Goal: Task Accomplishment & Management: Manage account settings

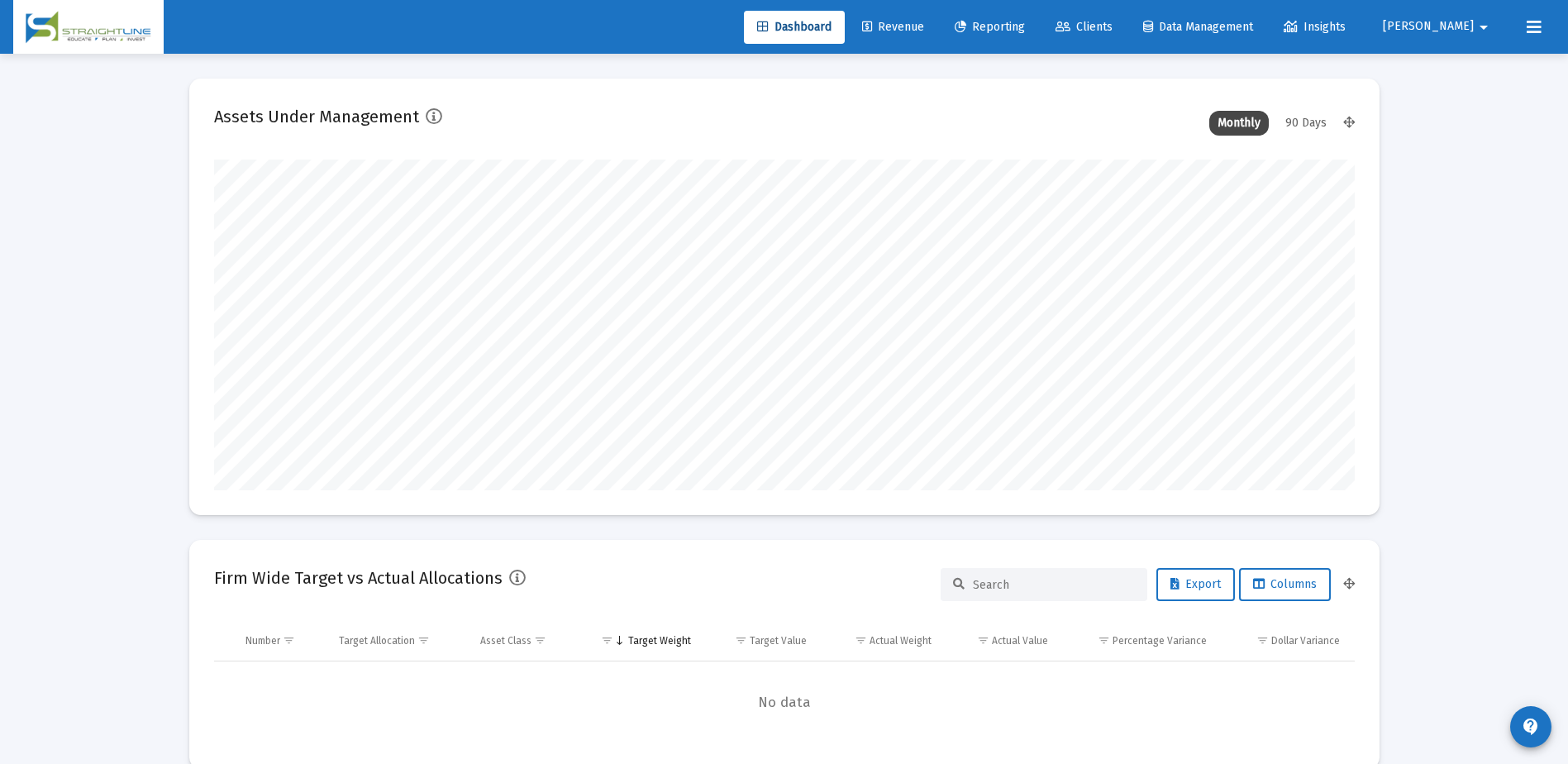
scroll to position [414, 0]
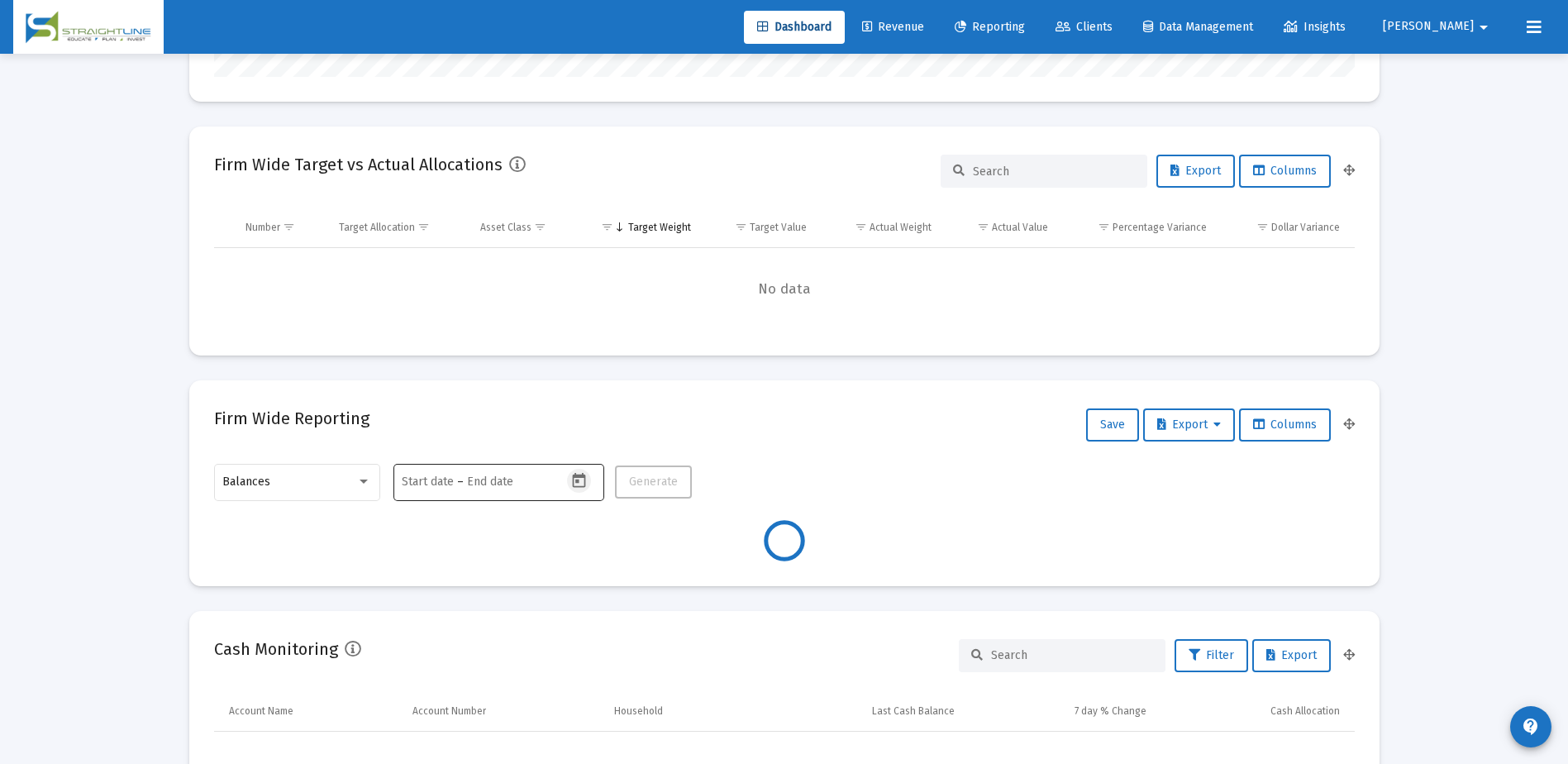
click at [578, 483] on icon "Open calendar" at bounding box center [579, 480] width 13 height 15
type input "[DATE]"
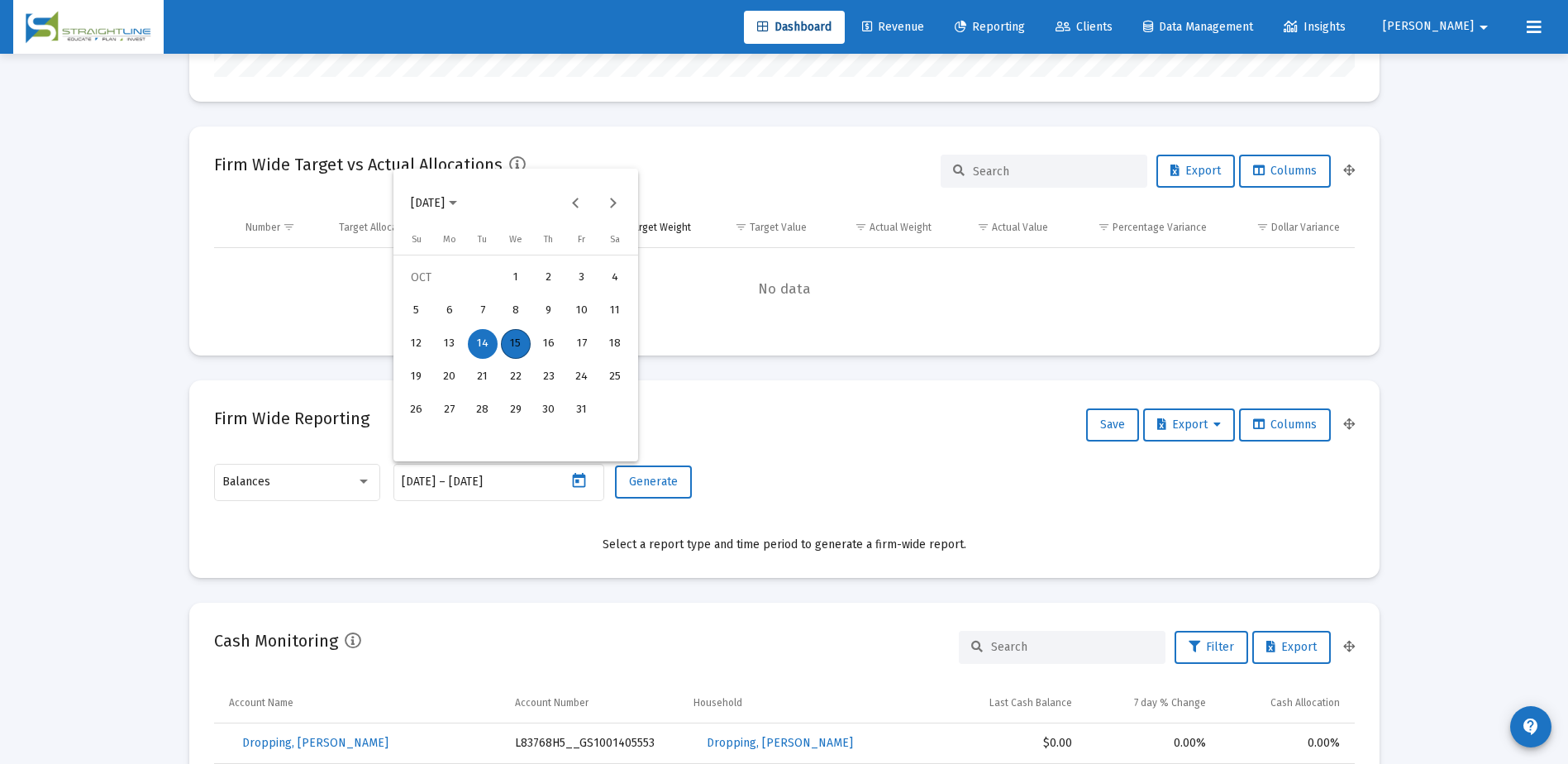
scroll to position [331, 533]
click at [486, 343] on div "14" at bounding box center [483, 344] width 30 height 30
click at [488, 342] on div "14" at bounding box center [483, 344] width 30 height 30
type input "[DATE]"
click at [666, 488] on span "Generate" at bounding box center [654, 481] width 49 height 14
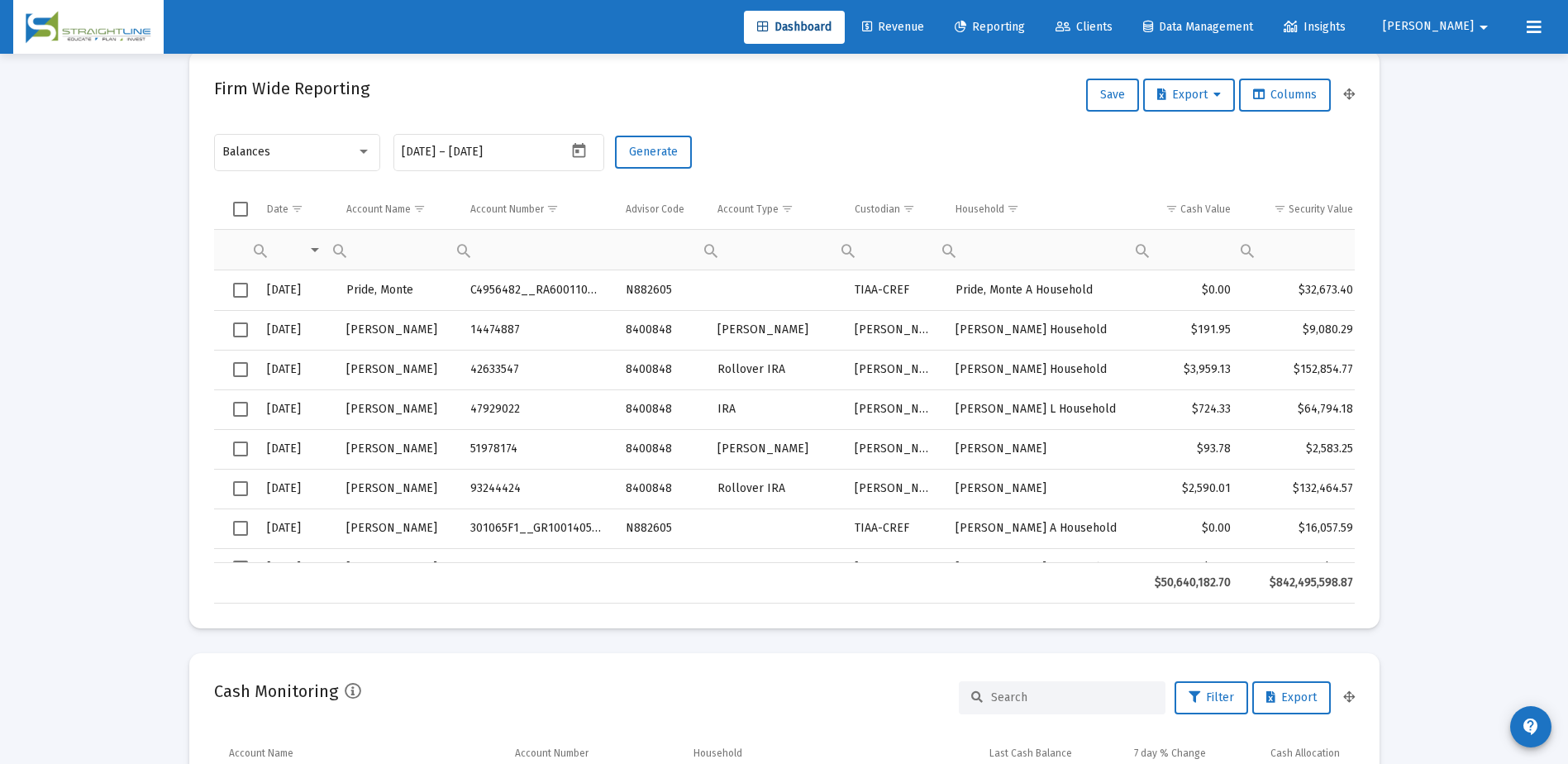
scroll to position [744, 0]
click at [1206, 95] on span "Export" at bounding box center [1189, 93] width 64 height 14
click at [1208, 141] on button "Export All Rows" at bounding box center [1193, 137] width 112 height 39
click at [573, 156] on icon "Open calendar" at bounding box center [579, 149] width 13 height 15
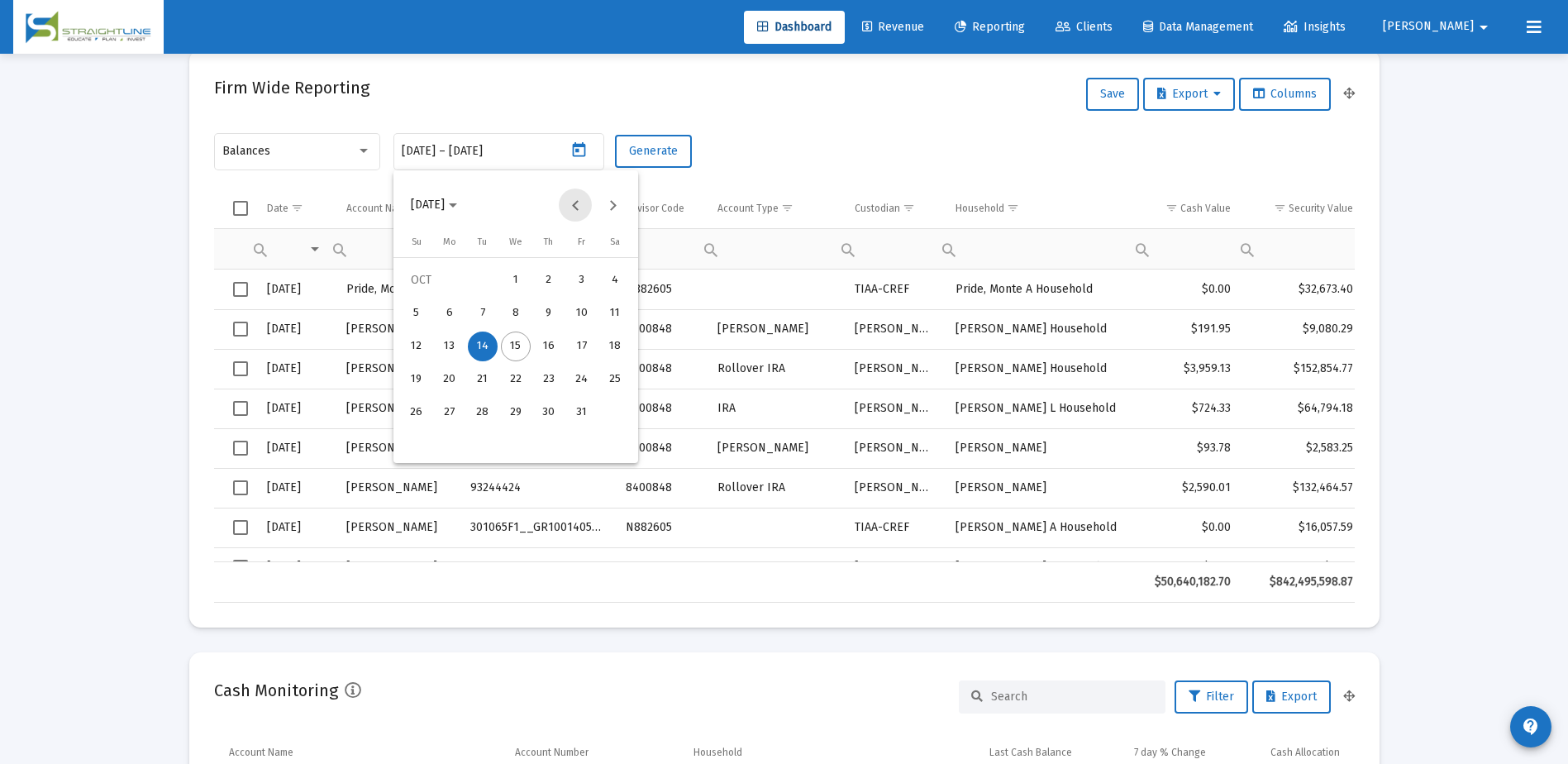
click at [568, 205] on button "Previous month" at bounding box center [574, 205] width 33 height 33
click at [490, 443] on div "30" at bounding box center [483, 446] width 30 height 30
type input "[DATE]"
click at [489, 443] on div "30" at bounding box center [483, 446] width 30 height 30
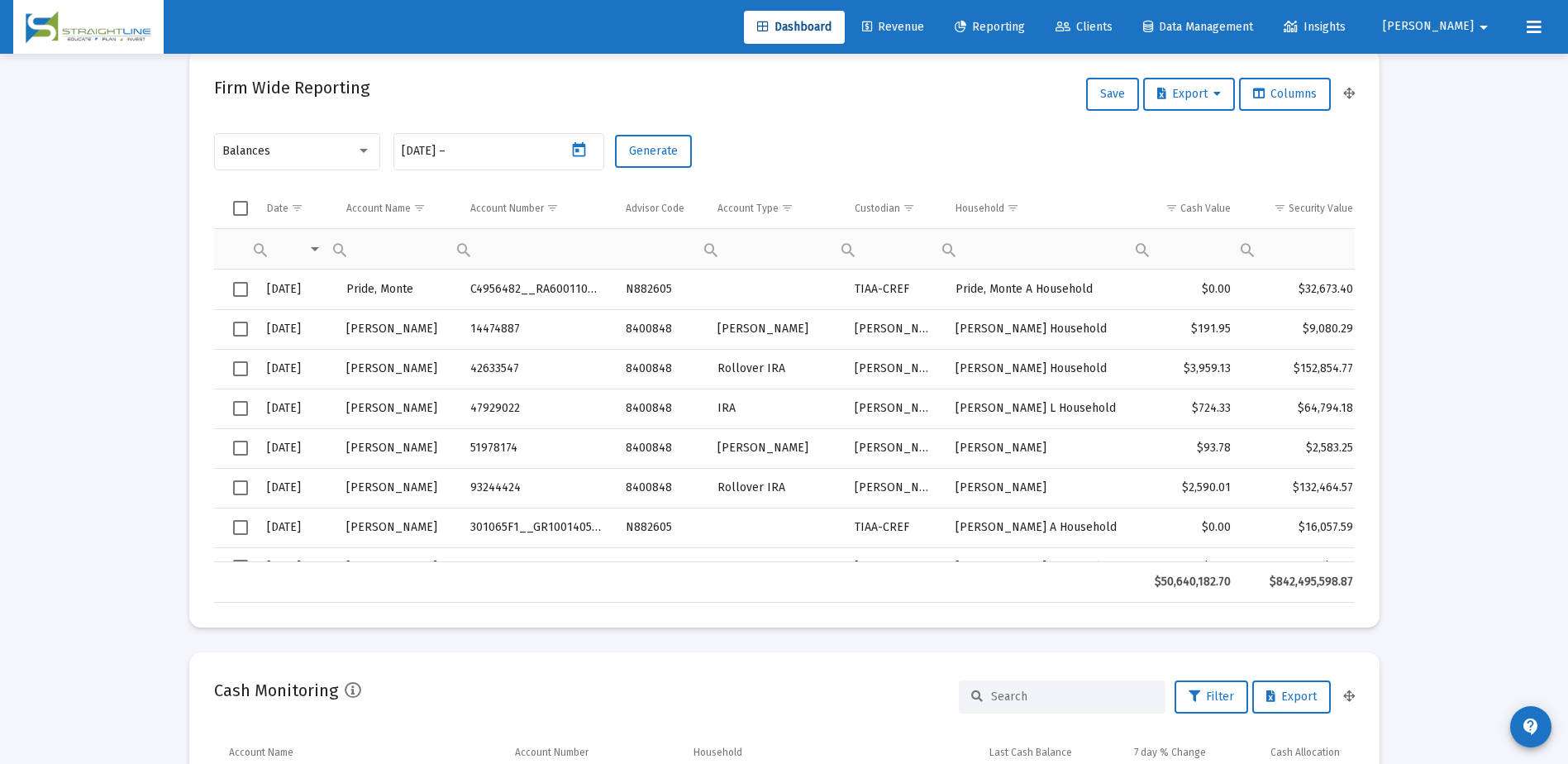
type input "[DATE]"
click at [655, 151] on span "Generate" at bounding box center [654, 150] width 49 height 14
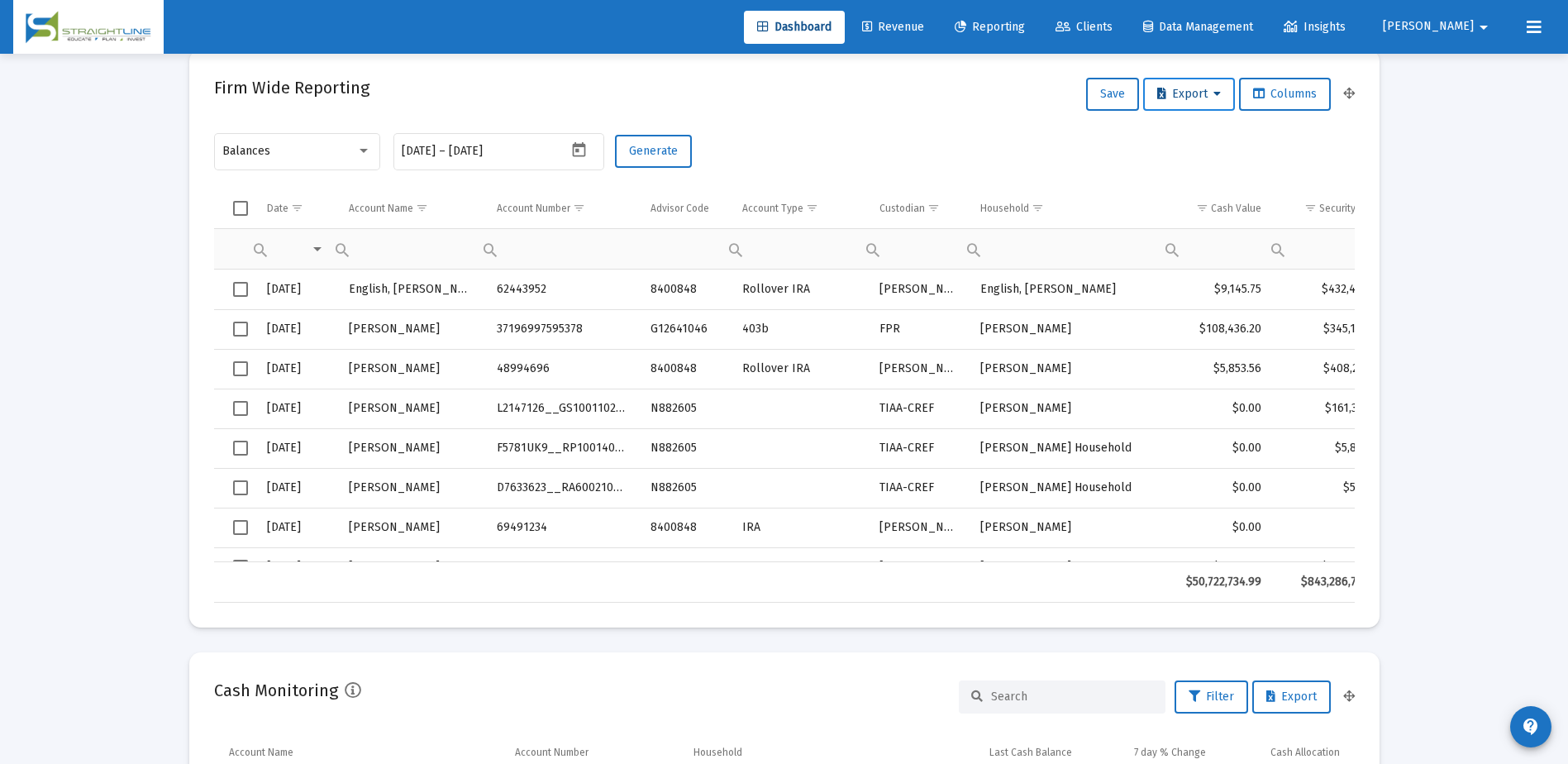
click at [1195, 92] on span "Export" at bounding box center [1189, 93] width 64 height 14
click at [1203, 138] on button "Export All Rows" at bounding box center [1193, 137] width 112 height 39
click at [1002, 140] on div "Balances [DATE] [DATE] – [DATE] Generate" at bounding box center [784, 160] width 1140 height 59
click at [594, 155] on mat-datepicker-toggle at bounding box center [581, 154] width 28 height 14
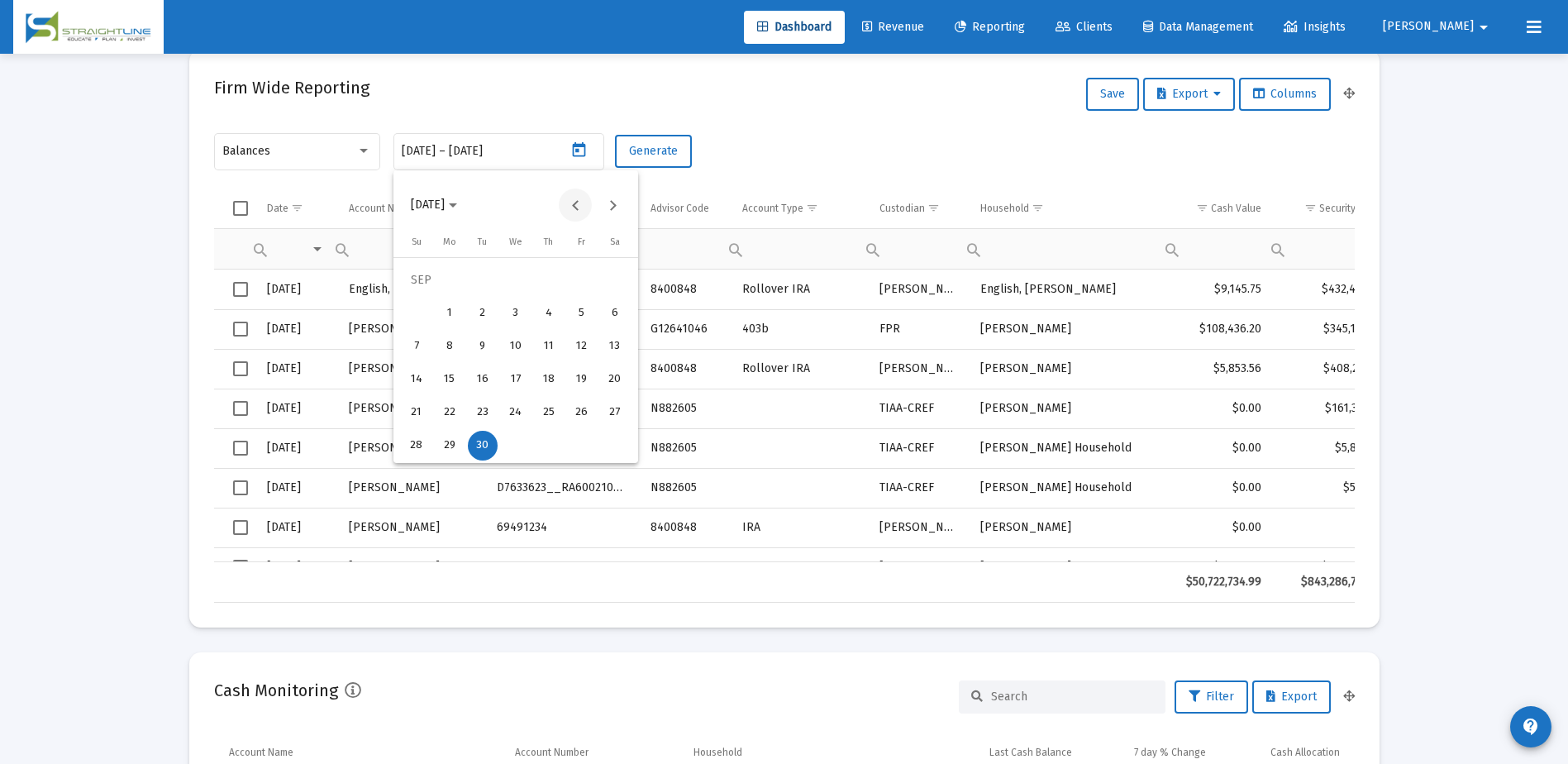
click at [570, 205] on button "Previous month" at bounding box center [574, 205] width 33 height 33
click at [577, 416] on div "29" at bounding box center [582, 413] width 30 height 30
type input "[DATE]"
click at [577, 414] on div "29" at bounding box center [582, 413] width 30 height 30
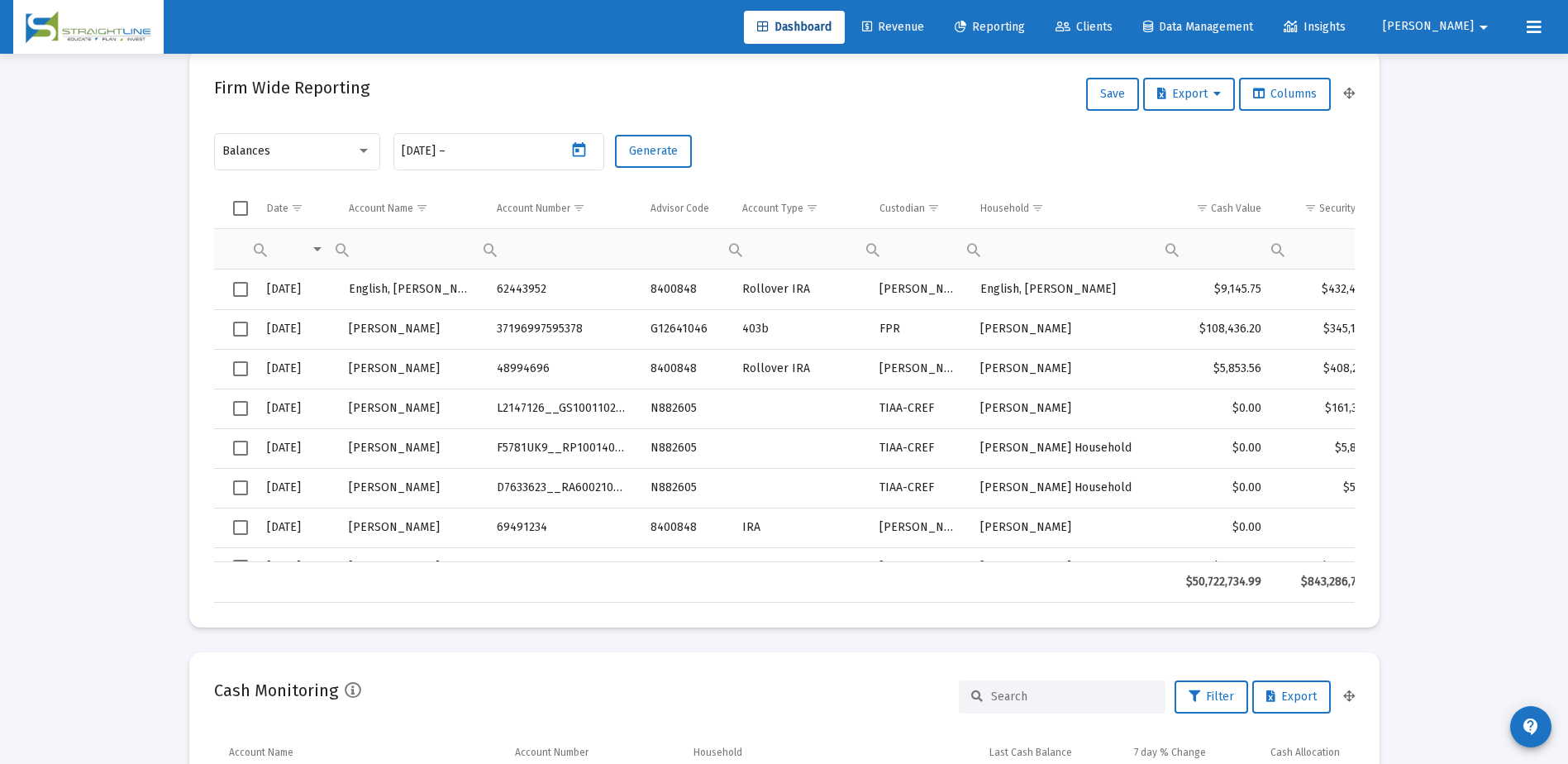
type input "[DATE]"
click at [652, 147] on span "Generate" at bounding box center [654, 150] width 49 height 14
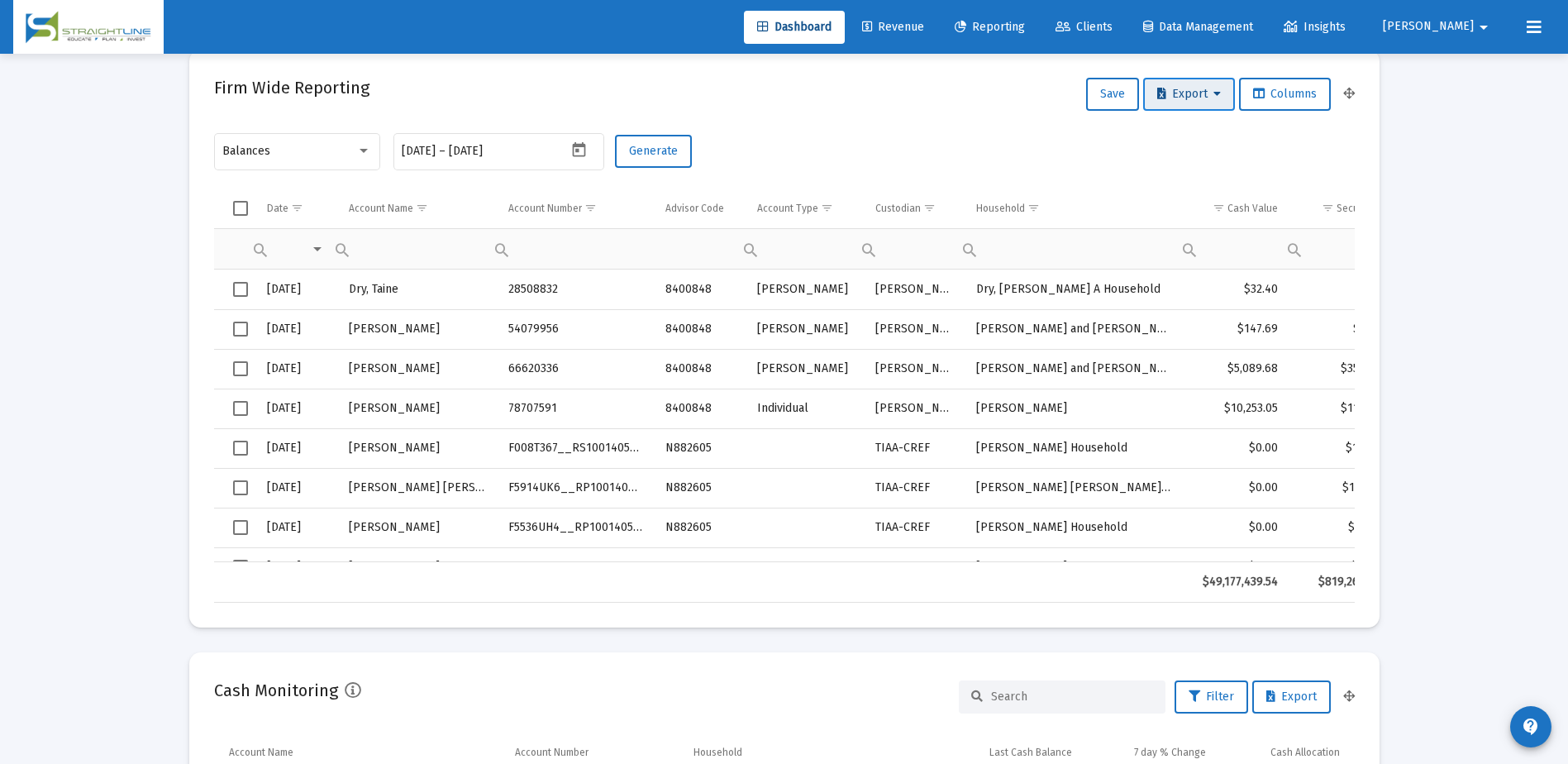
click at [1181, 100] on span "Export" at bounding box center [1189, 93] width 64 height 14
click at [1189, 143] on button "Export All Rows" at bounding box center [1193, 137] width 112 height 39
click at [580, 152] on icon "Open calendar" at bounding box center [579, 149] width 18 height 18
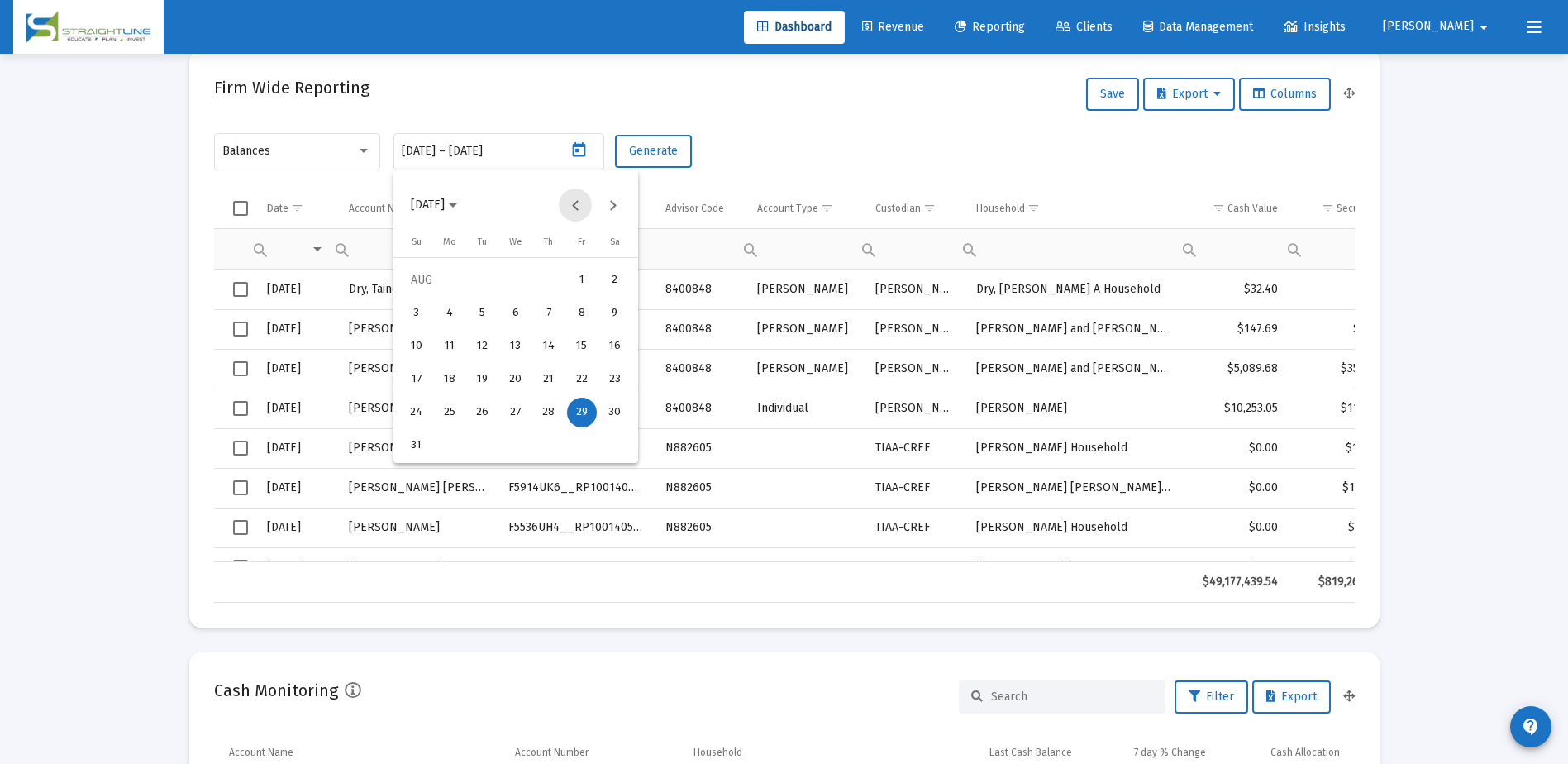
click at [578, 214] on button "Previous month" at bounding box center [574, 205] width 33 height 33
click at [554, 442] on div "31" at bounding box center [549, 446] width 30 height 30
type input "[DATE]"
click at [557, 442] on div "31" at bounding box center [549, 446] width 30 height 30
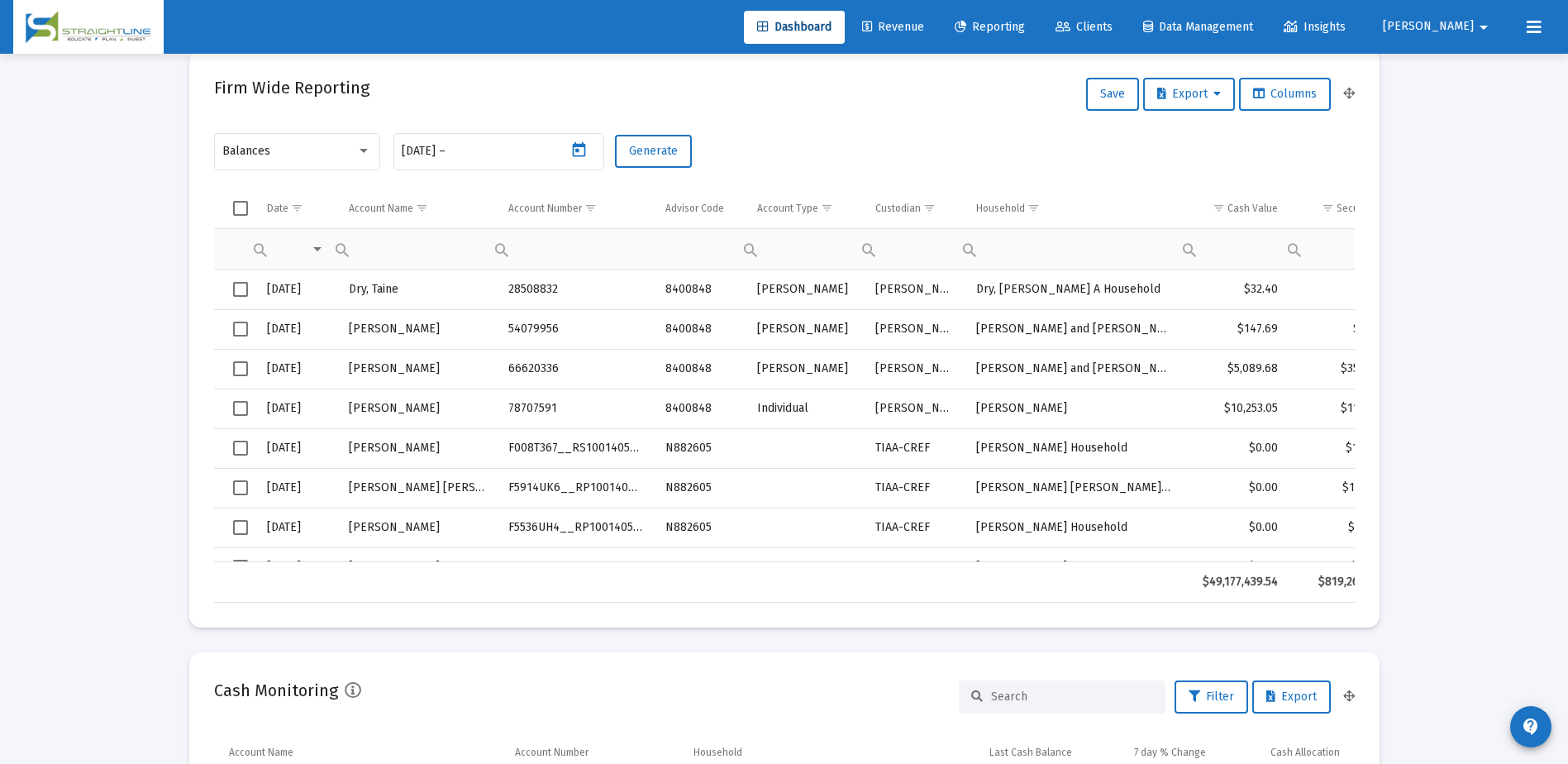
type input "[DATE]"
click at [671, 159] on button "Generate" at bounding box center [654, 150] width 77 height 33
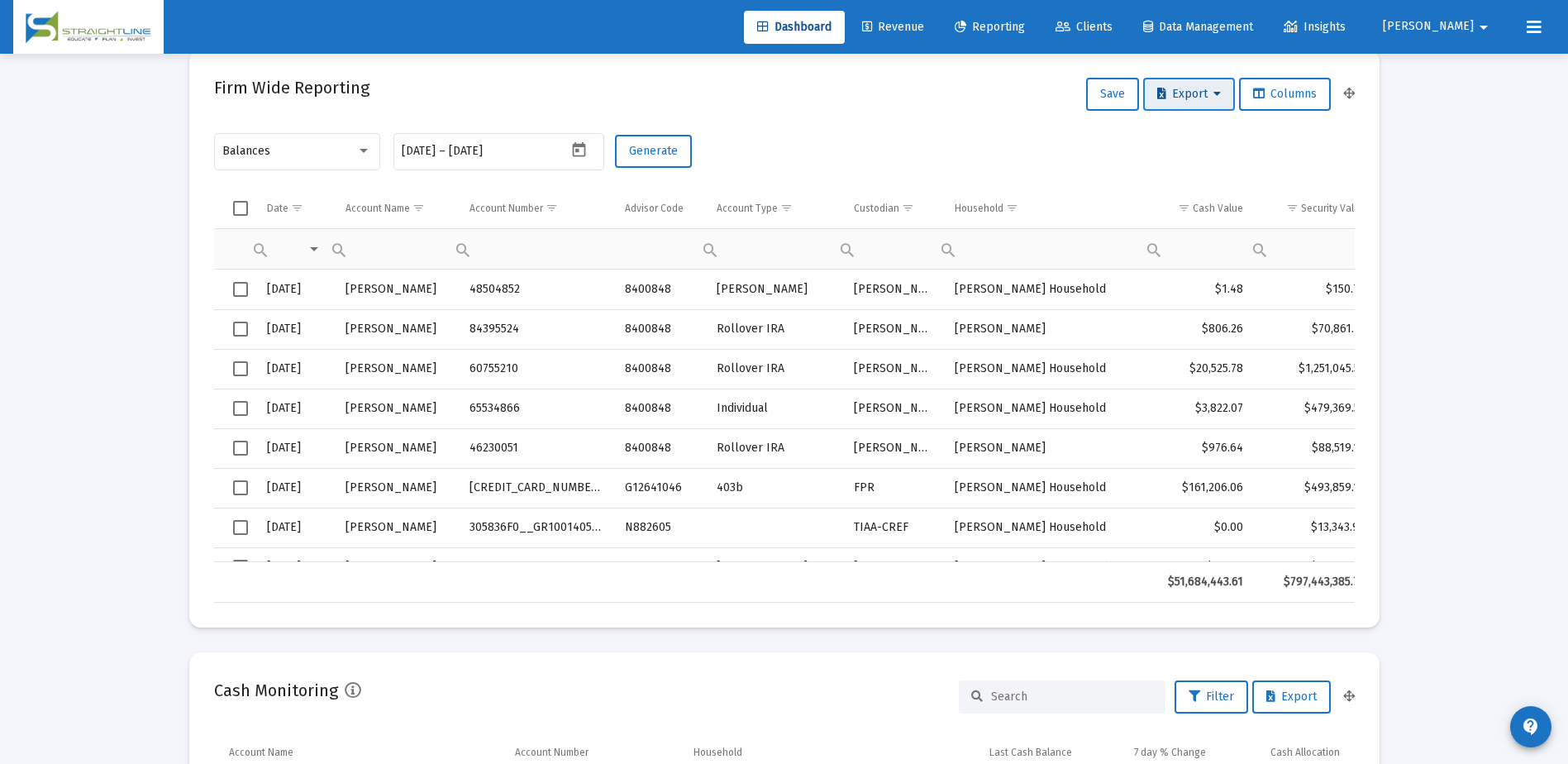
click at [1175, 100] on span "Export" at bounding box center [1189, 93] width 64 height 14
drag, startPoint x: 1164, startPoint y: 179, endPoint x: 1085, endPoint y: 162, distance: 80.8
click at [1085, 162] on div "Export All Rows Export Selected" at bounding box center [784, 382] width 1568 height 764
click at [1165, 139] on button "Export All Rows" at bounding box center [1193, 137] width 112 height 39
click at [997, 81] on div "Firm Wide Reporting Save Export Columns" at bounding box center [784, 94] width 1140 height 39
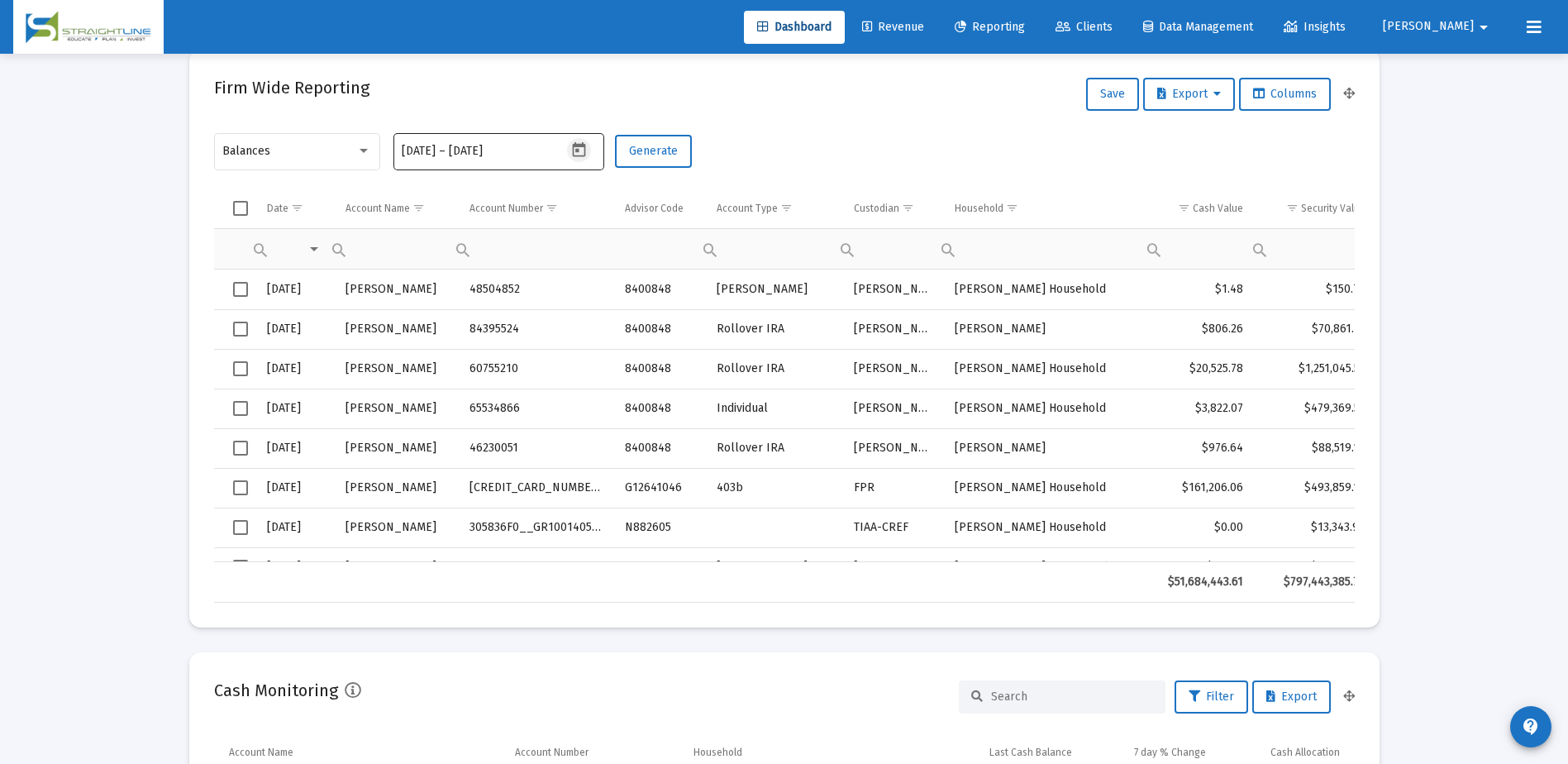
click at [578, 152] on icon "Open calendar" at bounding box center [579, 149] width 13 height 15
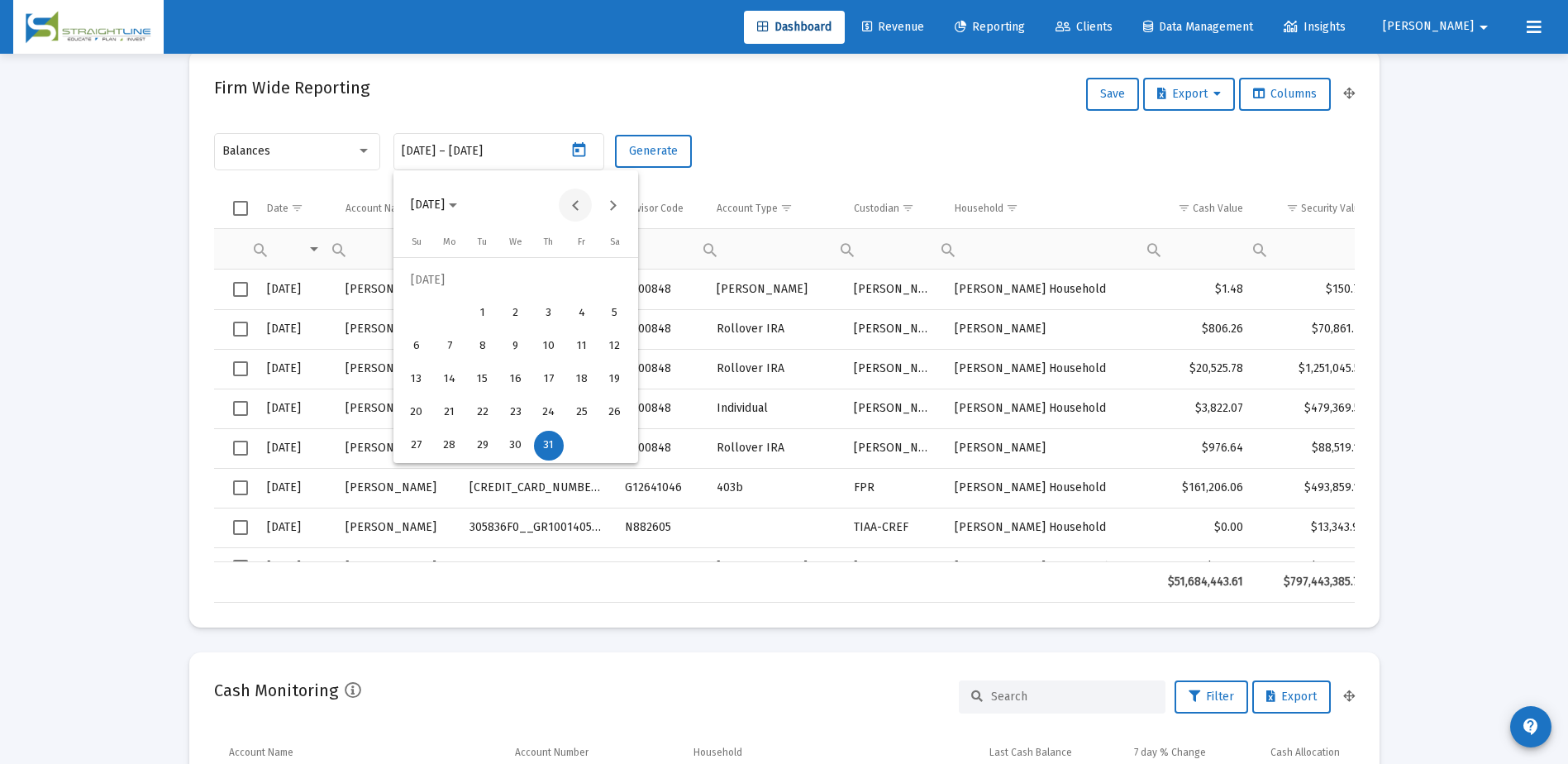
click at [578, 206] on button "Previous month" at bounding box center [574, 205] width 33 height 33
click at [458, 441] on div "30" at bounding box center [450, 446] width 30 height 30
type input "[DATE]"
click at [458, 442] on div "30" at bounding box center [450, 446] width 30 height 30
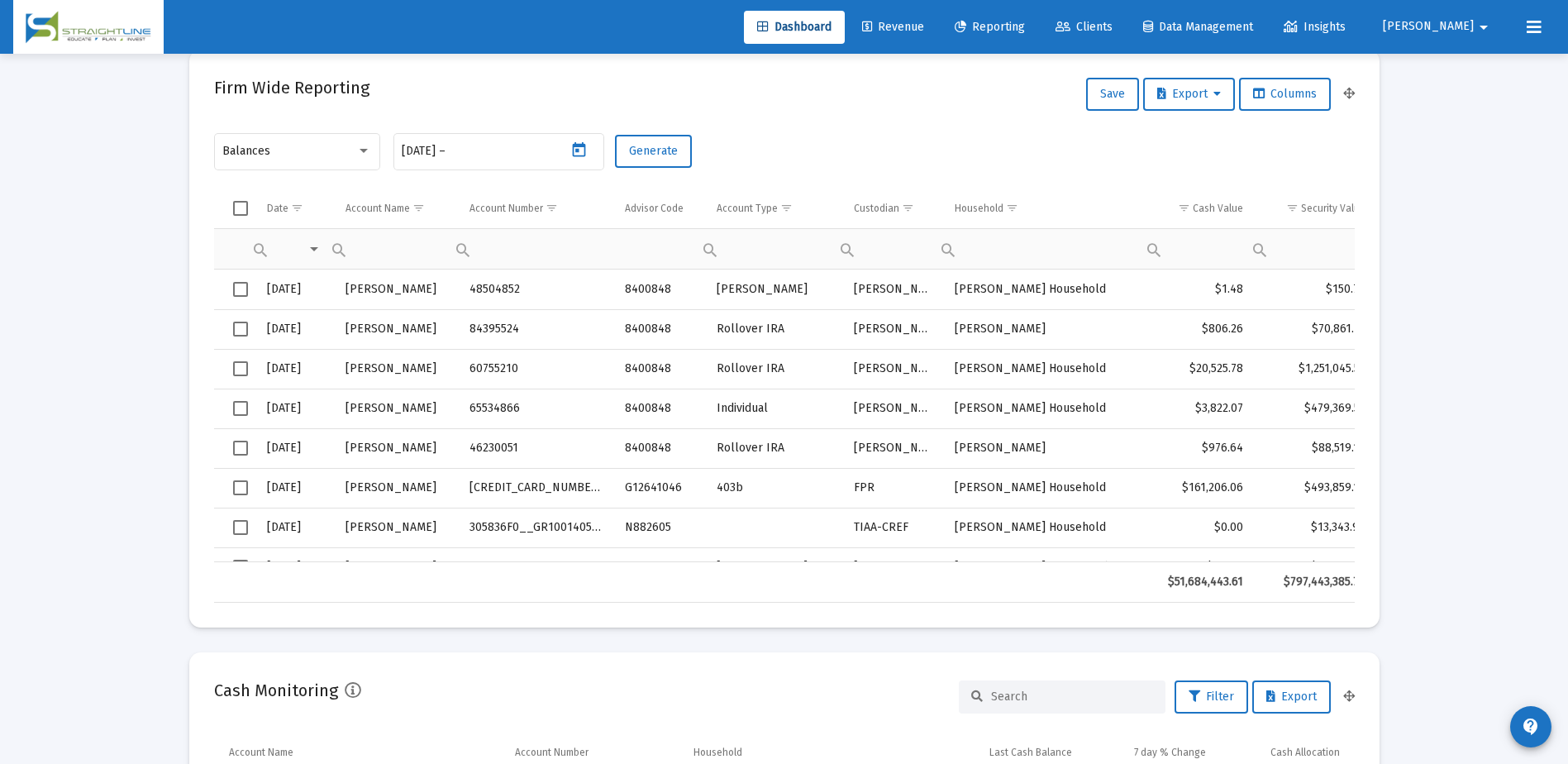
type input "[DATE]"
click at [643, 158] on button "Generate" at bounding box center [654, 150] width 77 height 33
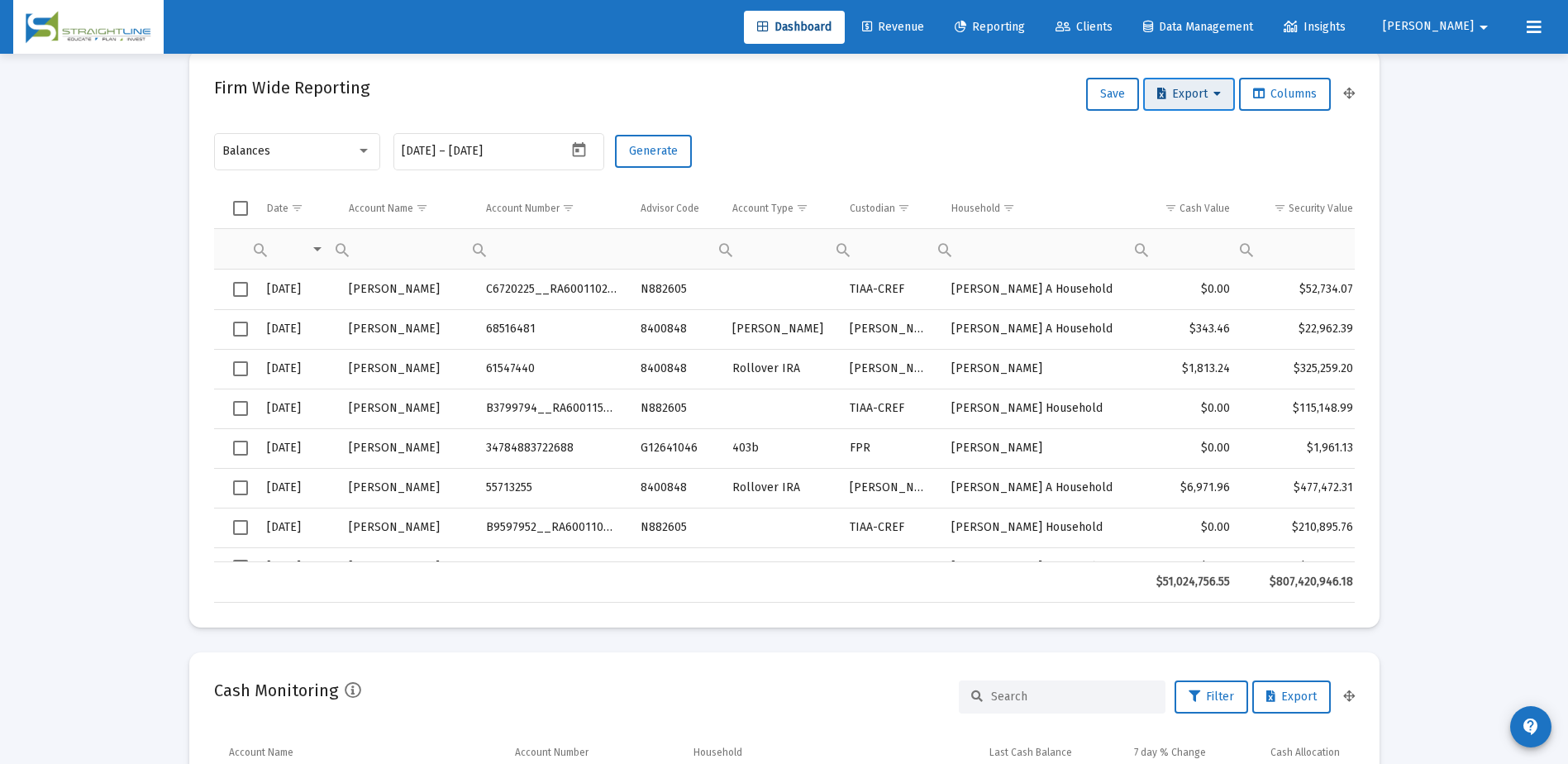
click at [1194, 95] on span "Export" at bounding box center [1189, 93] width 64 height 14
click at [1195, 137] on button "Export All Rows" at bounding box center [1193, 137] width 112 height 39
click at [572, 153] on icon "Open calendar" at bounding box center [579, 149] width 13 height 15
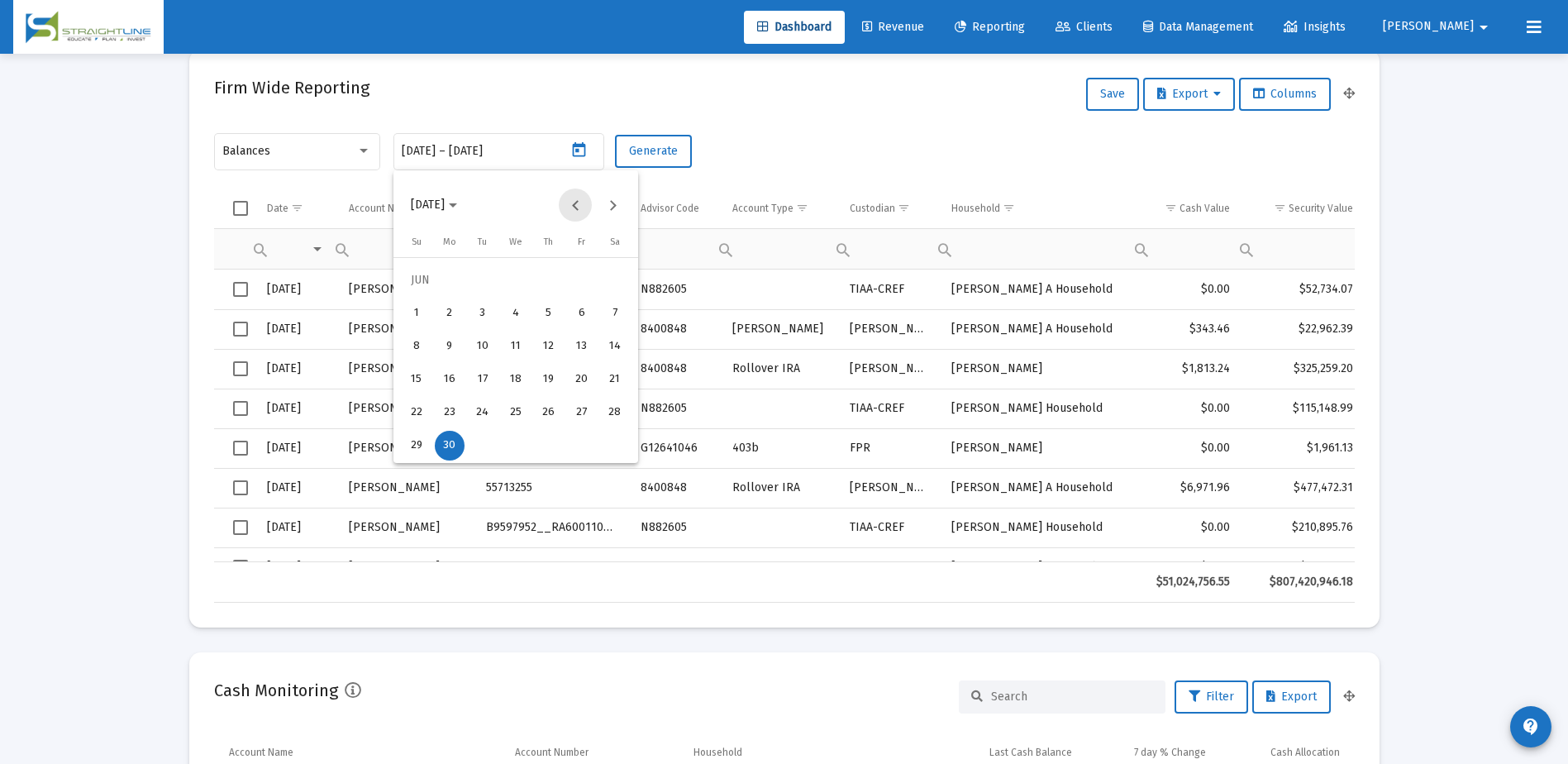
click at [572, 204] on button "Previous month" at bounding box center [574, 205] width 33 height 33
click at [584, 406] on div "30" at bounding box center [582, 413] width 30 height 30
type input "[DATE]"
click at [585, 404] on div "30" at bounding box center [582, 413] width 30 height 30
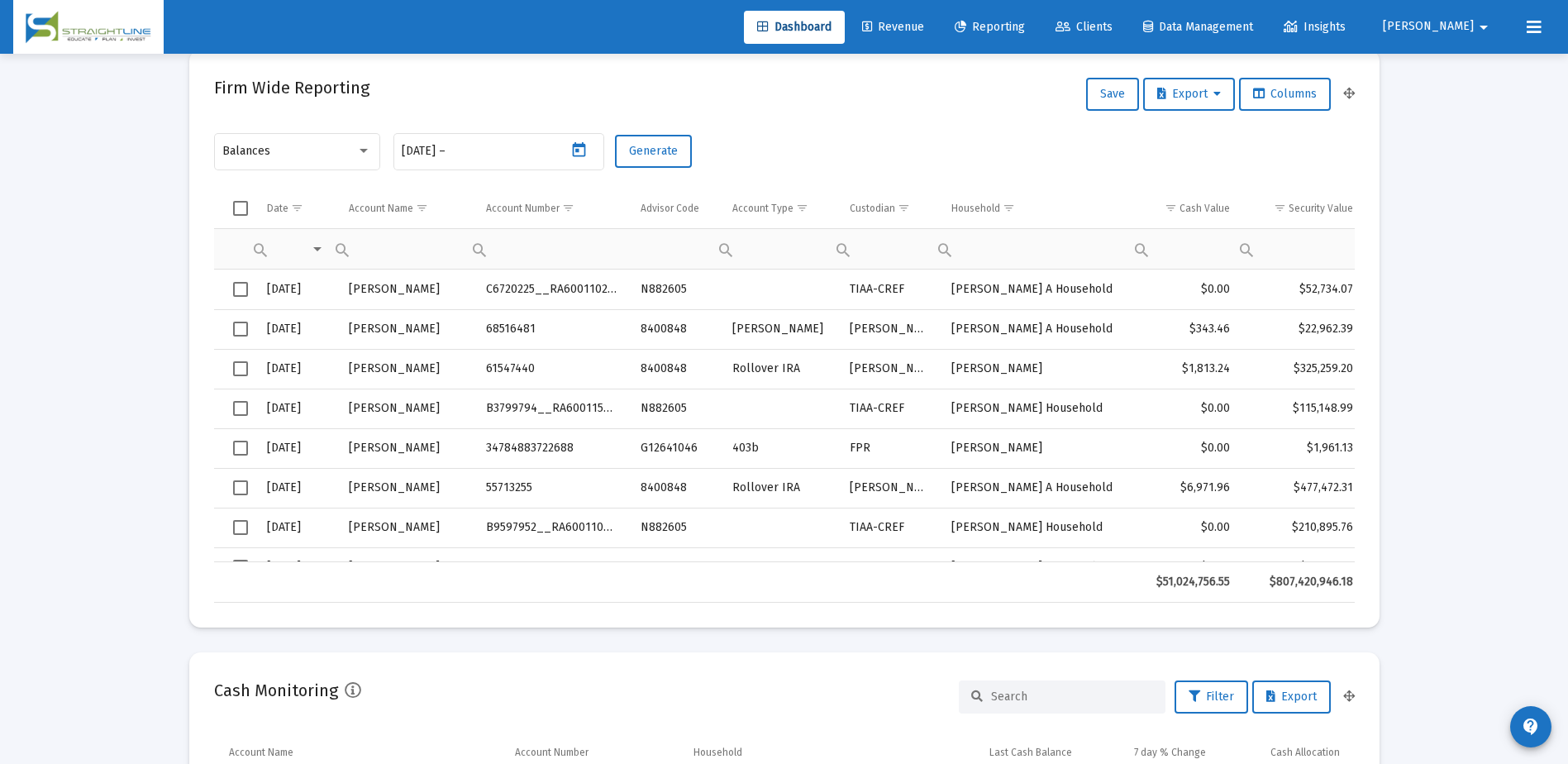
type input "[DATE]"
click at [657, 149] on span "Generate" at bounding box center [654, 150] width 49 height 14
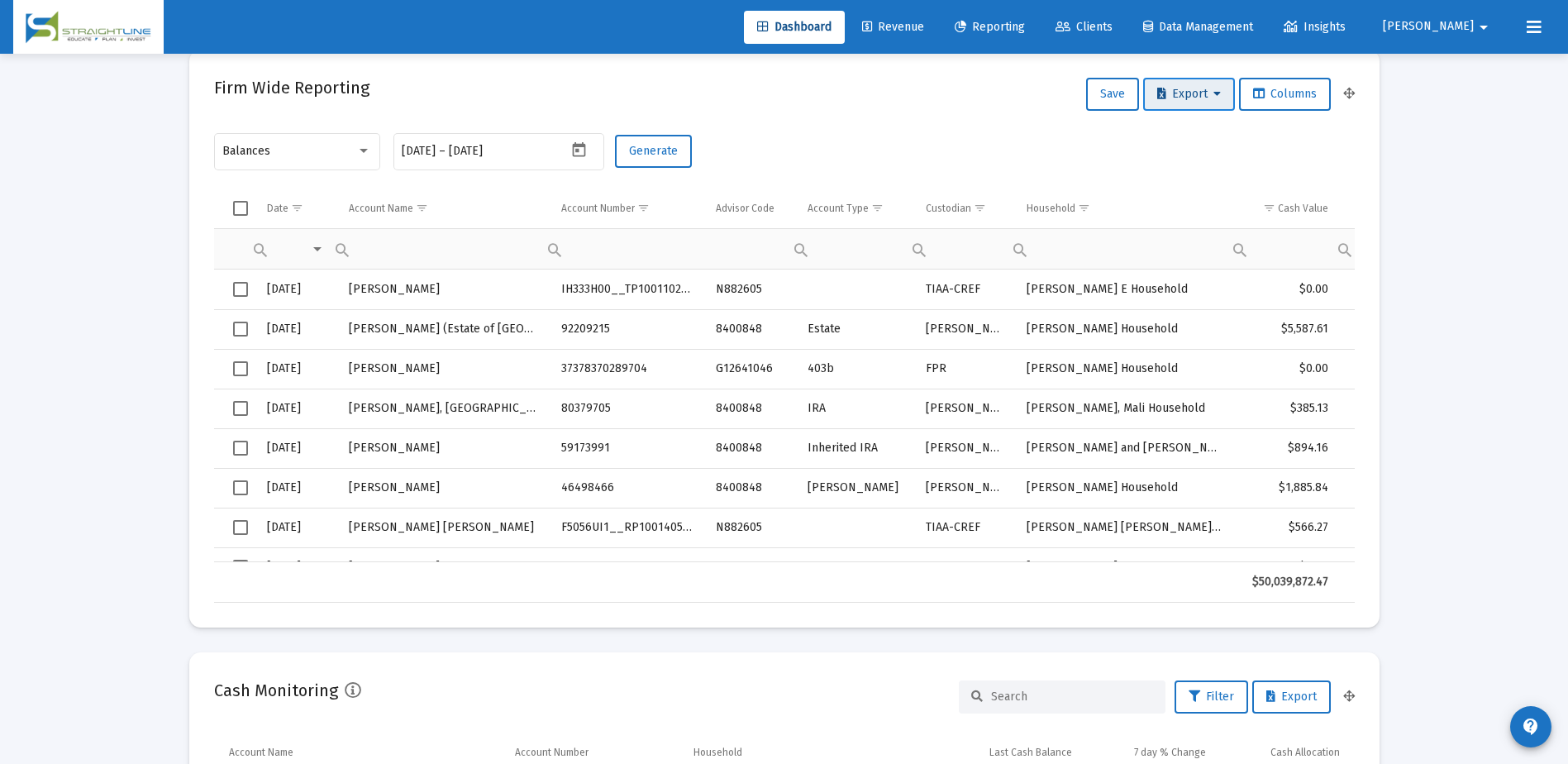
click at [1192, 97] on span "Export" at bounding box center [1189, 93] width 64 height 14
drag, startPoint x: 1183, startPoint y: 135, endPoint x: 1053, endPoint y: 152, distance: 131.1
click at [1053, 152] on div "Export All Rows Export Selected" at bounding box center [784, 382] width 1568 height 764
click at [1169, 140] on button "Export All Rows" at bounding box center [1193, 137] width 112 height 39
click at [579, 149] on icon "Open calendar" at bounding box center [579, 149] width 13 height 15
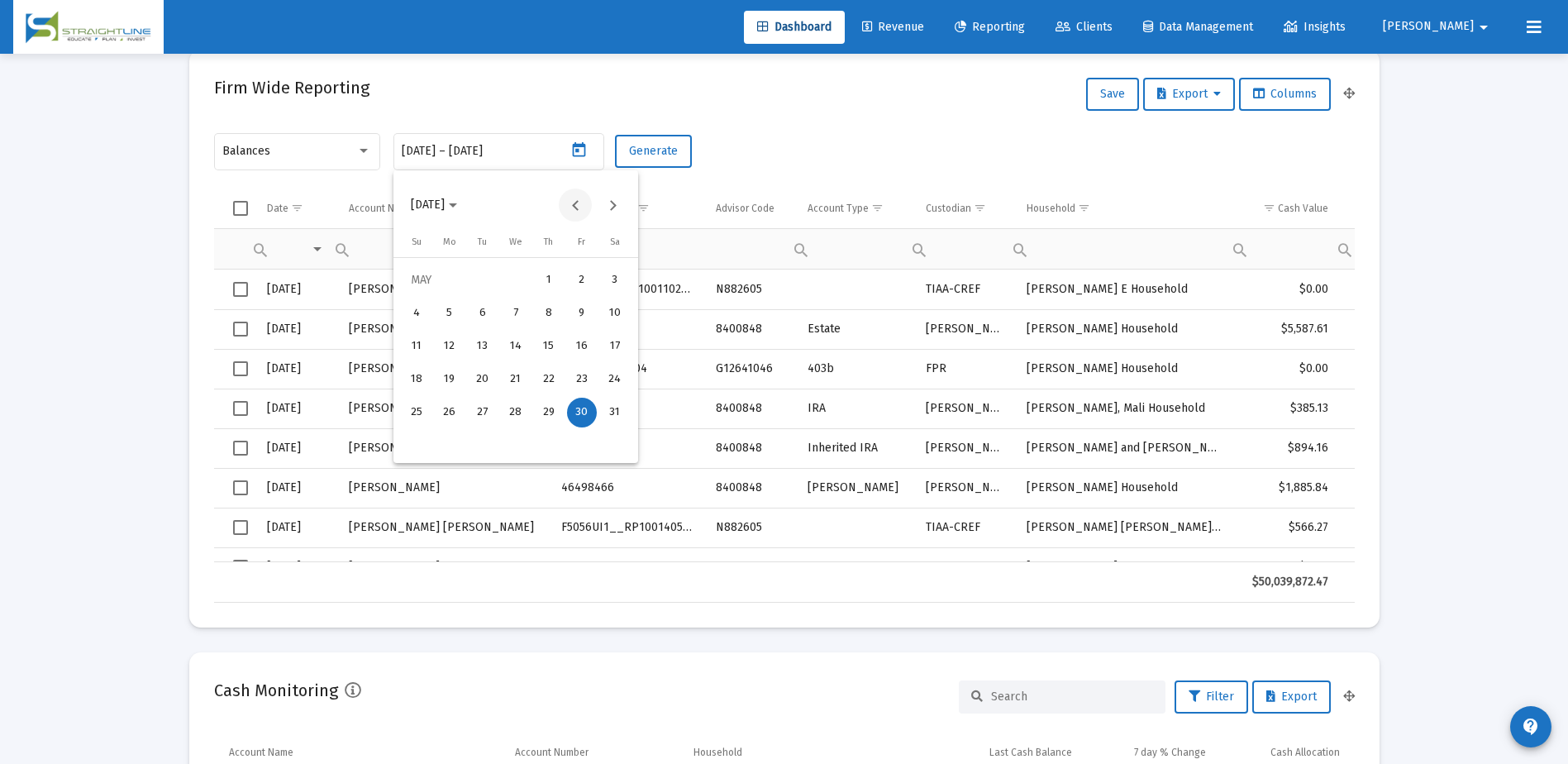
click at [572, 205] on button "Previous month" at bounding box center [574, 205] width 33 height 33
click at [516, 437] on div "30" at bounding box center [516, 446] width 30 height 30
type input "[DATE]"
click at [515, 440] on div "30" at bounding box center [516, 446] width 30 height 30
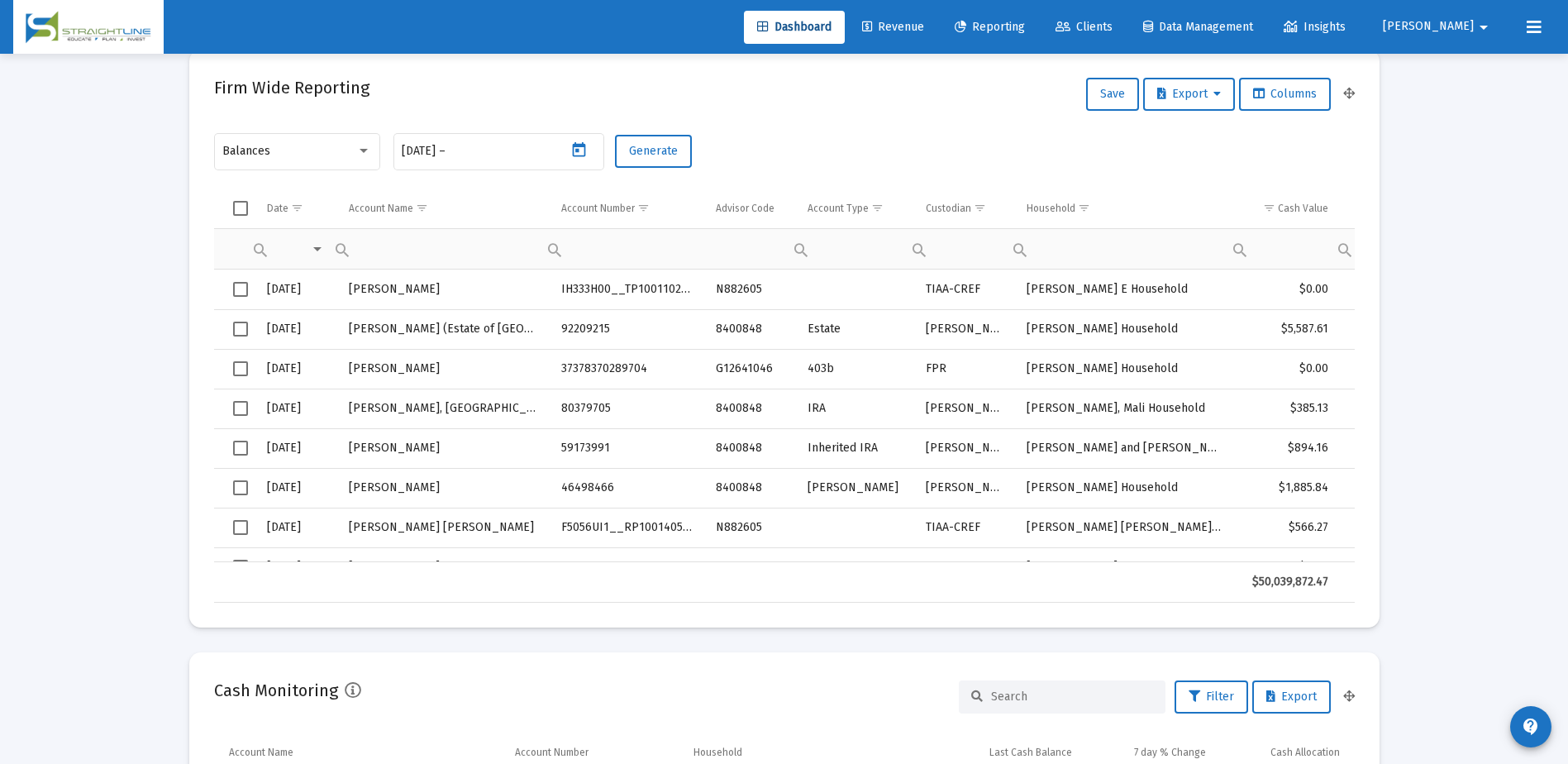
type input "[DATE]"
click at [643, 159] on button "Generate" at bounding box center [654, 150] width 77 height 33
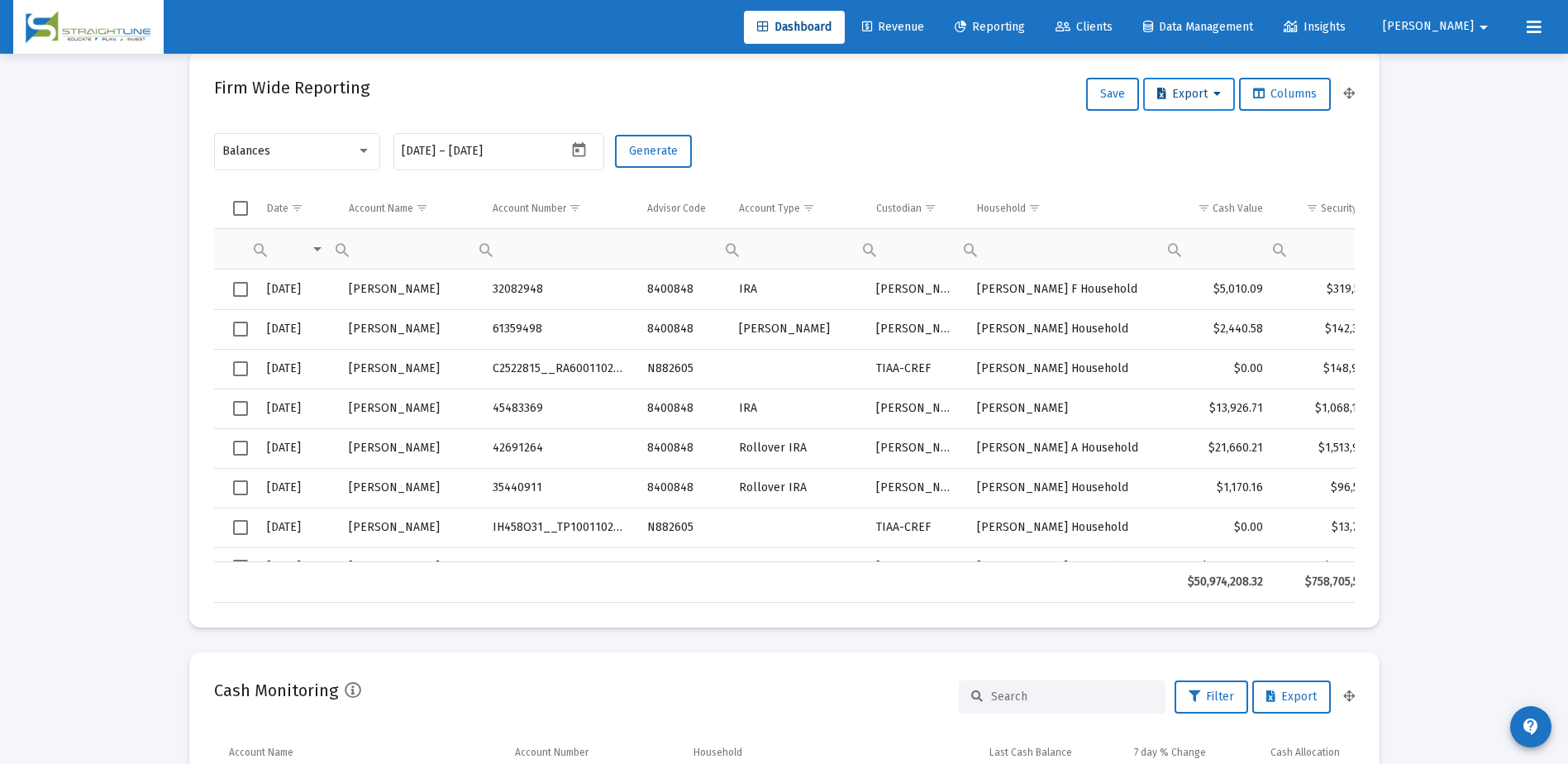
click at [1197, 97] on span "Export" at bounding box center [1189, 93] width 64 height 14
click at [1187, 137] on button "Export All Rows" at bounding box center [1193, 137] width 112 height 39
click at [577, 149] on icon "Open calendar" at bounding box center [579, 149] width 13 height 15
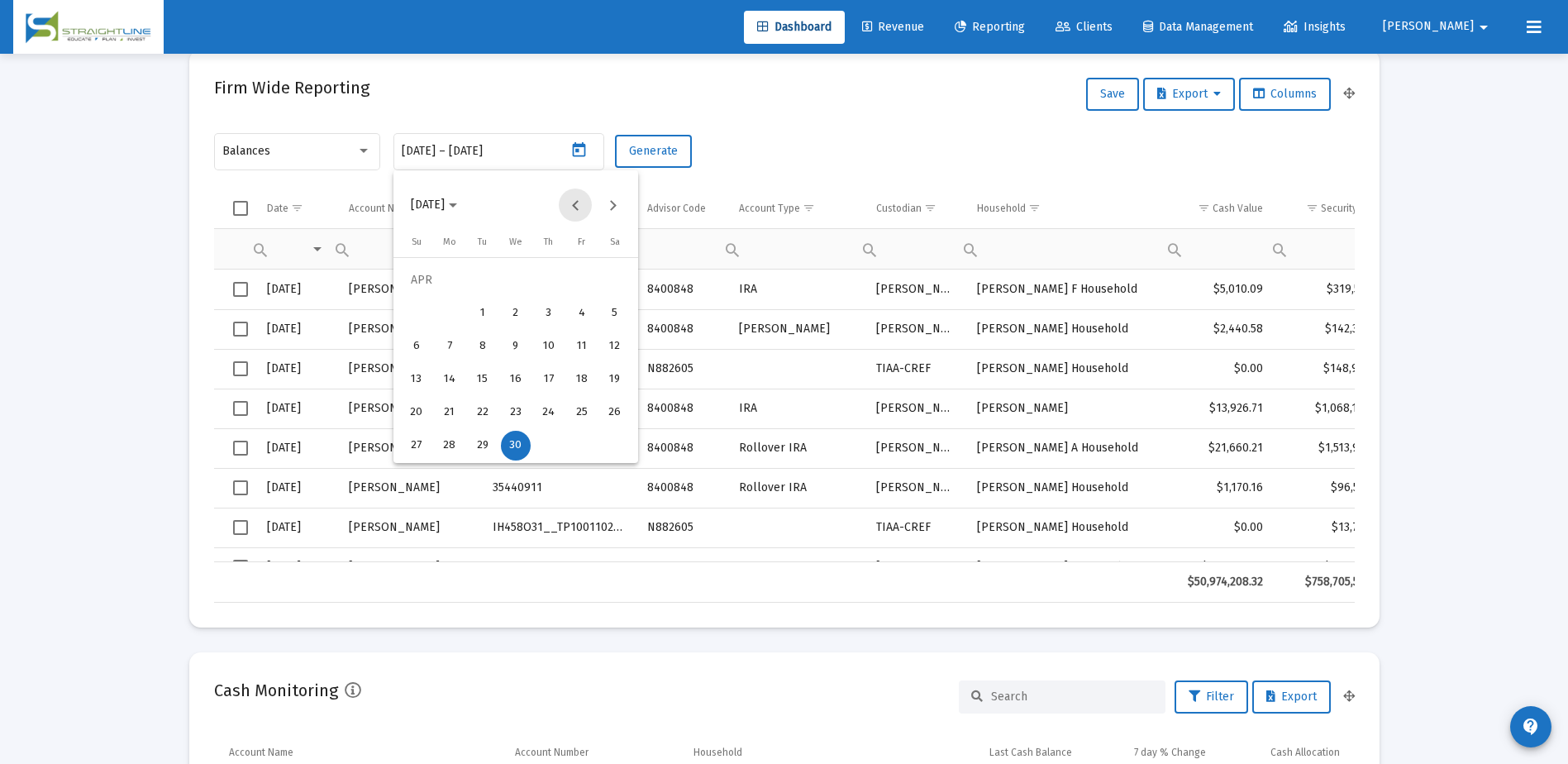
click at [572, 205] on button "Previous month" at bounding box center [574, 205] width 33 height 33
click at [456, 449] on div "31" at bounding box center [450, 446] width 30 height 30
type input "[DATE]"
click at [575, 150] on div at bounding box center [784, 382] width 1568 height 764
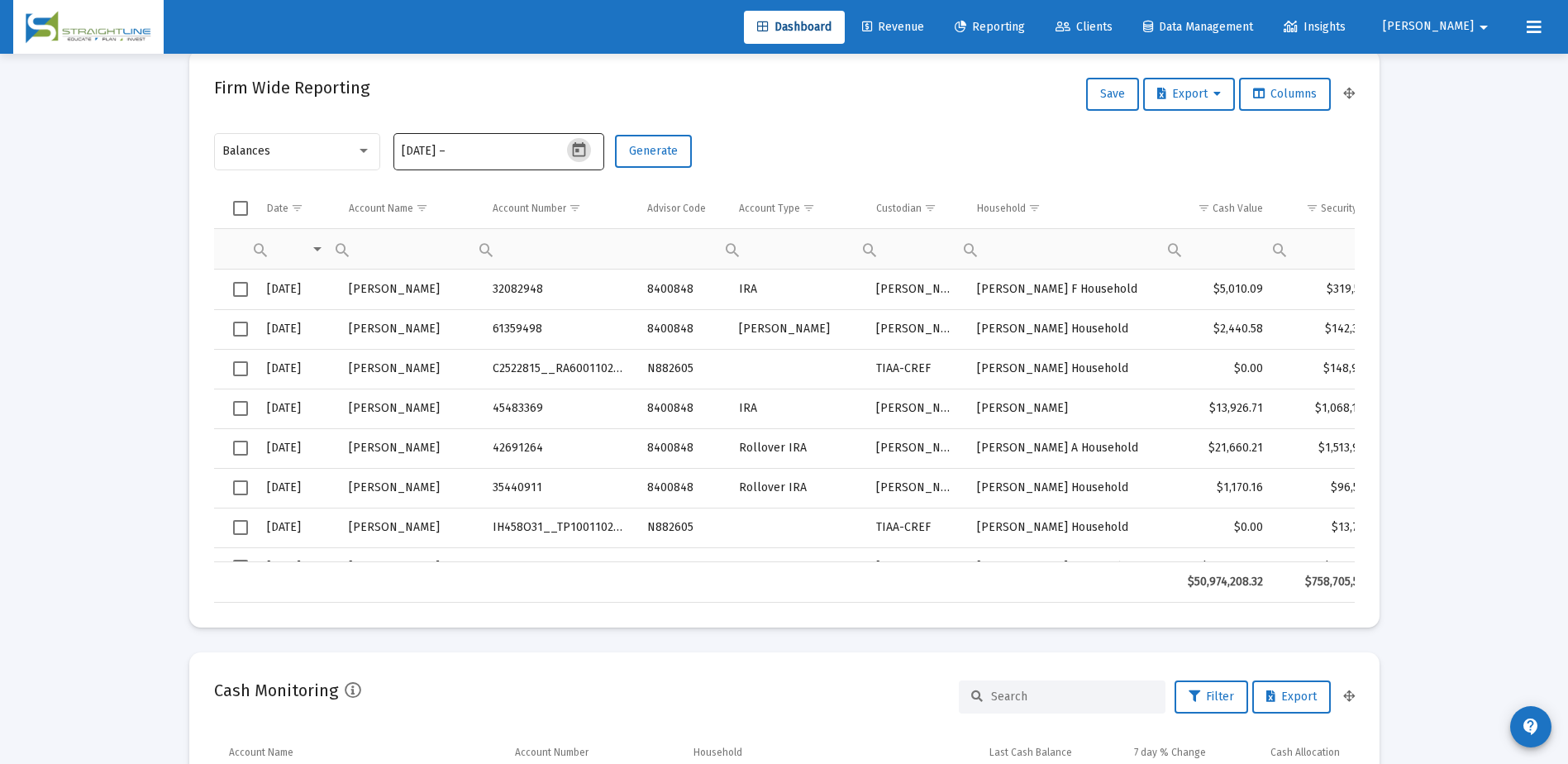
click at [575, 150] on icon "Open calendar" at bounding box center [579, 149] width 18 height 18
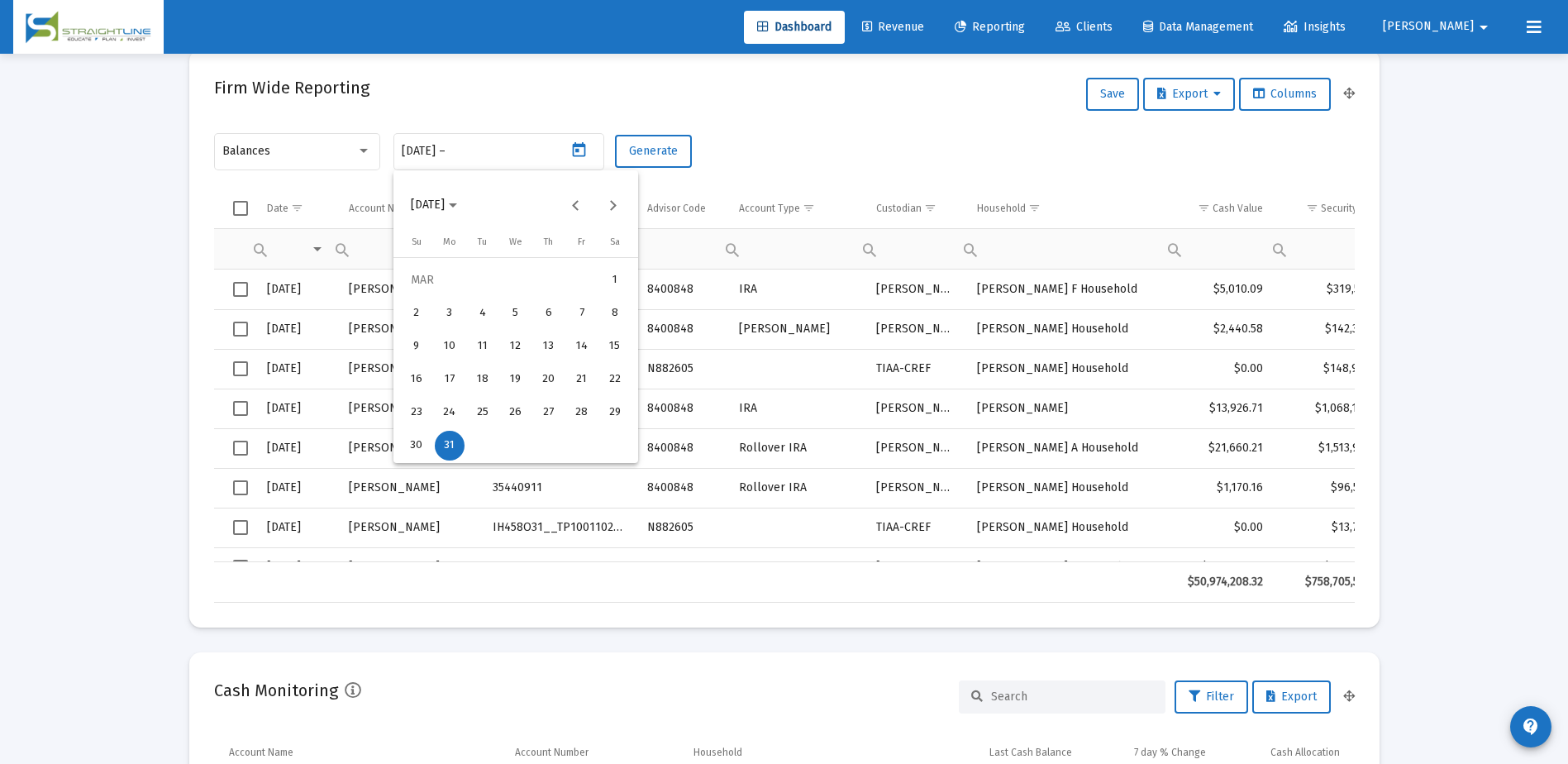
click at [449, 443] on div "31" at bounding box center [450, 446] width 30 height 30
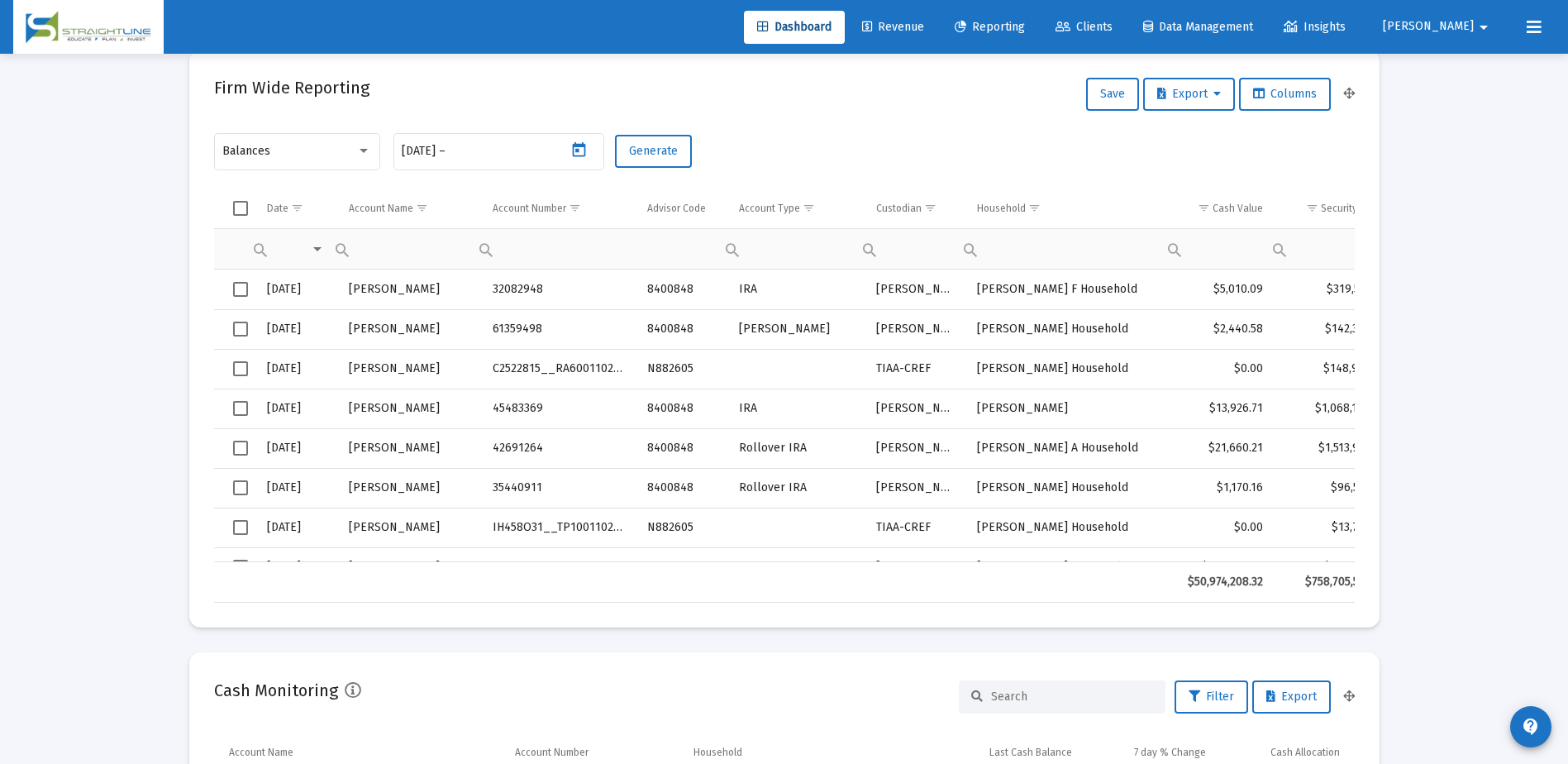
type input "[DATE]"
click at [667, 158] on button "Generate" at bounding box center [654, 150] width 77 height 33
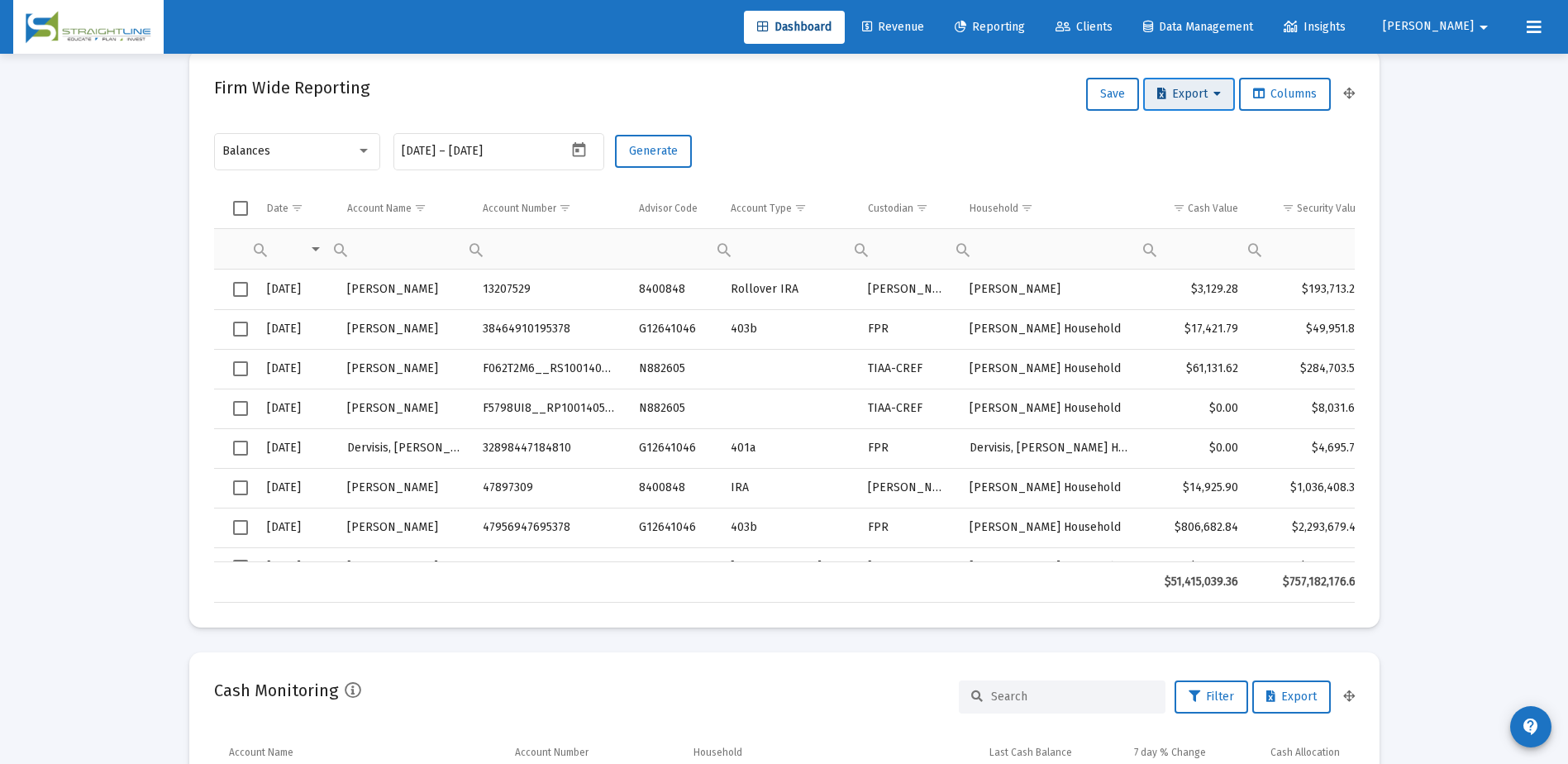
click at [1194, 101] on button "Export" at bounding box center [1189, 93] width 92 height 33
click at [1198, 134] on button "Export All Rows" at bounding box center [1193, 137] width 112 height 39
click at [577, 150] on icon "Open calendar" at bounding box center [579, 149] width 13 height 15
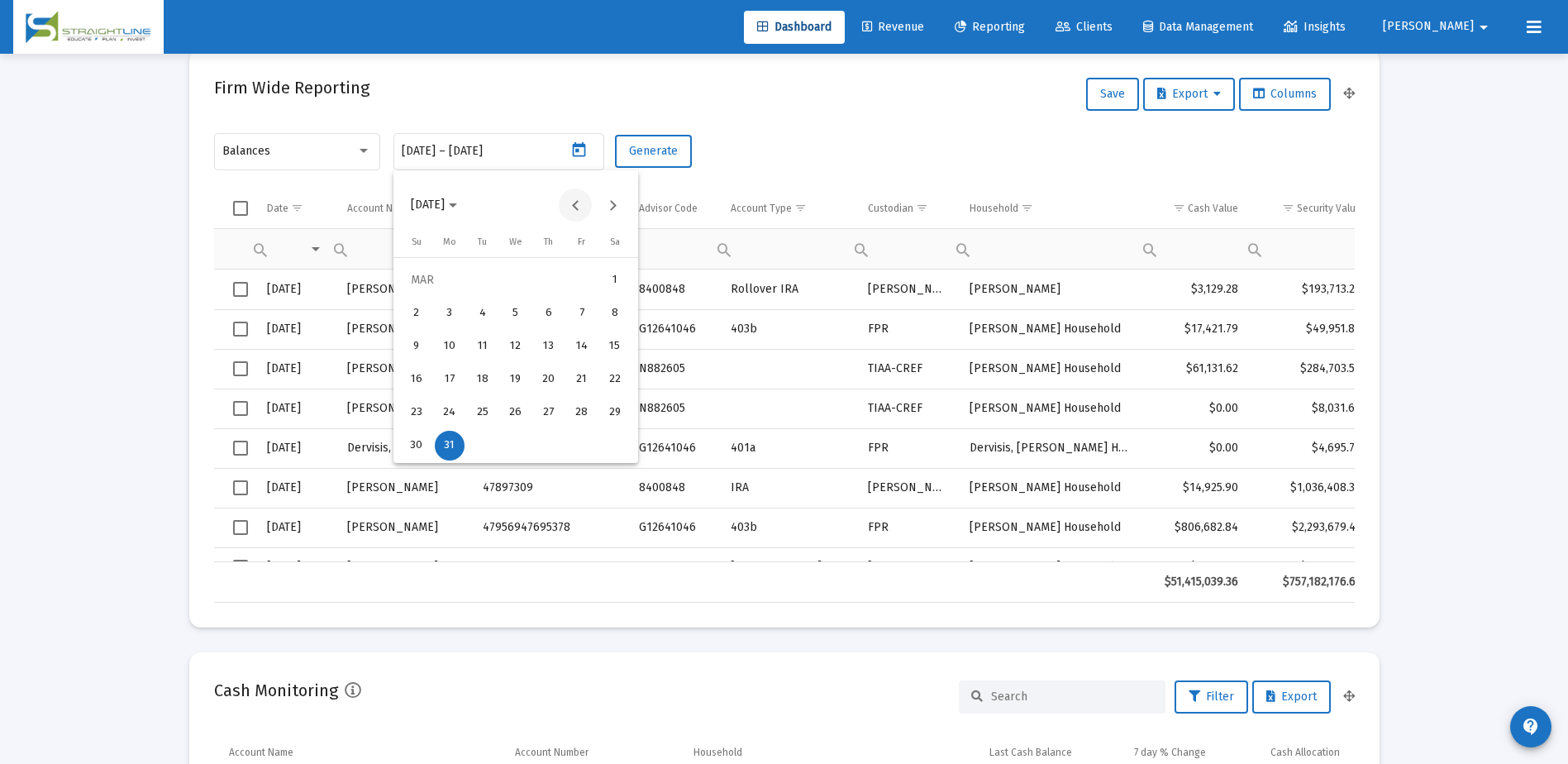
click at [583, 211] on button "Previous month" at bounding box center [574, 205] width 33 height 33
click at [578, 411] on div "28" at bounding box center [582, 413] width 30 height 30
type input "[DATE]"
click at [584, 415] on div "28" at bounding box center [582, 413] width 30 height 30
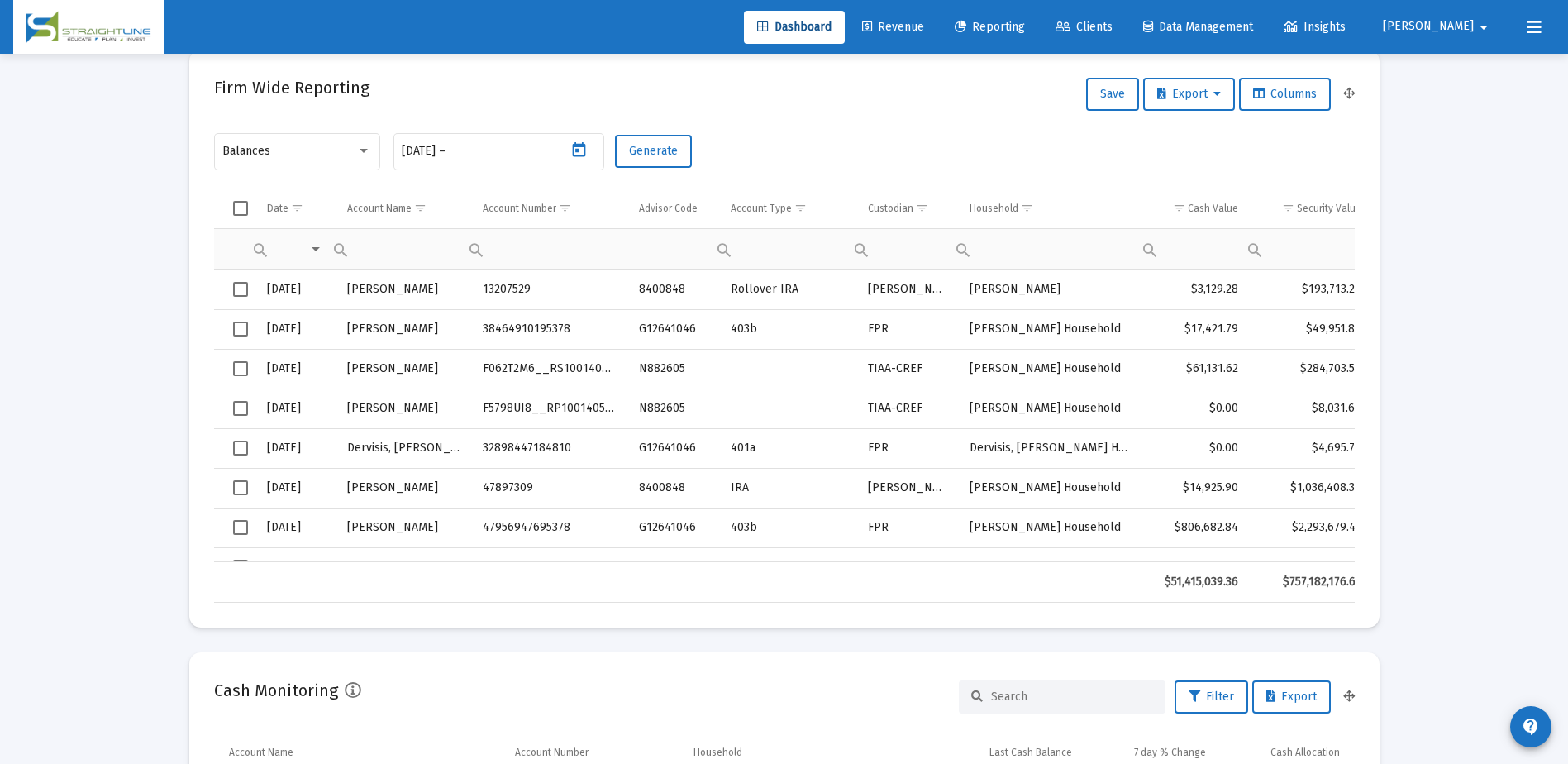
type input "[DATE]"
click at [663, 163] on button "Generate" at bounding box center [654, 150] width 77 height 33
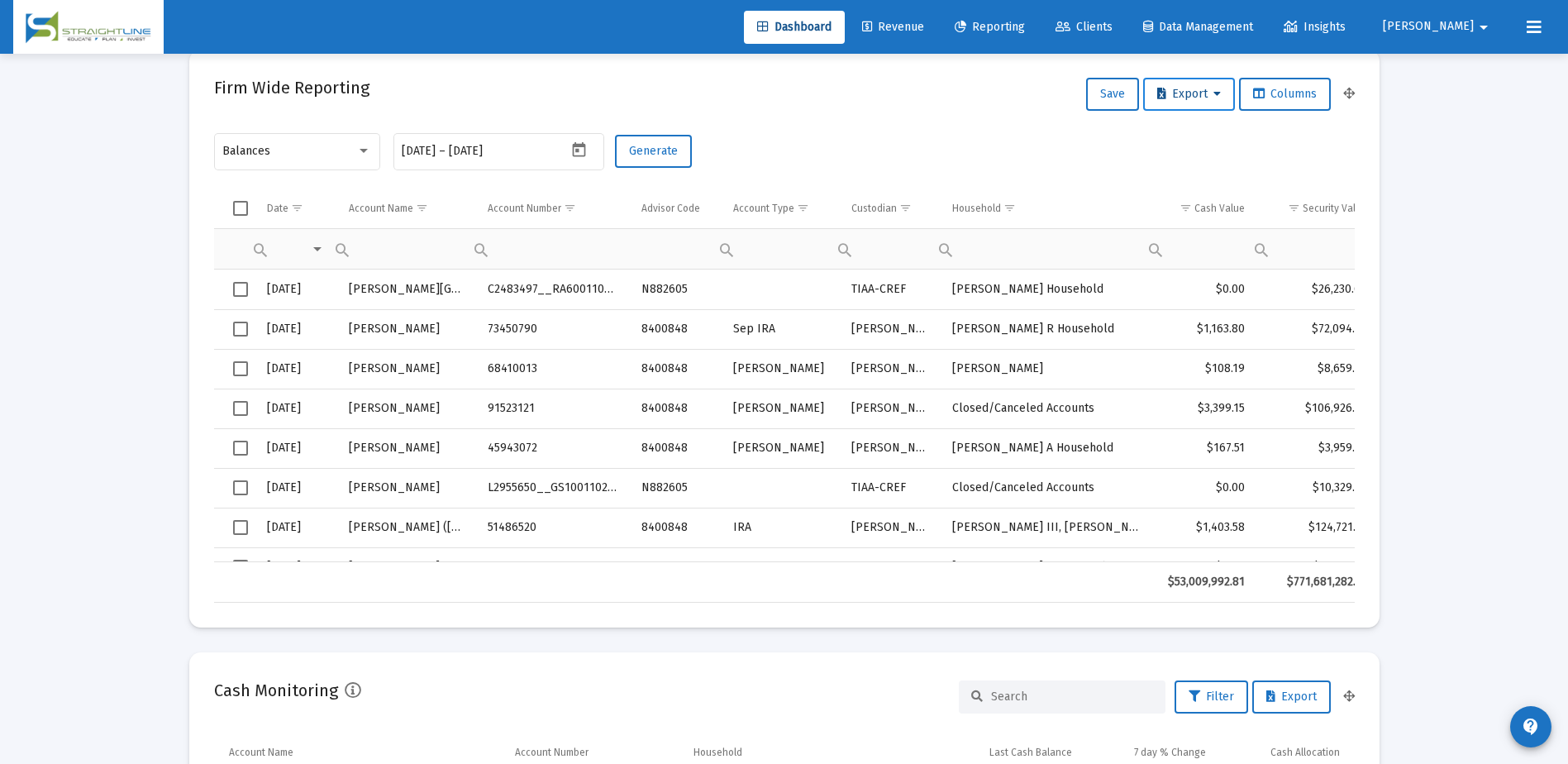
click at [1172, 92] on span "Export" at bounding box center [1189, 93] width 64 height 14
click at [1176, 140] on button "Export All Rows" at bounding box center [1193, 137] width 112 height 39
click at [578, 142] on icon "Open calendar" at bounding box center [579, 149] width 18 height 18
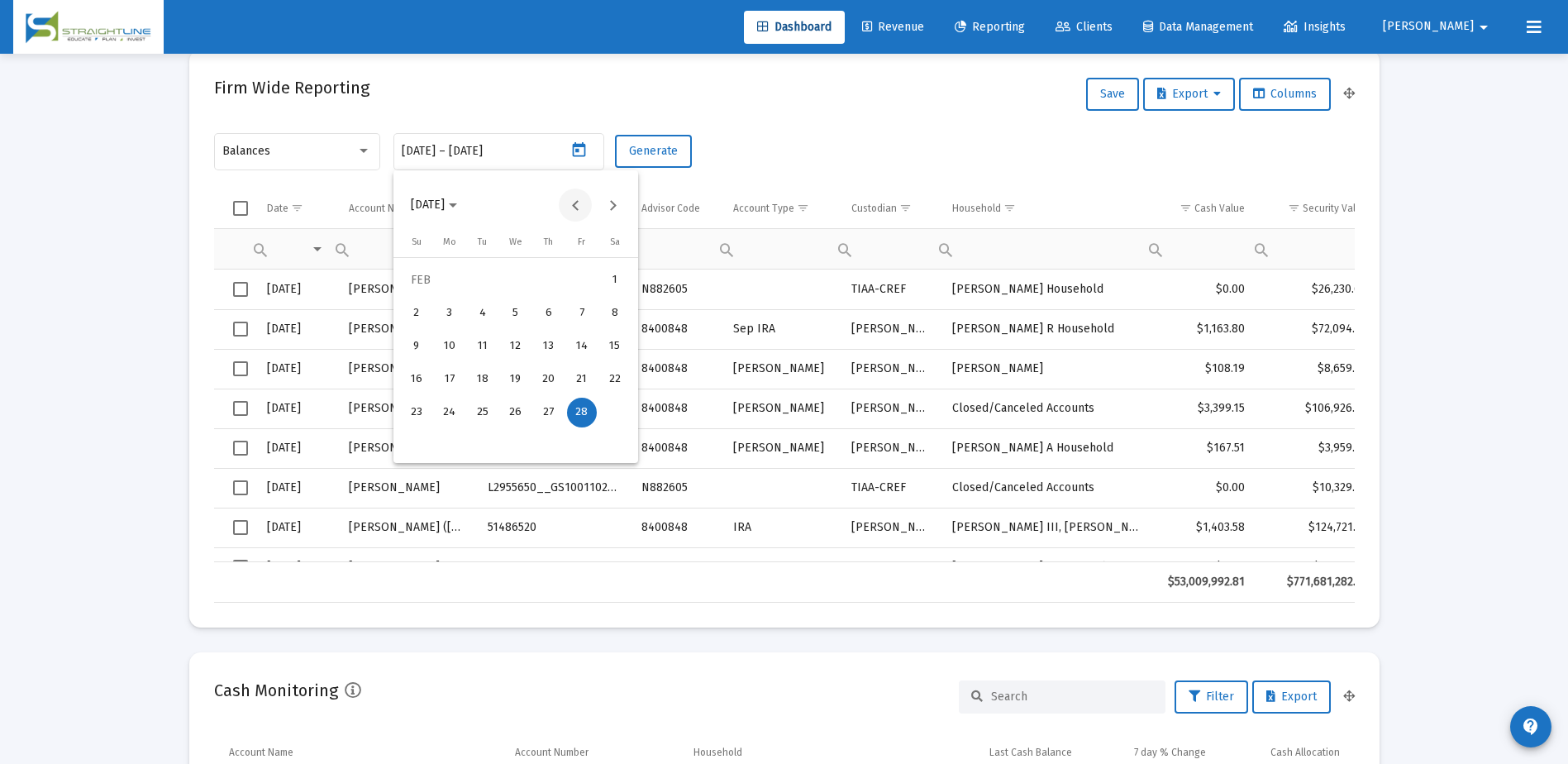
click at [570, 206] on button "Previous month" at bounding box center [574, 205] width 33 height 33
click at [572, 403] on div "31" at bounding box center [582, 413] width 30 height 30
type input "[DATE]"
click at [572, 404] on div "31" at bounding box center [582, 413] width 30 height 30
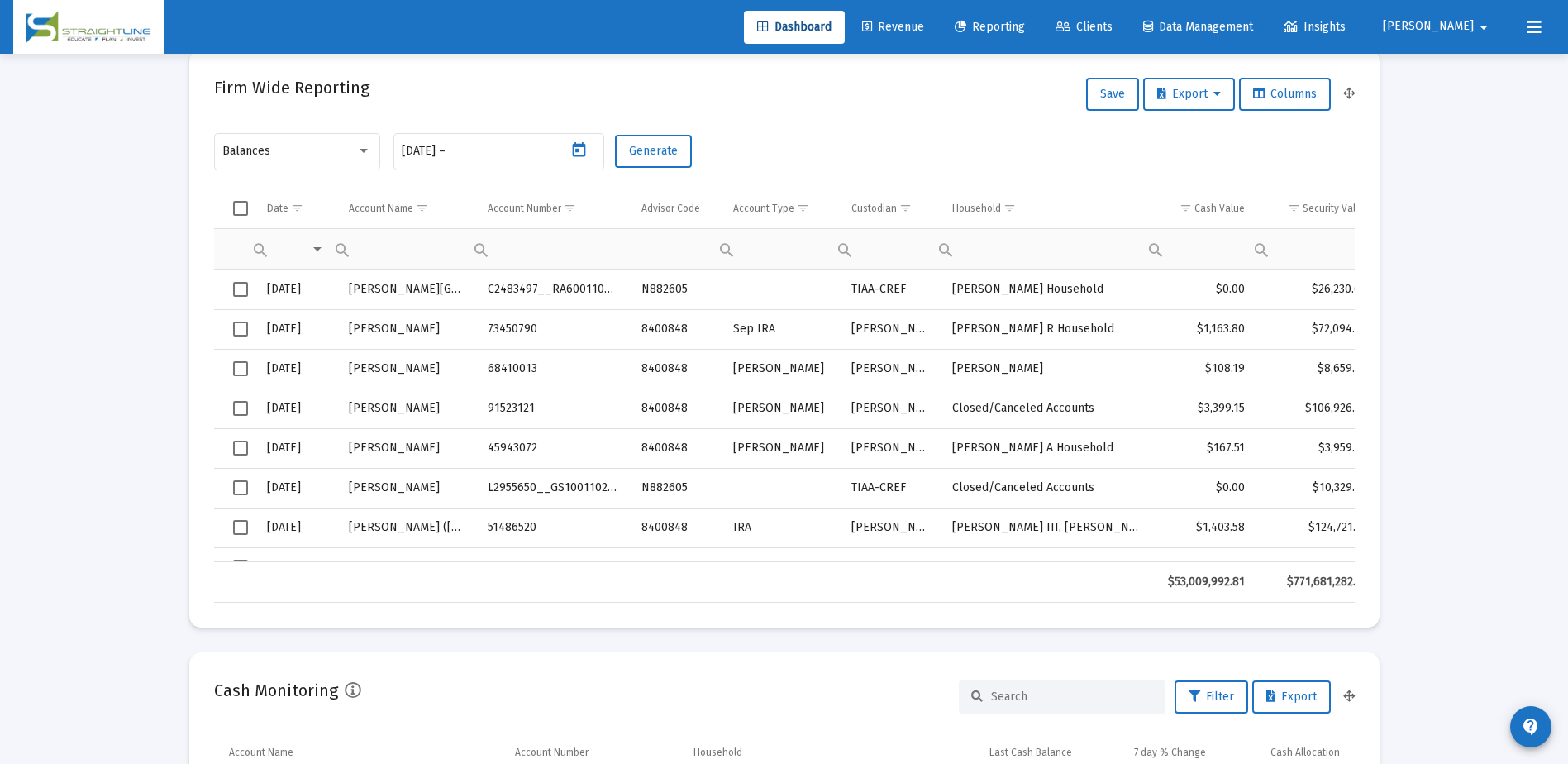
type input "[DATE]"
click at [656, 147] on span "Generate" at bounding box center [654, 150] width 49 height 14
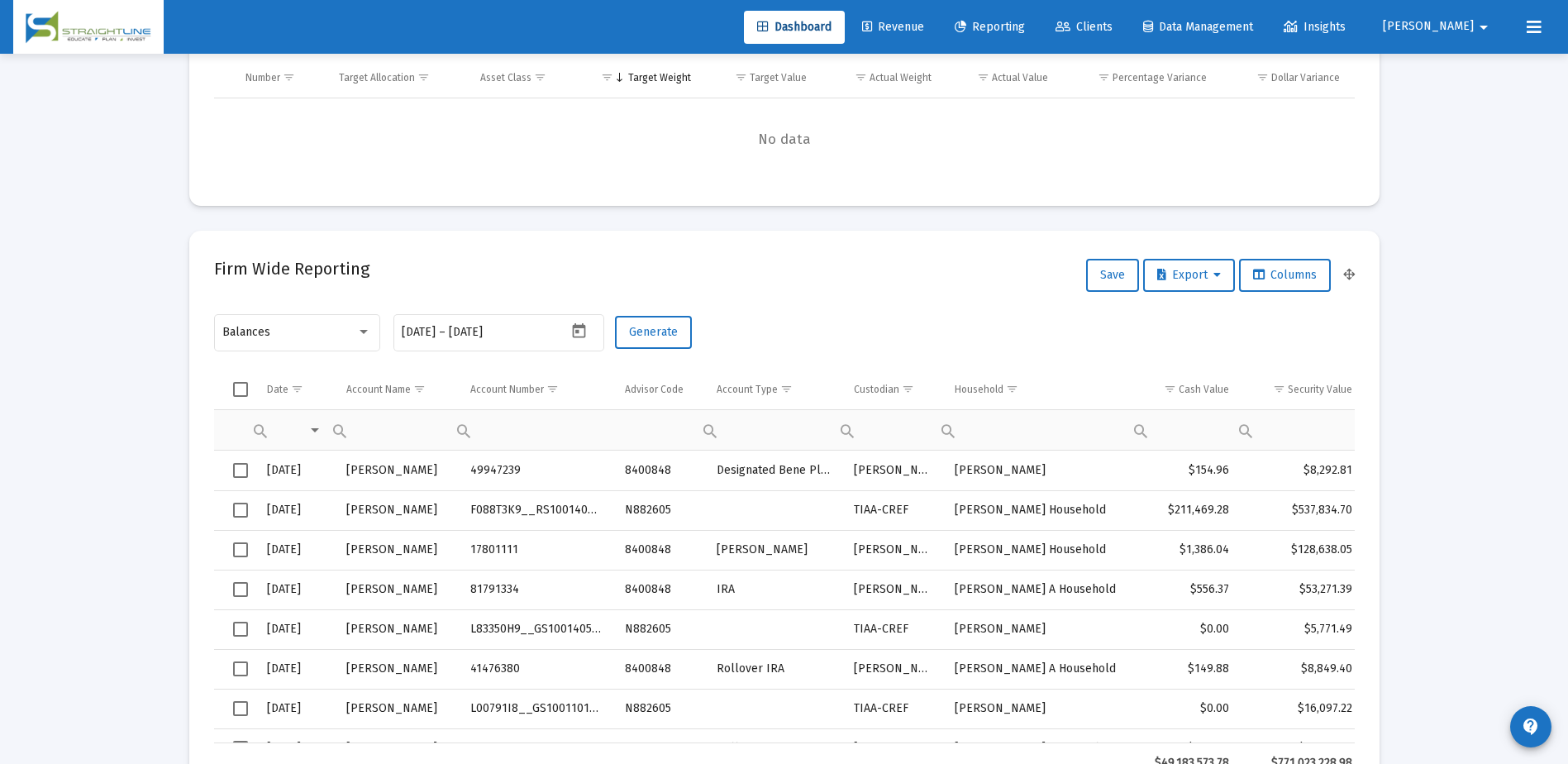
scroll to position [496, 0]
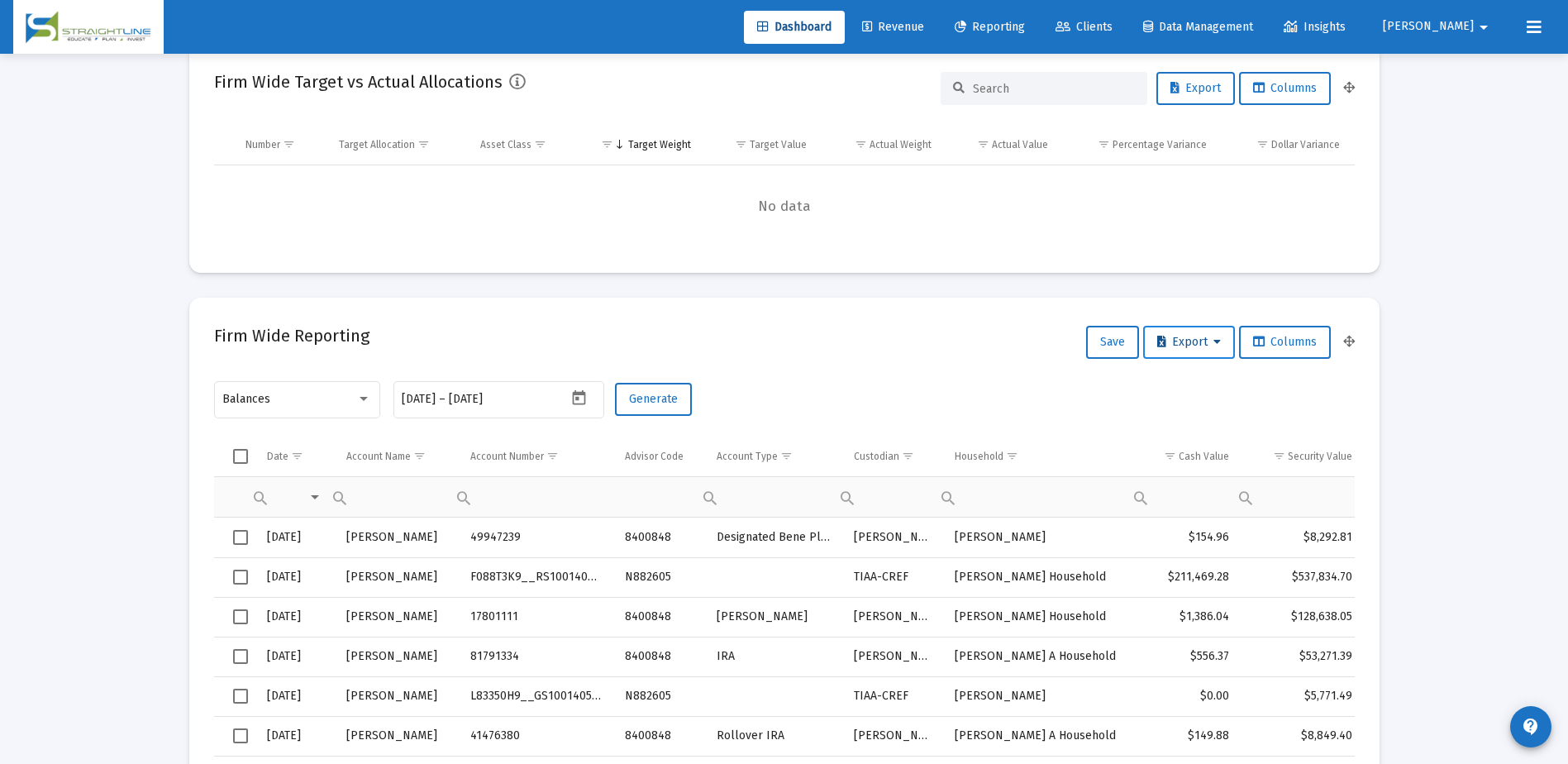
click at [1181, 340] on span "Export" at bounding box center [1189, 341] width 64 height 14
click at [1194, 389] on button "Export All Rows" at bounding box center [1193, 385] width 112 height 39
click at [579, 397] on icon "Open calendar" at bounding box center [579, 398] width 18 height 18
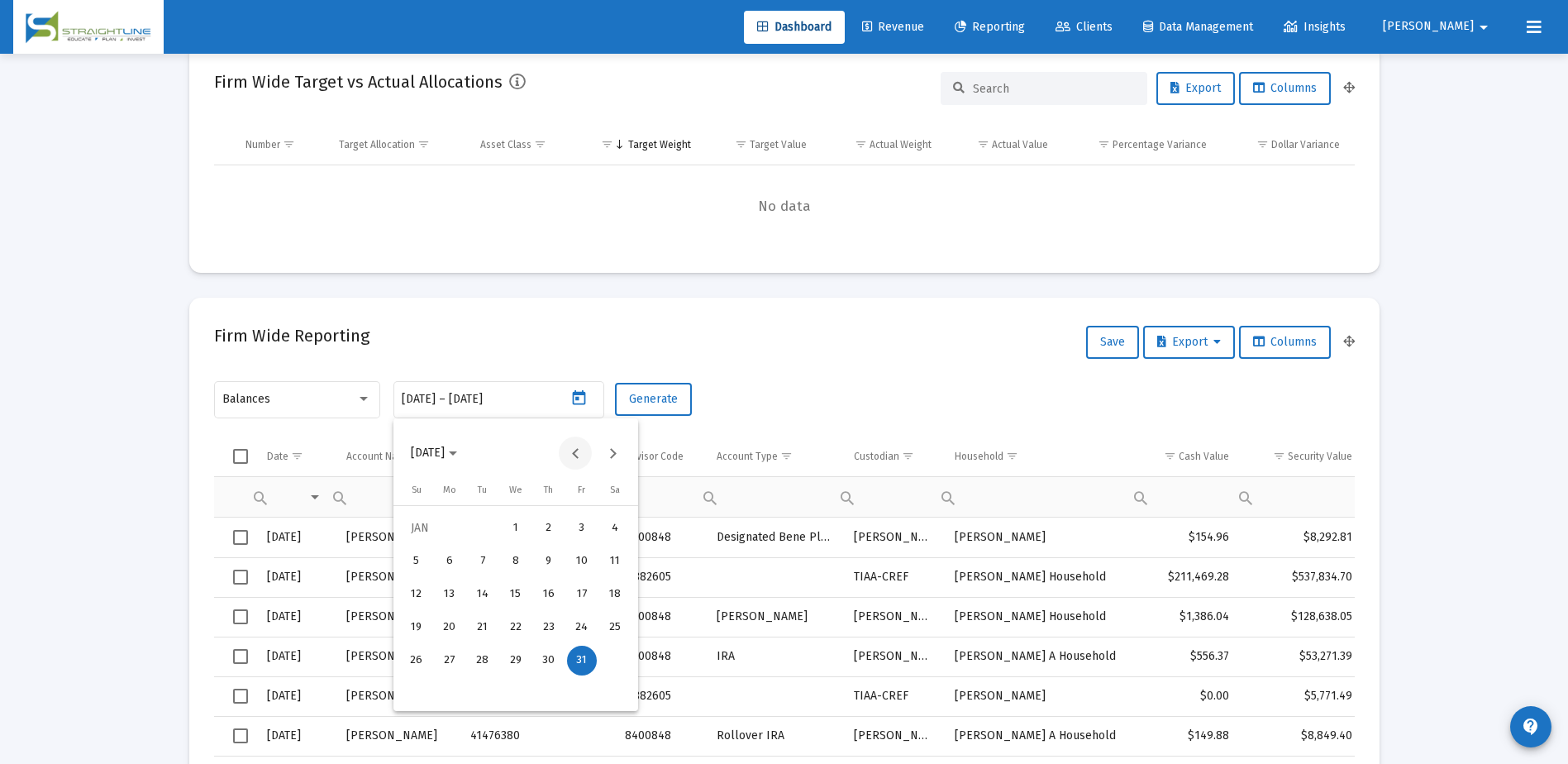
click at [568, 453] on button "Previous month" at bounding box center [574, 452] width 33 height 33
click at [495, 692] on div "31" at bounding box center [483, 694] width 30 height 30
type input "[DATE]"
click at [487, 688] on div "31" at bounding box center [483, 694] width 30 height 30
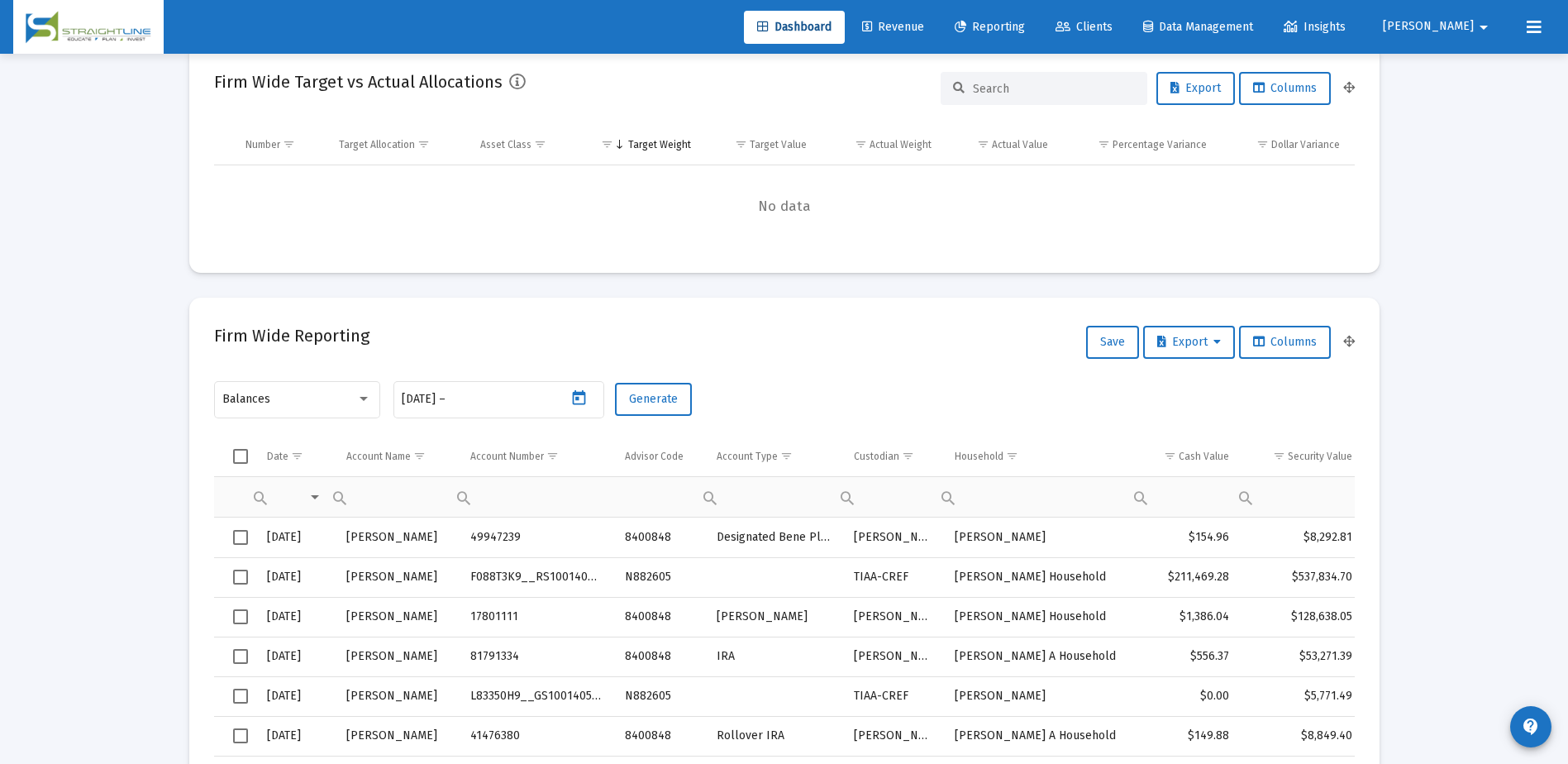
type input "[DATE]"
click at [644, 403] on span "Generate" at bounding box center [654, 399] width 49 height 14
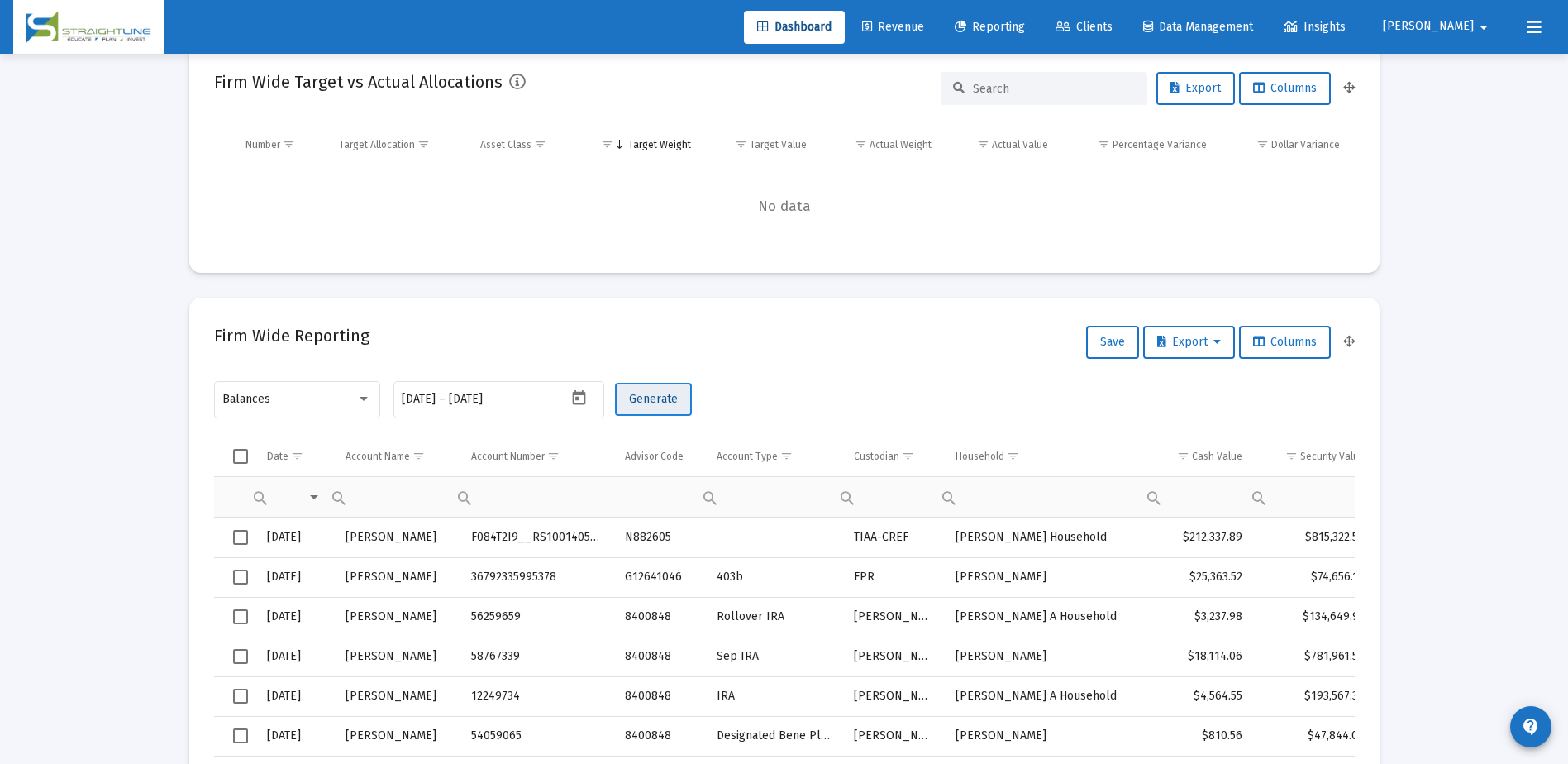
click at [672, 401] on span "Generate" at bounding box center [654, 399] width 49 height 14
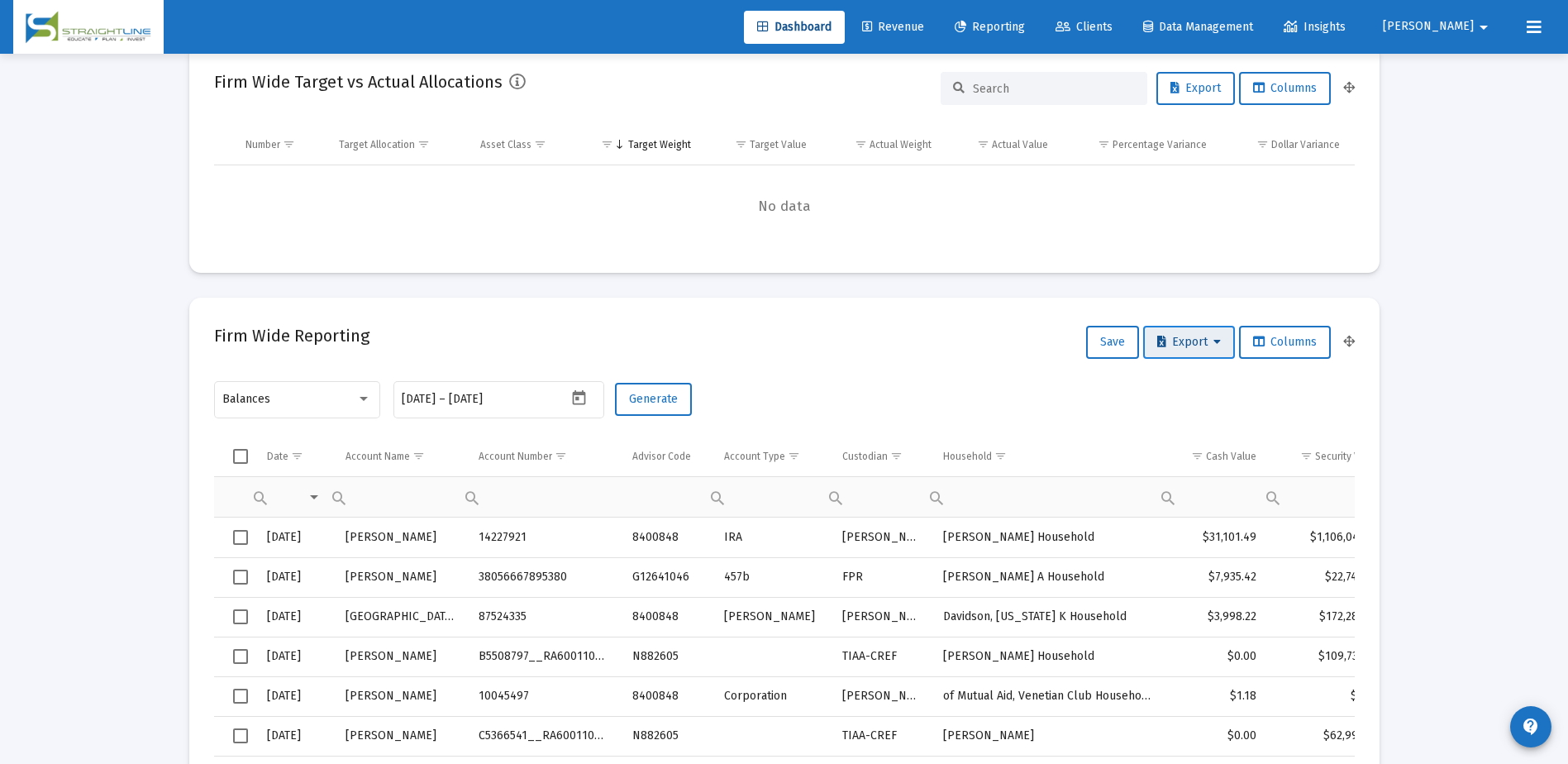
click at [1162, 338] on span "Export" at bounding box center [1189, 341] width 64 height 14
click at [1183, 381] on button "Export All Rows" at bounding box center [1193, 385] width 112 height 39
click at [583, 393] on icon "Open calendar" at bounding box center [579, 398] width 13 height 15
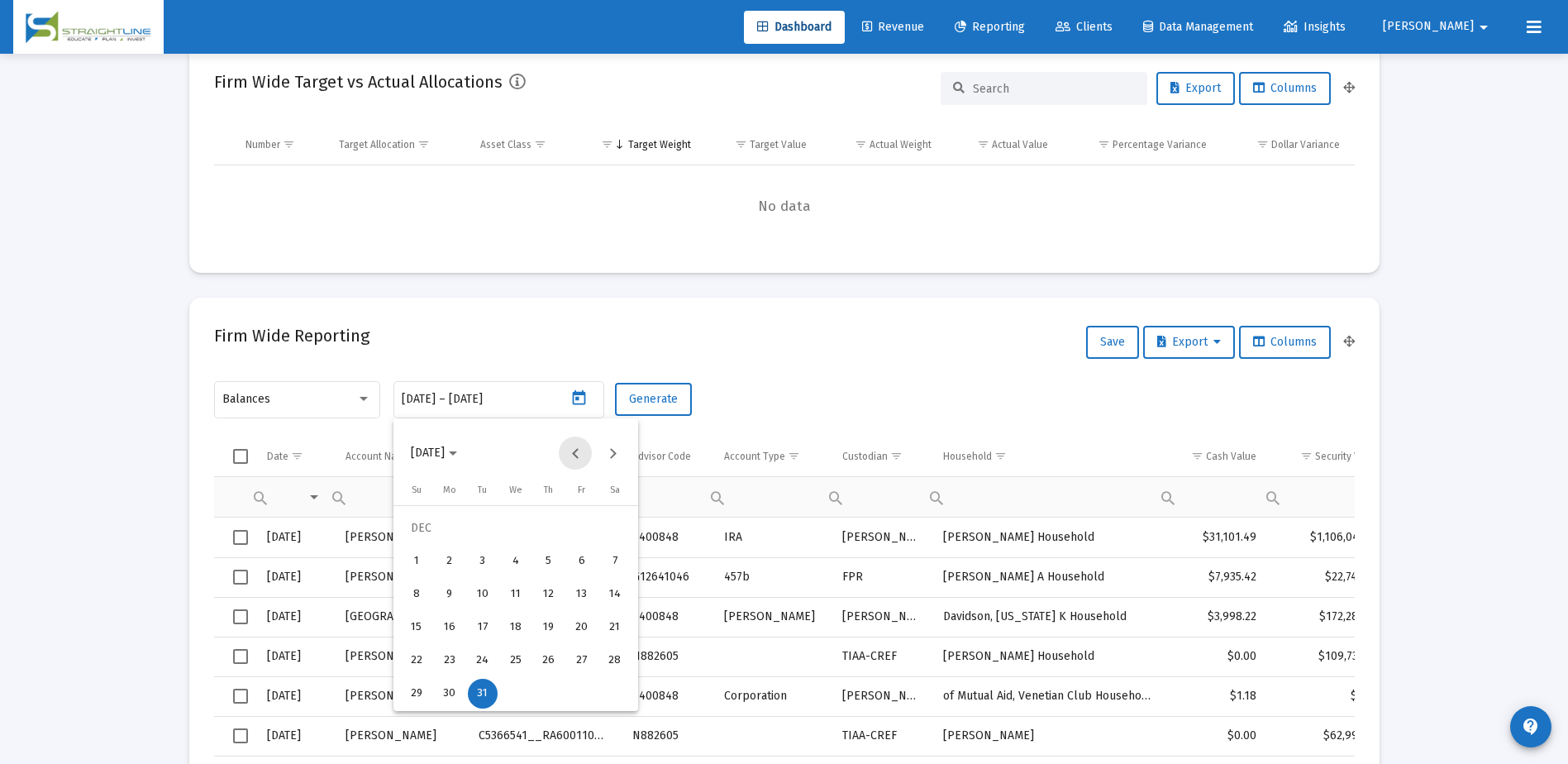
click at [575, 447] on button "Previous month" at bounding box center [574, 452] width 33 height 33
click at [582, 657] on div "29" at bounding box center [582, 660] width 30 height 30
type input "[DATE]"
click at [579, 658] on div "29" at bounding box center [582, 660] width 30 height 30
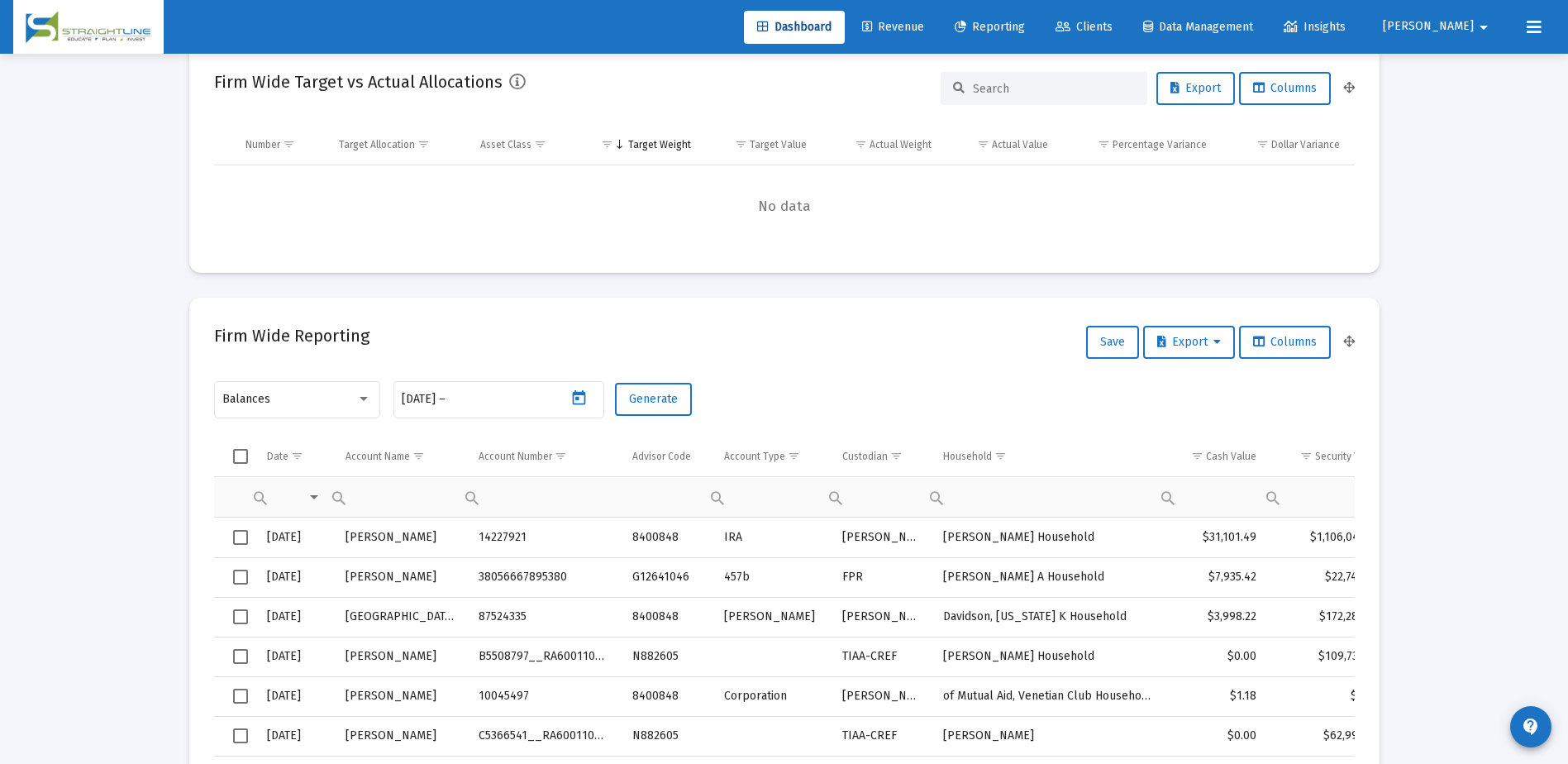
type input "[DATE]"
click at [644, 401] on span "Generate" at bounding box center [654, 399] width 49 height 14
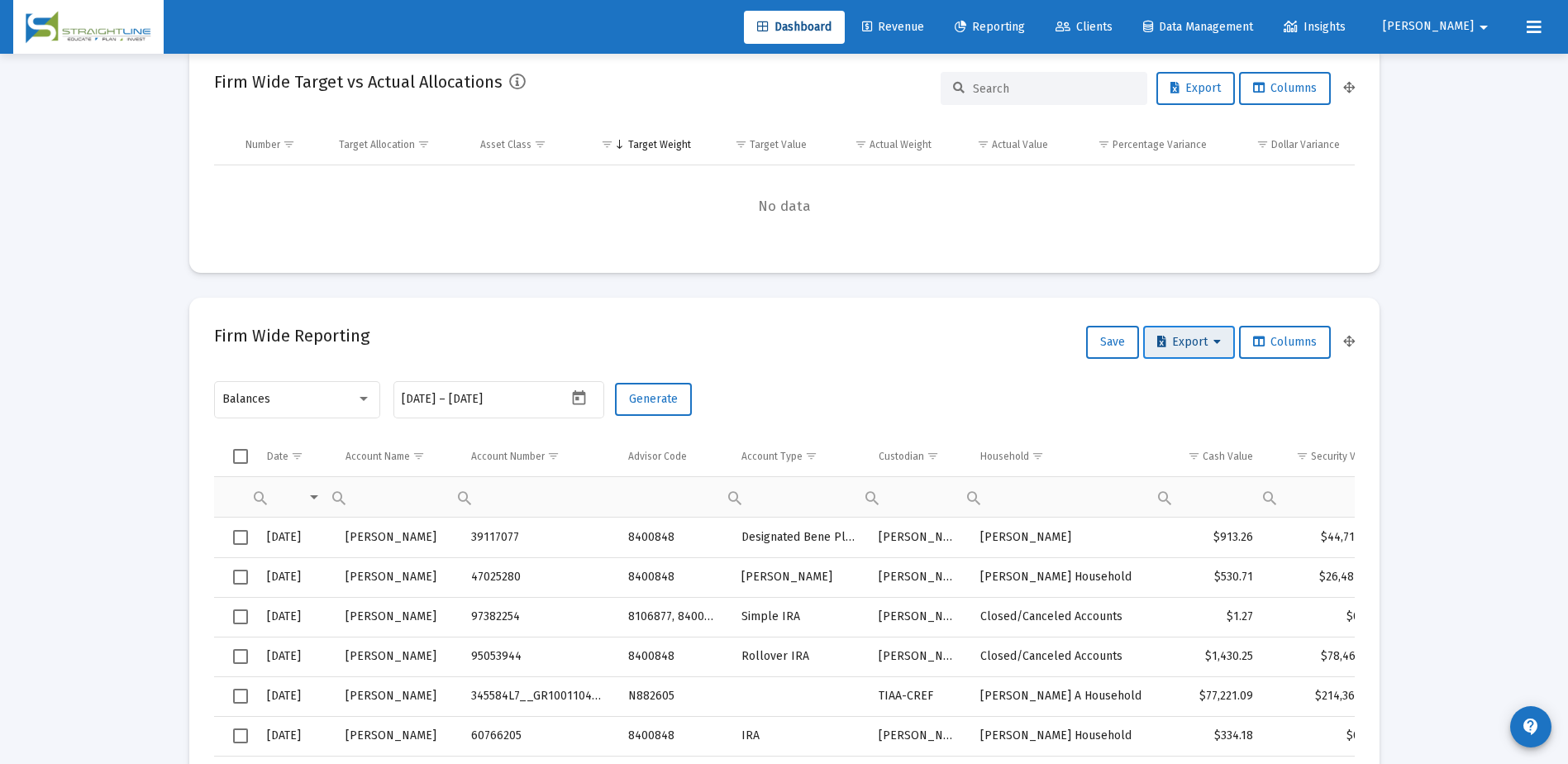
click at [1177, 345] on span "Export" at bounding box center [1189, 341] width 64 height 14
click at [1160, 386] on button "Export All Rows" at bounding box center [1193, 385] width 112 height 39
drag, startPoint x: 1093, startPoint y: 248, endPoint x: 1065, endPoint y: 253, distance: 28.4
click at [1093, 248] on mat-card "Firm Wide Target vs Actual Allocations Export Columns Number Target Allocation …" at bounding box center [784, 158] width 1191 height 229
click at [582, 401] on icon "Open calendar" at bounding box center [579, 398] width 18 height 18
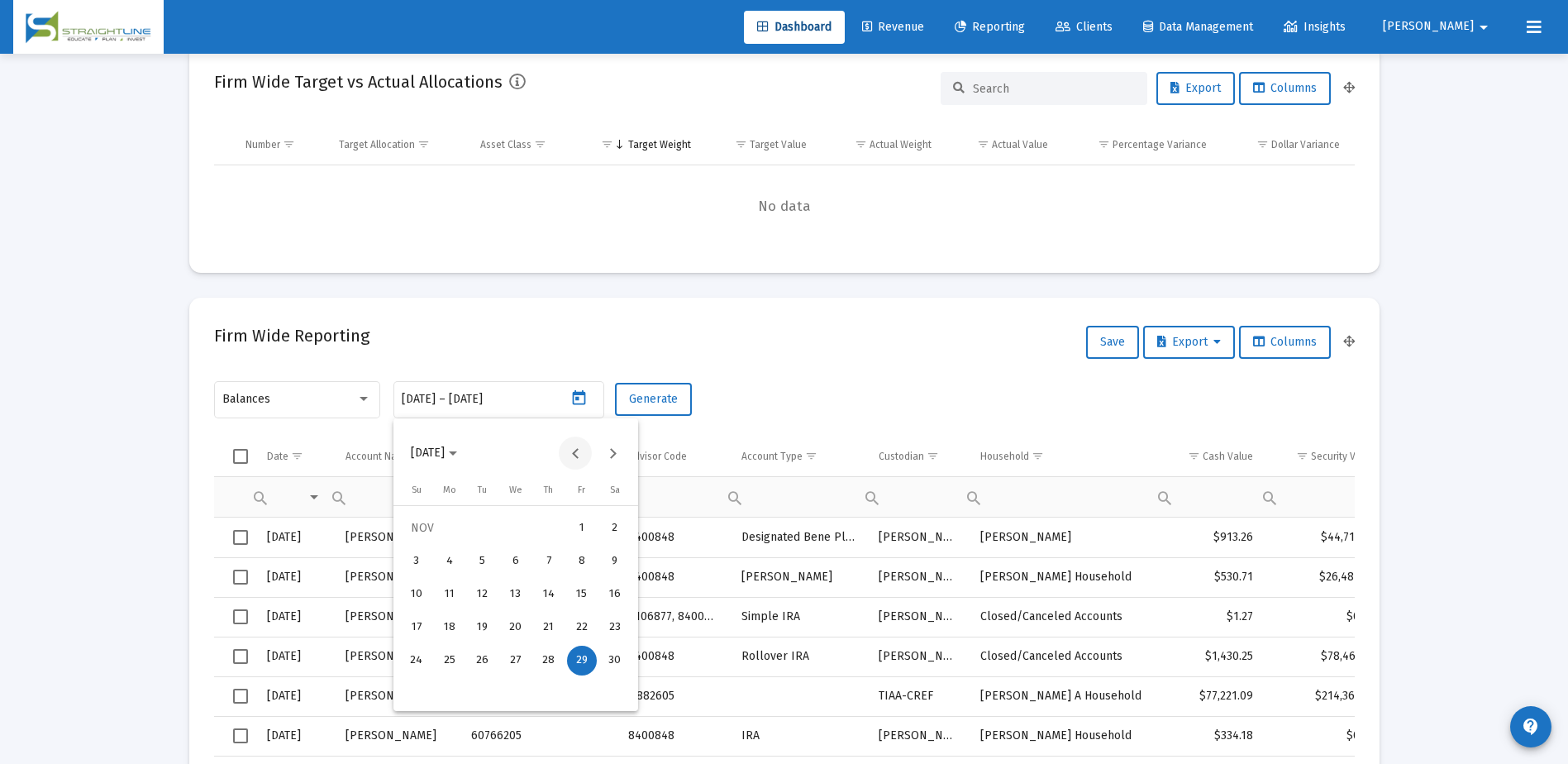
click at [574, 455] on button "Previous month" at bounding box center [574, 452] width 33 height 33
click at [550, 683] on div "31" at bounding box center [549, 694] width 30 height 30
type input "[DATE]"
click at [551, 686] on div "31" at bounding box center [549, 694] width 30 height 30
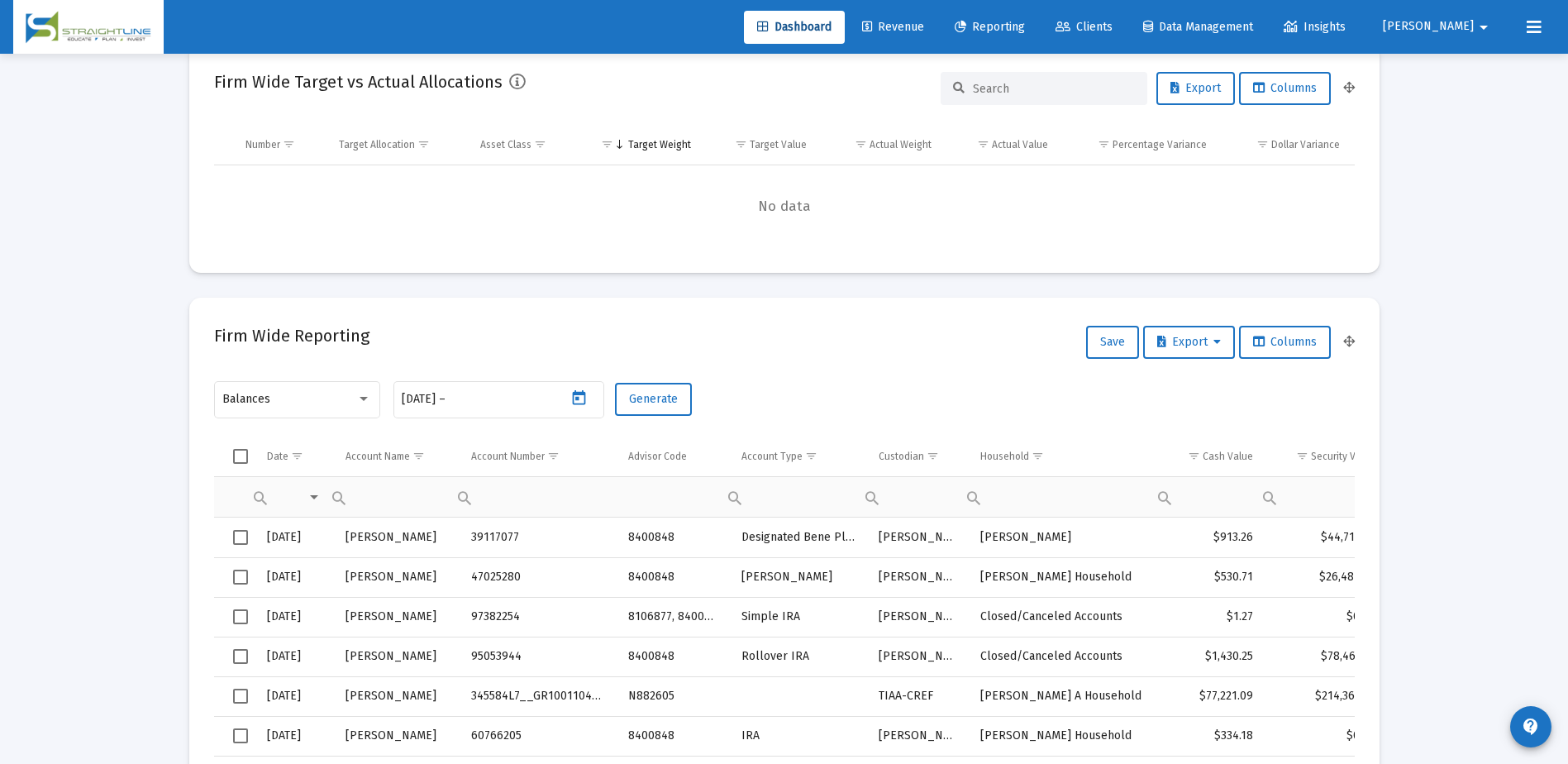
type input "[DATE]"
click at [669, 405] on span "Generate" at bounding box center [654, 399] width 49 height 14
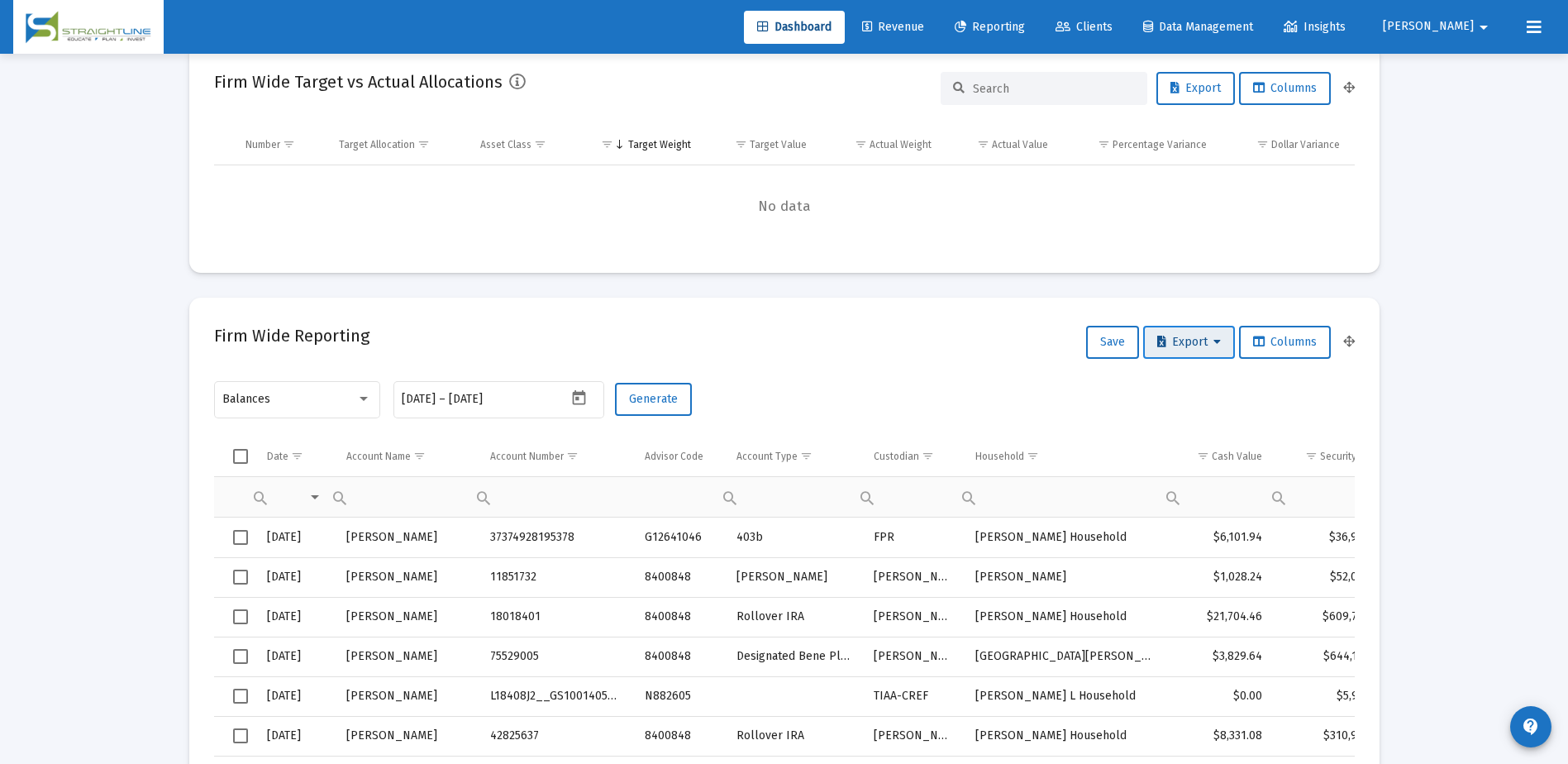
click at [1176, 344] on span "Export" at bounding box center [1189, 341] width 64 height 14
click at [1180, 382] on button "Export All Rows" at bounding box center [1193, 385] width 112 height 39
click at [586, 402] on icon "Open calendar" at bounding box center [579, 398] width 18 height 18
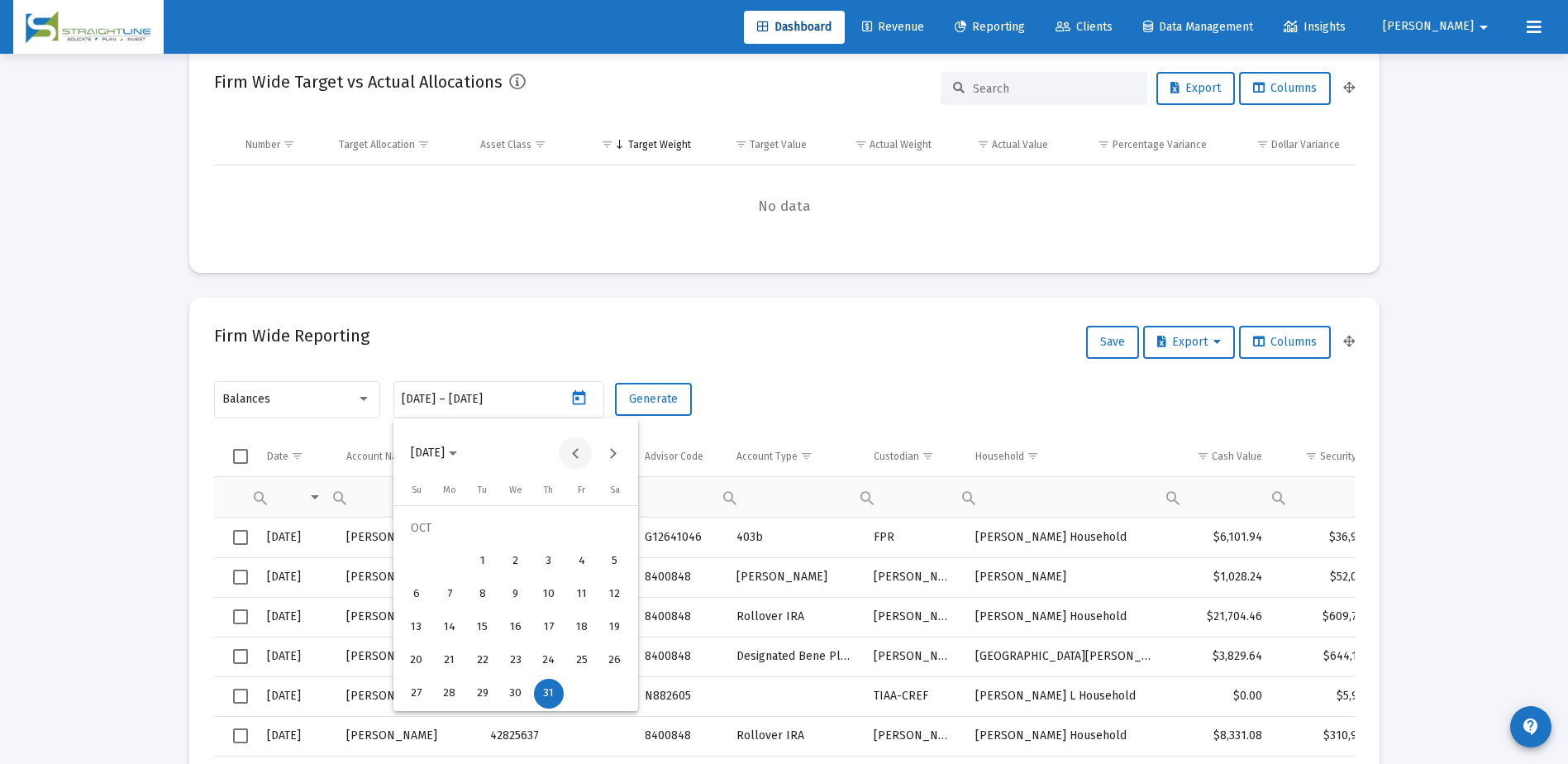
click at [572, 457] on button "Previous month" at bounding box center [574, 452] width 33 height 33
click at [447, 688] on div "30" at bounding box center [450, 694] width 30 height 30
type input "[DATE]"
click at [448, 693] on div "30" at bounding box center [450, 694] width 30 height 30
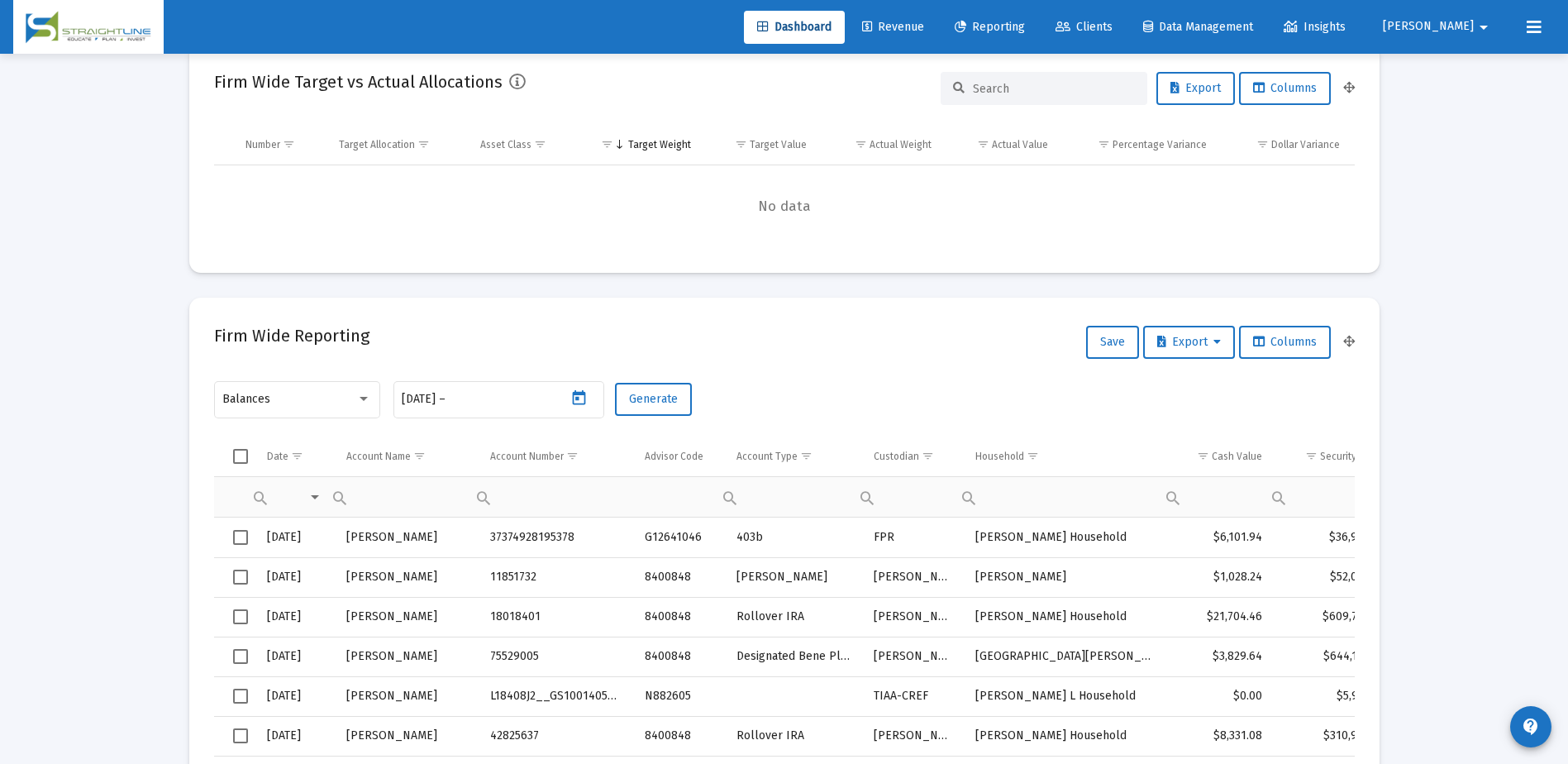
type input "[DATE]"
click at [660, 407] on button "Generate" at bounding box center [654, 399] width 77 height 33
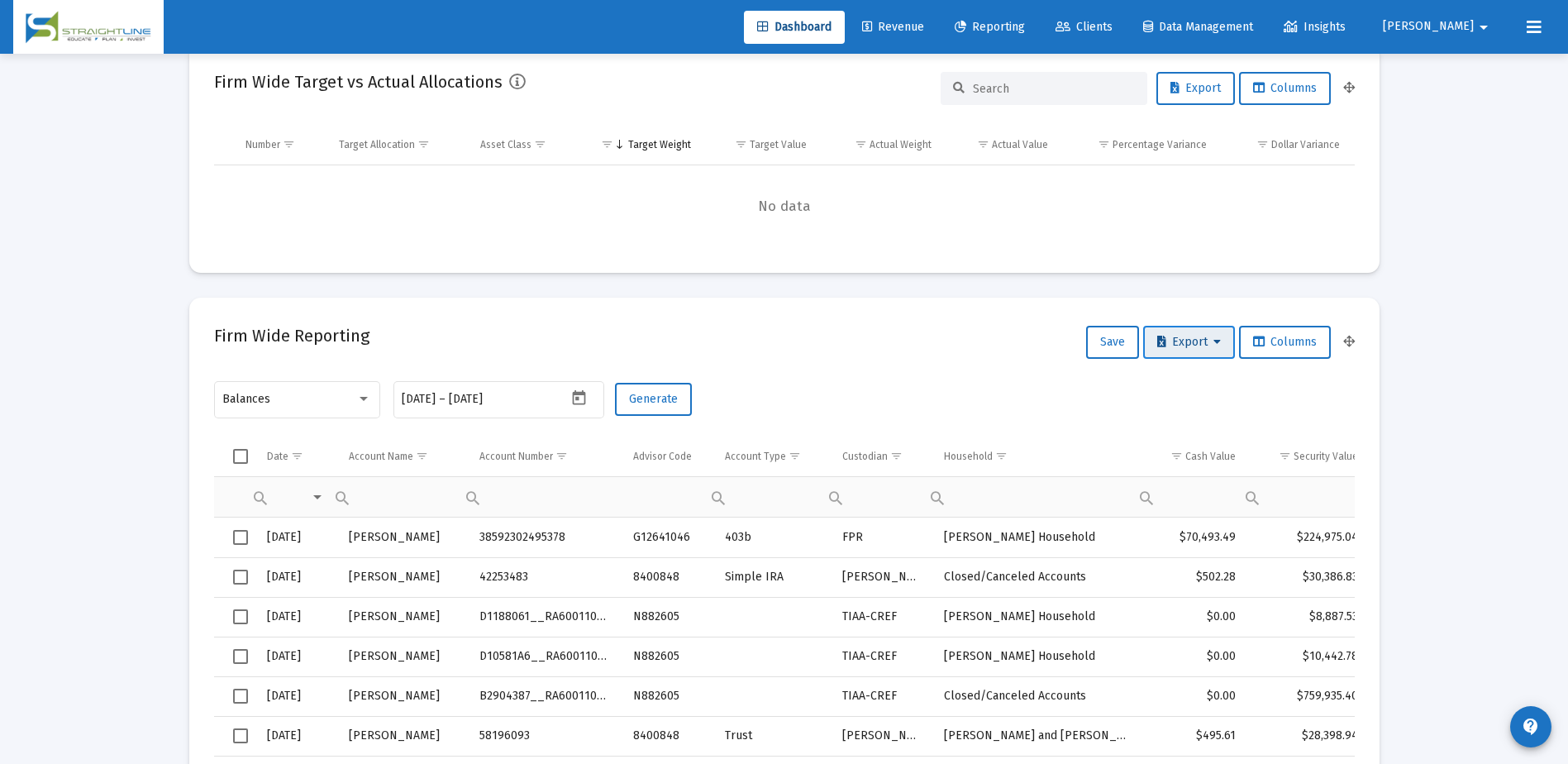
click at [1205, 347] on span "Export" at bounding box center [1189, 341] width 64 height 14
click at [1196, 385] on button "Export All Rows" at bounding box center [1193, 385] width 112 height 39
click at [578, 400] on icon "Open calendar" at bounding box center [579, 398] width 13 height 15
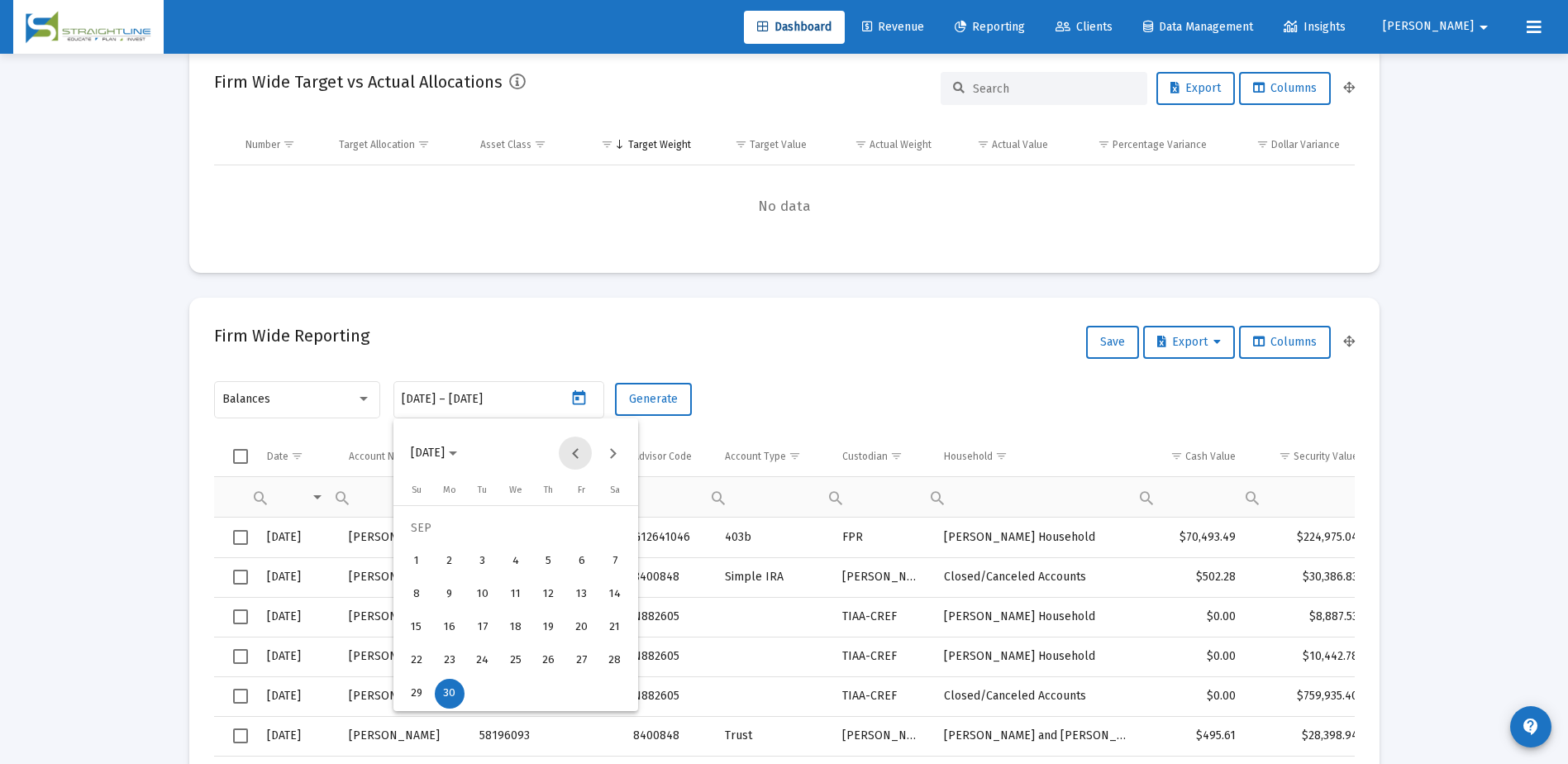
click at [578, 452] on button "Previous month" at bounding box center [574, 452] width 33 height 33
click at [591, 657] on div "30" at bounding box center [582, 660] width 30 height 30
type input "[DATE]"
click at [586, 657] on div "30" at bounding box center [582, 660] width 30 height 30
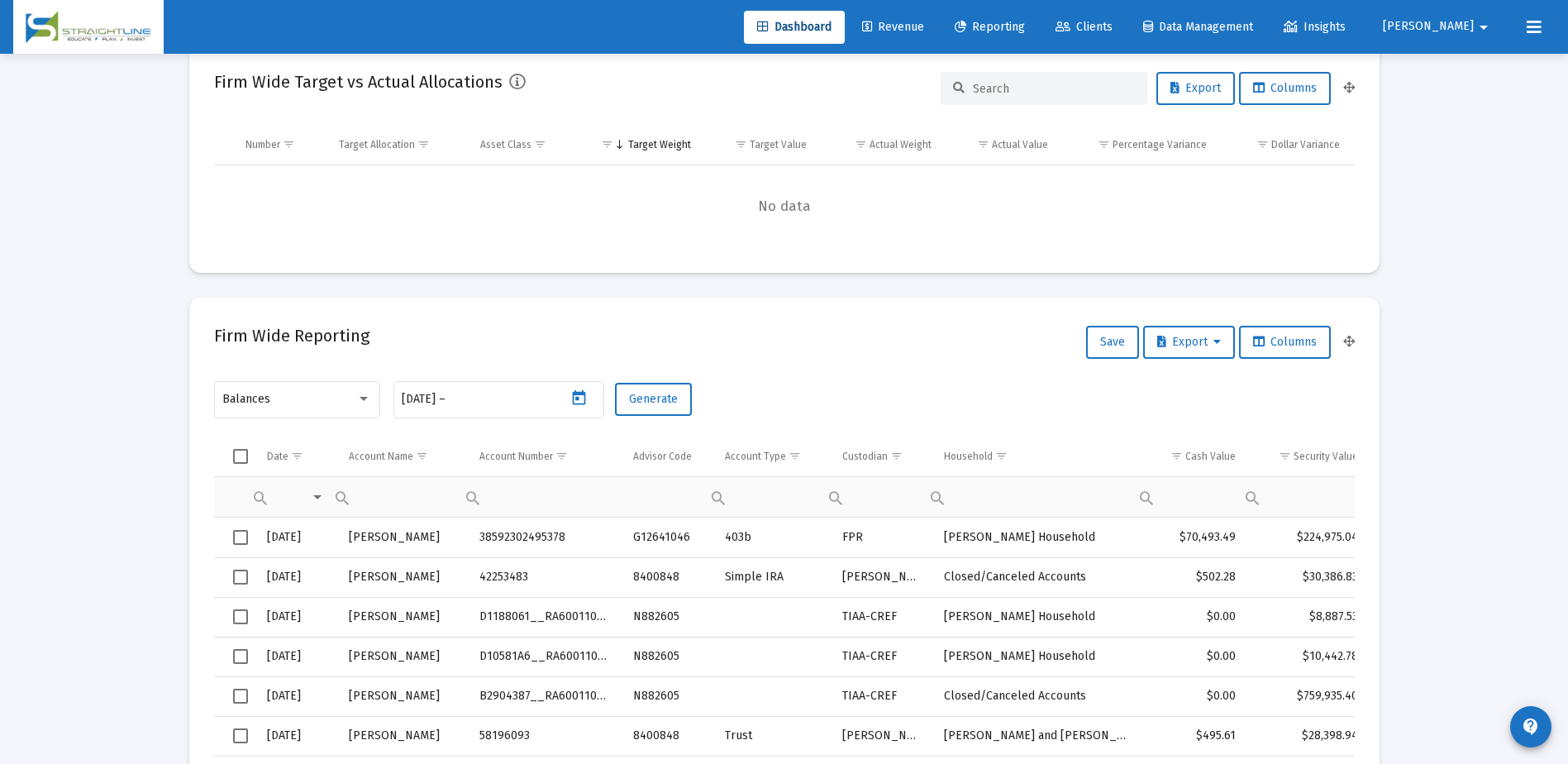
type input "[DATE]"
click at [656, 401] on span "Generate" at bounding box center [654, 399] width 49 height 14
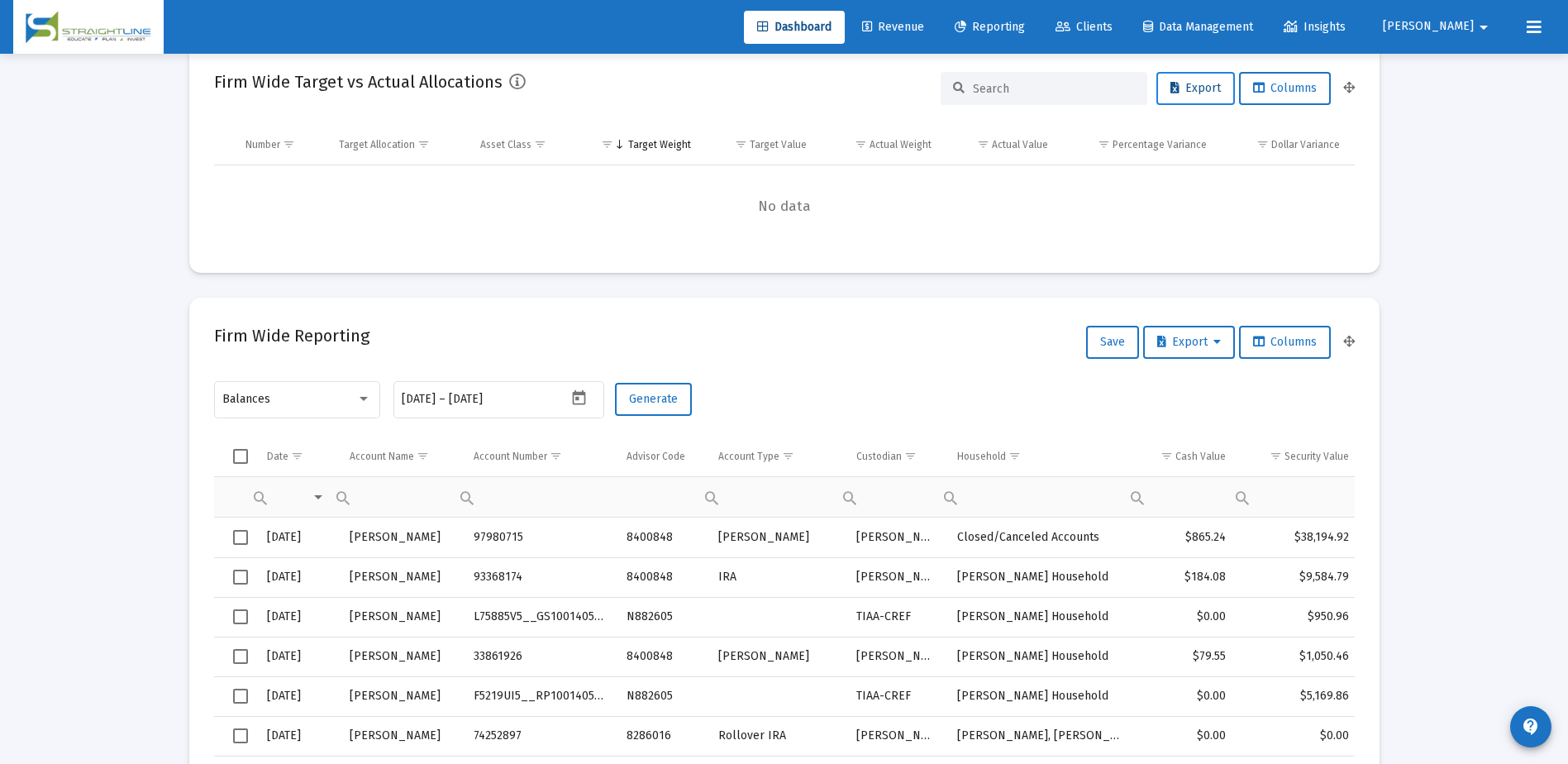
click at [1201, 78] on button "Export" at bounding box center [1195, 88] width 78 height 33
click at [851, 325] on div "Firm Wide Reporting Save Export Columns" at bounding box center [784, 342] width 1140 height 39
click at [1182, 347] on span "Export" at bounding box center [1189, 341] width 64 height 14
click at [1191, 381] on button "Export All Rows" at bounding box center [1193, 385] width 112 height 39
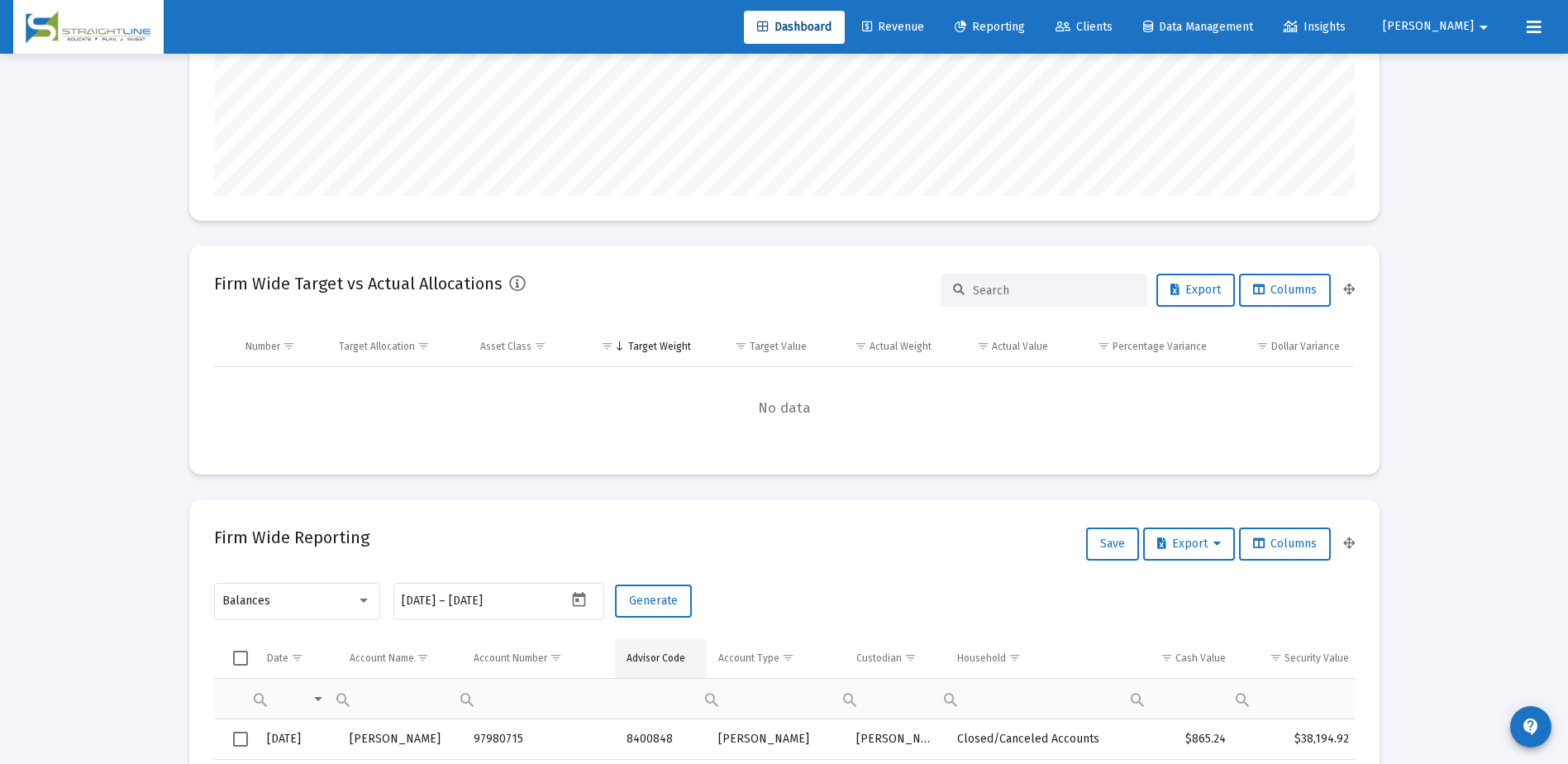
scroll to position [414, 0]
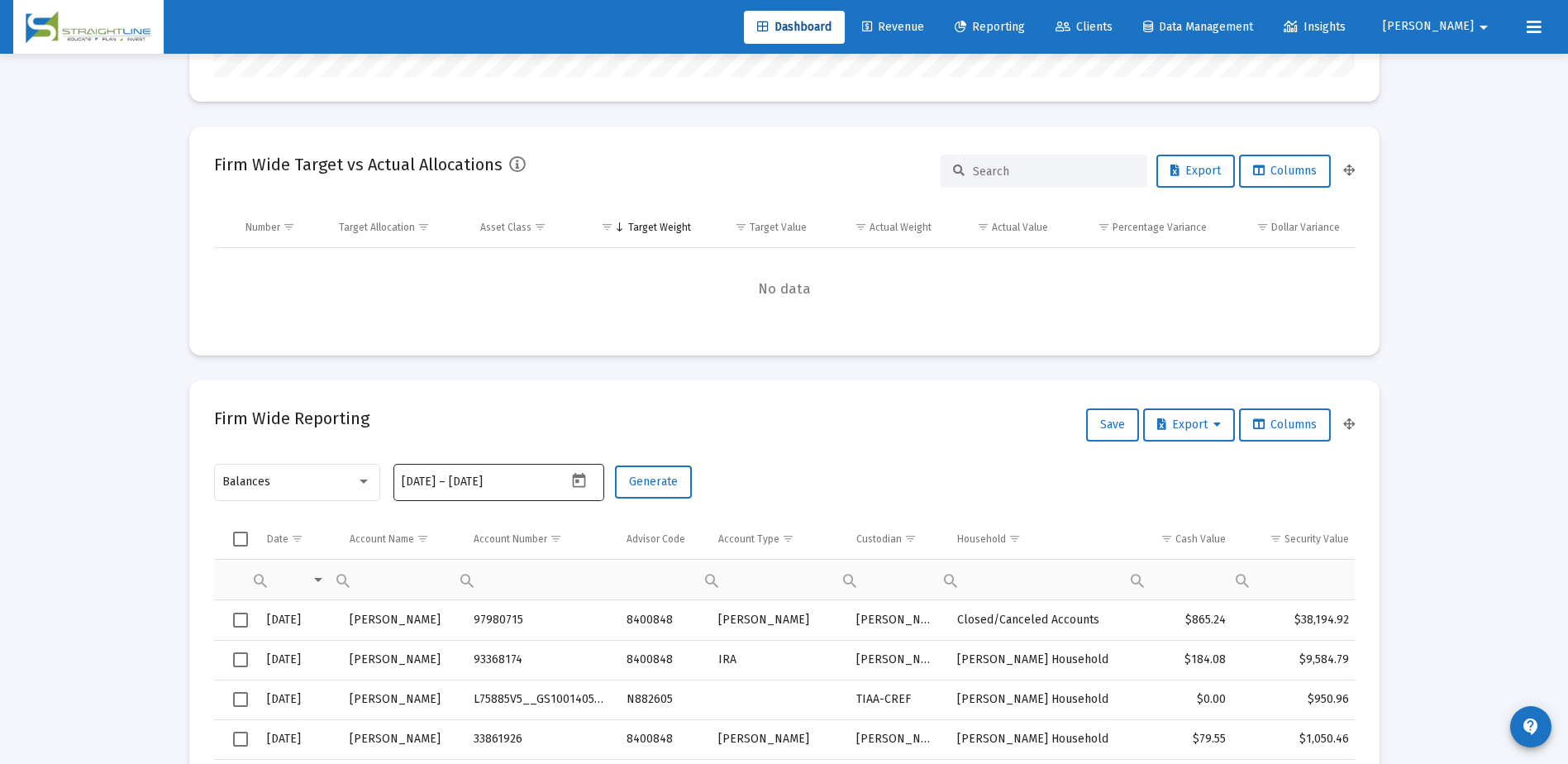
click at [593, 485] on mat-datepicker-toggle at bounding box center [581, 485] width 28 height 14
click at [593, 209] on div "[DATE]" at bounding box center [516, 203] width 236 height 33
click at [584, 210] on button "Previous month" at bounding box center [574, 203] width 33 height 33
click at [524, 436] on div "31" at bounding box center [516, 443] width 30 height 30
type input "[DATE]"
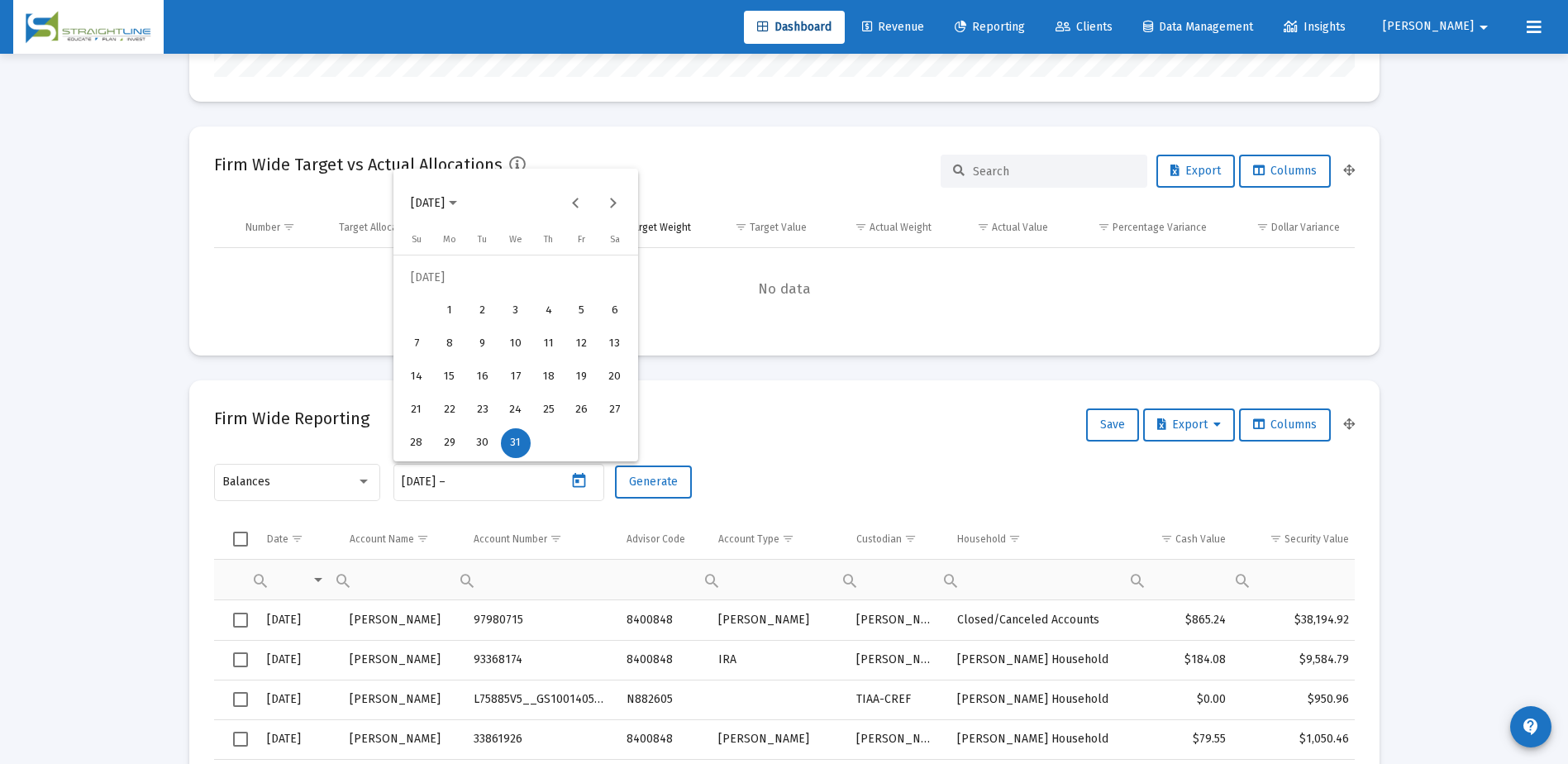
click at [524, 437] on div "31" at bounding box center [516, 443] width 30 height 30
type input "[DATE]"
click at [654, 481] on span "Generate" at bounding box center [654, 481] width 49 height 14
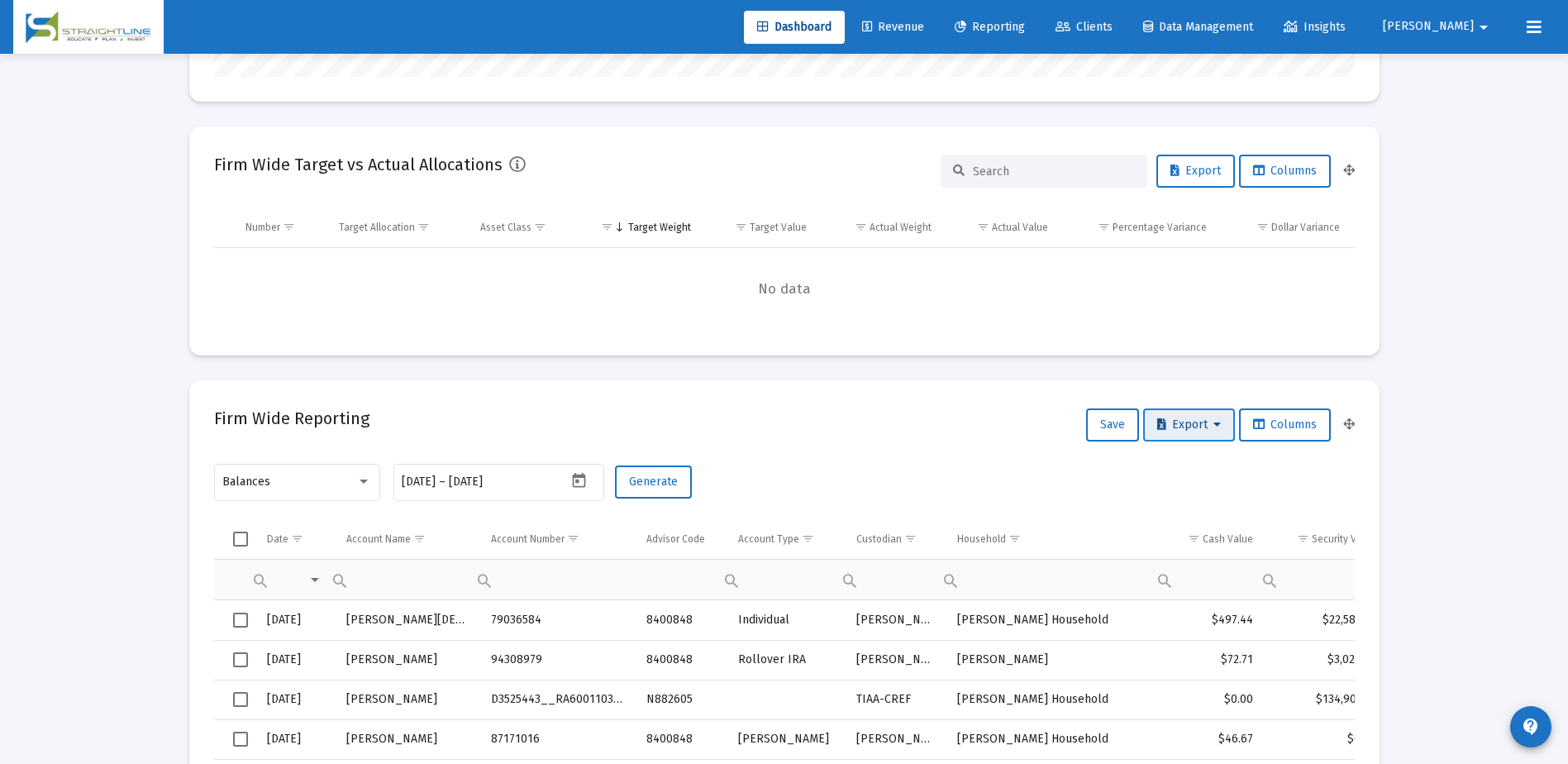
click at [1174, 425] on span "Export" at bounding box center [1189, 424] width 64 height 14
click at [1178, 461] on button "Export All Rows" at bounding box center [1193, 468] width 112 height 39
click at [579, 486] on icon "Open calendar" at bounding box center [579, 480] width 18 height 18
click at [579, 205] on button "Previous month" at bounding box center [574, 203] width 33 height 33
click at [575, 404] on div "28" at bounding box center [582, 410] width 30 height 30
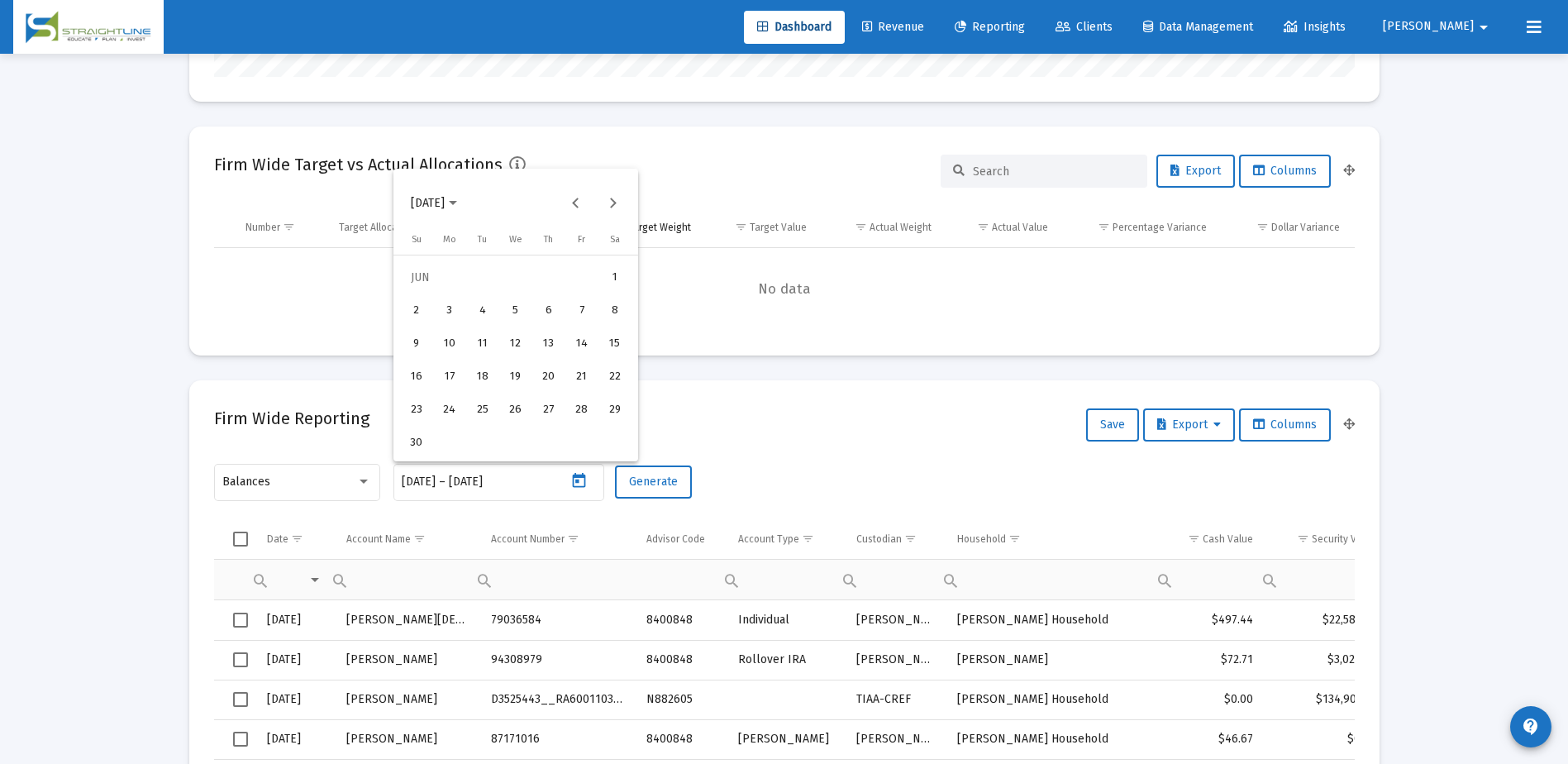
type input "[DATE]"
click at [581, 409] on div "28" at bounding box center [582, 410] width 30 height 30
type input "[DATE]"
click at [661, 487] on span "Generate" at bounding box center [654, 481] width 49 height 14
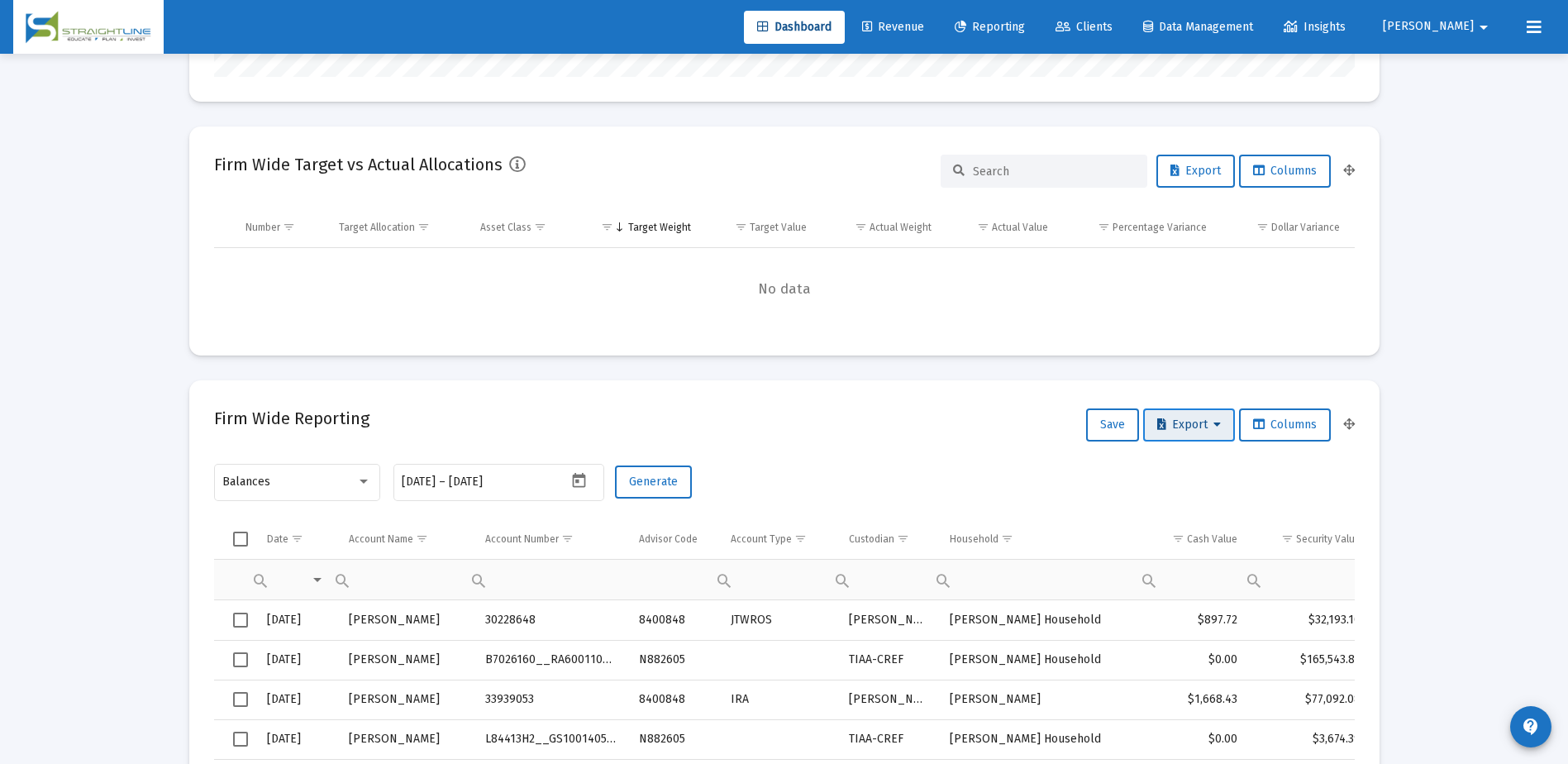
click at [1167, 428] on span "Export" at bounding box center [1189, 424] width 64 height 14
click at [1170, 461] on button "Export All Rows" at bounding box center [1193, 468] width 112 height 39
click at [586, 482] on icon "Open calendar" at bounding box center [579, 480] width 18 height 18
click at [576, 205] on button "Previous month" at bounding box center [574, 203] width 33 height 33
click at [572, 400] on div "31" at bounding box center [582, 410] width 30 height 30
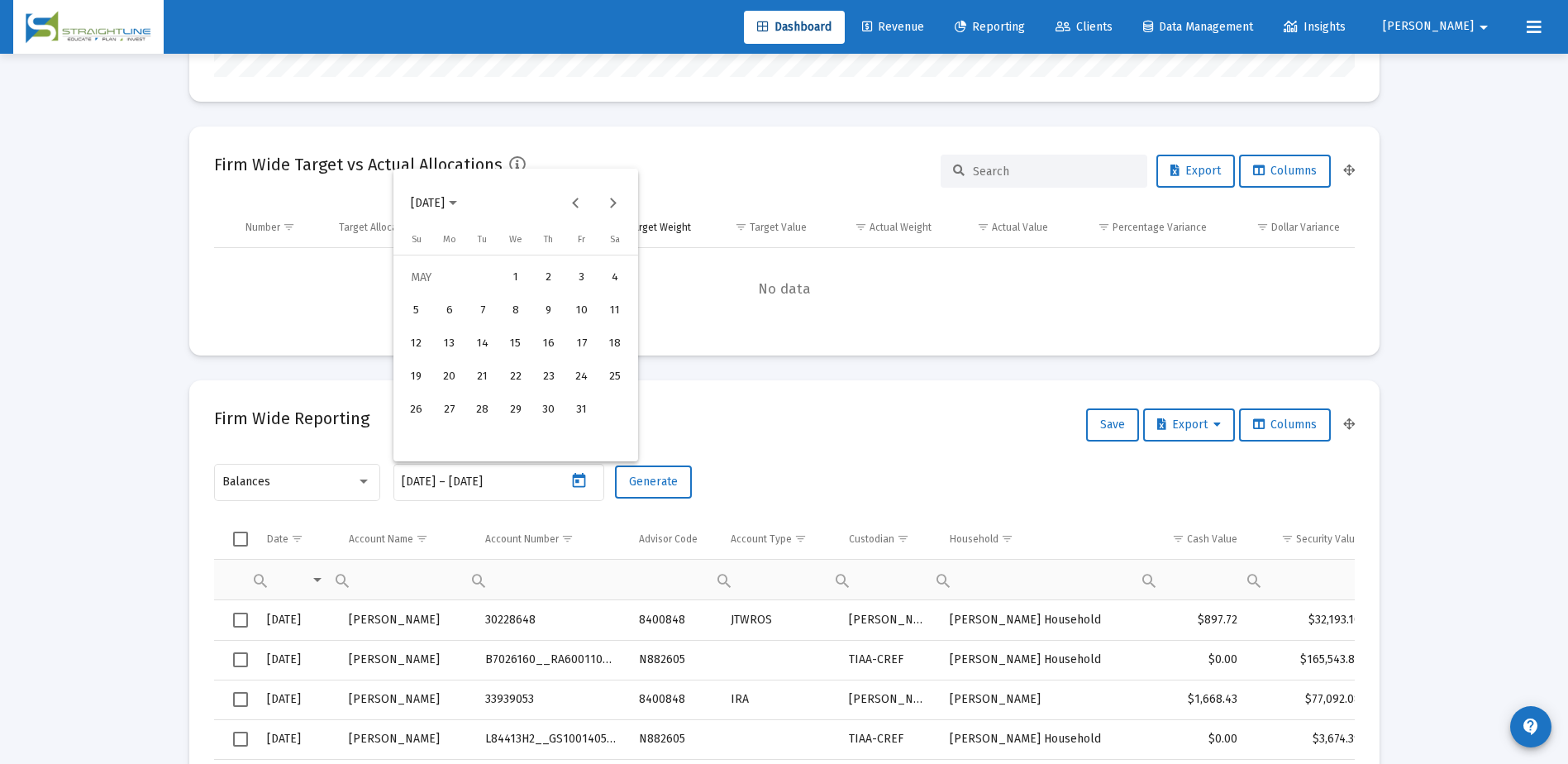
type input "[DATE]"
click at [577, 403] on div "31" at bounding box center [582, 410] width 30 height 30
type input "[DATE]"
click at [649, 481] on span "Generate" at bounding box center [654, 481] width 49 height 14
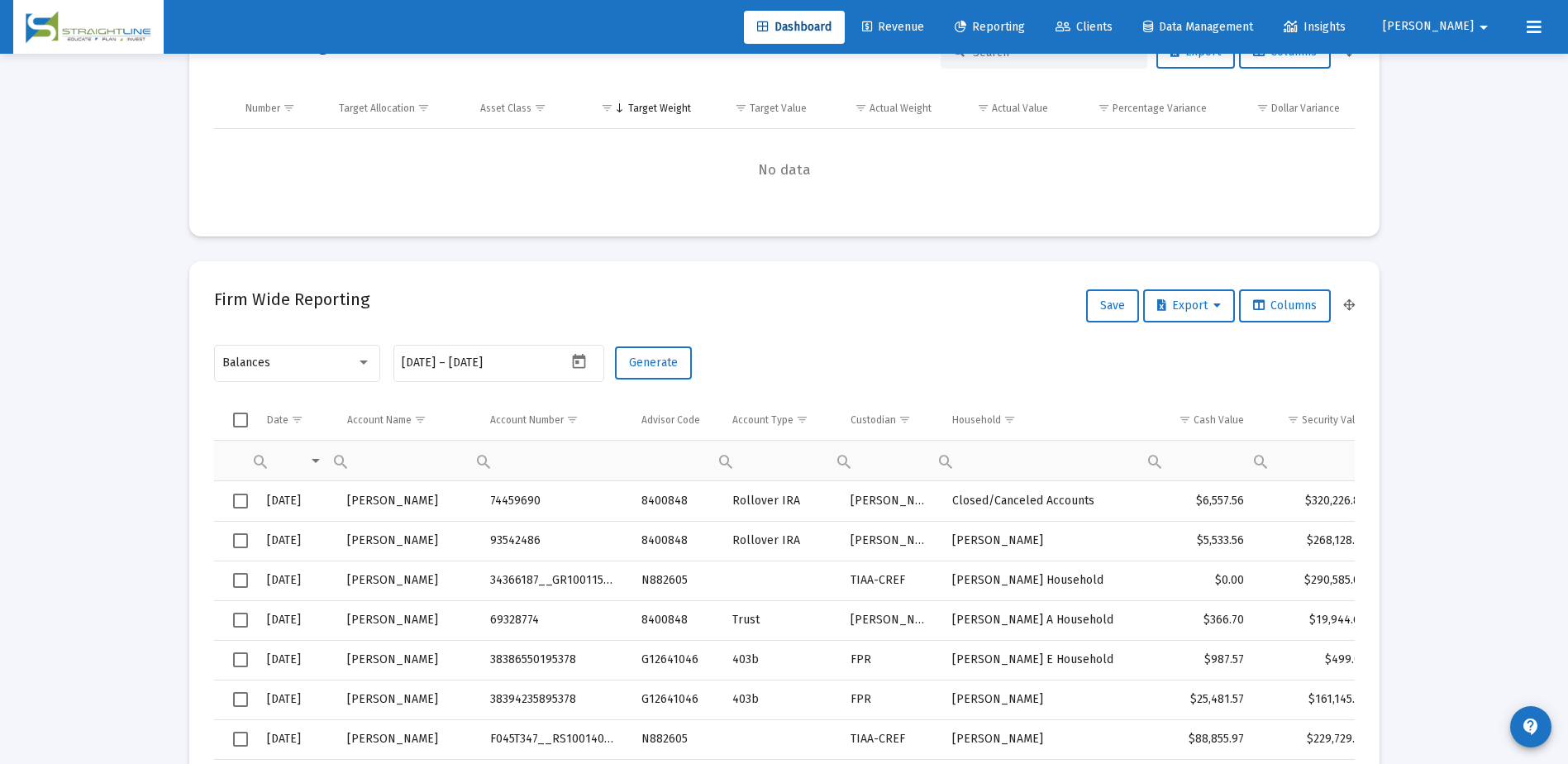
scroll to position [579, 0]
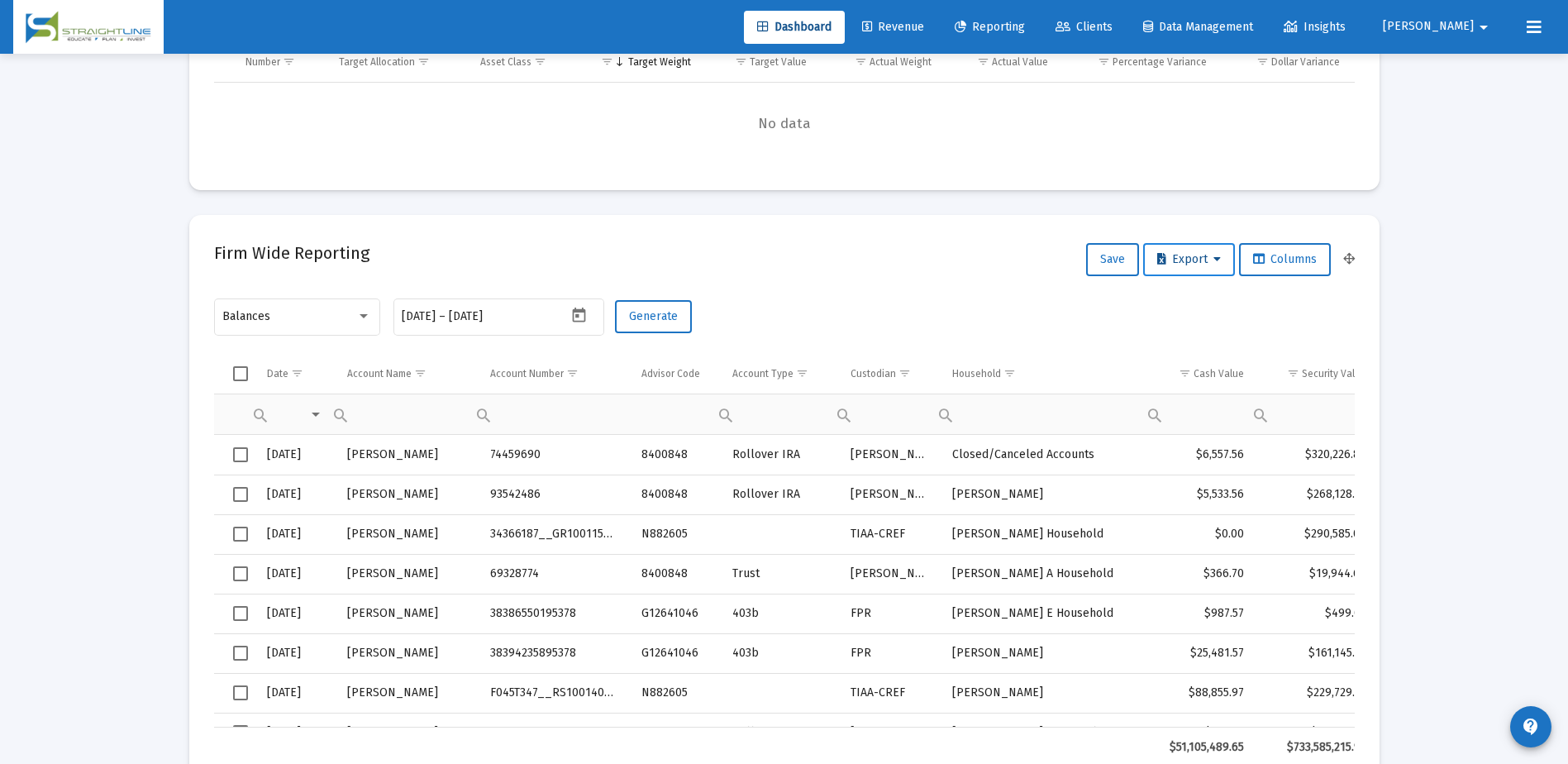
click at [1191, 262] on span "Export" at bounding box center [1189, 259] width 64 height 14
click at [1191, 296] on button "Export All Rows" at bounding box center [1193, 303] width 112 height 39
click at [573, 311] on icon "Open calendar" at bounding box center [579, 315] width 13 height 15
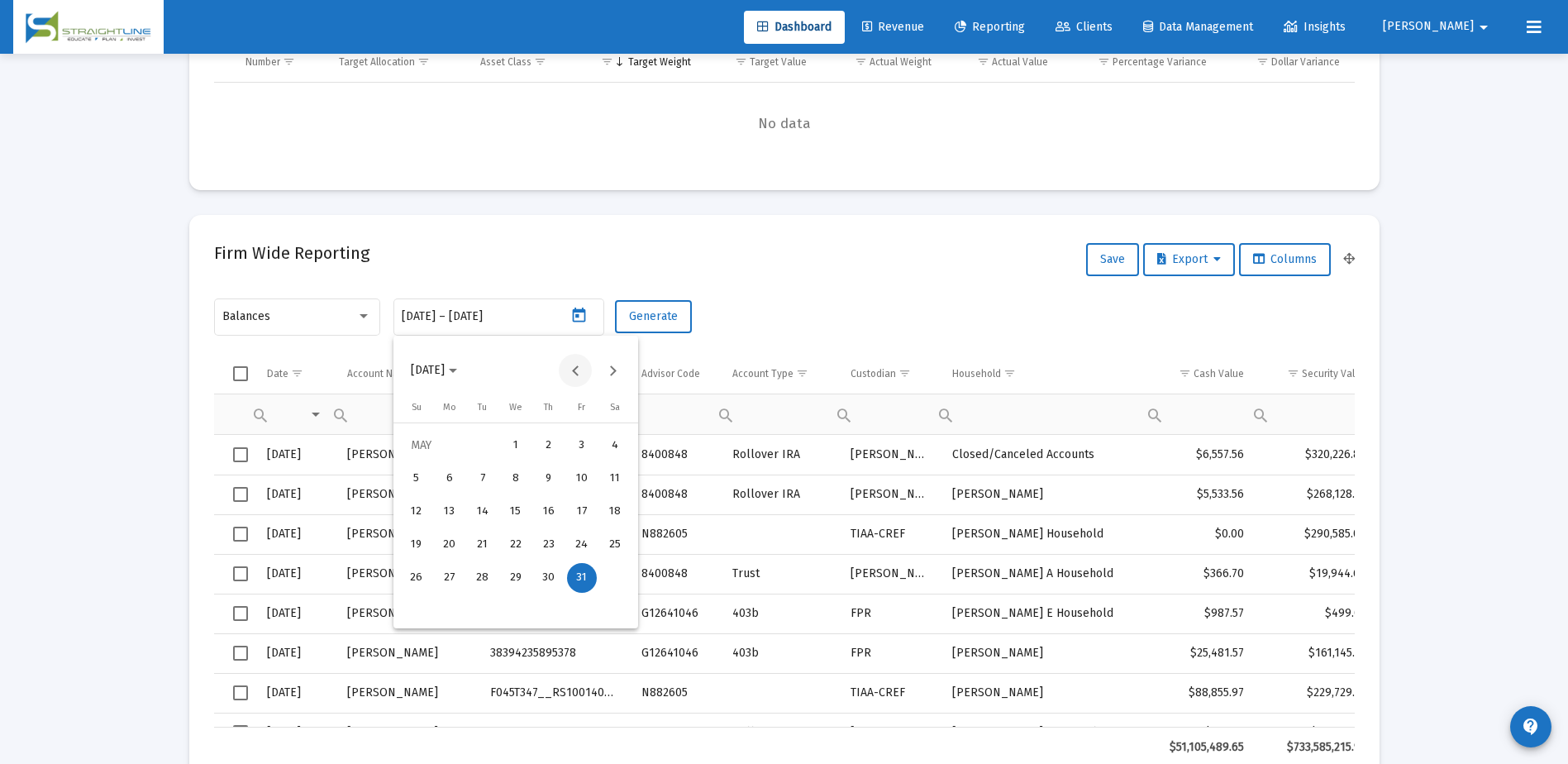
click at [577, 371] on button "Previous month" at bounding box center [574, 370] width 33 height 33
click at [477, 605] on div "30" at bounding box center [483, 611] width 30 height 30
type input "[DATE]"
click at [485, 608] on div "30" at bounding box center [483, 611] width 30 height 30
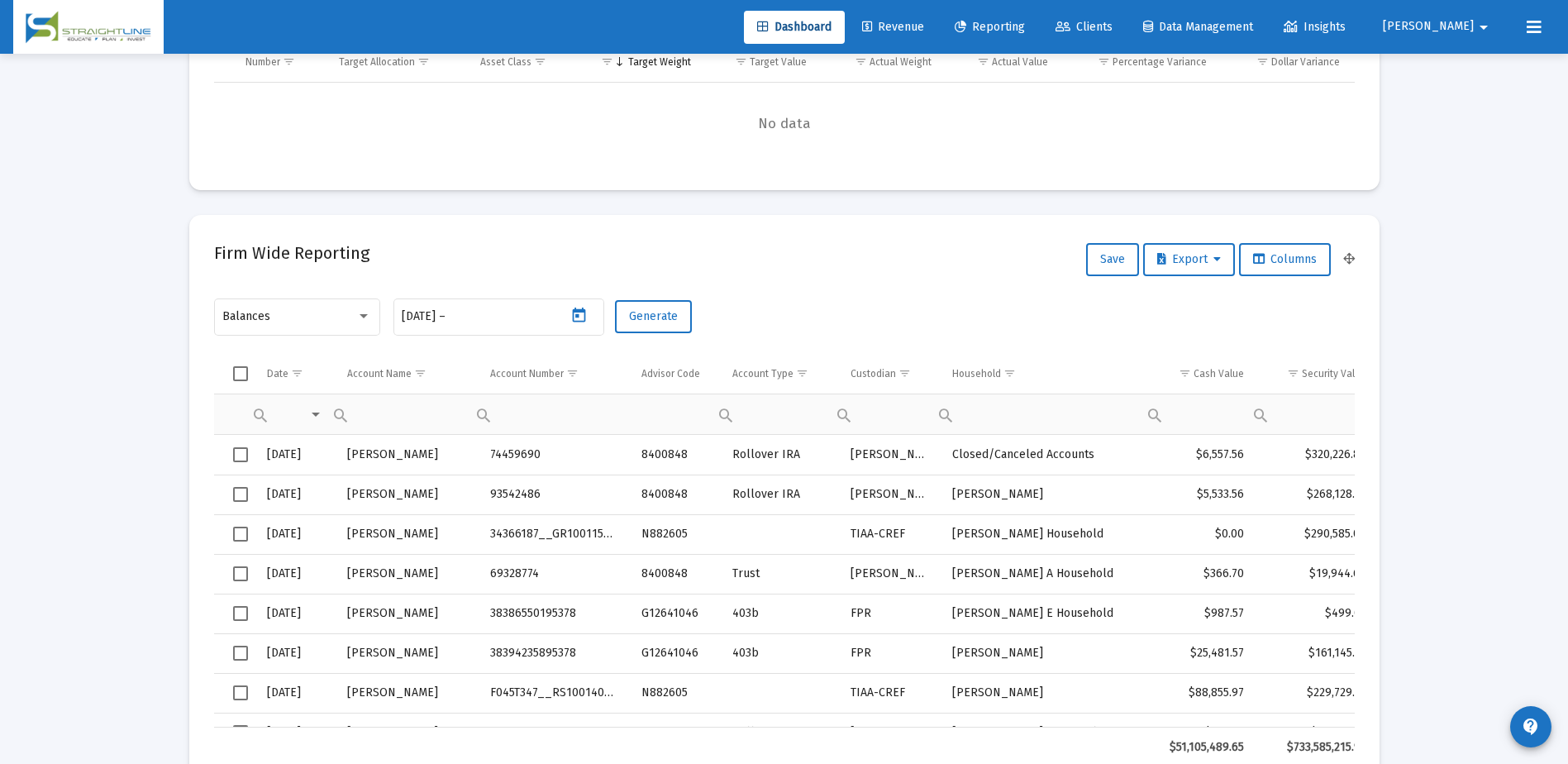
type input "[DATE]"
click at [650, 313] on span "Generate" at bounding box center [654, 316] width 49 height 14
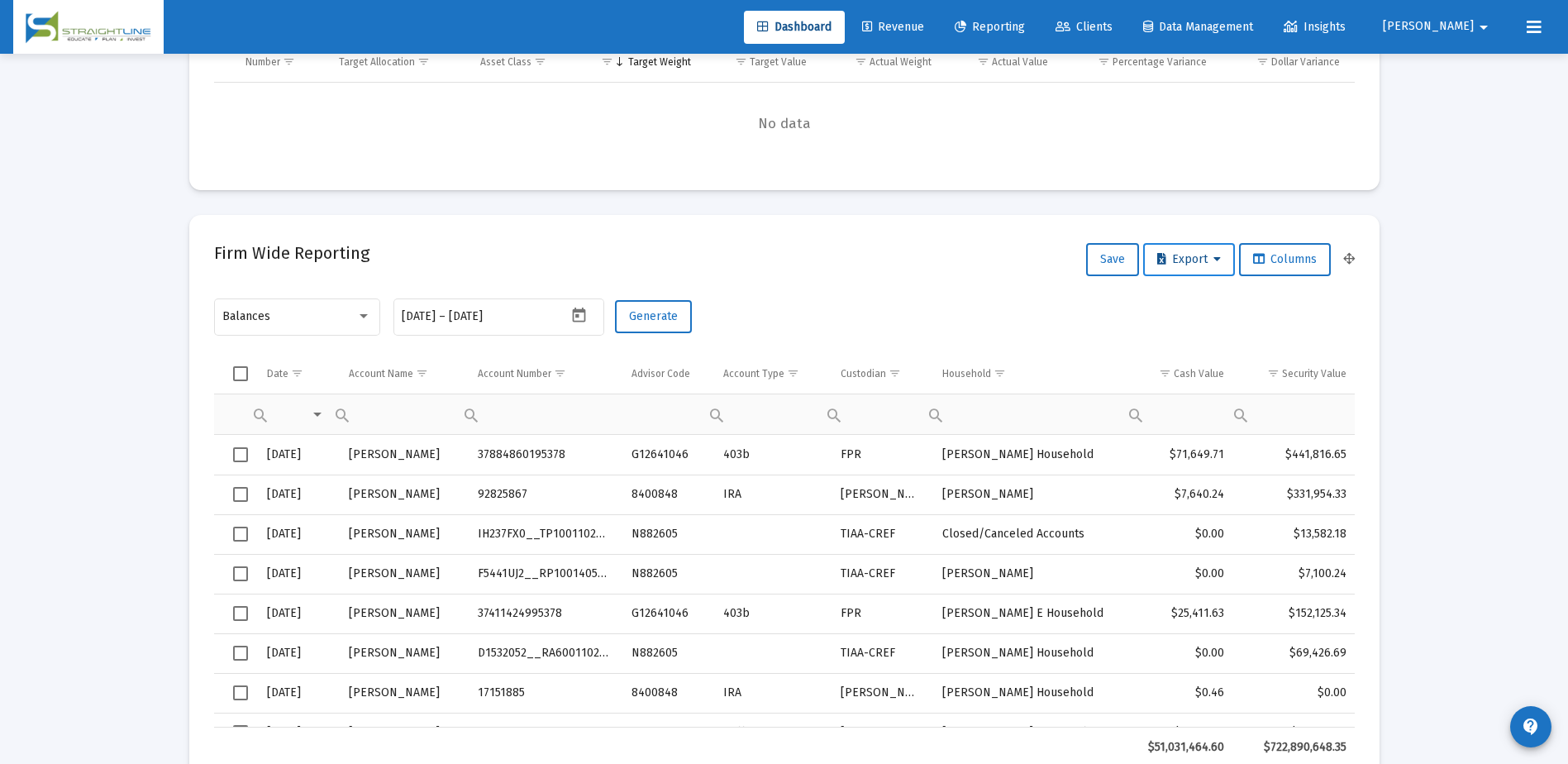
click at [1169, 257] on span "Export" at bounding box center [1189, 259] width 64 height 14
click at [1176, 297] on button "Export All Rows" at bounding box center [1193, 303] width 112 height 39
click at [579, 309] on icon "Open calendar" at bounding box center [579, 315] width 13 height 15
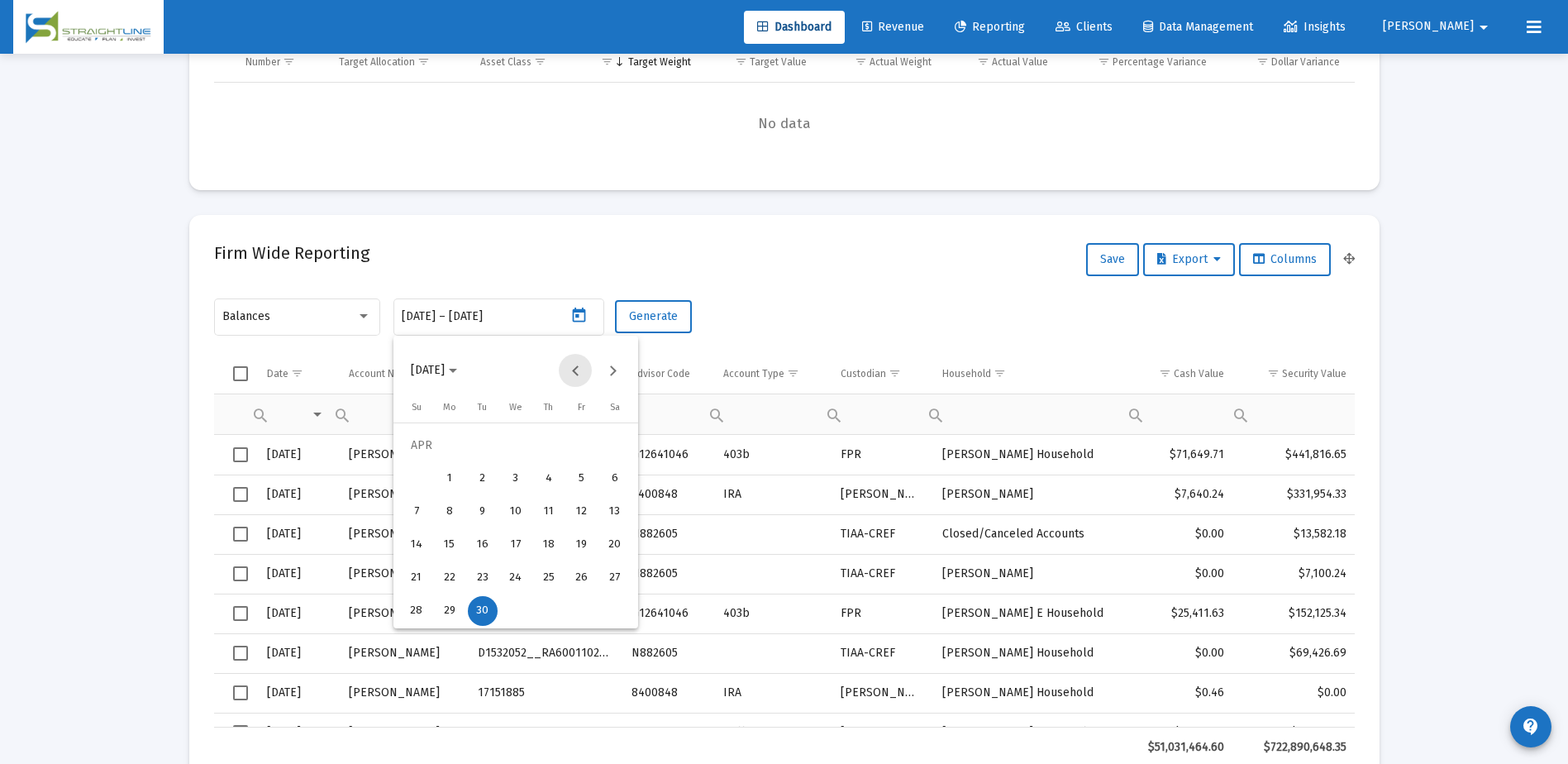
click at [566, 374] on button "Previous month" at bounding box center [574, 370] width 33 height 33
click at [575, 583] on div "29" at bounding box center [582, 578] width 30 height 30
type input "[DATE]"
click at [575, 584] on div "29" at bounding box center [582, 578] width 30 height 30
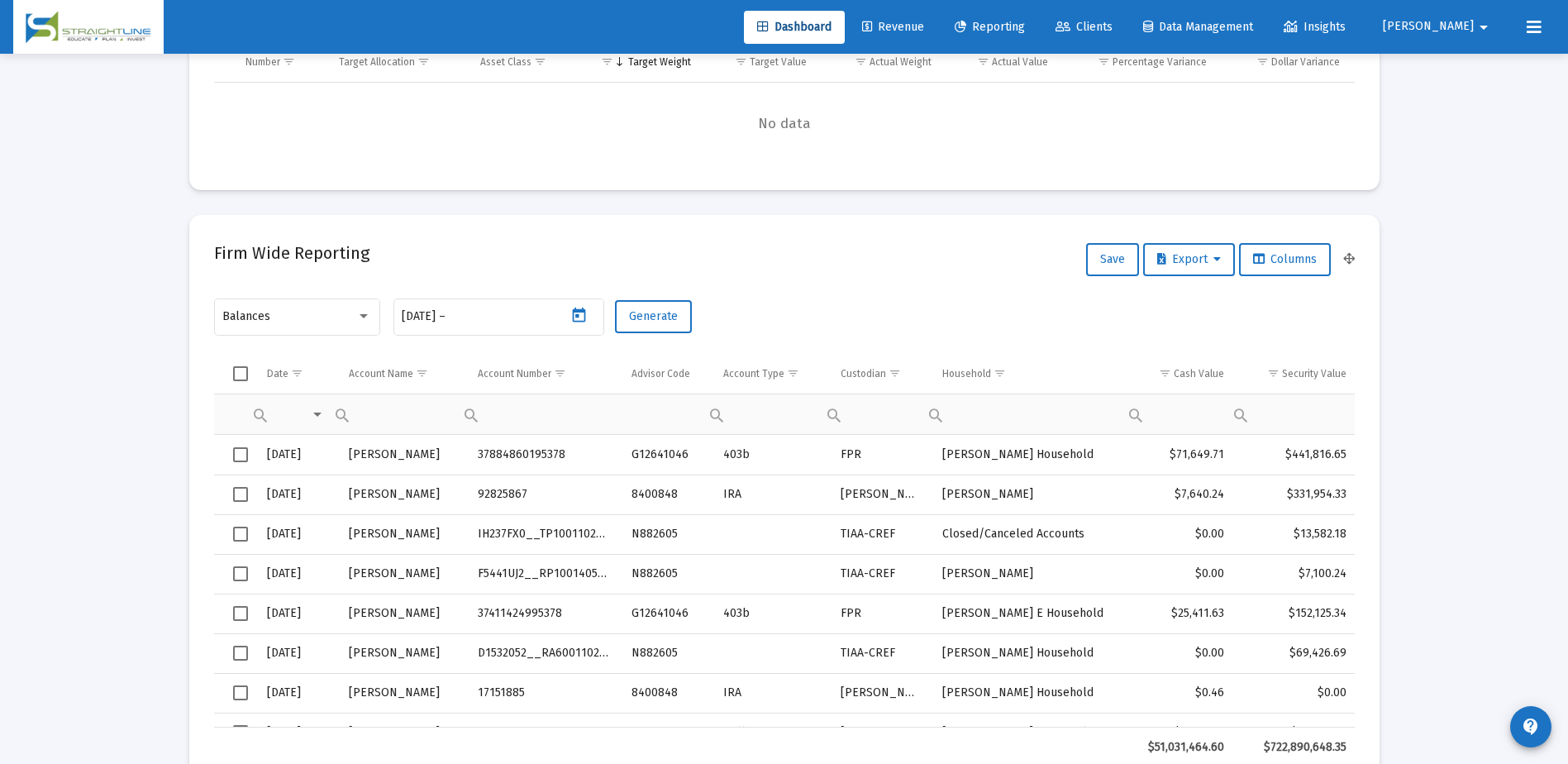
type input "[DATE]"
click at [656, 325] on button "Generate" at bounding box center [654, 316] width 77 height 33
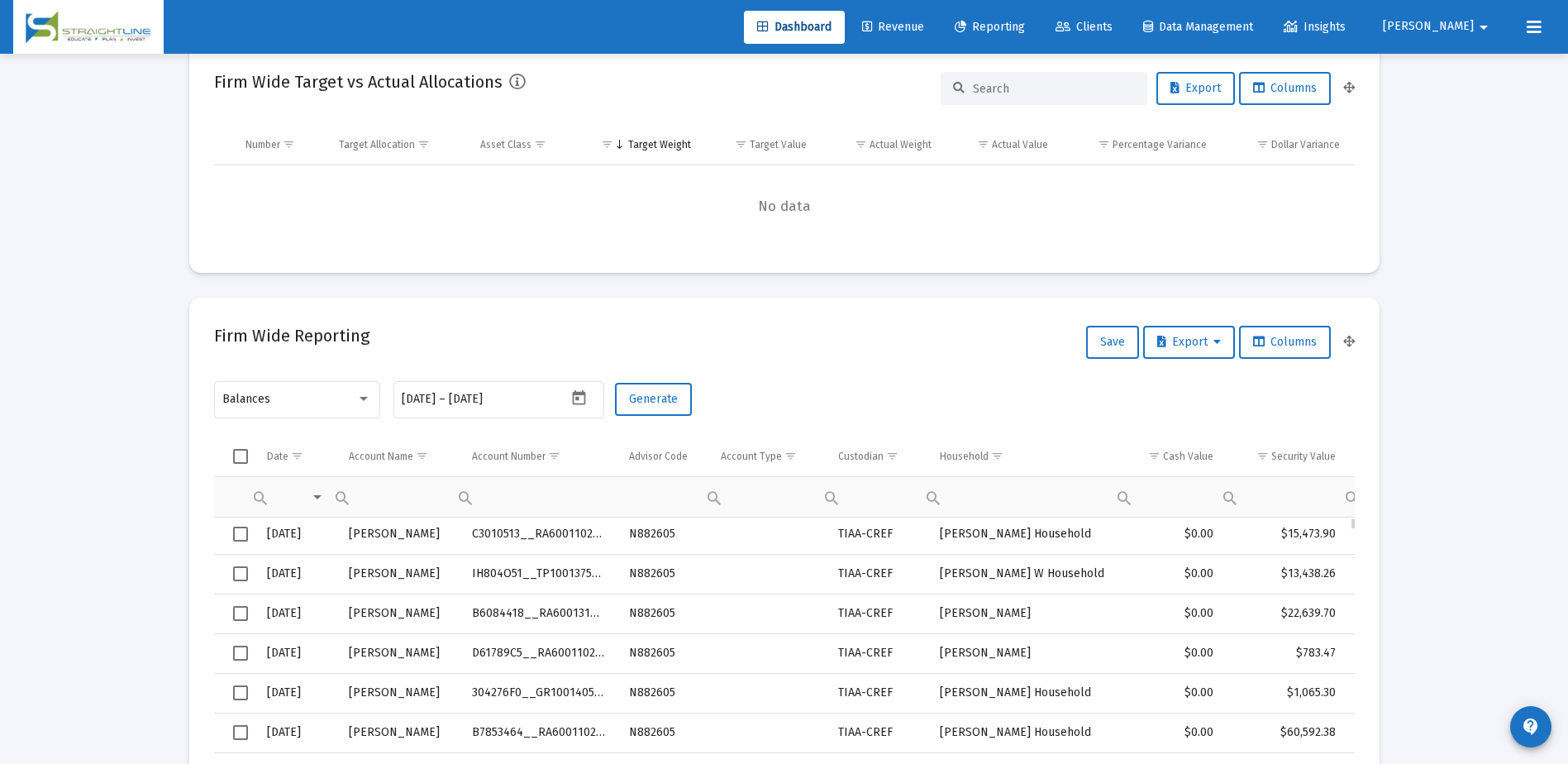
scroll to position [0, 0]
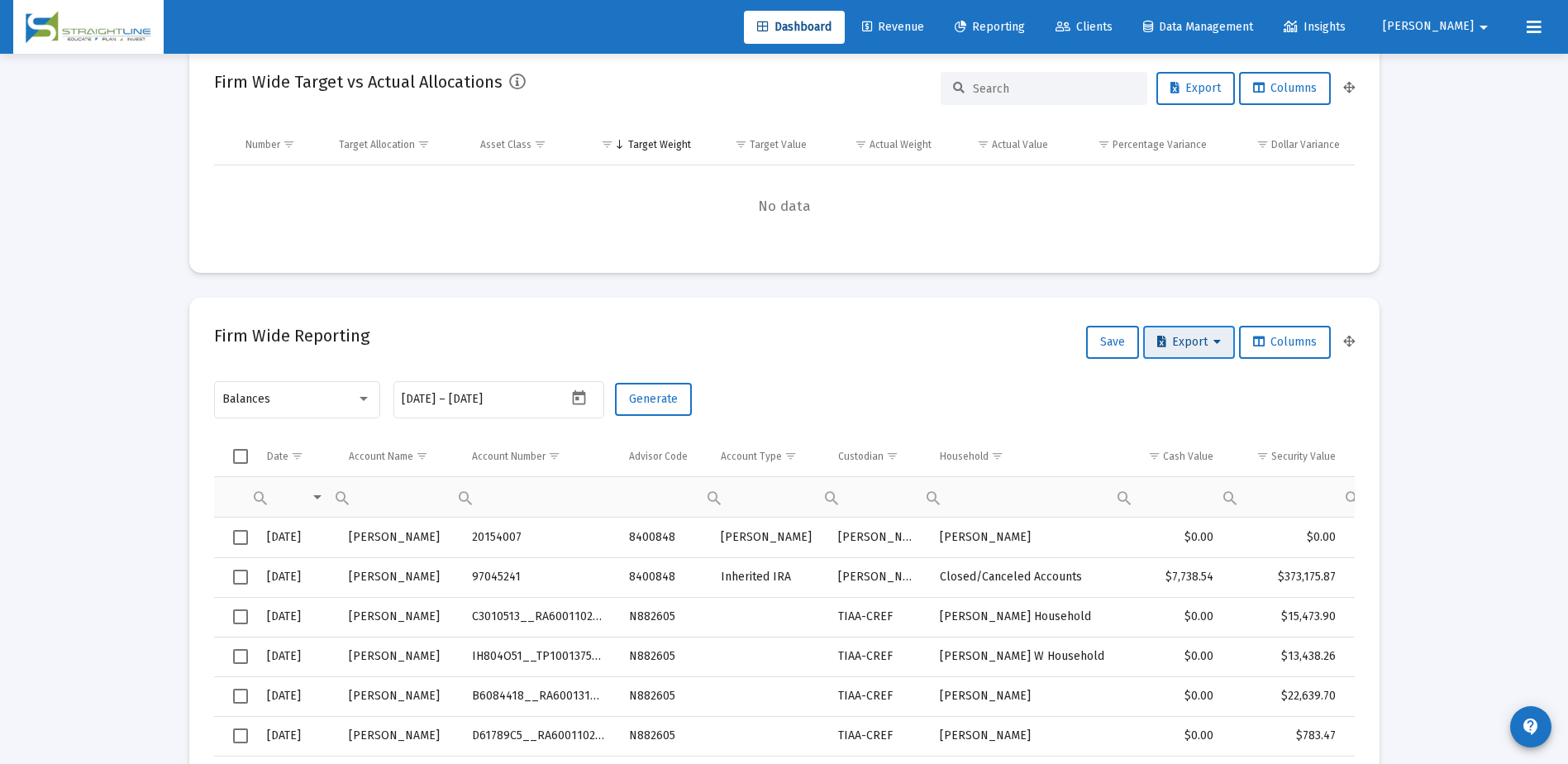
click at [1170, 348] on span "Export" at bounding box center [1189, 341] width 64 height 14
click at [1177, 385] on button "Export All Rows" at bounding box center [1193, 385] width 112 height 39
click at [575, 396] on icon "Open calendar" at bounding box center [579, 398] width 18 height 18
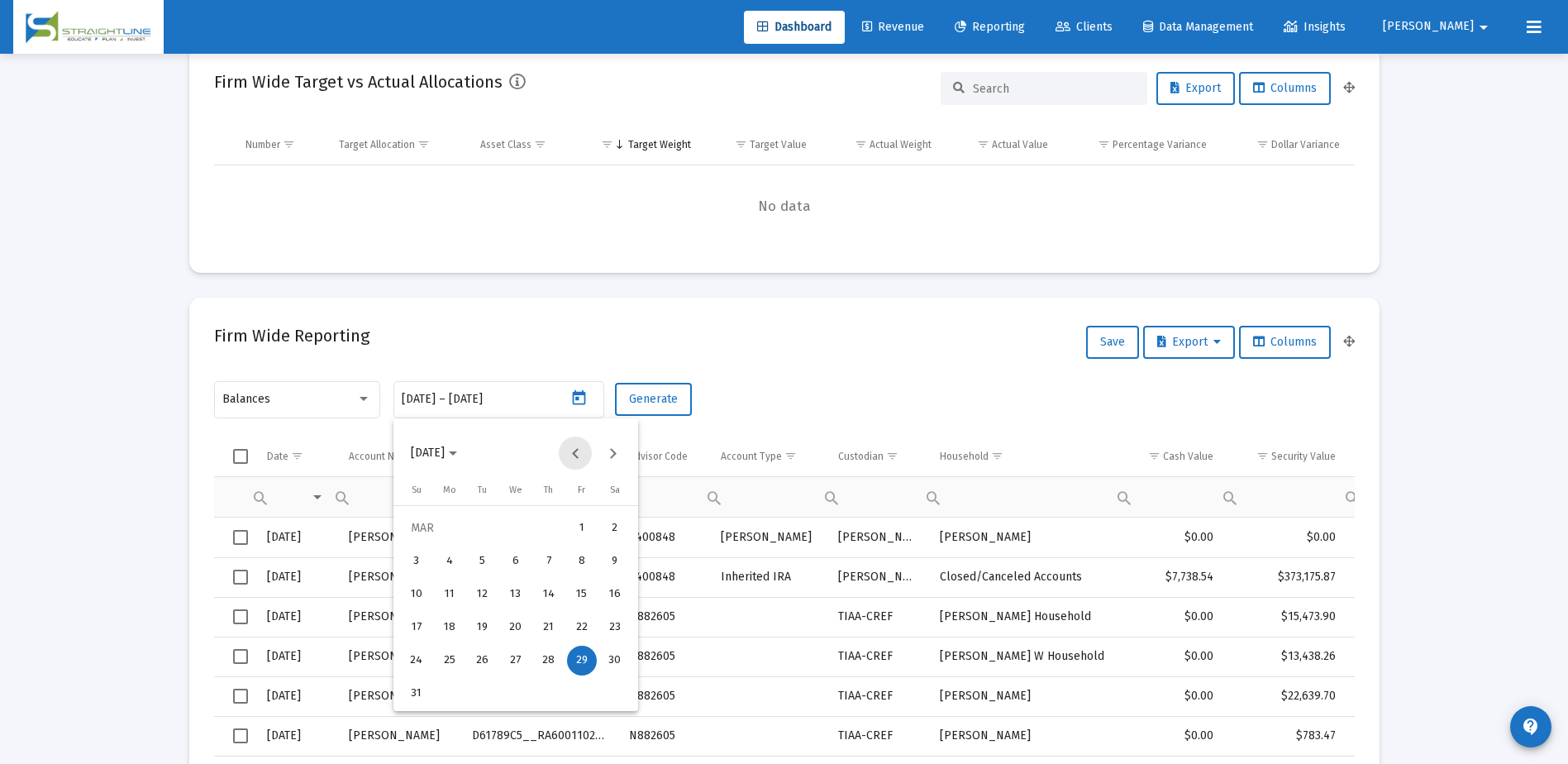
click at [578, 463] on button "Previous month" at bounding box center [574, 452] width 33 height 33
click at [549, 649] on div "29" at bounding box center [549, 660] width 30 height 30
type input "[DATE]"
click at [549, 649] on div "29" at bounding box center [549, 660] width 30 height 30
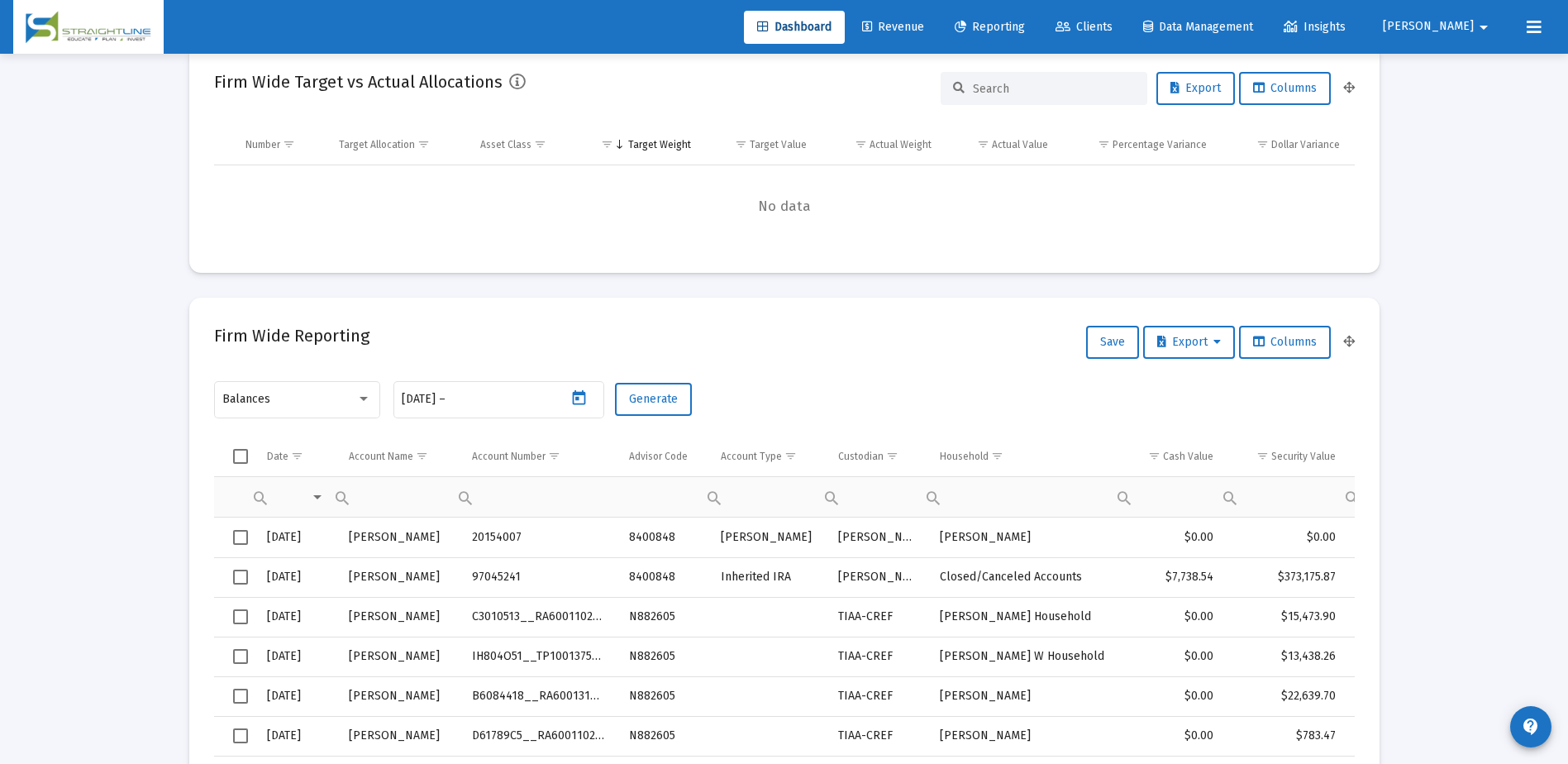
type input "[DATE]"
click at [634, 444] on td "Advisor Code" at bounding box center [663, 457] width 92 height 39
click at [639, 404] on span "Generate" at bounding box center [654, 399] width 49 height 14
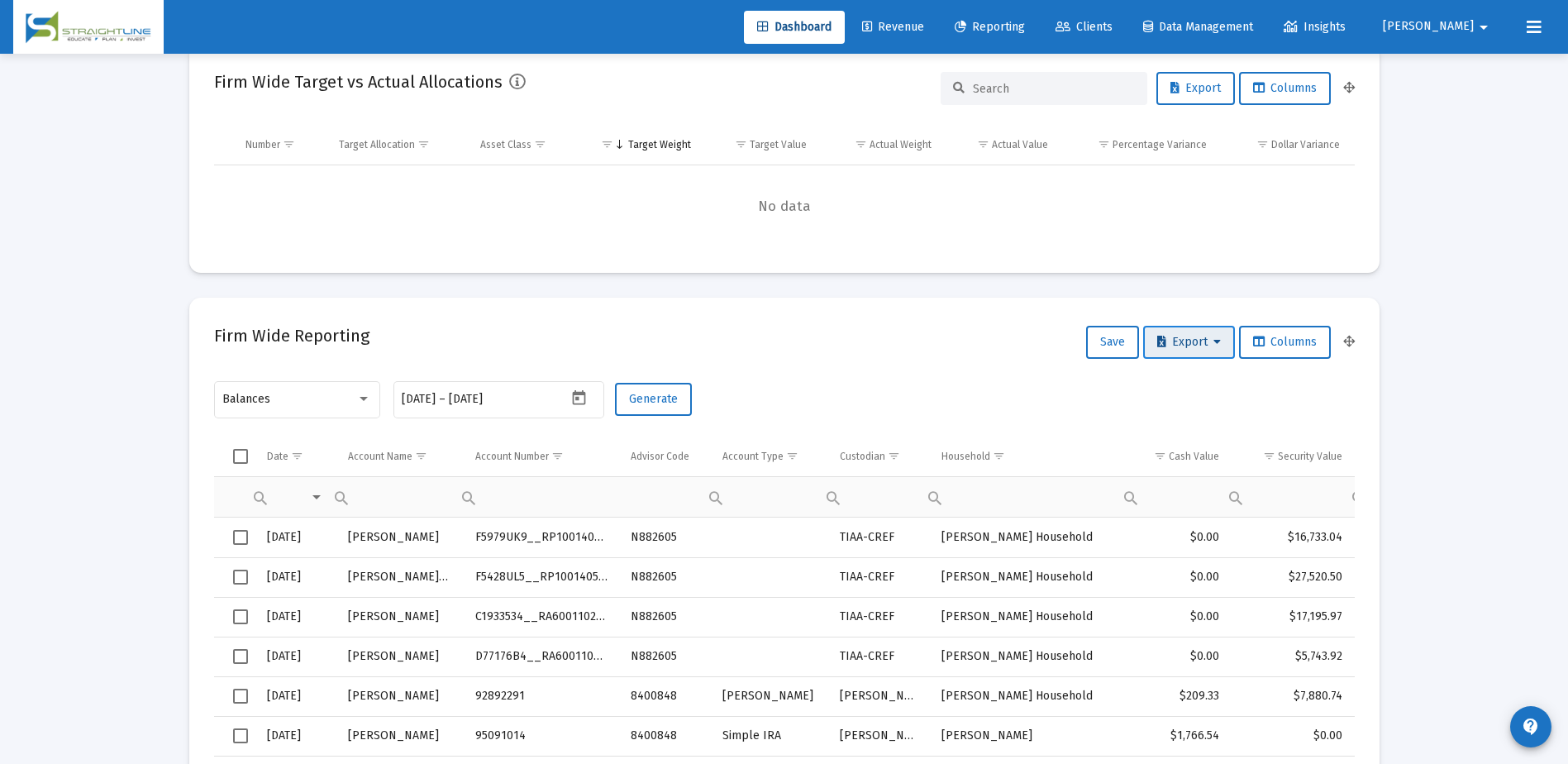
click at [1200, 342] on span "Export" at bounding box center [1189, 341] width 64 height 14
click at [1202, 385] on button "Export All Rows" at bounding box center [1193, 385] width 112 height 39
click at [634, 402] on span "Generate" at bounding box center [654, 399] width 49 height 14
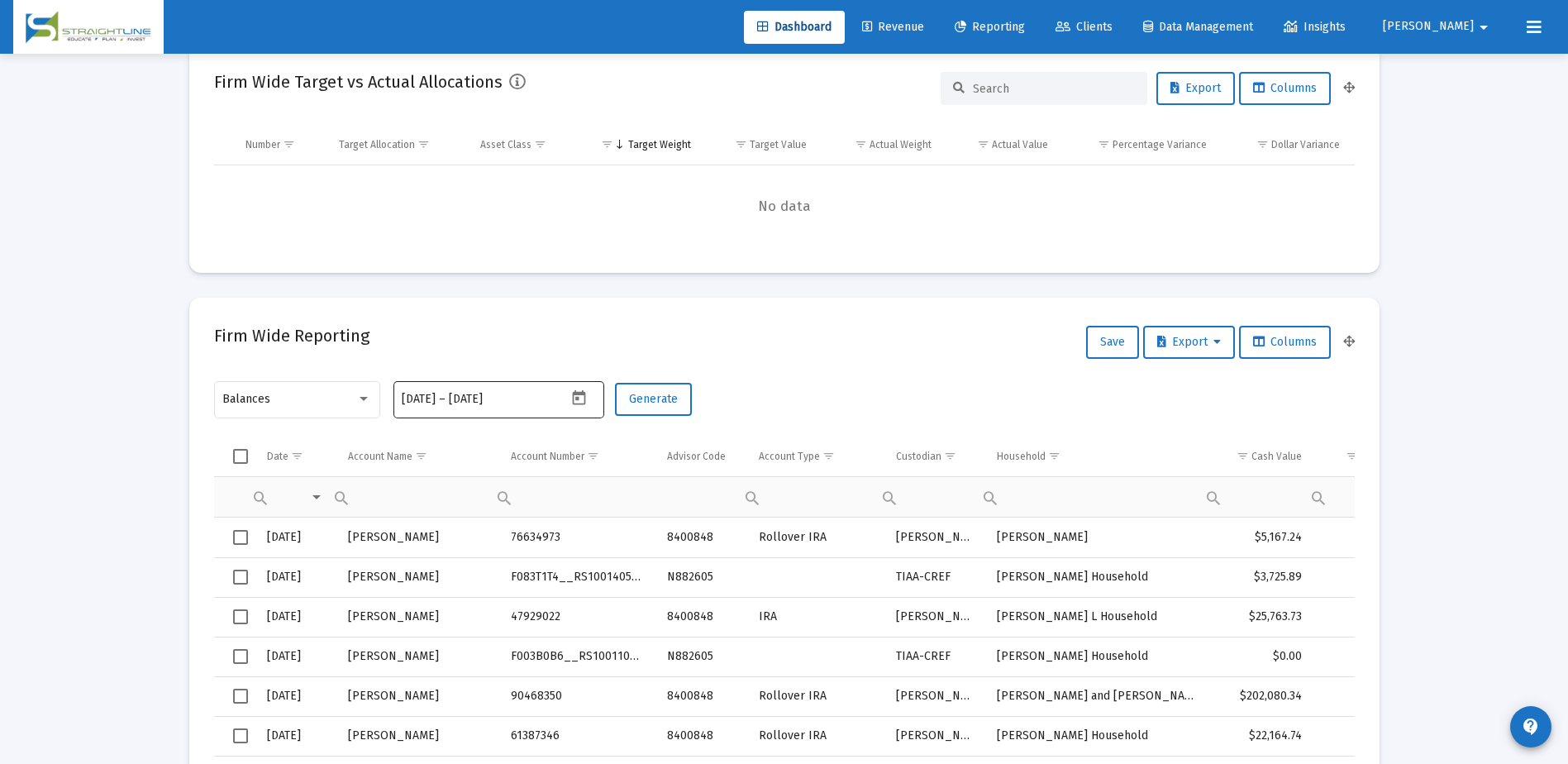
click at [583, 400] on icon "Open calendar" at bounding box center [579, 398] width 18 height 18
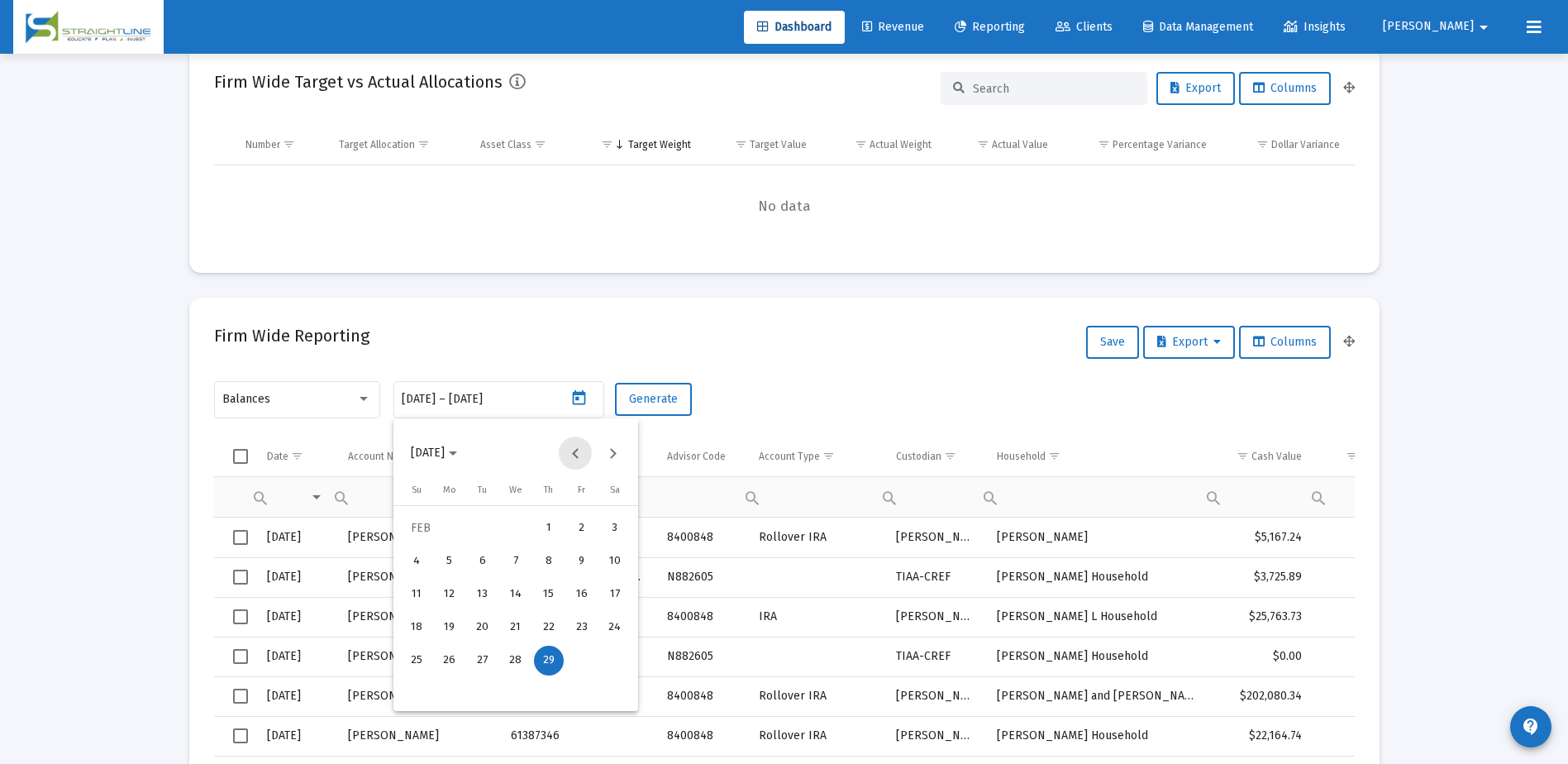
click at [577, 456] on button "Previous month" at bounding box center [574, 452] width 33 height 33
click at [512, 687] on div "31" at bounding box center [516, 694] width 30 height 30
type input "[DATE]"
click at [516, 687] on div "31" at bounding box center [516, 694] width 30 height 30
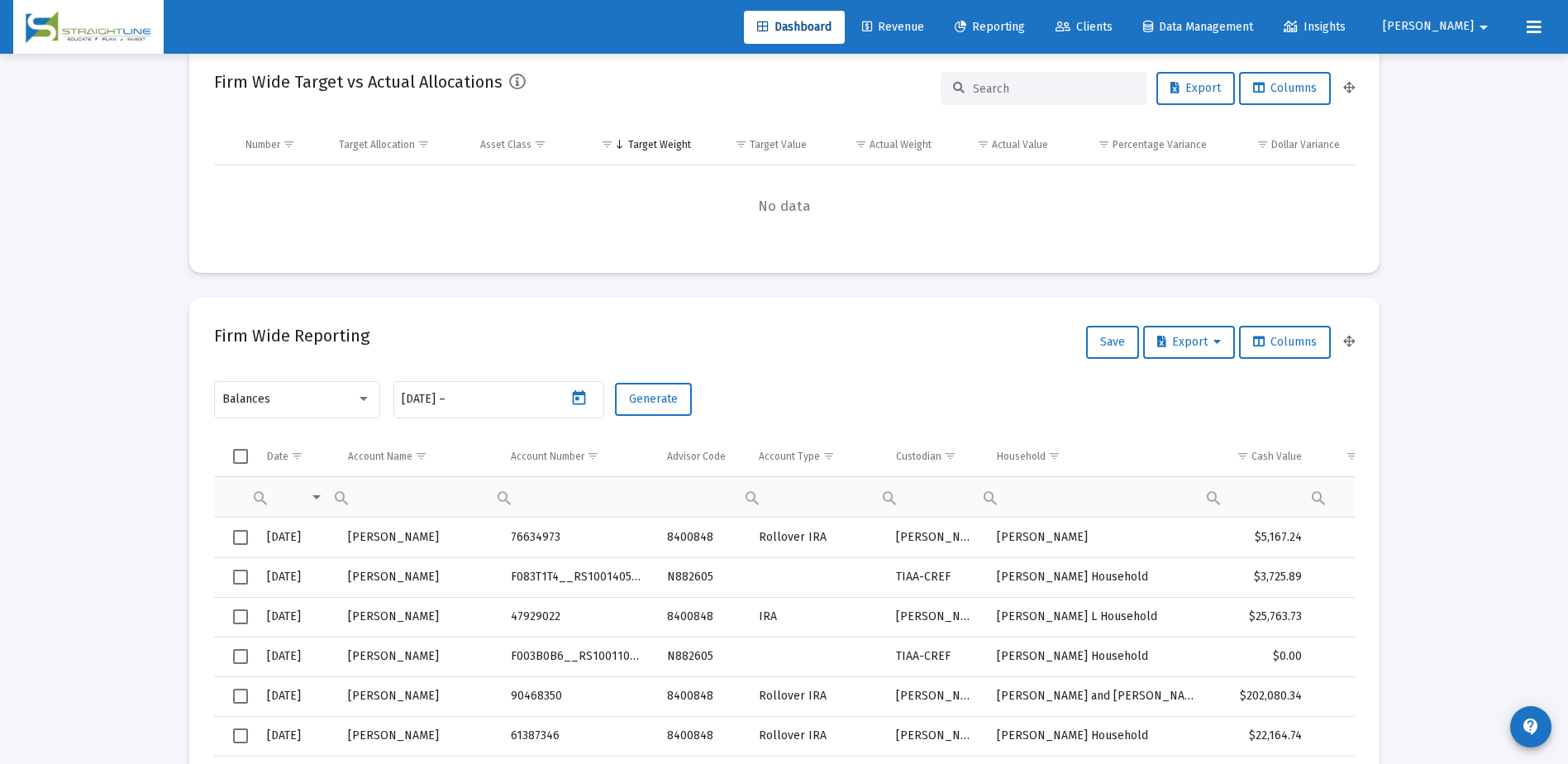
type input "[DATE]"
click at [660, 403] on span "Generate" at bounding box center [654, 399] width 49 height 14
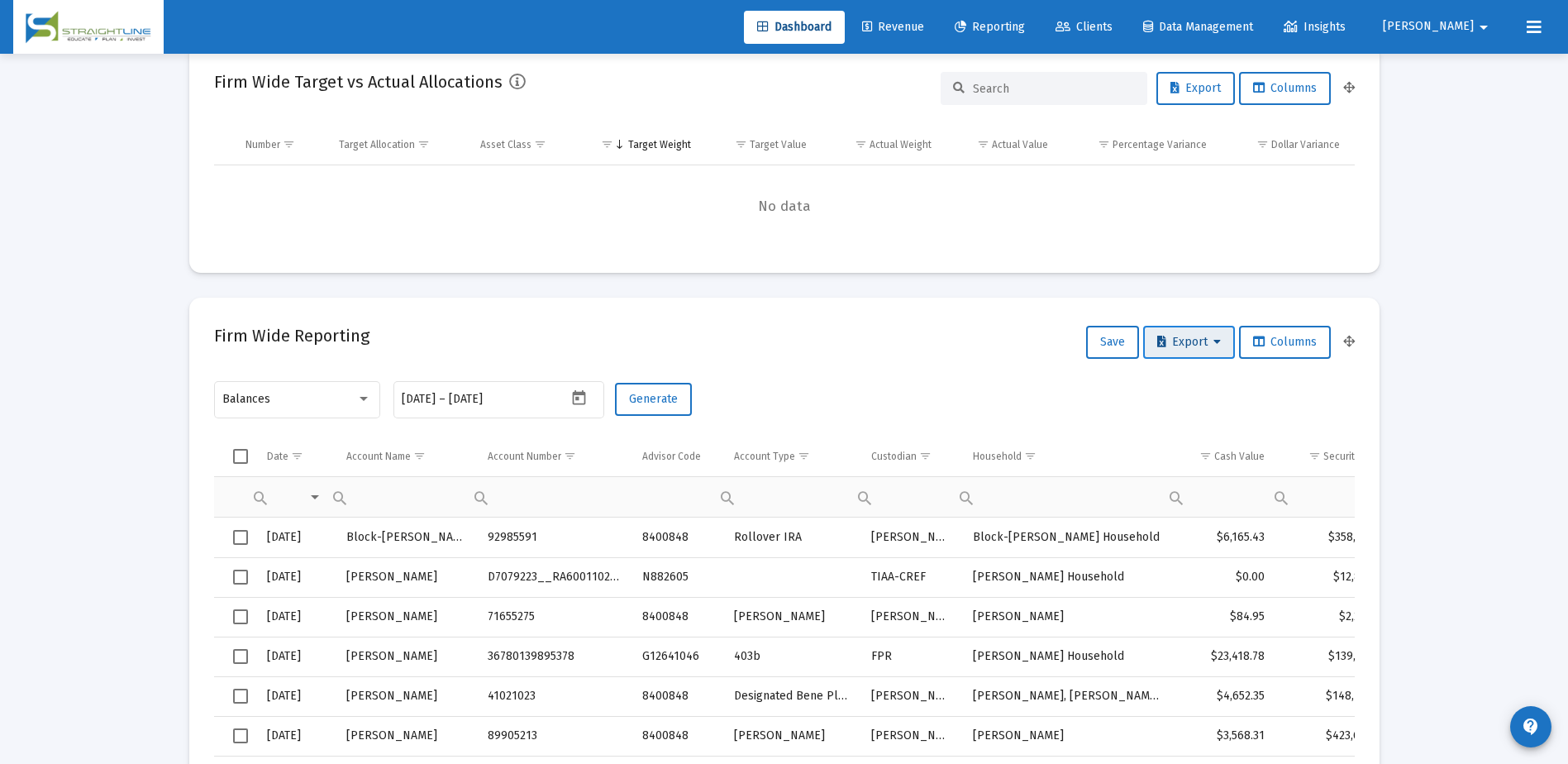
click at [1196, 343] on span "Export" at bounding box center [1189, 341] width 64 height 14
click at [1201, 378] on button "Export All Rows" at bounding box center [1193, 385] width 112 height 39
click at [582, 397] on icon "Open calendar" at bounding box center [579, 398] width 18 height 18
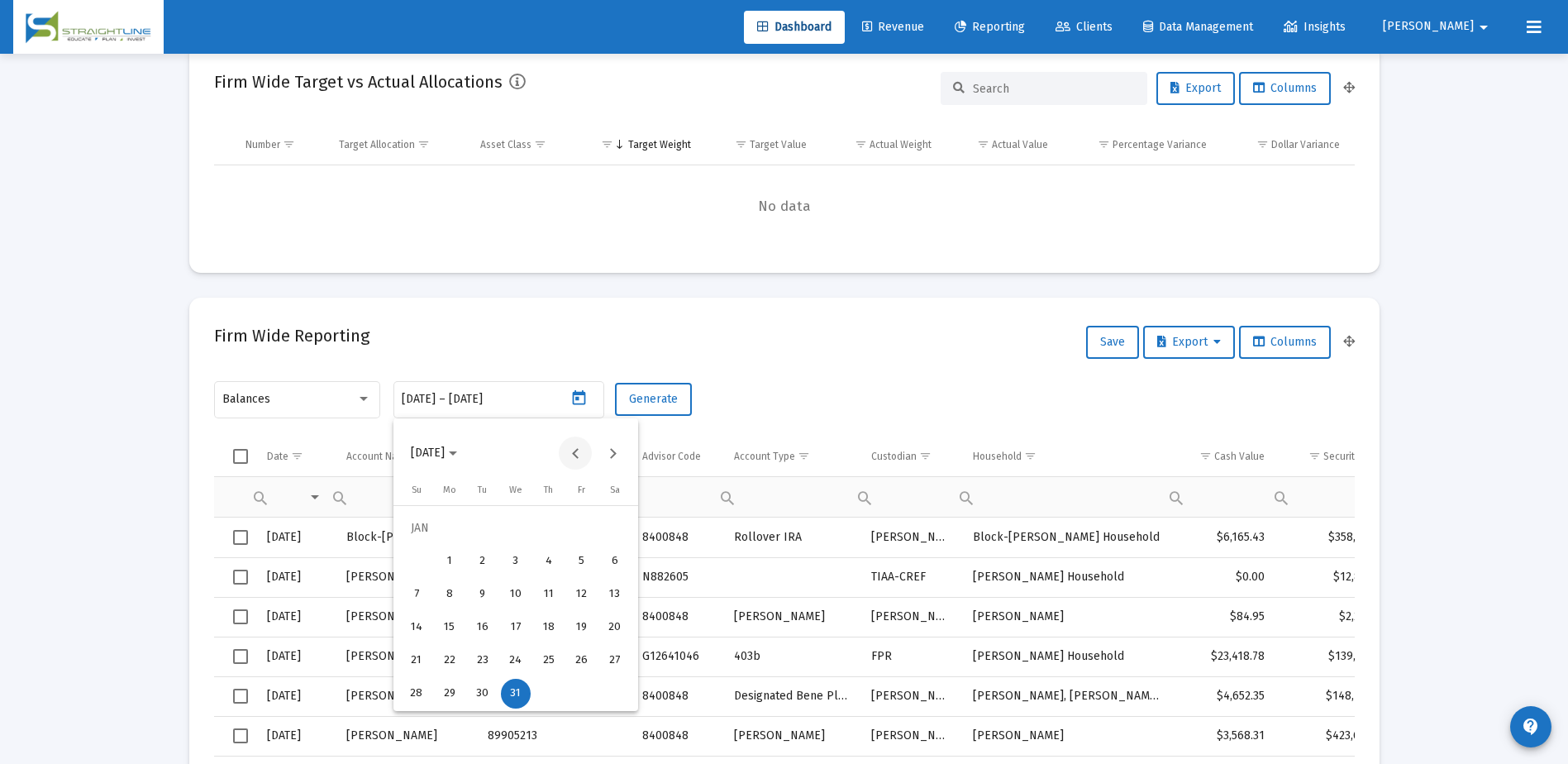
click at [577, 451] on button "Previous month" at bounding box center [574, 452] width 33 height 33
click at [579, 657] on div "29" at bounding box center [582, 660] width 30 height 30
type input "[DATE]"
click at [574, 654] on div "29" at bounding box center [582, 660] width 30 height 30
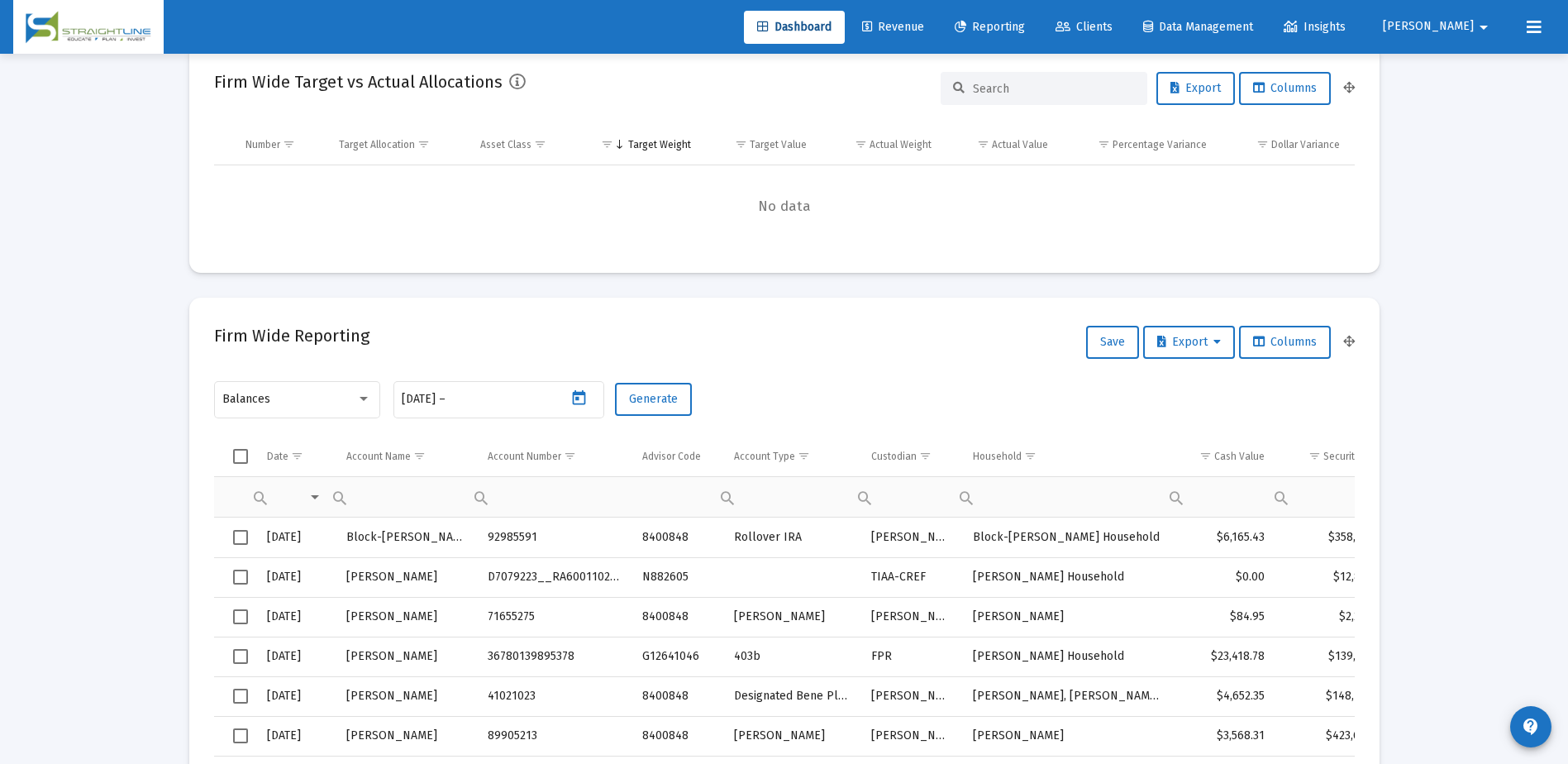
type input "[DATE]"
click at [657, 407] on button "Generate" at bounding box center [654, 399] width 77 height 33
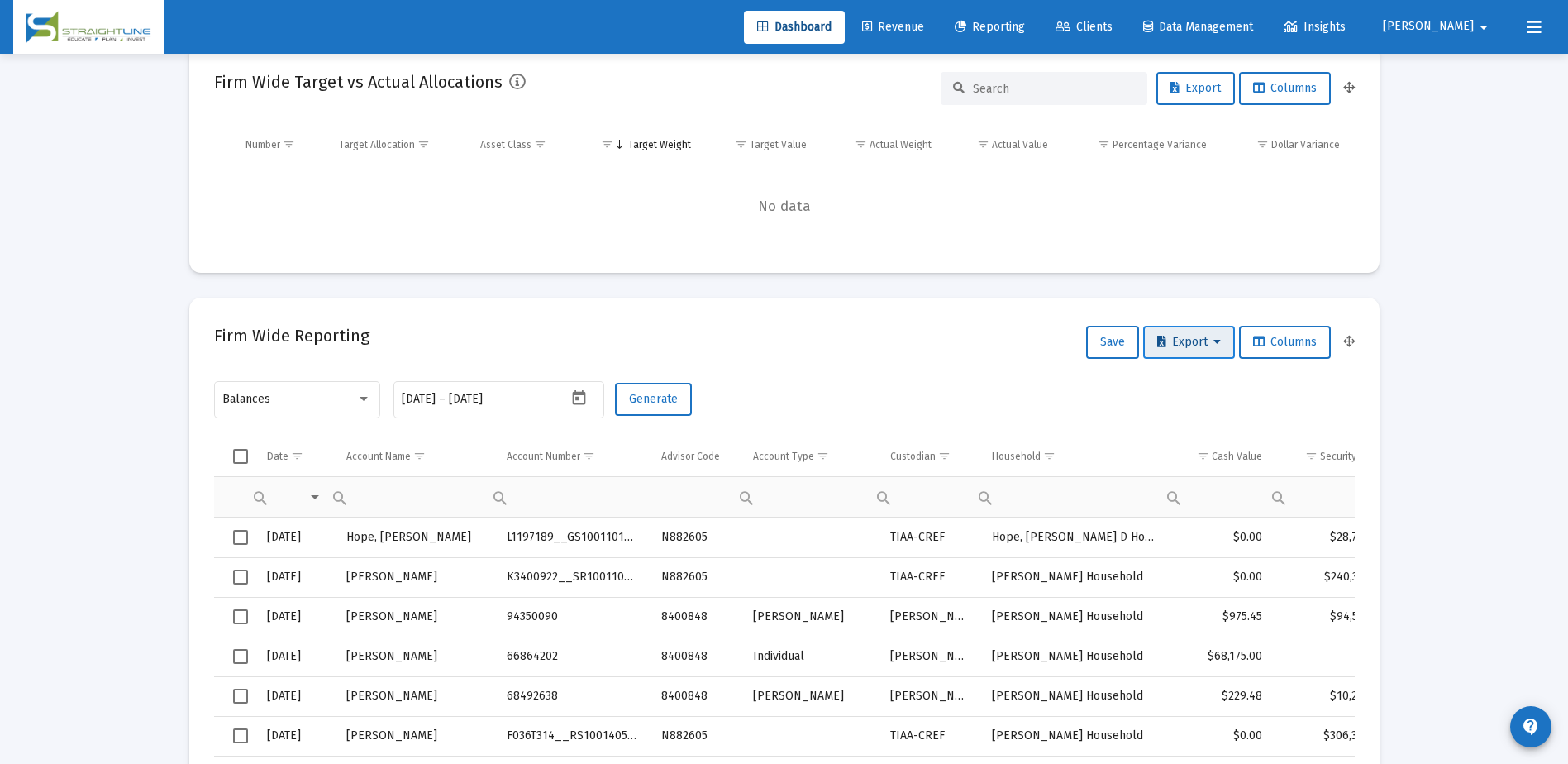
click at [1180, 340] on span "Export" at bounding box center [1189, 341] width 64 height 14
click at [1181, 377] on button "Export All Rows" at bounding box center [1193, 385] width 112 height 39
click at [581, 393] on icon "Open calendar" at bounding box center [579, 398] width 13 height 15
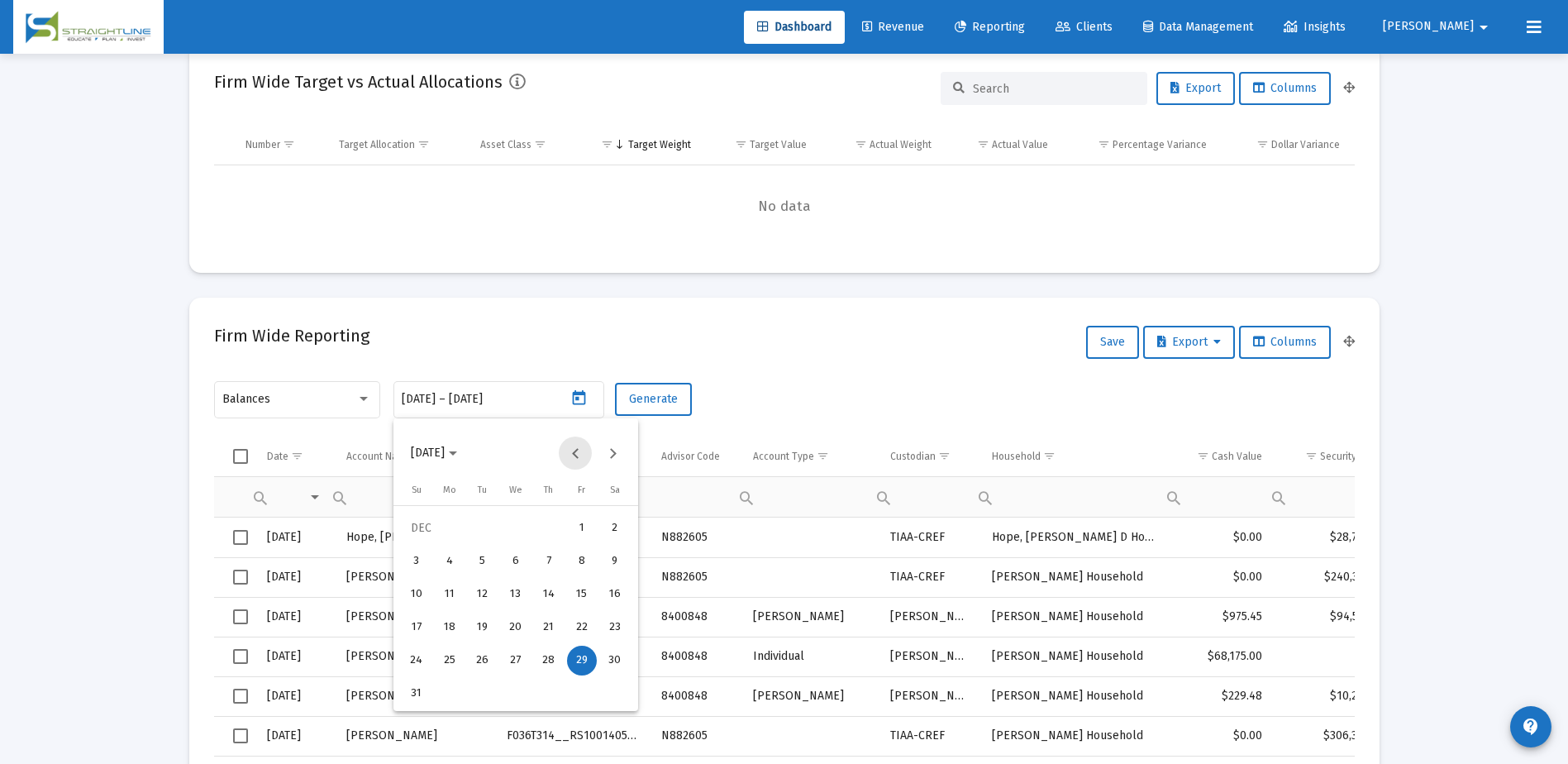
click at [569, 448] on button "Previous month" at bounding box center [574, 452] width 33 height 33
click at [562, 658] on div "30" at bounding box center [549, 660] width 30 height 30
type input "[DATE]"
click at [562, 656] on div "30" at bounding box center [549, 660] width 30 height 30
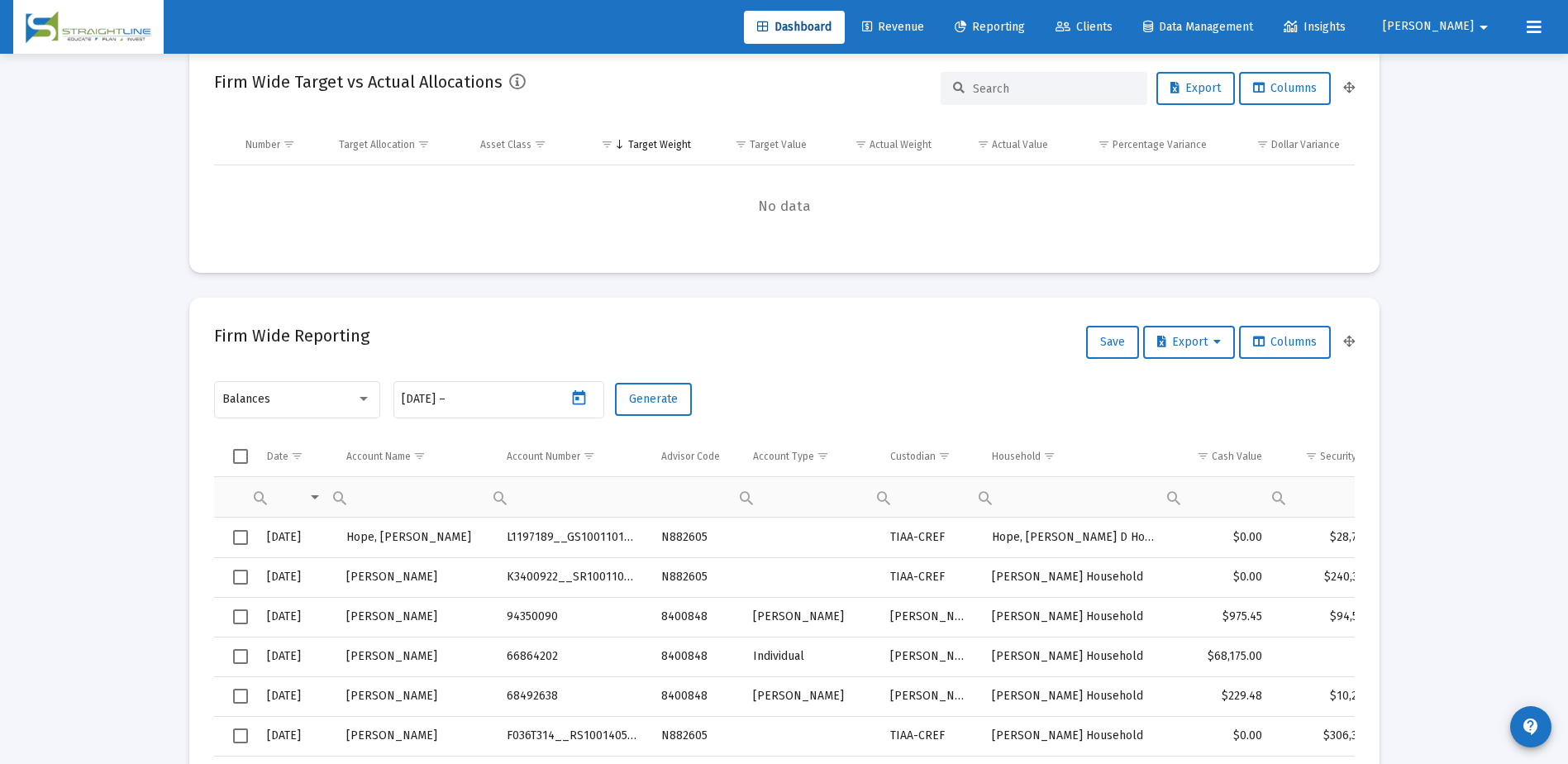
type input "[DATE]"
click at [669, 403] on span "Generate" at bounding box center [654, 399] width 49 height 14
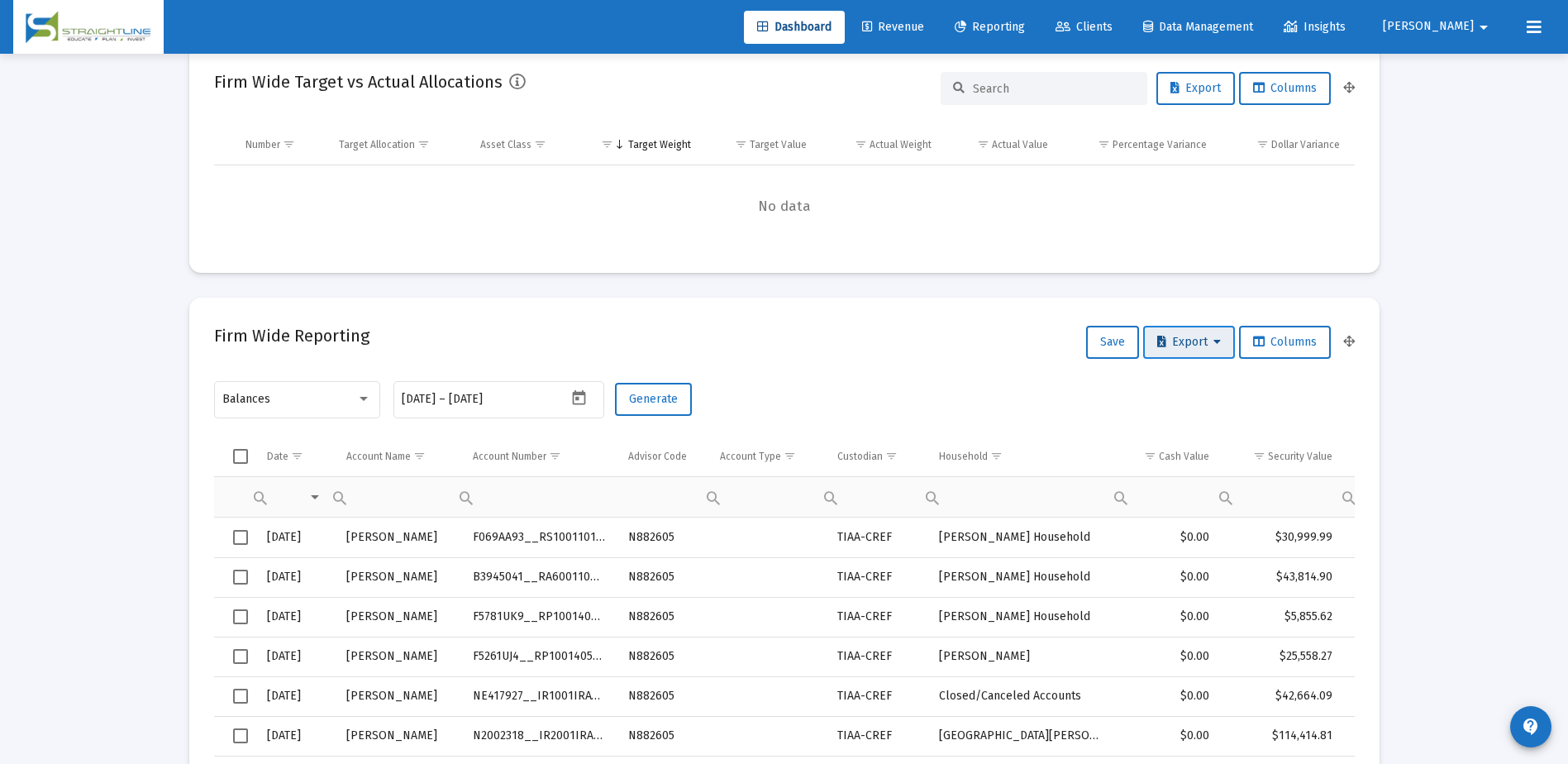
click at [1209, 349] on button "Export" at bounding box center [1189, 342] width 92 height 33
click at [1208, 386] on button "Export All Rows" at bounding box center [1193, 385] width 112 height 39
click at [883, 343] on div "Firm Wide Reporting Save Export Columns" at bounding box center [784, 342] width 1140 height 39
click at [1182, 332] on button "Export" at bounding box center [1189, 342] width 92 height 33
click at [1186, 382] on button "Export All Rows" at bounding box center [1193, 385] width 112 height 39
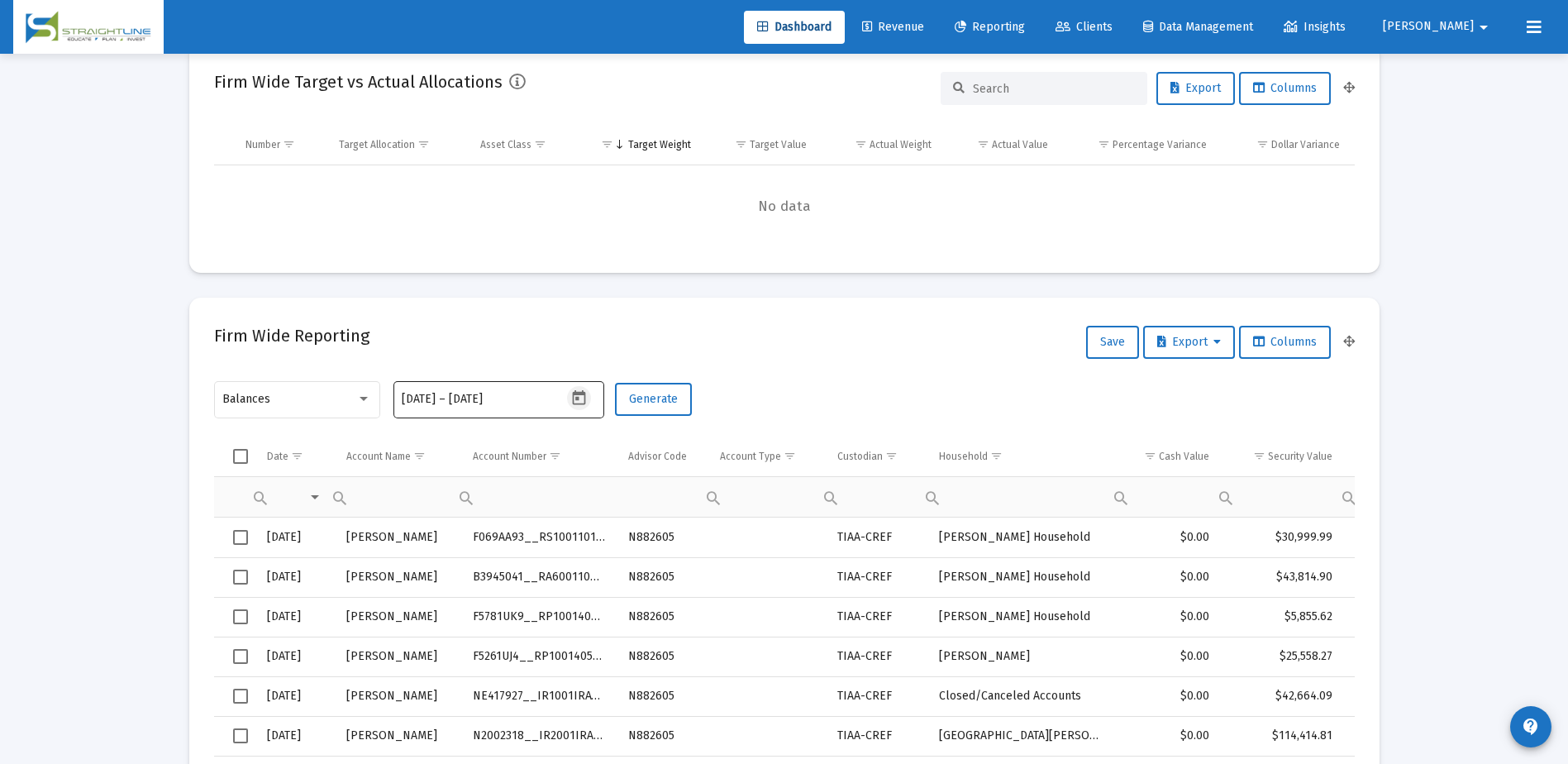
click at [582, 400] on icon "Open calendar" at bounding box center [579, 398] width 18 height 18
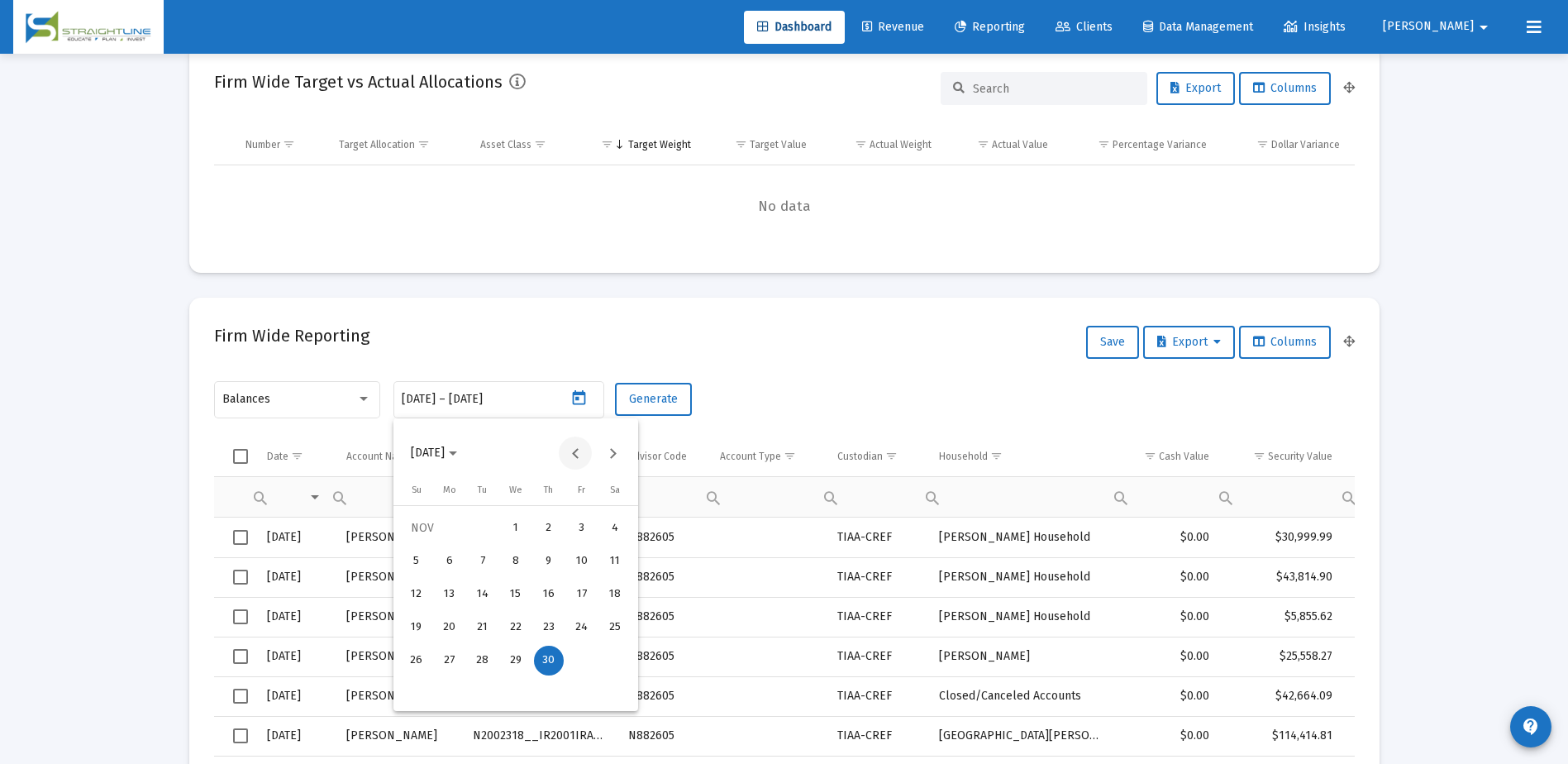
click at [579, 447] on button "Previous month" at bounding box center [574, 452] width 33 height 33
click at [489, 689] on div "31" at bounding box center [483, 694] width 30 height 30
type input "[DATE]"
click at [489, 689] on div "31" at bounding box center [483, 694] width 30 height 30
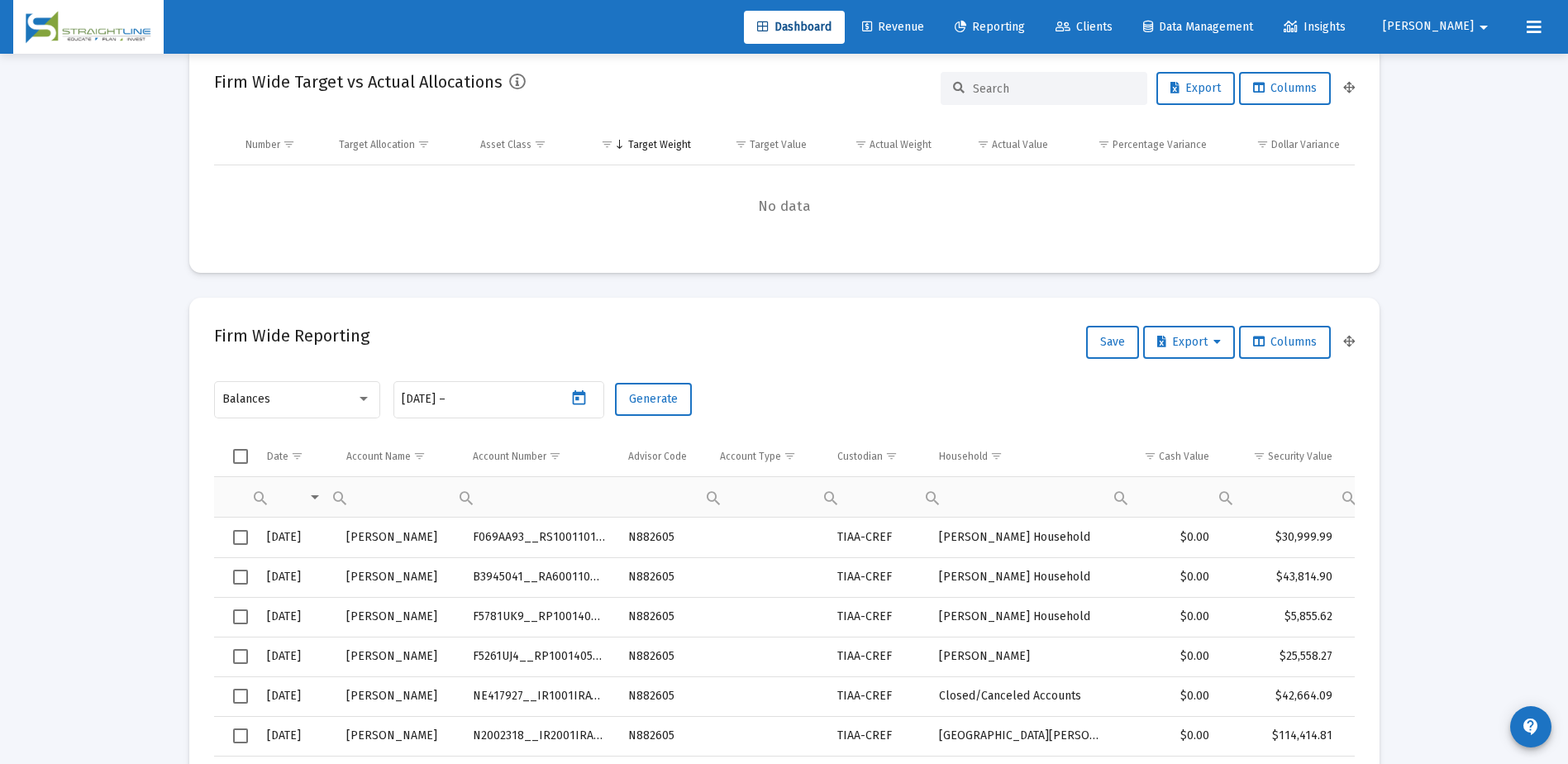
type input "[DATE]"
click at [649, 403] on span "Generate" at bounding box center [654, 399] width 49 height 14
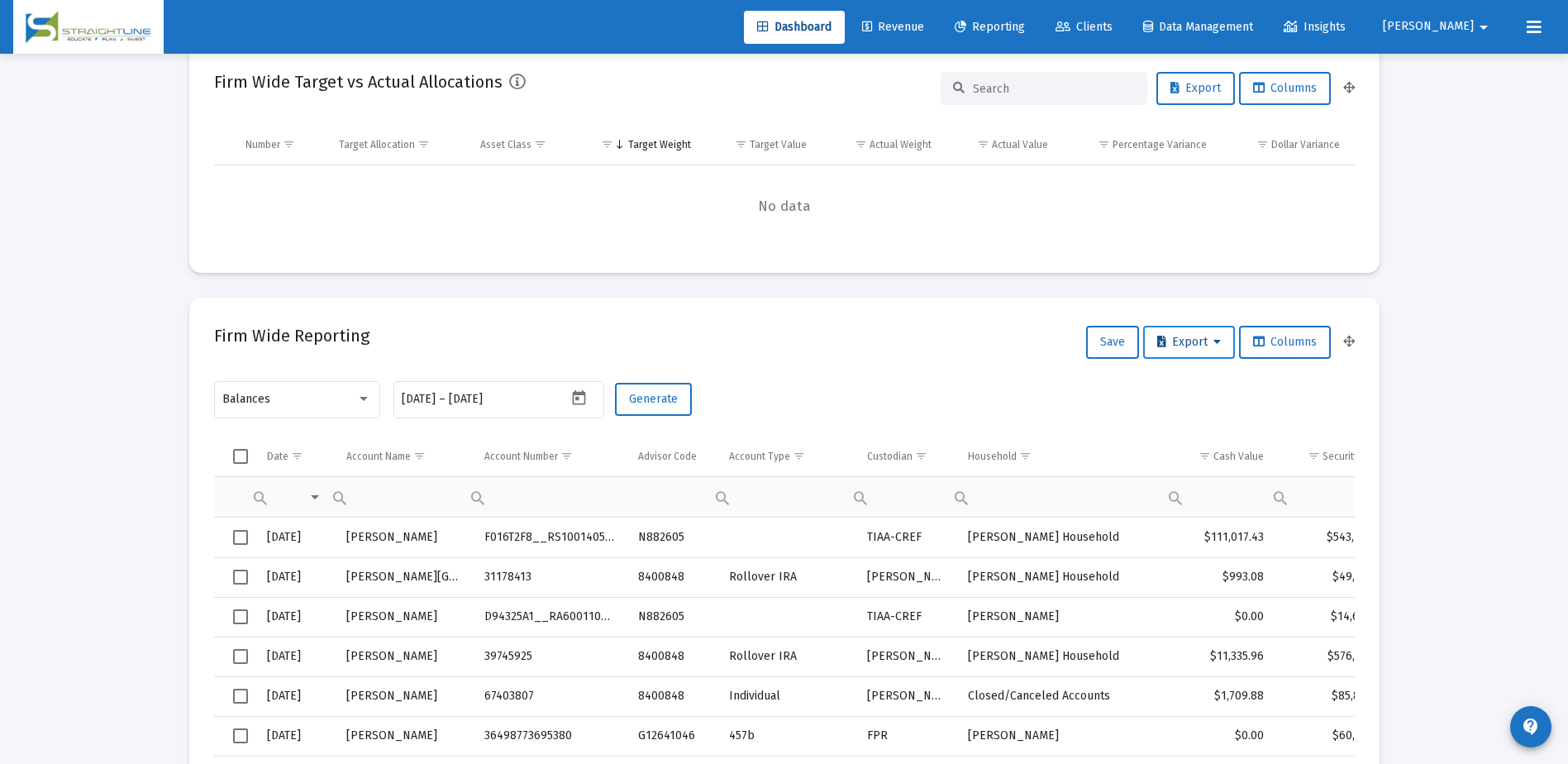
click at [1193, 346] on span "Export" at bounding box center [1189, 341] width 64 height 14
click at [1193, 380] on button "Export All Rows" at bounding box center [1193, 385] width 112 height 39
click at [574, 398] on icon "Open calendar" at bounding box center [579, 398] width 18 height 18
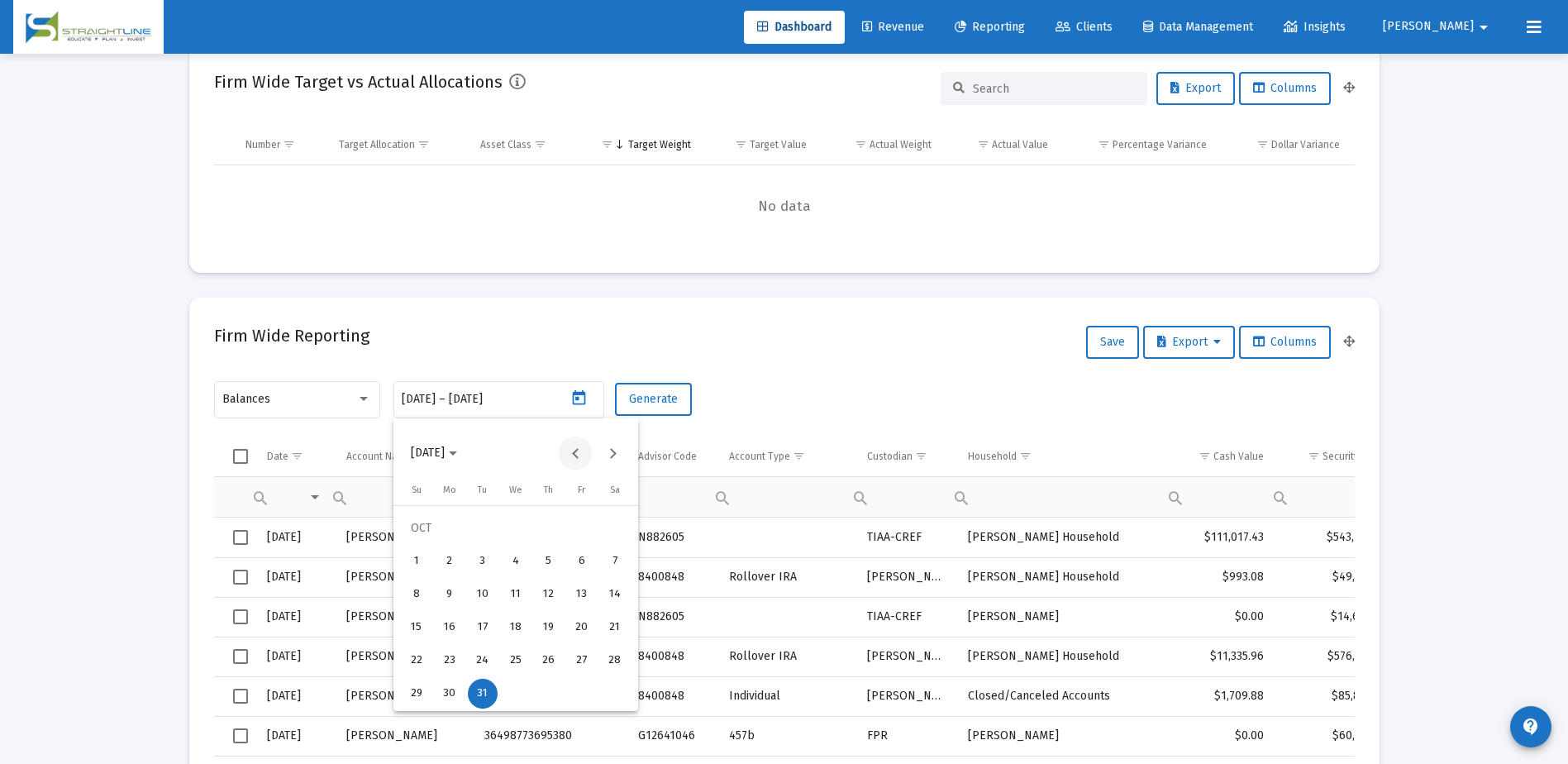
click at [576, 452] on button "Previous month" at bounding box center [574, 452] width 33 height 33
click at [586, 656] on div "29" at bounding box center [582, 660] width 30 height 30
type input "[DATE]"
click at [586, 656] on div "29" at bounding box center [582, 660] width 30 height 30
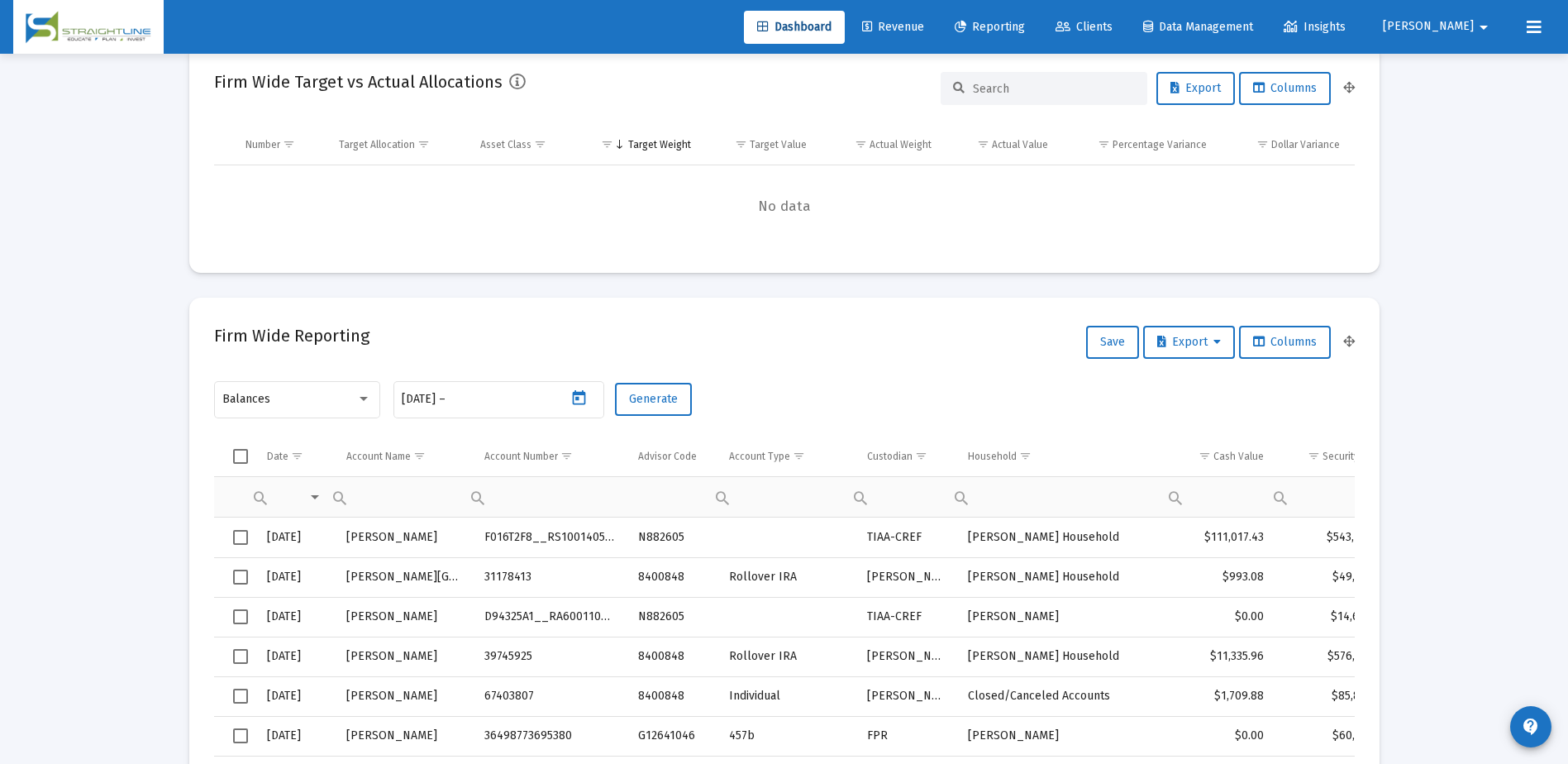
type input "[DATE]"
click at [642, 394] on span "Generate" at bounding box center [654, 399] width 49 height 14
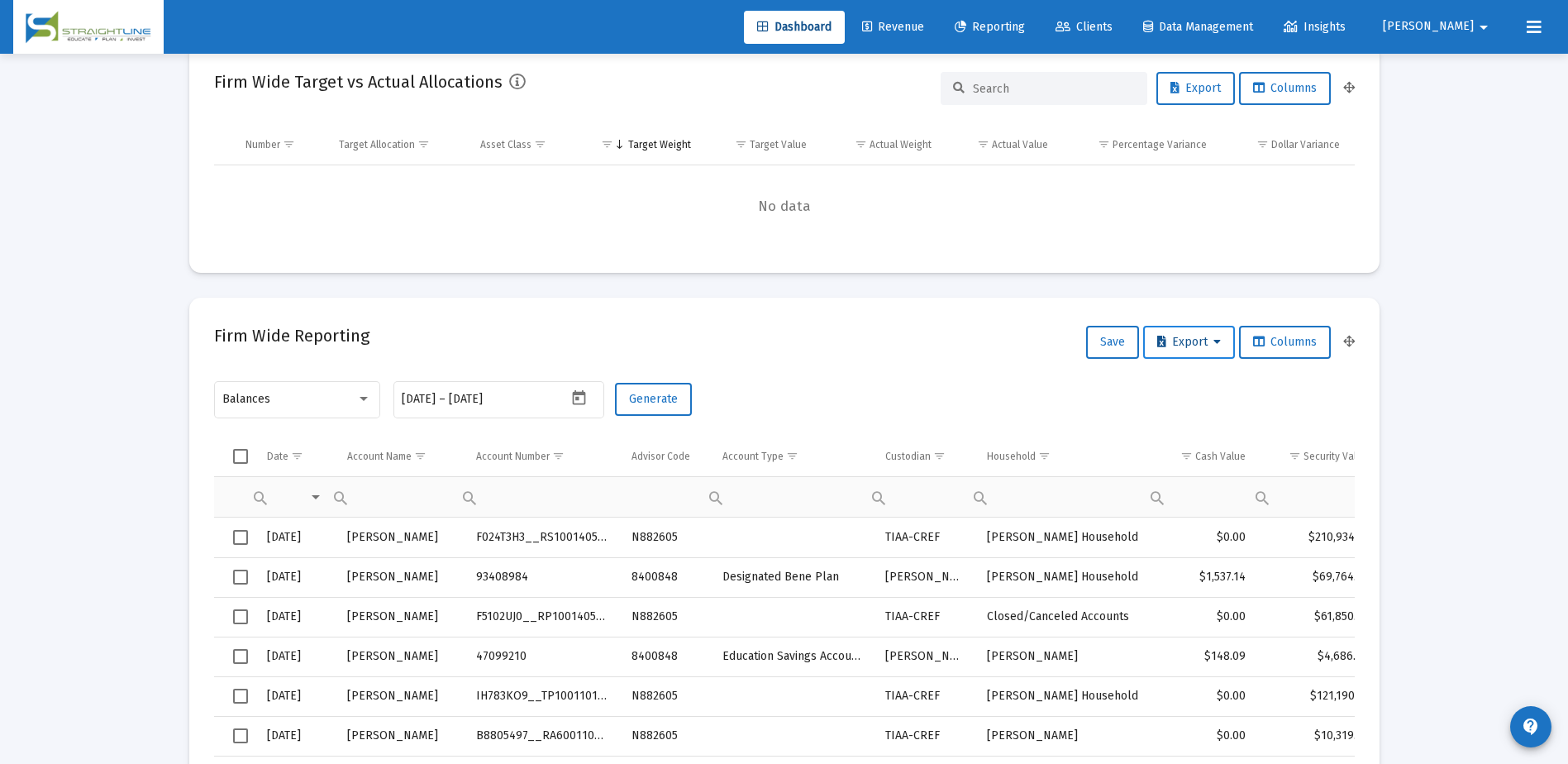
click at [1203, 339] on span "Export" at bounding box center [1189, 341] width 64 height 14
click at [1193, 379] on button "Export All Rows" at bounding box center [1193, 385] width 112 height 39
click at [571, 398] on icon "Open calendar" at bounding box center [579, 398] width 18 height 18
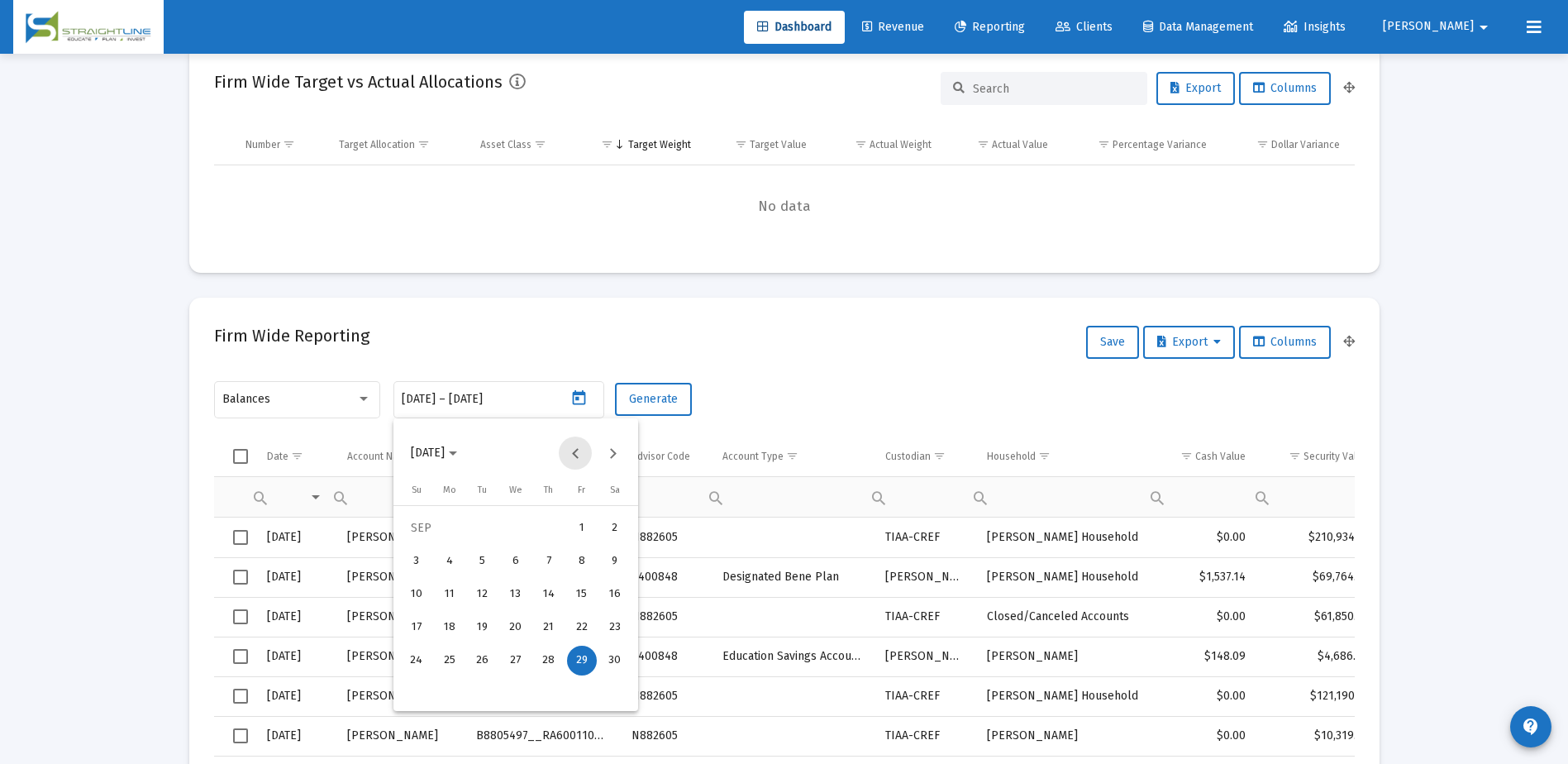
click at [572, 448] on button "Previous month" at bounding box center [574, 452] width 33 height 33
click at [544, 689] on div "31" at bounding box center [549, 694] width 30 height 30
type input "[DATE]"
click at [544, 689] on div "31" at bounding box center [549, 694] width 30 height 30
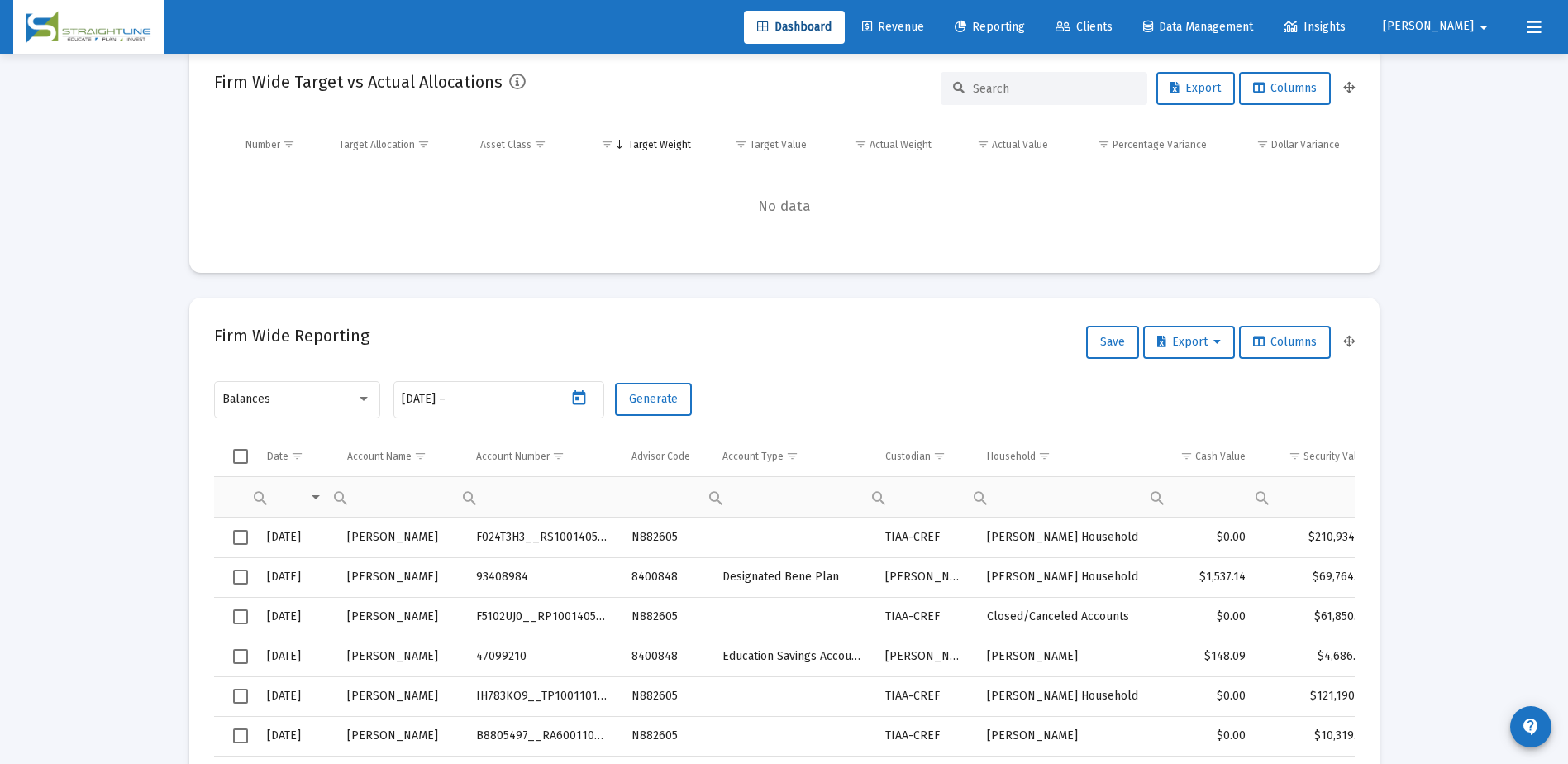
type input "[DATE]"
click at [672, 394] on span "Generate" at bounding box center [654, 399] width 49 height 14
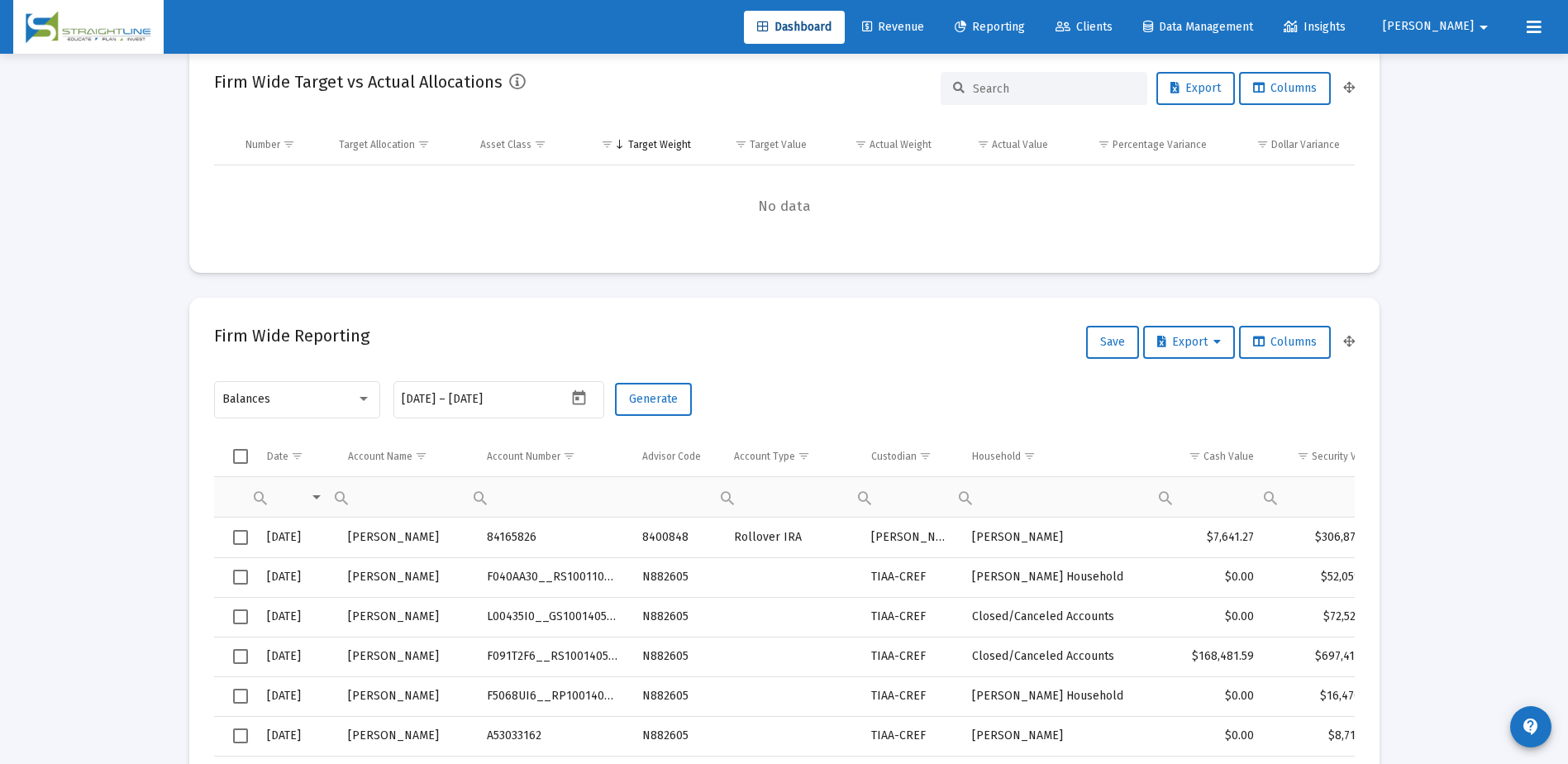
click at [1182, 324] on div "Firm Wide Reporting Save Export Columns" at bounding box center [784, 342] width 1140 height 39
click at [1182, 333] on button "Export" at bounding box center [1189, 342] width 92 height 33
click at [1173, 381] on button "Export All Rows" at bounding box center [1193, 385] width 112 height 39
click at [576, 402] on icon "Open calendar" at bounding box center [579, 398] width 18 height 18
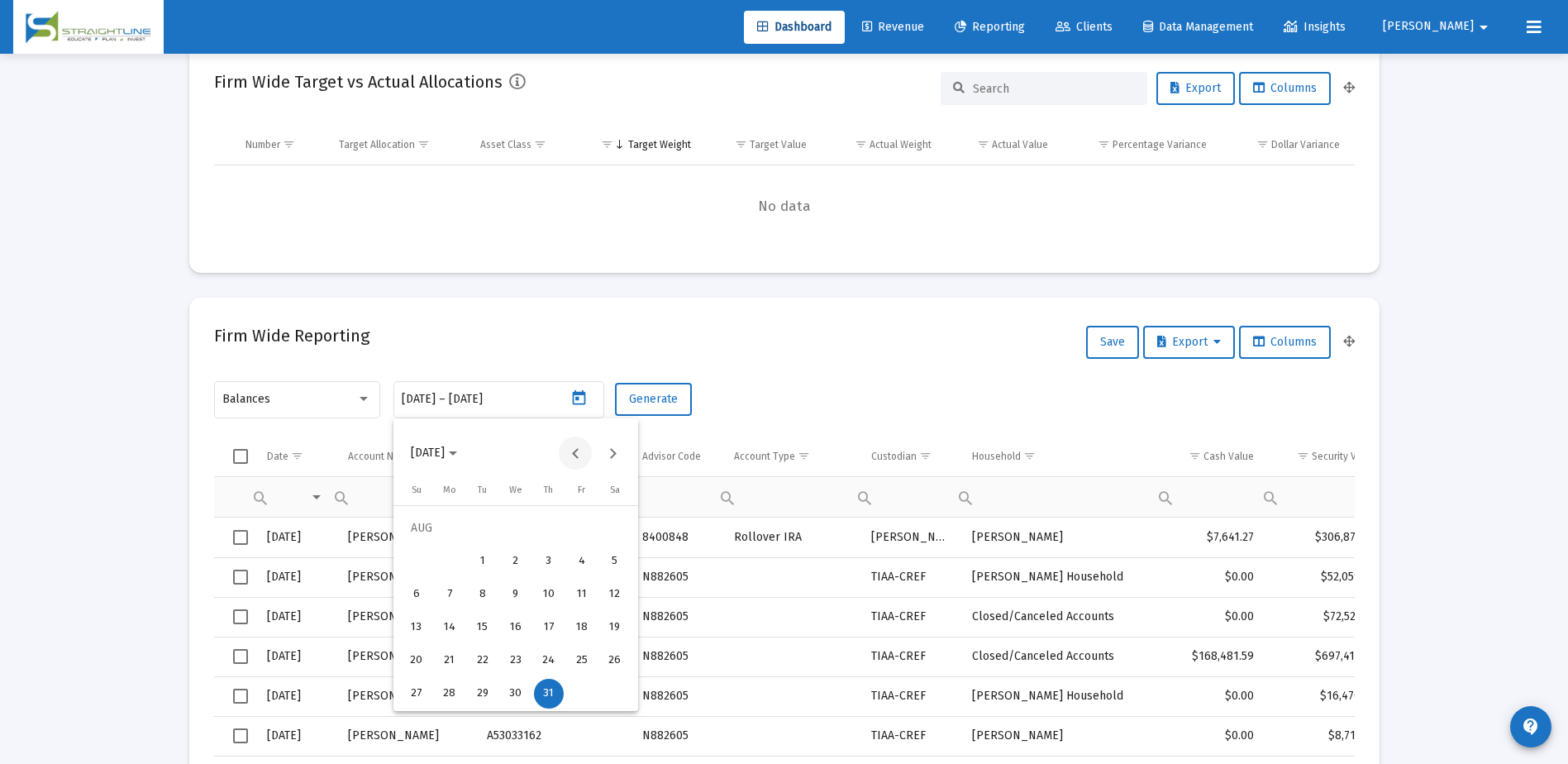
click at [583, 457] on button "Previous month" at bounding box center [574, 452] width 33 height 33
click at [445, 683] on div "31" at bounding box center [450, 694] width 30 height 30
type input "[DATE]"
click at [445, 683] on div "31" at bounding box center [450, 694] width 30 height 30
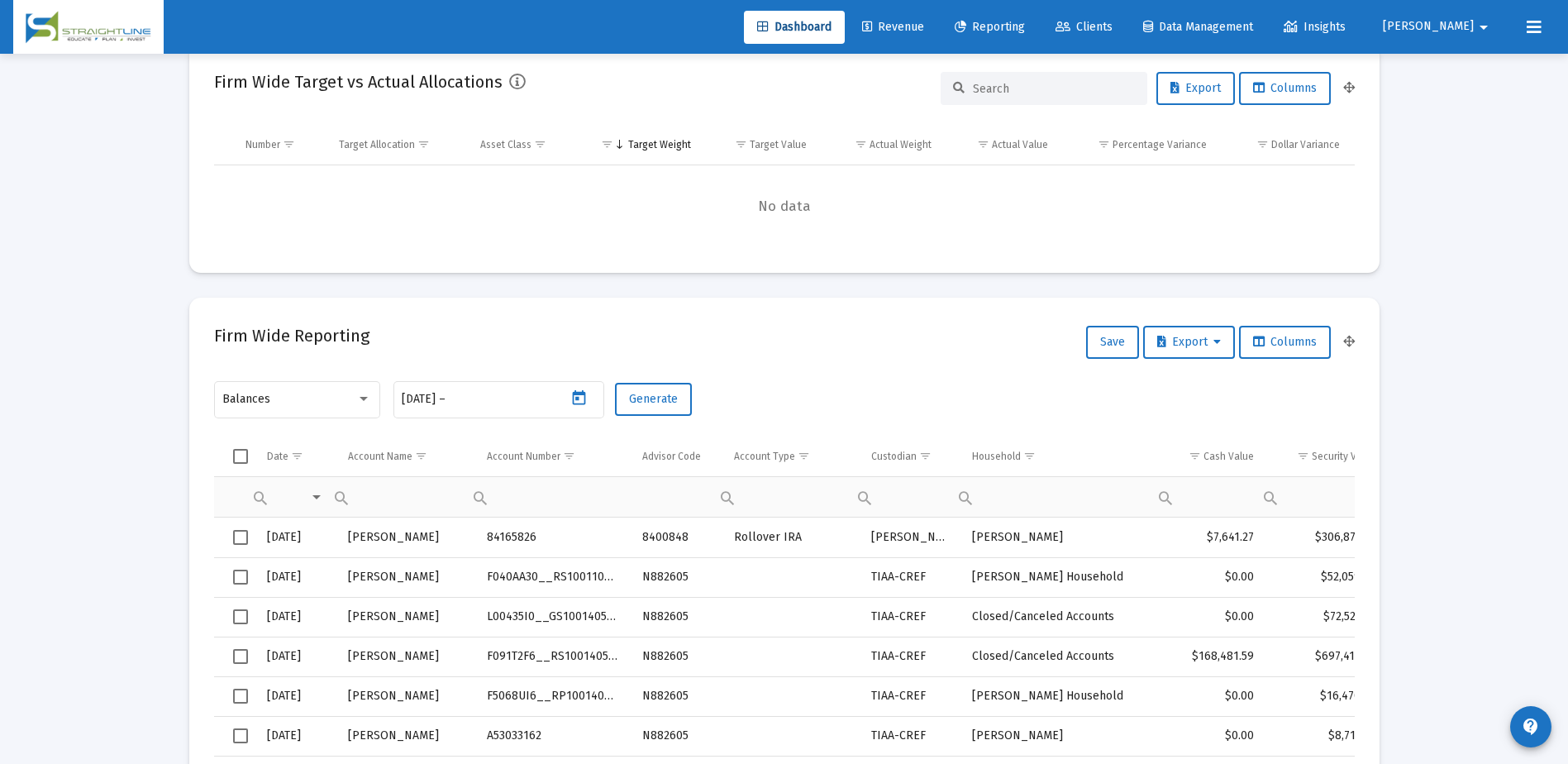
type input "[DATE]"
click at [658, 396] on span "Generate" at bounding box center [654, 399] width 49 height 14
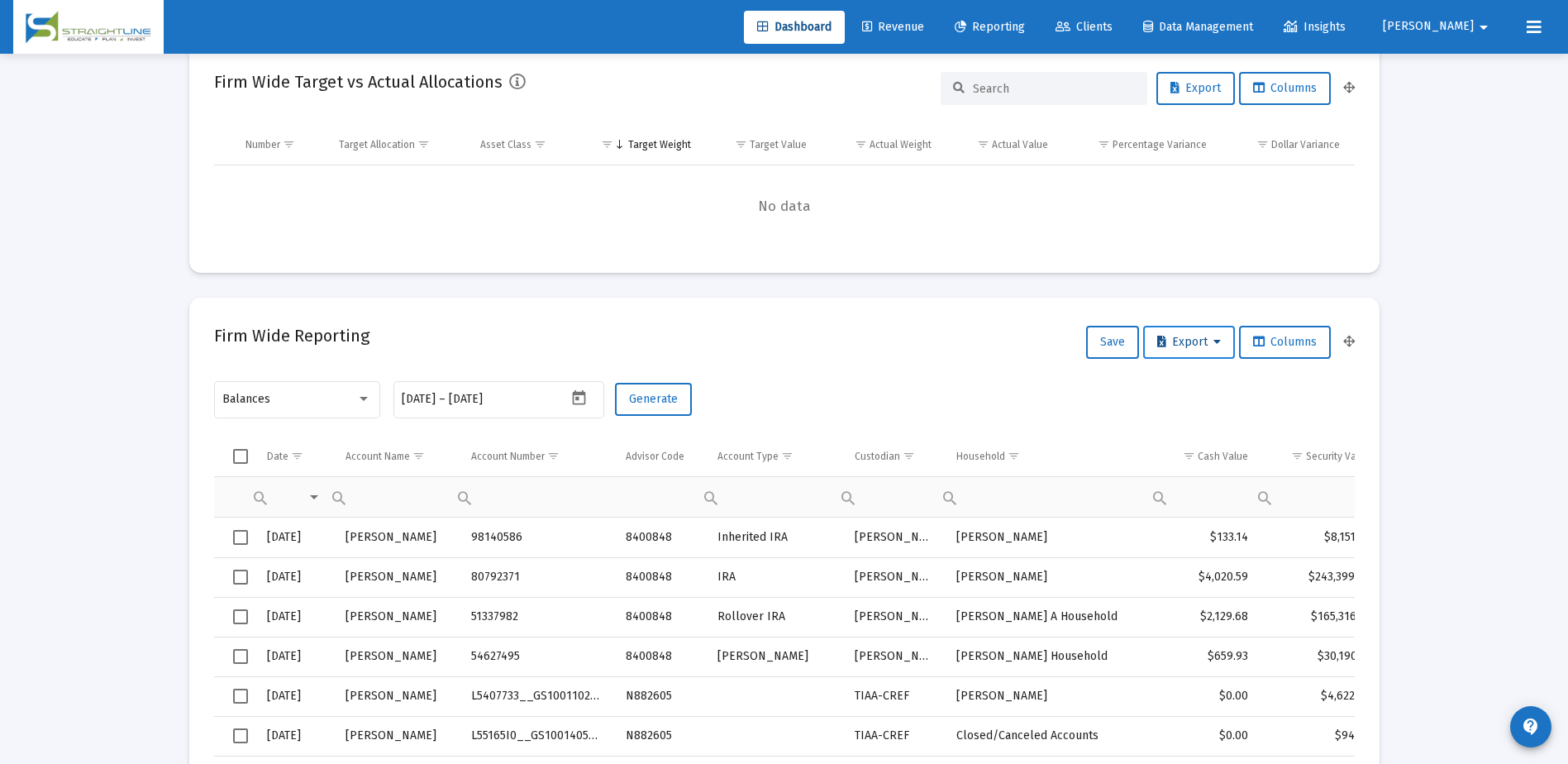
click at [1184, 340] on span "Export" at bounding box center [1189, 341] width 64 height 14
click at [1187, 382] on button "Export All Rows" at bounding box center [1193, 385] width 112 height 39
click at [588, 406] on mat-datepicker-toggle at bounding box center [581, 403] width 28 height 14
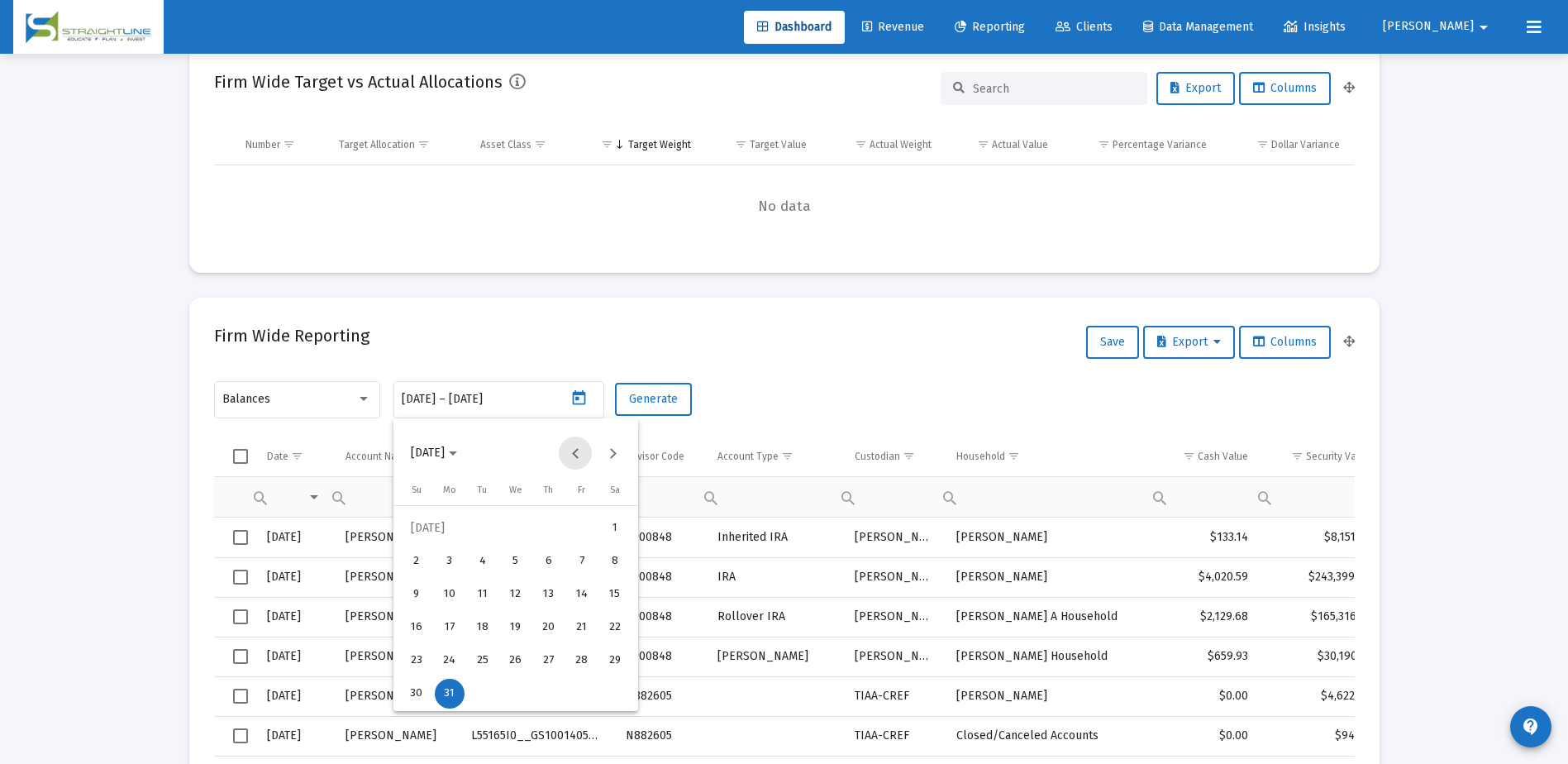
click at [580, 457] on button "Previous month" at bounding box center [574, 452] width 33 height 33
click at [575, 649] on div "30" at bounding box center [582, 660] width 30 height 30
type input "[DATE]"
click at [575, 649] on div "30" at bounding box center [582, 660] width 30 height 30
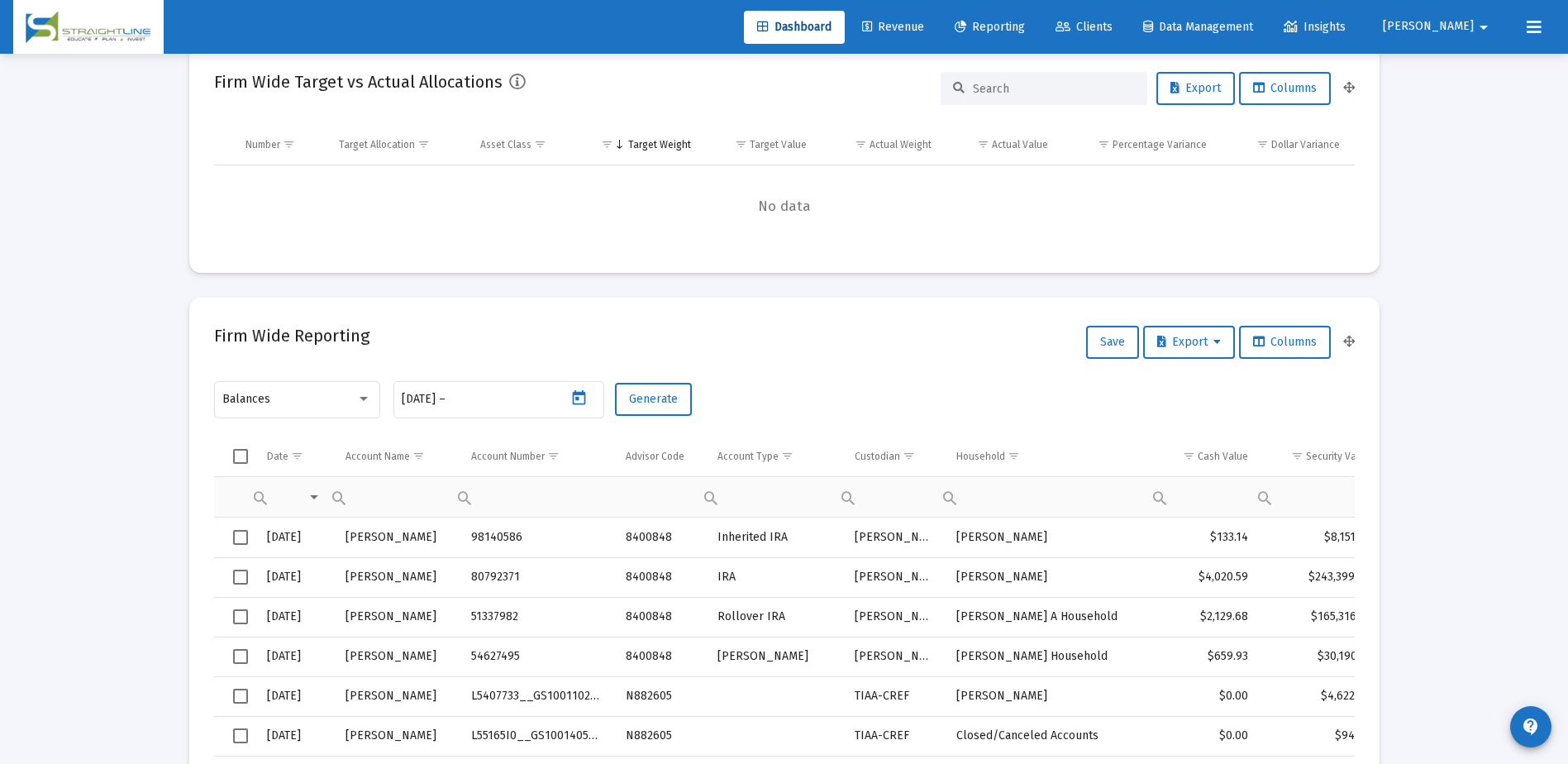
type input "[DATE]"
click at [649, 393] on span "Generate" at bounding box center [654, 399] width 49 height 14
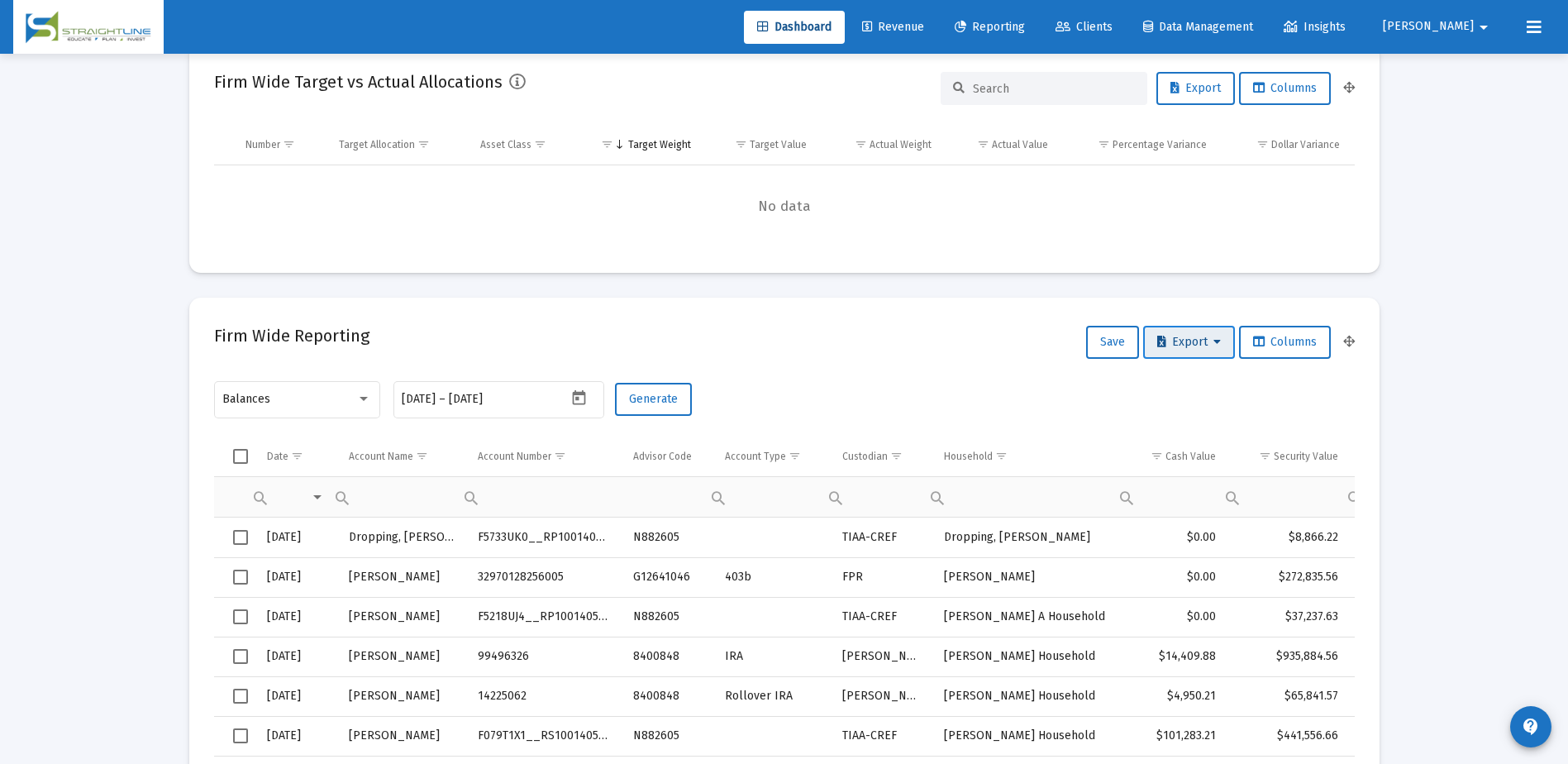
click at [1179, 343] on span "Export" at bounding box center [1189, 341] width 64 height 14
click at [1183, 382] on button "Export All Rows" at bounding box center [1193, 385] width 112 height 39
click at [932, 253] on mat-card "Firm Wide Target vs Actual Allocations Export Columns Number Target Allocation …" at bounding box center [784, 158] width 1191 height 229
click at [925, 21] on span "Revenue" at bounding box center [893, 26] width 62 height 14
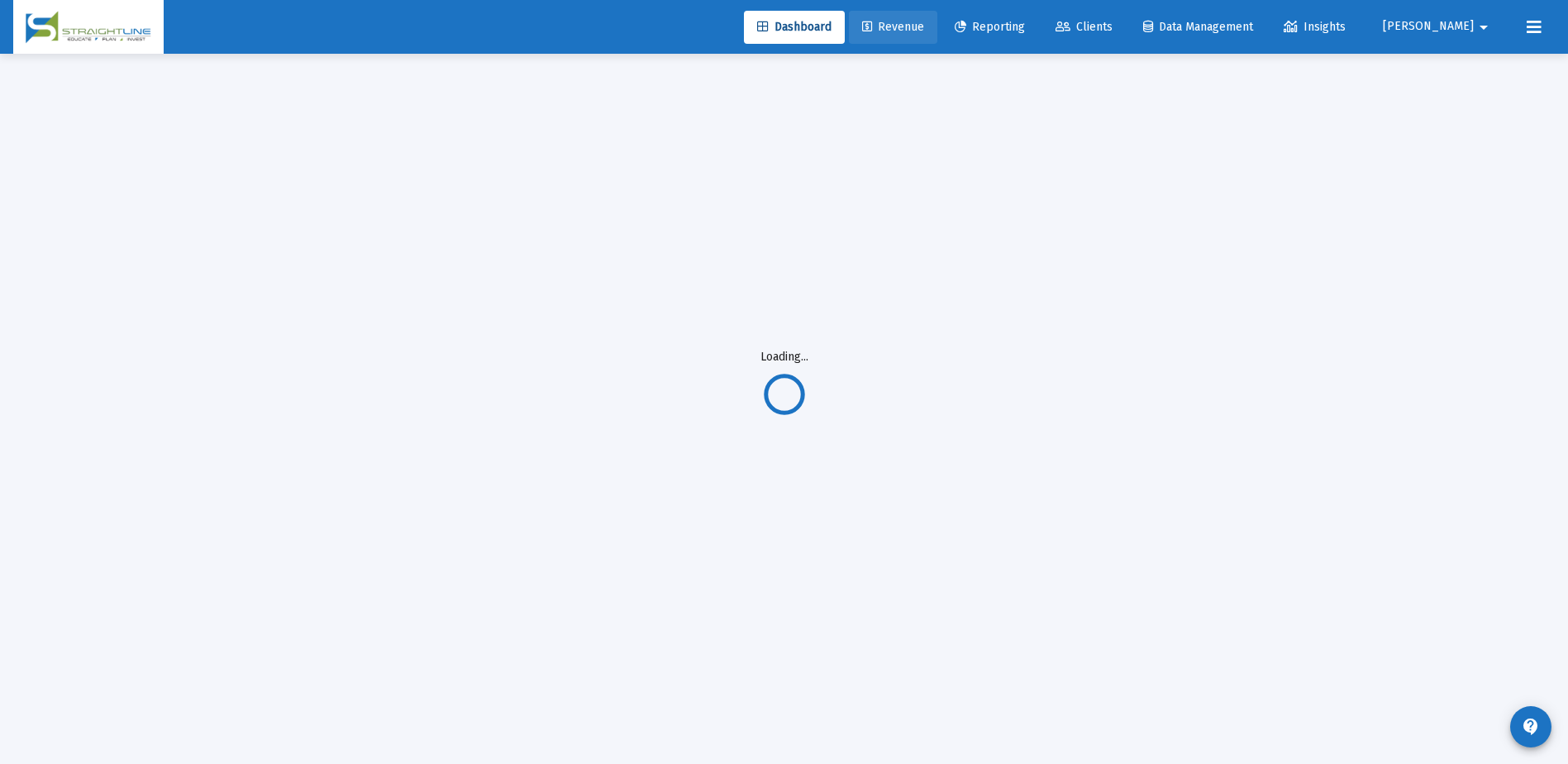
scroll to position [54, 0]
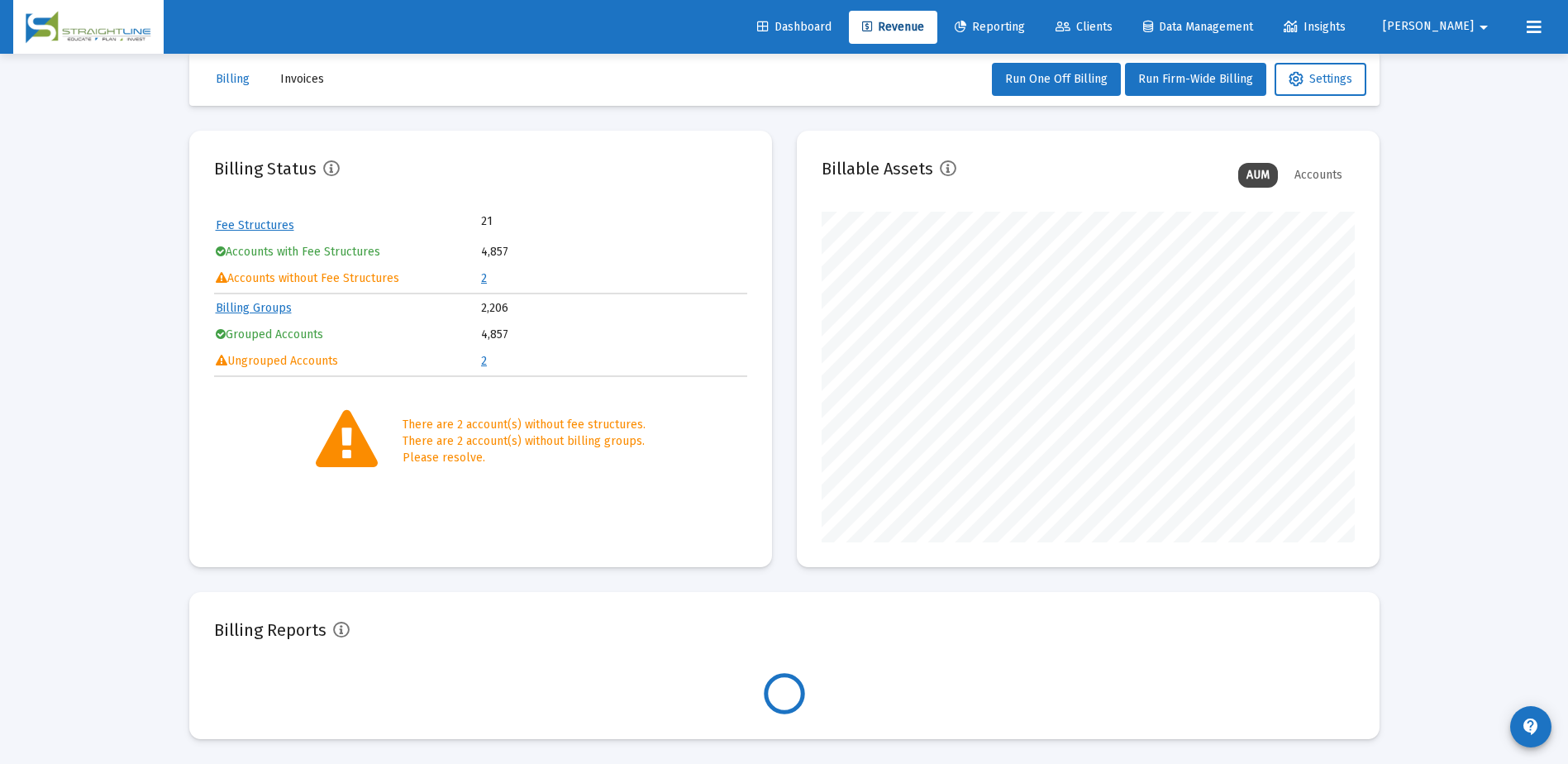
scroll to position [331, 533]
click at [1025, 33] on span "Reporting" at bounding box center [989, 26] width 70 height 14
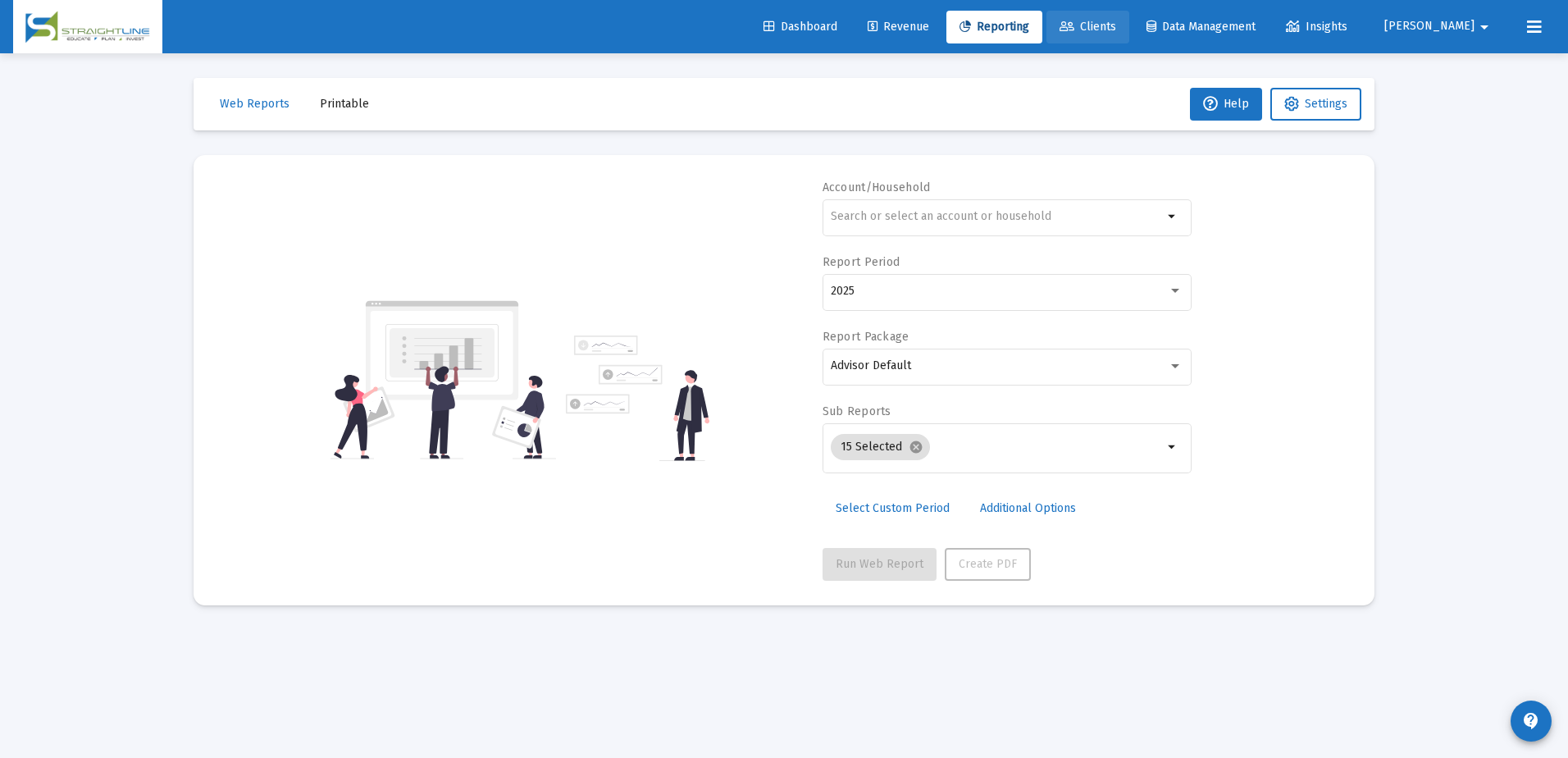
click at [1117, 23] on span "Clients" at bounding box center [1088, 26] width 57 height 14
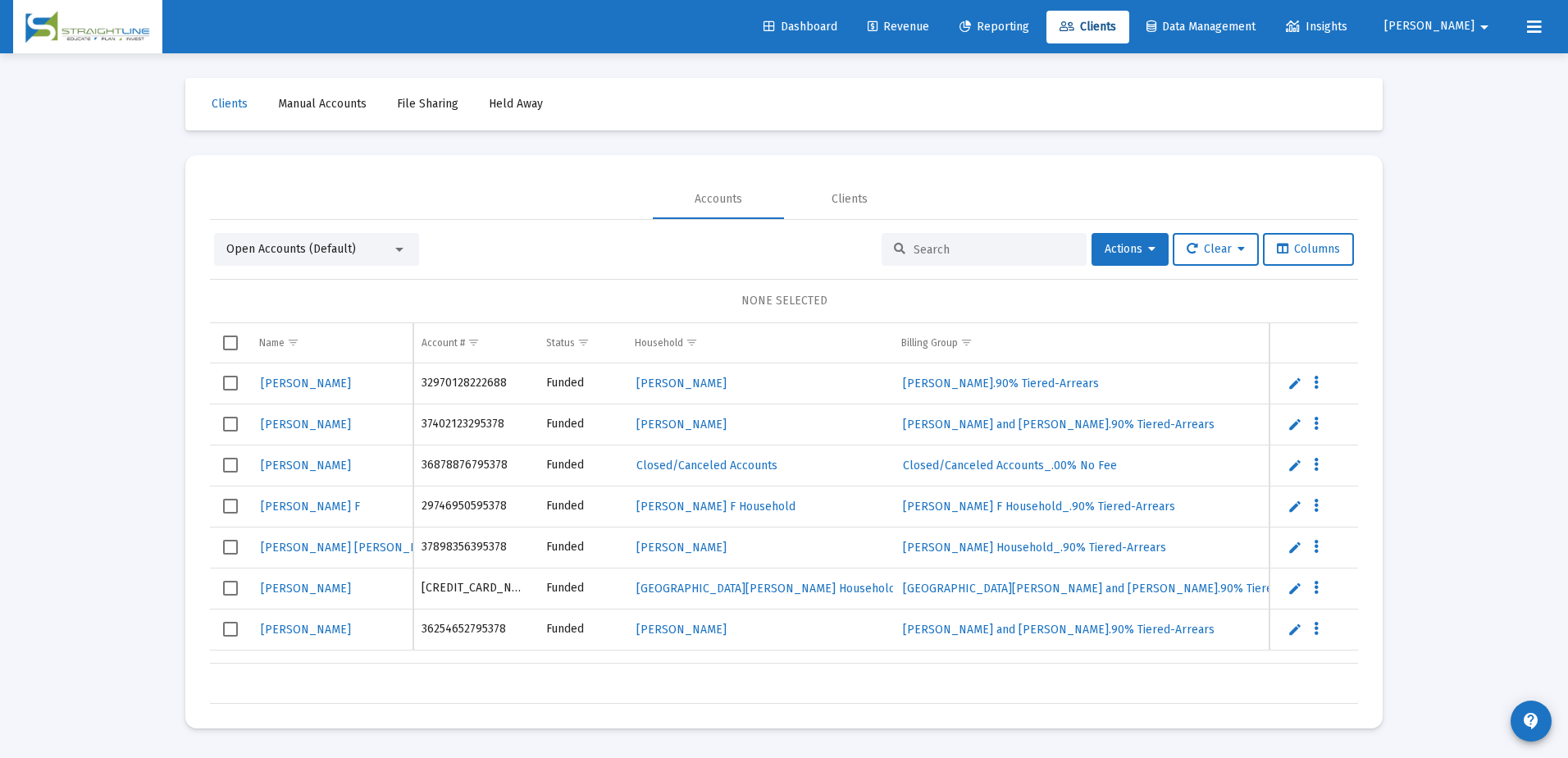
click at [401, 253] on div at bounding box center [399, 249] width 15 height 13
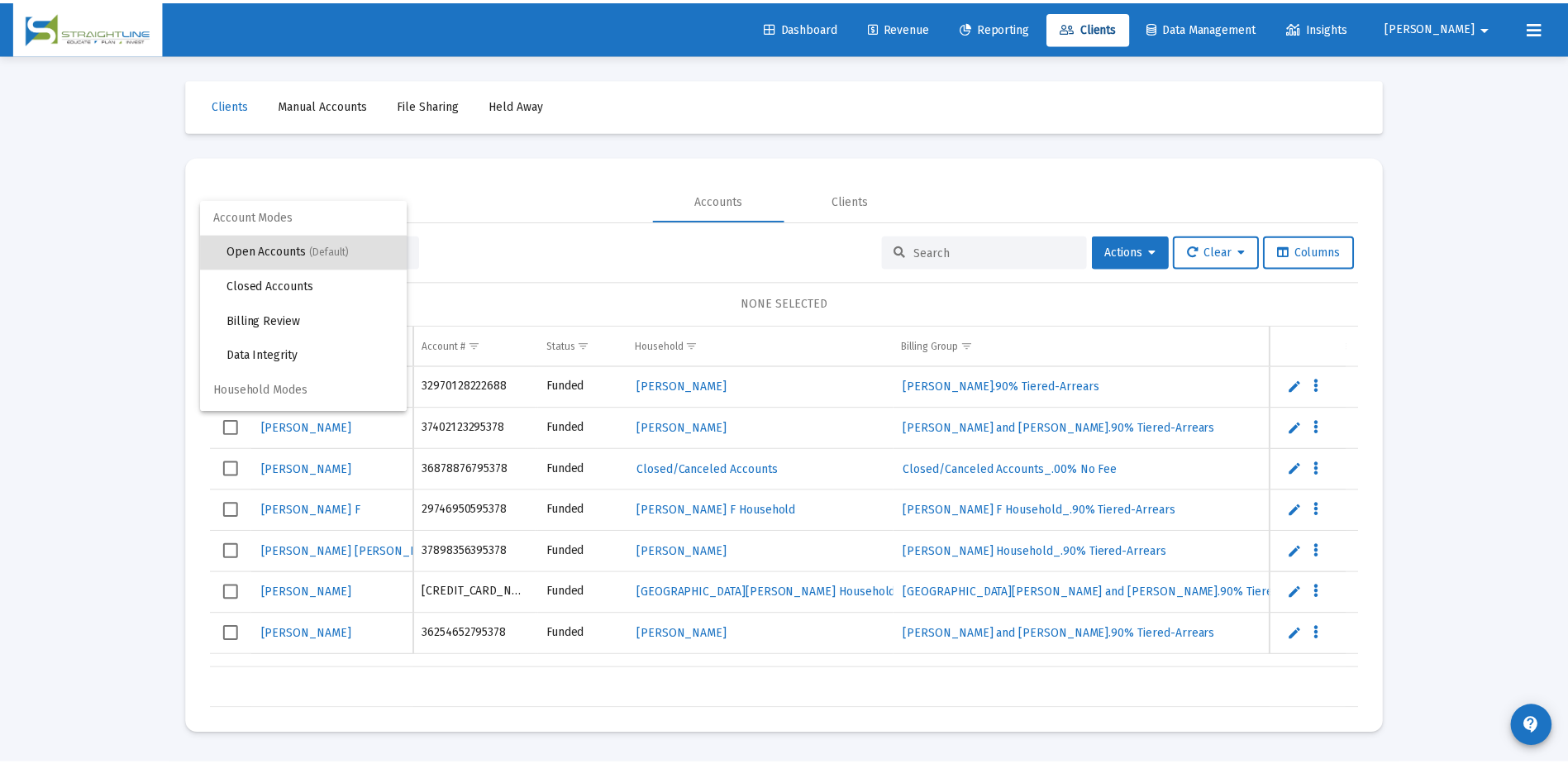
scroll to position [32, 0]
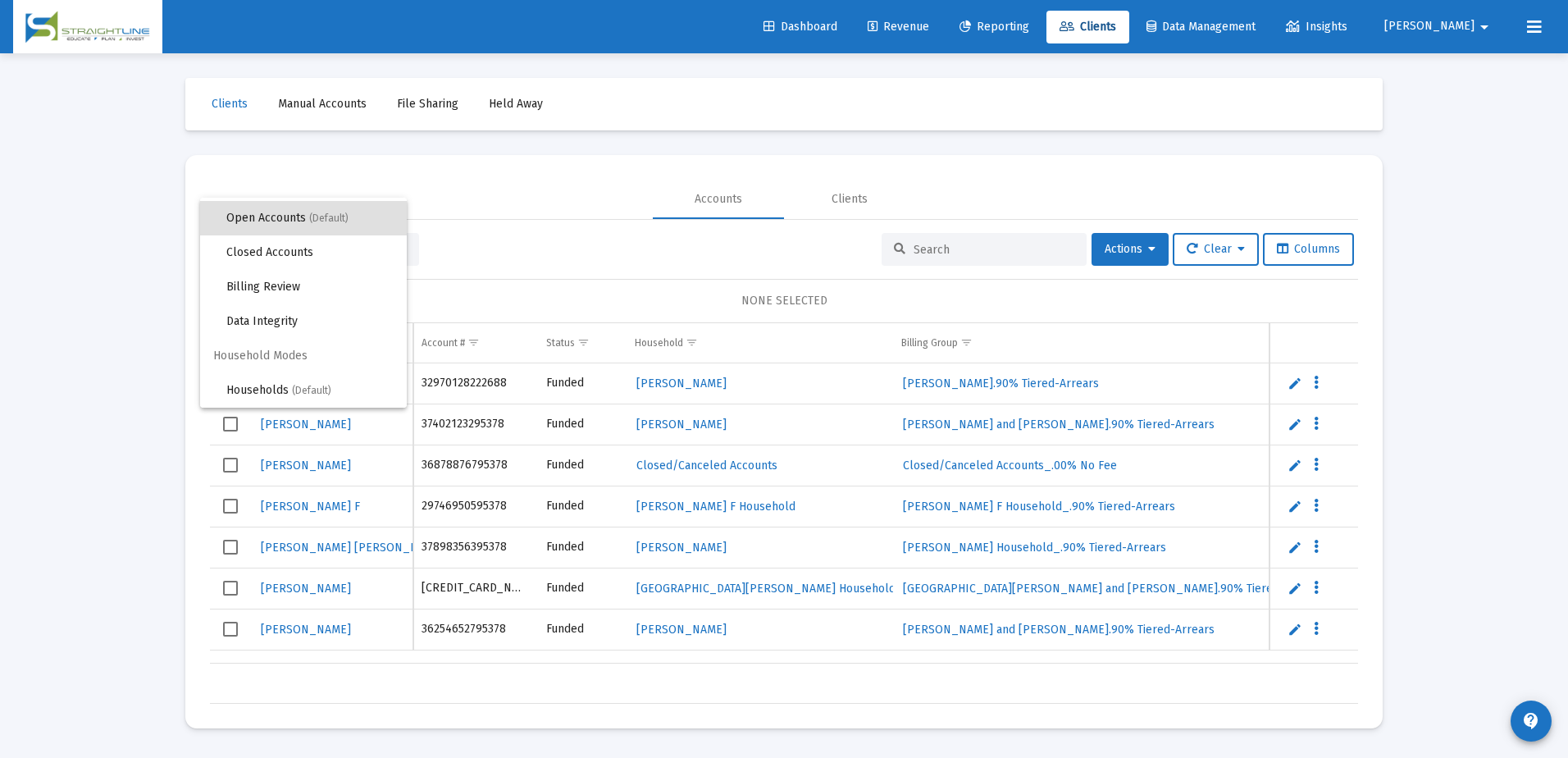
click at [481, 272] on div at bounding box center [784, 379] width 1568 height 758
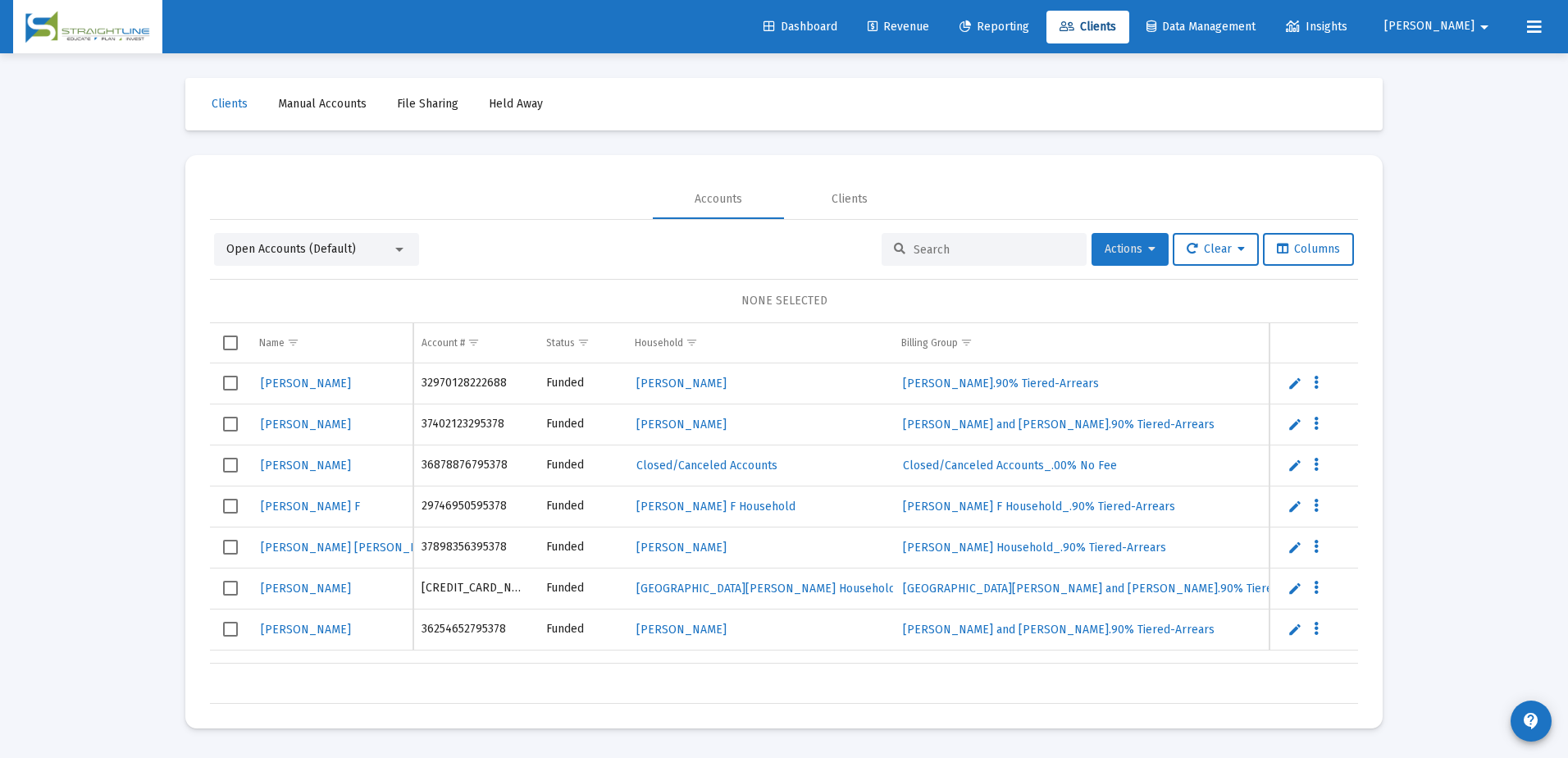
click at [1141, 245] on span "Actions" at bounding box center [1130, 248] width 51 height 14
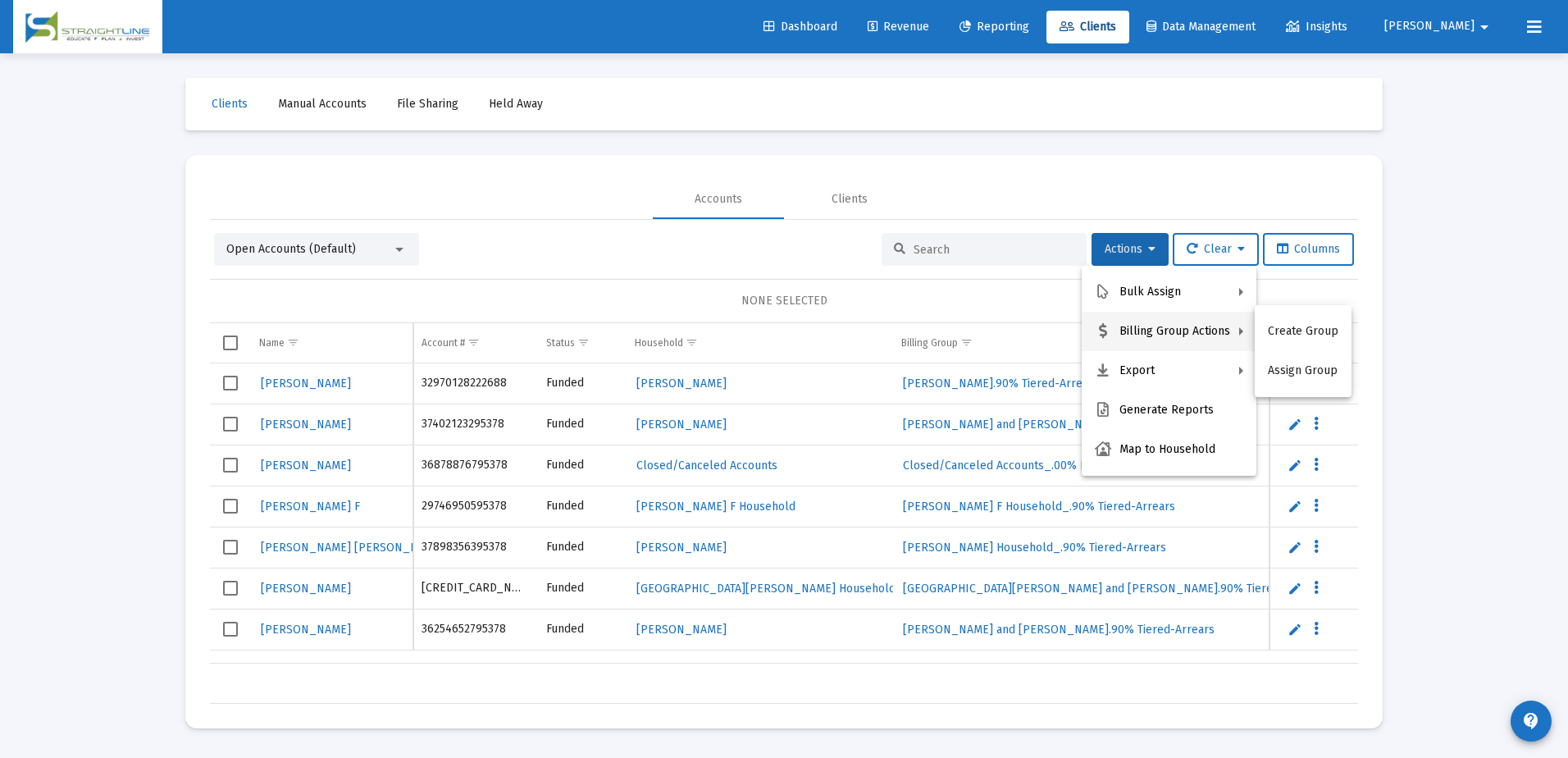
click at [953, 303] on div at bounding box center [784, 379] width 1568 height 758
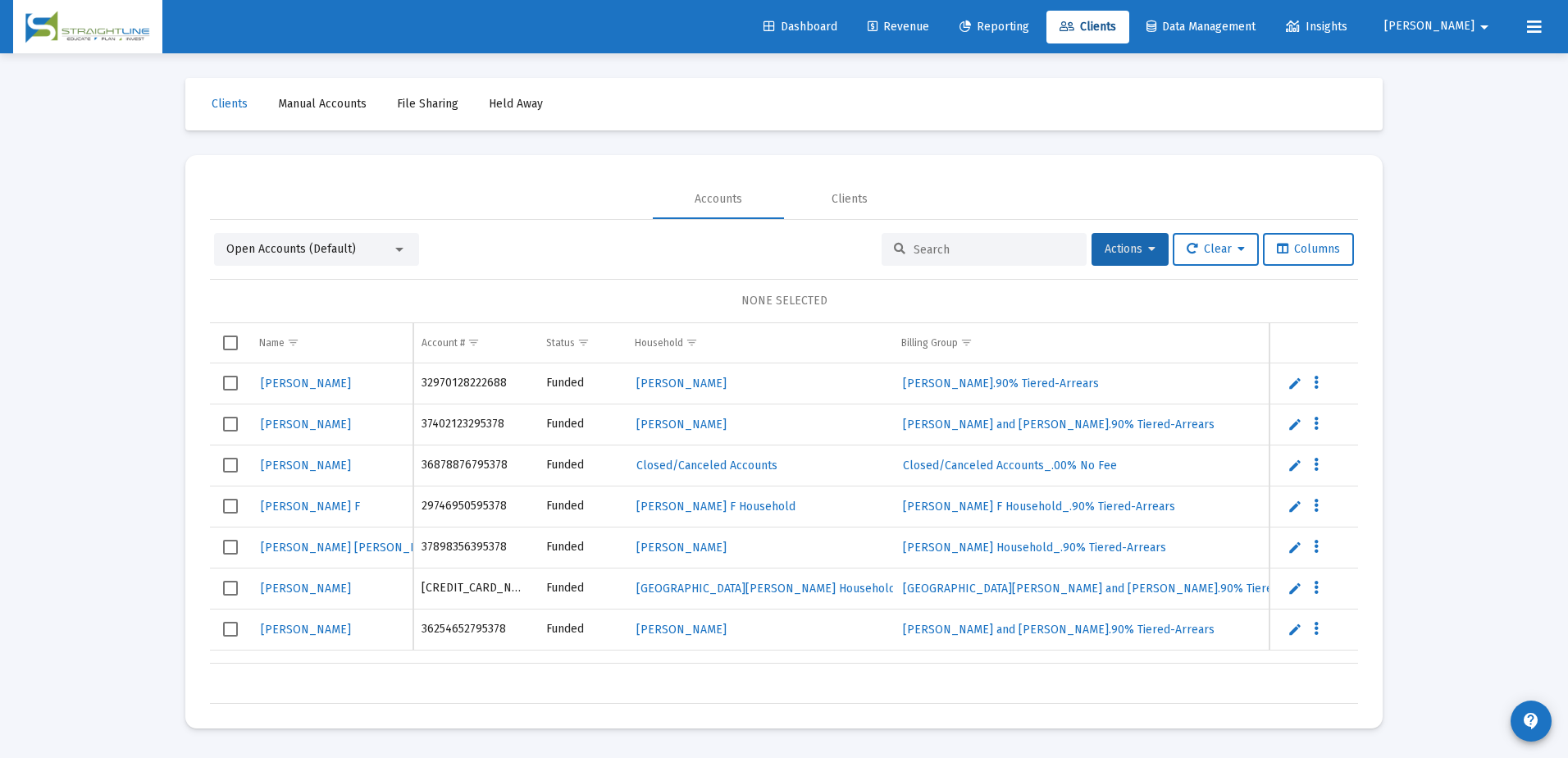
click at [410, 252] on div "Open Accounts (Default)" at bounding box center [316, 248] width 205 height 32
click at [398, 252] on div at bounding box center [399, 249] width 15 height 13
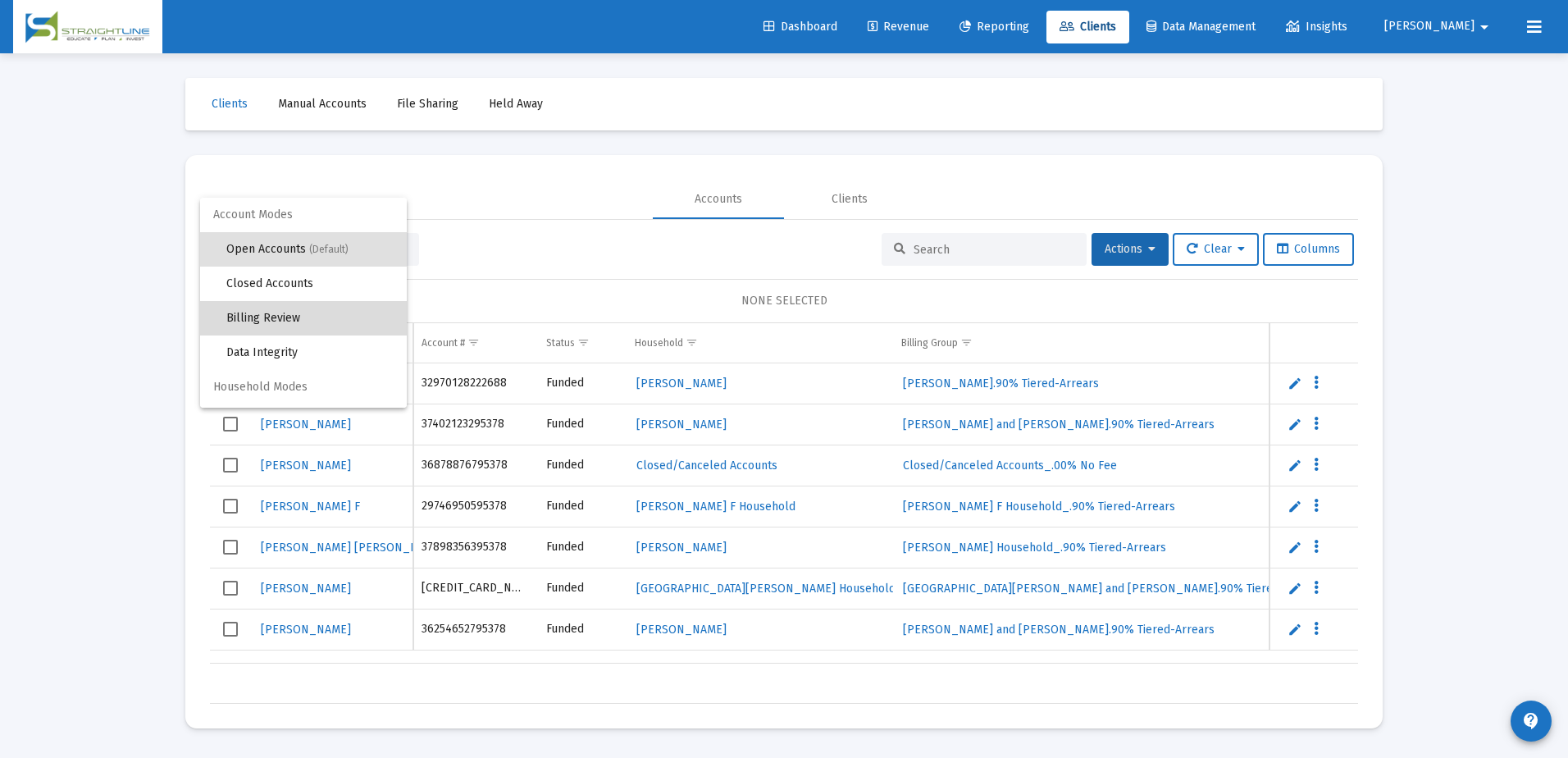
click at [349, 310] on span "Billing Review" at bounding box center [310, 318] width 168 height 34
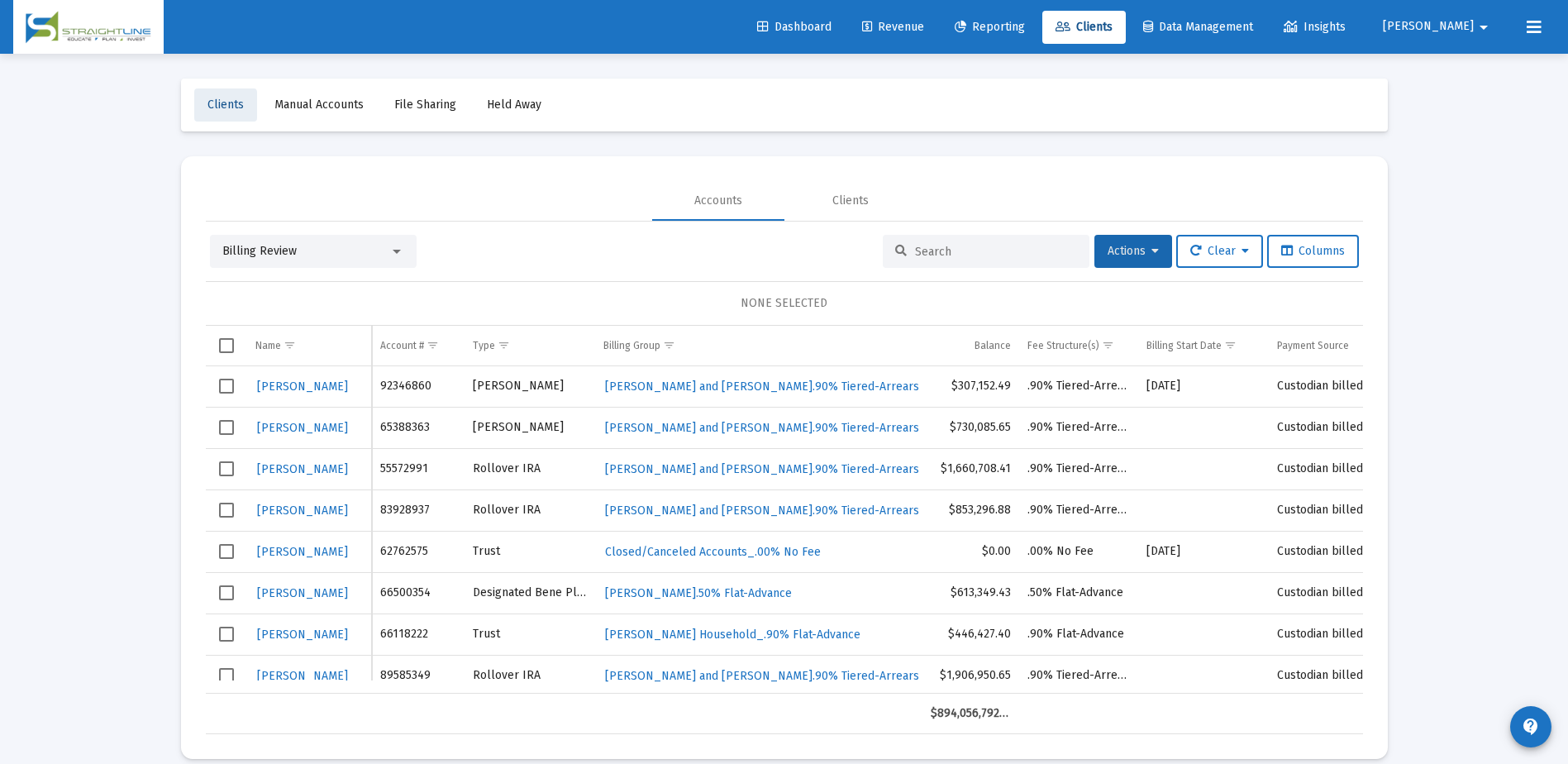
click at [218, 107] on span "Clients" at bounding box center [225, 104] width 36 height 14
click at [831, 32] on span "Dashboard" at bounding box center [795, 26] width 75 height 14
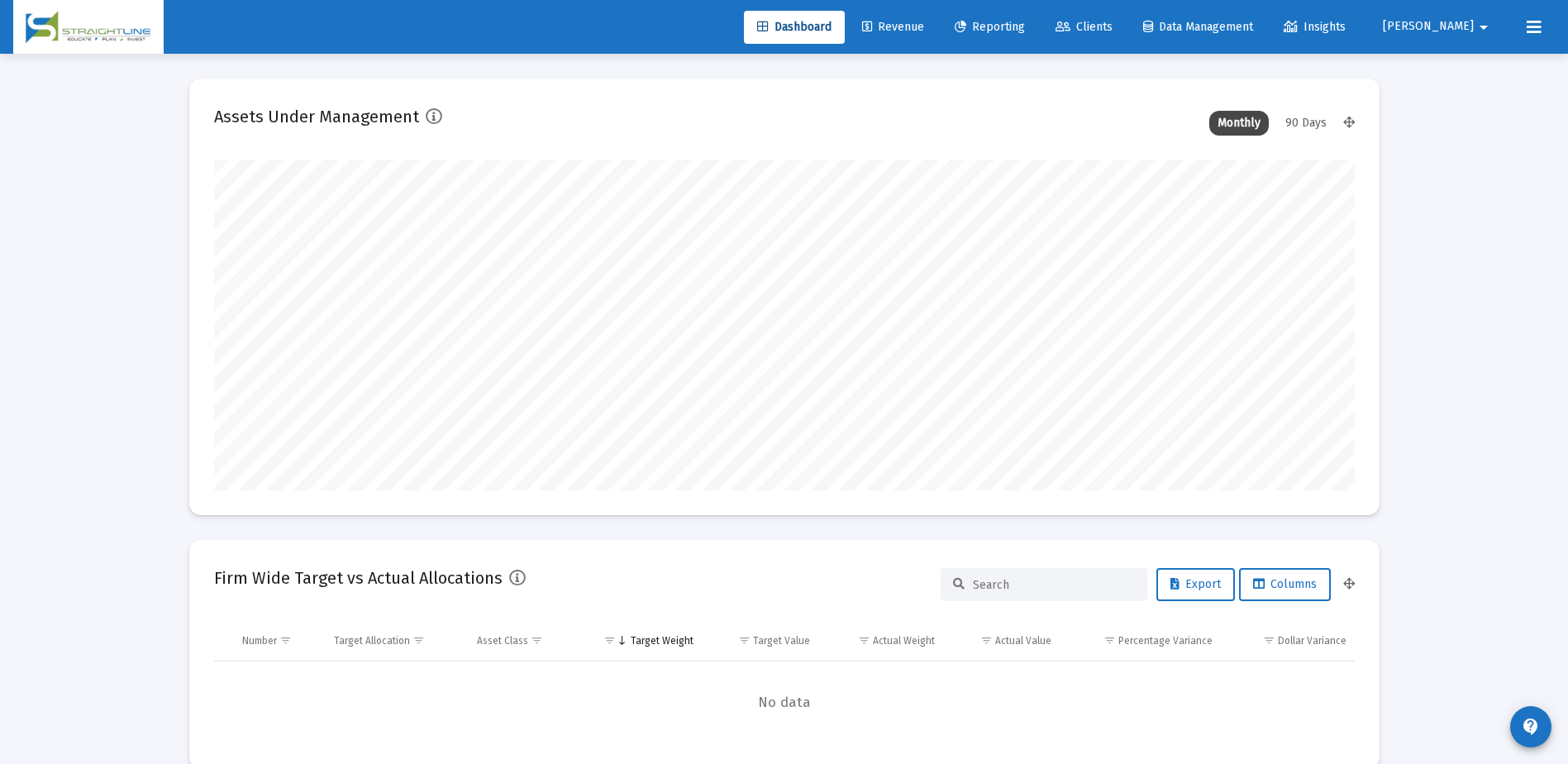
scroll to position [331, 614]
click at [925, 29] on span "Revenue" at bounding box center [893, 26] width 62 height 14
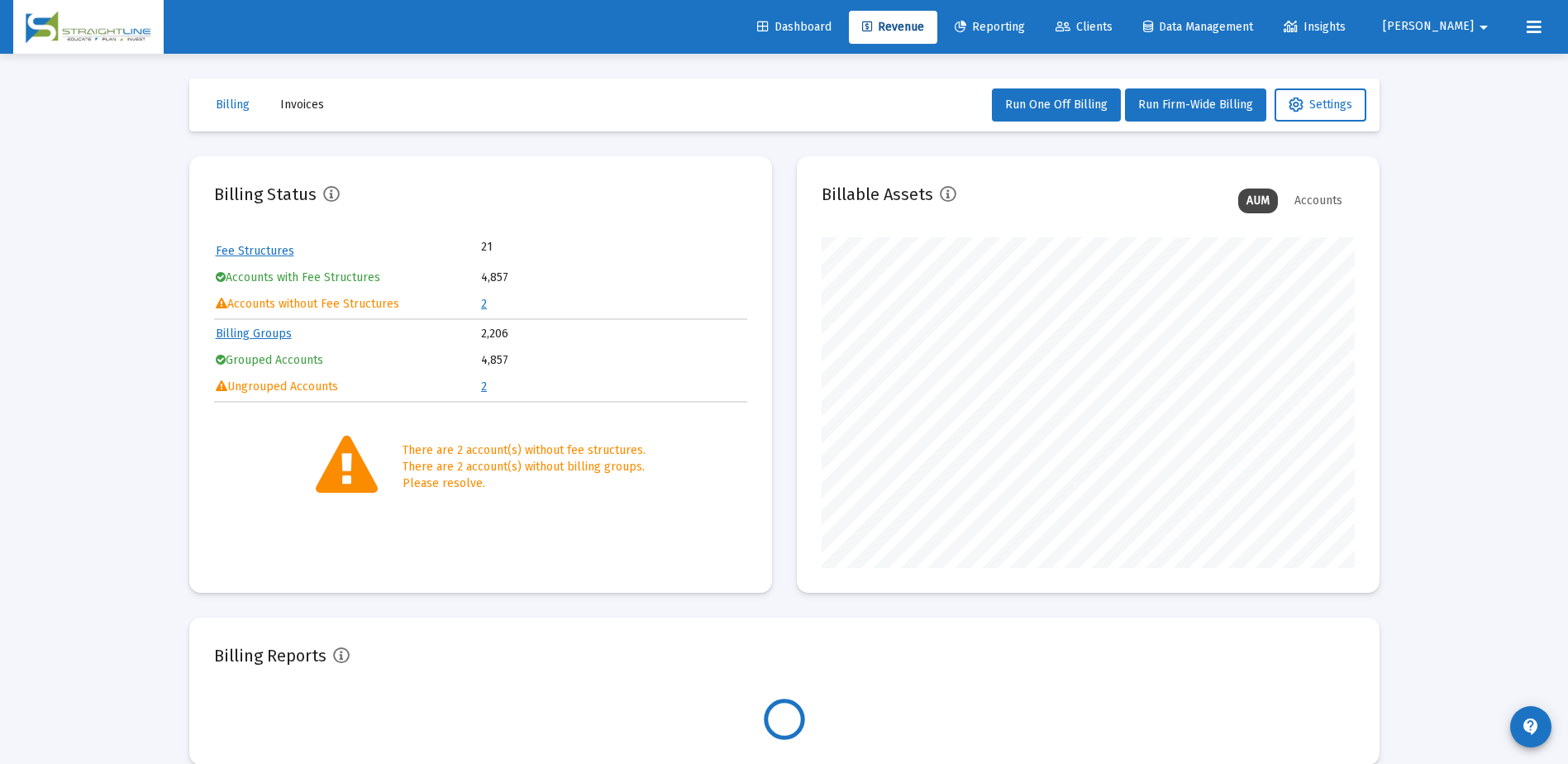
scroll to position [331, 533]
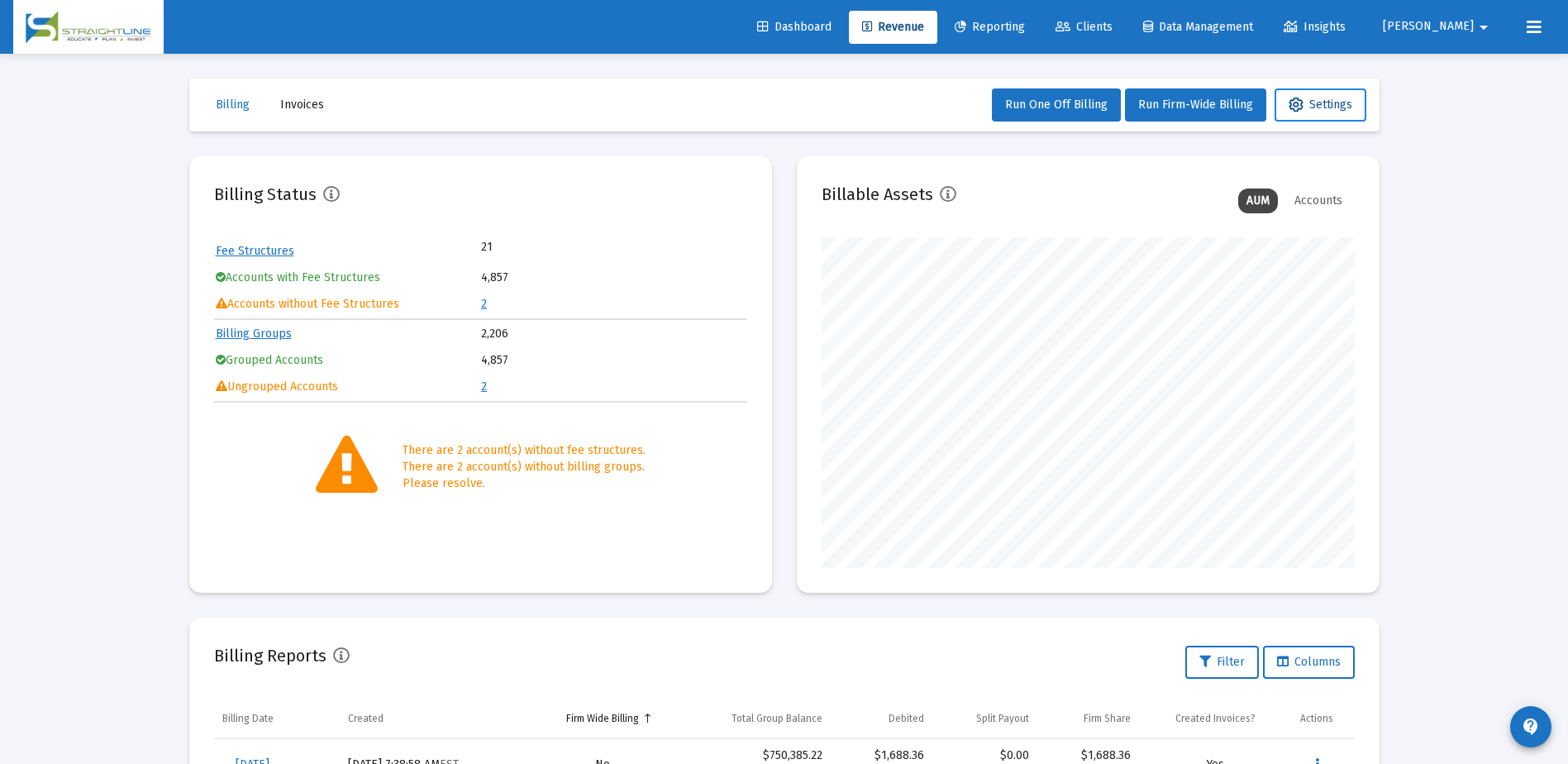
click at [1316, 111] on button "Settings" at bounding box center [1321, 105] width 92 height 33
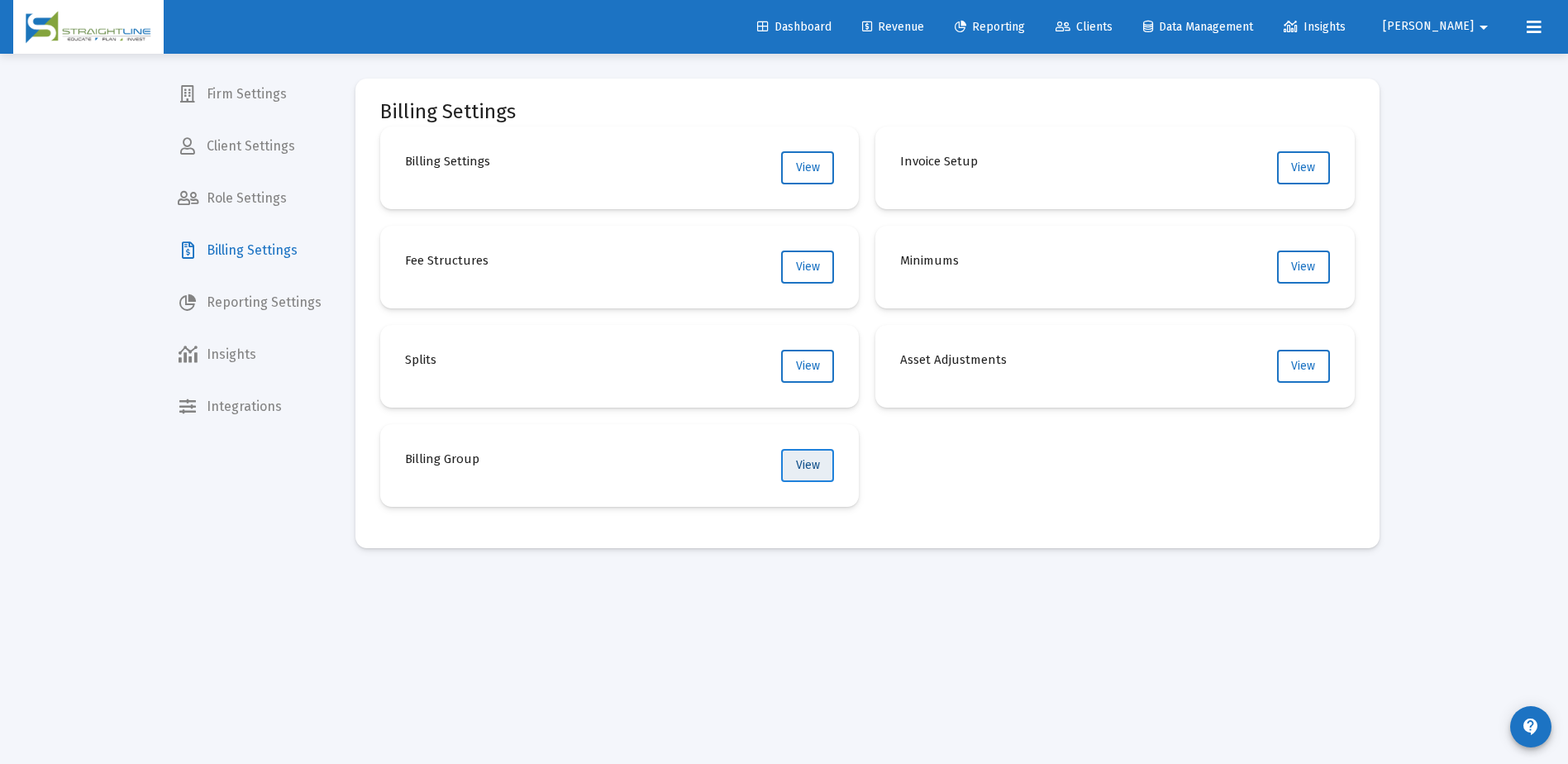
click at [818, 472] on button "View" at bounding box center [807, 465] width 53 height 33
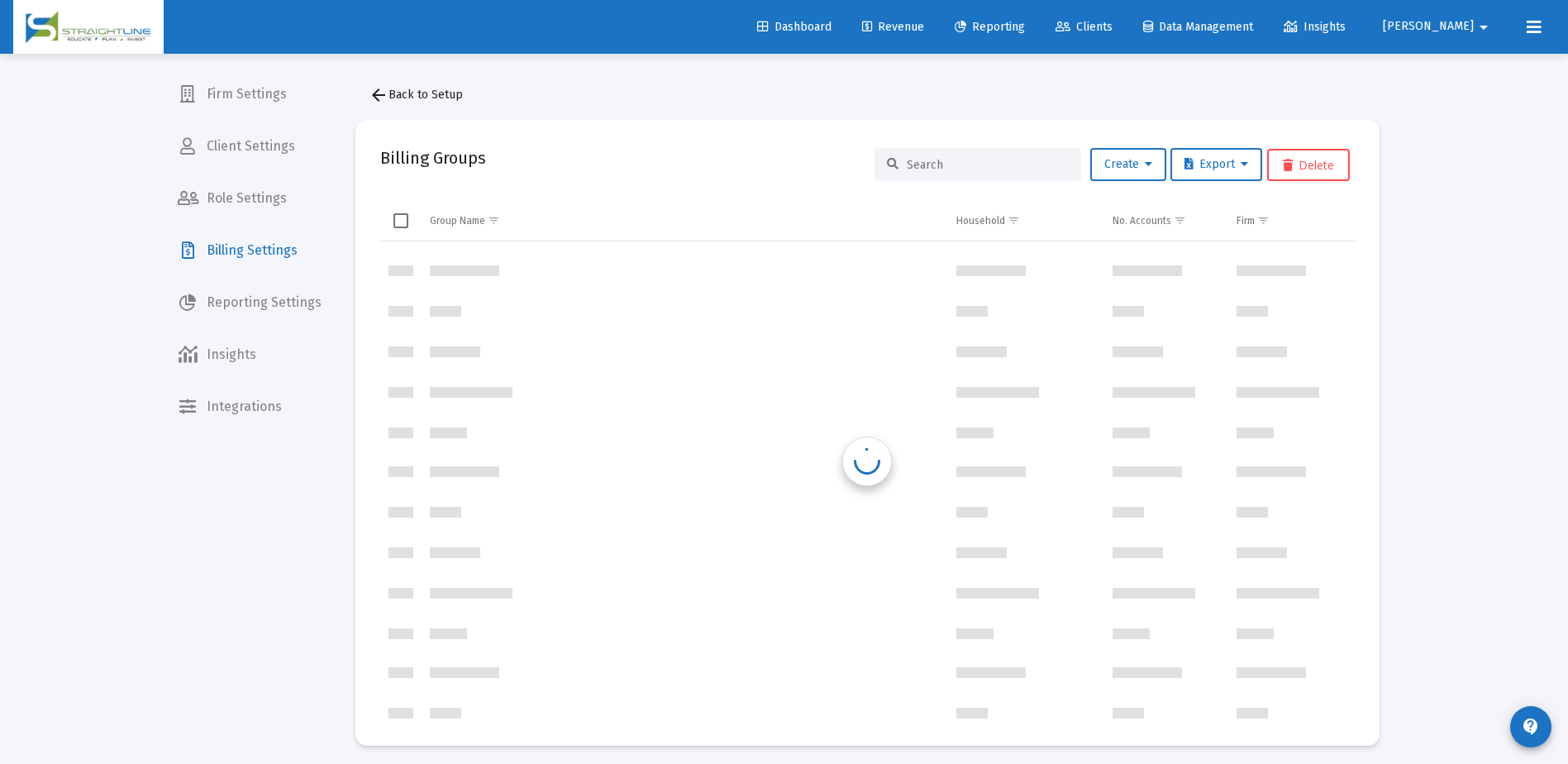
scroll to position [1587, 0]
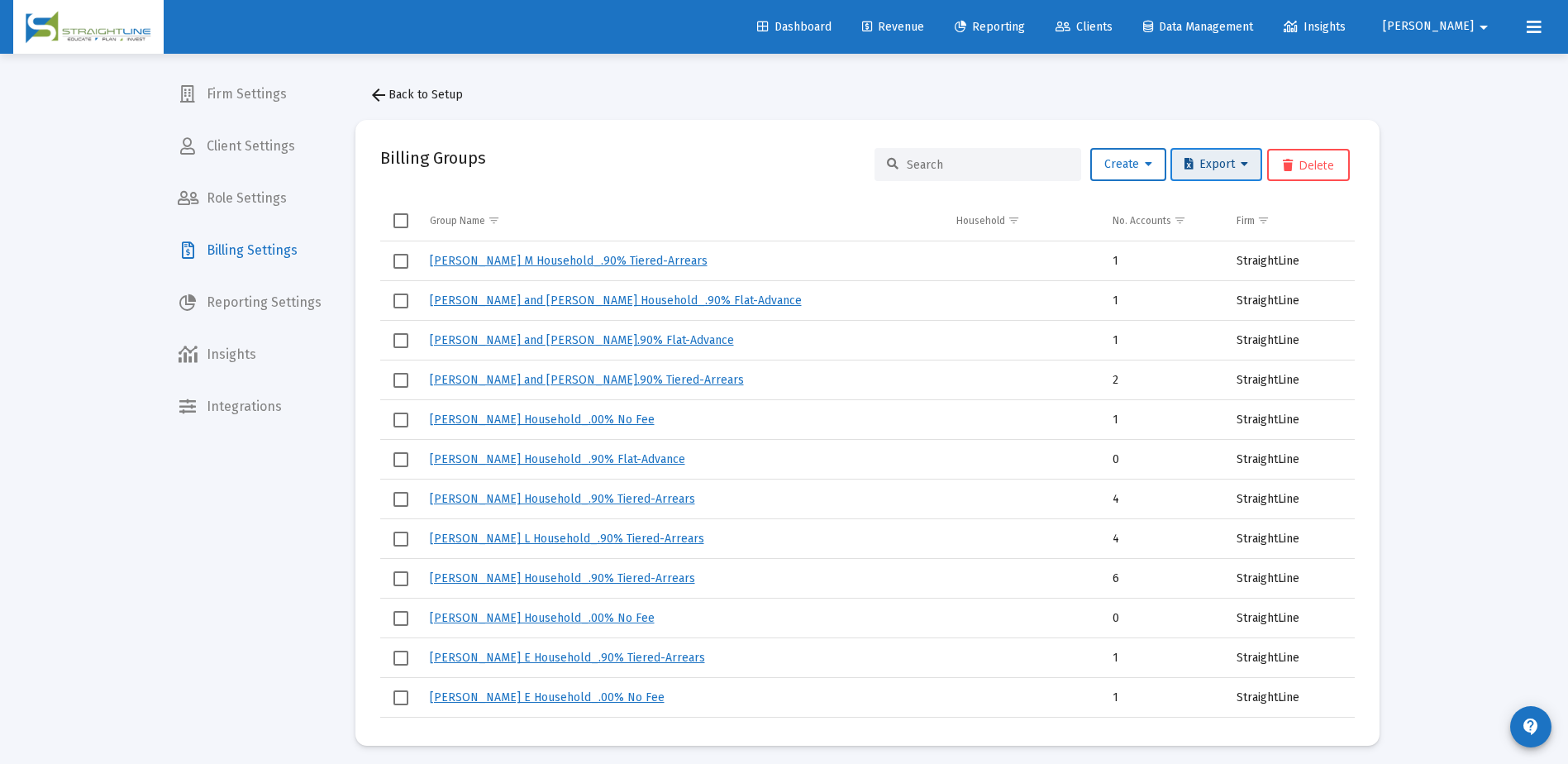
click at [1218, 172] on button "Export" at bounding box center [1216, 163] width 92 height 33
click at [1216, 204] on button "Export All Rows" at bounding box center [1222, 207] width 112 height 39
click at [831, 26] on span "Dashboard" at bounding box center [795, 26] width 75 height 14
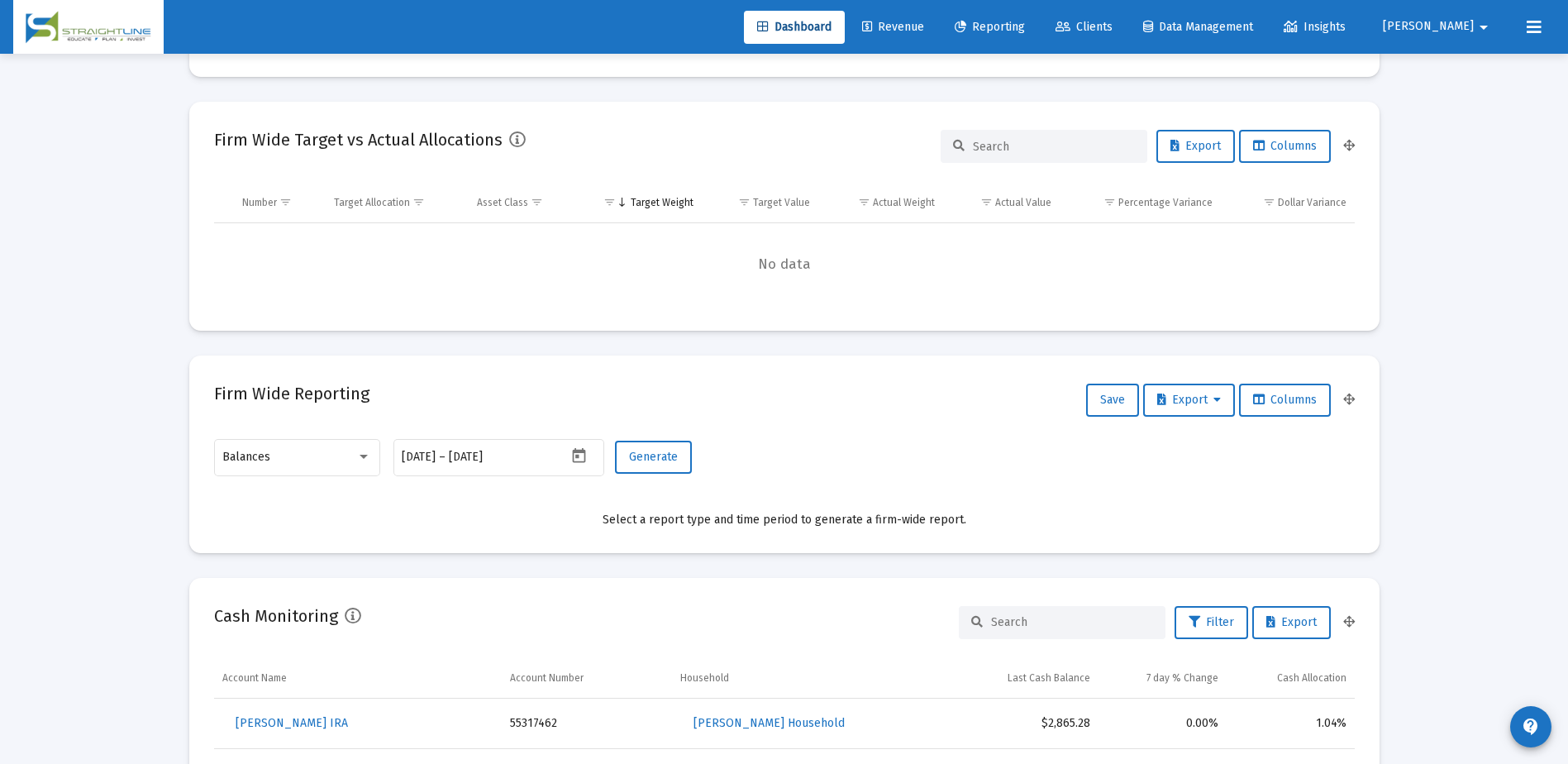
scroll to position [414, 0]
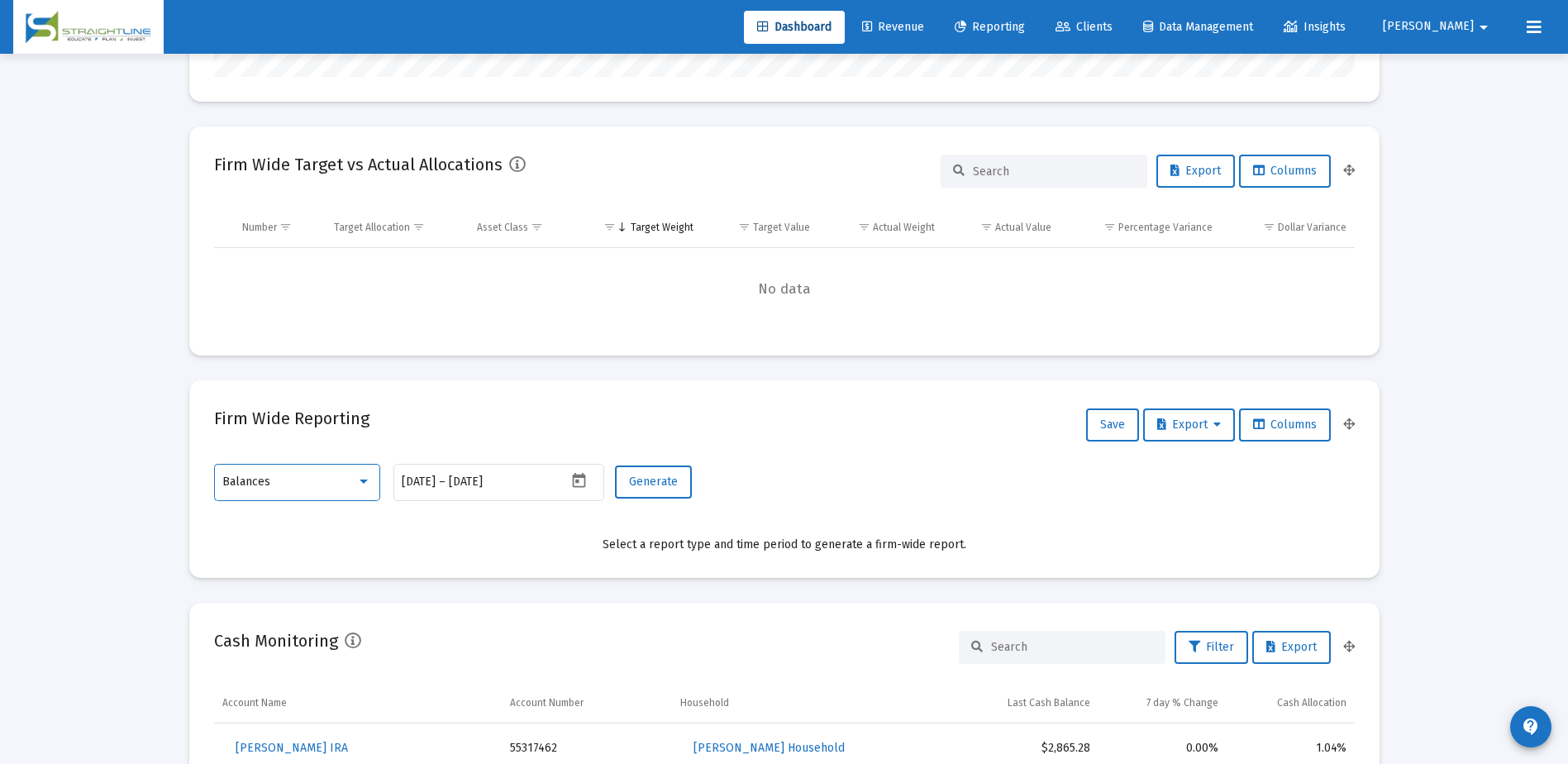
click at [358, 477] on div at bounding box center [363, 481] width 15 height 13
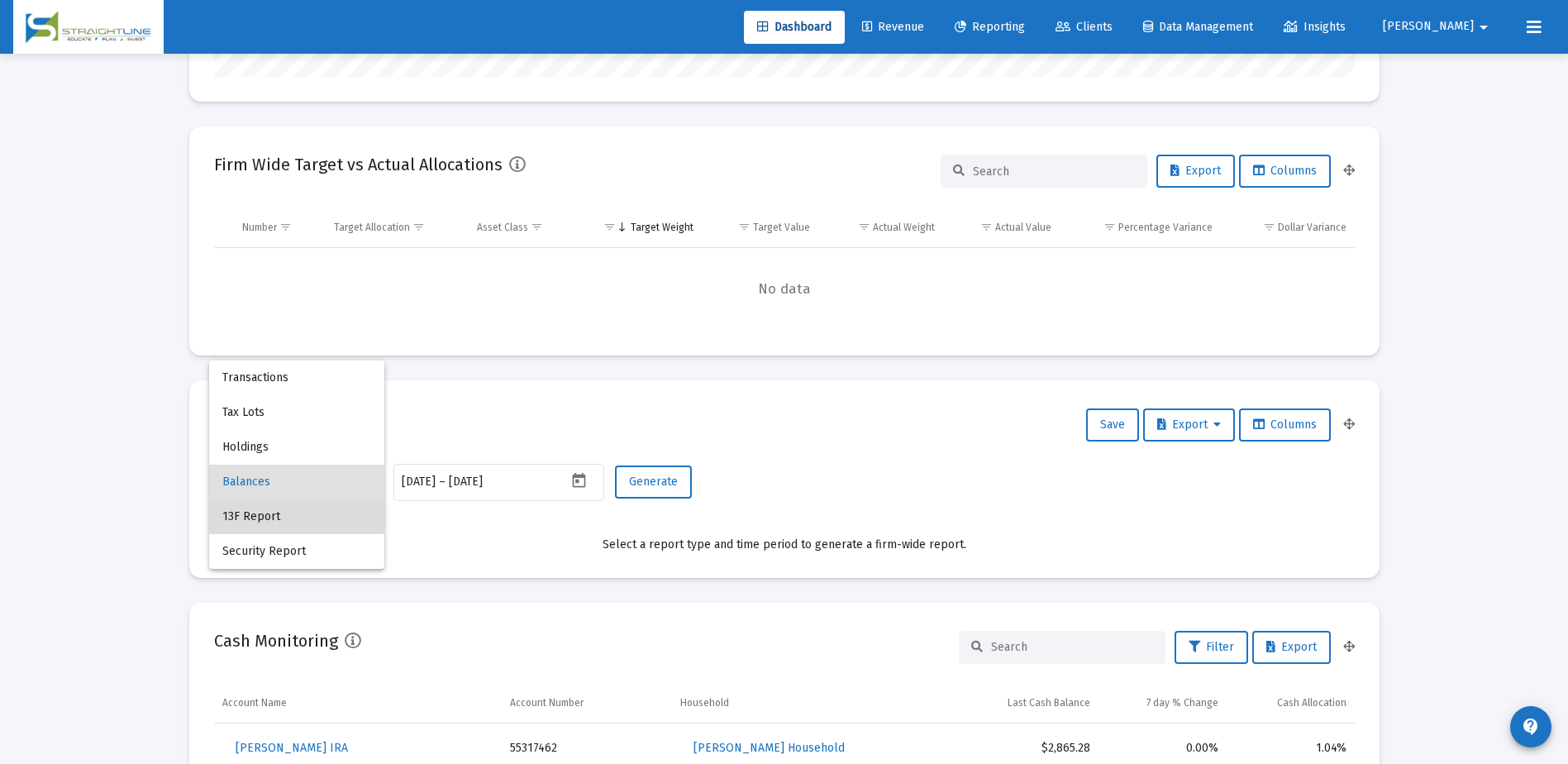
click at [338, 512] on span "13F Report" at bounding box center [296, 516] width 148 height 35
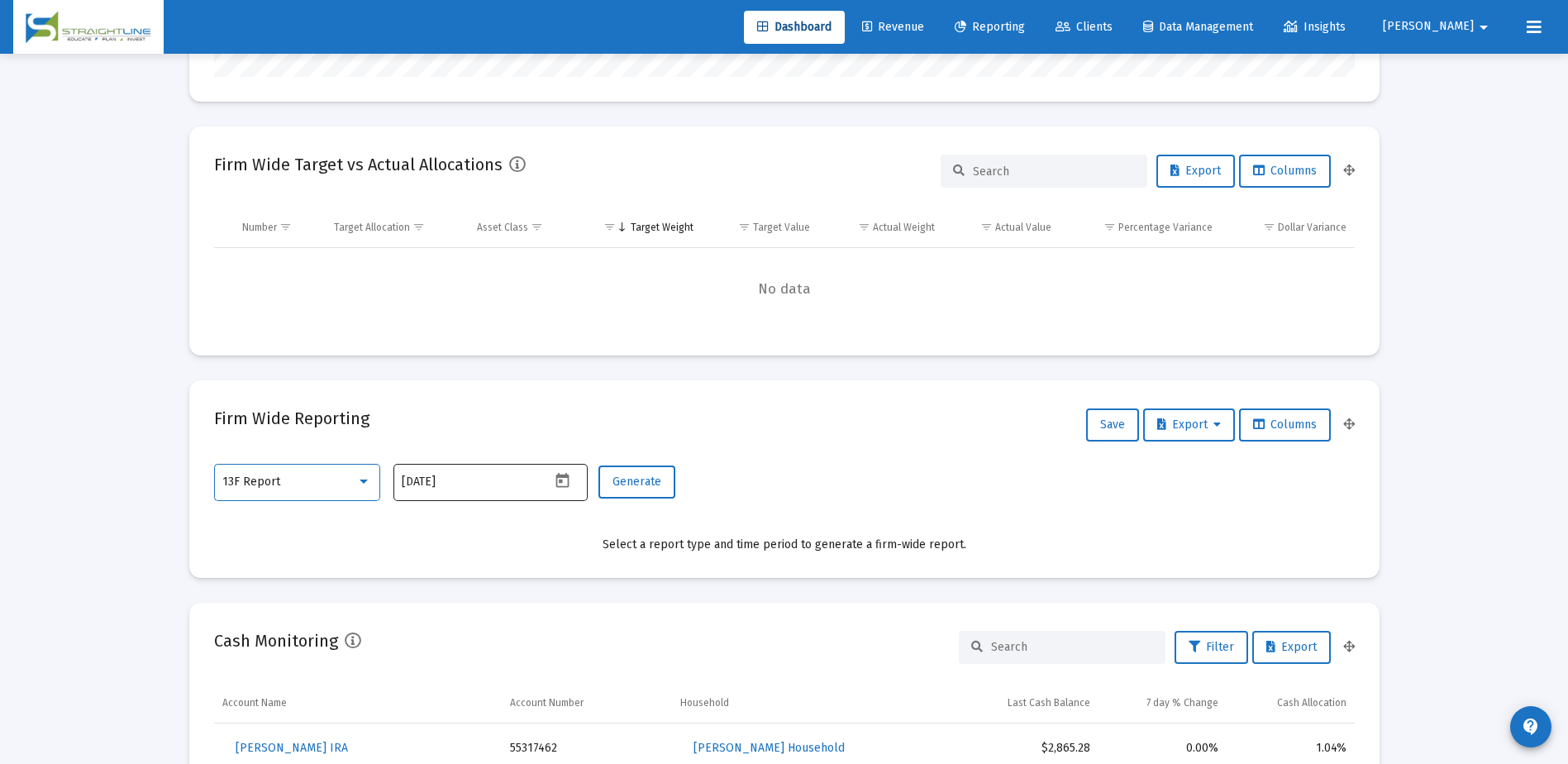
click at [565, 483] on icon "Open calendar" at bounding box center [562, 480] width 18 height 18
click at [581, 205] on button "Previous month" at bounding box center [574, 203] width 33 height 33
click at [487, 441] on div "30" at bounding box center [483, 443] width 30 height 30
click at [565, 481] on icon "Open calendar" at bounding box center [562, 480] width 18 height 18
click at [491, 442] on div "30" at bounding box center [483, 443] width 30 height 30
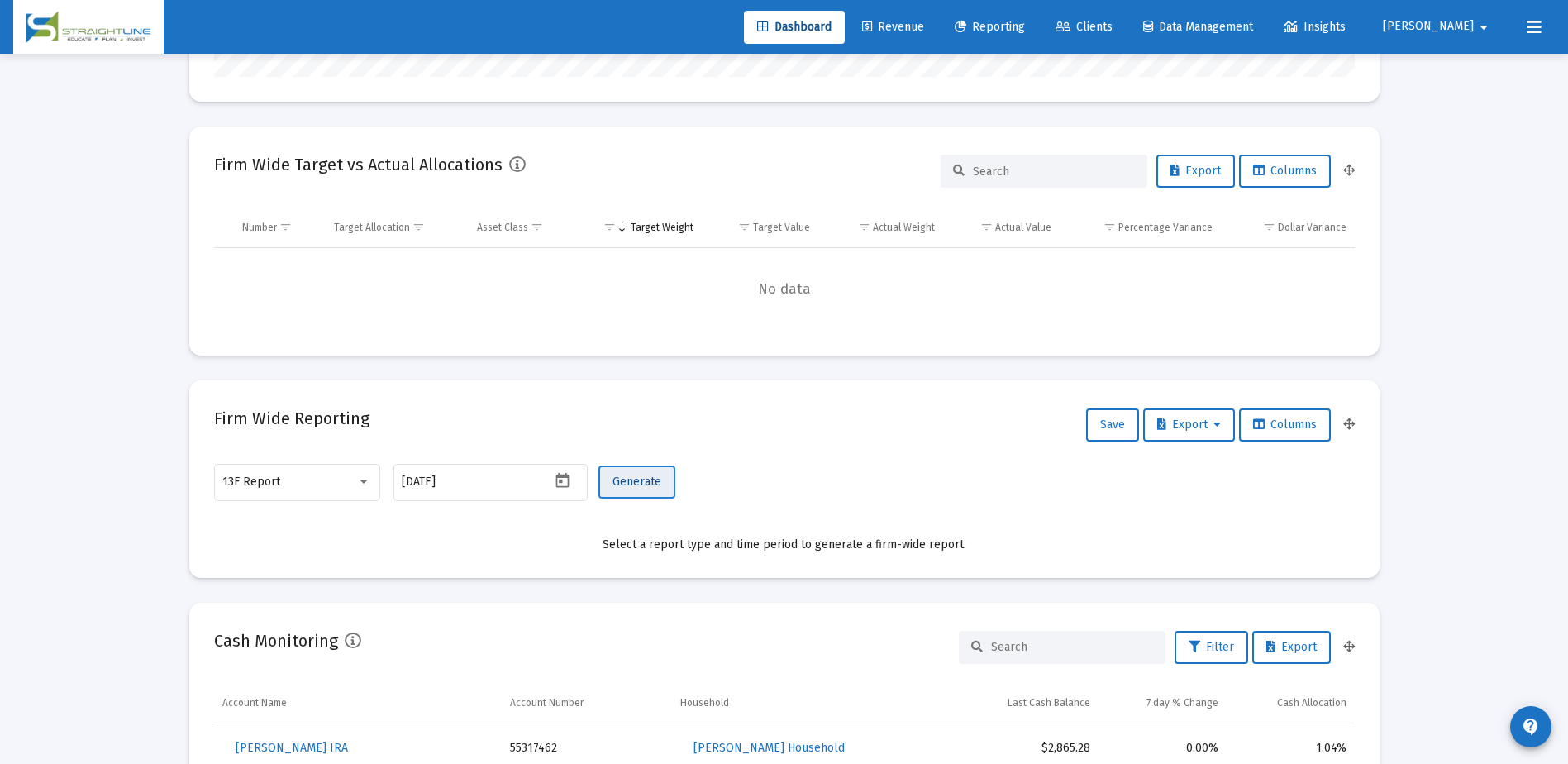
click at [645, 486] on span "Generate" at bounding box center [637, 481] width 49 height 14
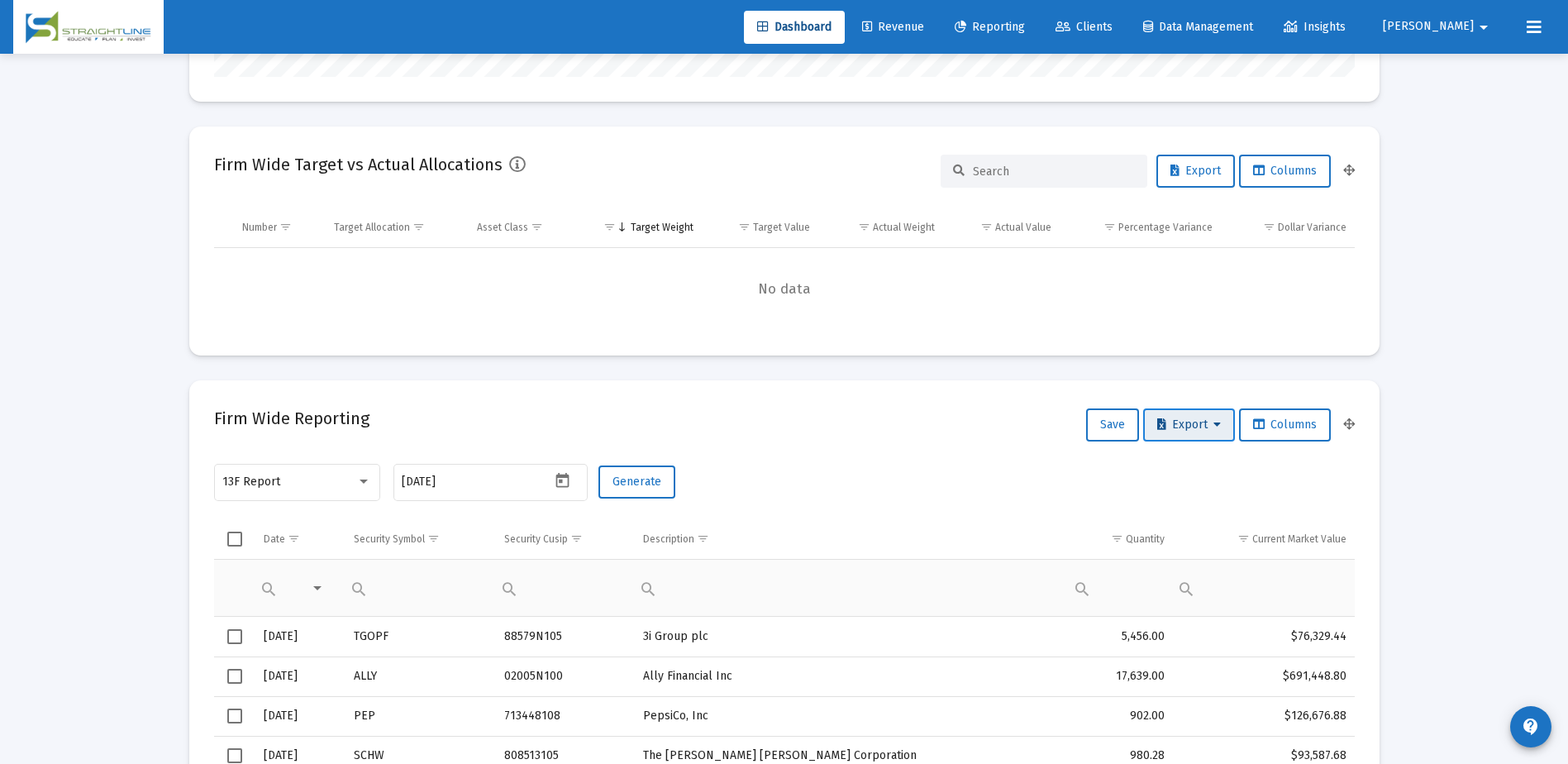
click at [1189, 422] on span "Export" at bounding box center [1189, 424] width 64 height 14
click at [1191, 464] on button "Export All Rows" at bounding box center [1193, 468] width 112 height 39
click at [572, 486] on mat-datepicker-toggle at bounding box center [564, 485] width 28 height 14
click at [614, 202] on button "Next month" at bounding box center [612, 203] width 33 height 33
click at [480, 347] on div "14" at bounding box center [483, 344] width 30 height 30
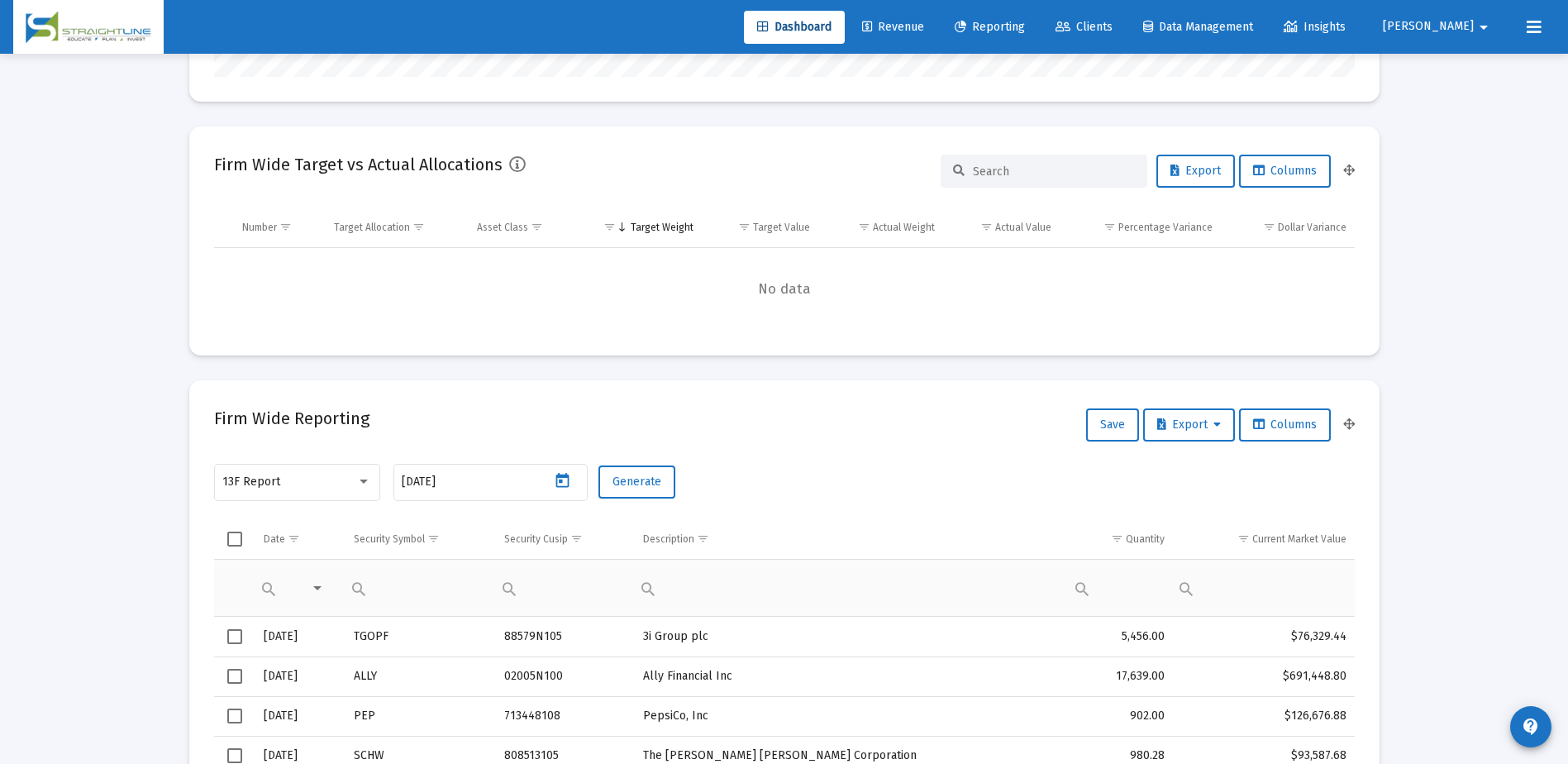
type input "[DATE]"
click at [562, 487] on icon "Open calendar" at bounding box center [563, 480] width 13 height 15
click at [480, 340] on div "14" at bounding box center [483, 344] width 30 height 30
click at [479, 469] on div "[DATE]" at bounding box center [475, 481] width 148 height 40
click at [629, 486] on span "Generate" at bounding box center [637, 481] width 49 height 14
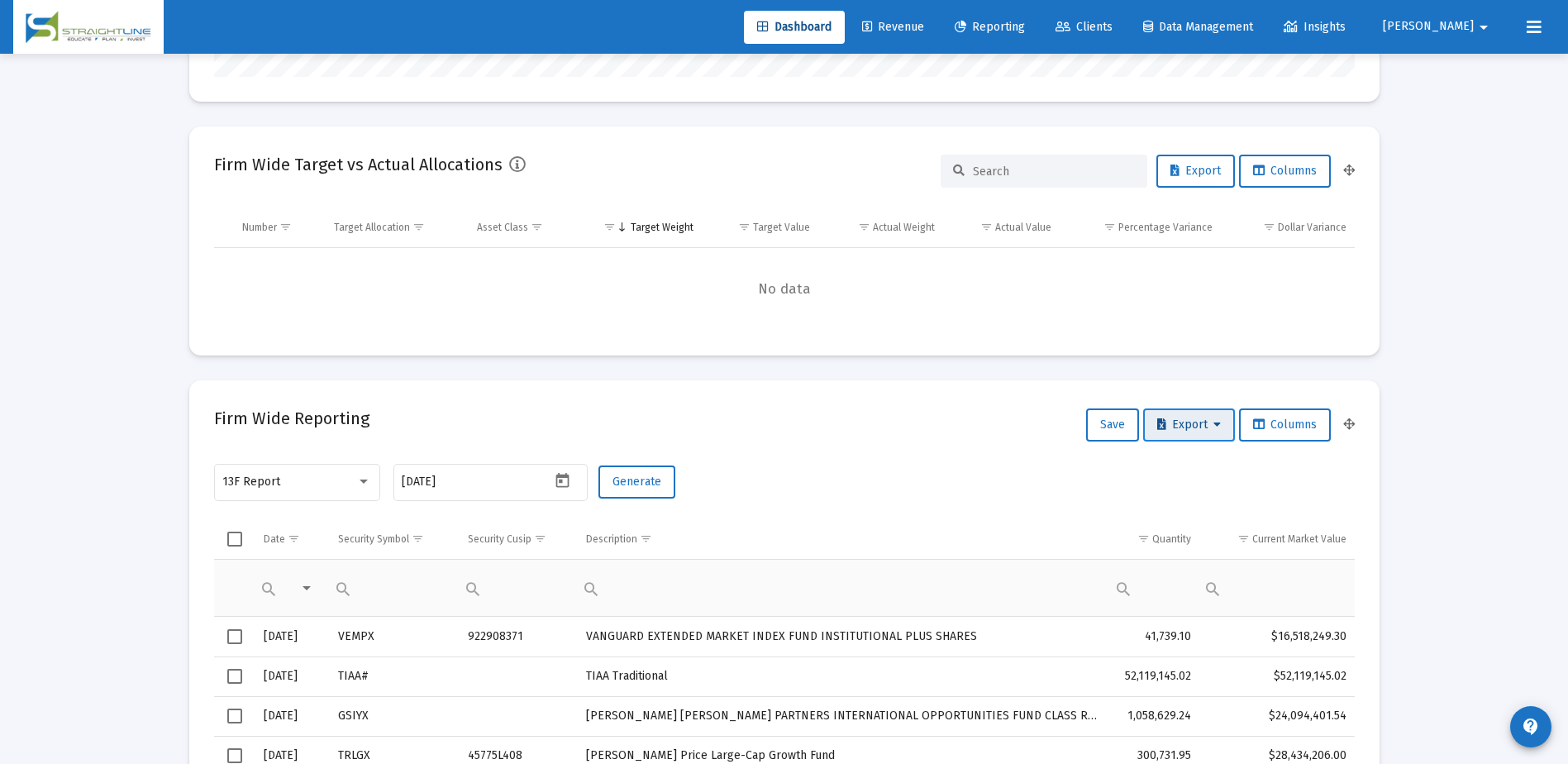
click at [1194, 427] on span "Export" at bounding box center [1189, 424] width 64 height 14
click at [1191, 470] on button "Export All Rows" at bounding box center [1193, 468] width 112 height 39
click at [917, 447] on mat-card "Firm Wide Reporting Save Export Columns 13F Report [DATE] Generate Date Securit…" at bounding box center [784, 669] width 1191 height 578
click at [357, 484] on div at bounding box center [363, 481] width 15 height 13
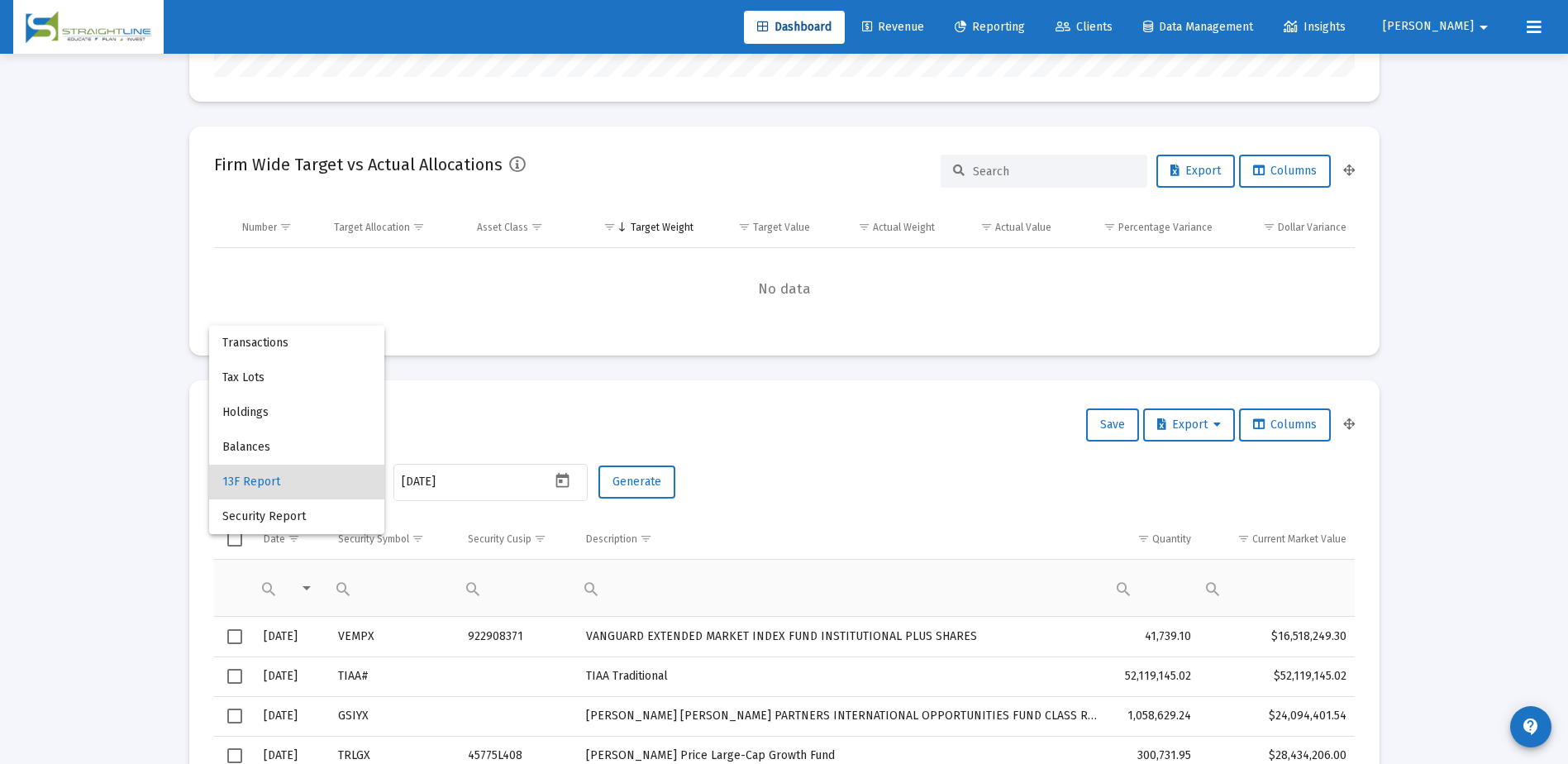
click at [828, 506] on div at bounding box center [784, 382] width 1568 height 764
click at [369, 478] on div at bounding box center [363, 481] width 15 height 13
click at [335, 516] on span "Security Report" at bounding box center [296, 516] width 148 height 35
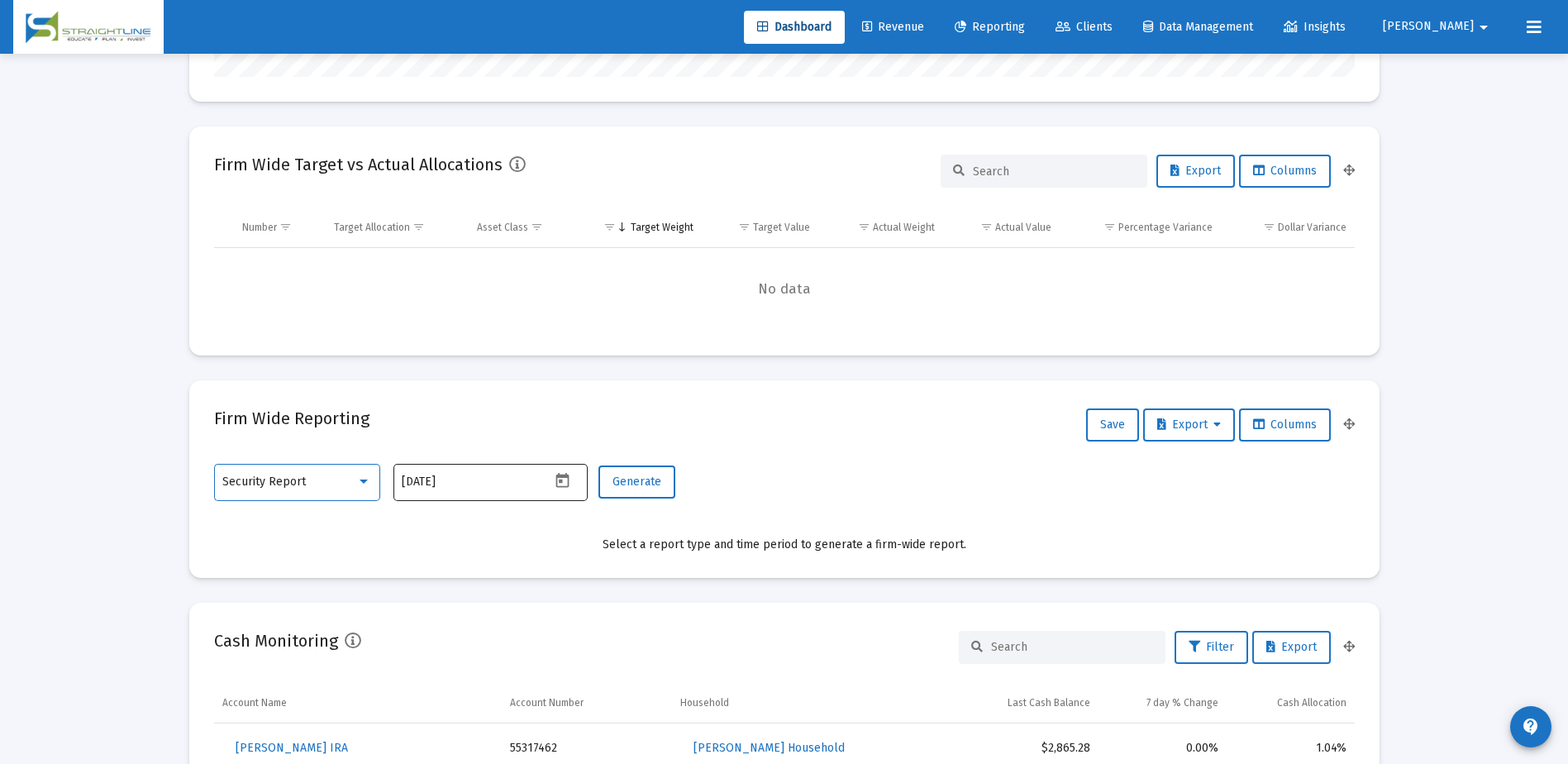
click at [562, 483] on icon "Open calendar" at bounding box center [563, 480] width 13 height 15
click at [484, 342] on div "14" at bounding box center [483, 344] width 30 height 30
click at [626, 486] on span "Generate" at bounding box center [637, 481] width 49 height 14
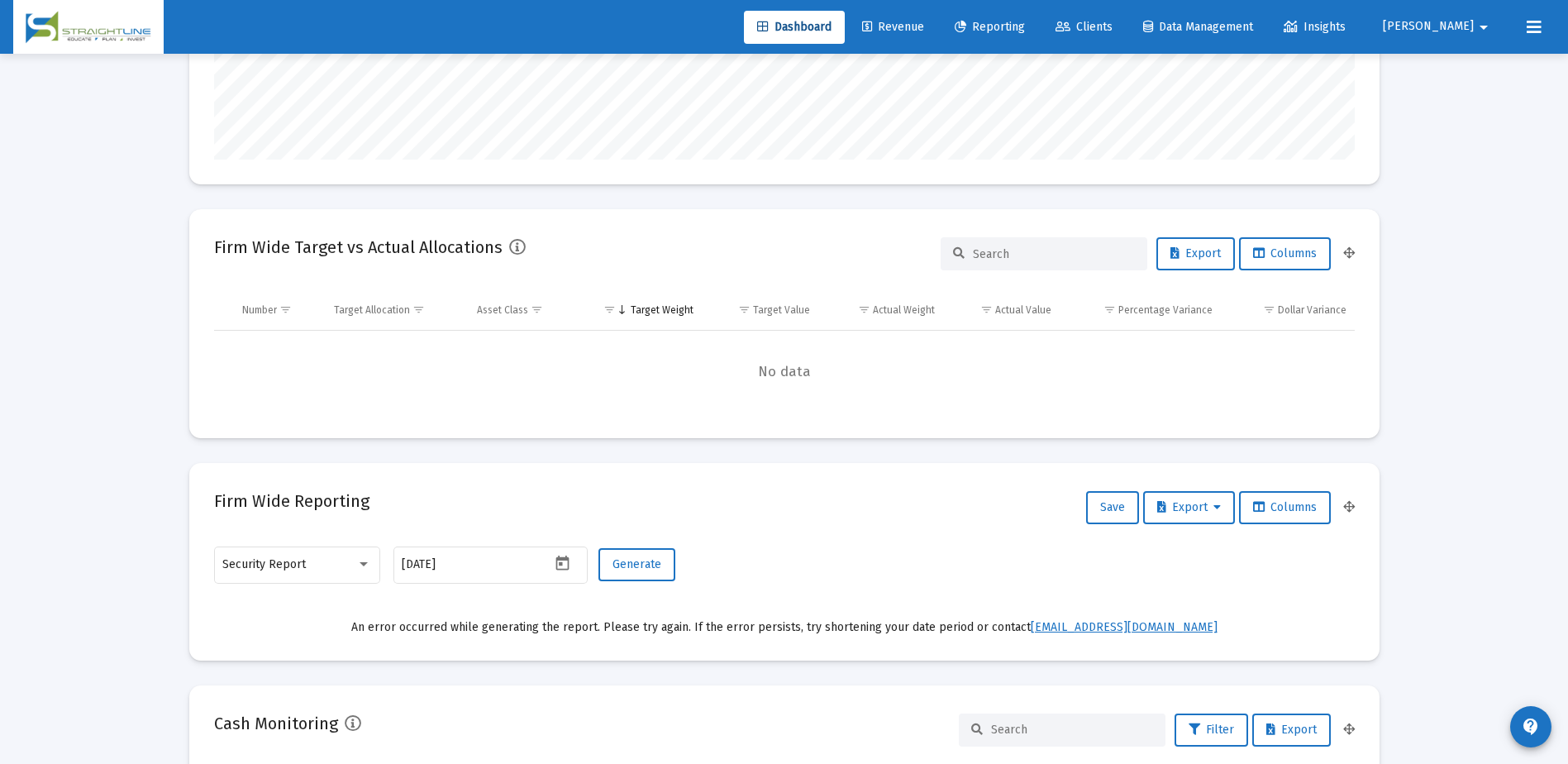
scroll to position [0, 0]
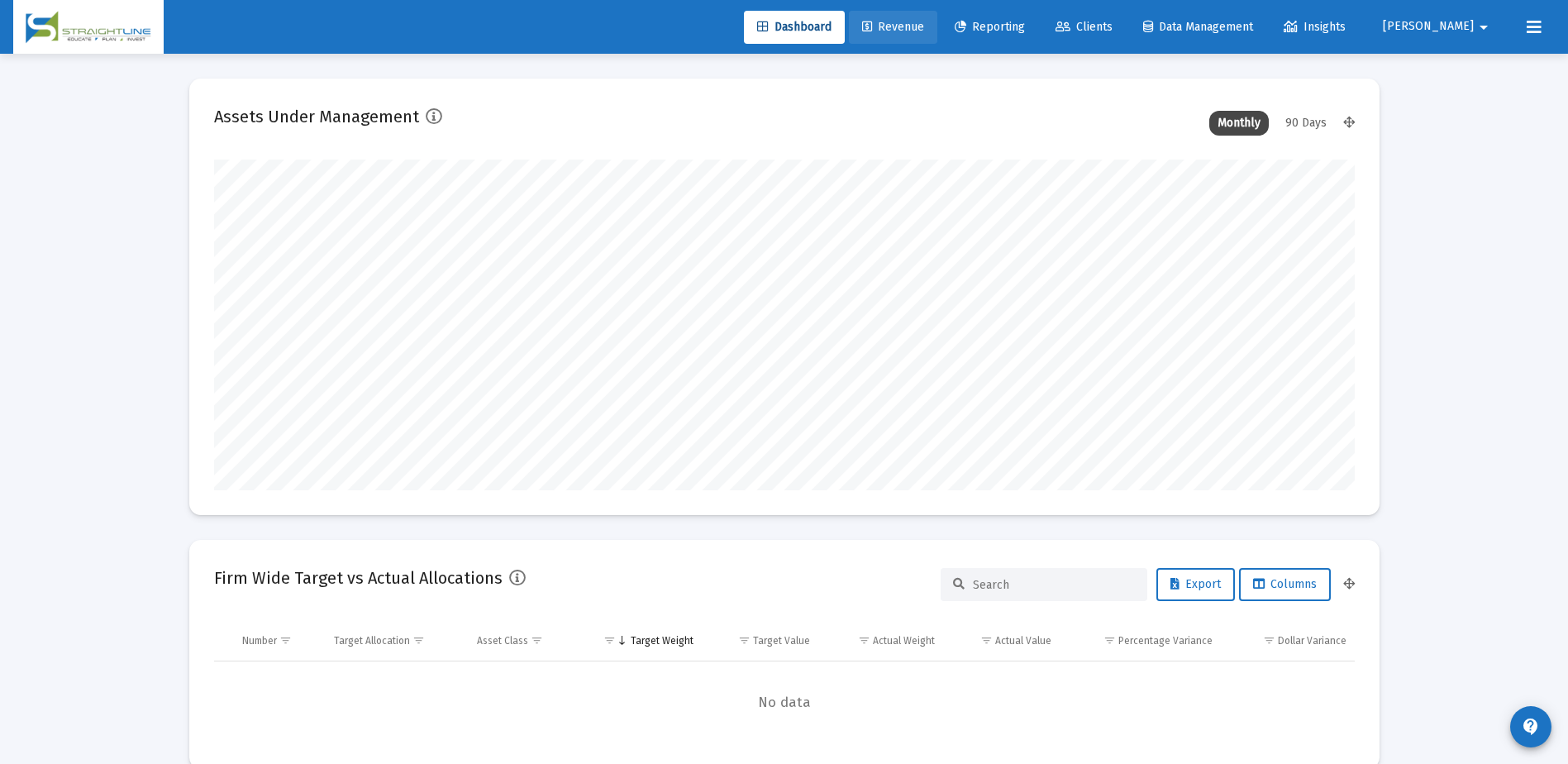
click at [925, 30] on span "Revenue" at bounding box center [893, 26] width 62 height 14
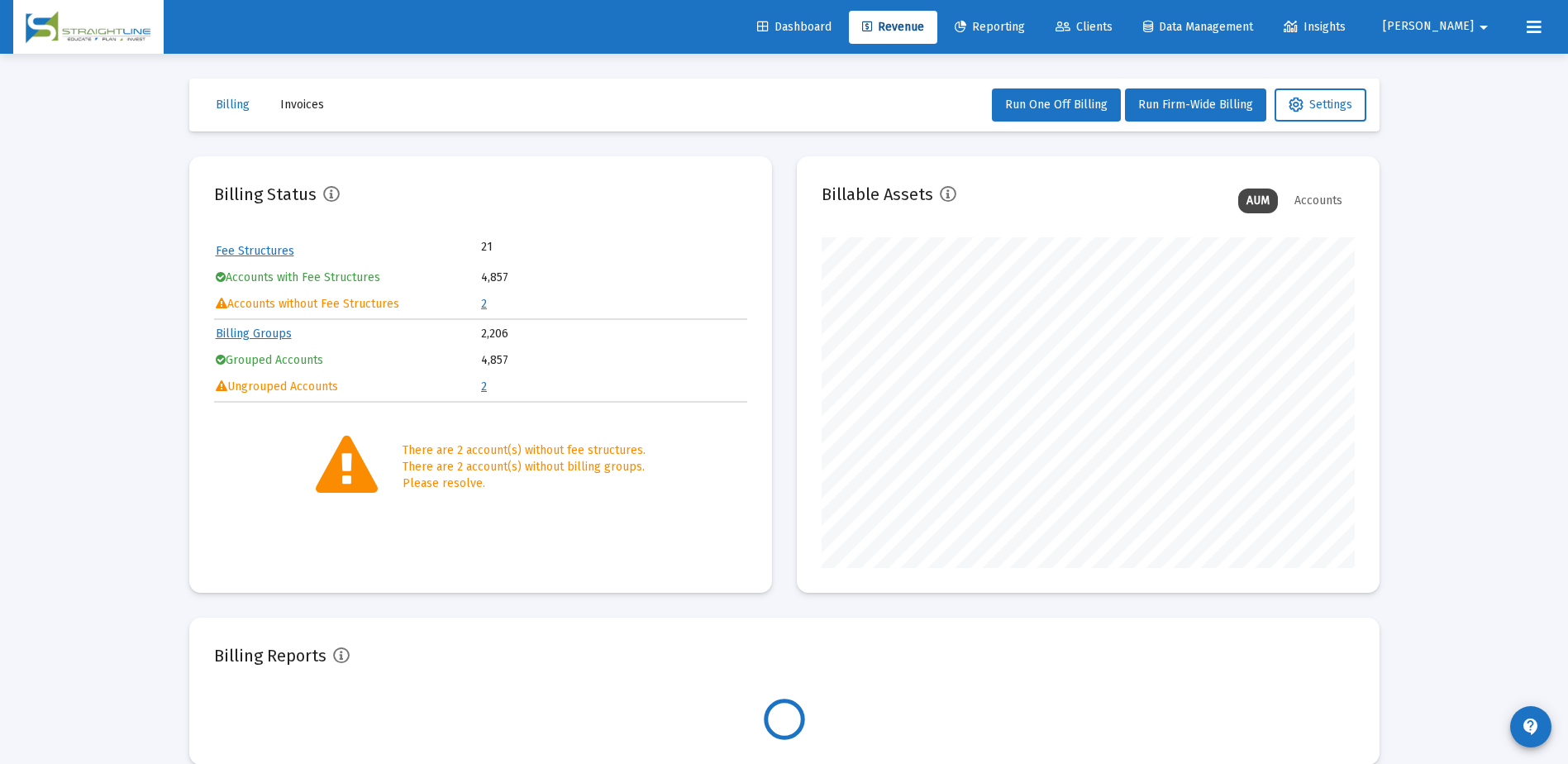
scroll to position [331, 533]
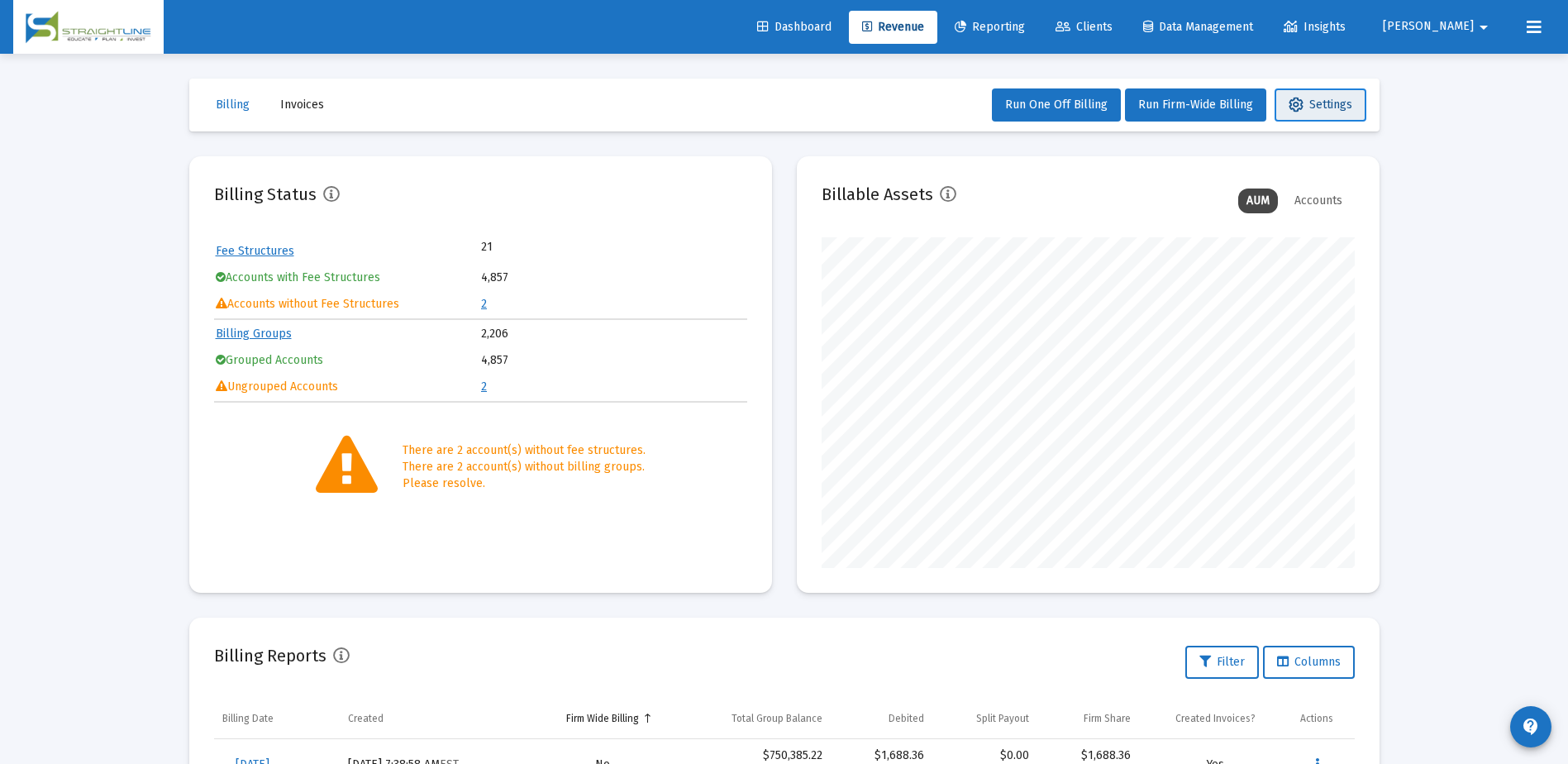
click at [1313, 106] on span "Settings" at bounding box center [1321, 104] width 64 height 14
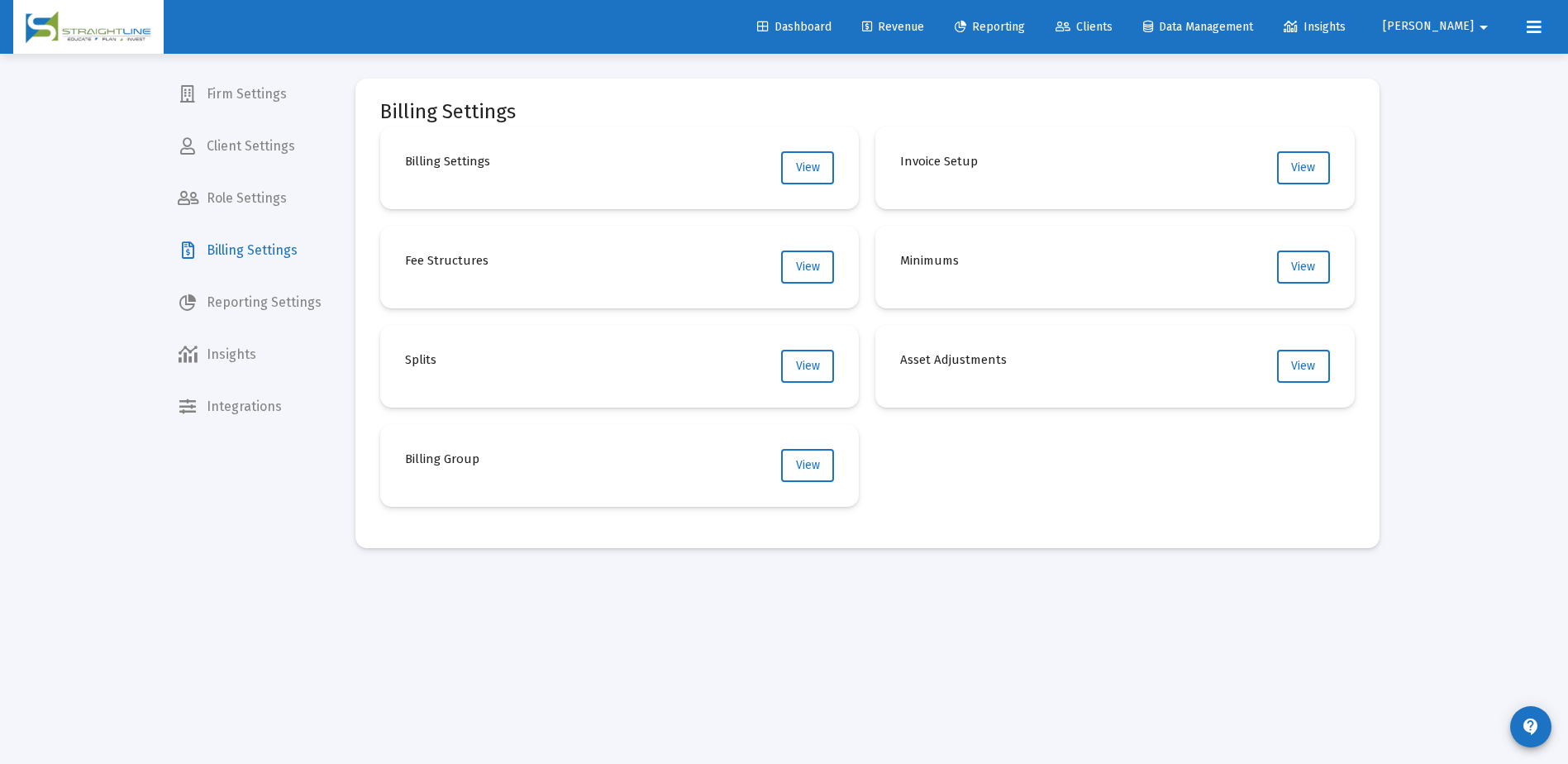
click at [831, 25] on span "Dashboard" at bounding box center [795, 26] width 75 height 14
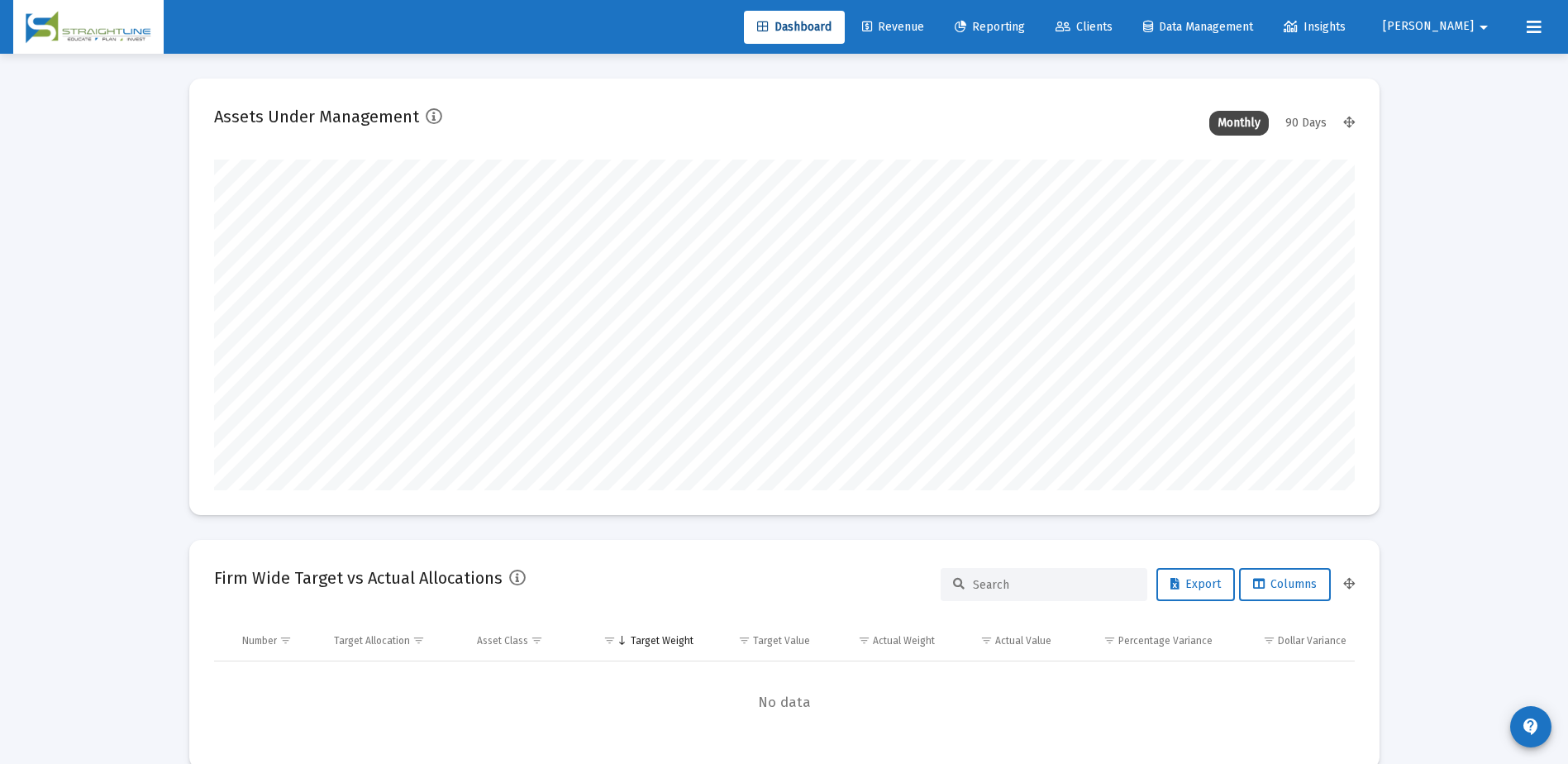
scroll to position [331, 533]
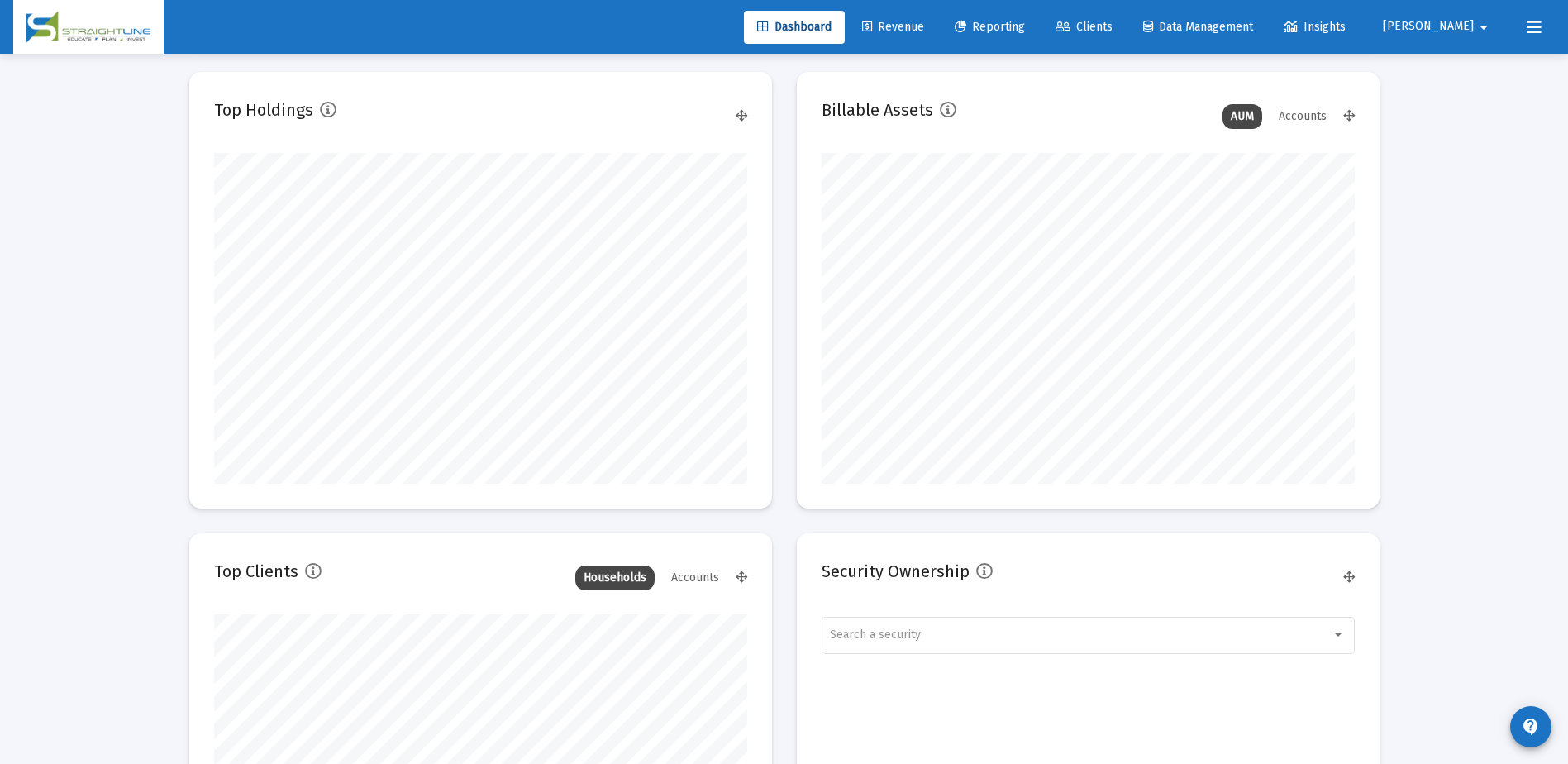
click at [1493, 608] on div "Loading... Assets Under Management Monthly 90 Days Firm Wide Target vs Actual A…" at bounding box center [784, 137] width 1568 height 3250
click at [925, 22] on span "Revenue" at bounding box center [893, 26] width 62 height 14
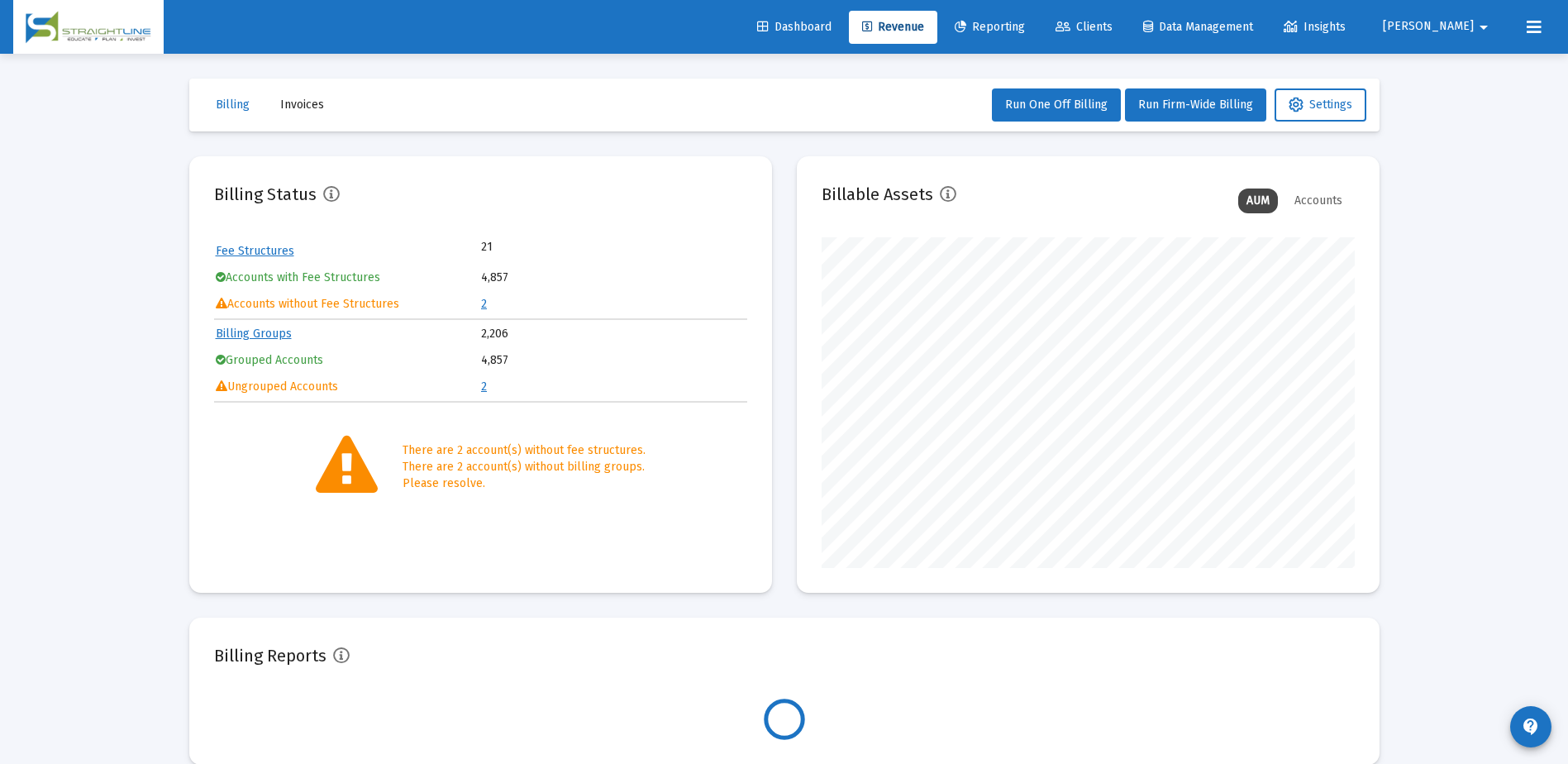
scroll to position [331, 533]
click at [1329, 111] on span "Settings" at bounding box center [1321, 104] width 64 height 14
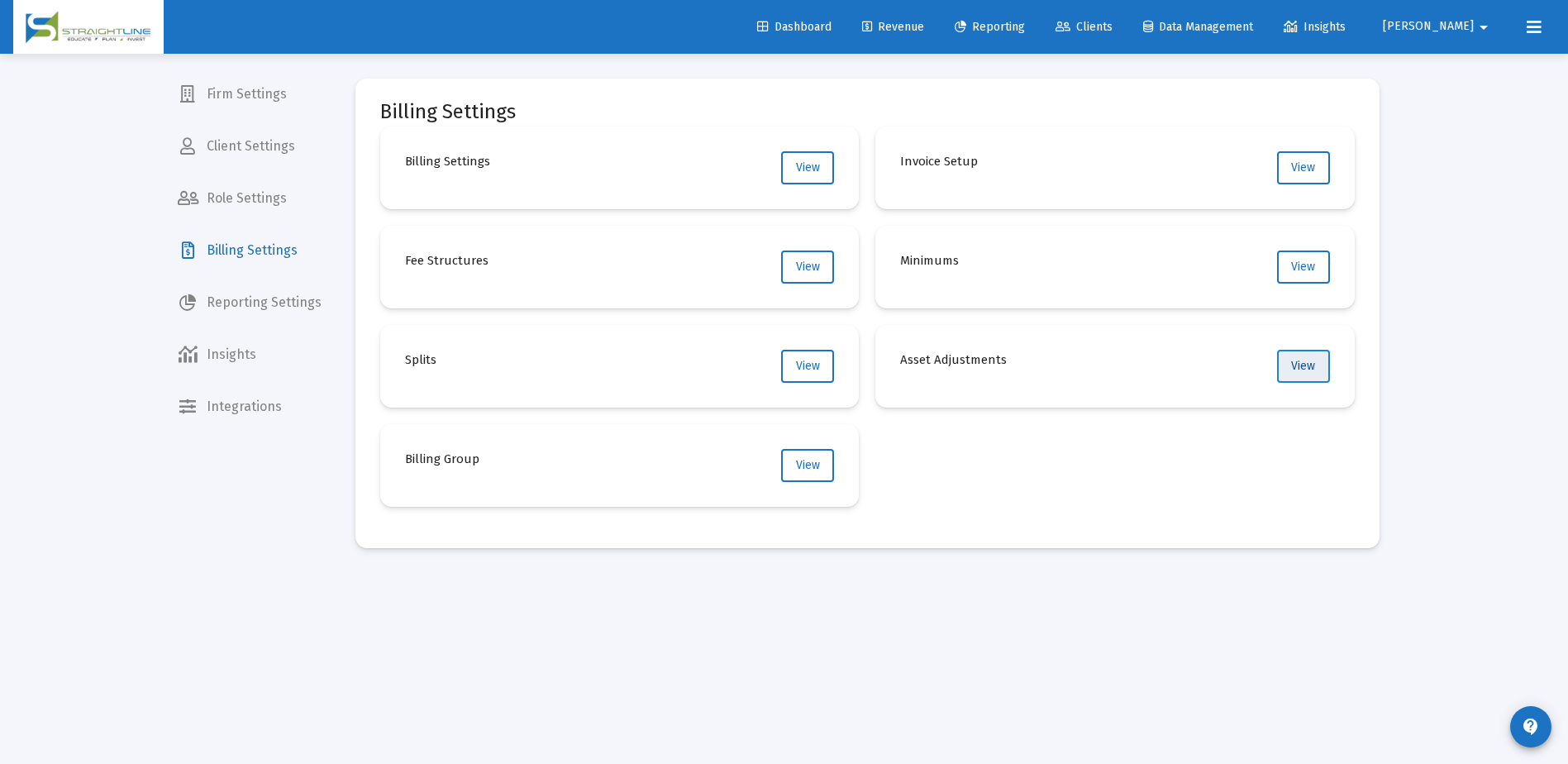
click at [1315, 367] on span "View" at bounding box center [1304, 365] width 24 height 14
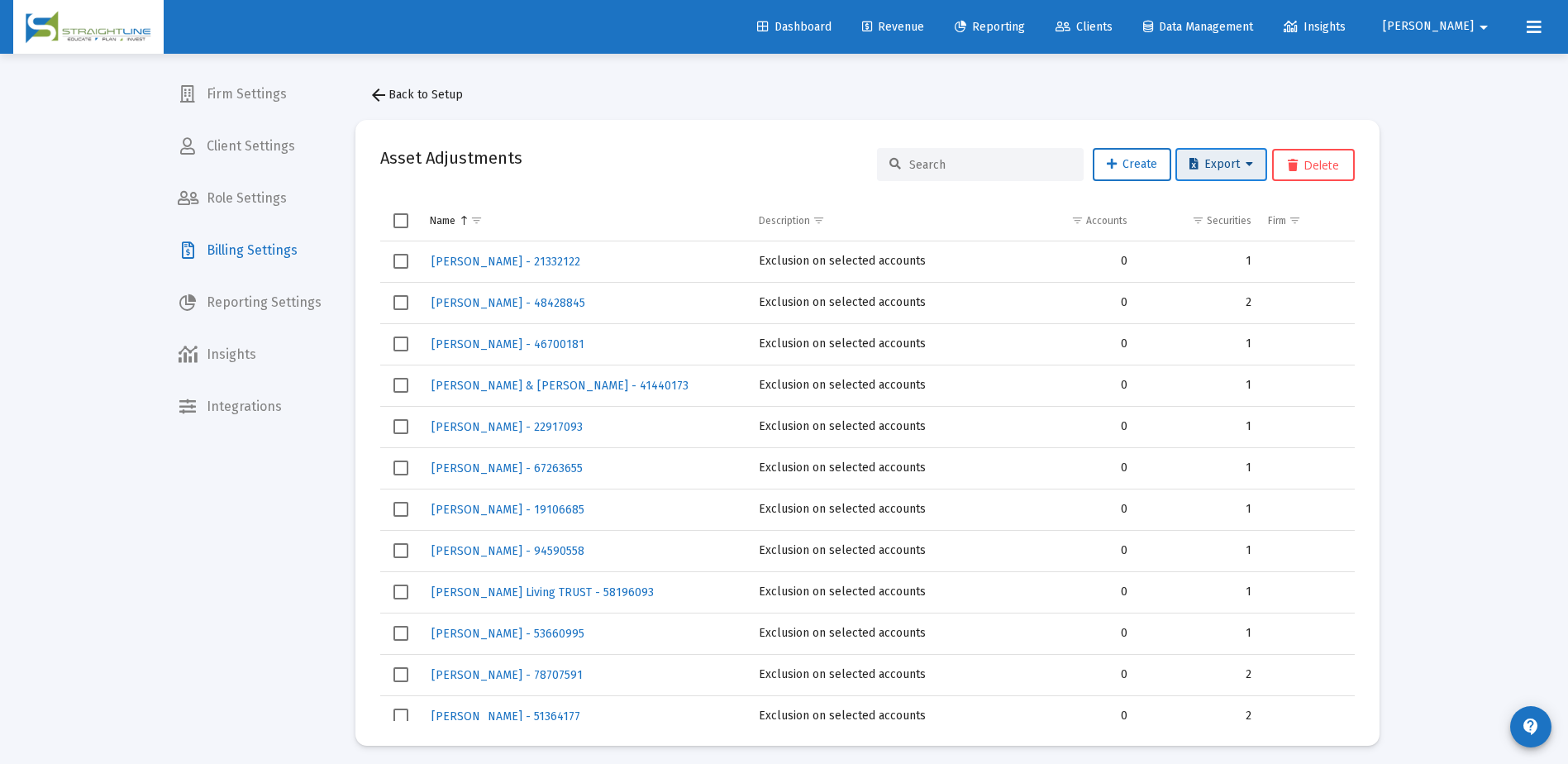
click at [1204, 164] on span "Export" at bounding box center [1222, 163] width 64 height 14
click at [1215, 205] on button "Export All Rows" at bounding box center [1227, 207] width 112 height 39
click at [788, 115] on div "arrow_back Back to Setup Asset Adjustments Create Export Delete Name Descriptio…" at bounding box center [868, 412] width 1074 height 716
click at [241, 196] on span "Role Settings" at bounding box center [249, 198] width 170 height 39
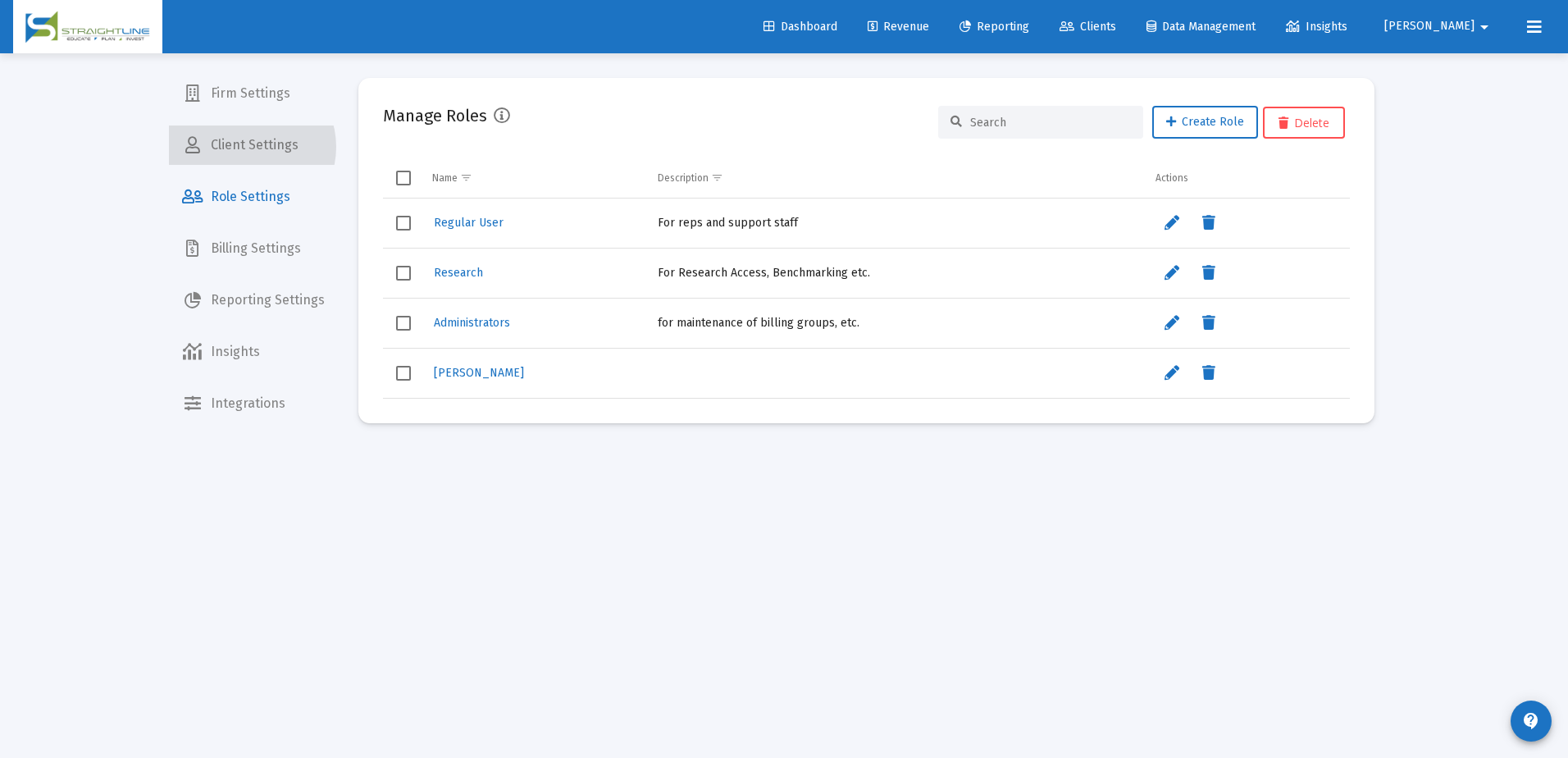
click at [247, 146] on span "Client Settings" at bounding box center [253, 145] width 169 height 39
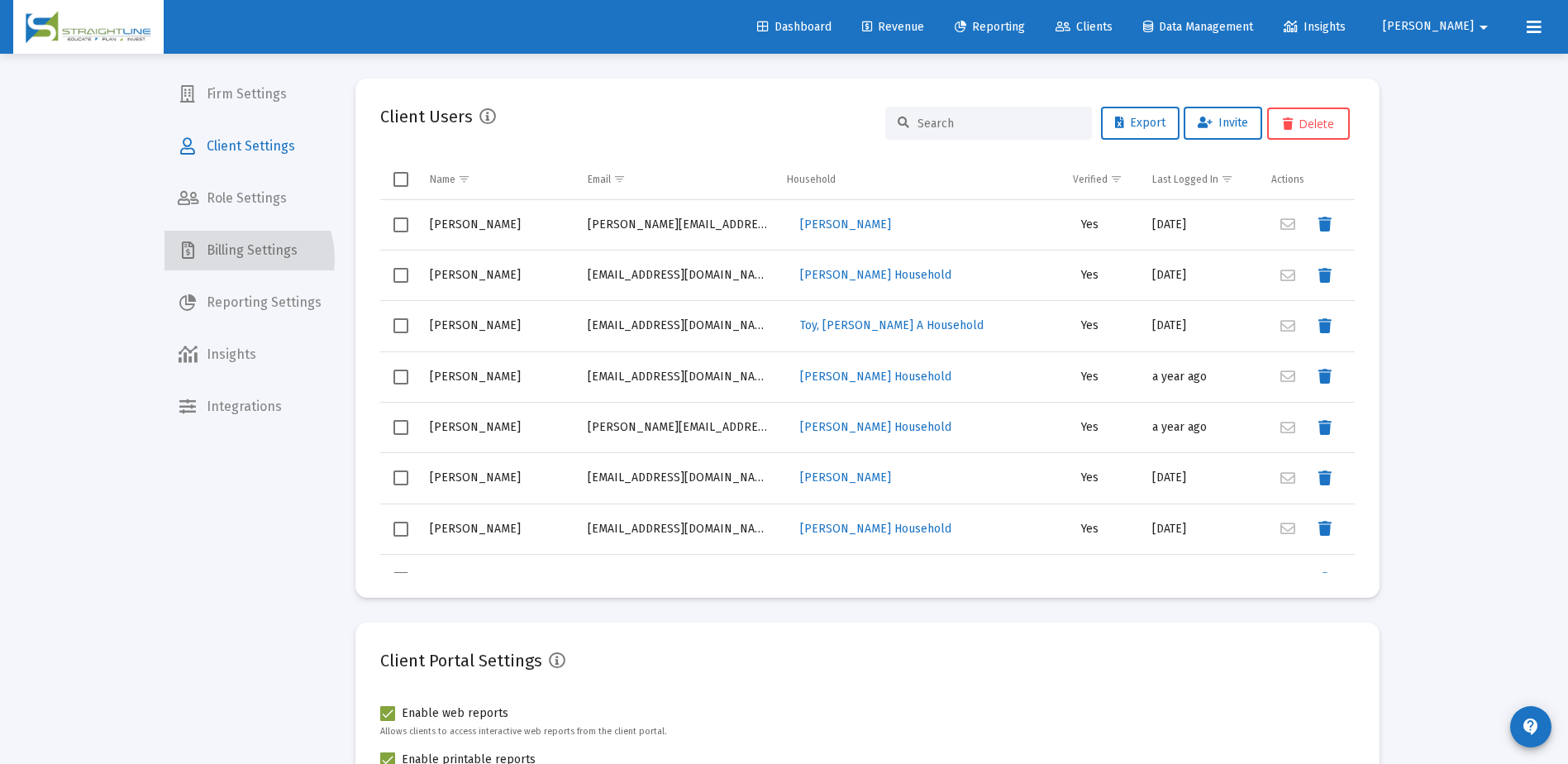
click at [239, 259] on span "Billing Settings" at bounding box center [249, 250] width 170 height 39
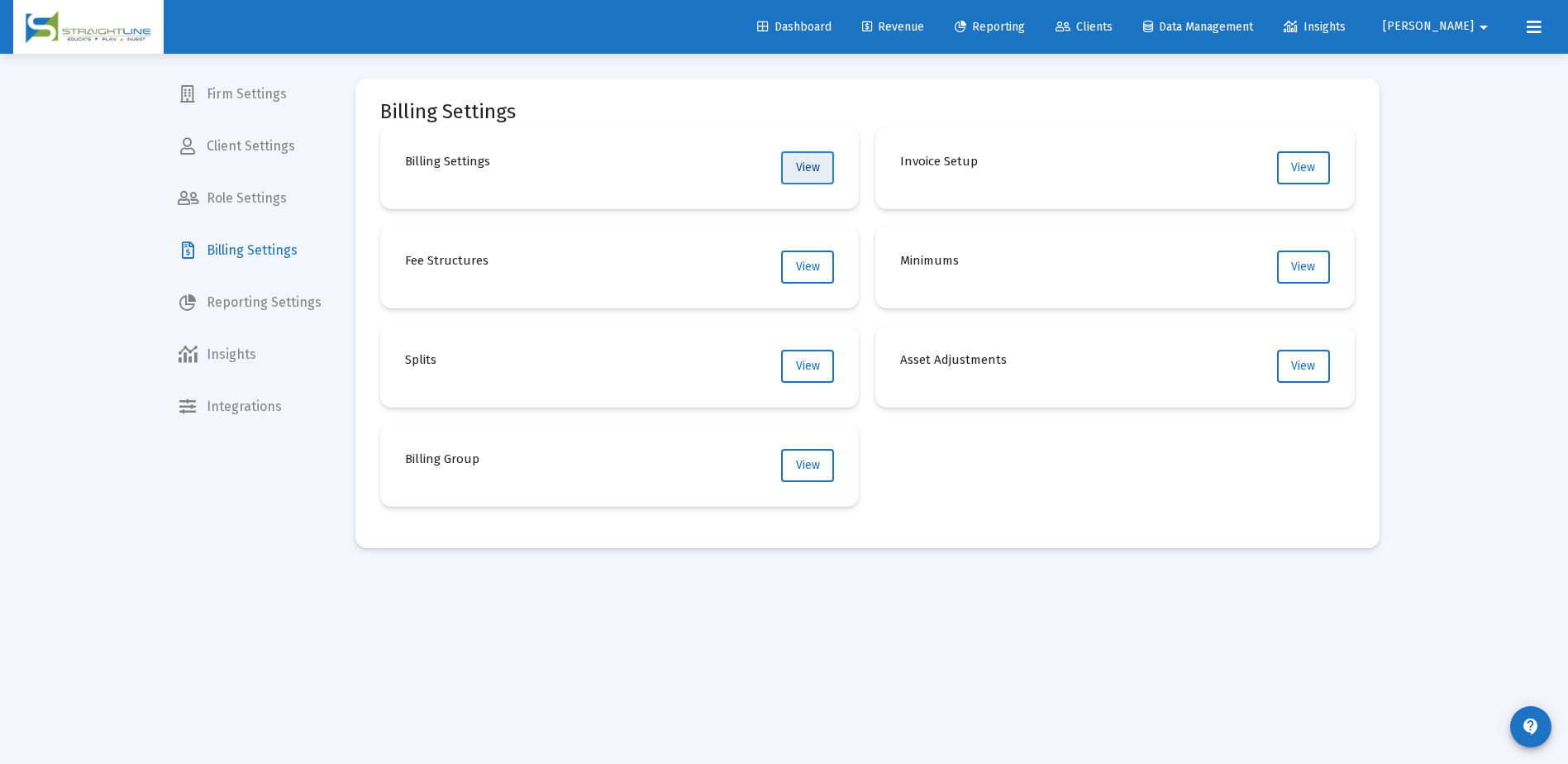
click at [824, 172] on button "View" at bounding box center [807, 167] width 53 height 33
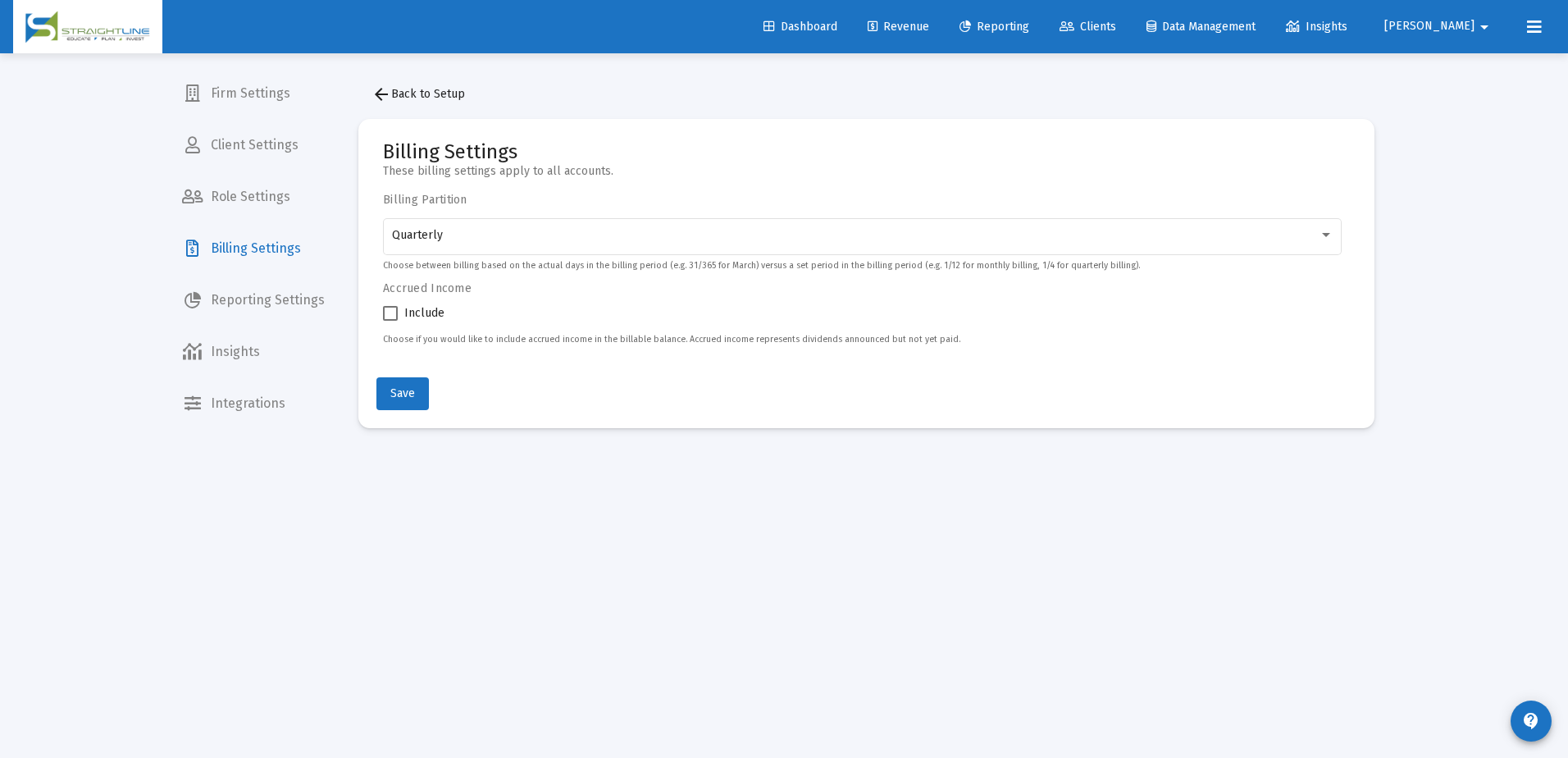
click at [391, 84] on button "arrow_back Back to Setup" at bounding box center [418, 94] width 120 height 32
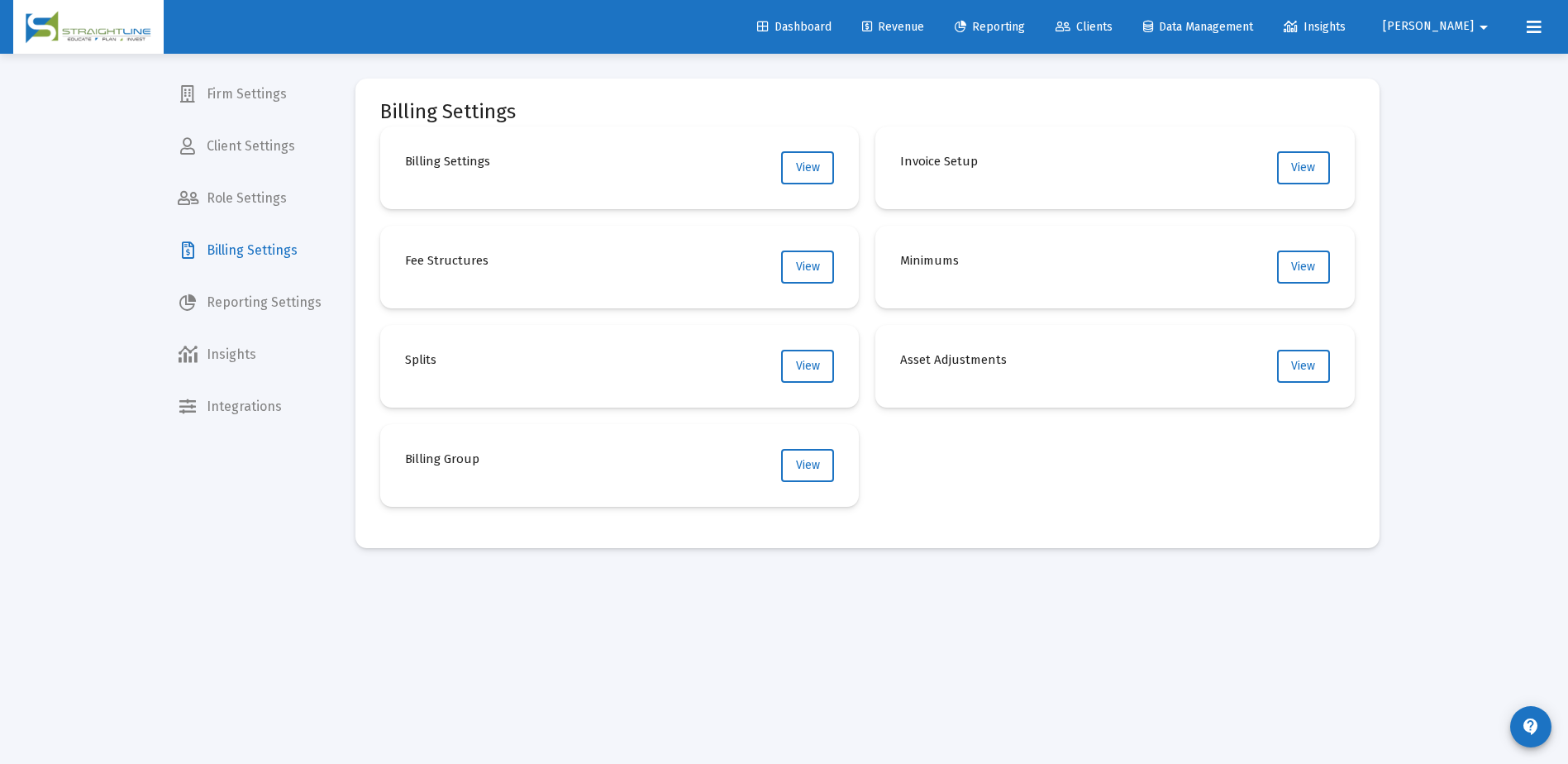
click at [471, 630] on div "Billing Settings Billing Settings View Invoice Setup View Fee Structures View M…" at bounding box center [868, 421] width 1074 height 734
click at [277, 500] on div "Firm Settings Client Settings Role Settings Billing Settings Reporting Settings…" at bounding box center [249, 382] width 170 height 764
click at [1112, 31] on span "Clients" at bounding box center [1083, 26] width 57 height 14
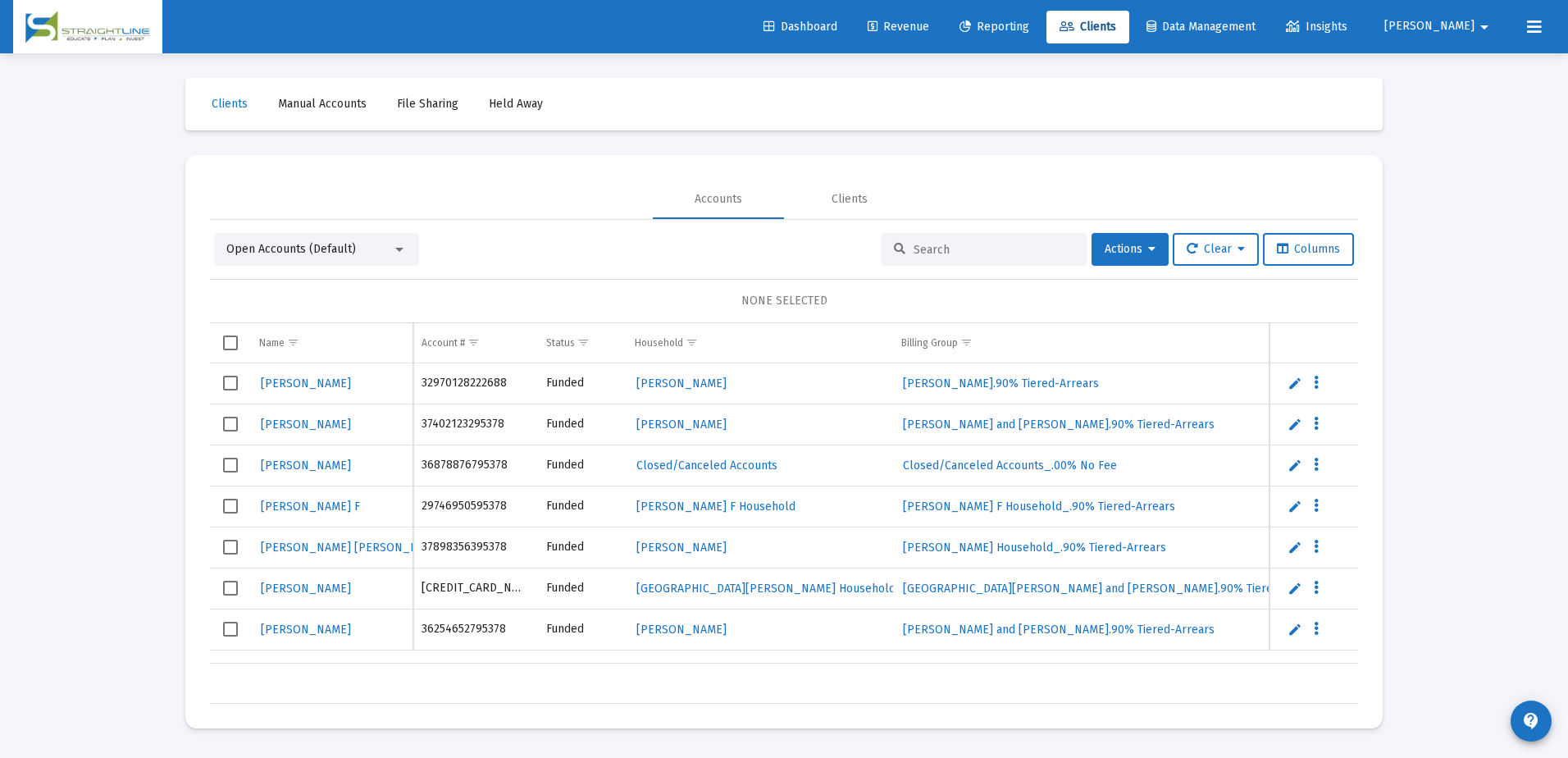
click at [403, 250] on div at bounding box center [399, 249] width 8 height 4
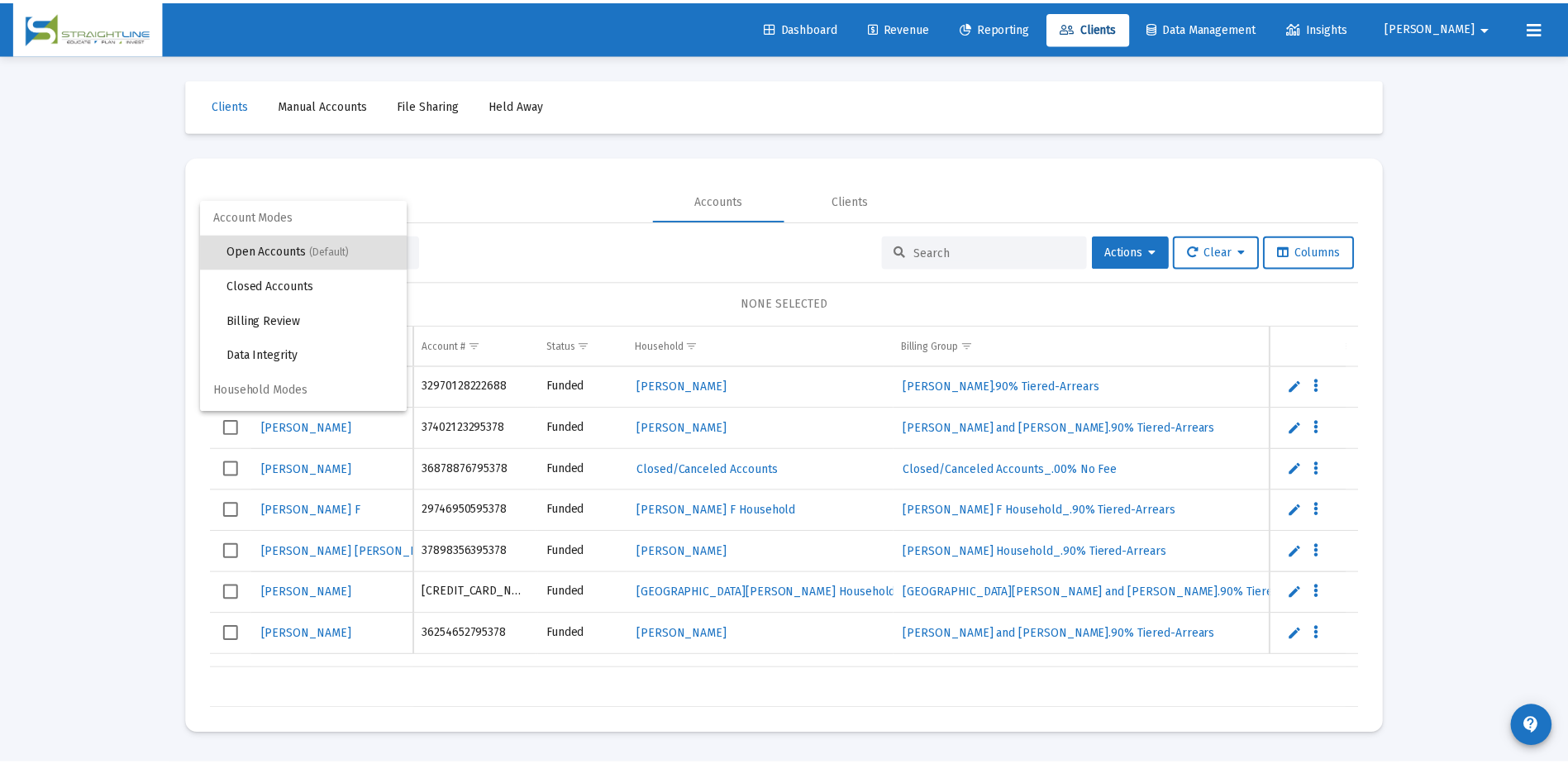
scroll to position [32, 0]
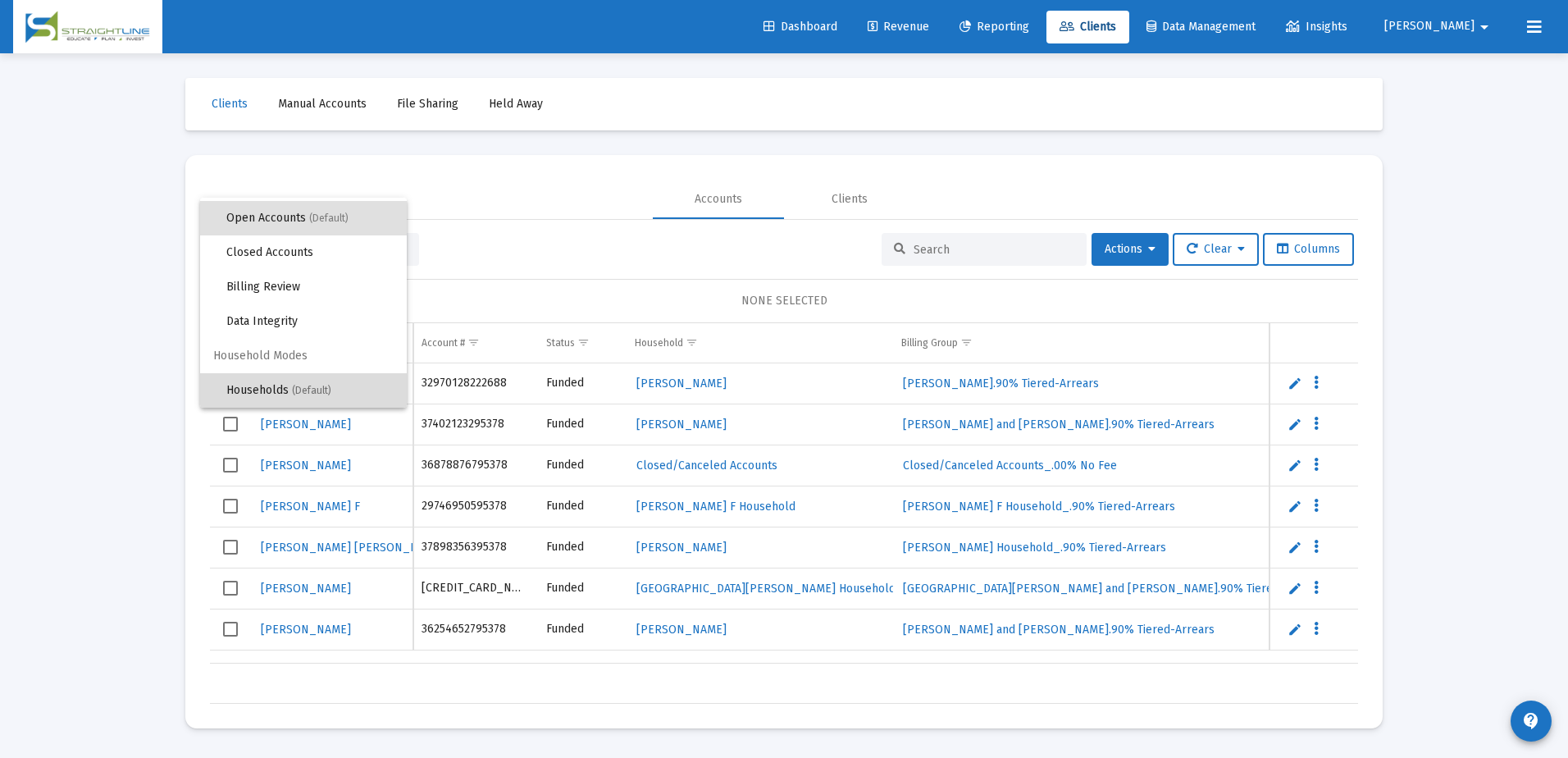
click at [331, 386] on span "(Default)" at bounding box center [311, 390] width 39 height 11
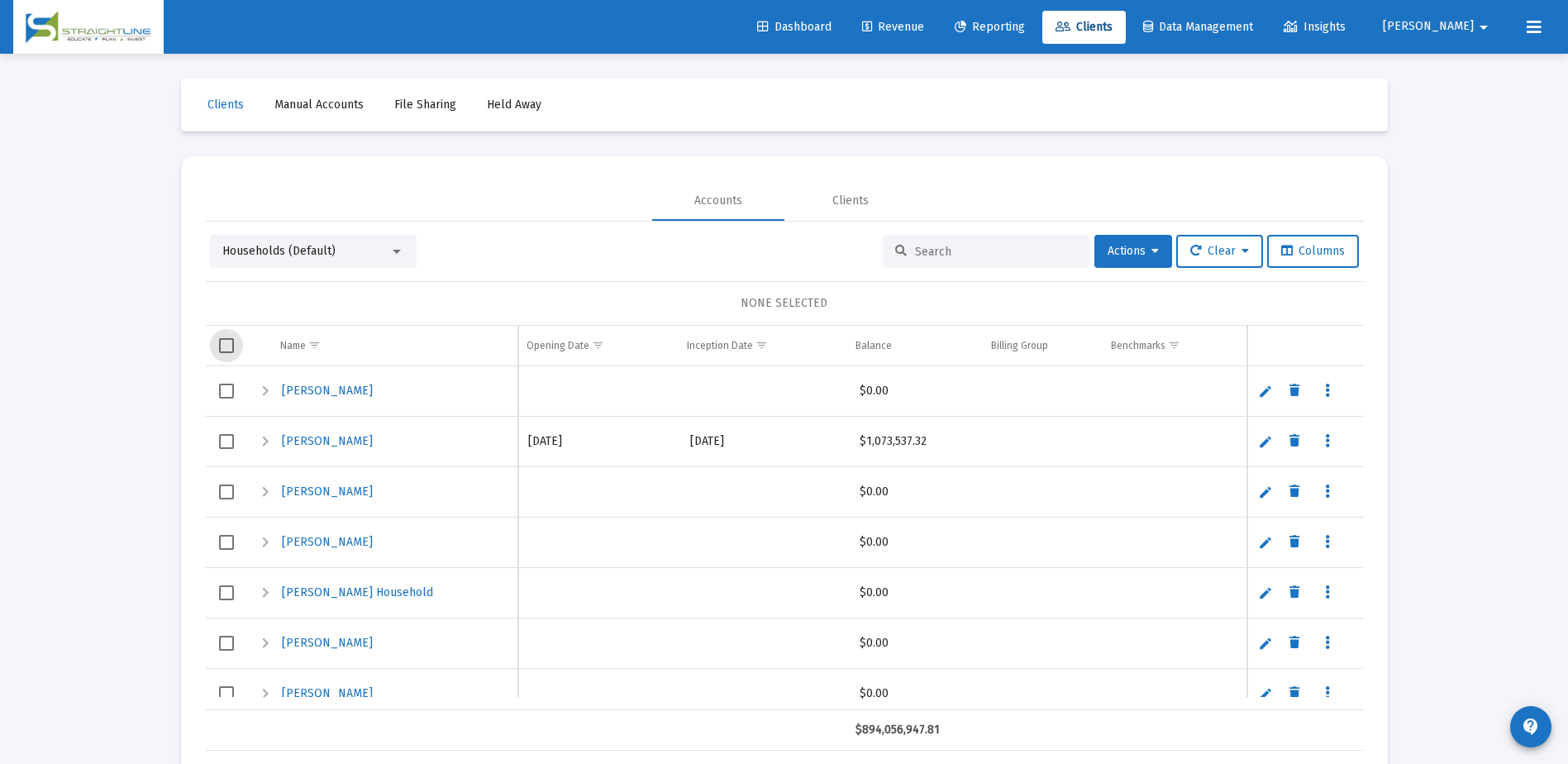
click at [228, 342] on span "Select all" at bounding box center [227, 346] width 15 height 15
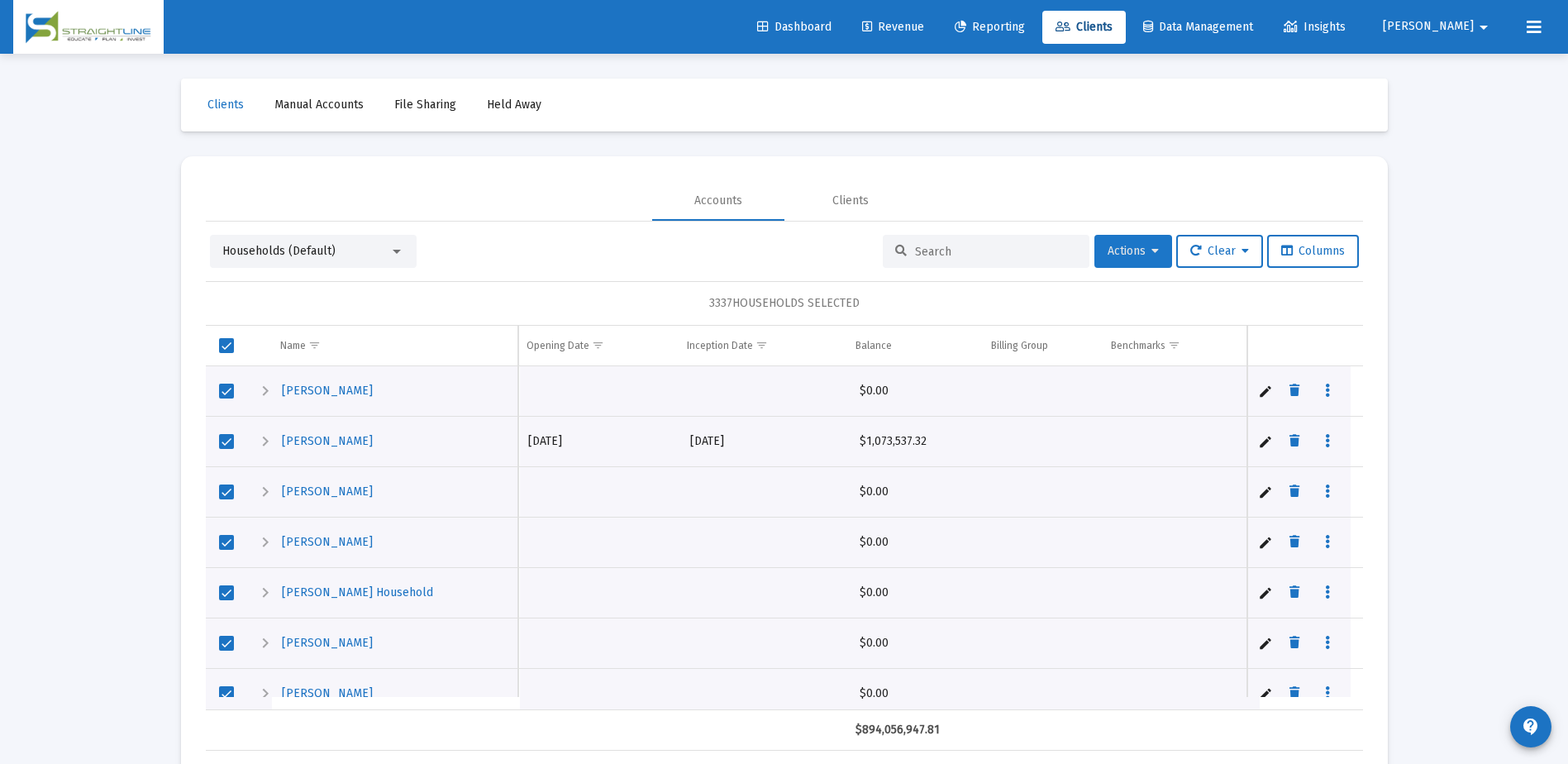
click at [1151, 250] on icon at bounding box center [1155, 251] width 7 height 11
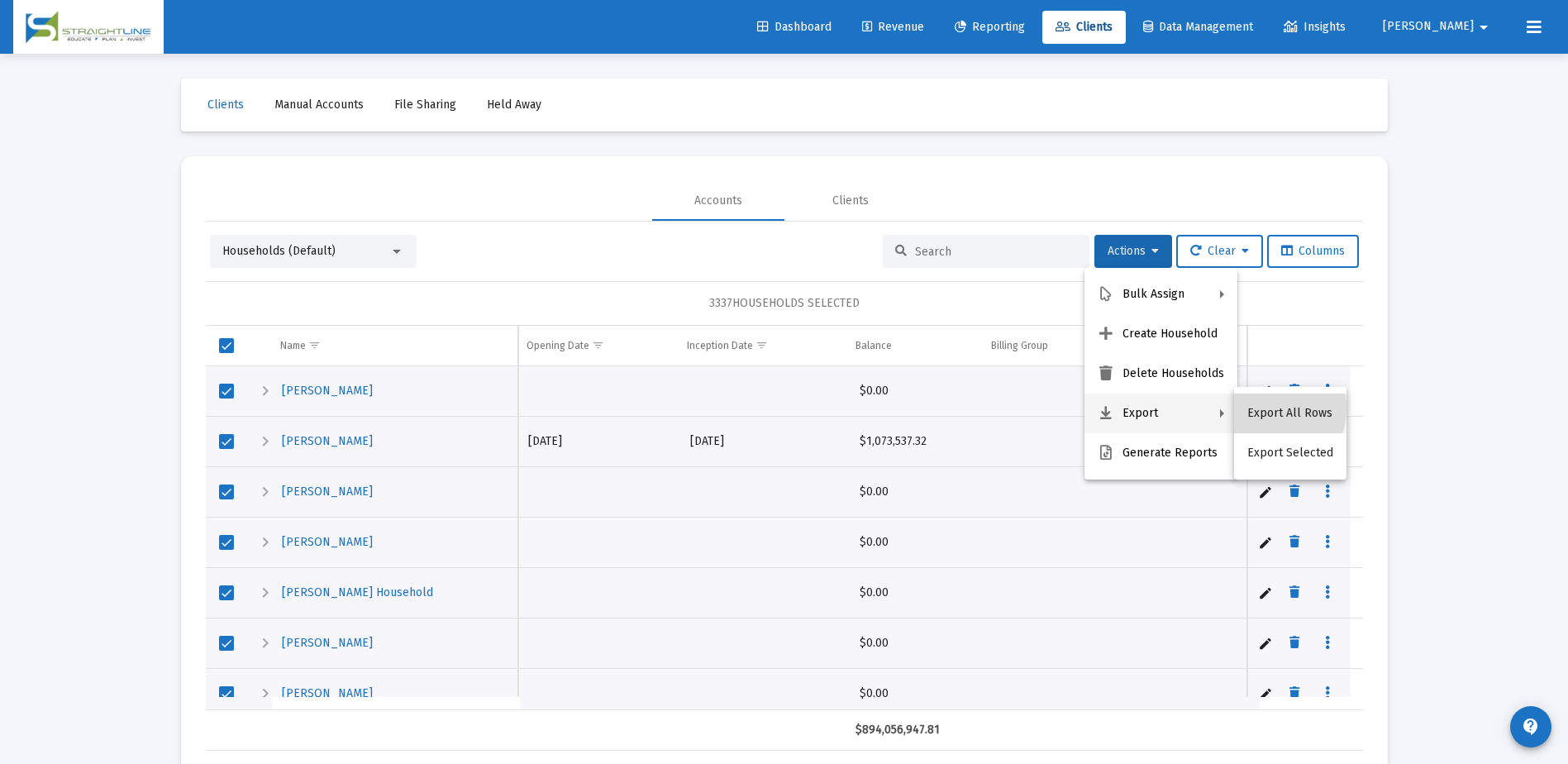
click at [1261, 408] on button "Export All Rows" at bounding box center [1290, 413] width 112 height 39
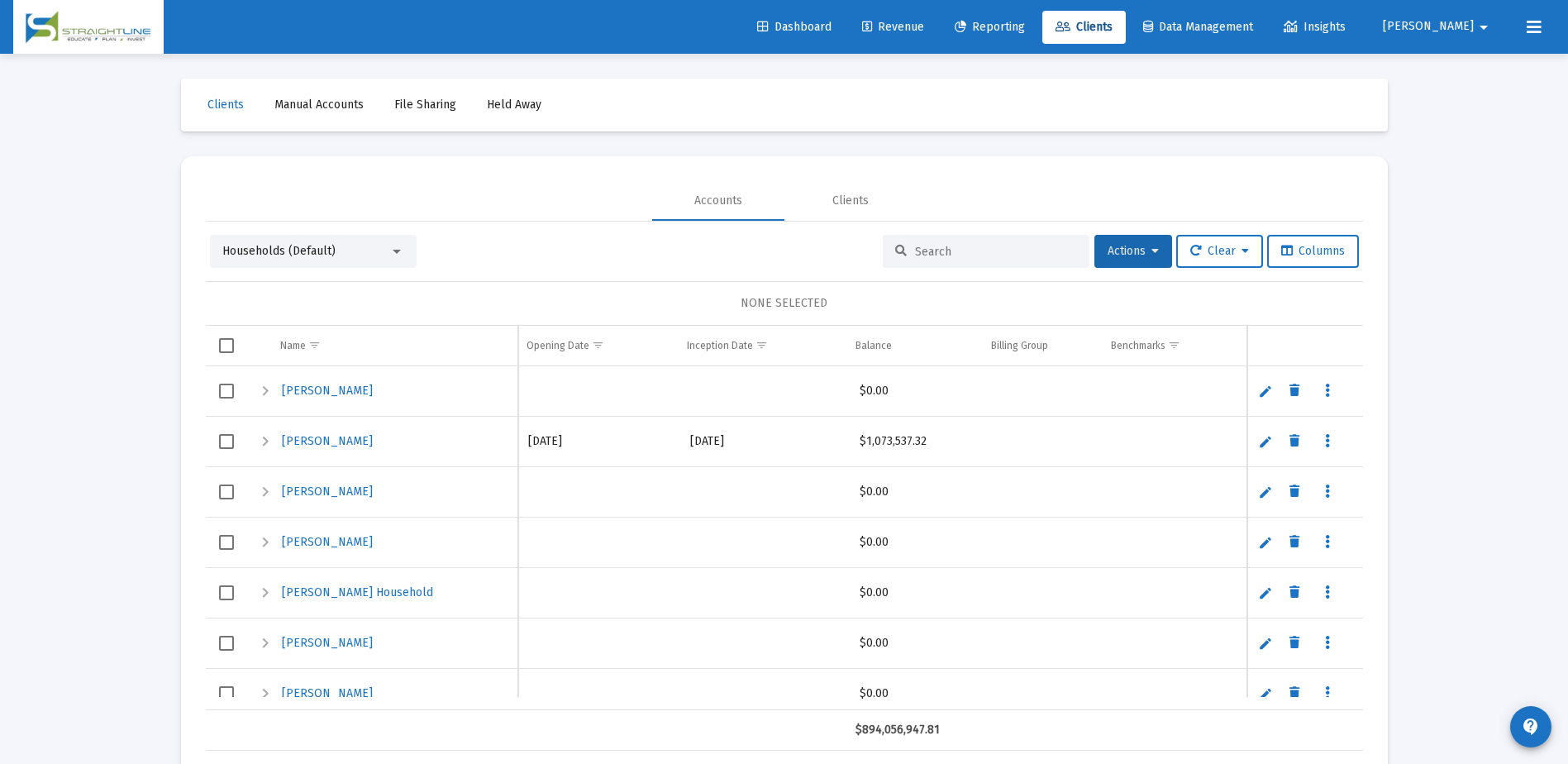
click at [1061, 168] on mat-card "Accounts Clients Households (Default) Actions Clear Columns NONE SELECTED Name …" at bounding box center [784, 465] width 1207 height 619
click at [407, 253] on div "Households (Default)" at bounding box center [313, 250] width 206 height 33
click at [404, 251] on div "Households (Default)" at bounding box center [313, 250] width 206 height 33
click at [509, 227] on div "Households (Default) Actions Clear Columns NONE SELECTED Name Name Opening Date…" at bounding box center [784, 486] width 1157 height 529
click at [1483, 25] on mat-icon "arrow_drop_down" at bounding box center [1483, 27] width 20 height 33
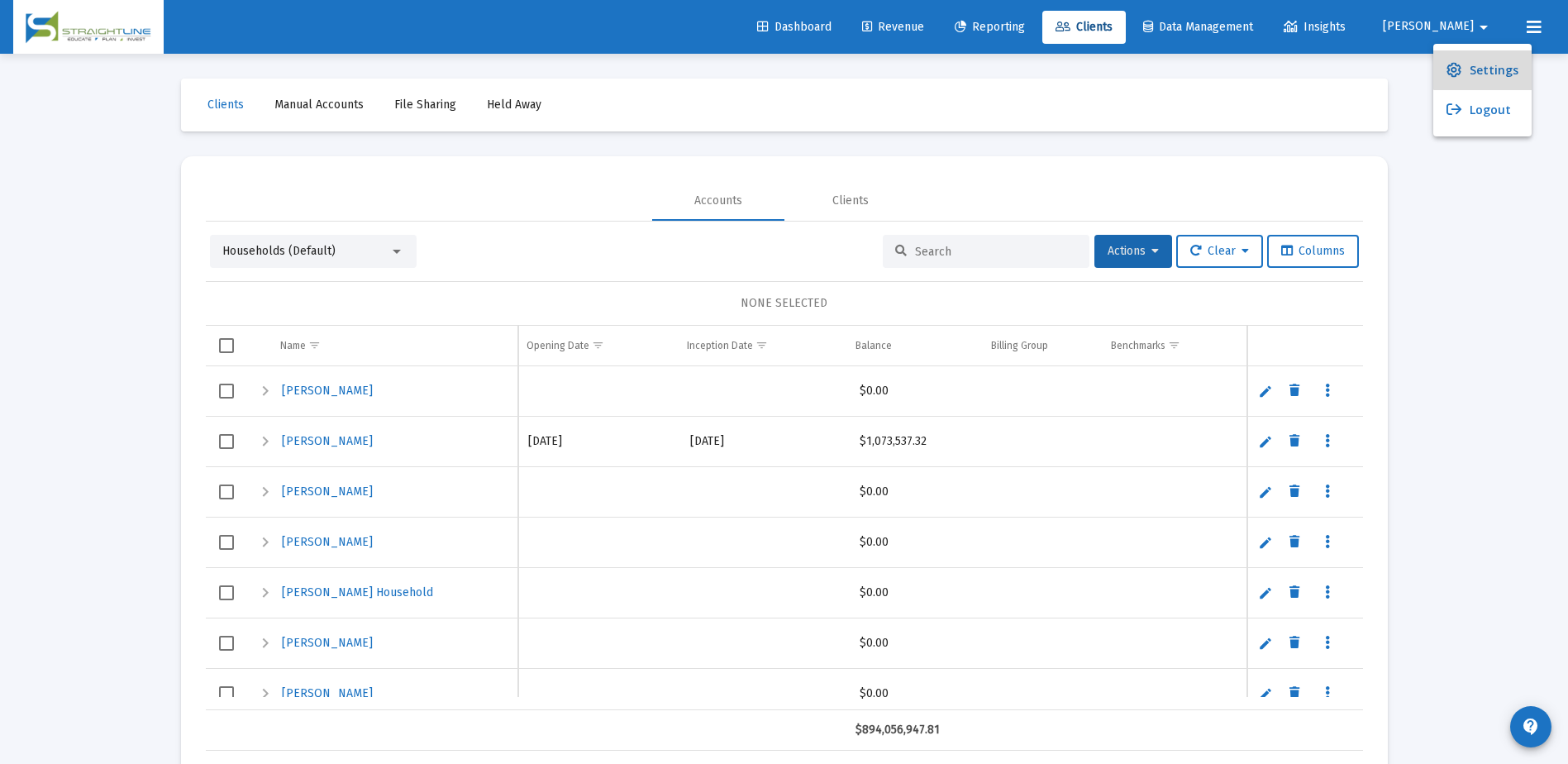
click at [1492, 64] on span "Settings" at bounding box center [1494, 70] width 49 height 39
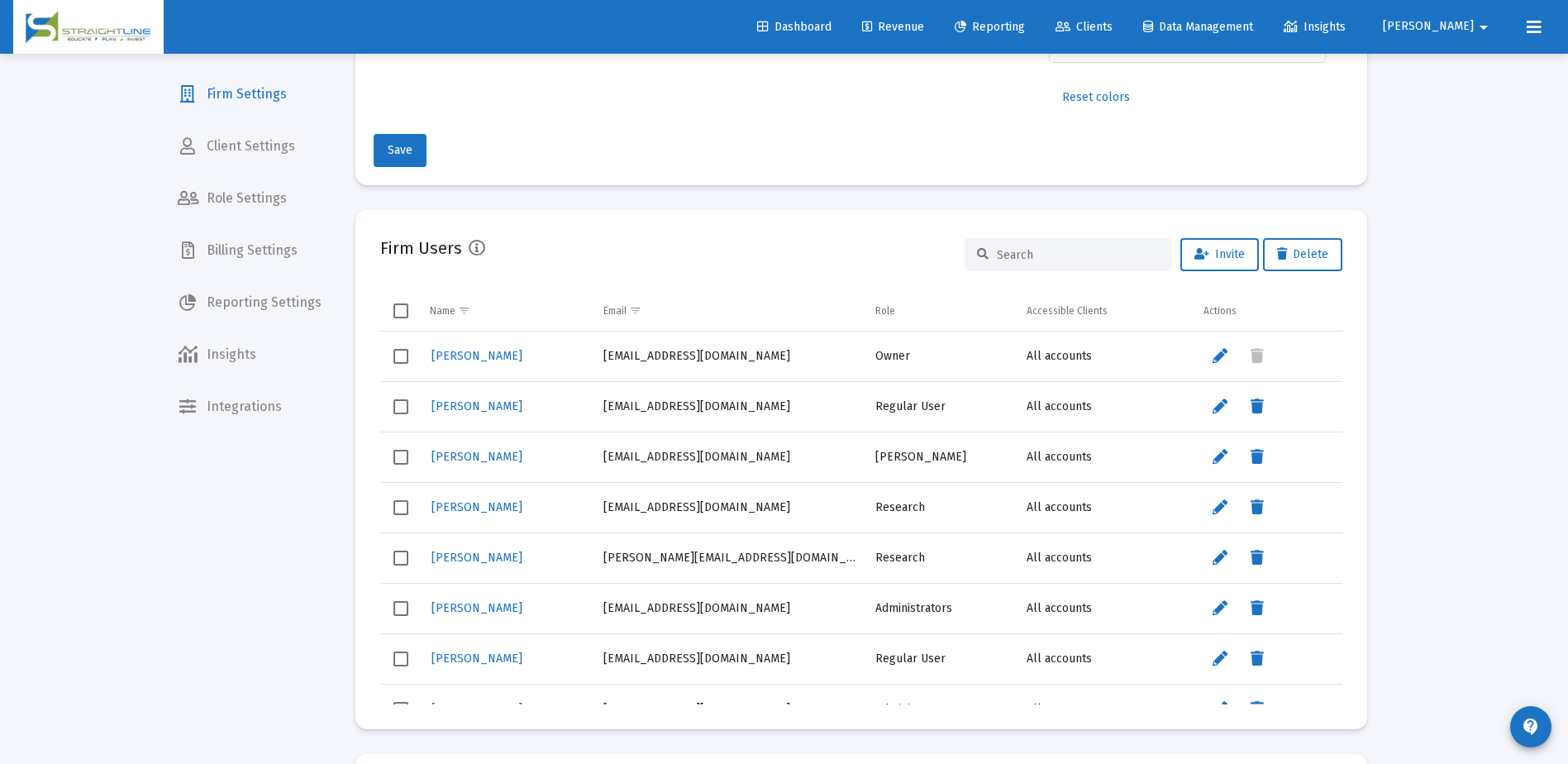
scroll to position [331, 0]
click at [295, 262] on span "Billing Settings" at bounding box center [249, 250] width 170 height 39
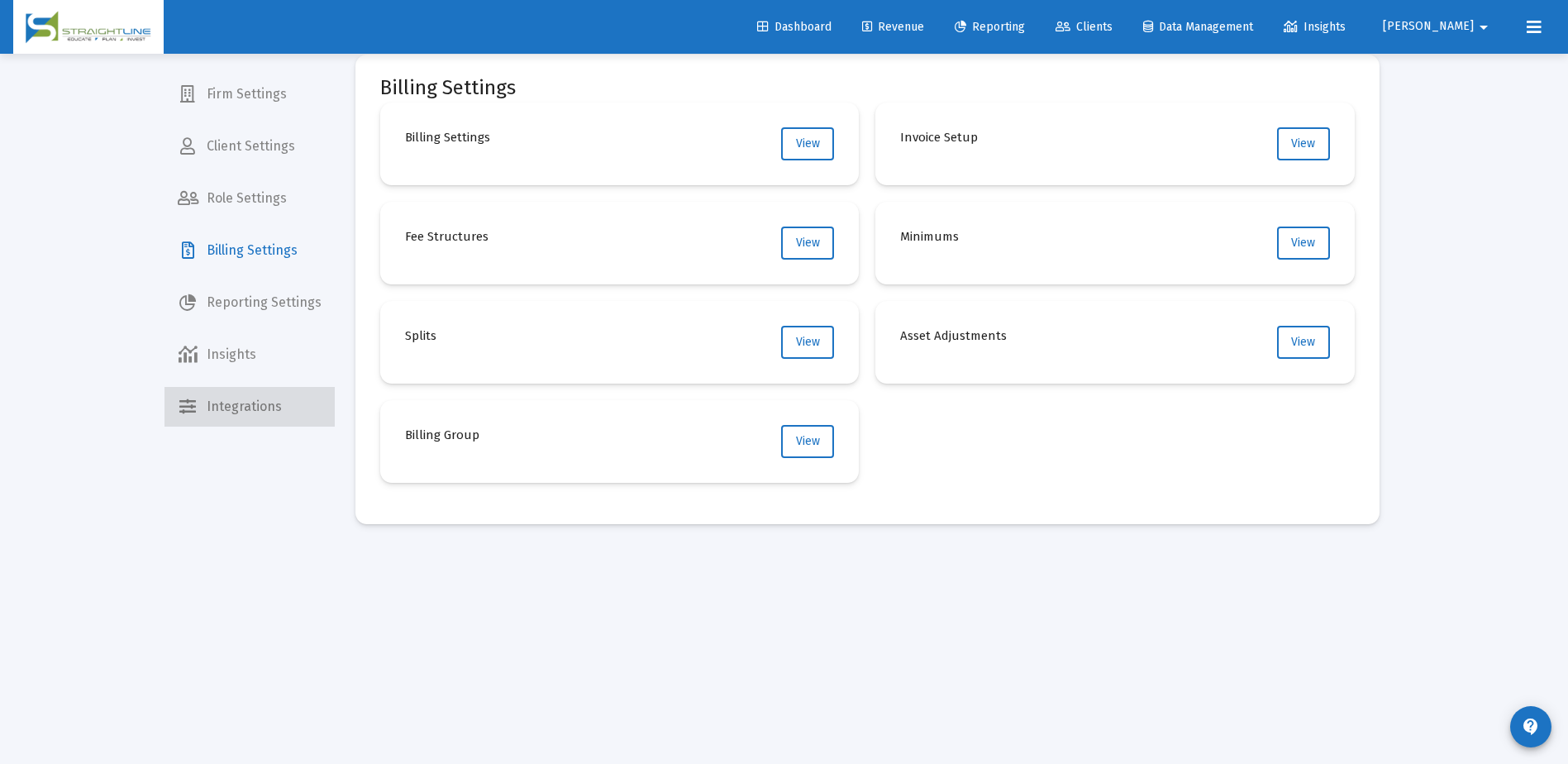
click at [275, 402] on span "Integrations" at bounding box center [249, 406] width 170 height 39
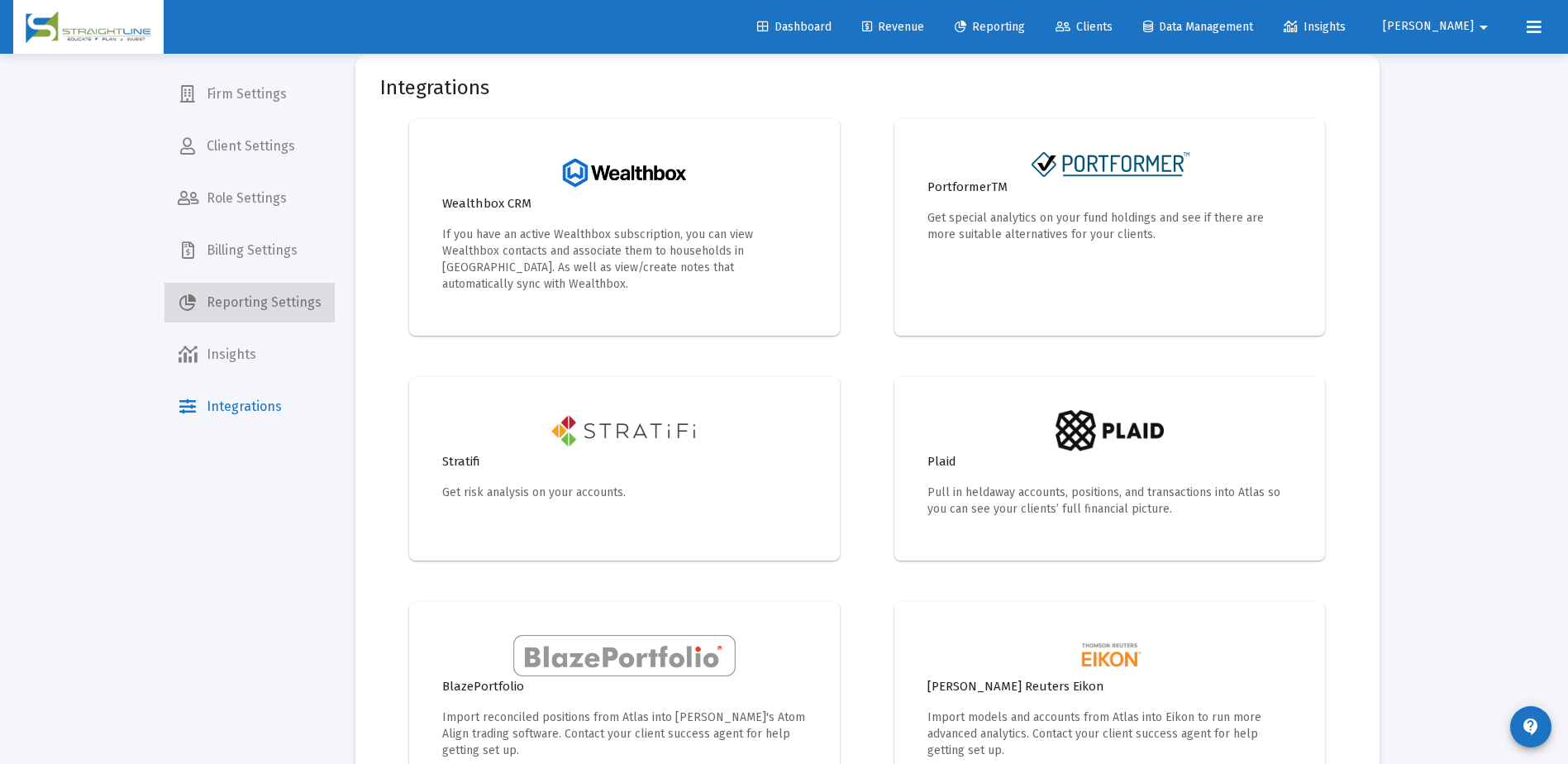
click at [264, 304] on span "Reporting Settings" at bounding box center [249, 303] width 170 height 39
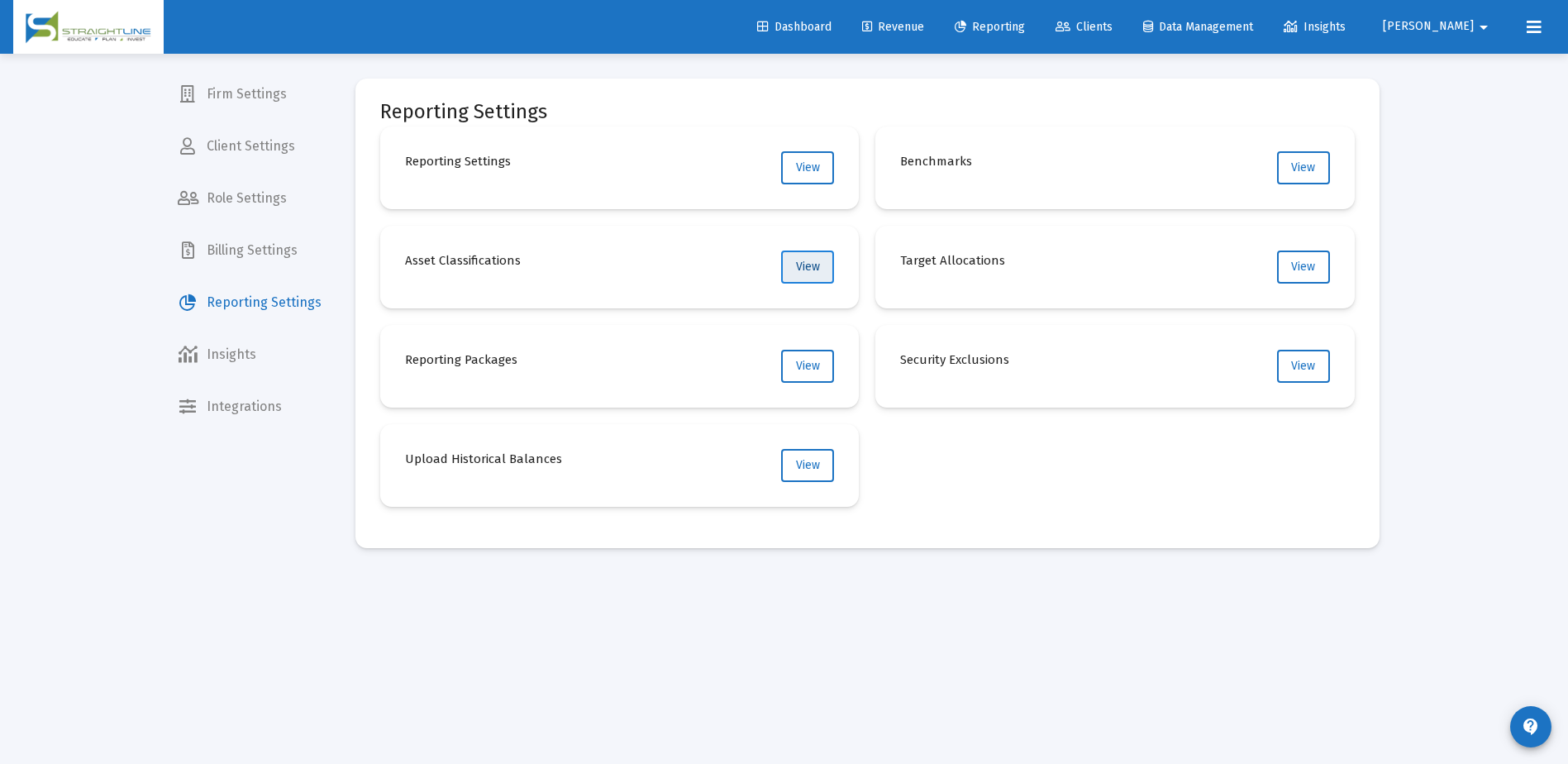
click at [819, 270] on span "View" at bounding box center [808, 266] width 24 height 14
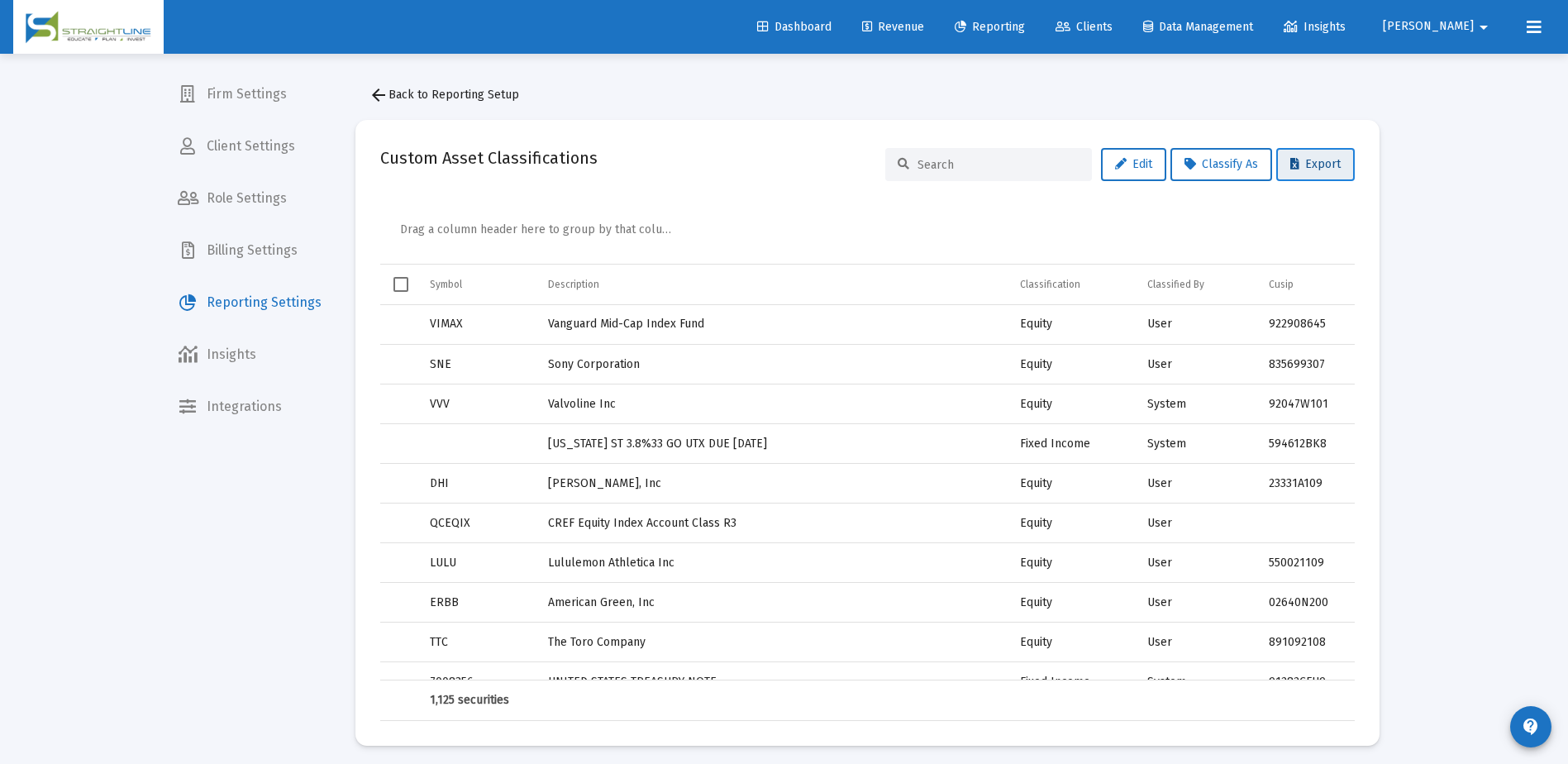
click at [1307, 163] on span "Export" at bounding box center [1316, 163] width 50 height 14
click at [1090, 258] on div "Drag a column header here to group by that column" at bounding box center [871, 232] width 943 height 63
click at [1025, 24] on span "Reporting" at bounding box center [989, 26] width 70 height 14
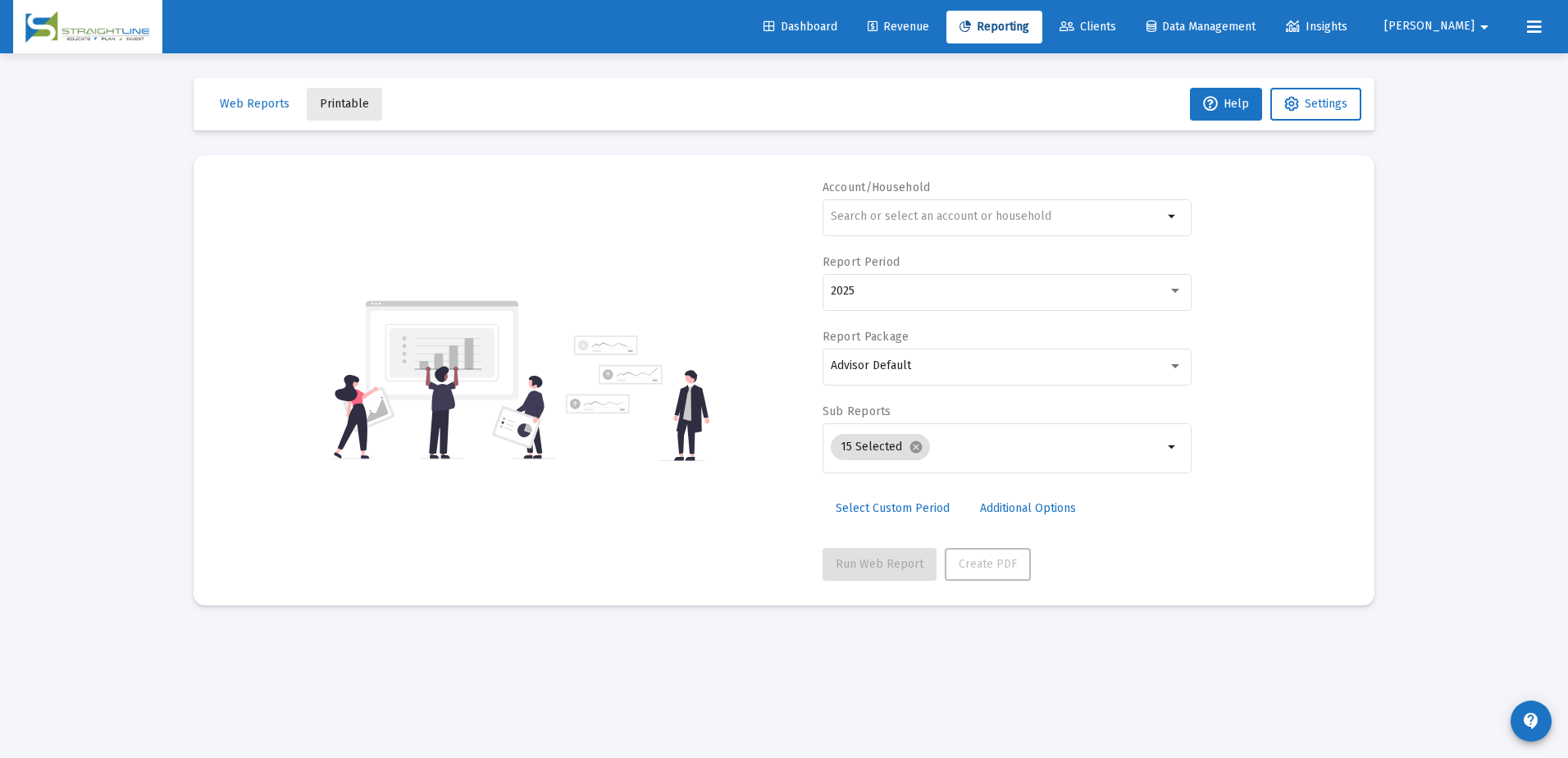
click at [345, 104] on span "Printable" at bounding box center [344, 103] width 49 height 14
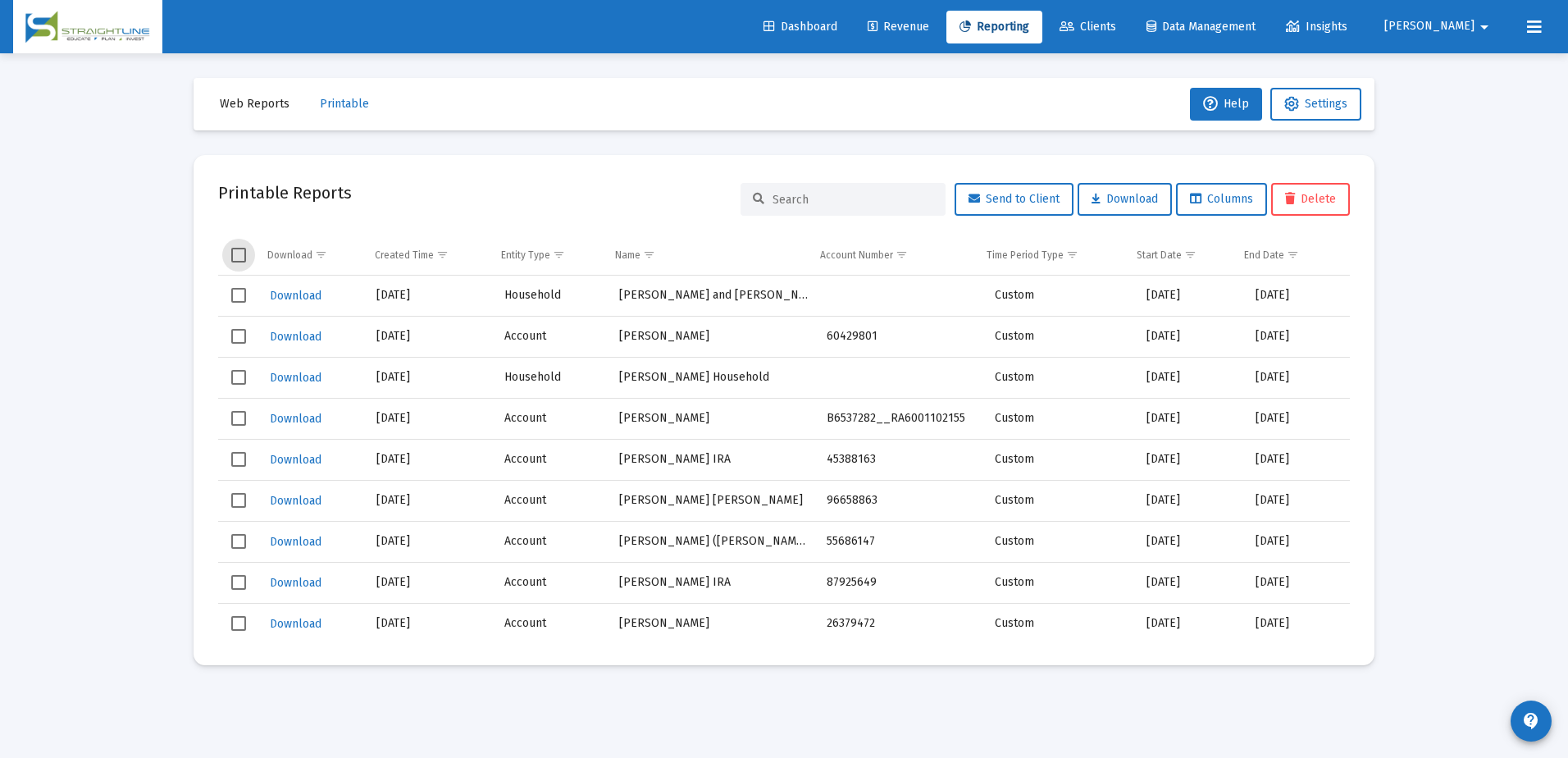
click at [240, 255] on span "Select all" at bounding box center [239, 255] width 15 height 15
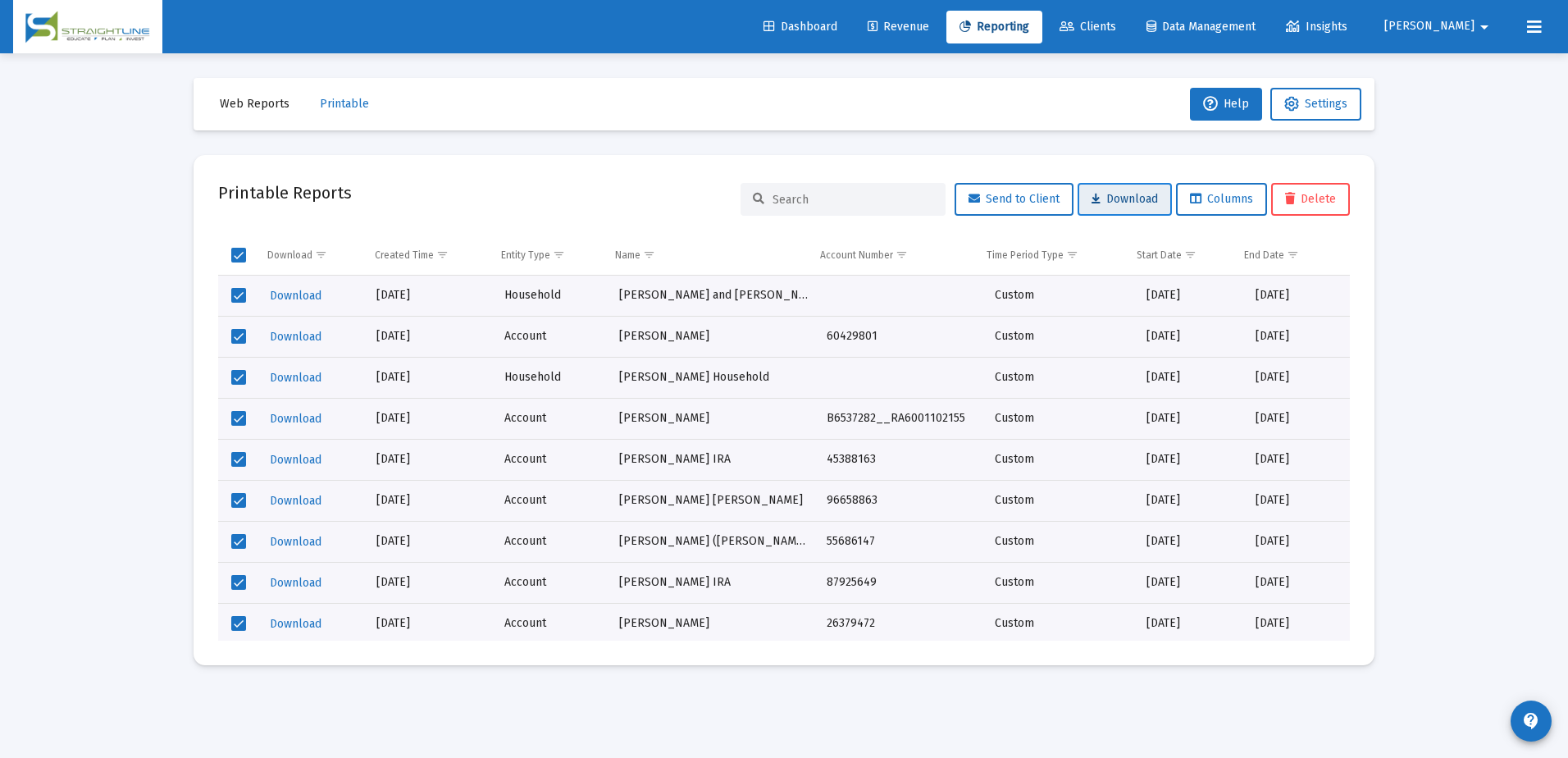
click at [1110, 205] on span "Download" at bounding box center [1125, 198] width 67 height 14
click at [1069, 259] on span "Show filter options for column 'Time Period Type'" at bounding box center [1072, 254] width 12 height 12
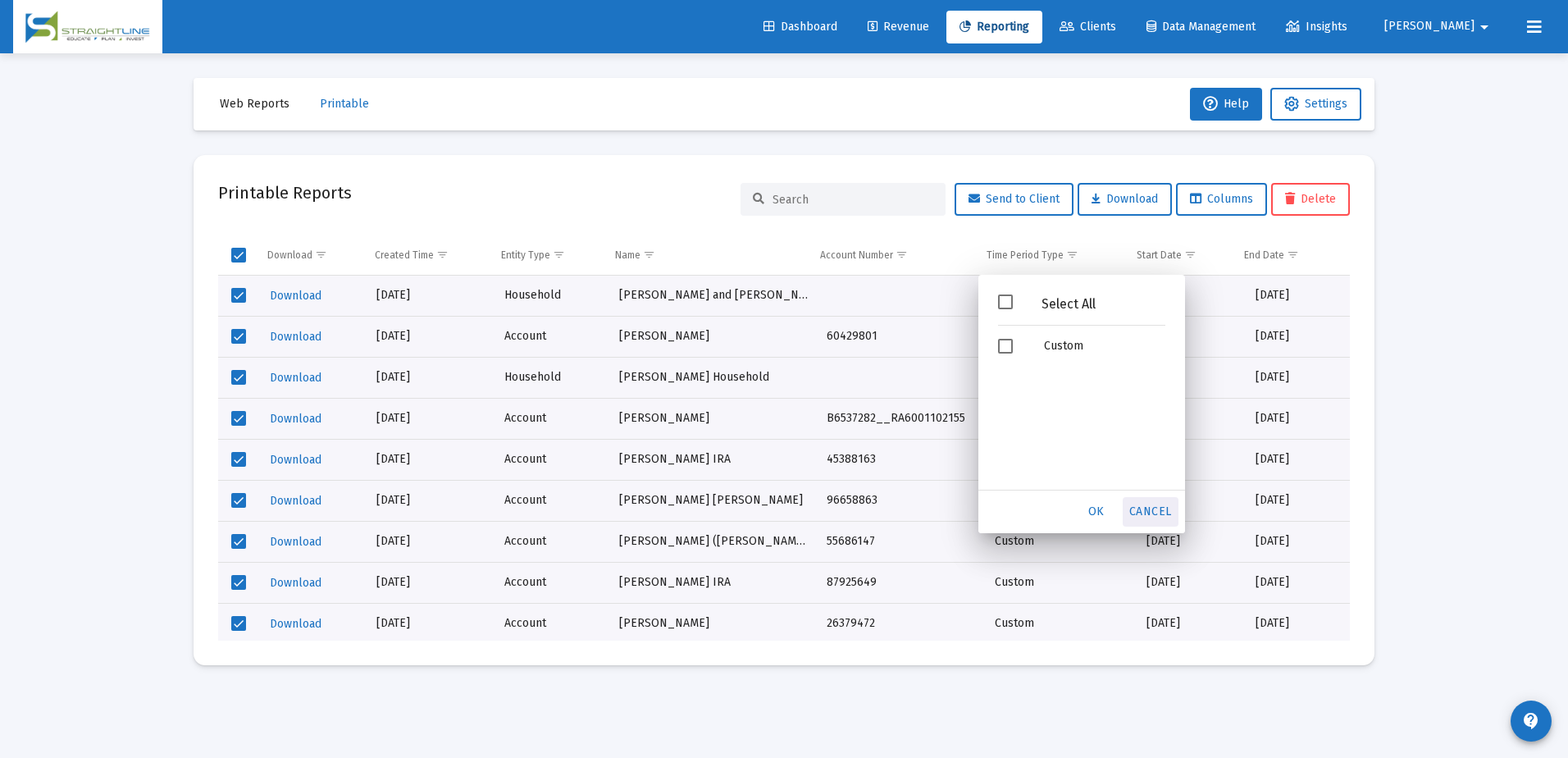
click at [1150, 511] on span "Cancel" at bounding box center [1151, 511] width 43 height 14
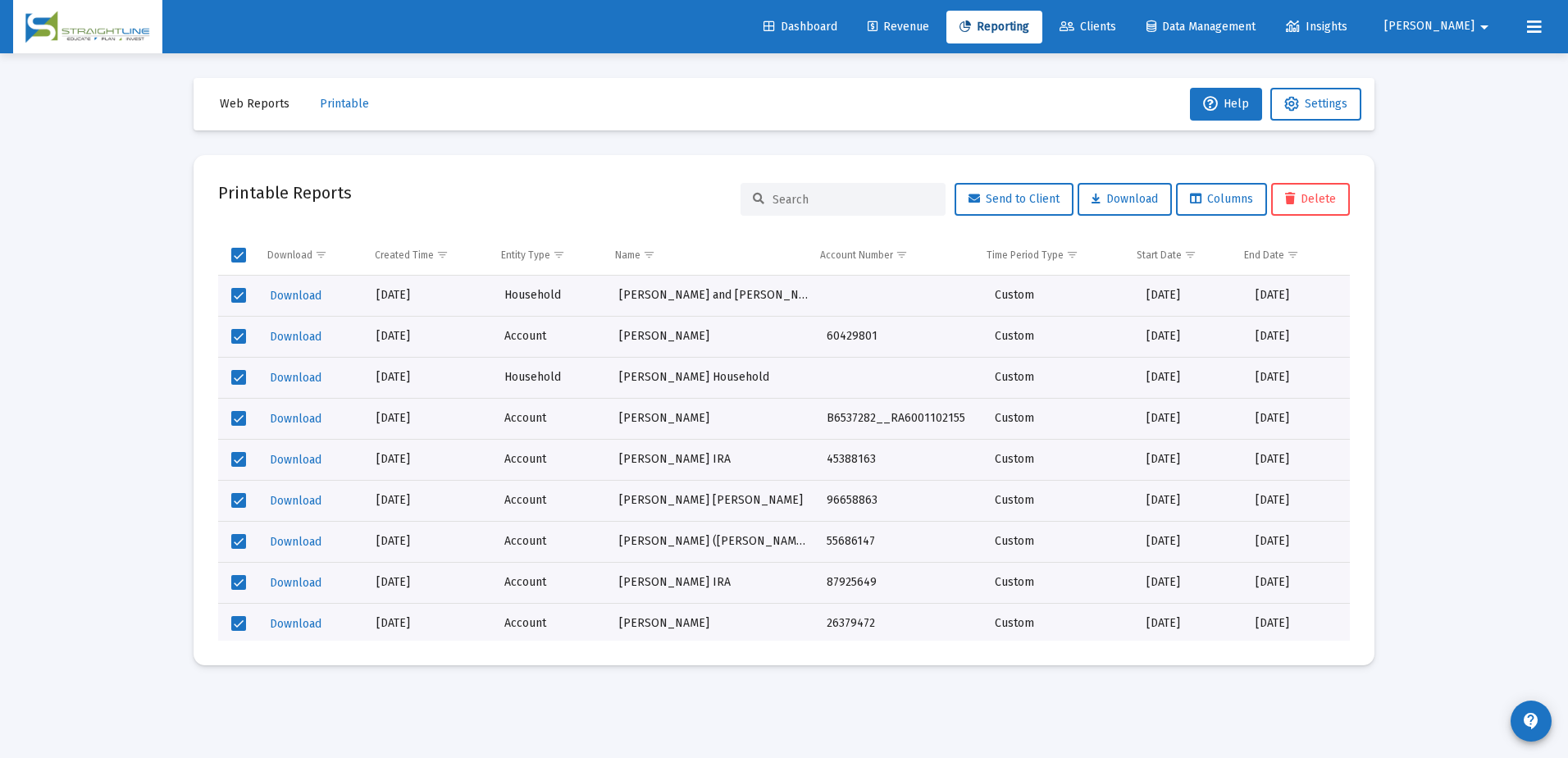
click at [981, 128] on mat-toolbar-row "Web Reports Printable Help Settings" at bounding box center [784, 104] width 1182 height 53
click at [587, 202] on div "Printable Reports Send to Client Download Columns Delete" at bounding box center [783, 199] width 1132 height 39
click at [1418, 200] on div "Loading... Web Reports Printable Help Settings Printable Reports Send to Client…" at bounding box center [784, 379] width 1568 height 758
click at [247, 255] on td "Data grid" at bounding box center [238, 255] width 41 height 39
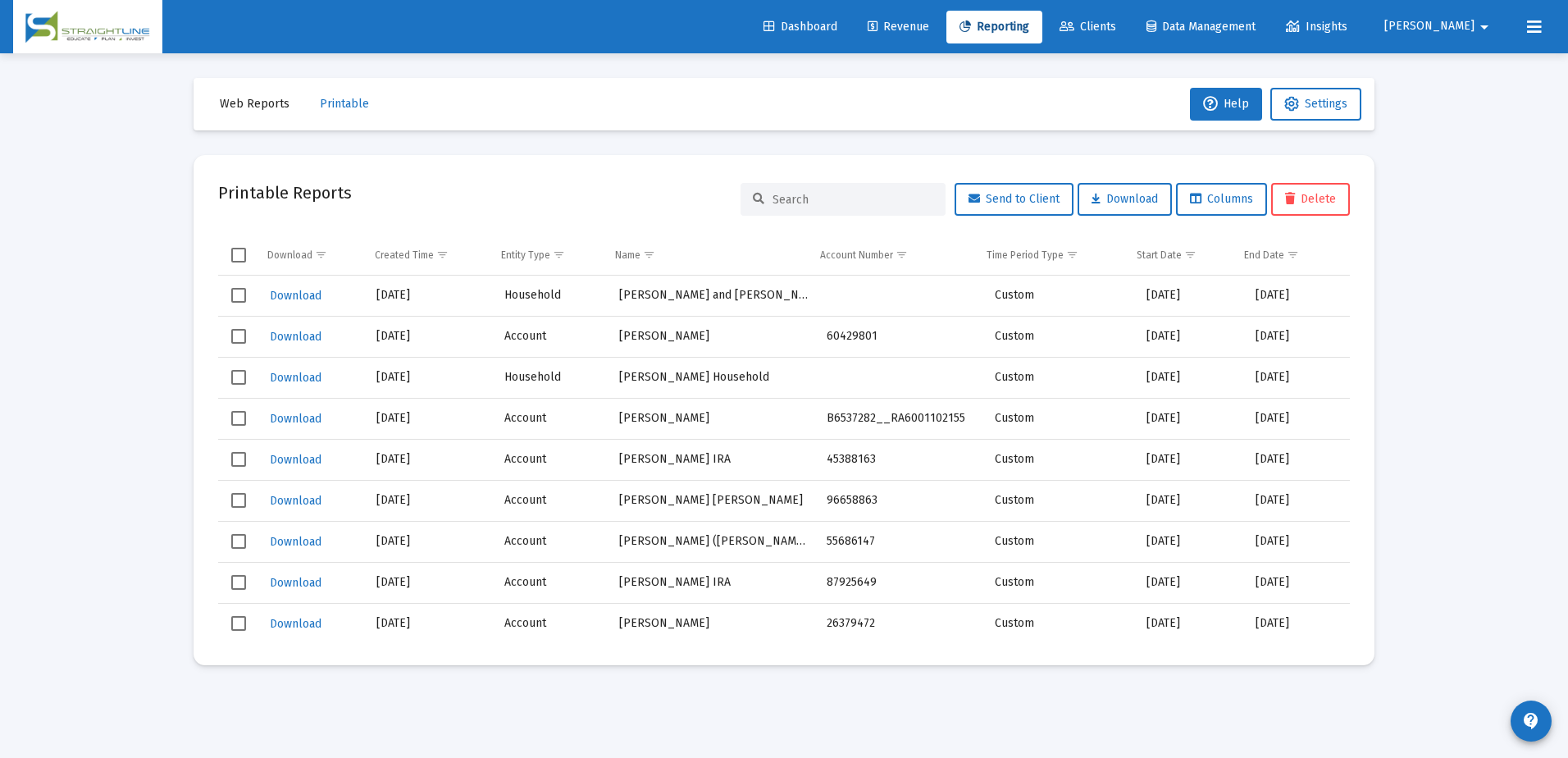
click at [242, 297] on span "Select row" at bounding box center [239, 296] width 15 height 15
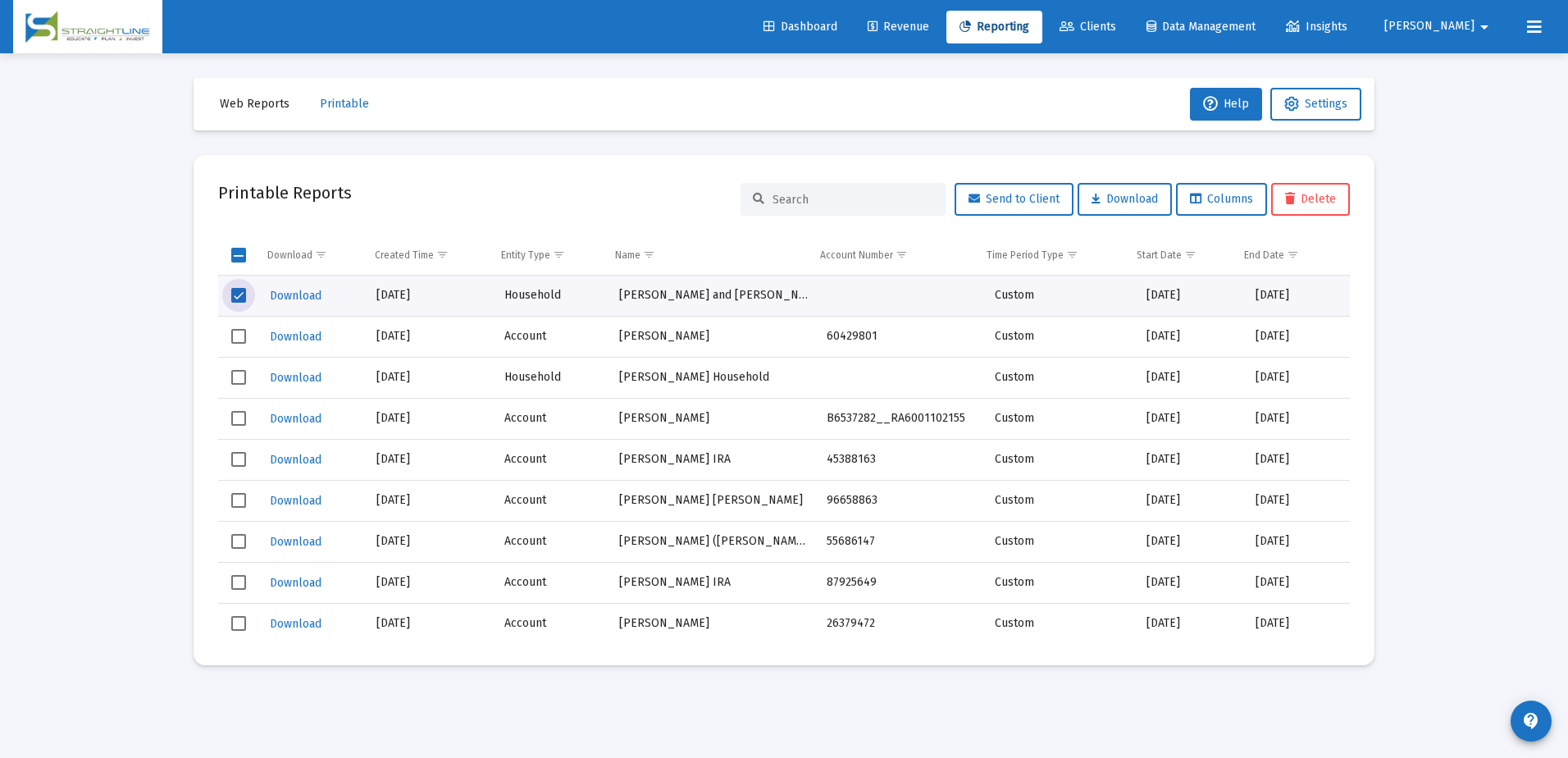
click at [240, 341] on span "Select row" at bounding box center [239, 336] width 15 height 15
click at [242, 374] on span "Select row" at bounding box center [239, 377] width 15 height 15
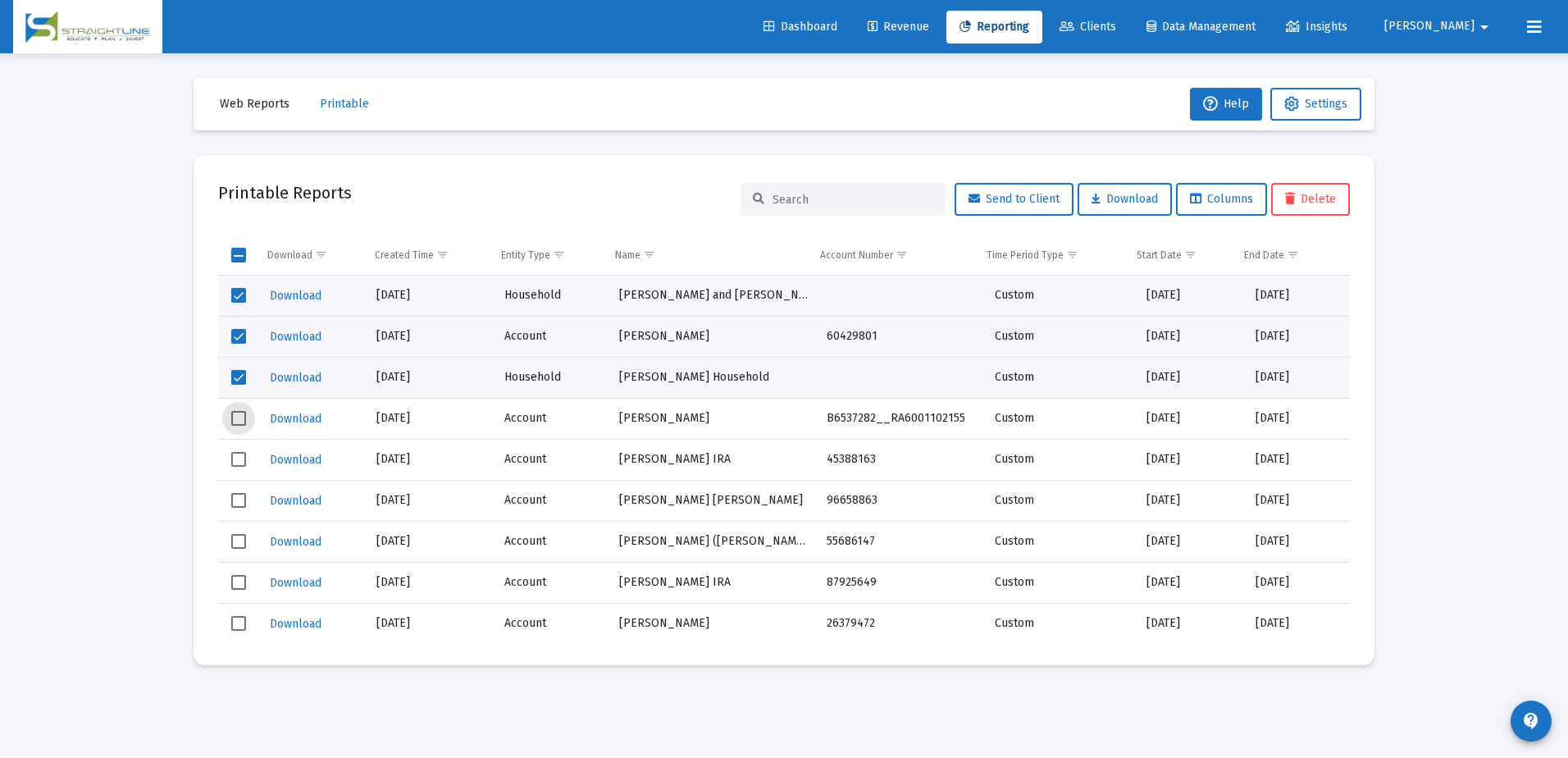
click at [240, 419] on span "Select row" at bounding box center [239, 418] width 15 height 15
click at [239, 460] on span "Select row" at bounding box center [239, 460] width 15 height 15
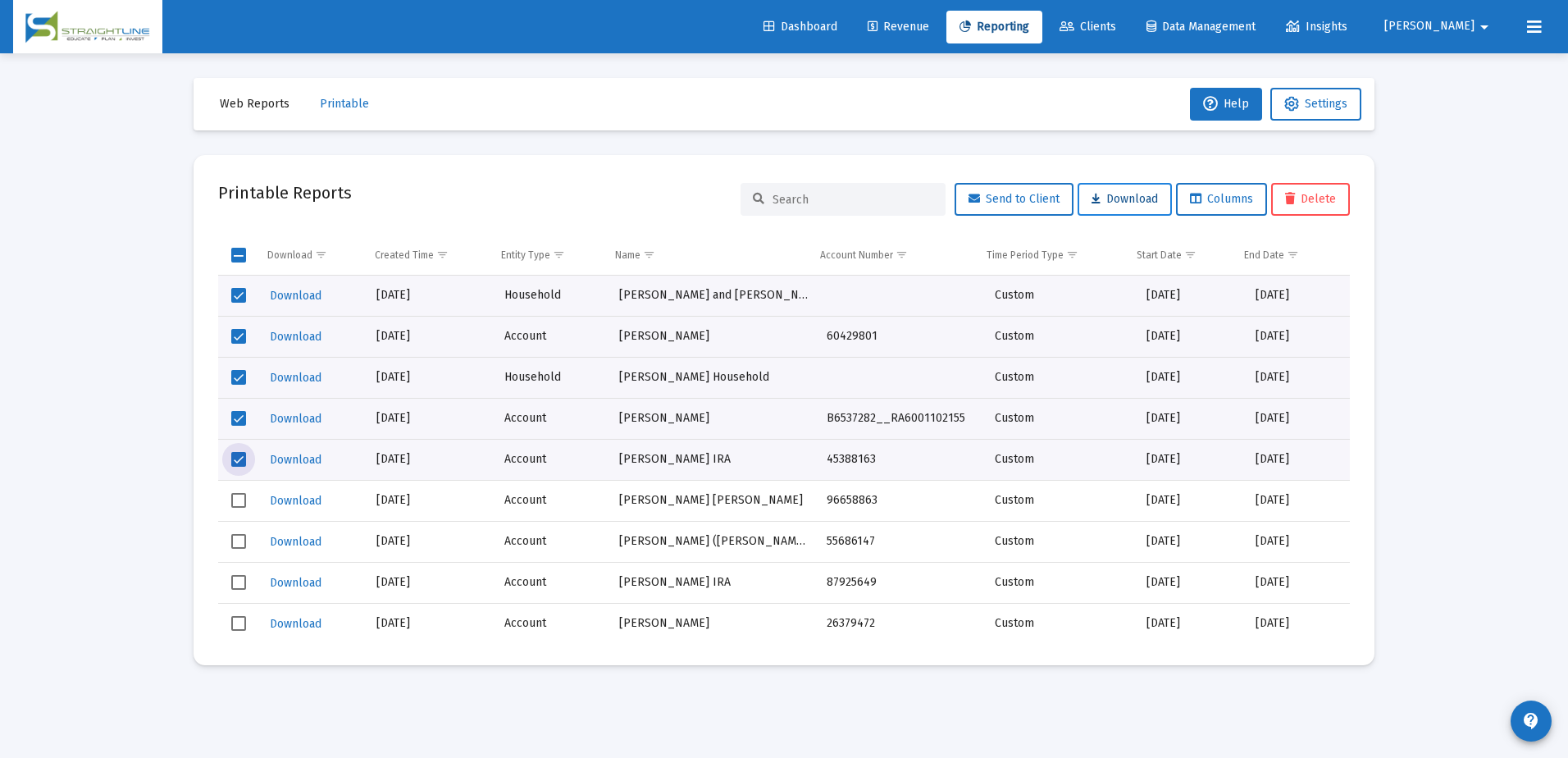
click at [1125, 198] on span "Download" at bounding box center [1125, 198] width 67 height 14
click at [1426, 625] on div "Loading... Web Reports Printable Help Settings Printable Reports Send to Client…" at bounding box center [784, 379] width 1568 height 758
click at [1438, 347] on div "Loading... Web Reports Printable Help Settings Printable Reports Send to Client…" at bounding box center [784, 379] width 1568 height 758
click at [234, 259] on span "Select all" at bounding box center [239, 255] width 15 height 15
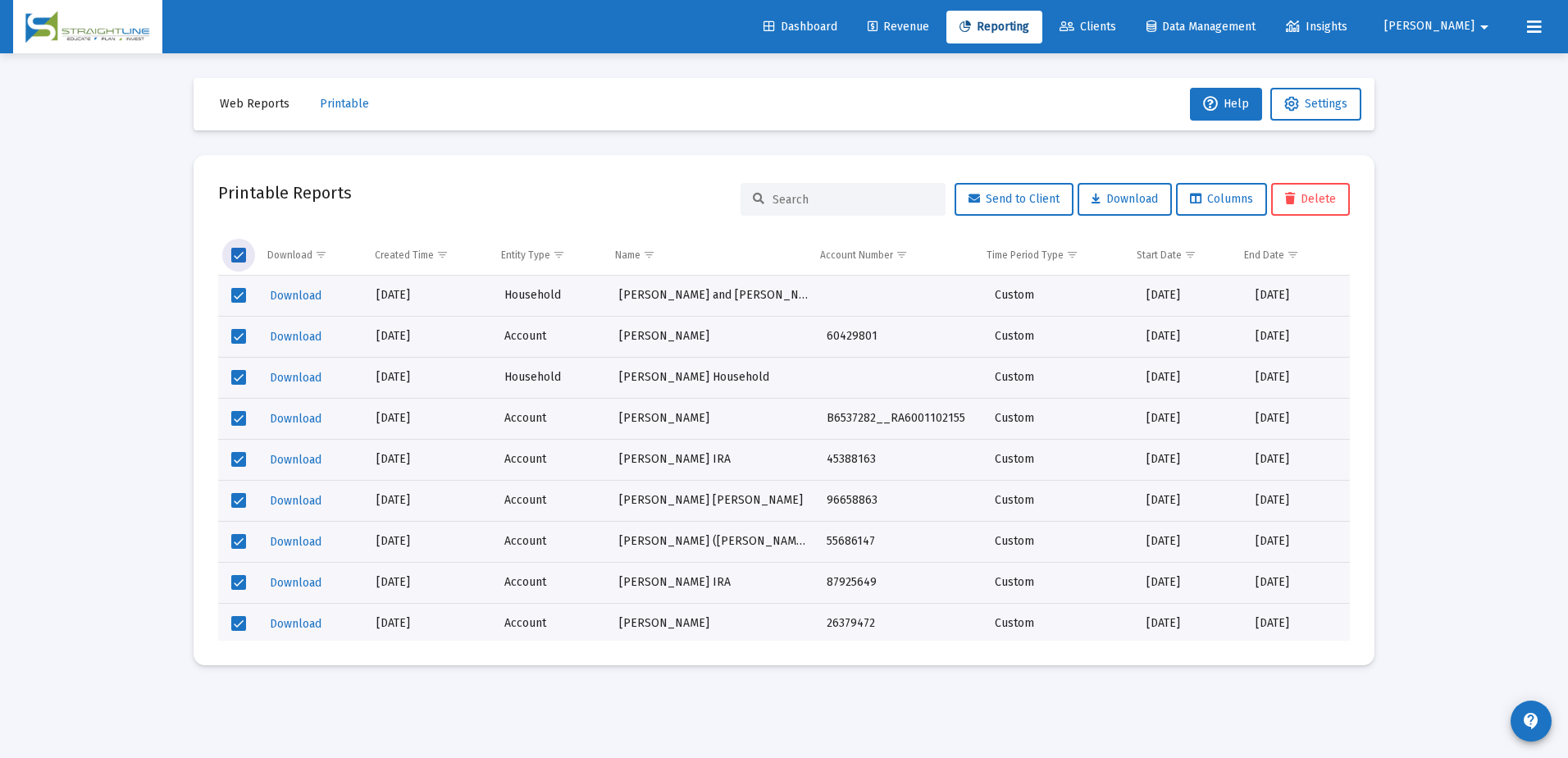
click at [241, 259] on span "Select all" at bounding box center [239, 255] width 15 height 15
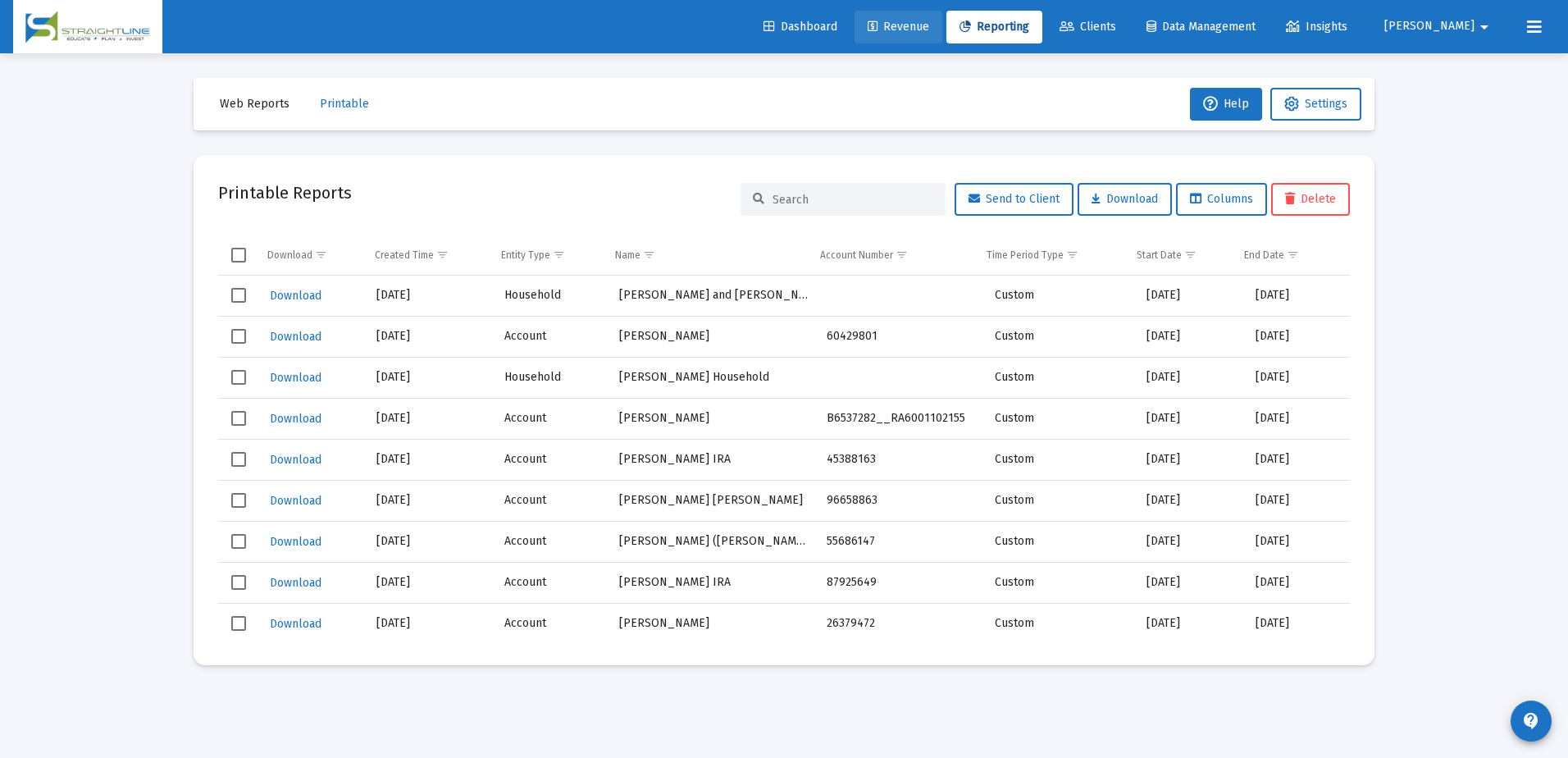
click at [942, 19] on link "Revenue" at bounding box center [898, 27] width 88 height 32
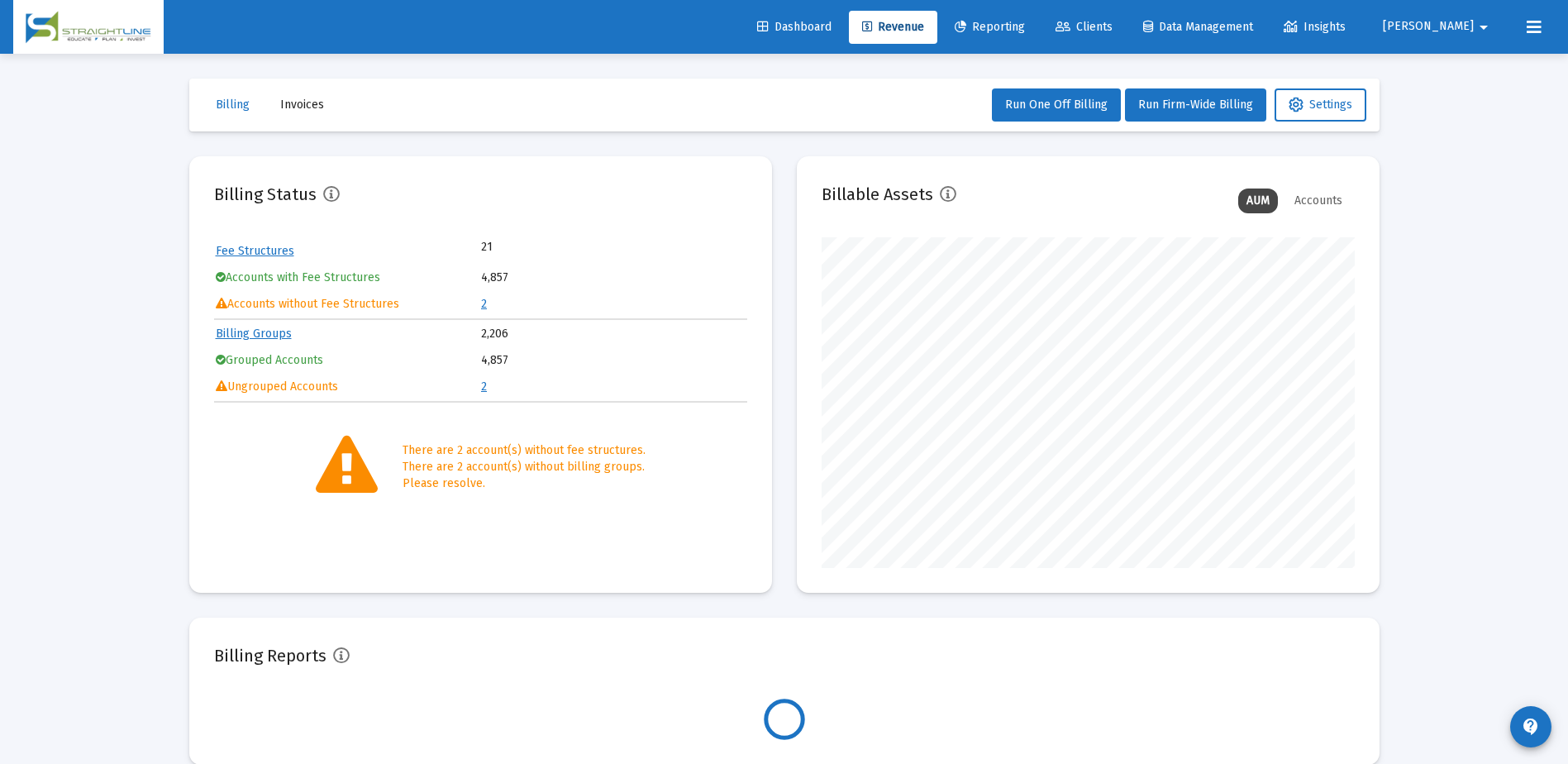
scroll to position [331, 533]
click at [831, 22] on span "Dashboard" at bounding box center [795, 26] width 75 height 14
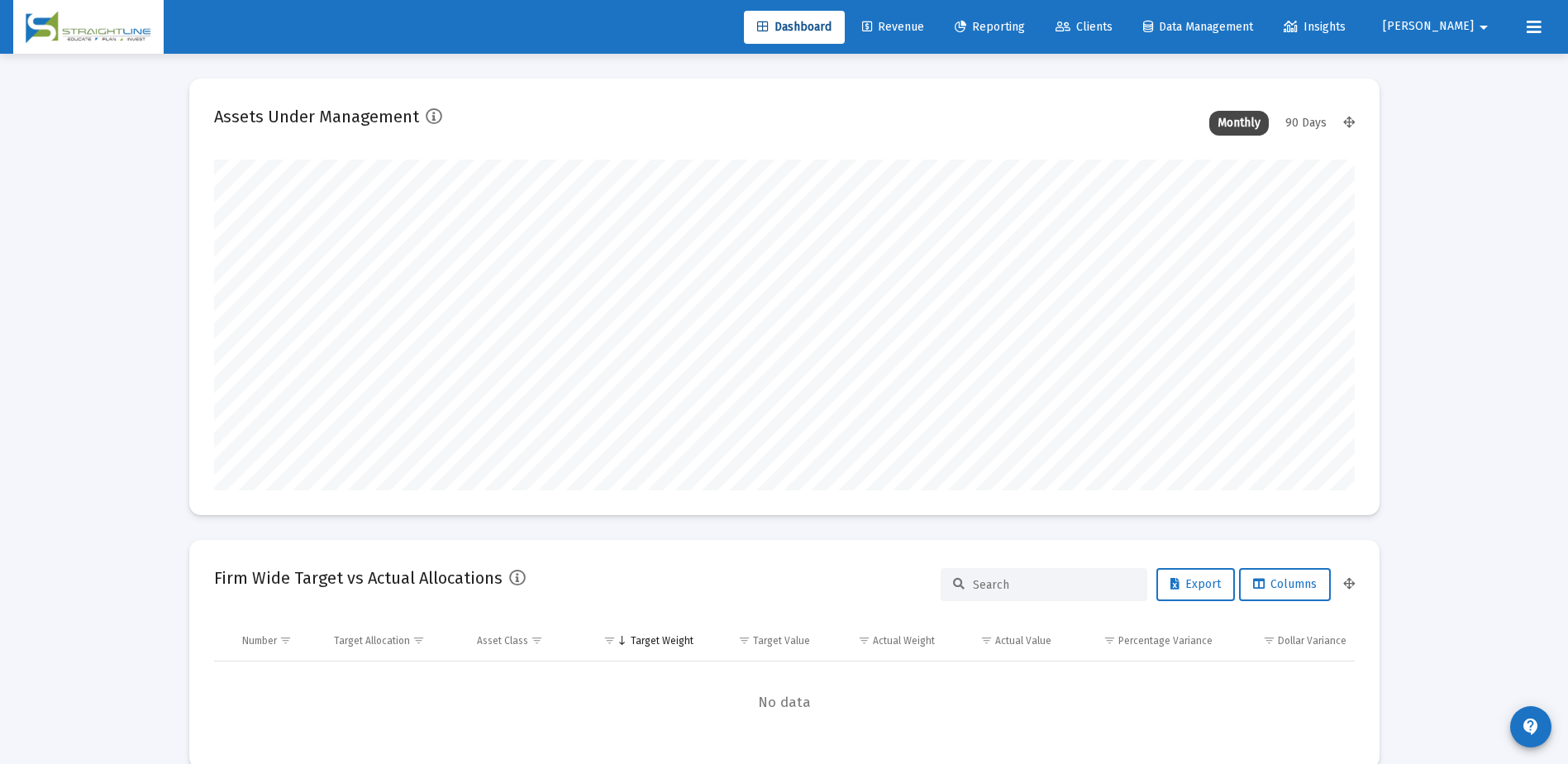
scroll to position [331, 614]
click at [1253, 31] on span "Data Management" at bounding box center [1198, 26] width 110 height 14
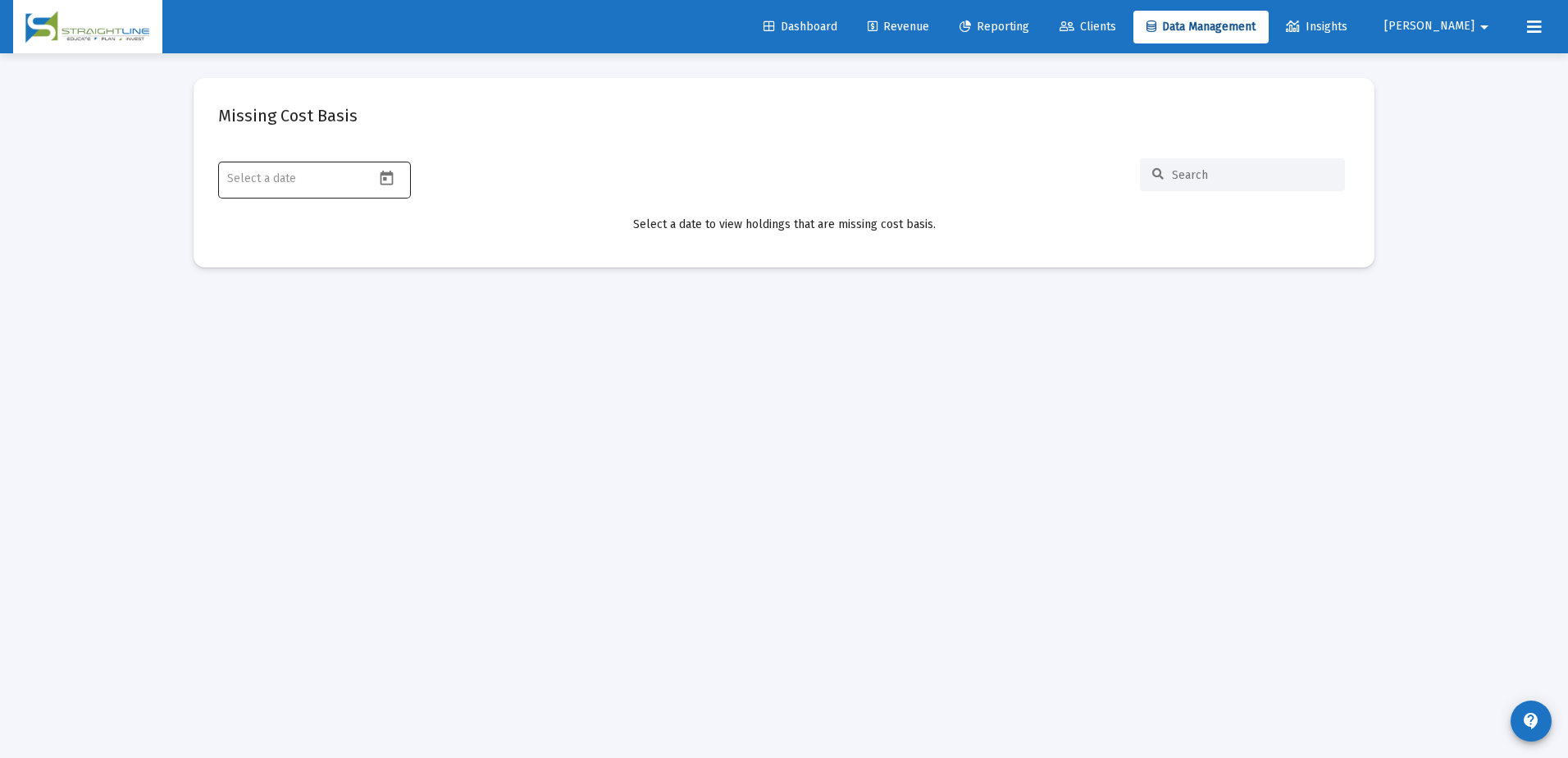
click at [395, 188] on mat-datepicker-toggle at bounding box center [388, 183] width 28 height 14
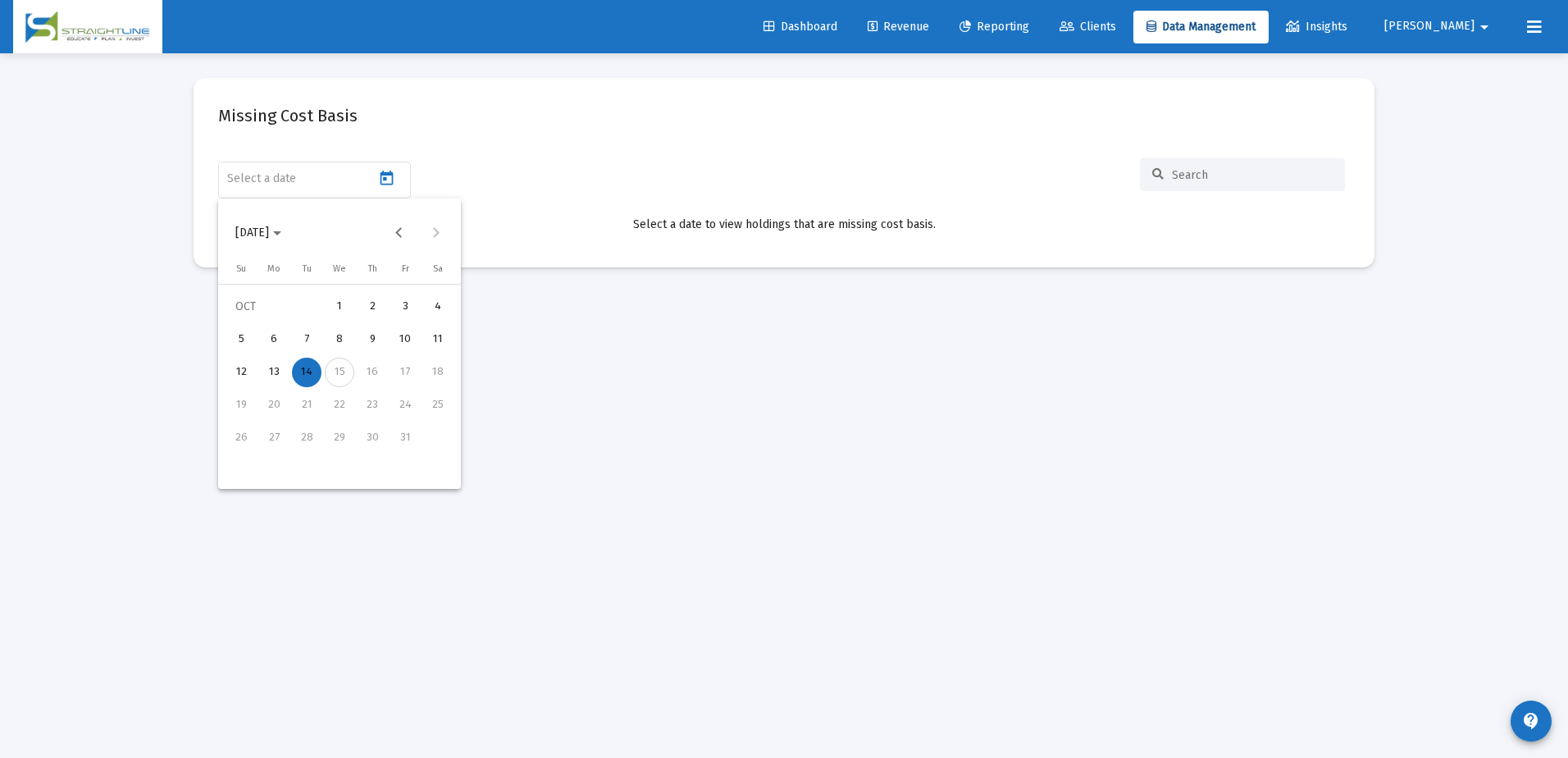
click at [305, 379] on div "14" at bounding box center [307, 373] width 30 height 30
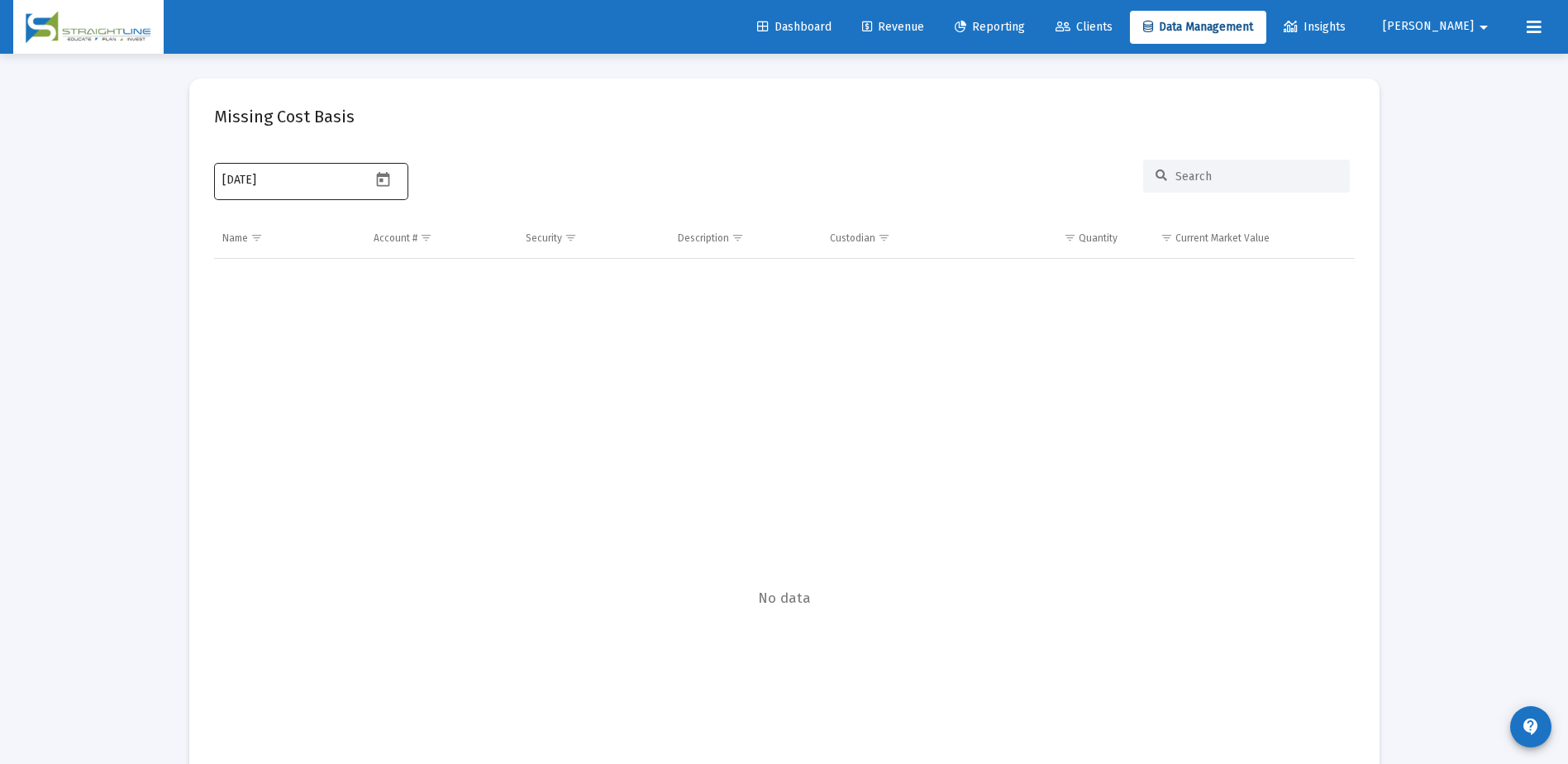
click at [388, 184] on icon "Open calendar" at bounding box center [384, 178] width 13 height 15
click at [281, 373] on div "13" at bounding box center [270, 375] width 30 height 30
type input "[DATE]"
click at [375, 180] on icon "Open calendar" at bounding box center [383, 179] width 18 height 18
click at [1457, 230] on div at bounding box center [784, 382] width 1568 height 764
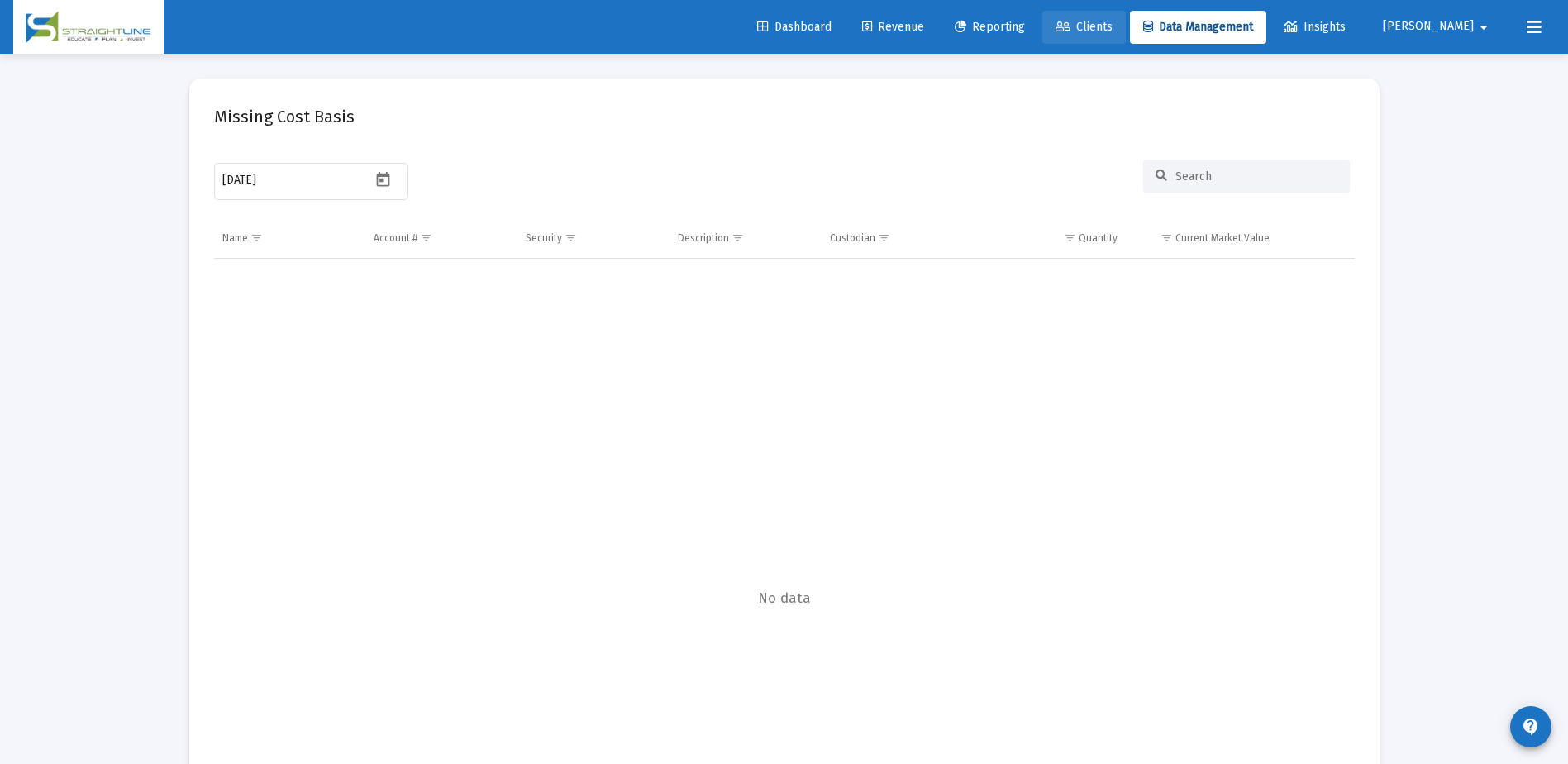
click at [1126, 37] on link "Clients" at bounding box center [1083, 27] width 83 height 33
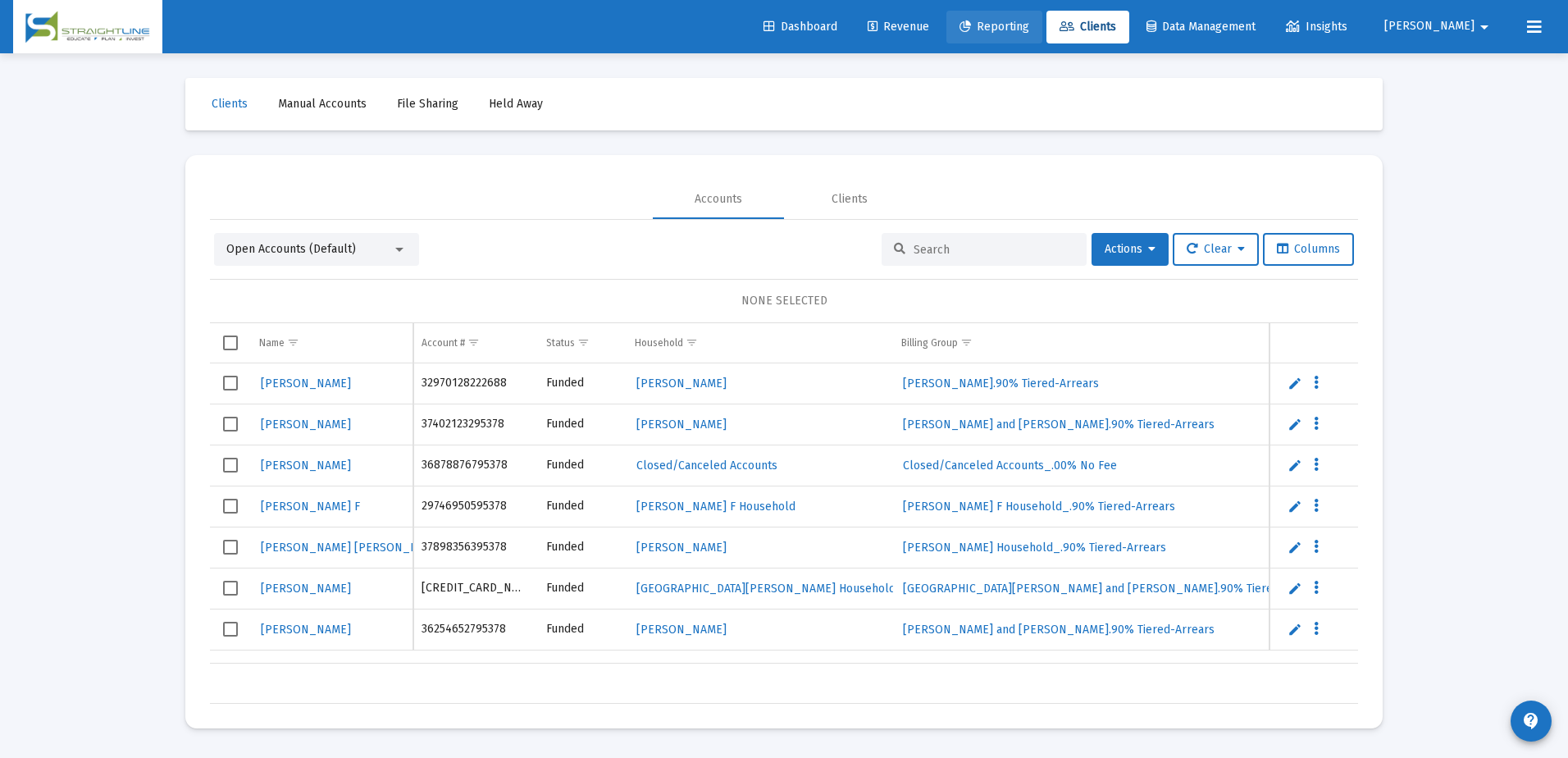
click at [1030, 32] on span "Reporting" at bounding box center [994, 26] width 70 height 14
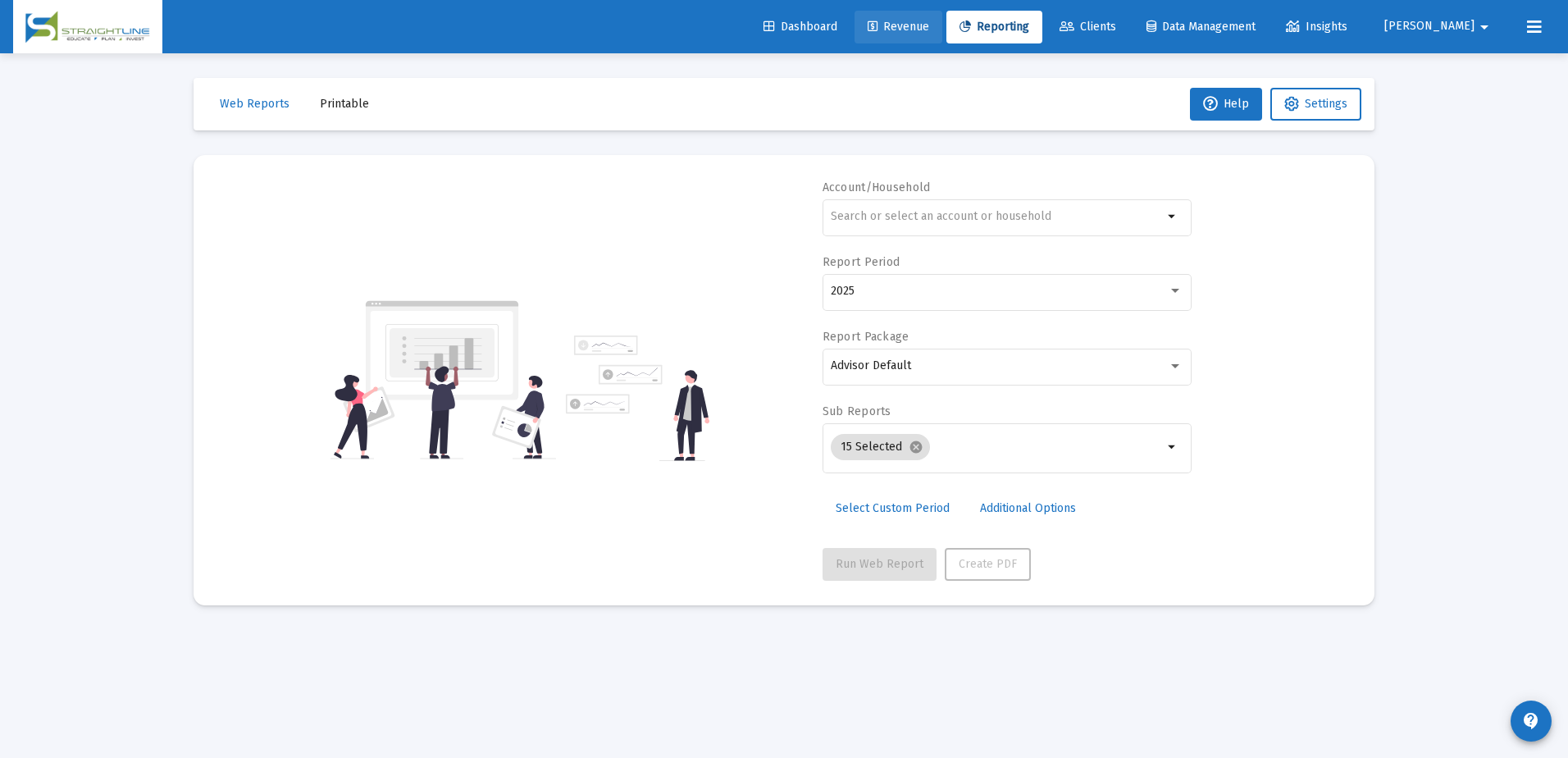
click at [929, 29] on span "Revenue" at bounding box center [898, 26] width 61 height 14
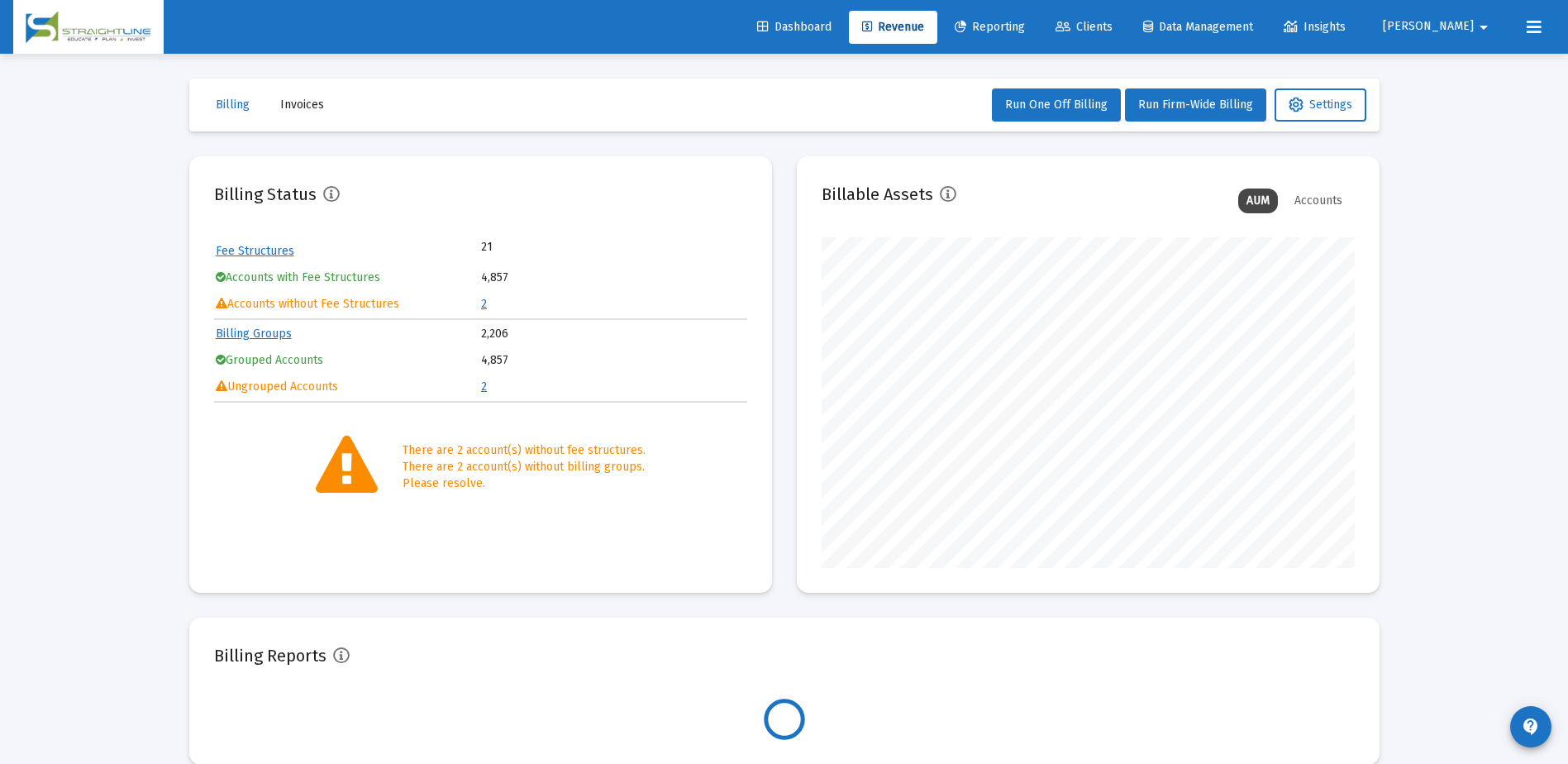
scroll to position [331, 533]
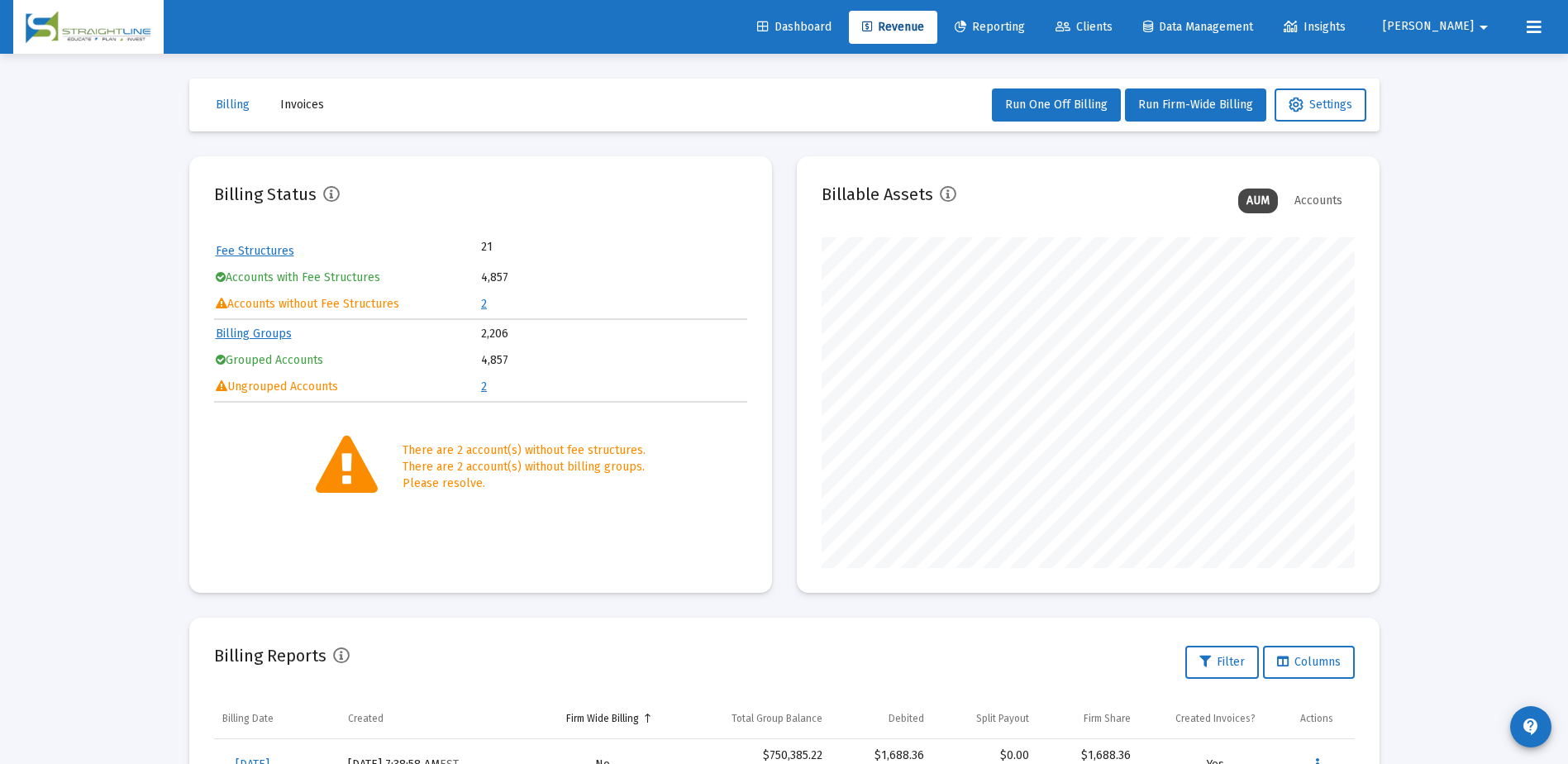
click at [1534, 25] on icon at bounding box center [1534, 27] width 15 height 20
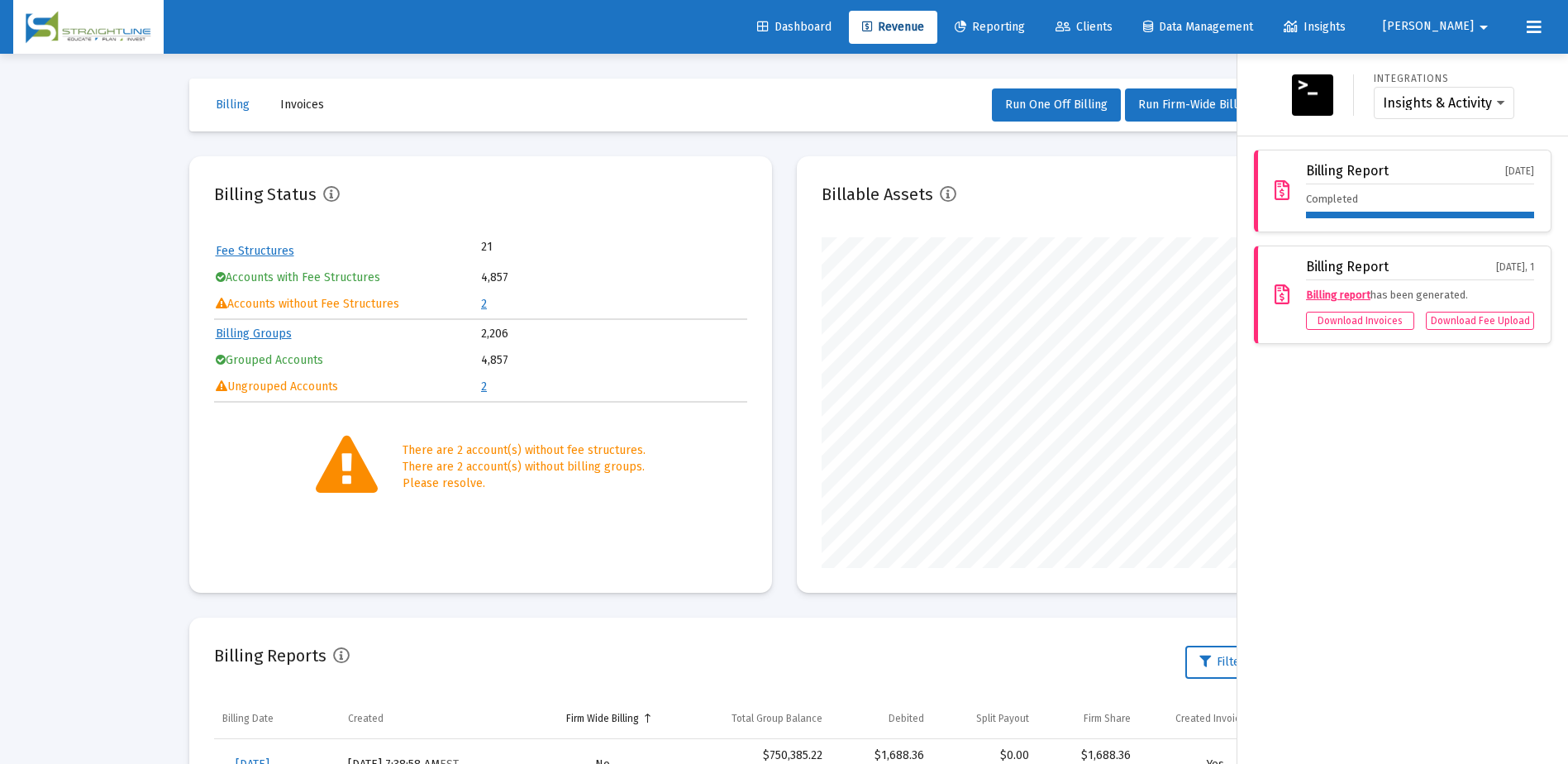
click at [1392, 382] on div "Integrations Insights & Activity Wealthbox Billing Report [DATE] Completed Bill…" at bounding box center [1403, 409] width 331 height 710
click at [1097, 622] on div at bounding box center [784, 382] width 1568 height 764
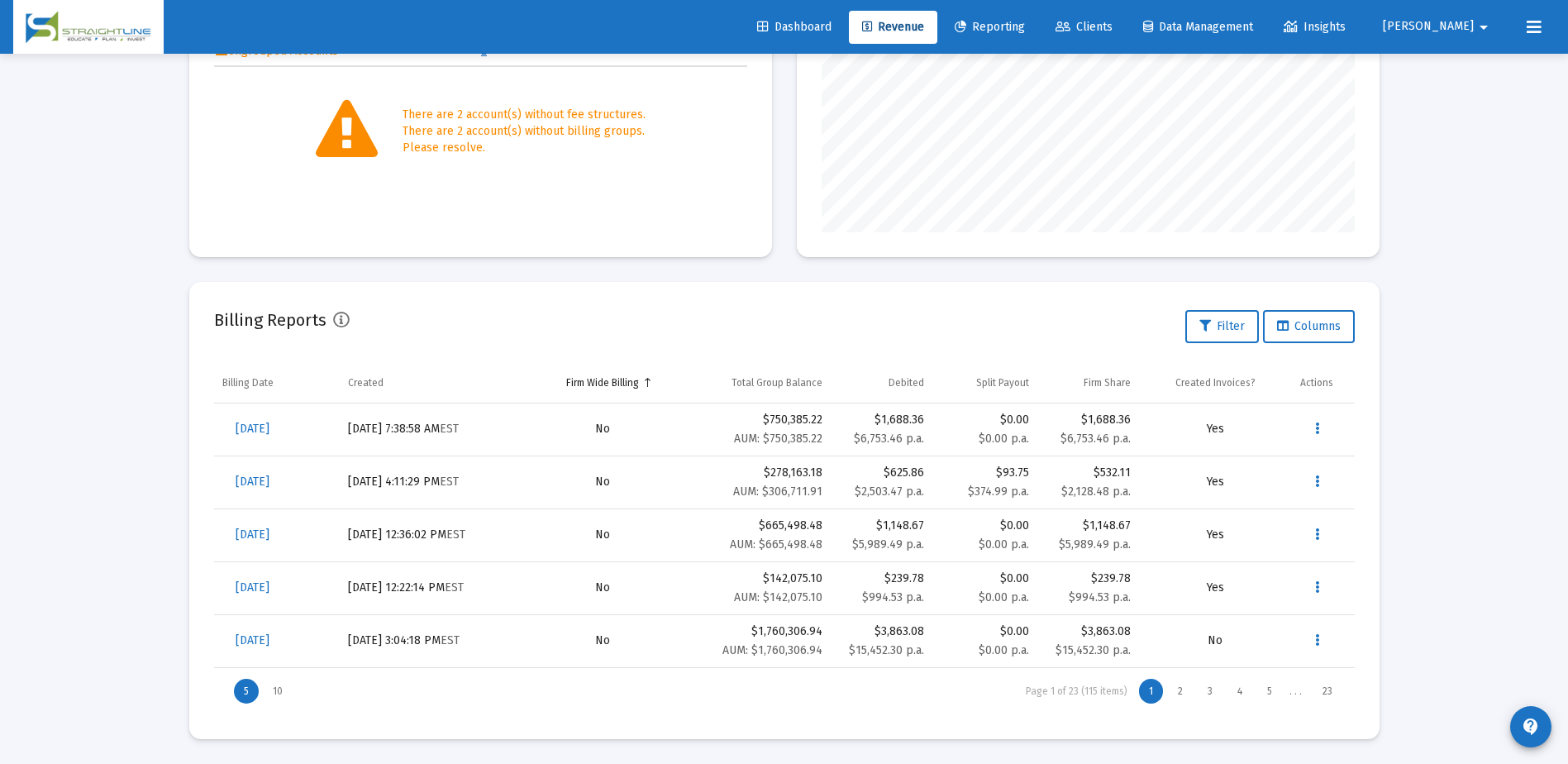
scroll to position [0, 0]
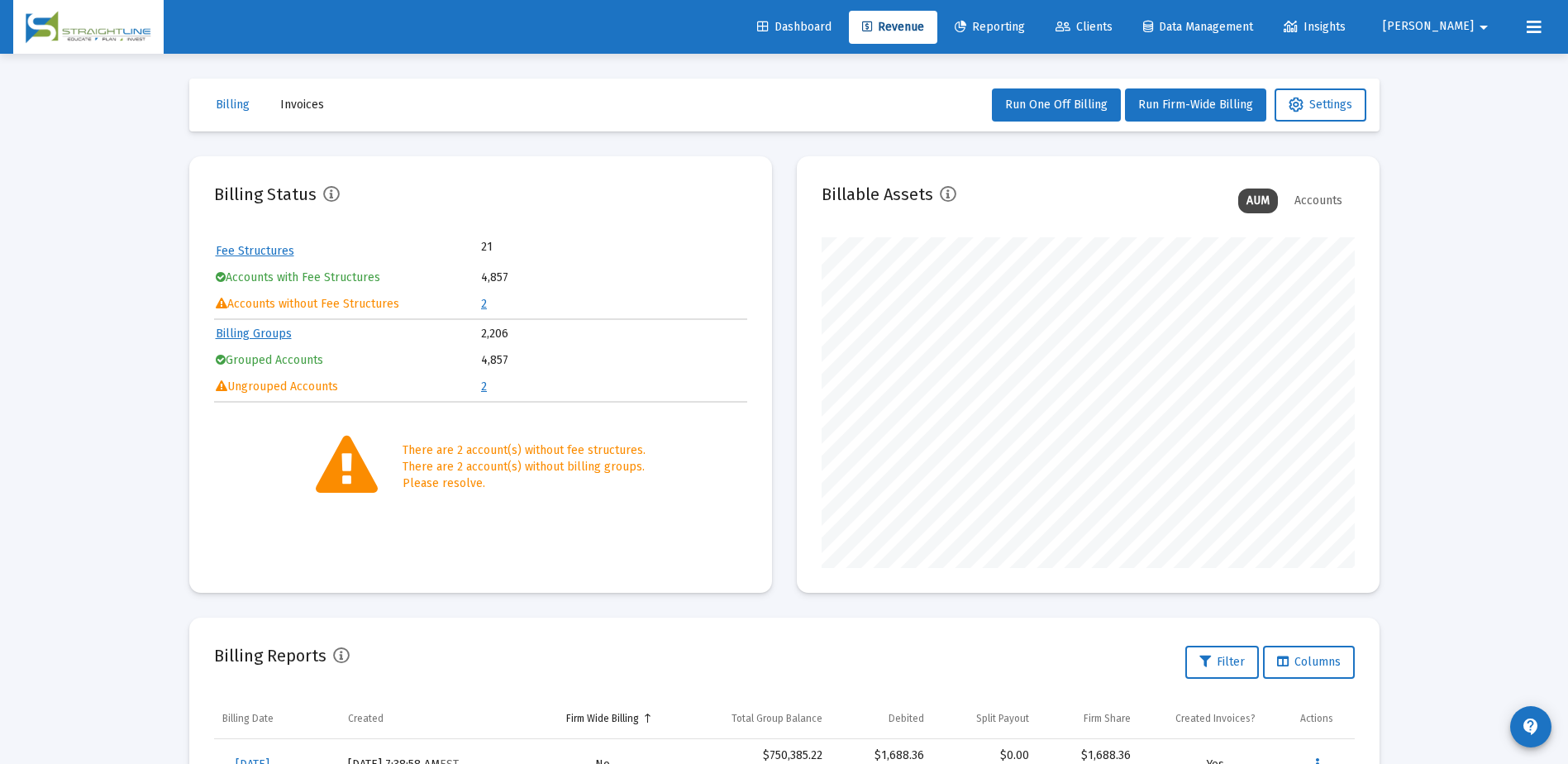
click at [925, 21] on span "Revenue" at bounding box center [893, 26] width 62 height 14
click at [831, 25] on span "Dashboard" at bounding box center [795, 26] width 75 height 14
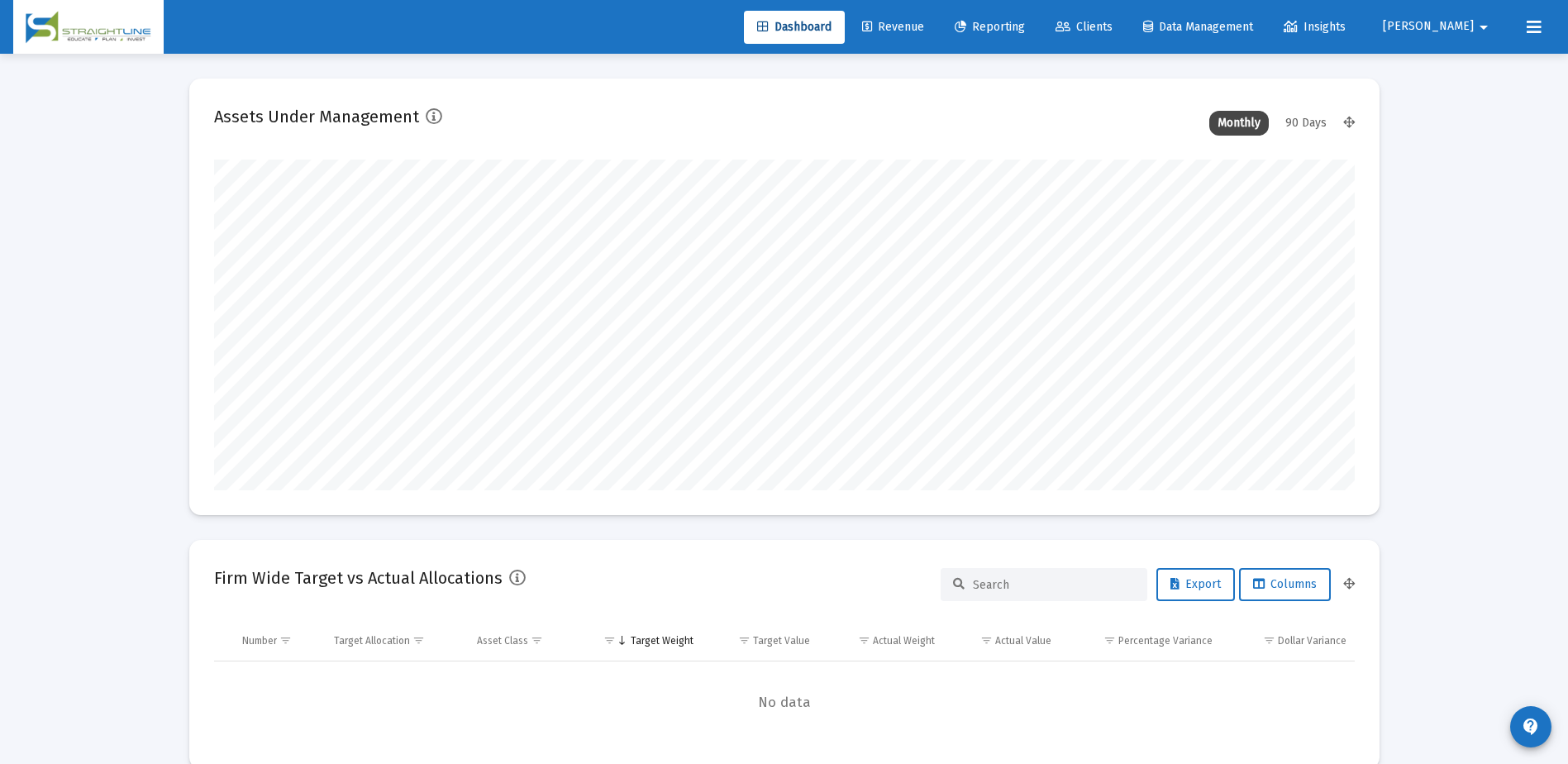
scroll to position [331, 614]
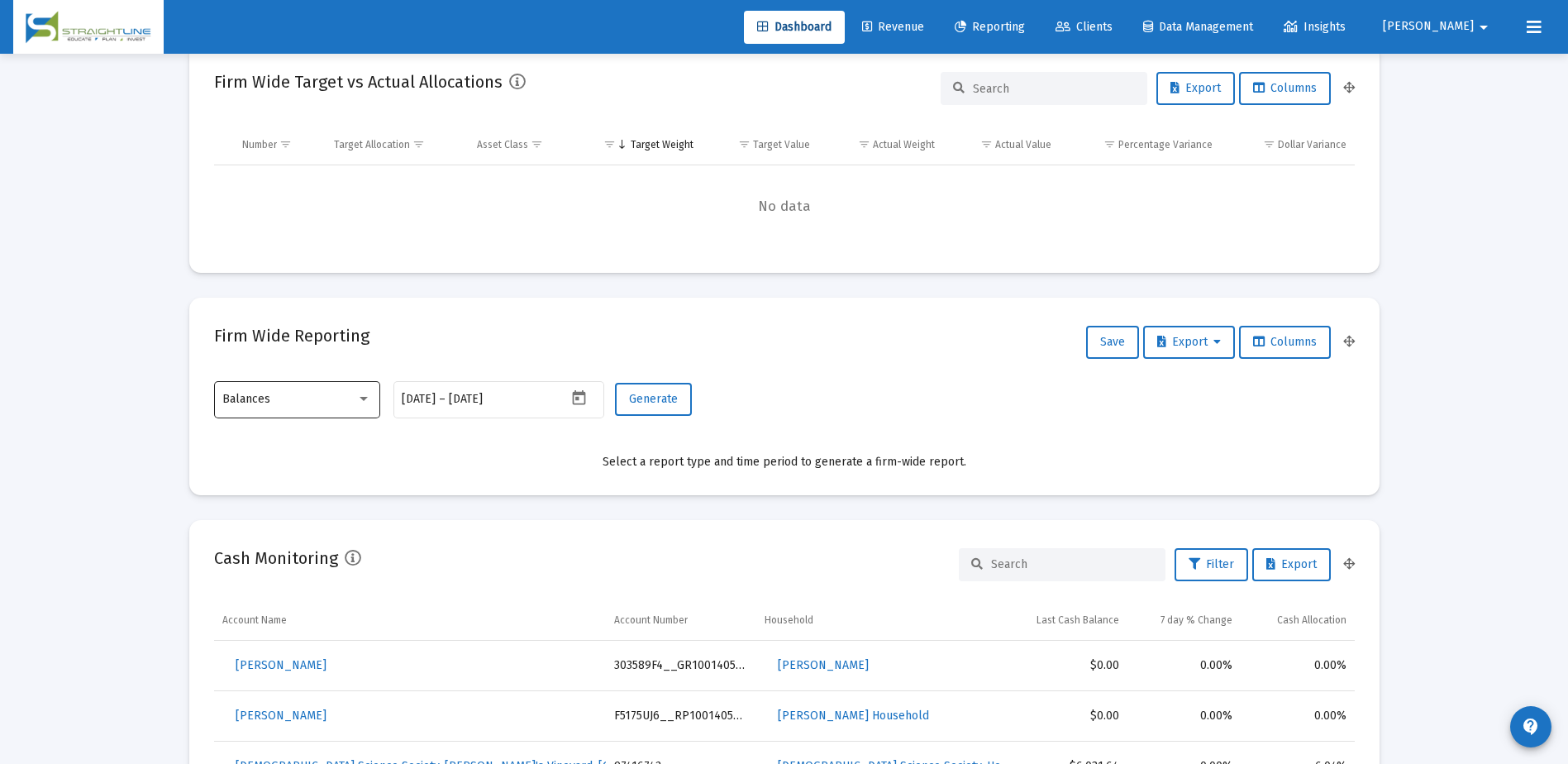
click at [379, 398] on div "Balances [DATE] [DATE] – [DATE] Generate" at bounding box center [784, 407] width 1140 height 59
click at [368, 401] on div at bounding box center [363, 399] width 15 height 13
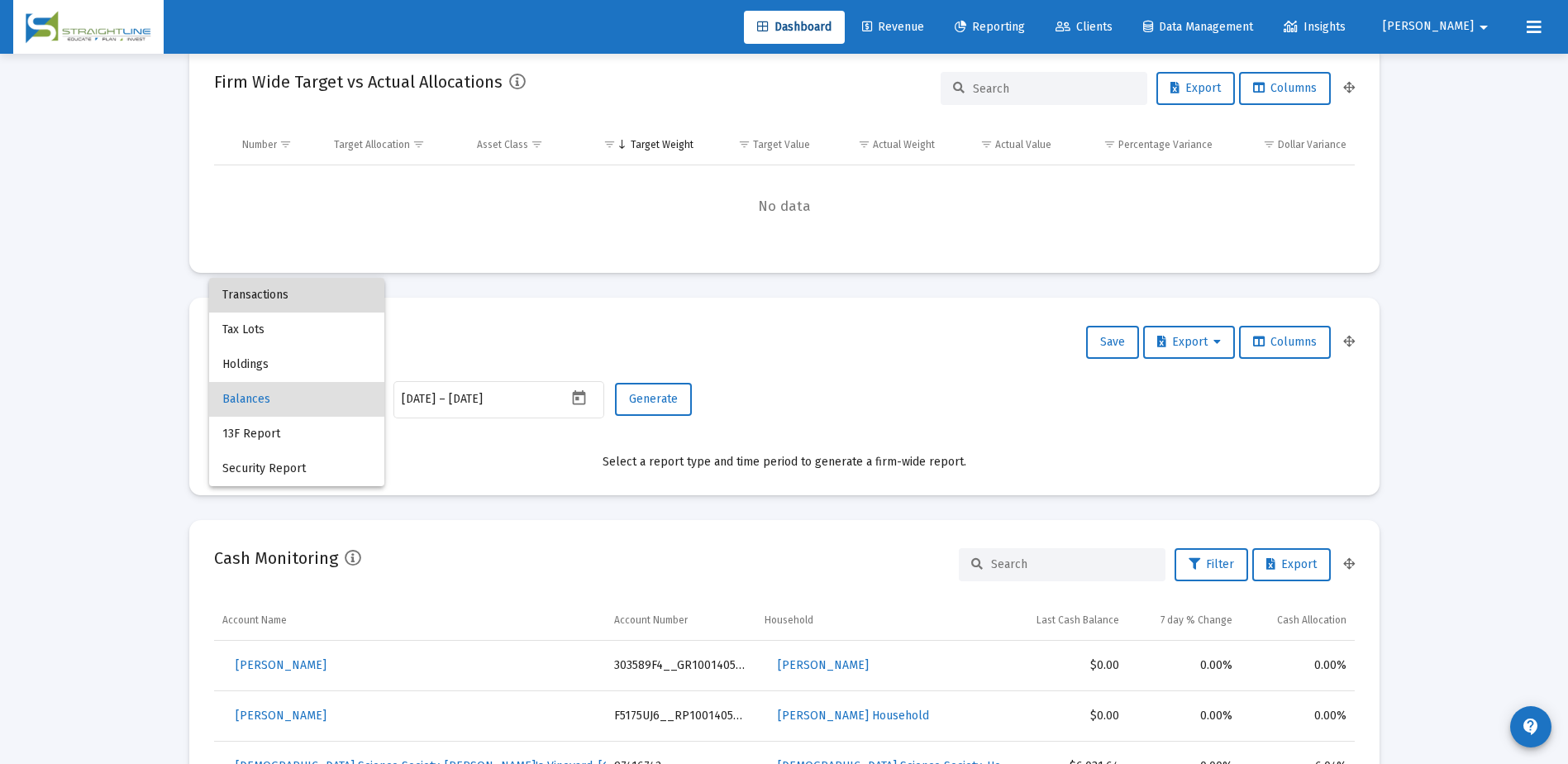
click at [281, 304] on span "Transactions" at bounding box center [296, 294] width 148 height 35
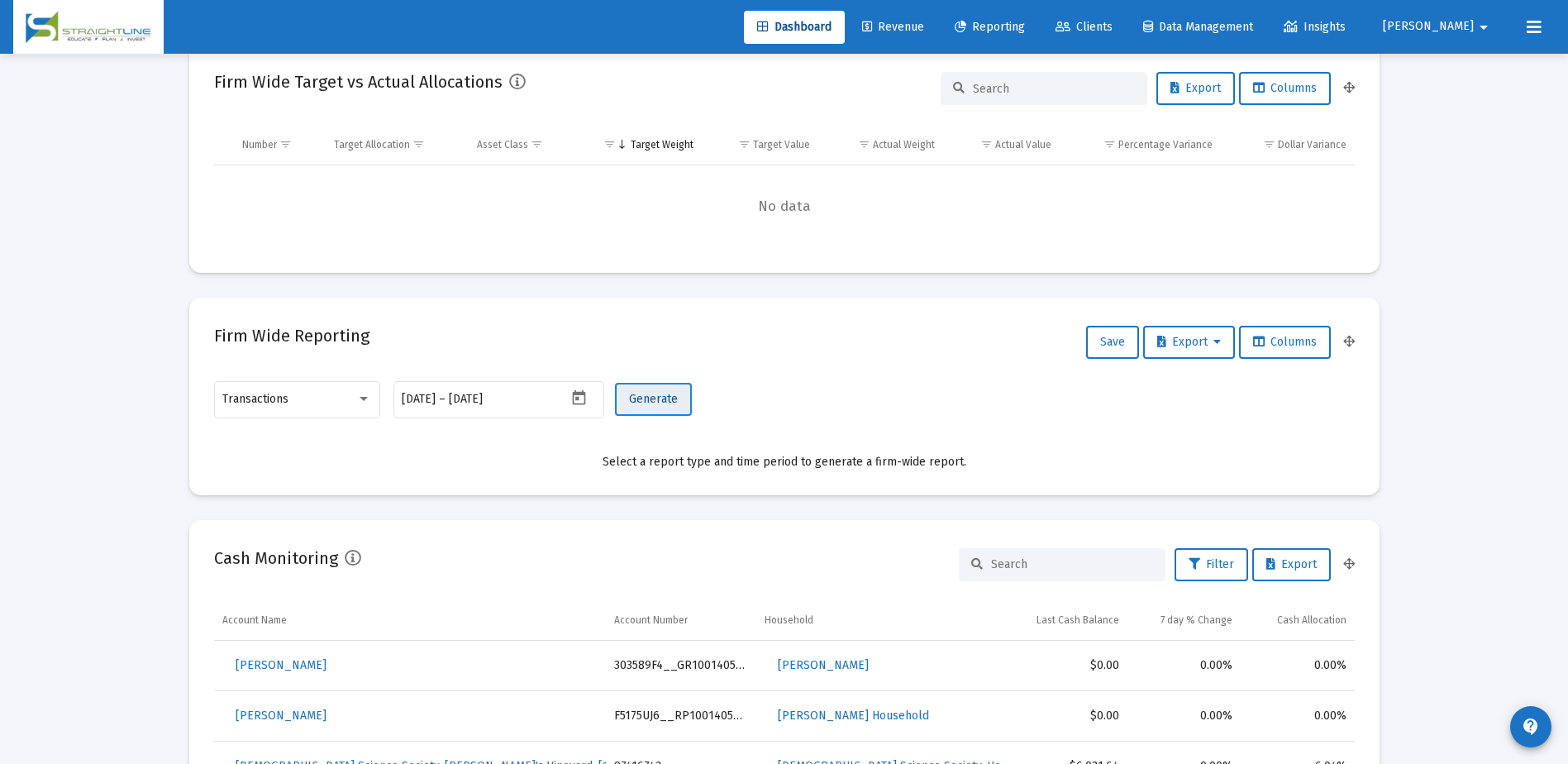
click at [641, 398] on span "Generate" at bounding box center [654, 399] width 49 height 14
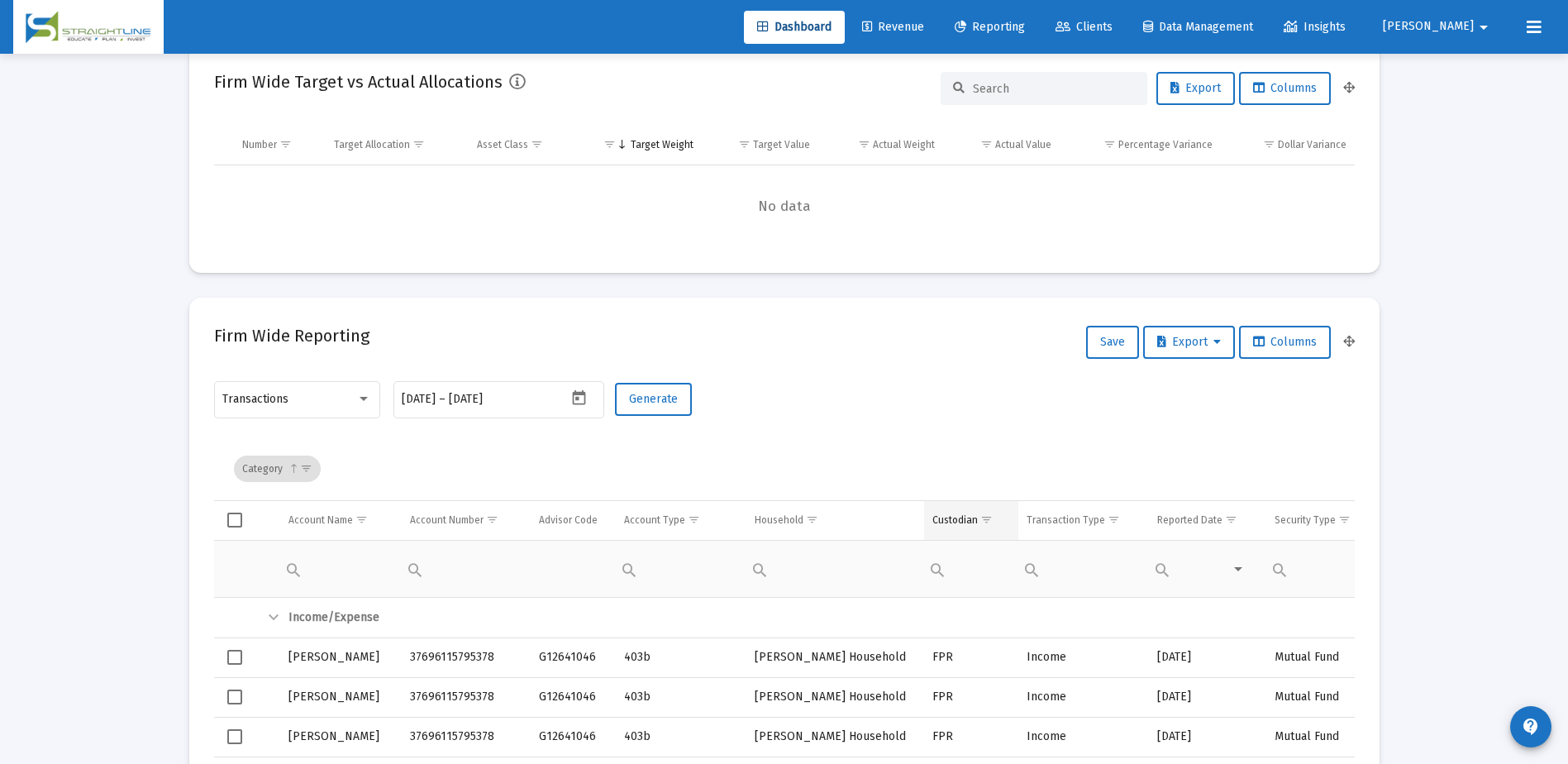
click at [989, 519] on span "Show filter options for column 'Custodian'" at bounding box center [986, 519] width 12 height 12
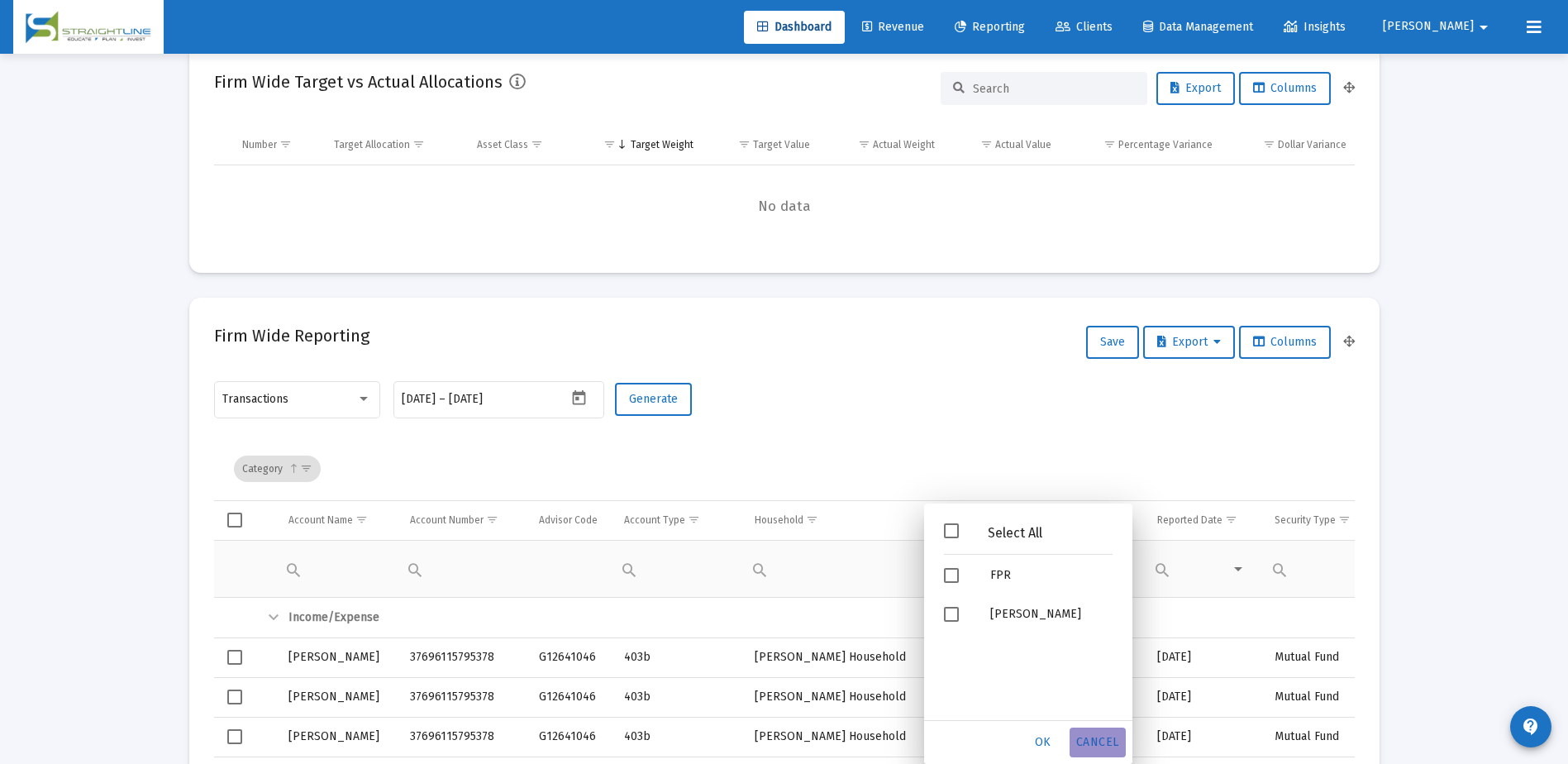
click at [1104, 741] on span "Cancel" at bounding box center [1097, 742] width 43 height 14
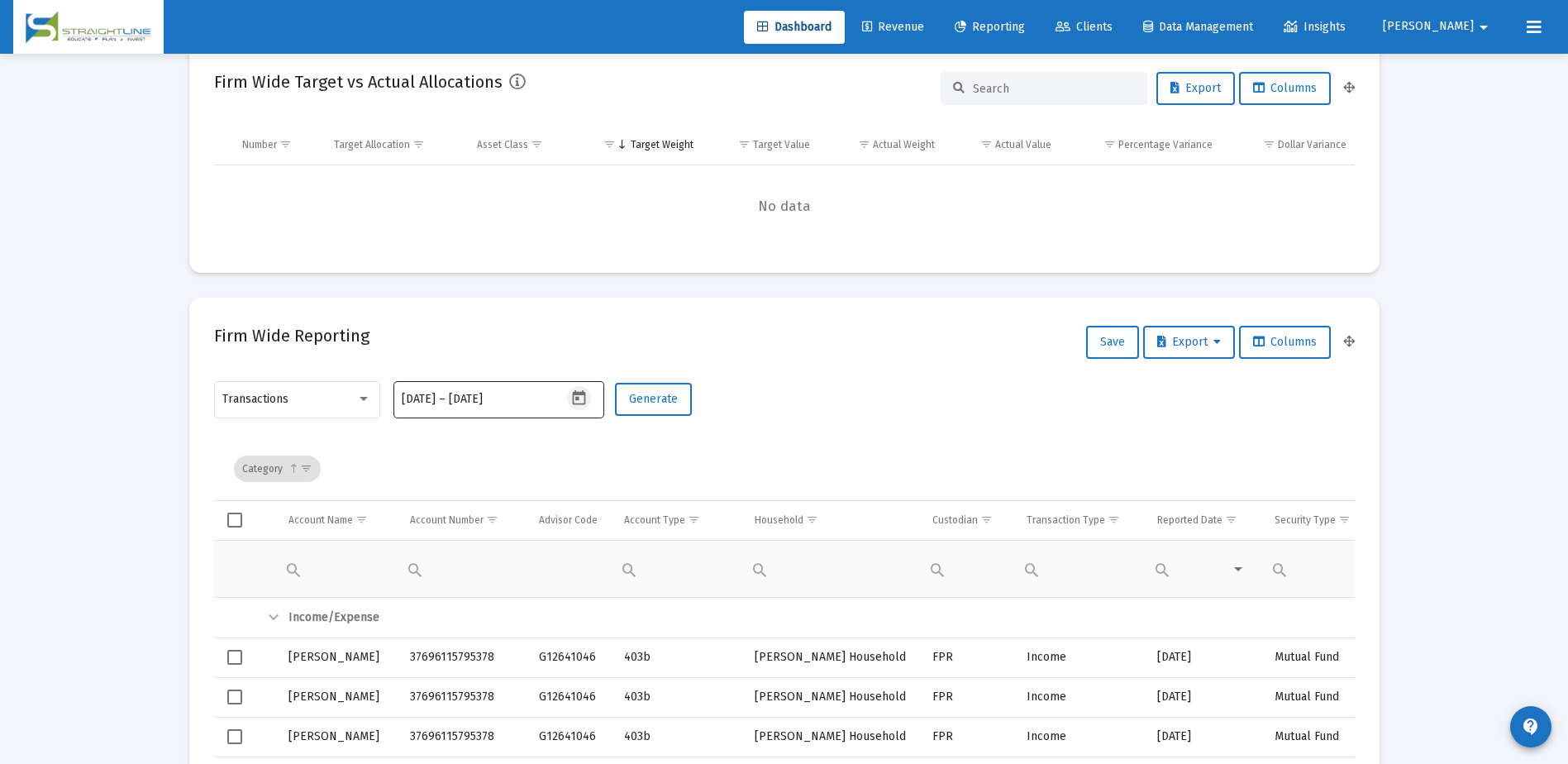
click at [577, 403] on icon "Open calendar" at bounding box center [579, 398] width 13 height 15
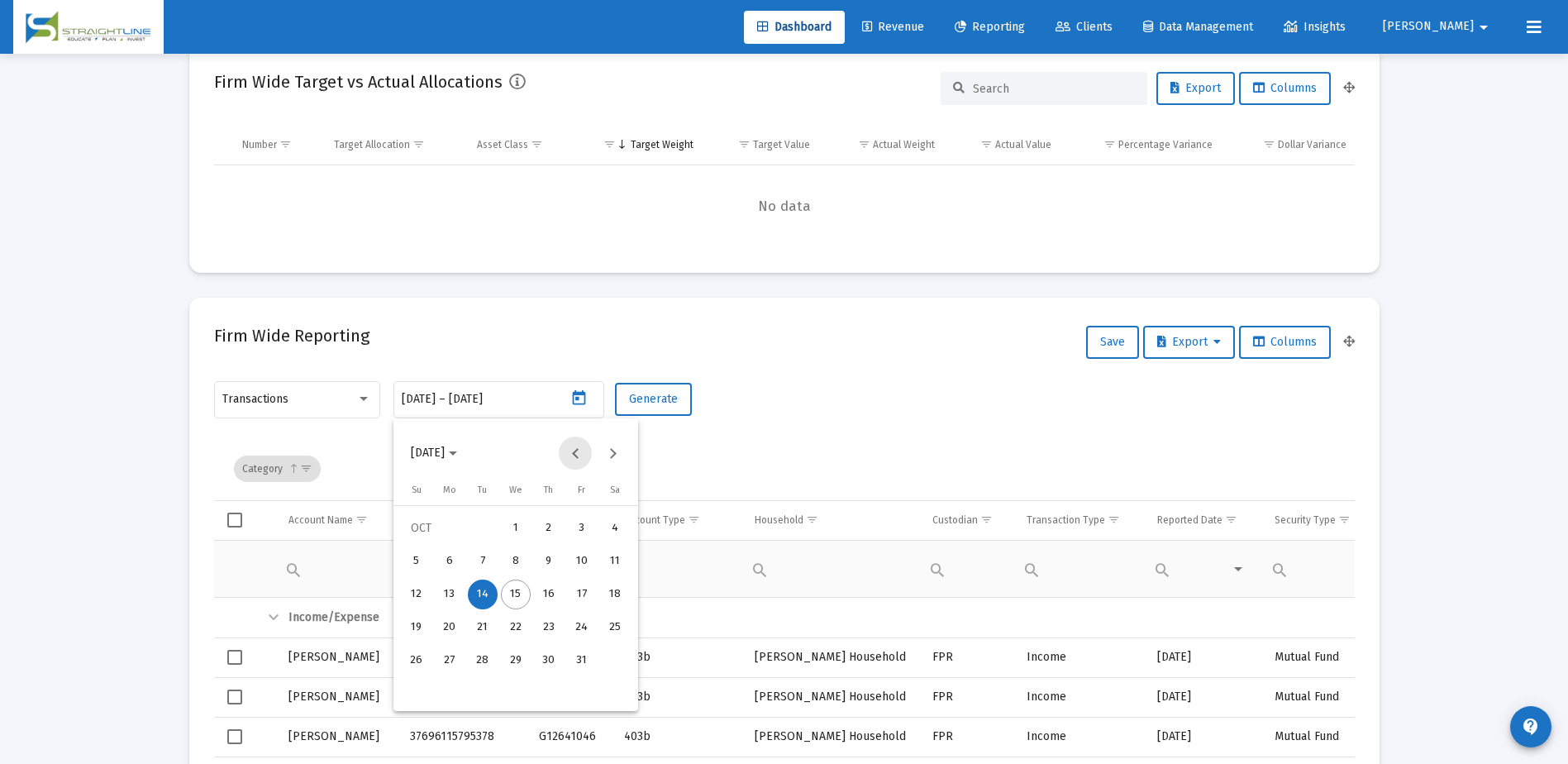
click at [580, 451] on button "Previous month" at bounding box center [574, 452] width 33 height 33
click at [613, 452] on button "Next month" at bounding box center [612, 452] width 33 height 33
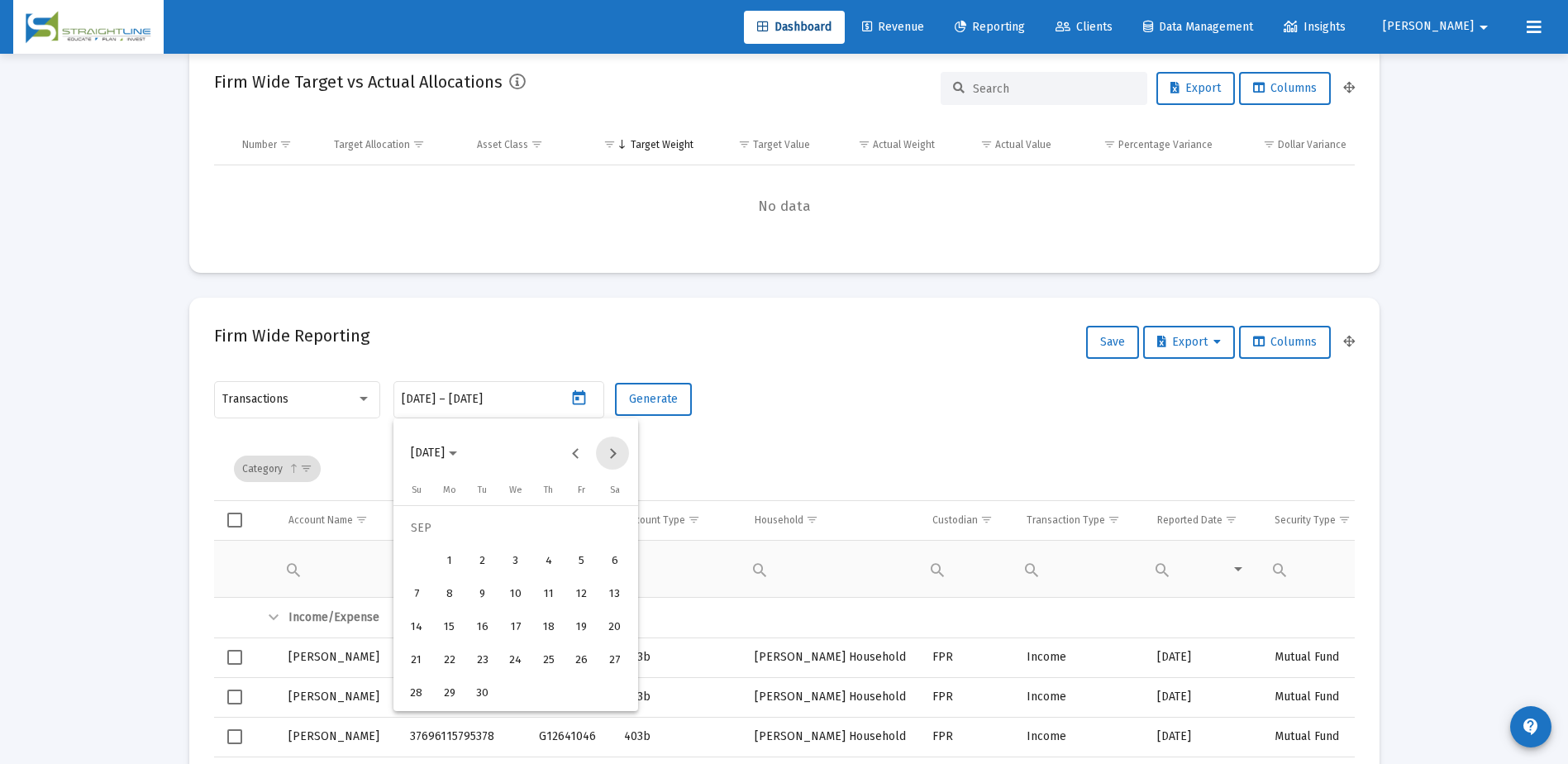
click at [612, 452] on button "Next month" at bounding box center [612, 452] width 33 height 33
click at [695, 451] on div at bounding box center [784, 382] width 1568 height 764
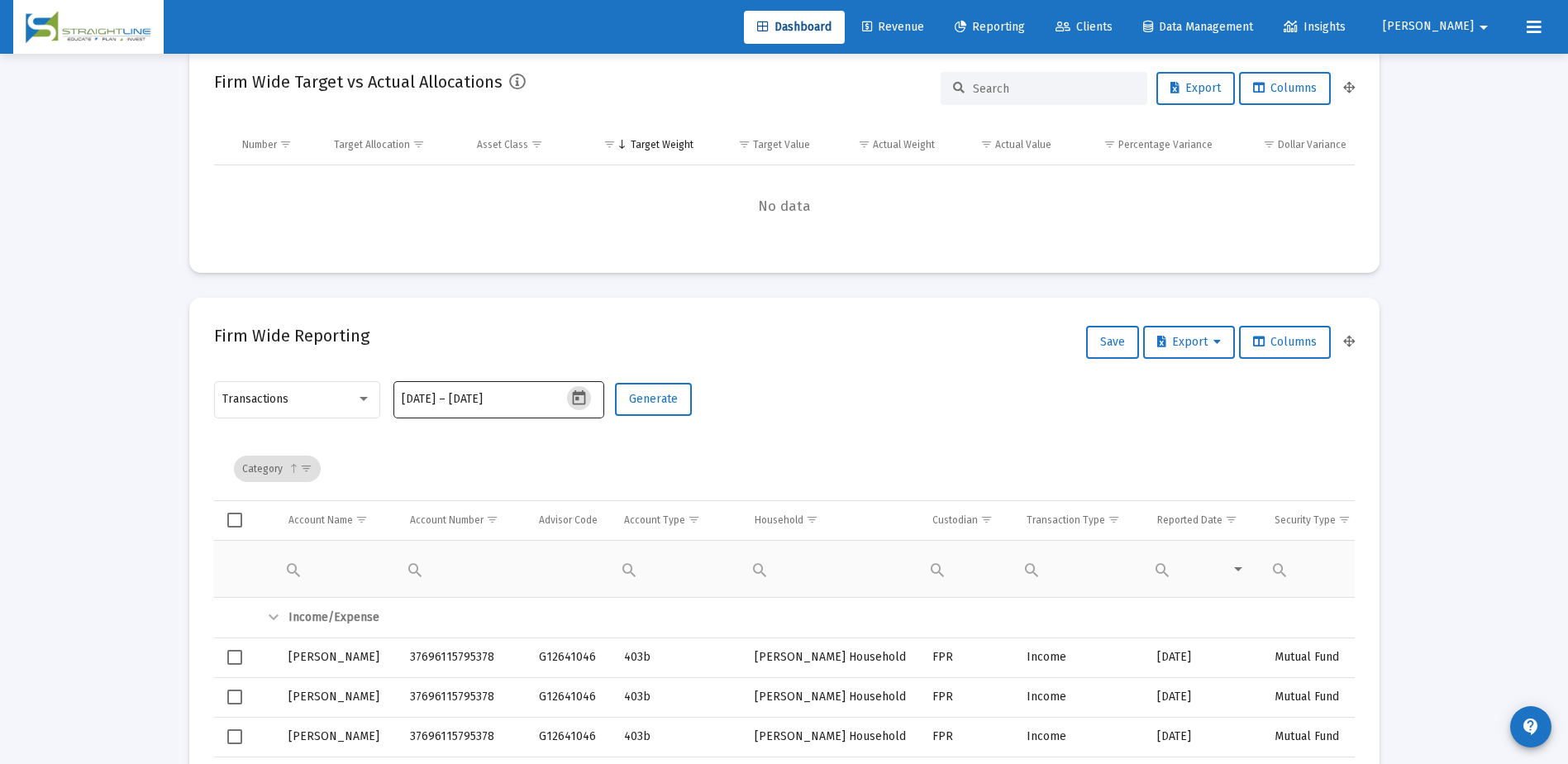
click at [580, 400] on icon "Open calendar" at bounding box center [579, 398] width 18 height 18
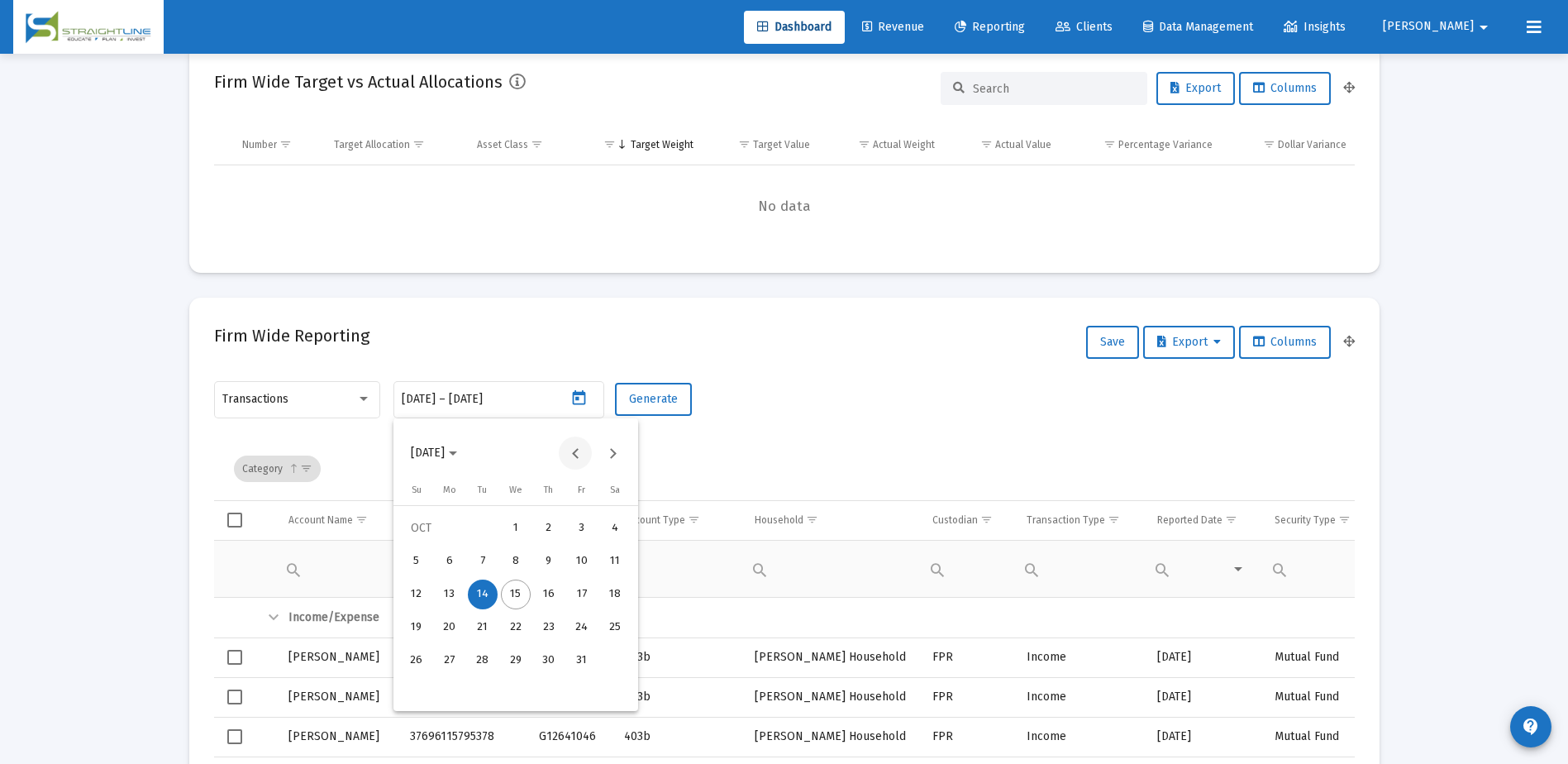
click at [572, 460] on button "Previous month" at bounding box center [574, 452] width 33 height 33
click at [457, 558] on div "1" at bounding box center [450, 561] width 30 height 30
type input "[DATE]"
click at [579, 397] on div at bounding box center [784, 382] width 1568 height 764
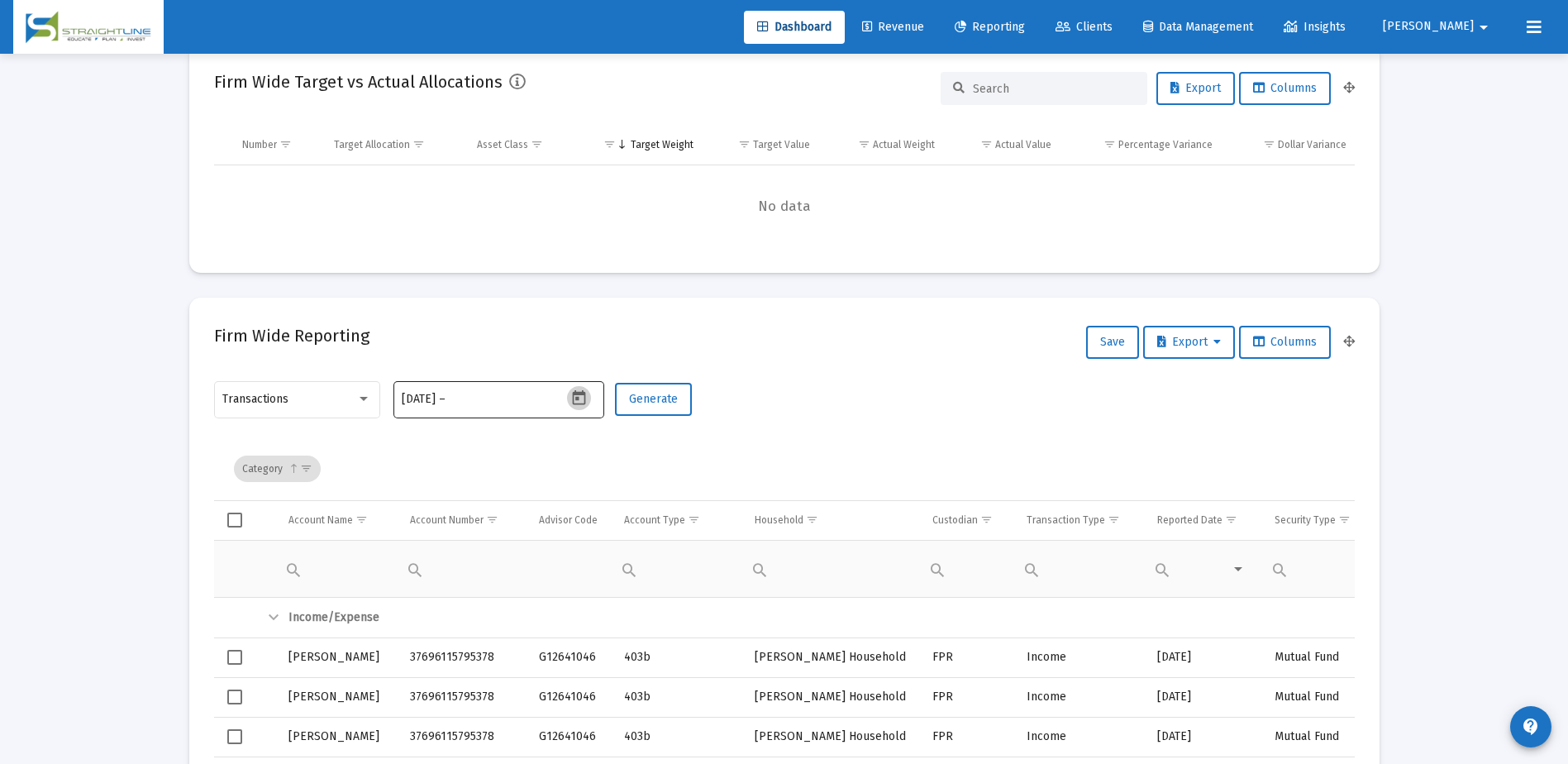
click at [571, 395] on icon "Open calendar" at bounding box center [579, 398] width 18 height 18
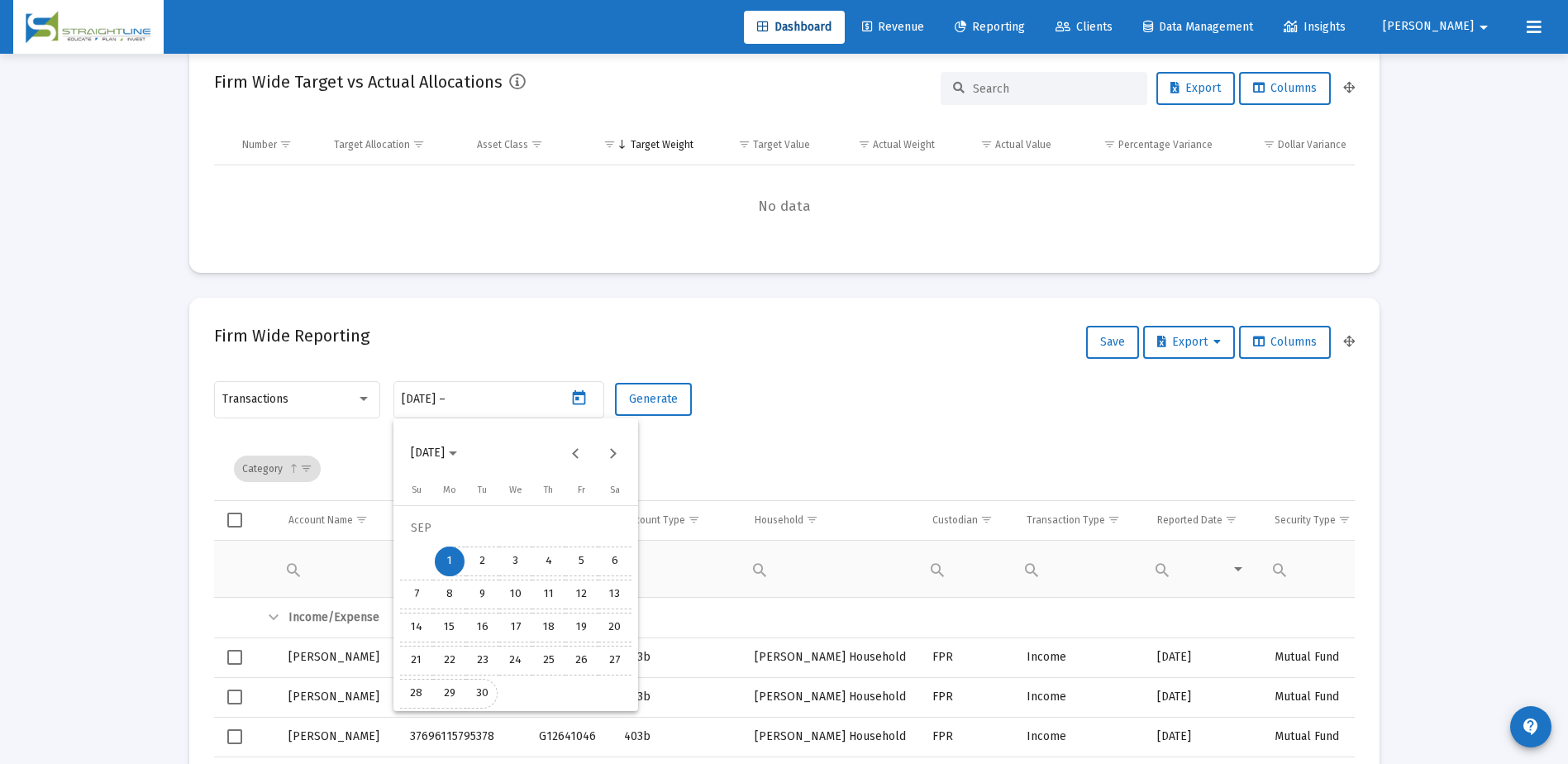
click at [486, 682] on div "30" at bounding box center [483, 694] width 30 height 30
type input "[DATE]"
click at [646, 399] on span "Generate" at bounding box center [654, 399] width 49 height 14
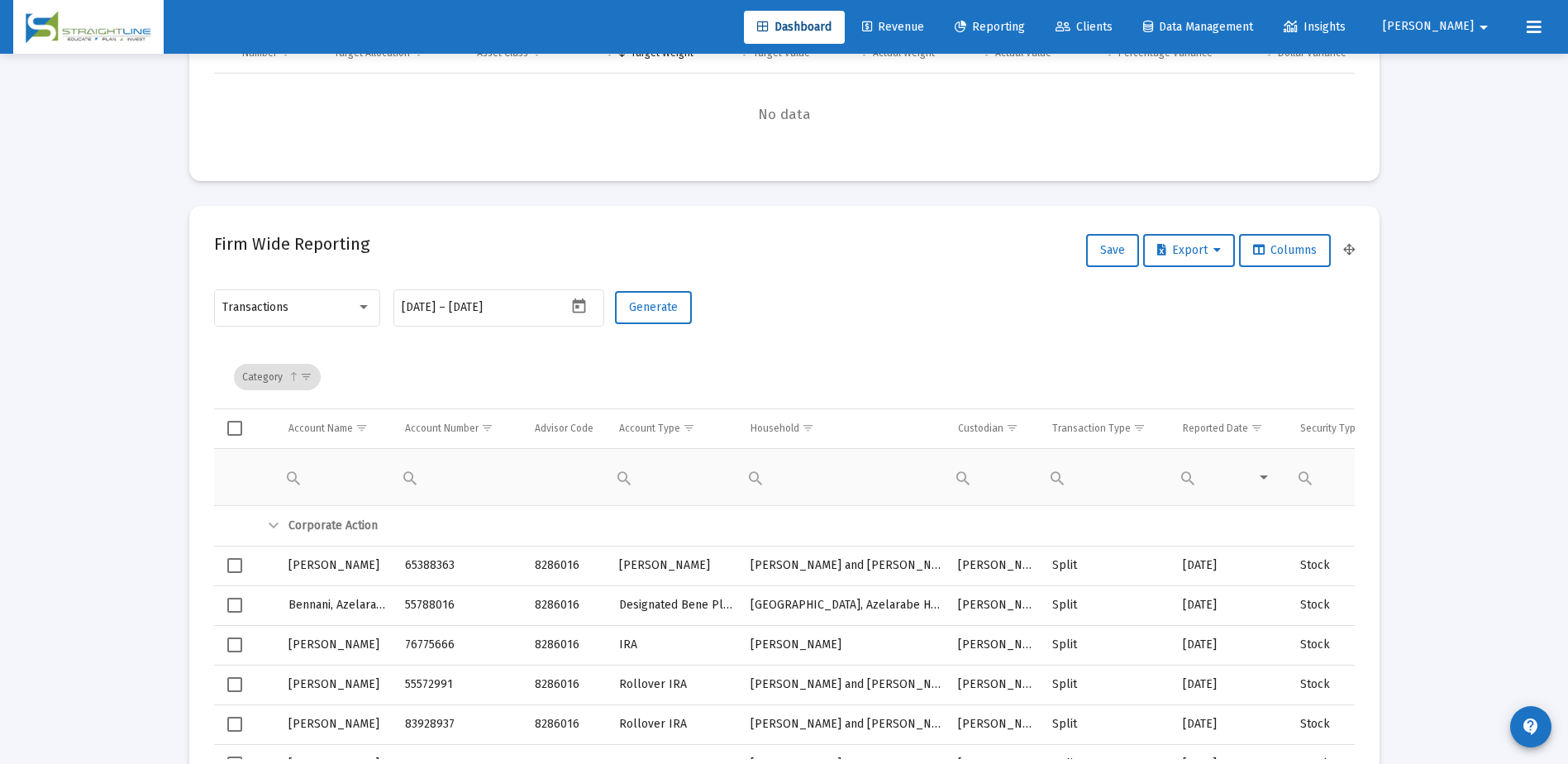
scroll to position [661, 0]
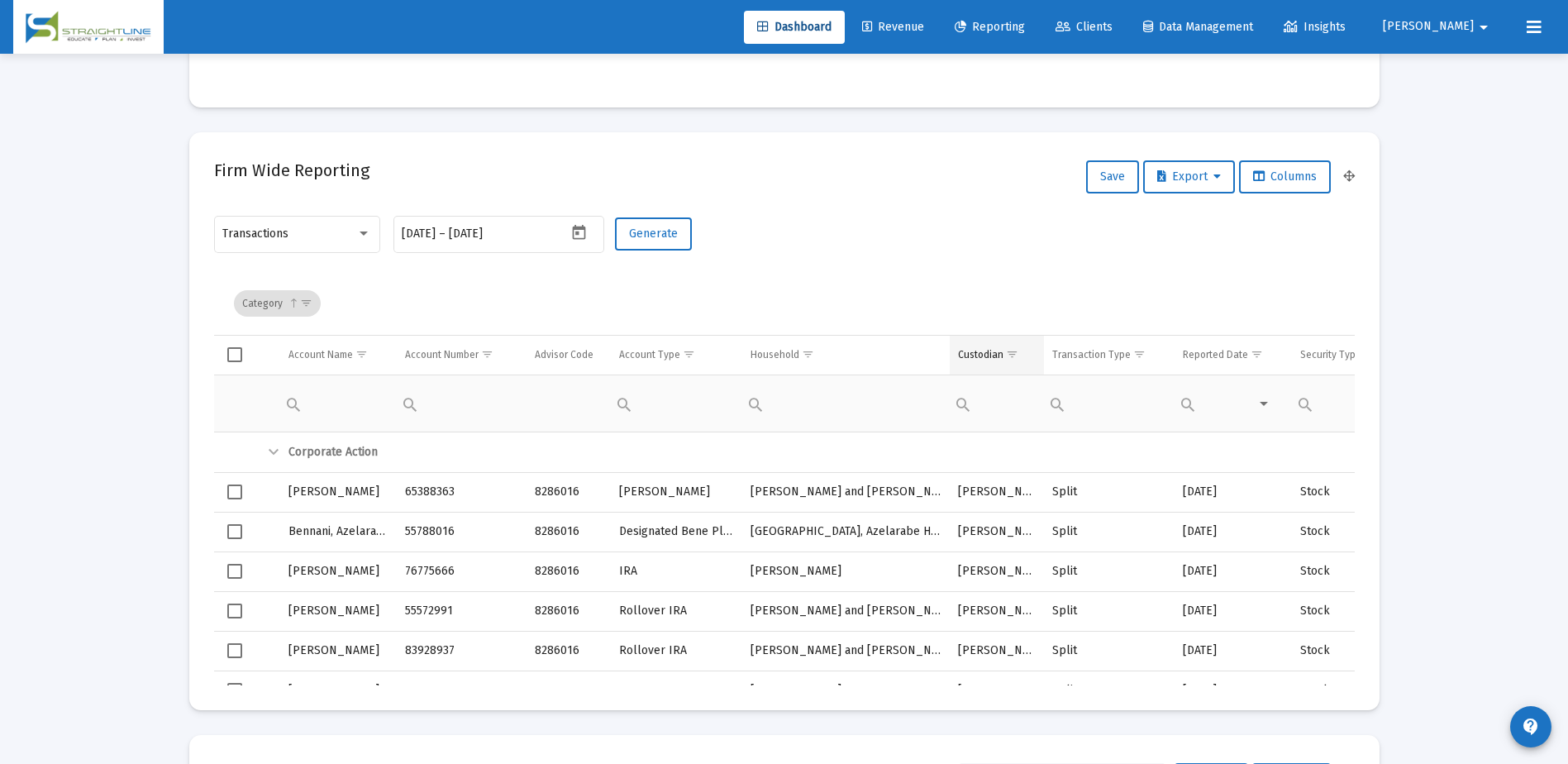
click at [1010, 356] on span "Show filter options for column 'Custodian'" at bounding box center [1011, 354] width 12 height 12
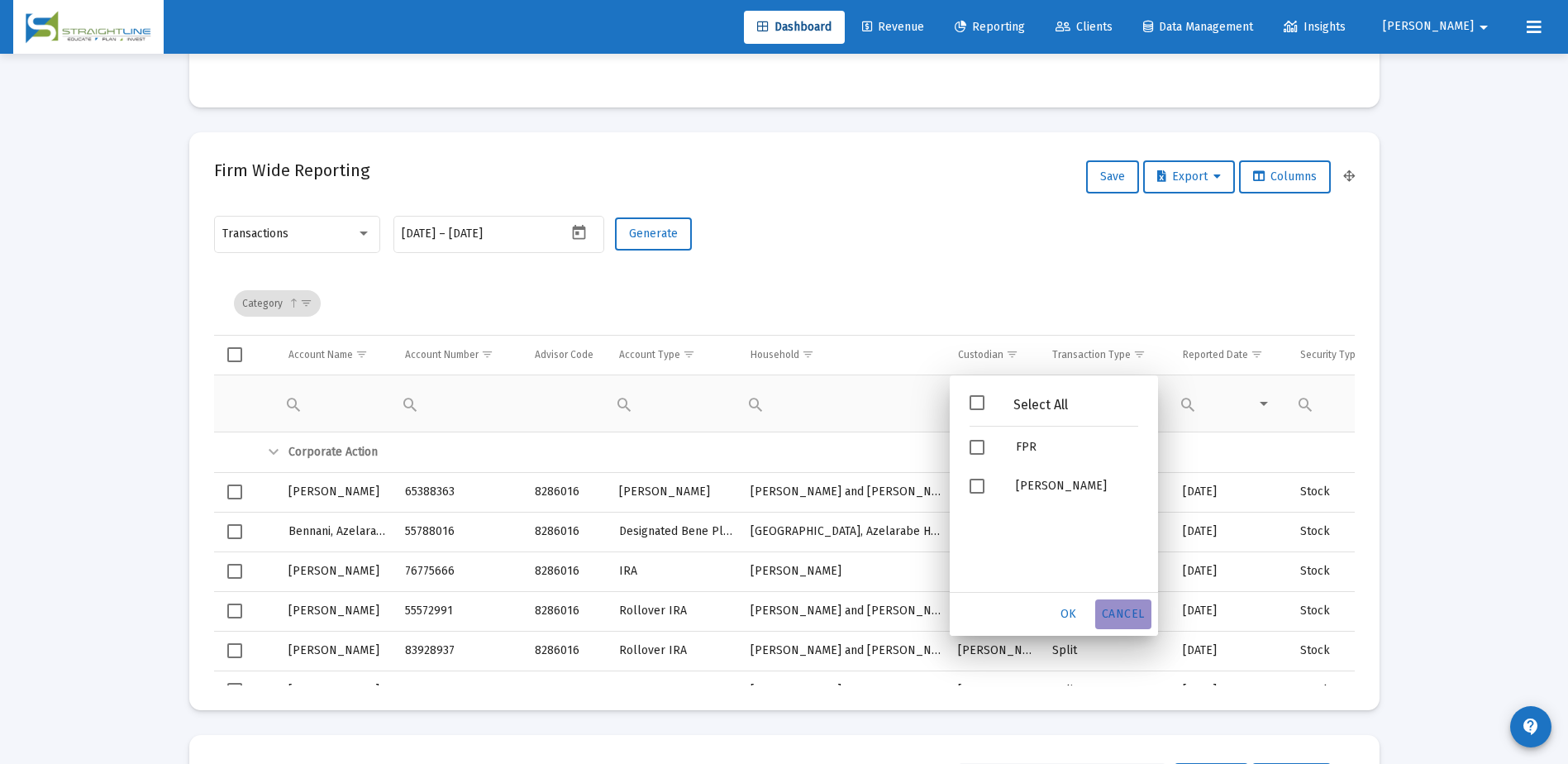
click at [1148, 615] on div "Cancel" at bounding box center [1123, 615] width 56 height 30
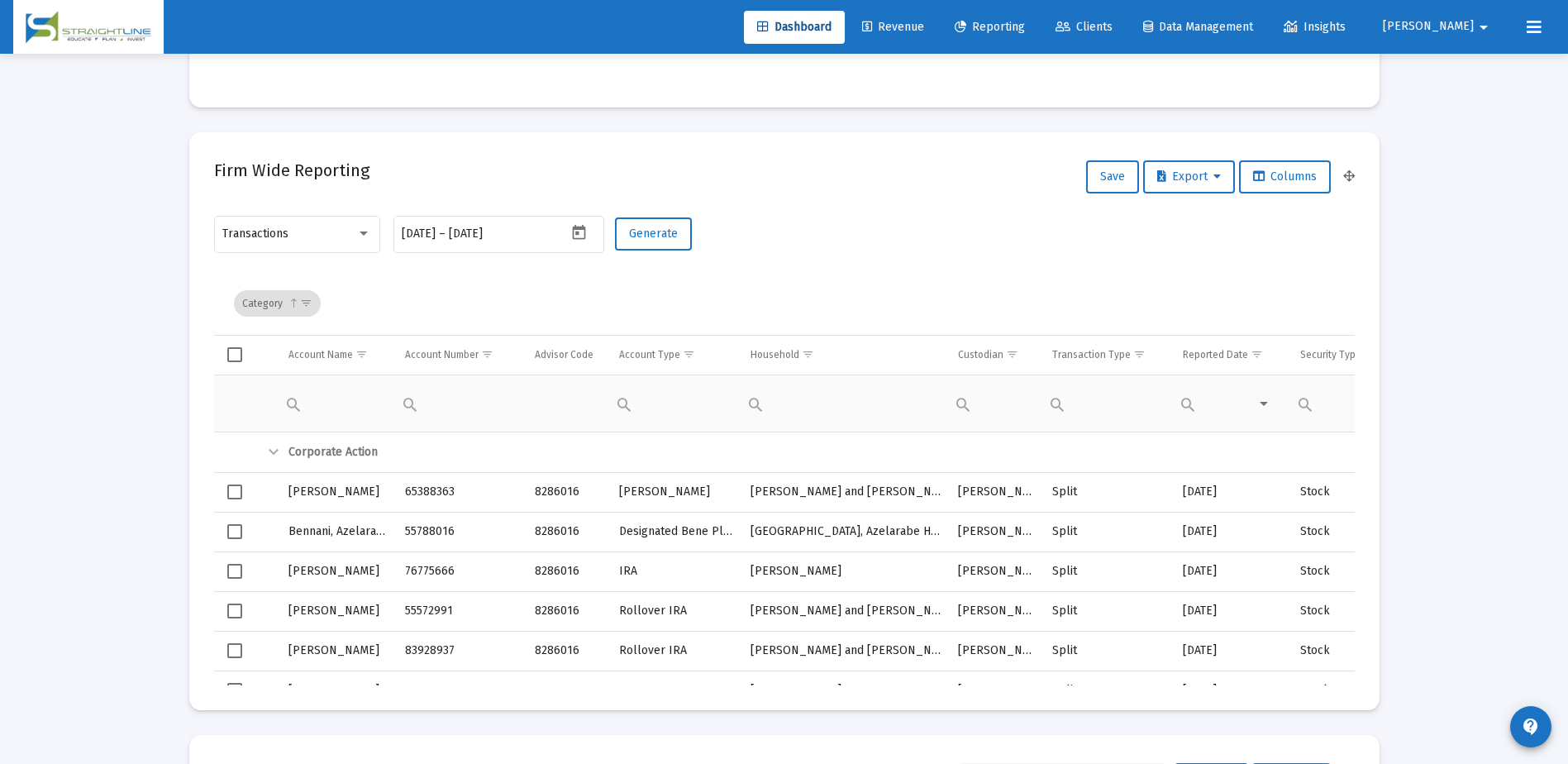
click at [962, 270] on div "Transactions [DATE] [DATE] – [DATE] Generate" at bounding box center [784, 242] width 1140 height 59
click at [912, 303] on div "Category" at bounding box center [788, 303] width 1109 height 63
click at [356, 233] on div "Transactions" at bounding box center [289, 233] width 134 height 13
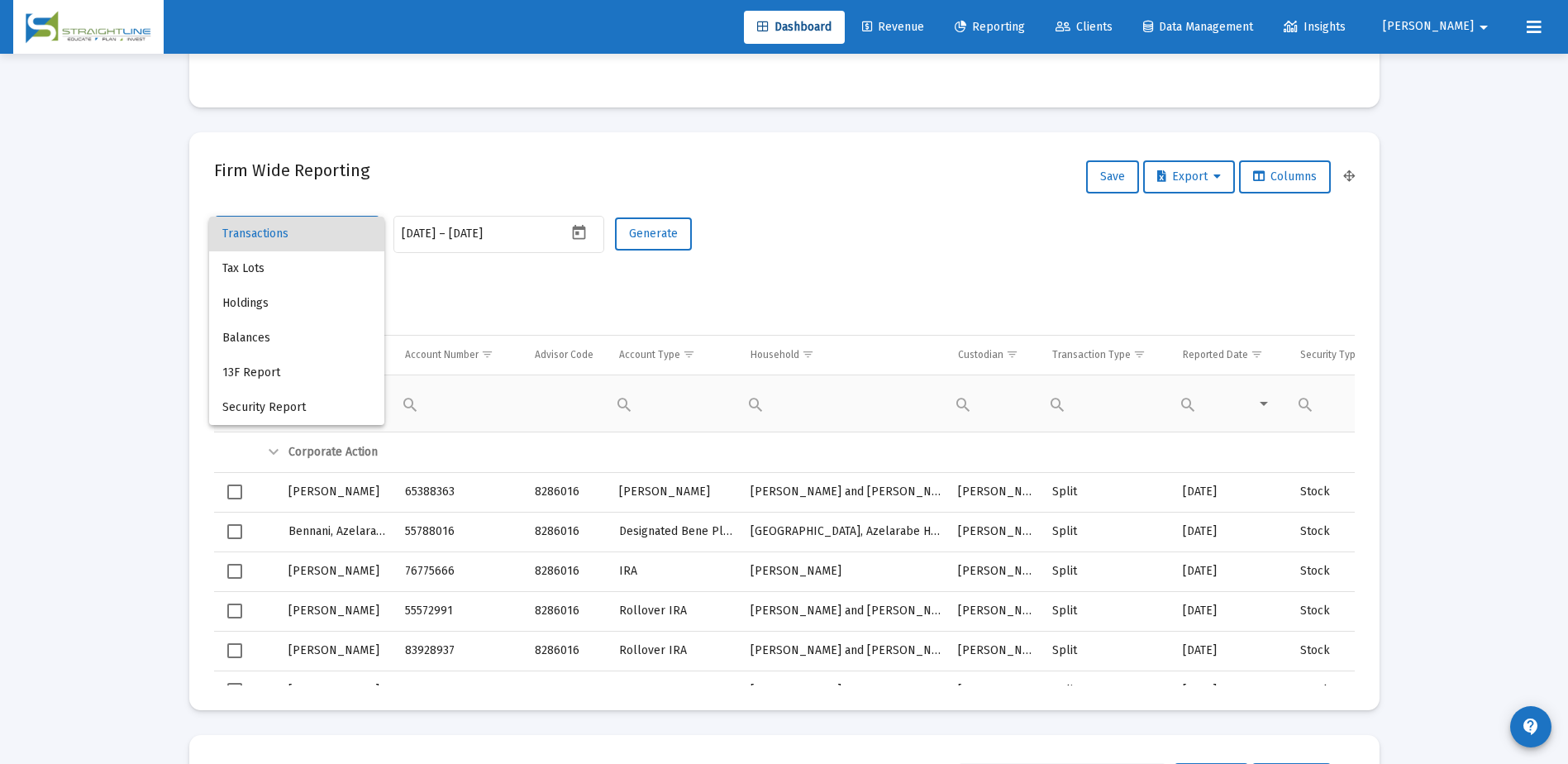
click at [492, 295] on div at bounding box center [784, 382] width 1568 height 764
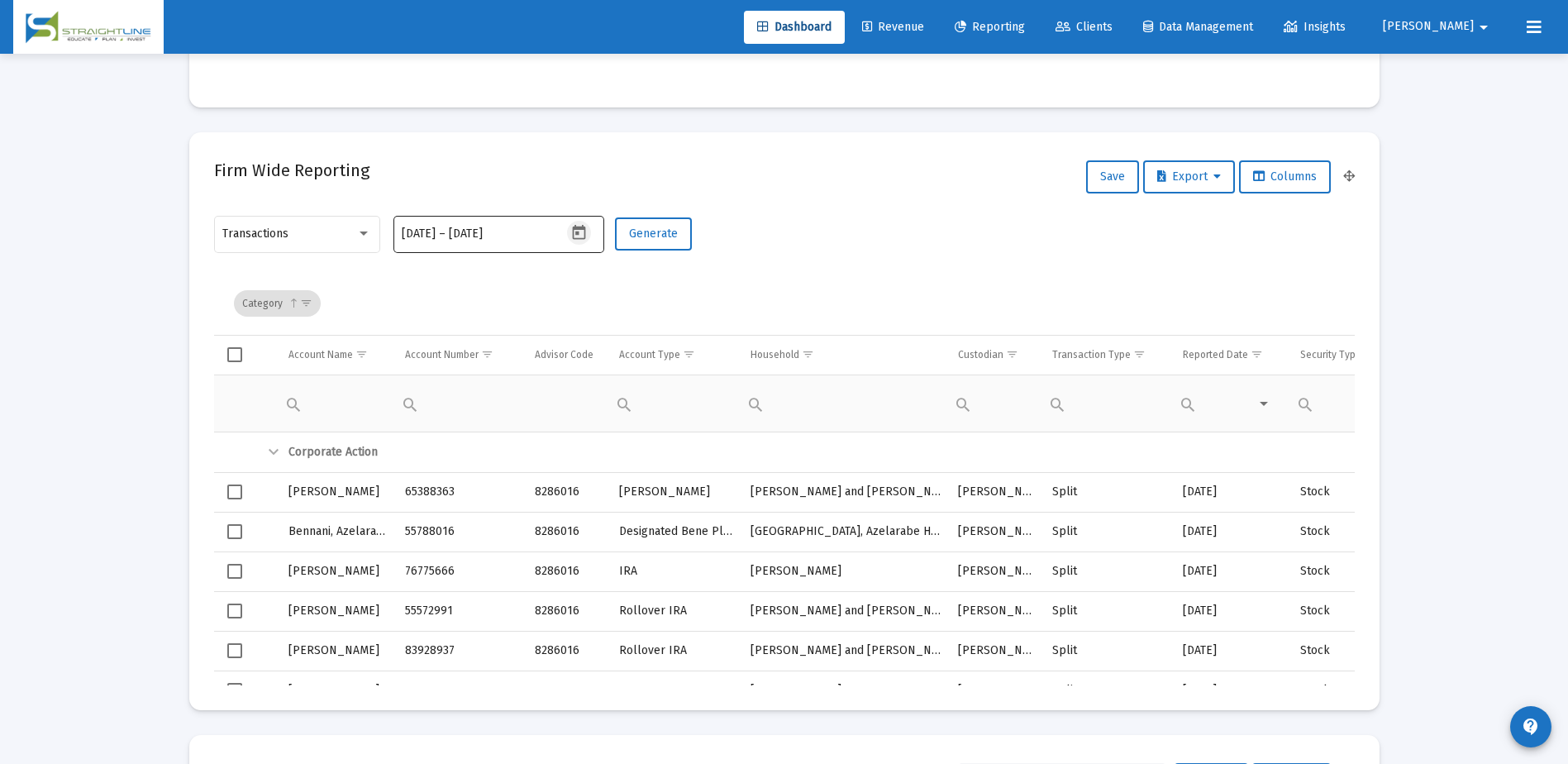
click at [582, 233] on icon "Open calendar" at bounding box center [579, 233] width 18 height 18
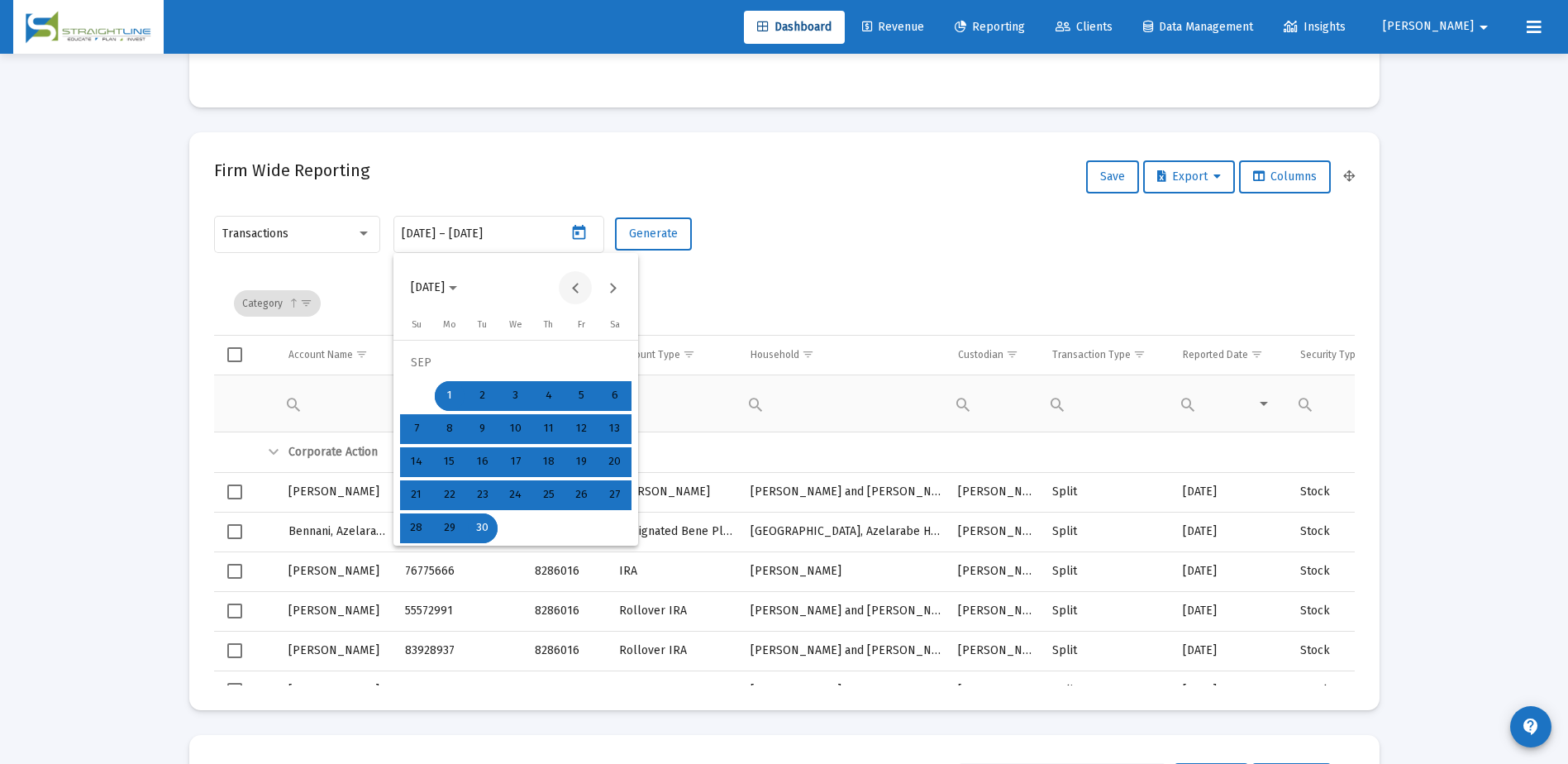
click at [572, 291] on button "Previous month" at bounding box center [574, 287] width 33 height 33
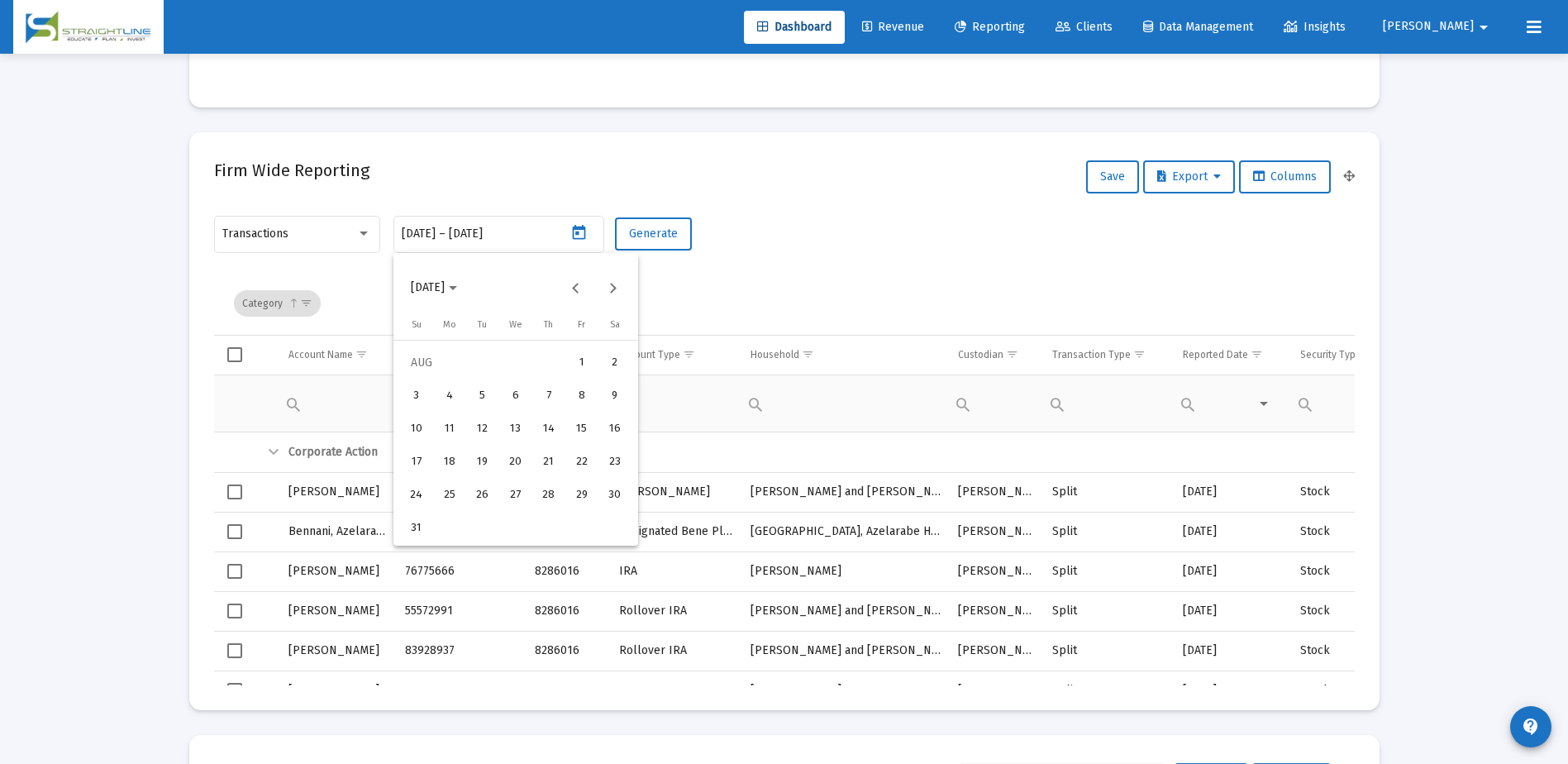
click at [516, 392] on div "6" at bounding box center [516, 396] width 30 height 30
type input "[DATE]"
click at [518, 395] on div "6" at bounding box center [516, 396] width 30 height 30
type input "[DATE]"
click at [646, 241] on button "Generate" at bounding box center [654, 233] width 77 height 33
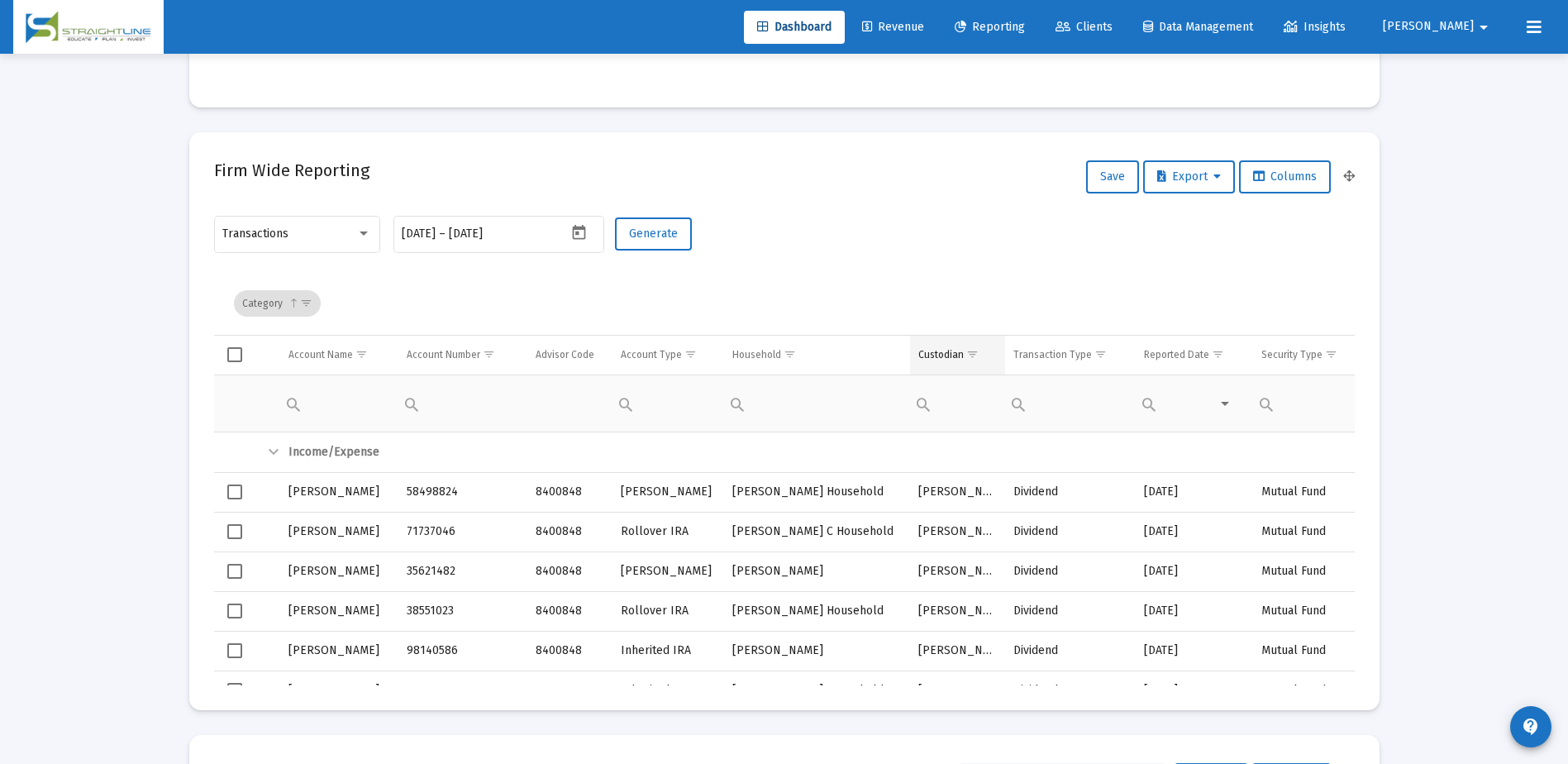
click at [973, 353] on span "Show filter options for column 'Custodian'" at bounding box center [972, 354] width 12 height 12
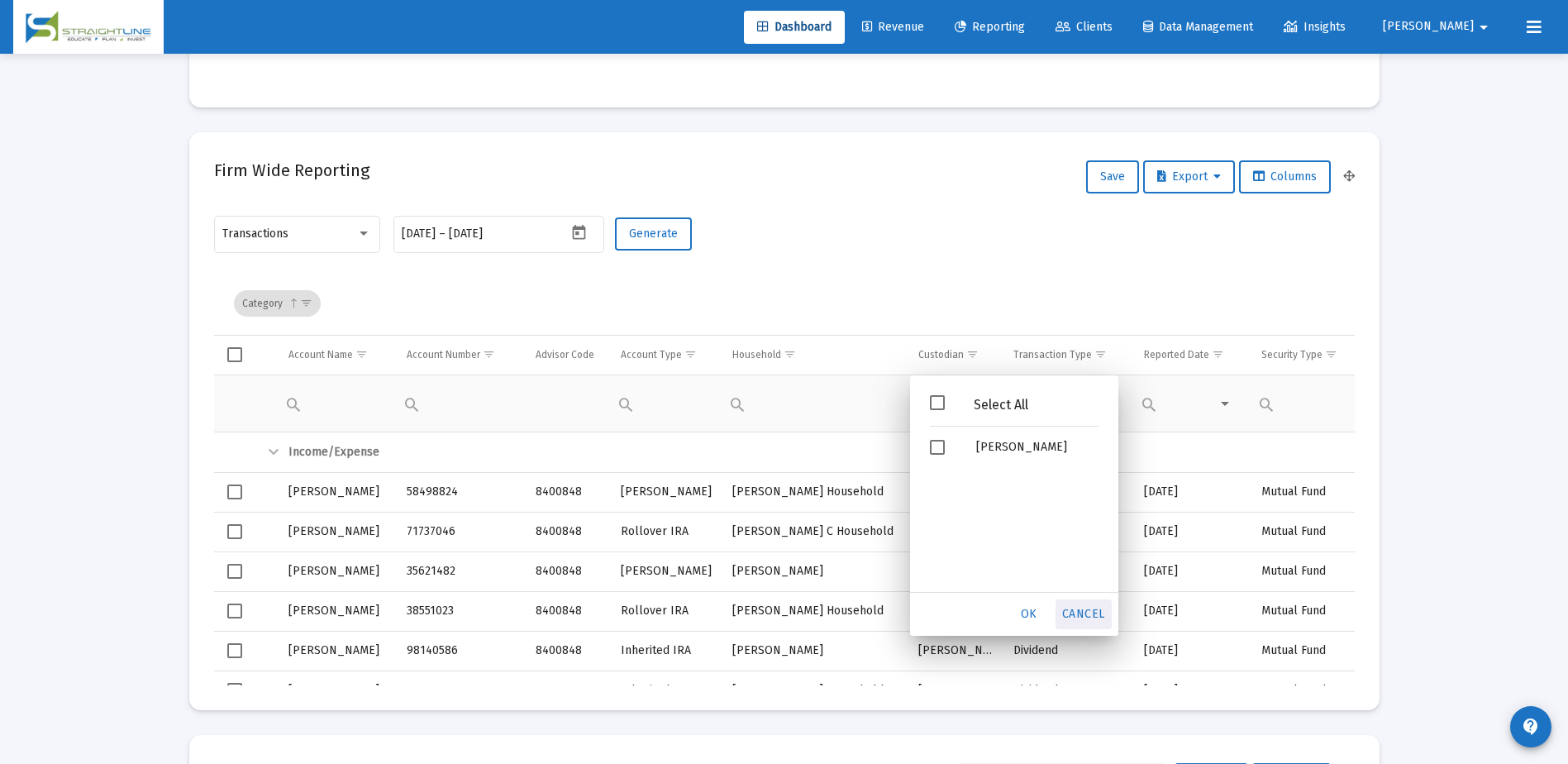
click at [1081, 608] on span "Cancel" at bounding box center [1083, 614] width 43 height 14
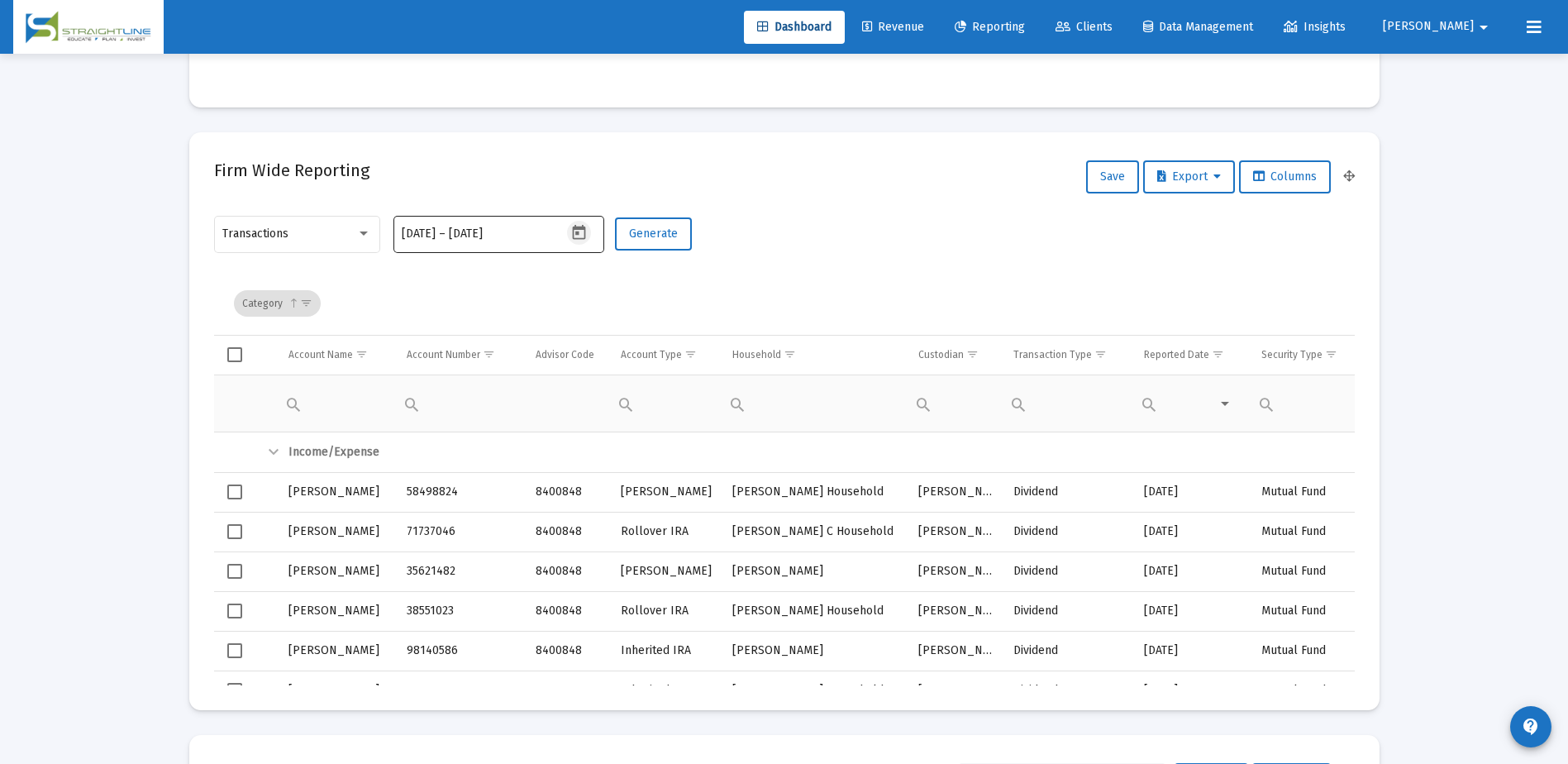
click at [586, 229] on icon "Open calendar" at bounding box center [579, 233] width 18 height 18
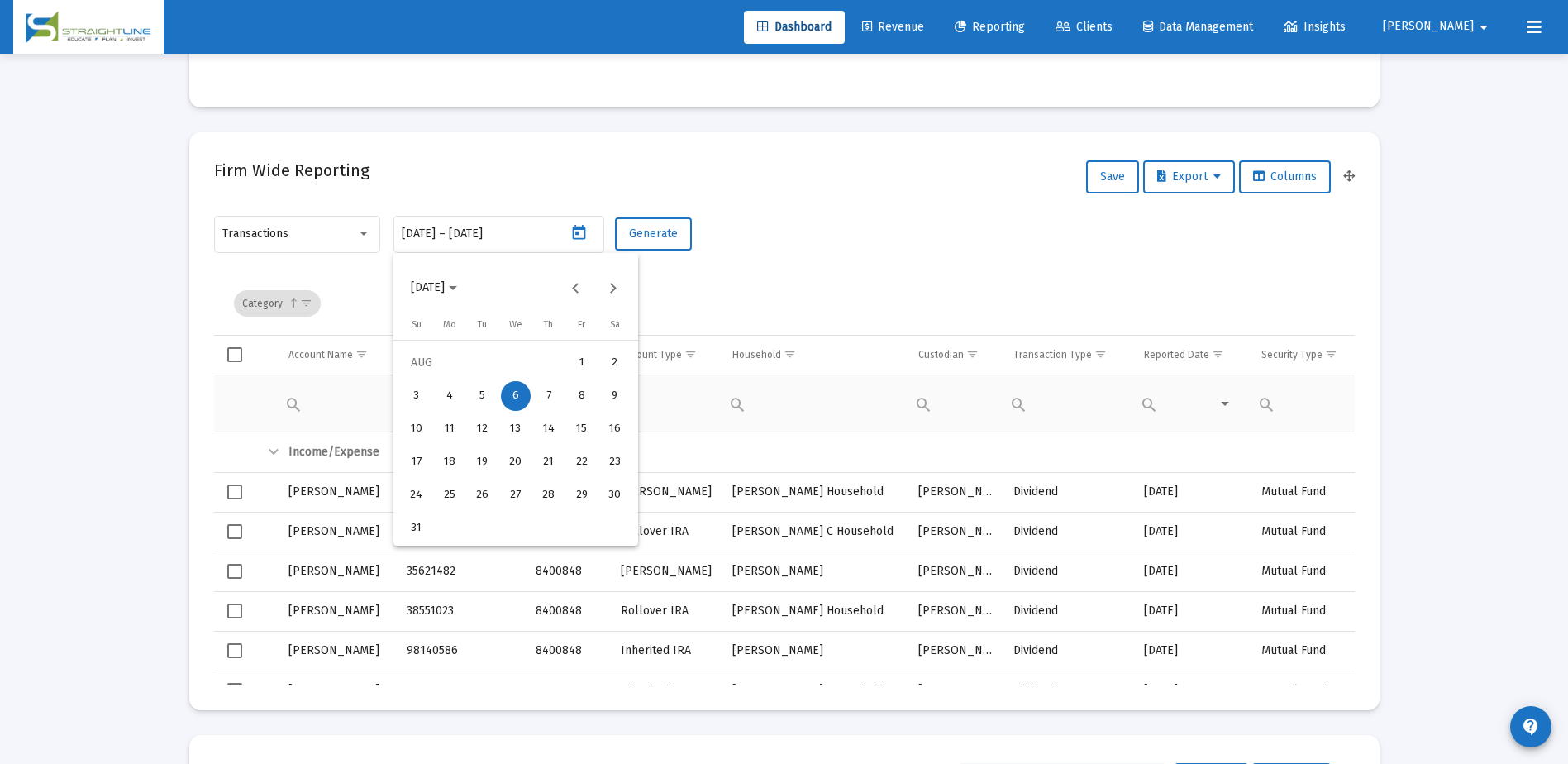
click at [580, 361] on div "1" at bounding box center [582, 363] width 30 height 30
type input "[DATE]"
click at [578, 433] on div "15" at bounding box center [582, 429] width 30 height 30
type input "[DATE]"
click at [643, 228] on span "Generate" at bounding box center [654, 233] width 49 height 14
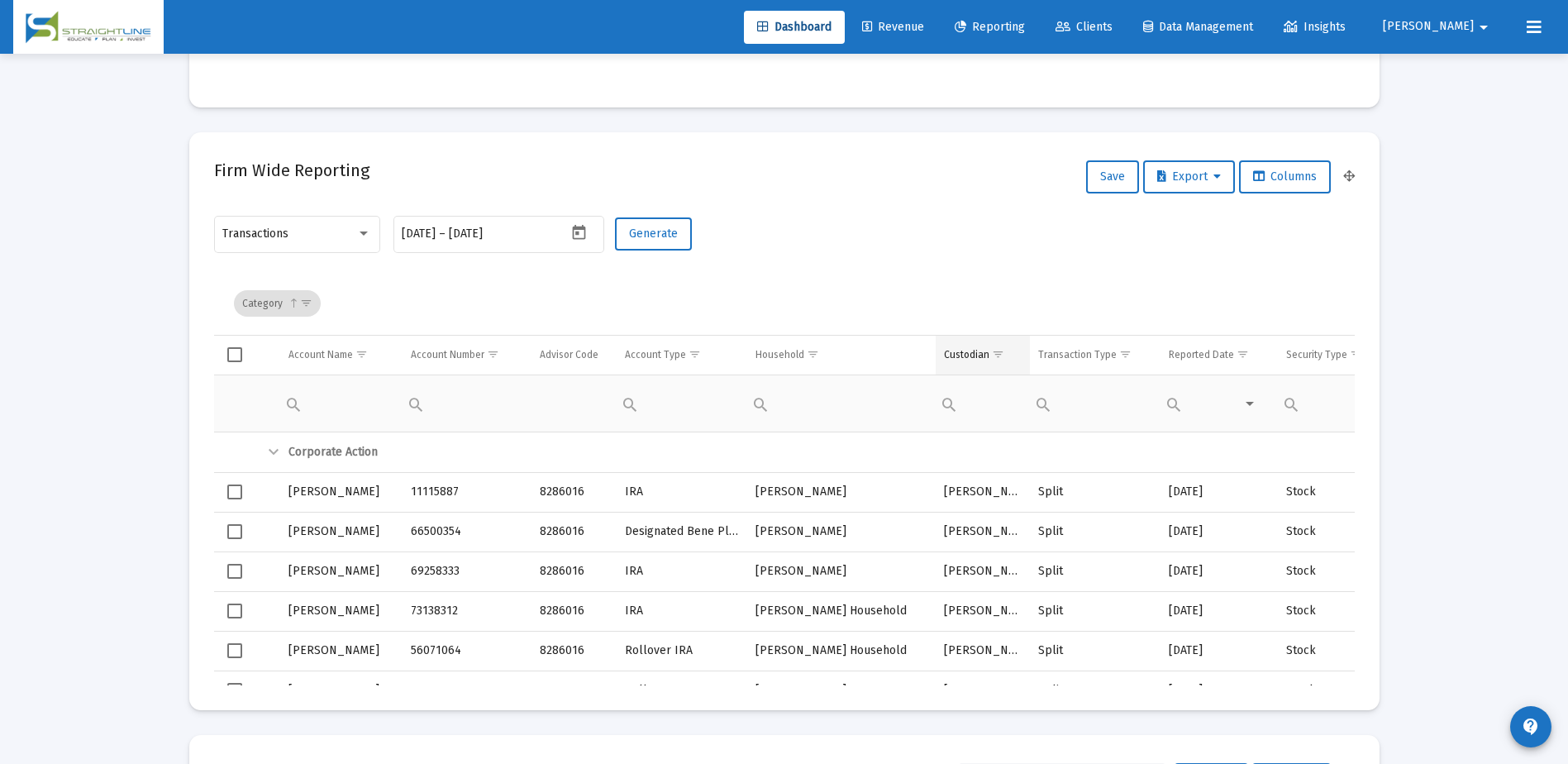
click at [1000, 355] on span "Show filter options for column 'Custodian'" at bounding box center [997, 354] width 12 height 12
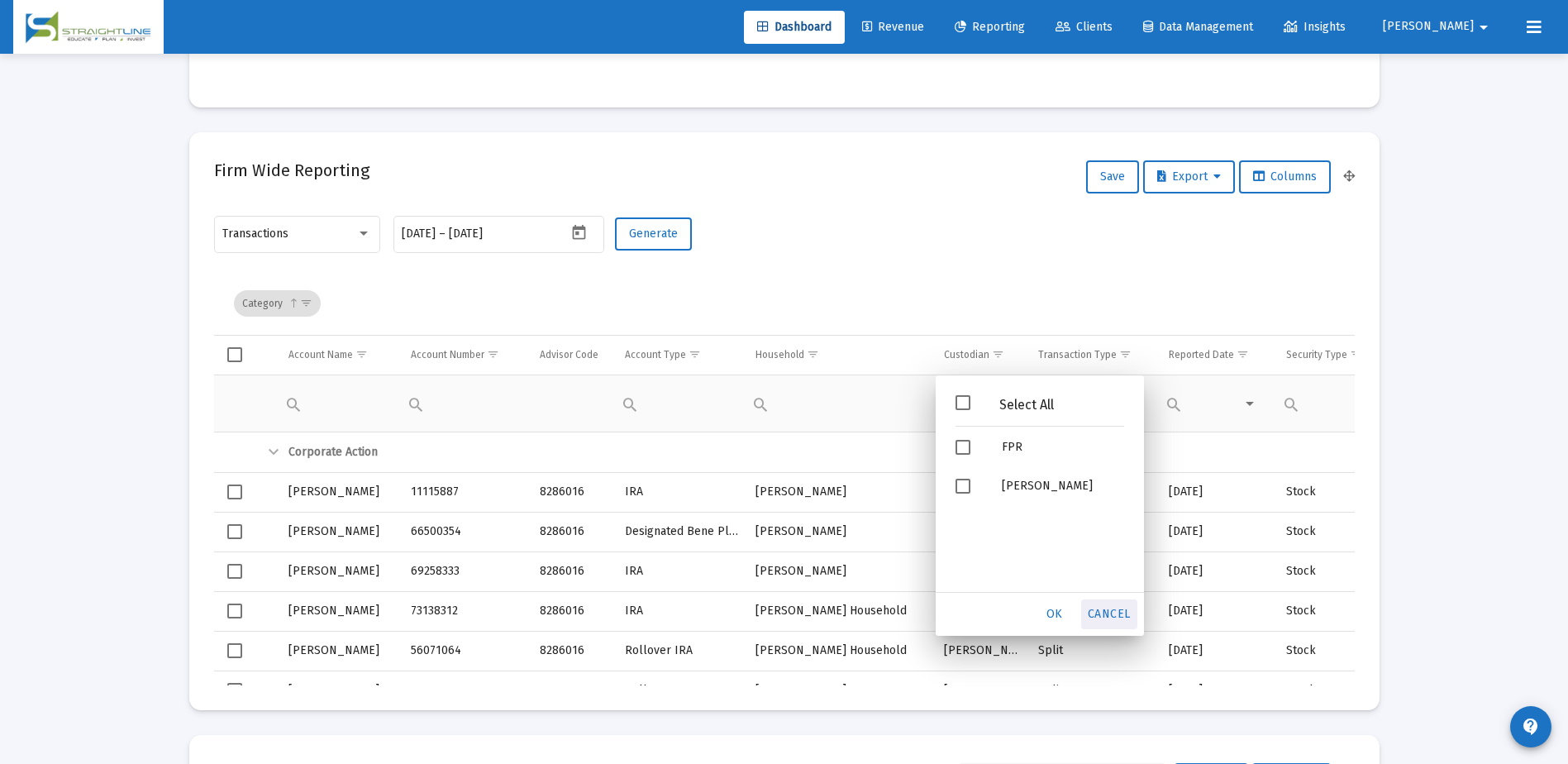
click at [1105, 614] on span "Cancel" at bounding box center [1109, 614] width 43 height 14
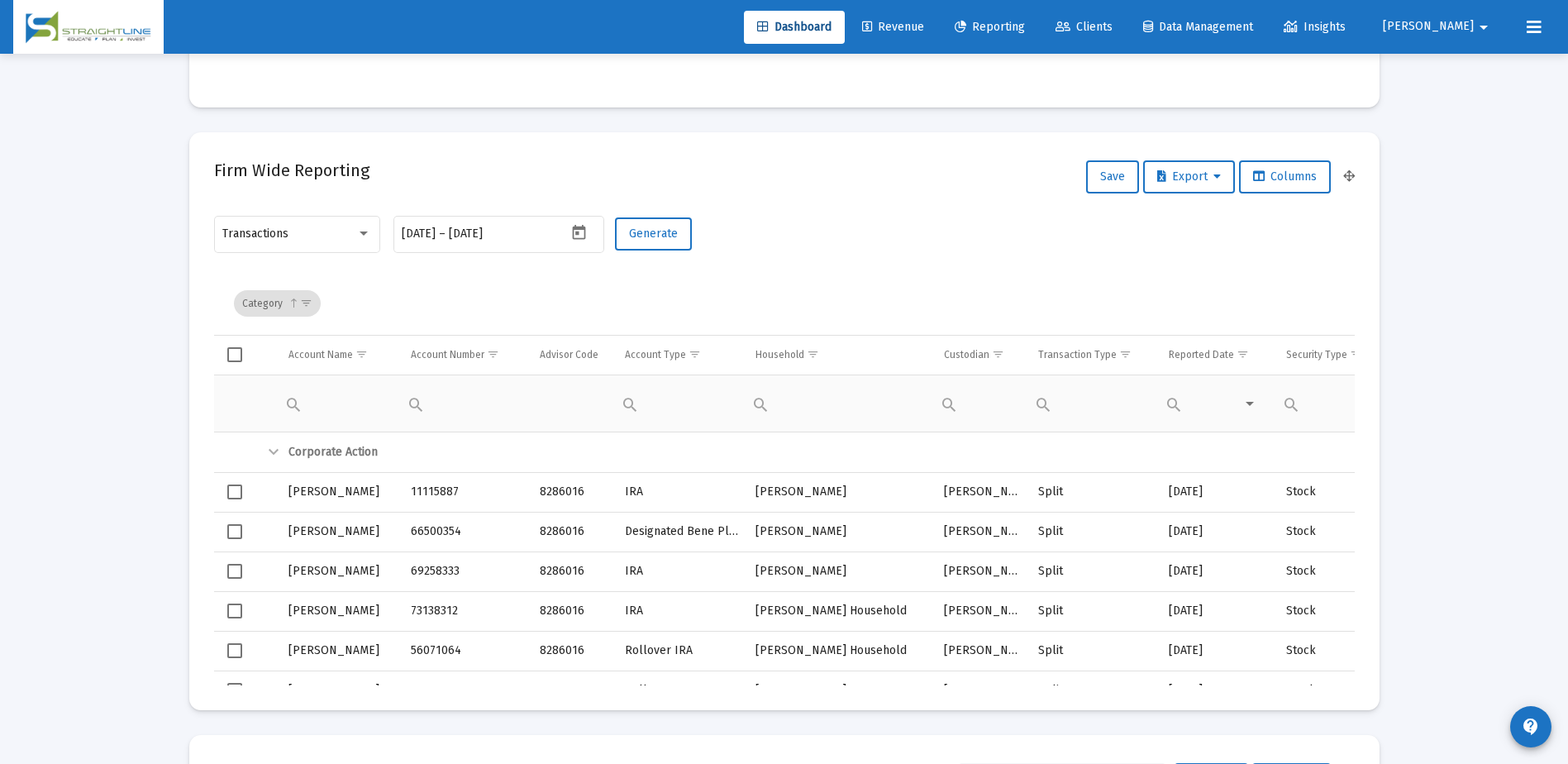
click at [757, 235] on div "Transactions [DATE] [DATE] – [DATE] Generate" at bounding box center [784, 242] width 1140 height 59
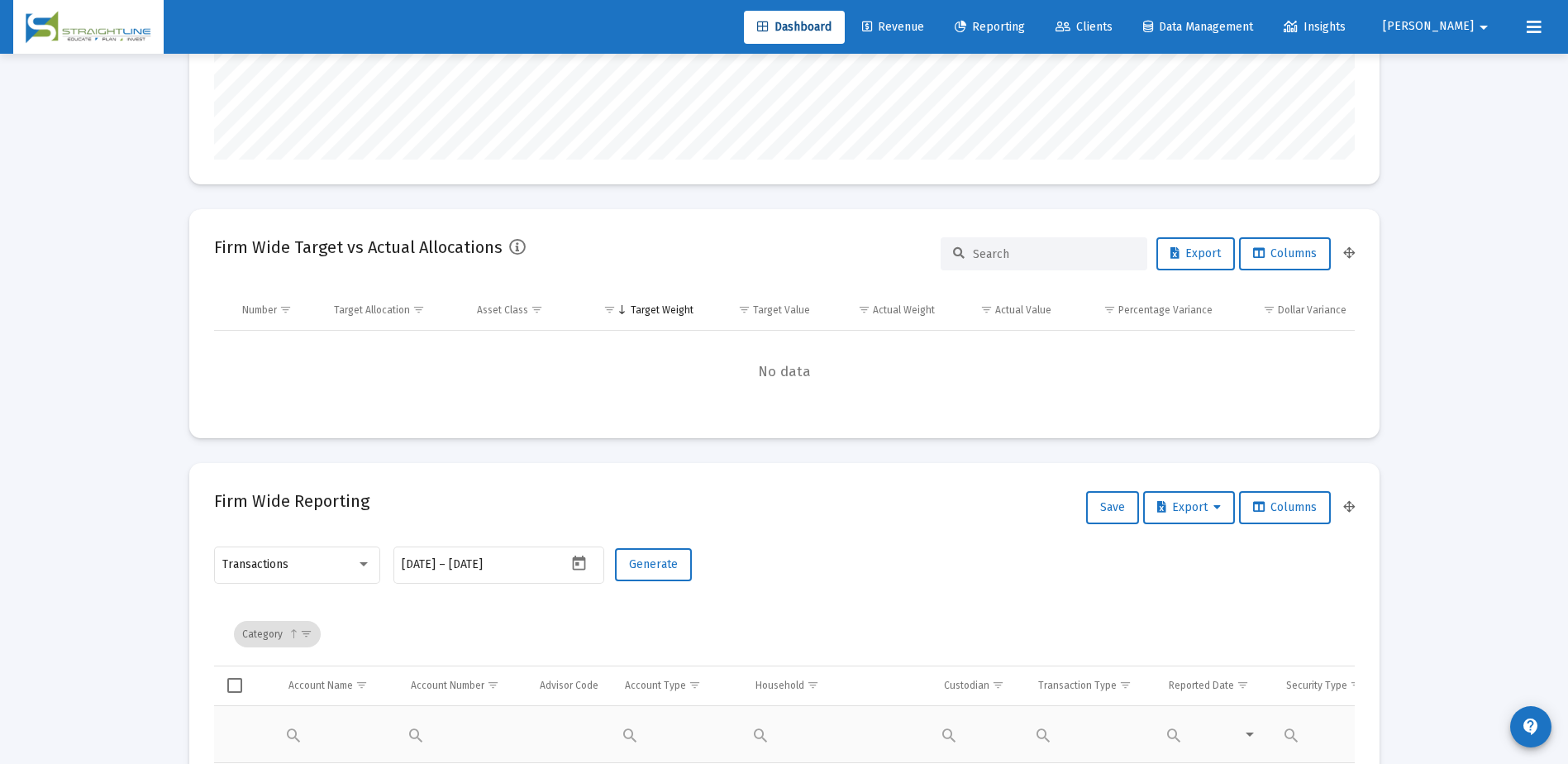
scroll to position [0, 0]
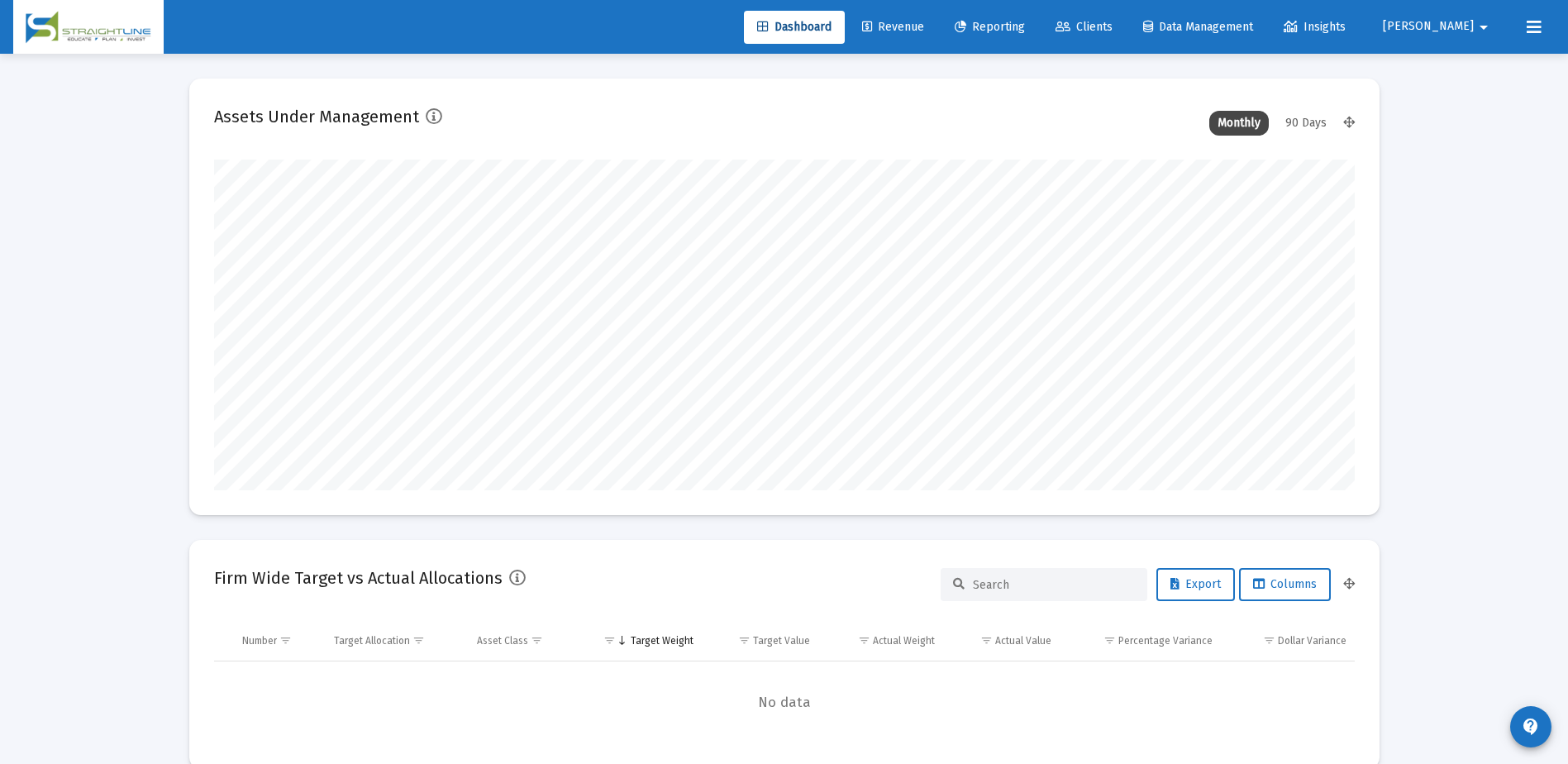
click at [938, 19] on link "Revenue" at bounding box center [893, 27] width 89 height 33
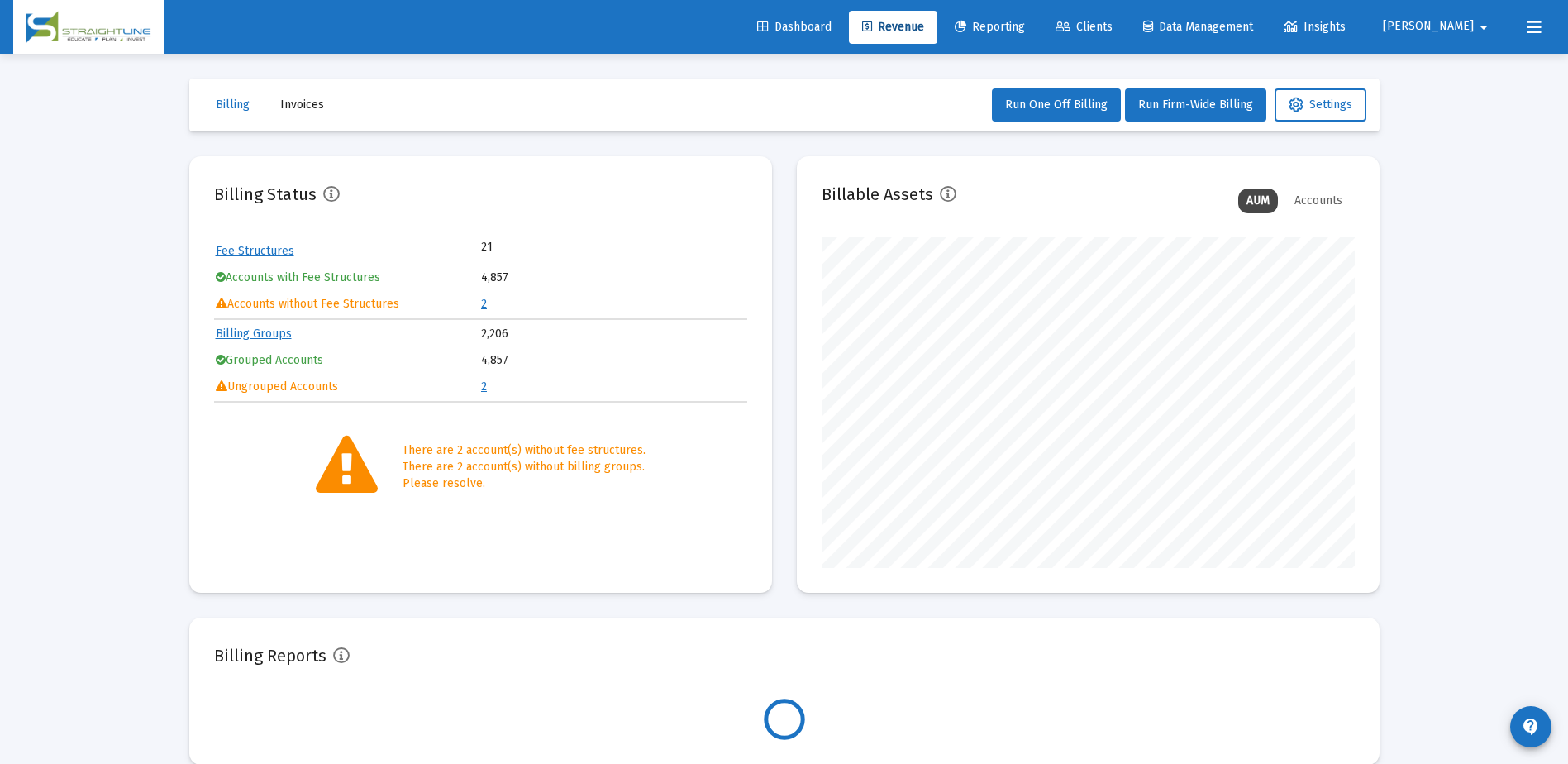
scroll to position [331, 533]
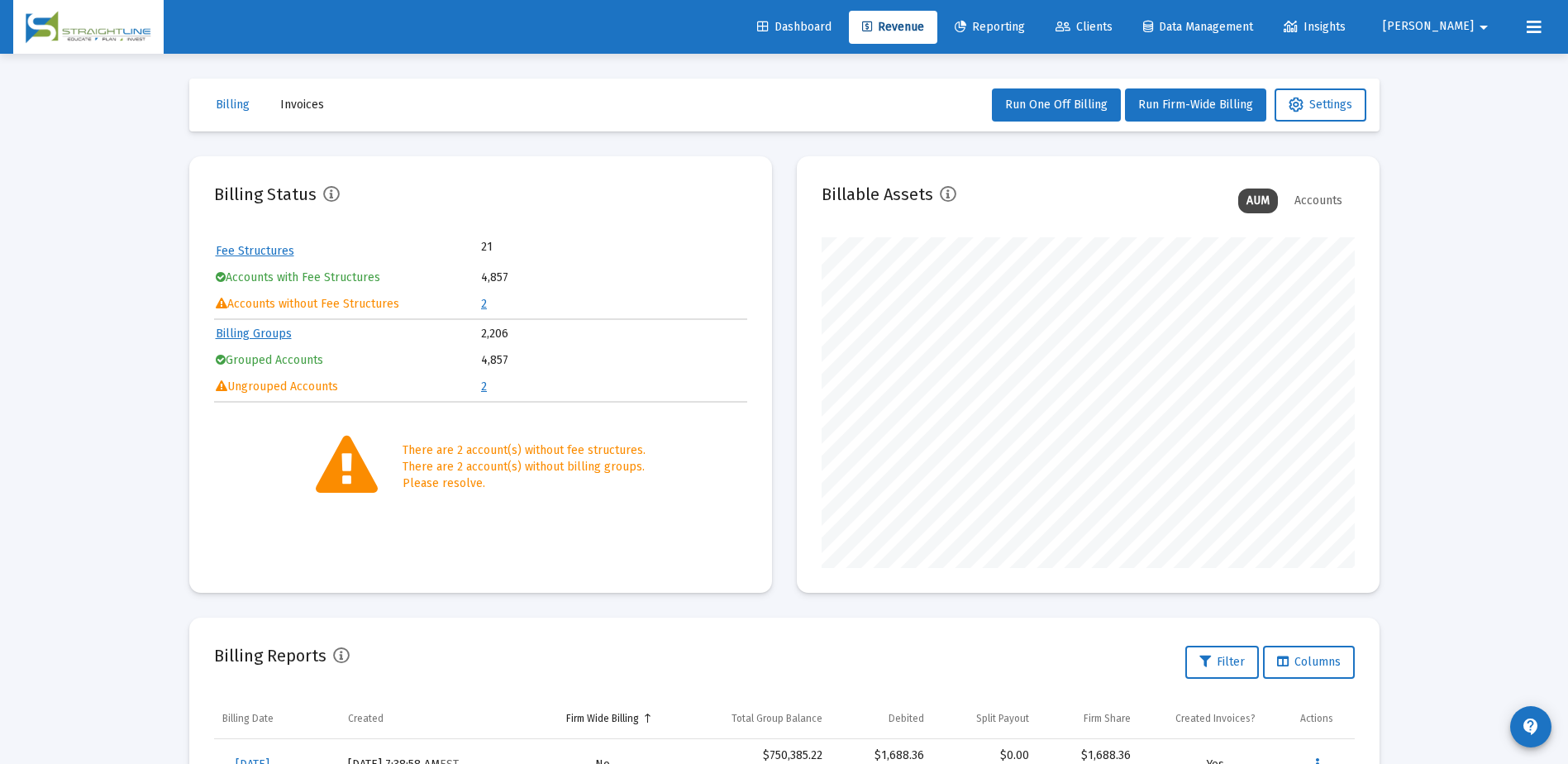
click at [831, 31] on span "Dashboard" at bounding box center [795, 26] width 75 height 14
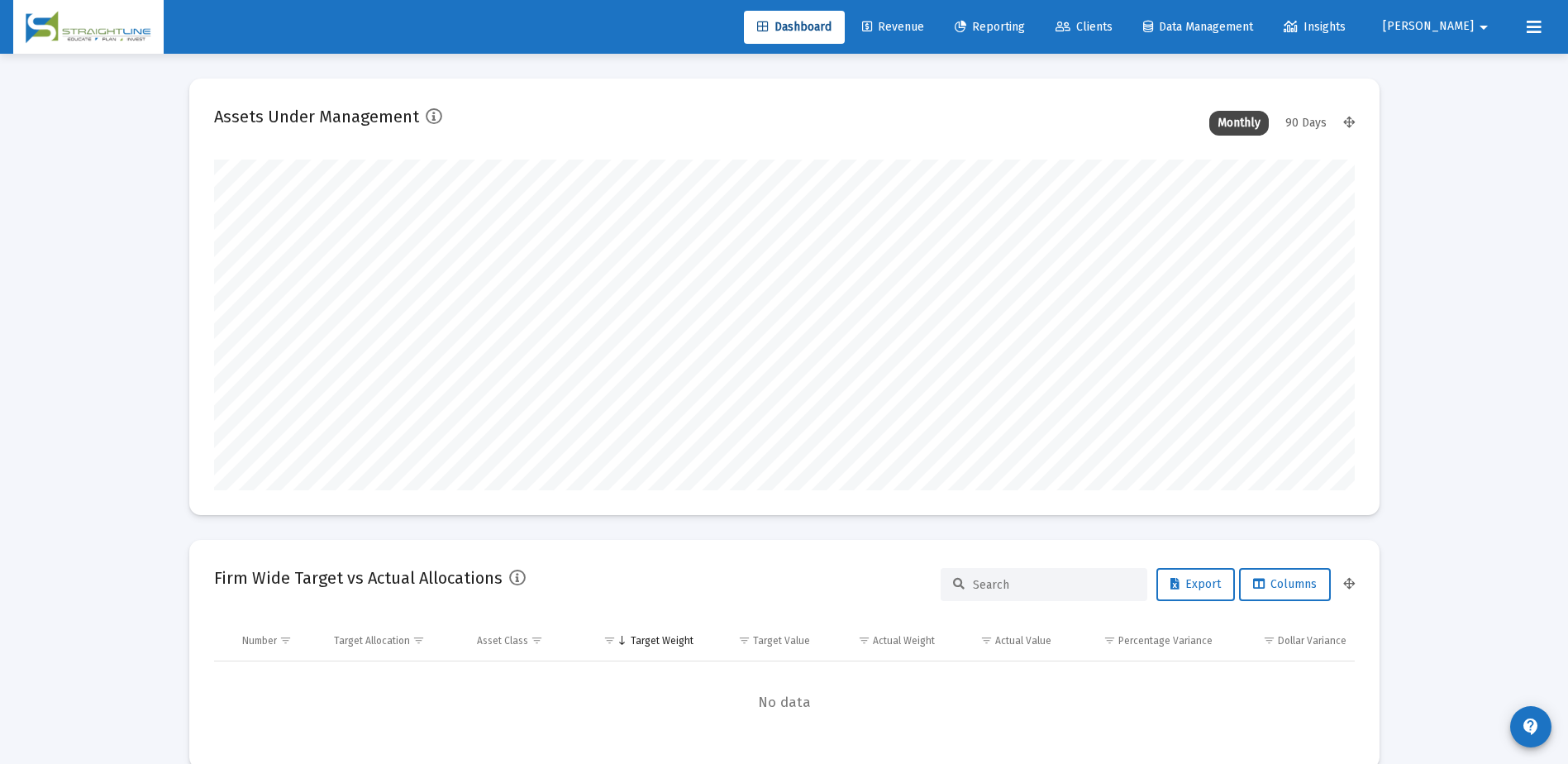
click at [967, 25] on icon at bounding box center [960, 27] width 11 height 11
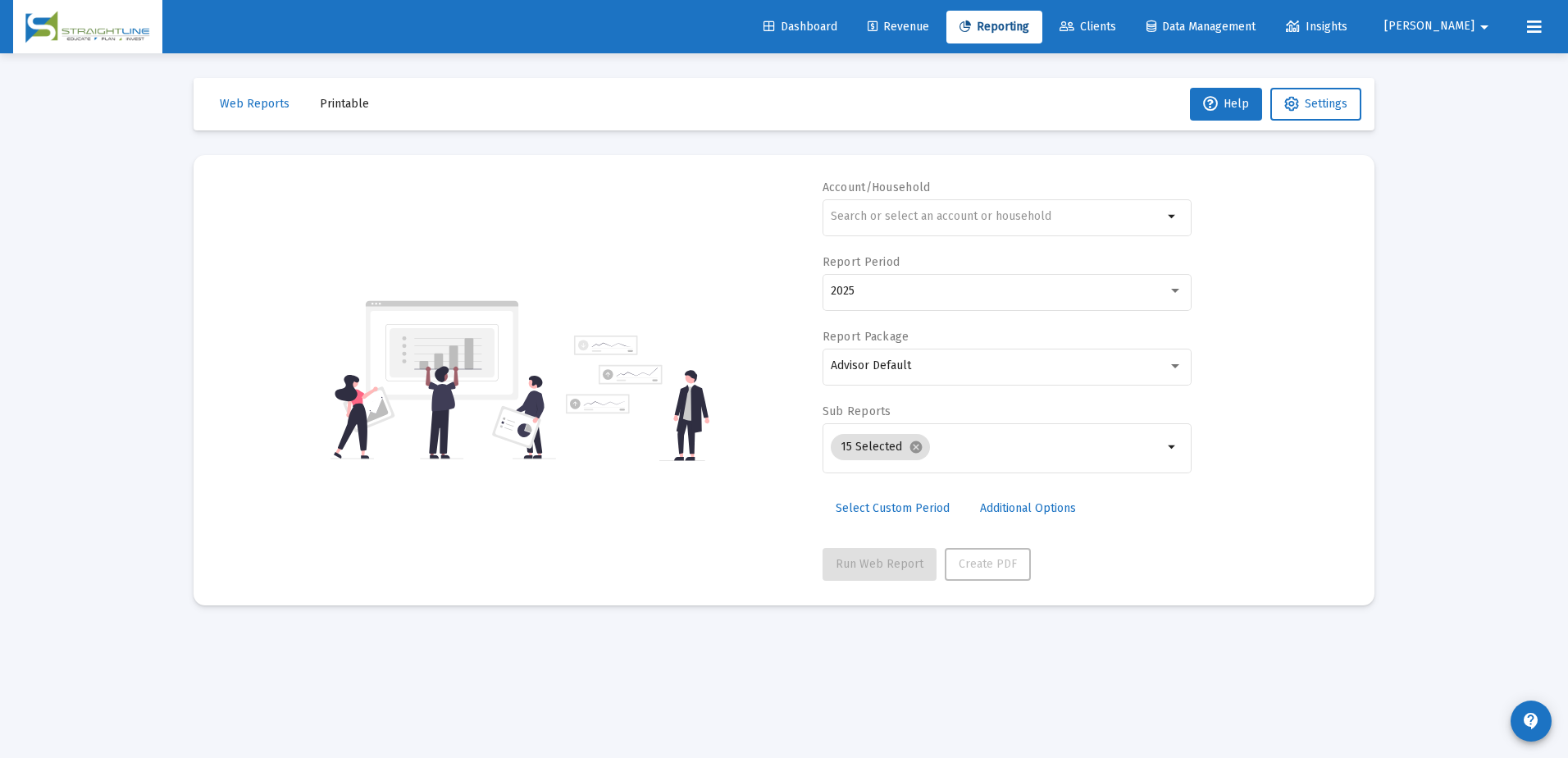
click at [1259, 638] on mat-sidenav-content "Loading... Web Reports Printable Help Settings Account/Household arrow_drop_dow…" at bounding box center [784, 379] width 1231 height 758
click at [347, 106] on span "Printable" at bounding box center [344, 103] width 49 height 14
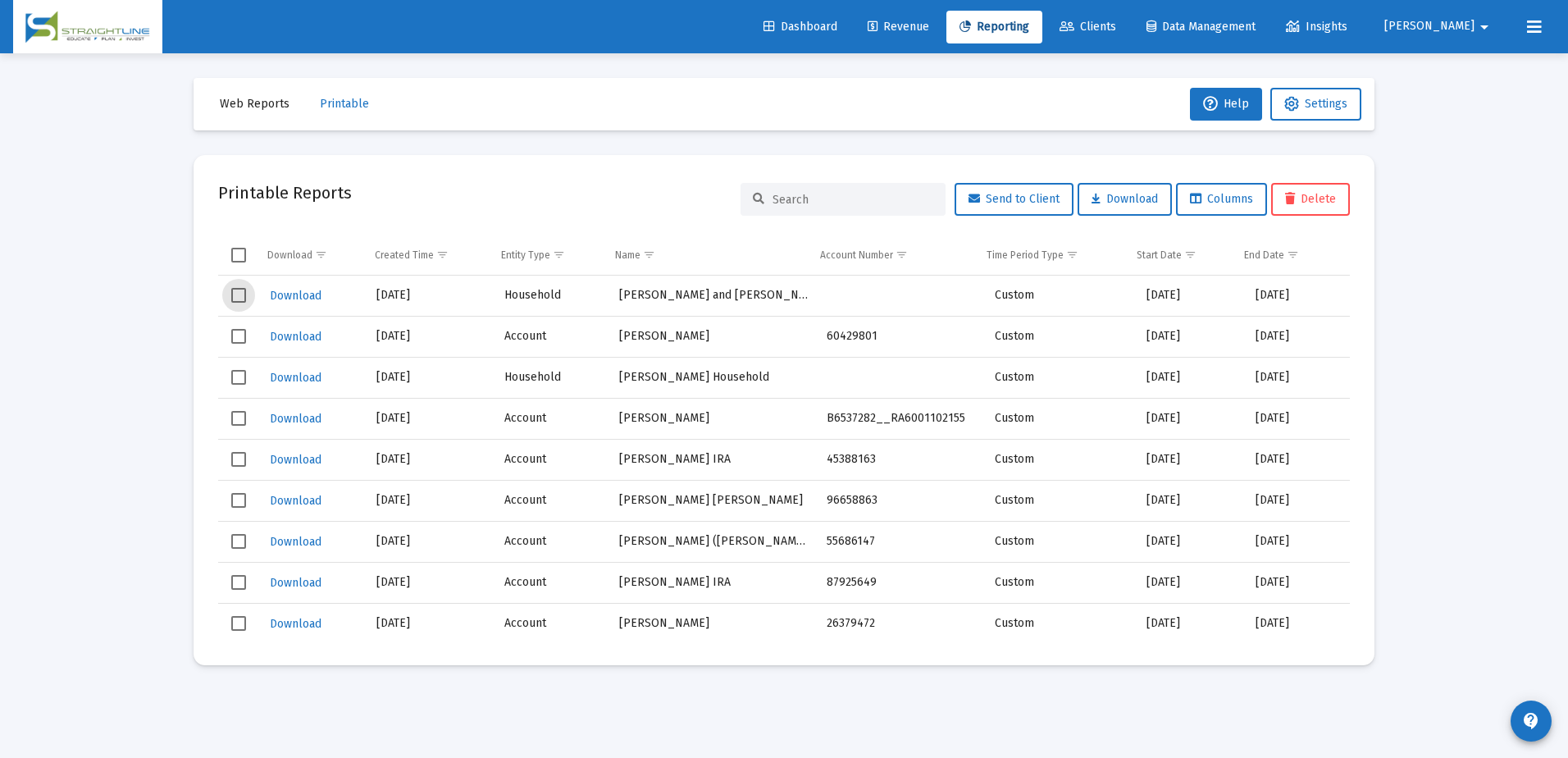
click at [237, 293] on span "Select row" at bounding box center [239, 296] width 15 height 15
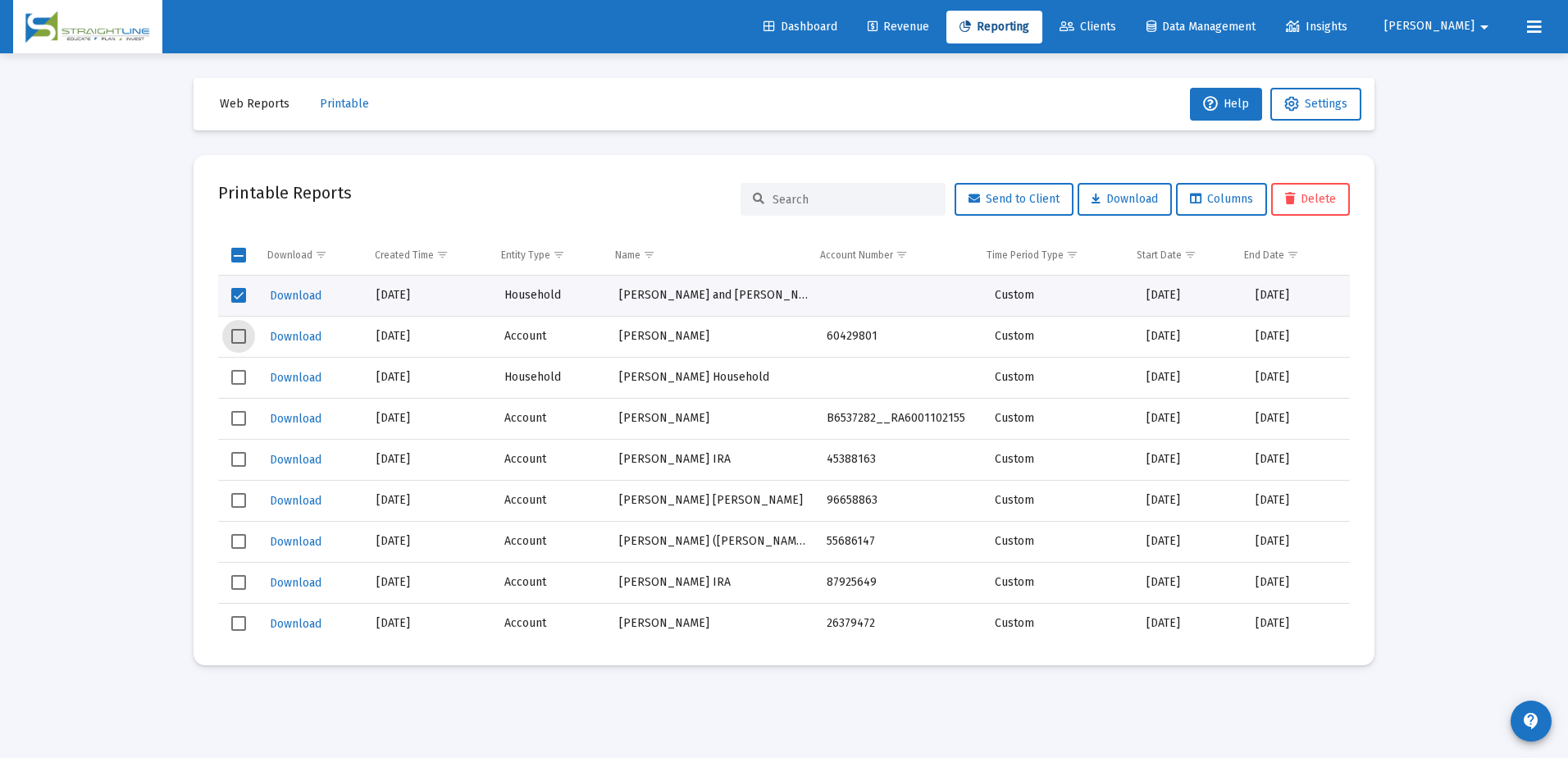
click at [238, 338] on span "Select row" at bounding box center [239, 336] width 15 height 15
click at [238, 373] on span "Select row" at bounding box center [239, 377] width 15 height 15
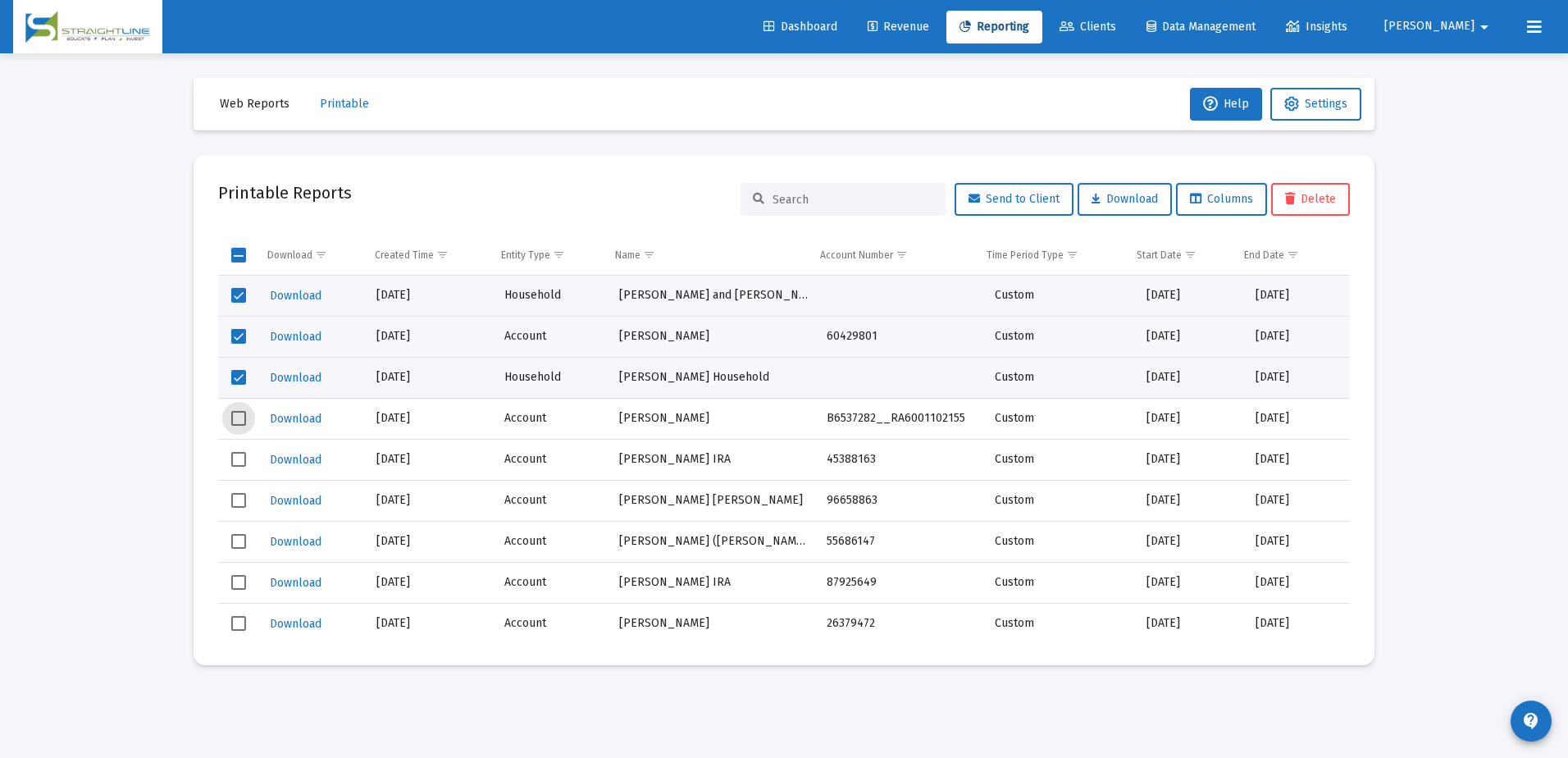
click at [239, 422] on span "Select row" at bounding box center [239, 418] width 15 height 15
click at [239, 460] on span "Select row" at bounding box center [239, 460] width 15 height 15
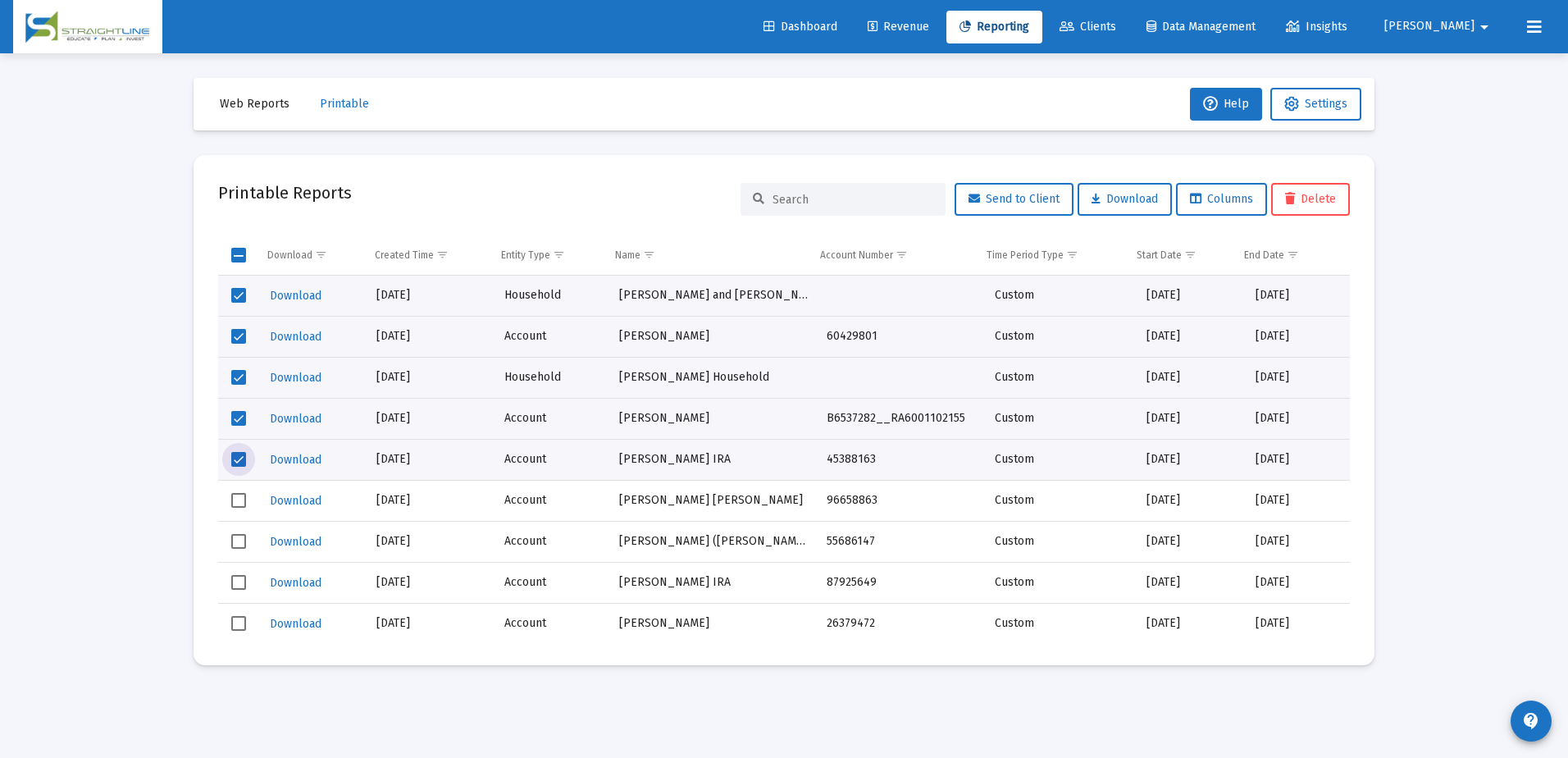
click at [243, 503] on span "Select row" at bounding box center [239, 500] width 15 height 15
click at [239, 537] on span "Select row" at bounding box center [239, 541] width 15 height 15
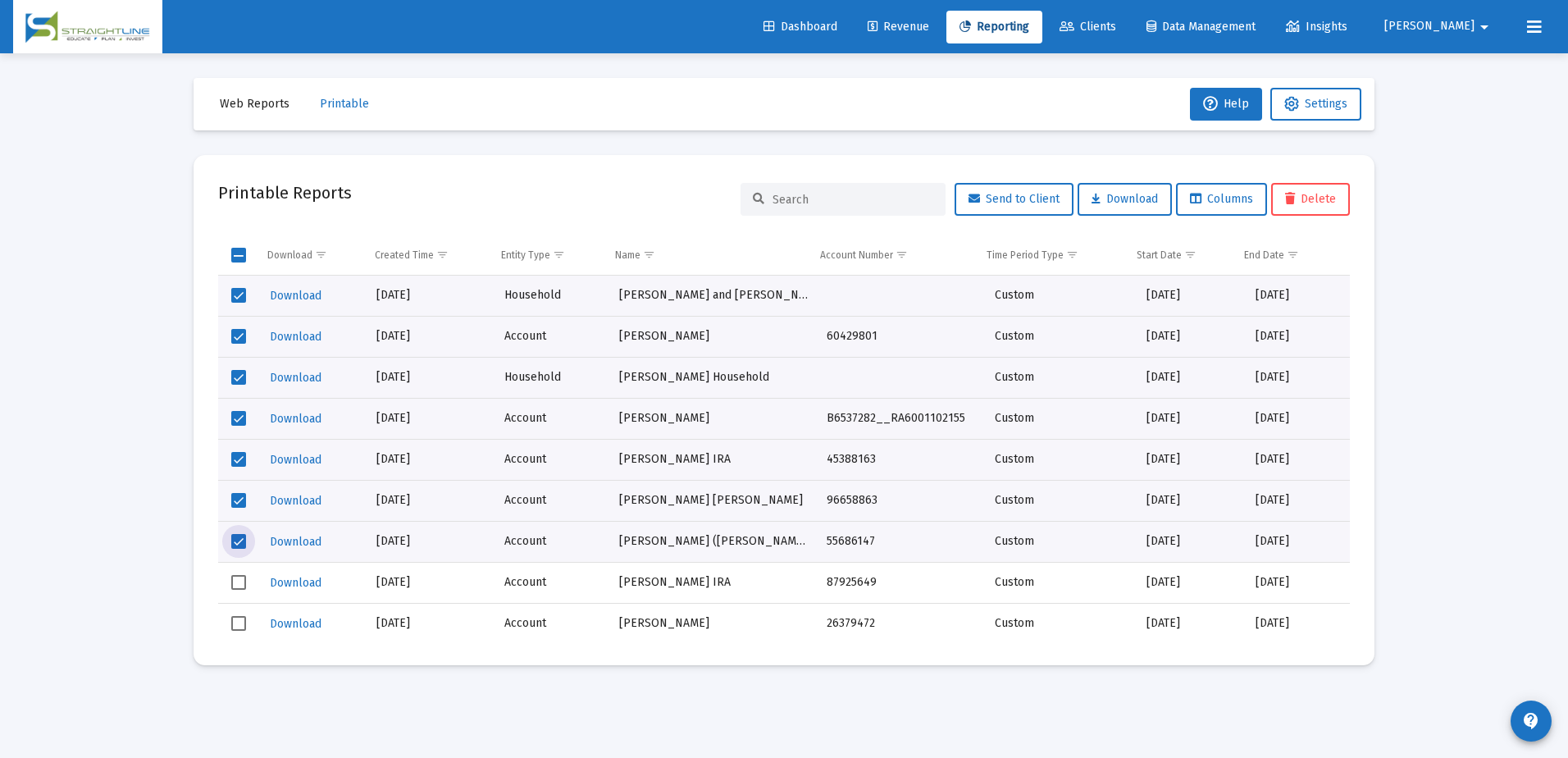
click at [246, 587] on span "Select row" at bounding box center [239, 582] width 15 height 15
click at [241, 626] on span "Select row" at bounding box center [239, 624] width 15 height 15
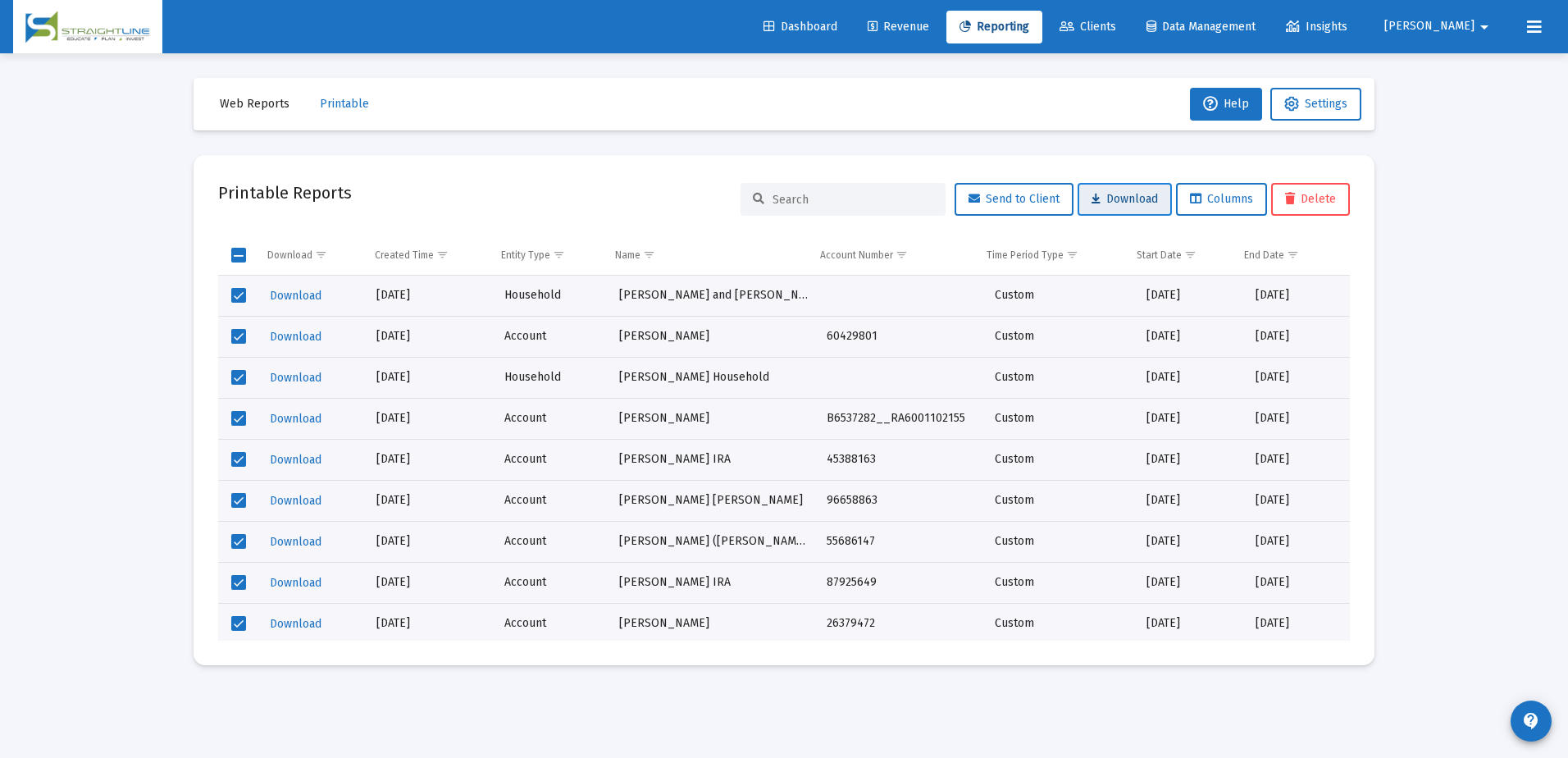
click at [1138, 204] on span "Download" at bounding box center [1125, 198] width 67 height 14
click at [242, 259] on span "Select all" at bounding box center [239, 255] width 15 height 15
click at [238, 254] on span "Select all" at bounding box center [239, 255] width 15 height 15
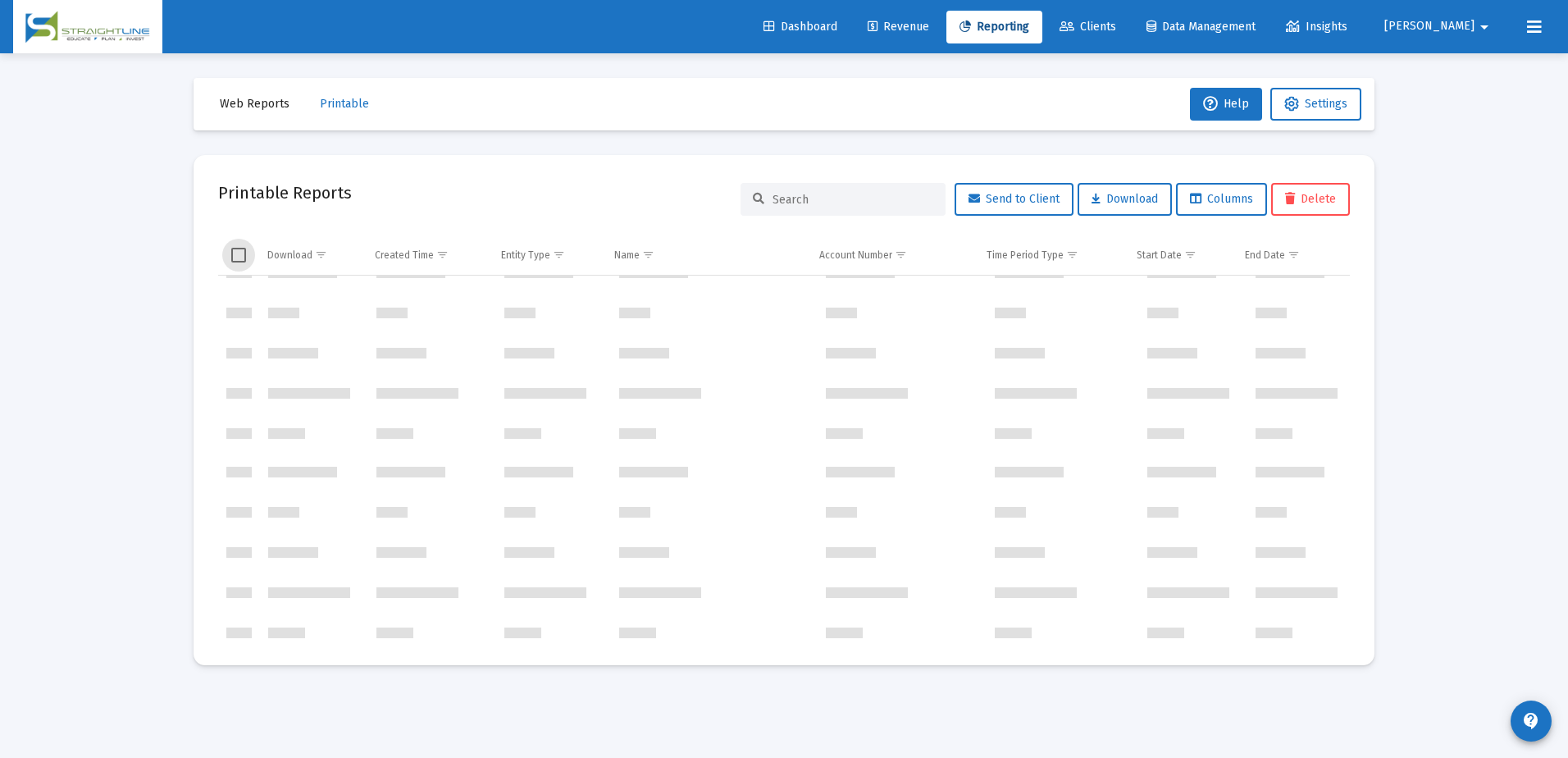
scroll to position [397366, 0]
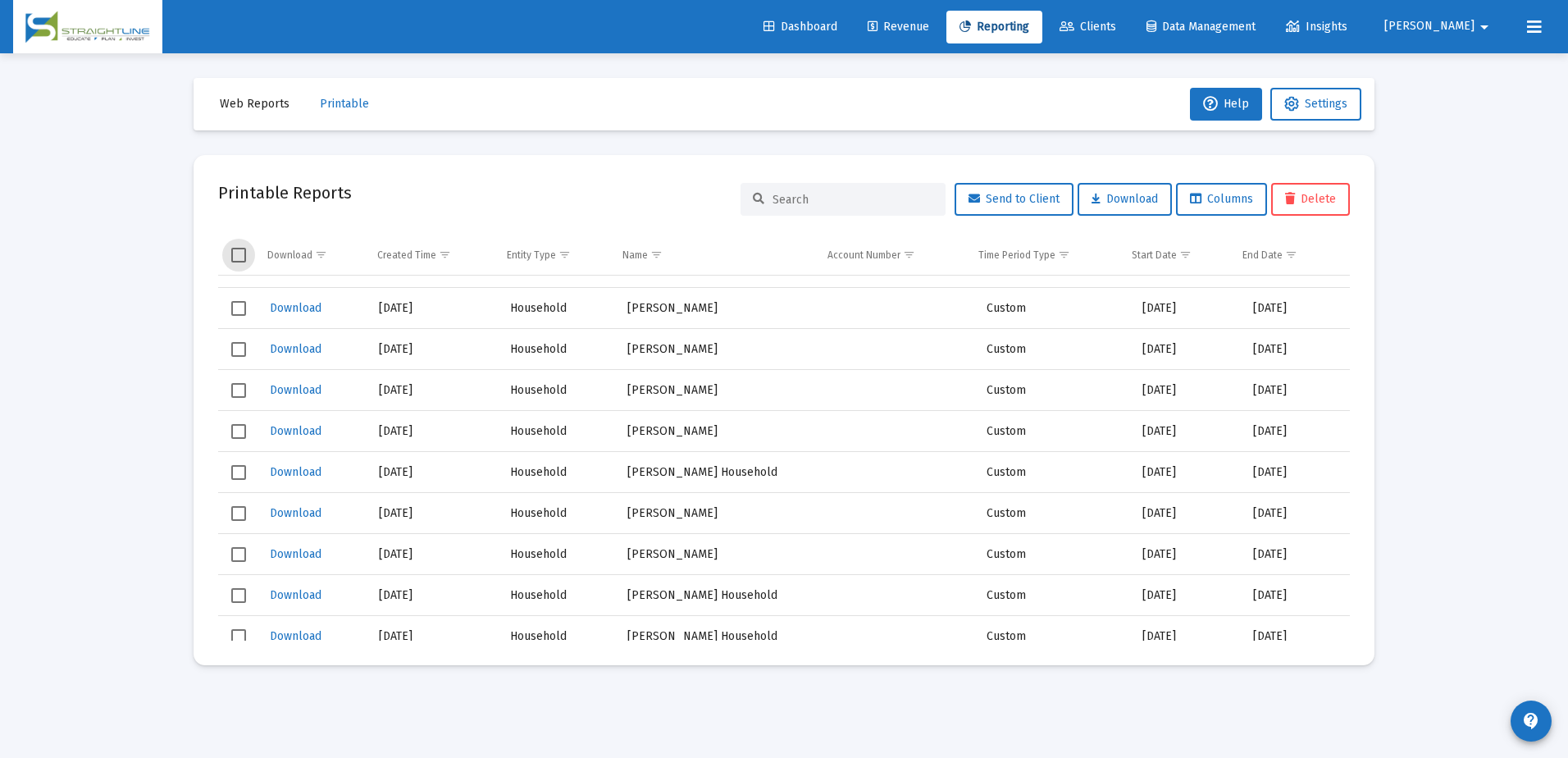
click at [235, 349] on span "Select row" at bounding box center [239, 349] width 15 height 15
click at [234, 392] on span "Select row" at bounding box center [239, 390] width 15 height 15
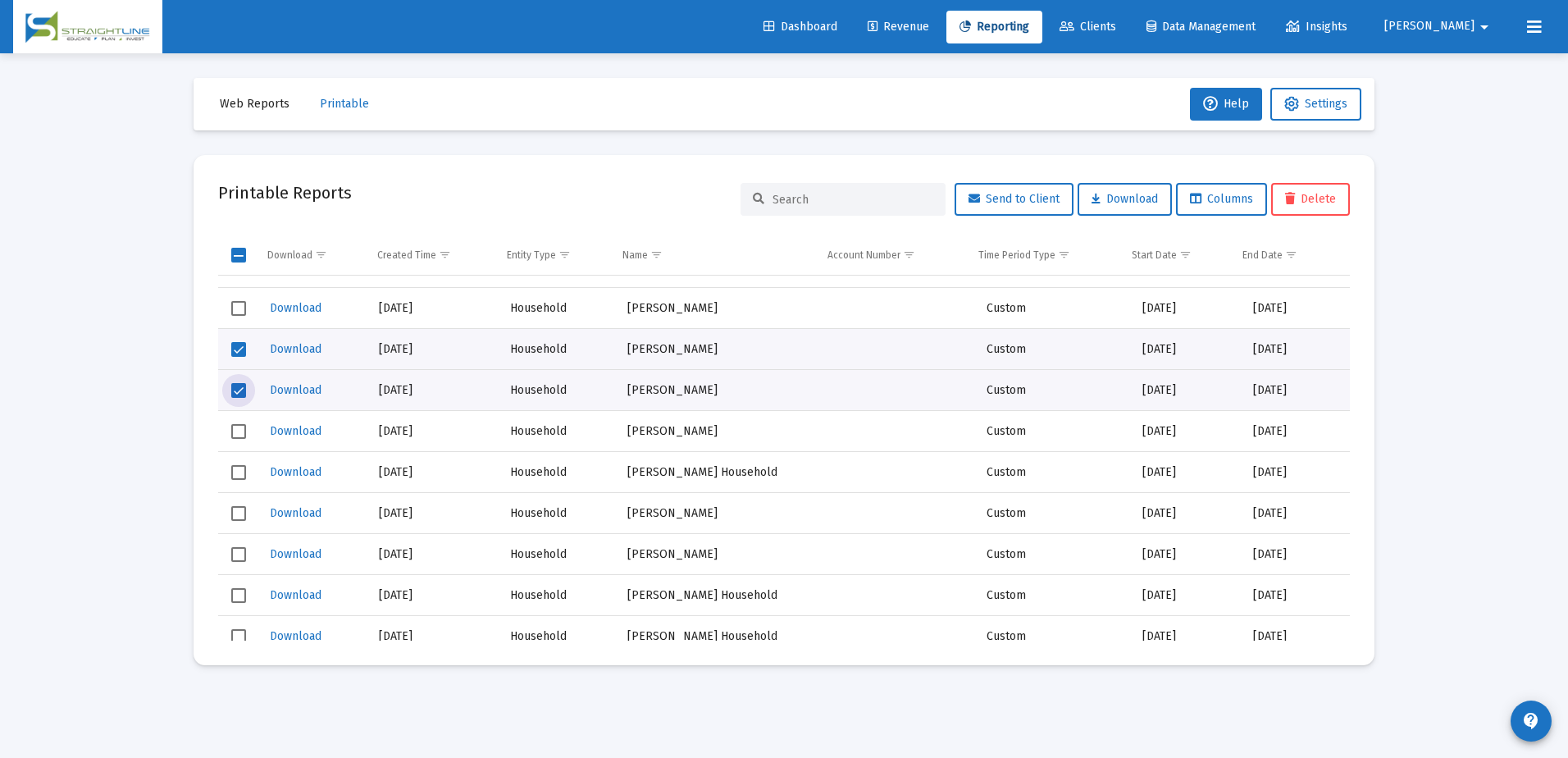
click at [240, 477] on span "Select row" at bounding box center [239, 473] width 15 height 15
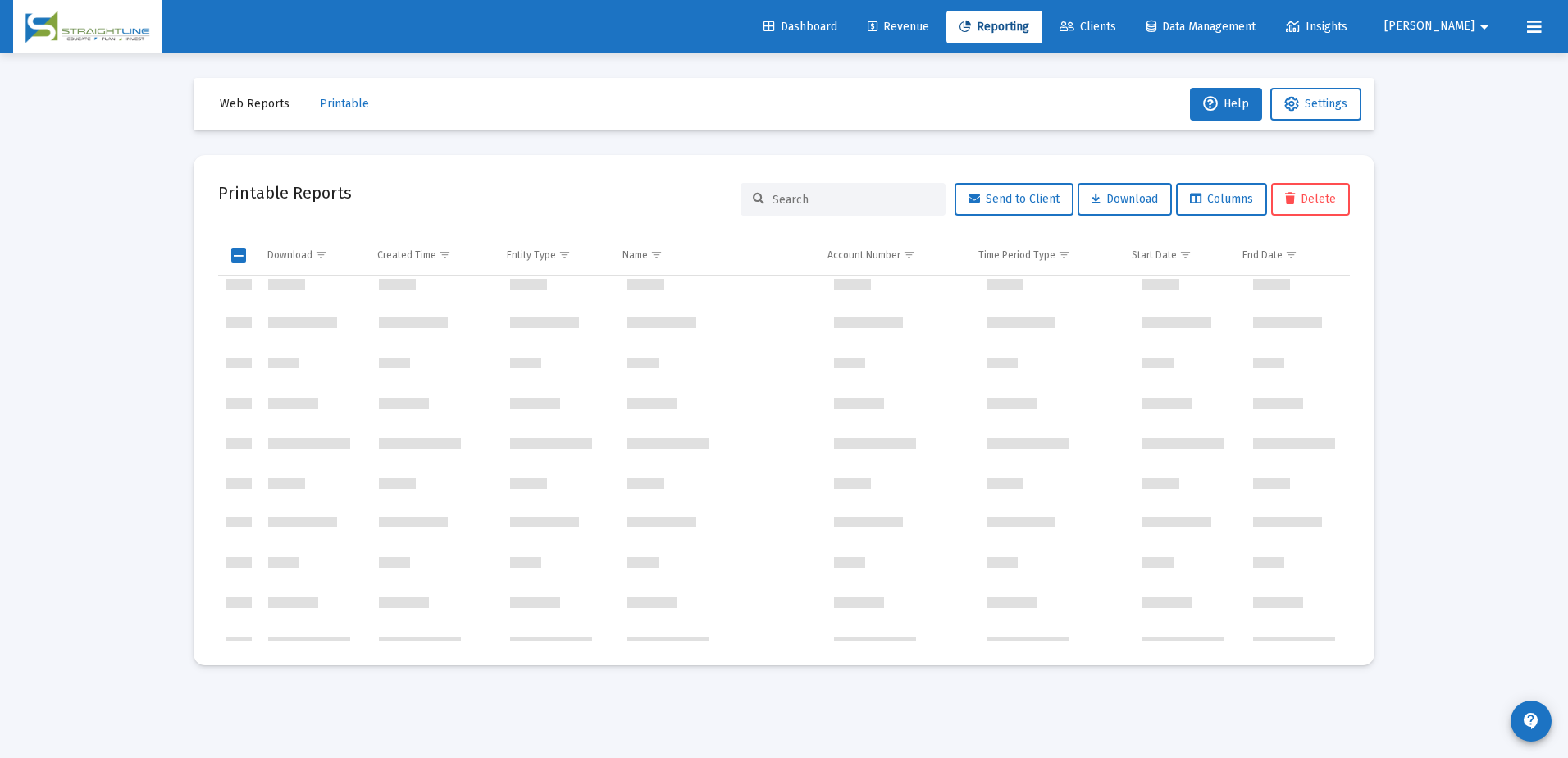
scroll to position [880870, 0]
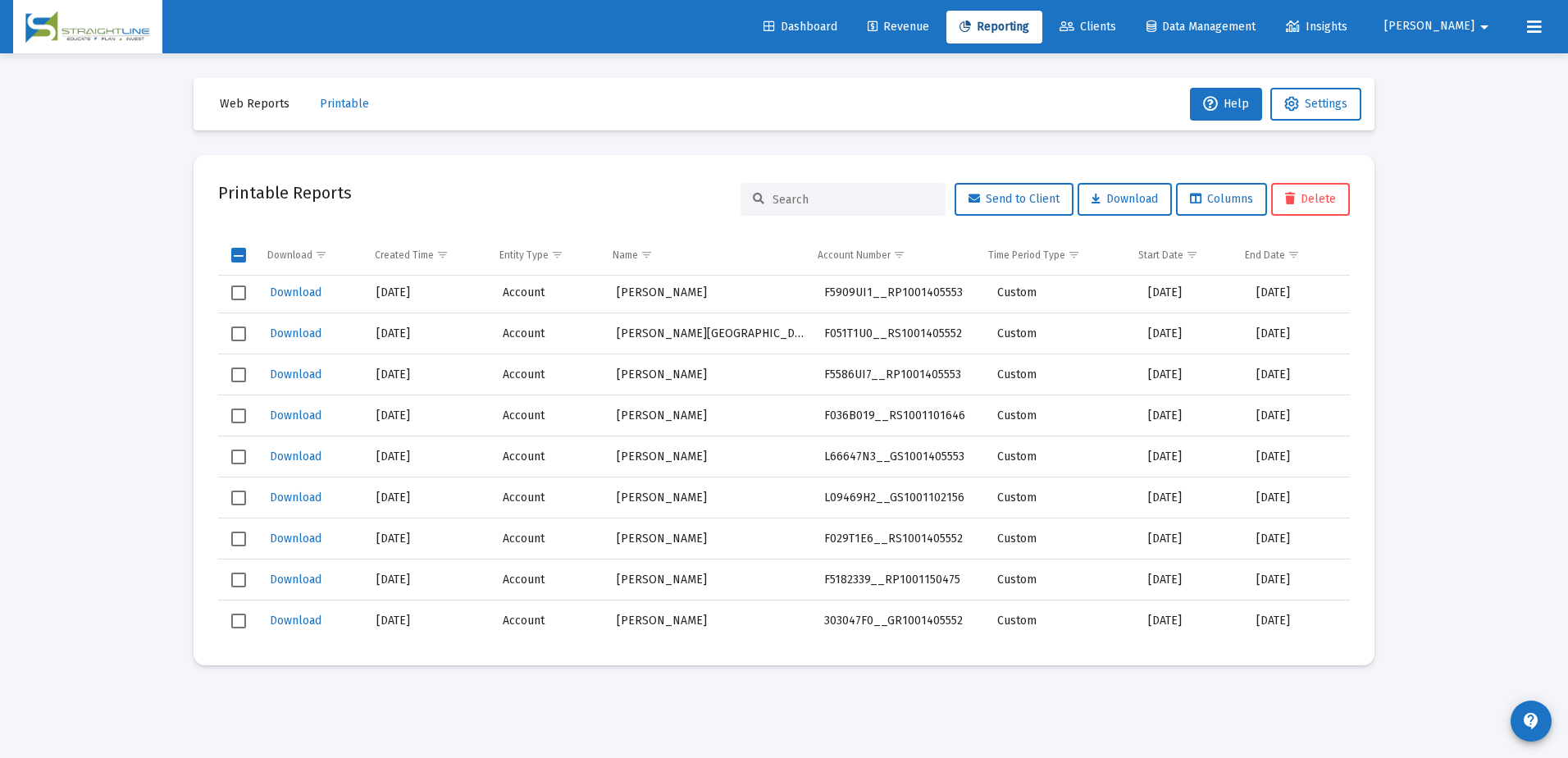
click at [236, 411] on span "Select row" at bounding box center [239, 416] width 15 height 15
click at [238, 453] on span "Select row" at bounding box center [239, 457] width 15 height 15
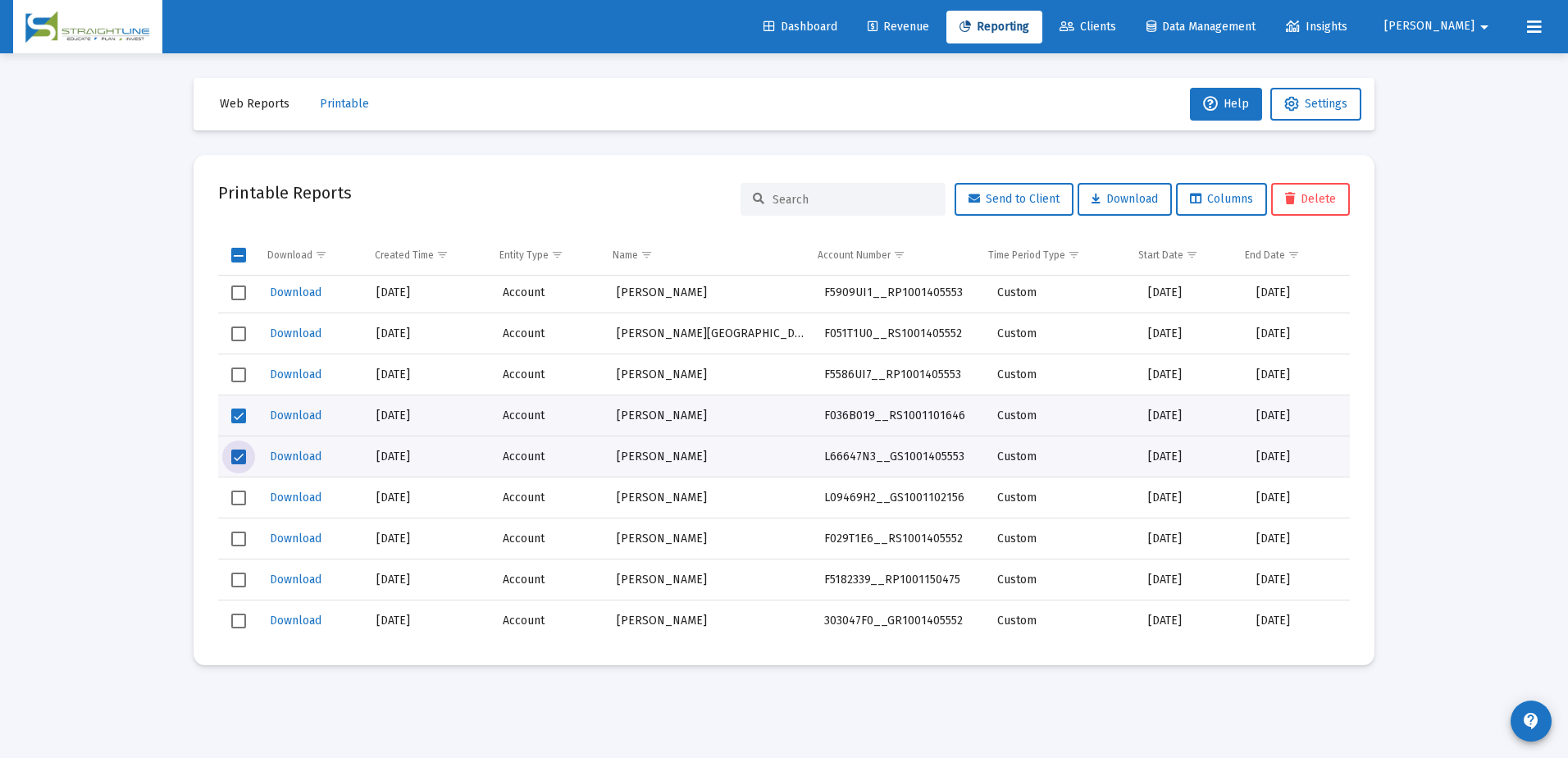
click at [239, 534] on span "Select row" at bounding box center [239, 539] width 15 height 15
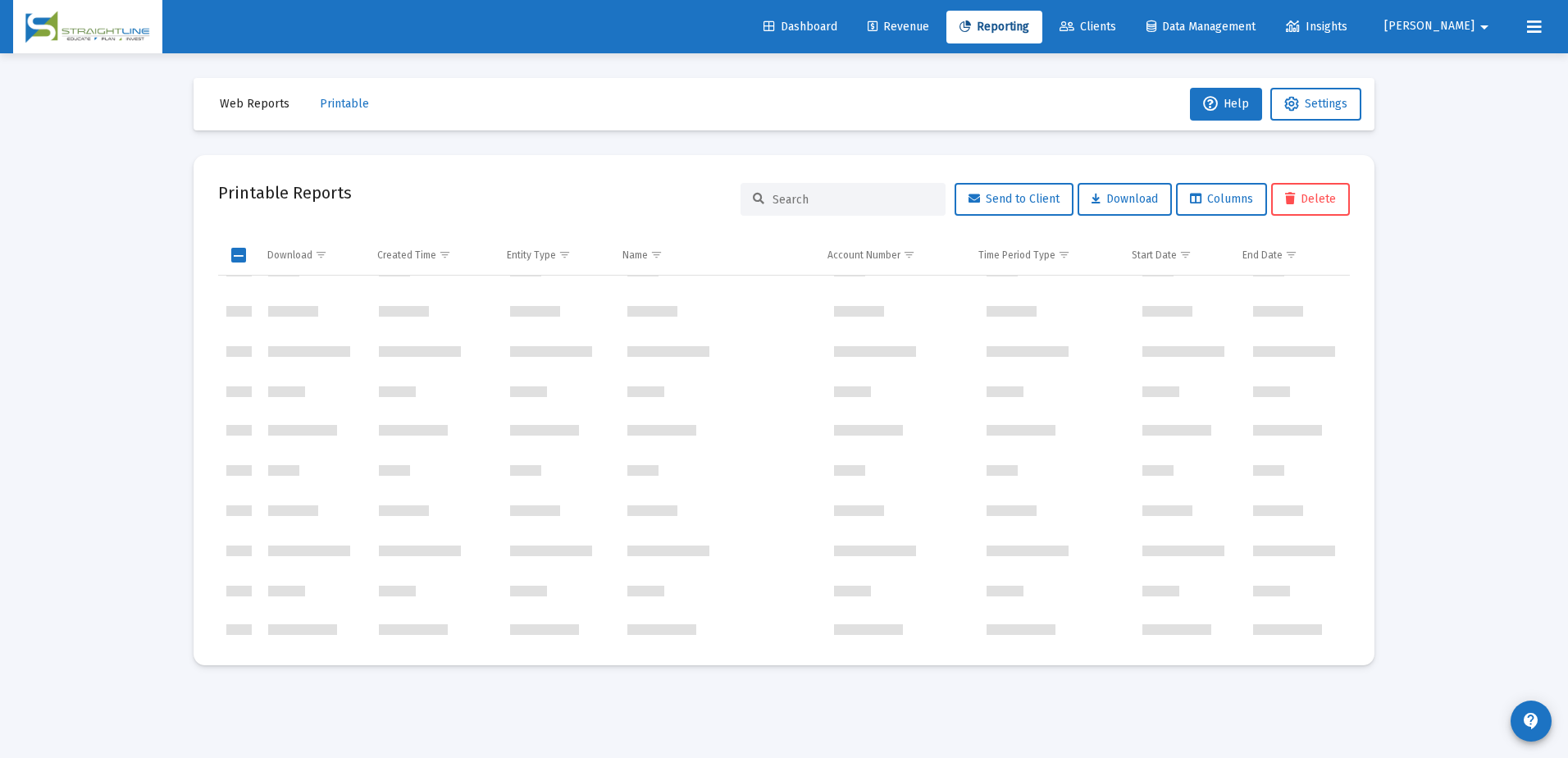
scroll to position [1963239, 0]
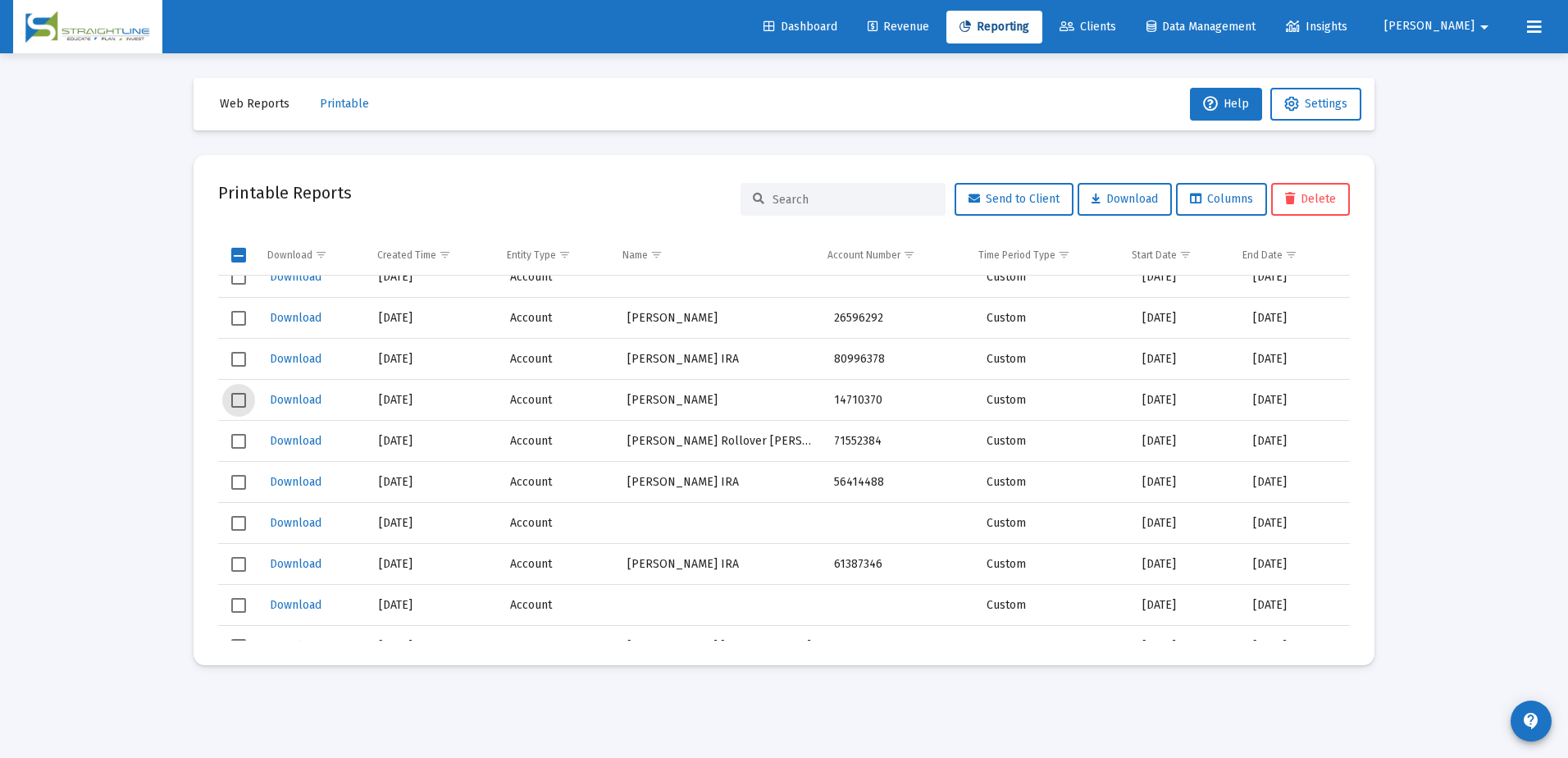
click at [240, 401] on span "Select row" at bounding box center [239, 400] width 15 height 15
click at [238, 361] on span "Select row" at bounding box center [239, 360] width 15 height 15
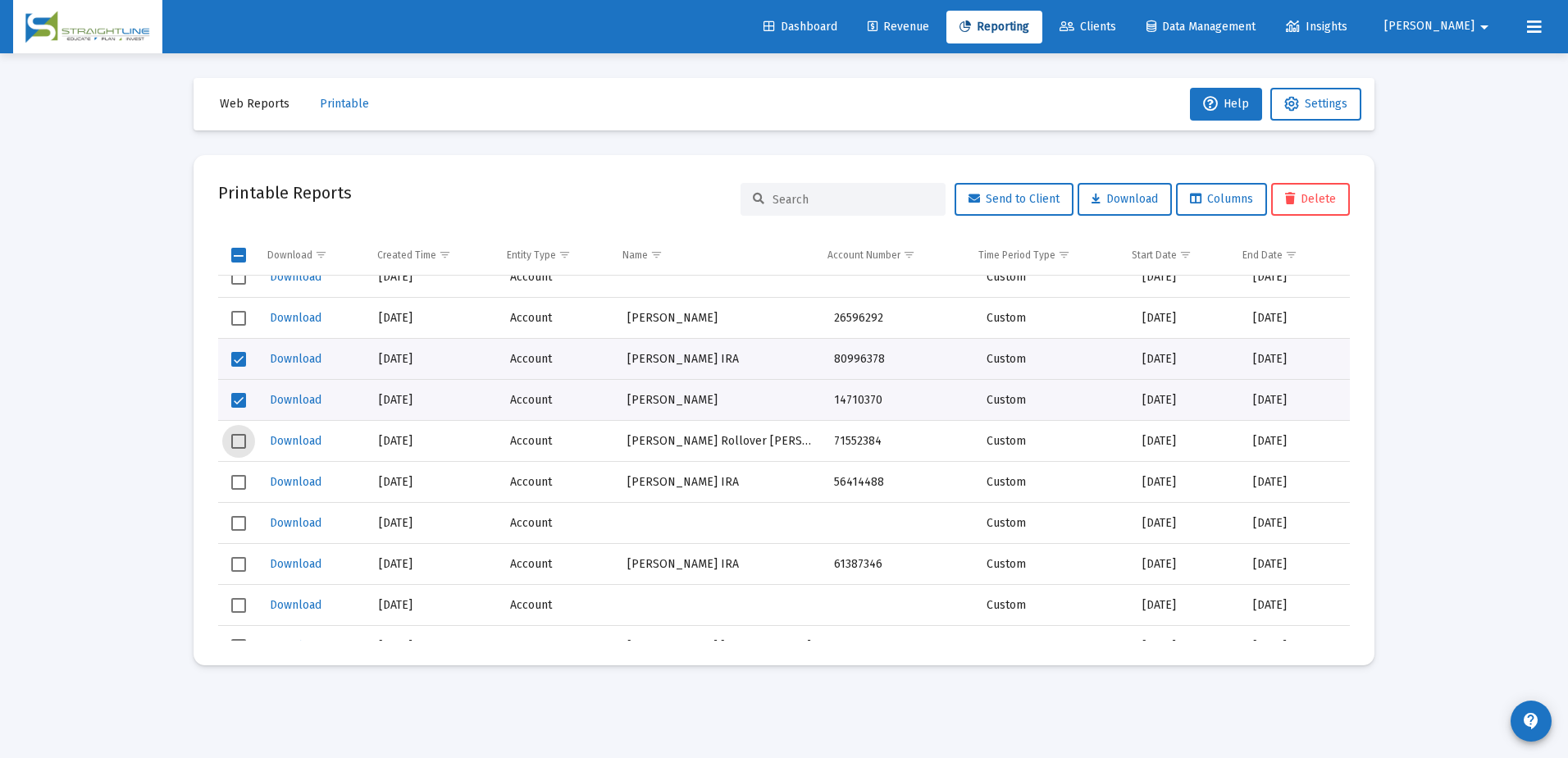
click at [246, 448] on span "Select row" at bounding box center [239, 441] width 15 height 15
click at [239, 281] on span "Select row" at bounding box center [239, 277] width 15 height 15
click at [1144, 199] on span "Download" at bounding box center [1125, 198] width 67 height 14
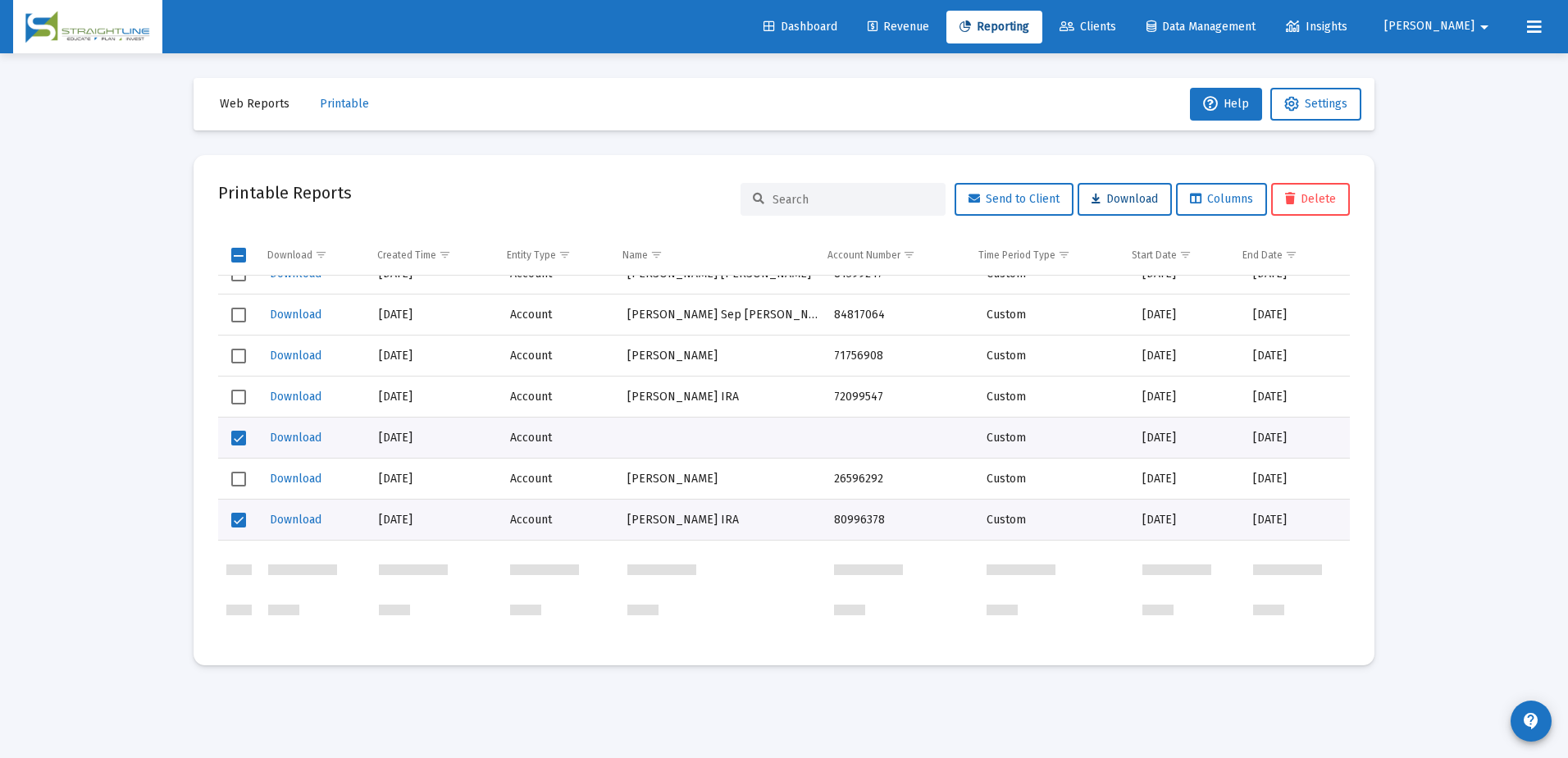
scroll to position [1962910, 0]
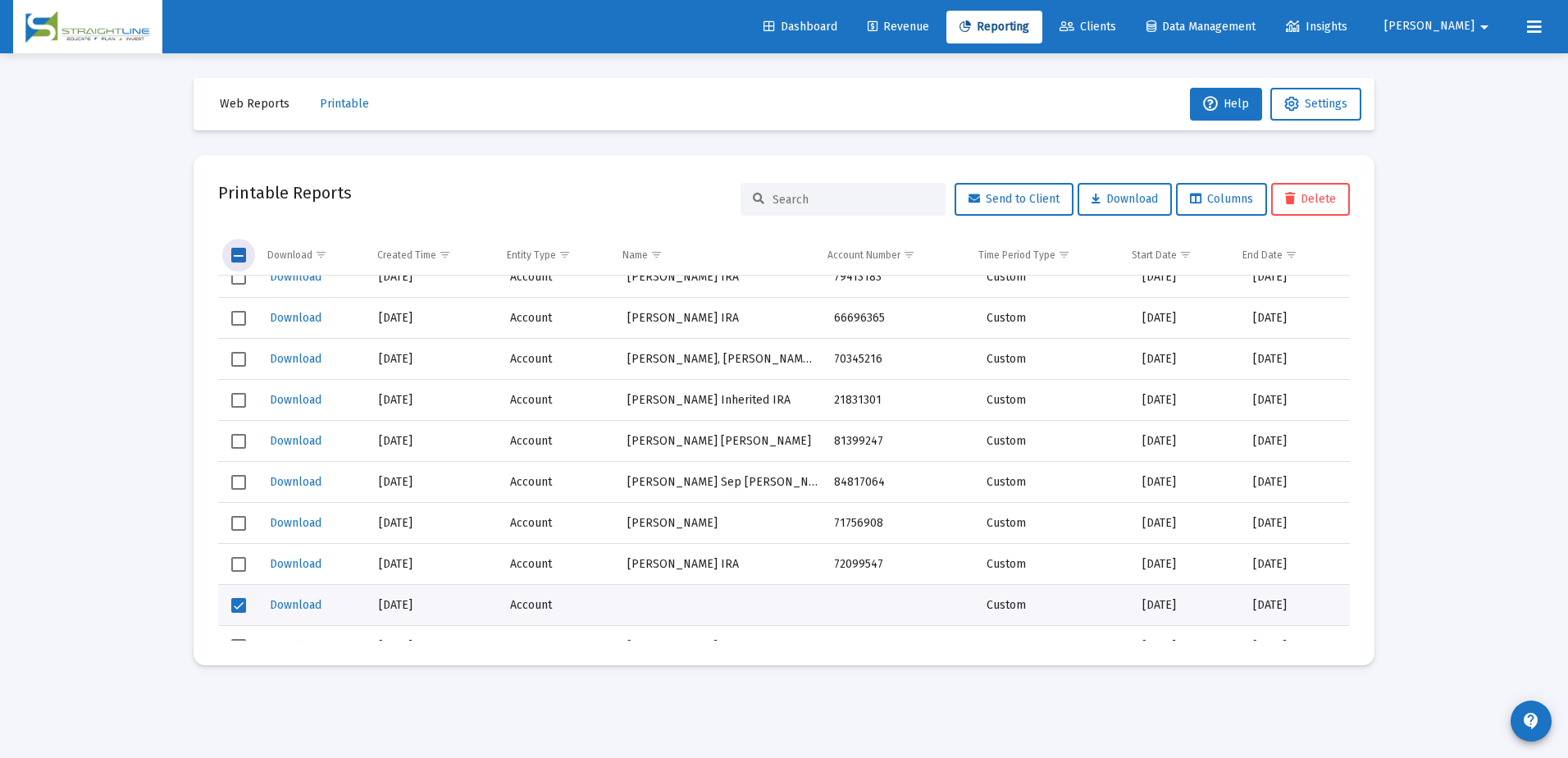
click at [233, 253] on span "Select all" at bounding box center [239, 255] width 15 height 15
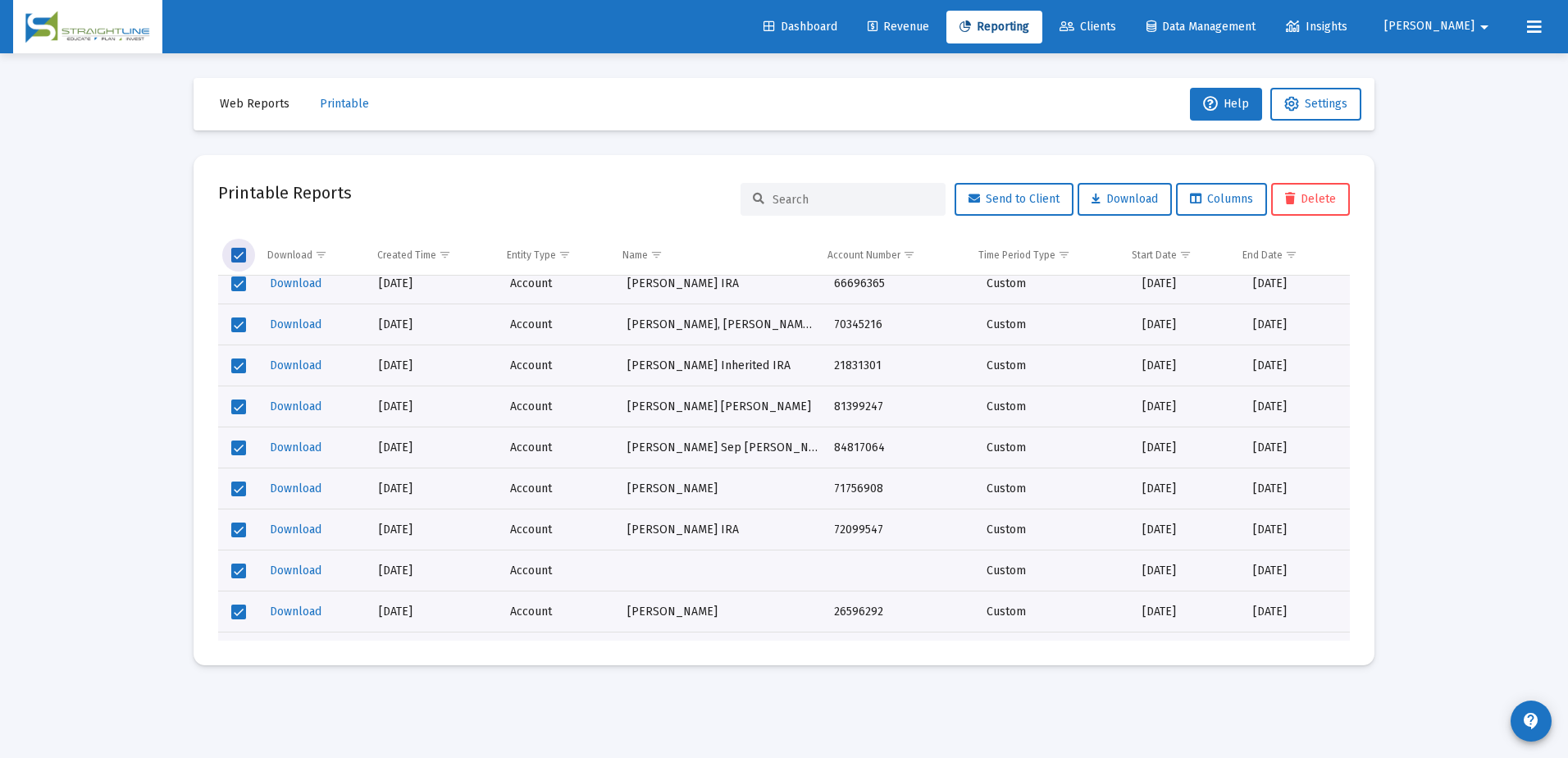
scroll to position [1962993, 0]
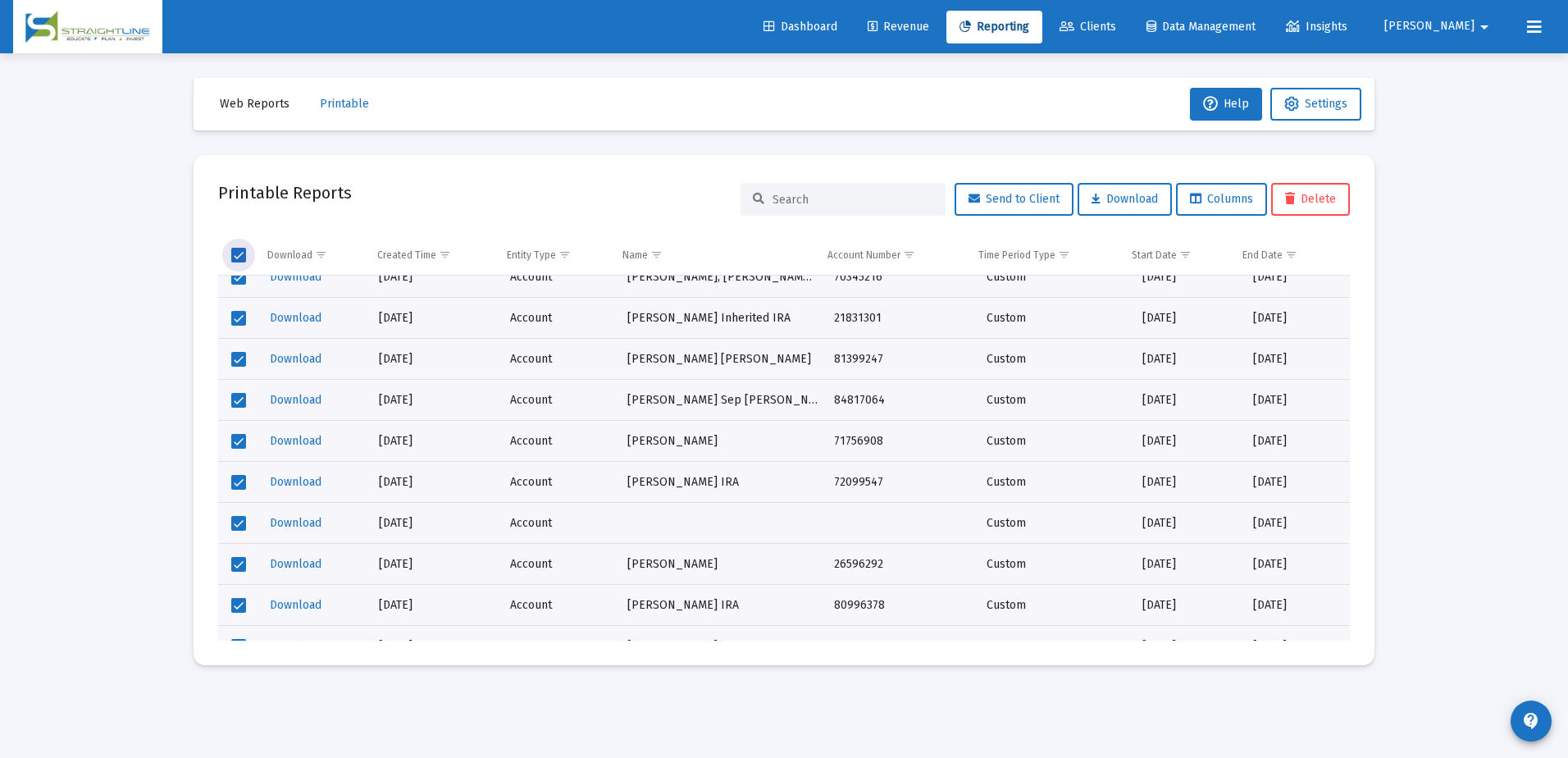
click at [243, 253] on span "Select all" at bounding box center [239, 255] width 15 height 15
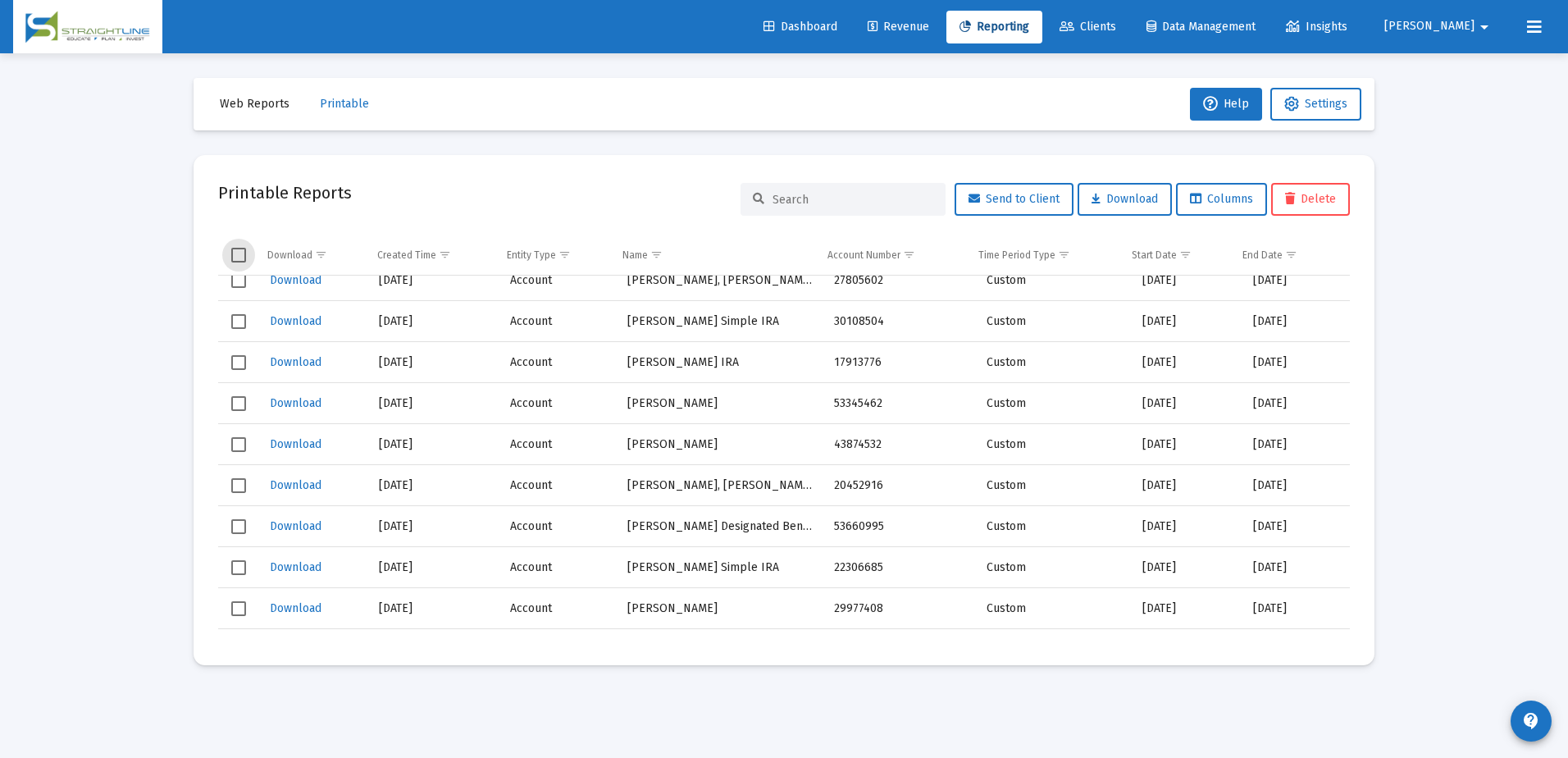
scroll to position [1966356, 0]
click at [239, 564] on span "Select row" at bounding box center [239, 564] width 15 height 15
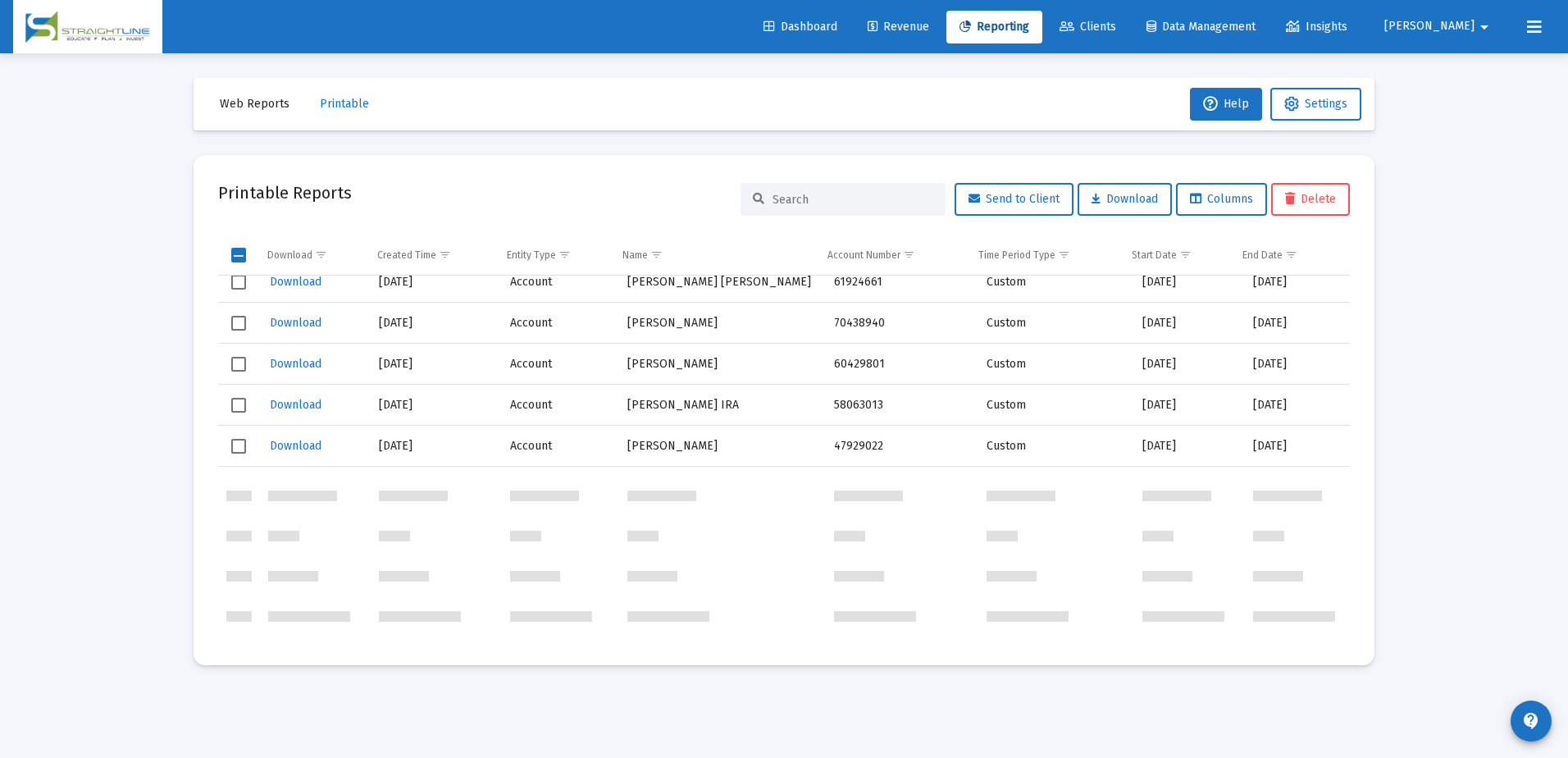
scroll to position [1967421, 0]
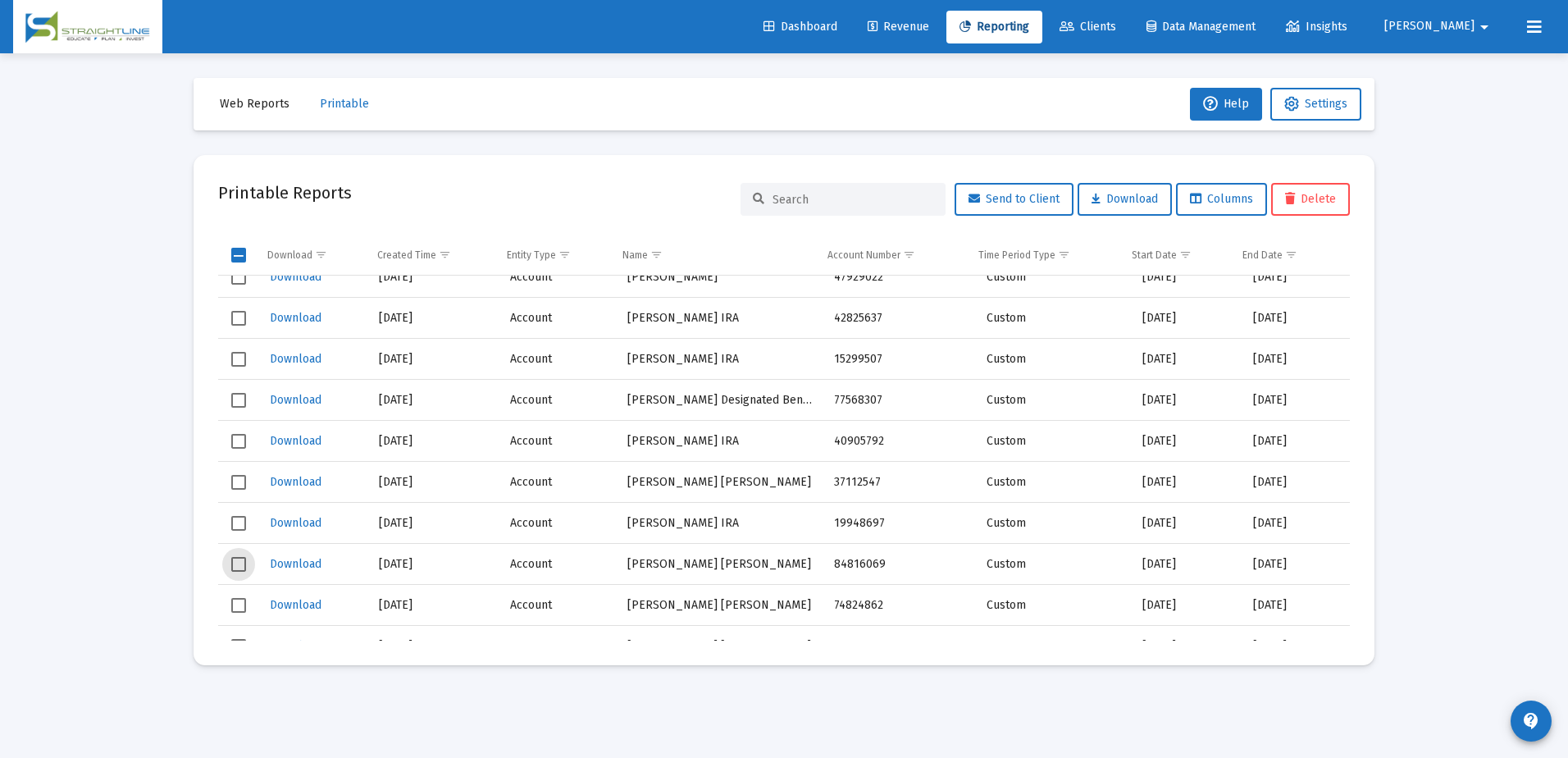
click at [236, 562] on span "Select row" at bounding box center [239, 564] width 15 height 15
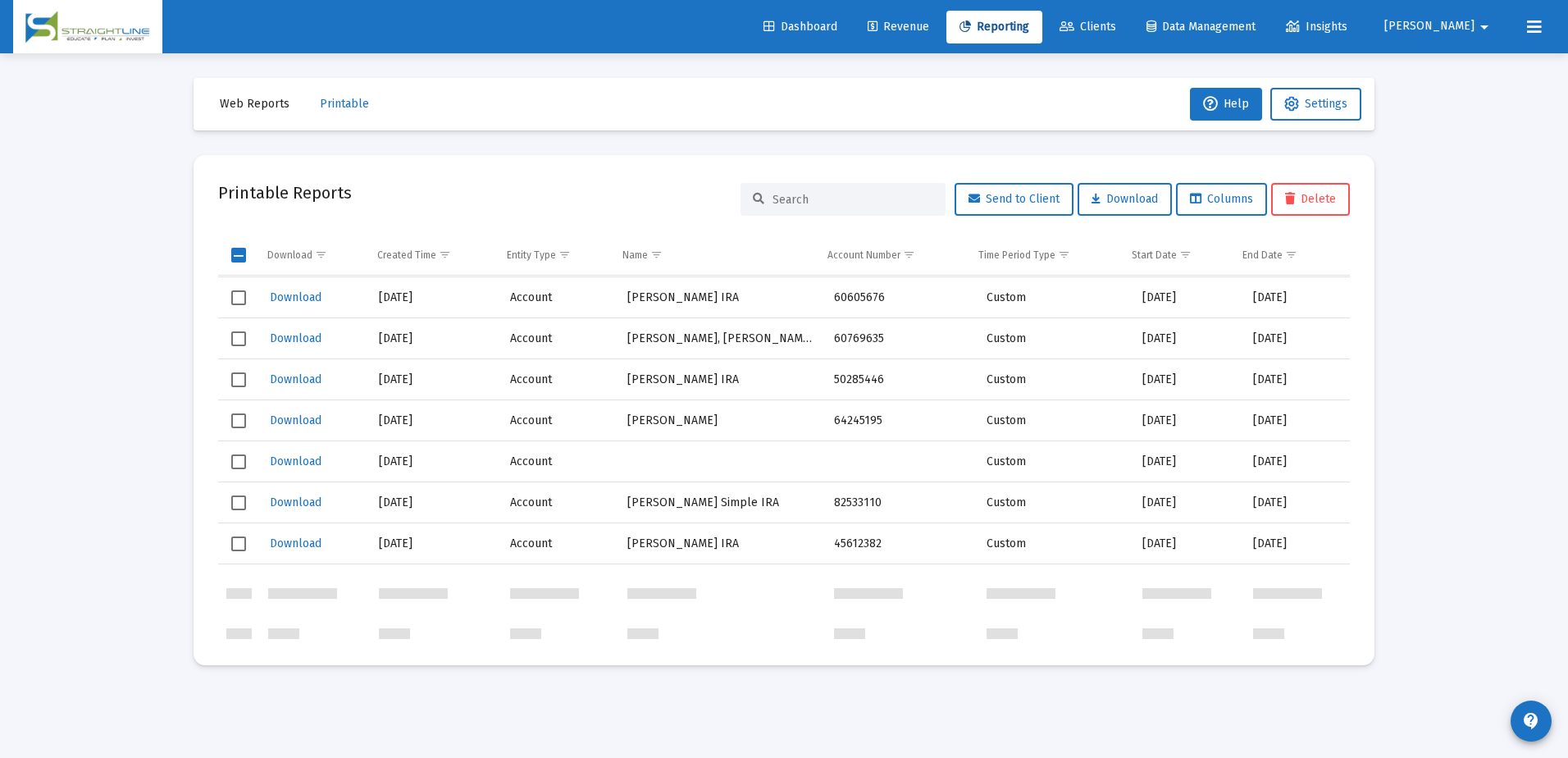
scroll to position [1969226, 0]
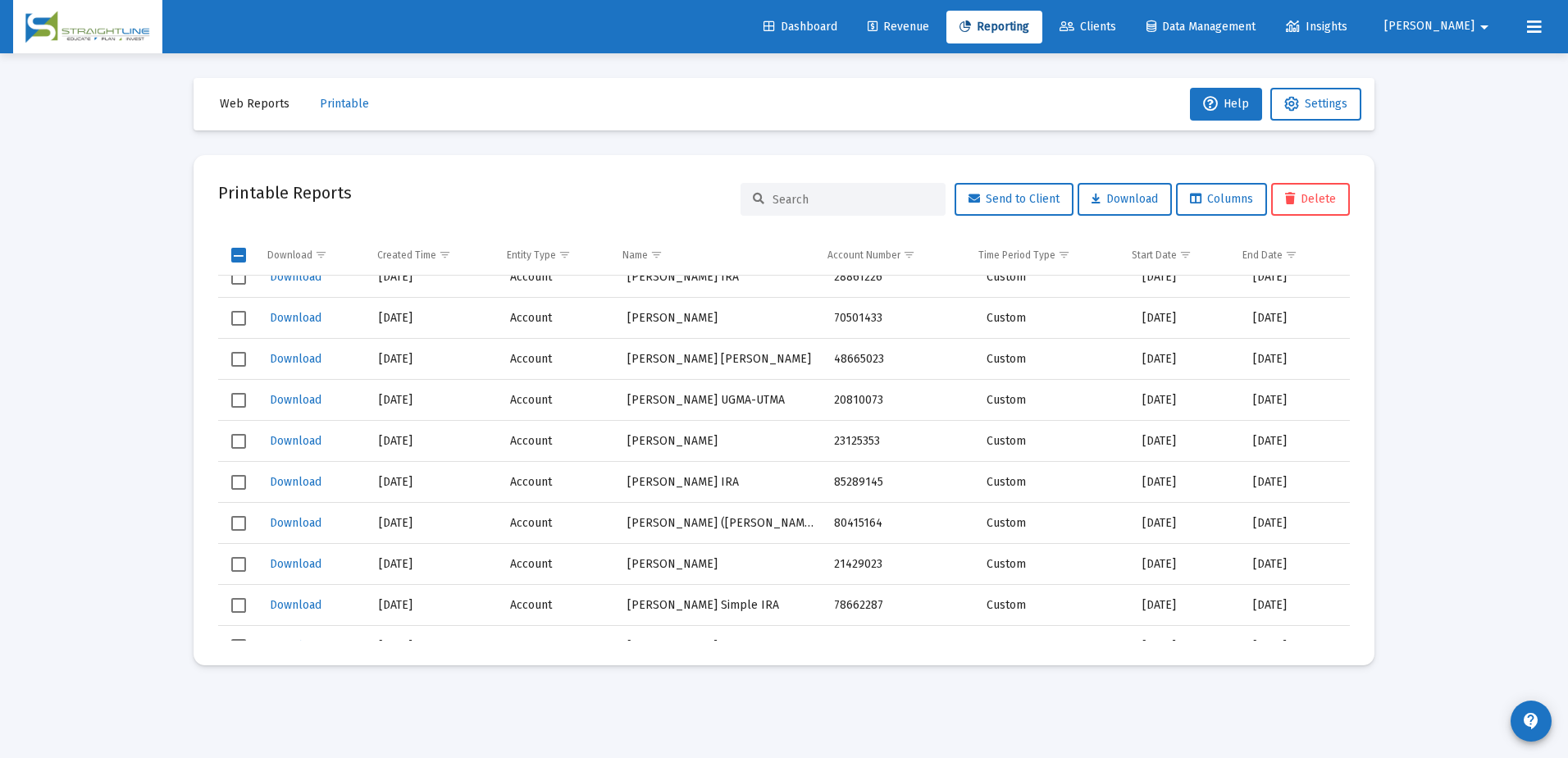
click at [247, 566] on td "Data grid" at bounding box center [238, 564] width 42 height 41
click at [235, 520] on span "Select row" at bounding box center [239, 524] width 15 height 15
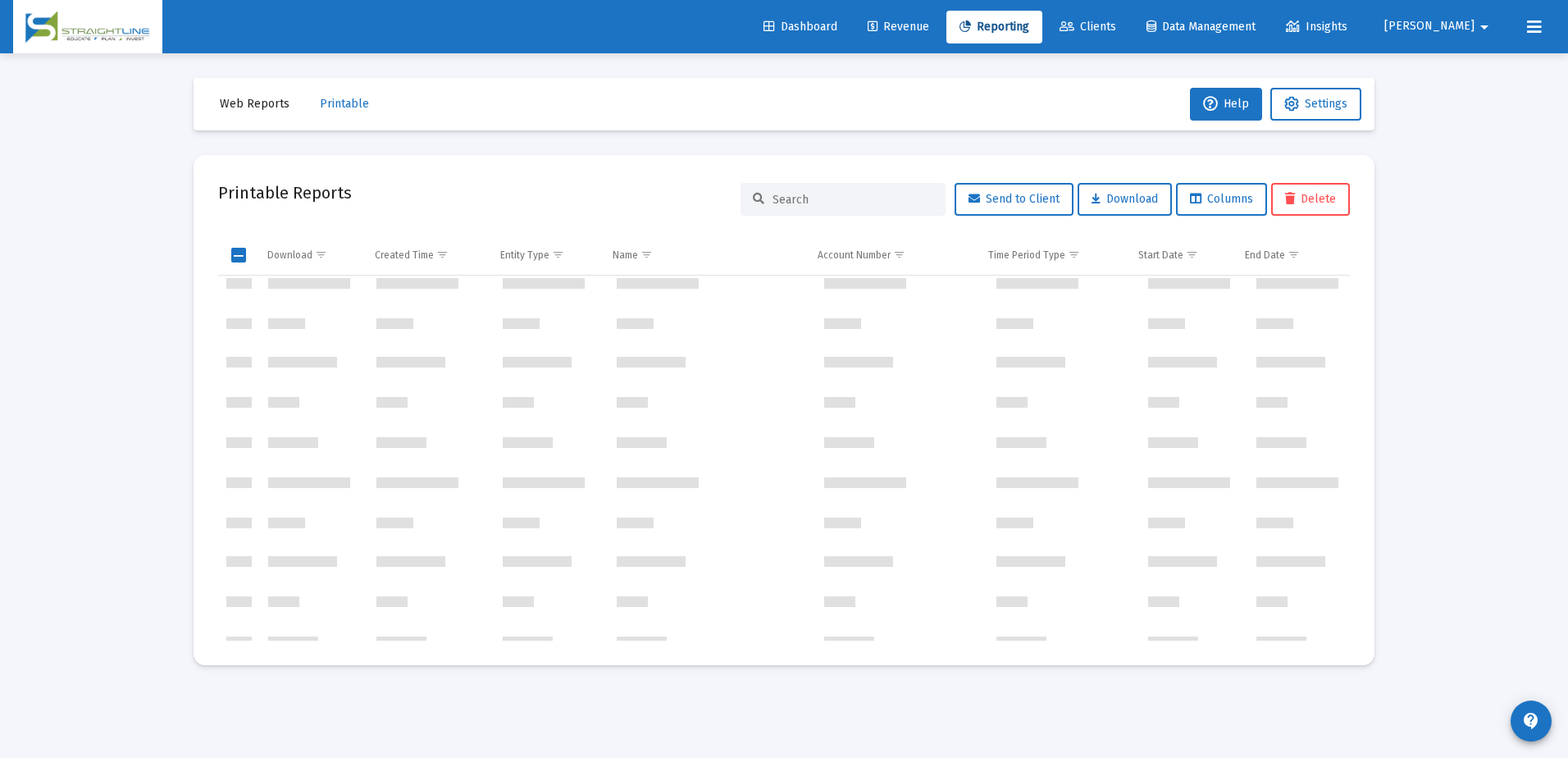
scroll to position [1567450, 0]
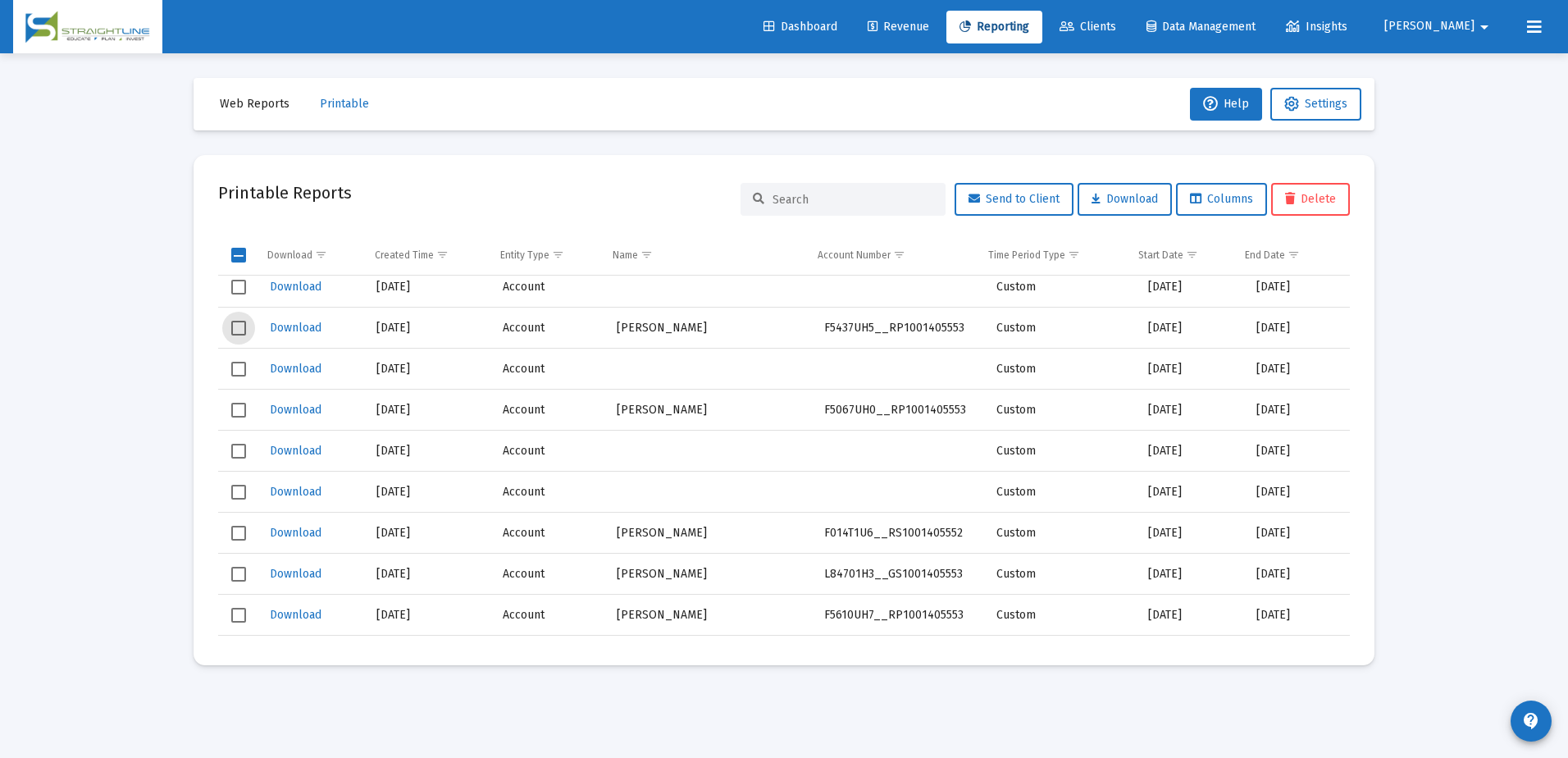
click at [236, 330] on span "Select row" at bounding box center [239, 328] width 15 height 15
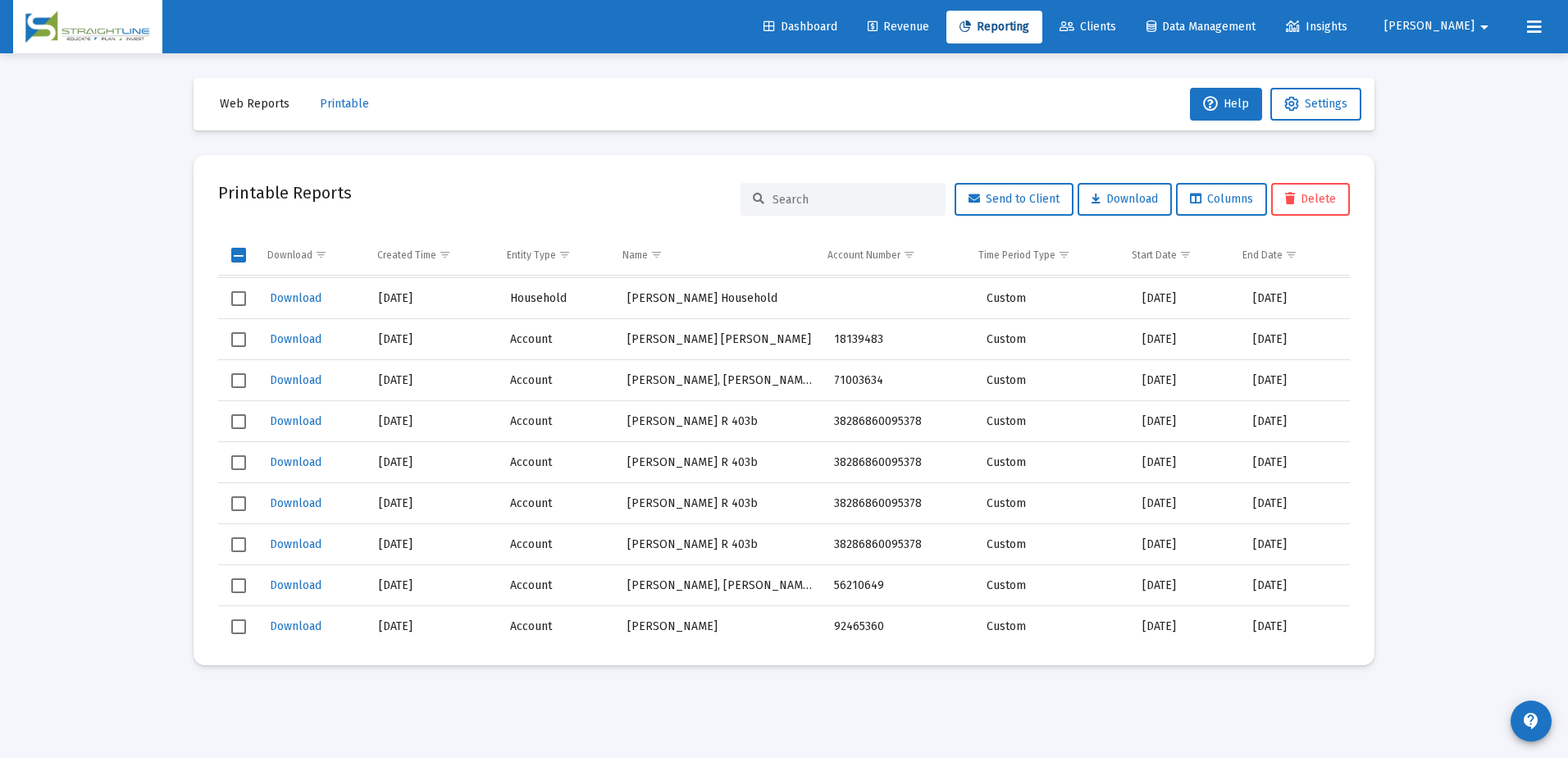
scroll to position [1321111, 0]
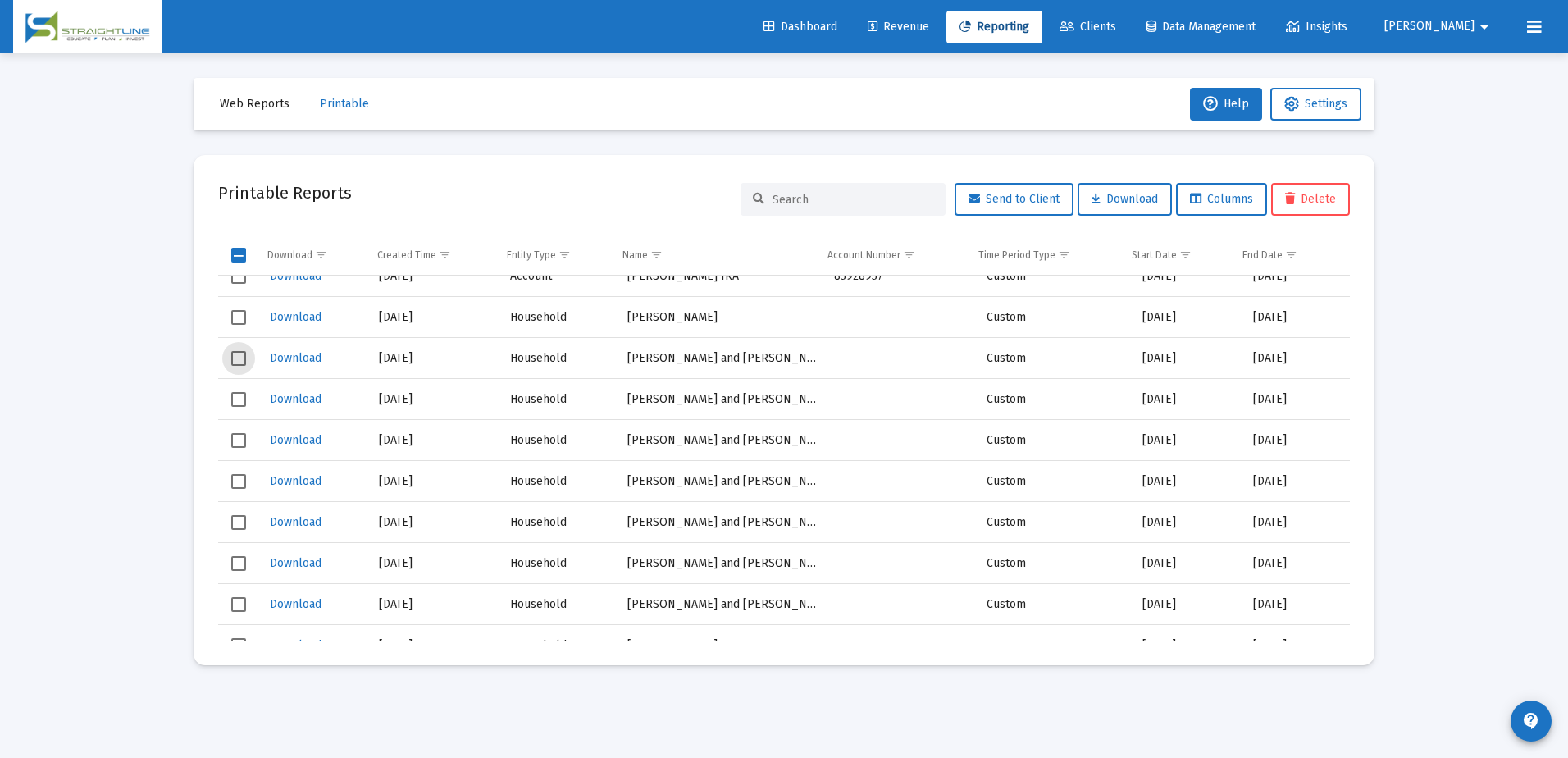
click at [246, 357] on span "Select row" at bounding box center [239, 359] width 15 height 15
click at [239, 439] on span "Select row" at bounding box center [239, 440] width 15 height 15
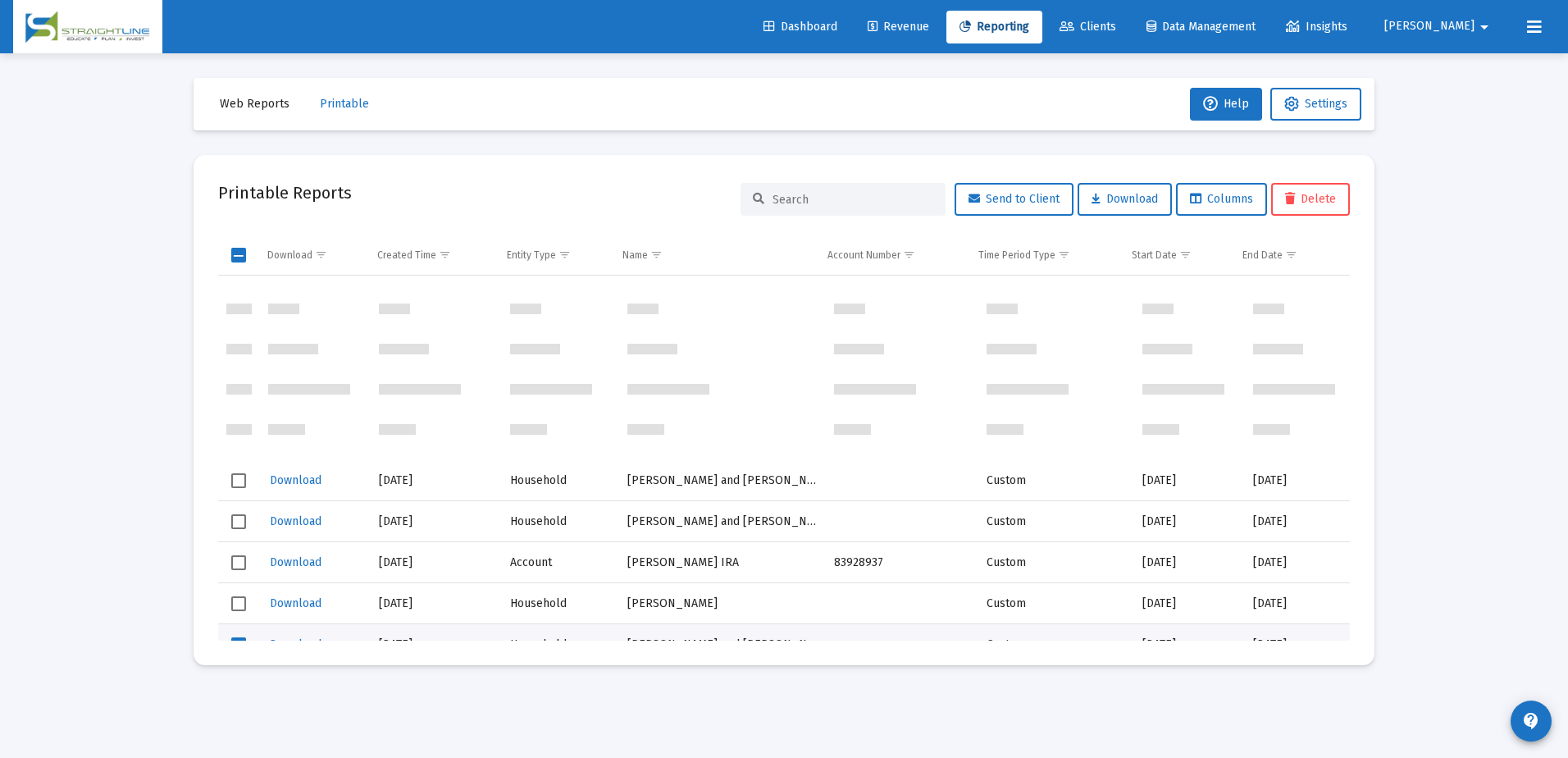
scroll to position [1321029, 0]
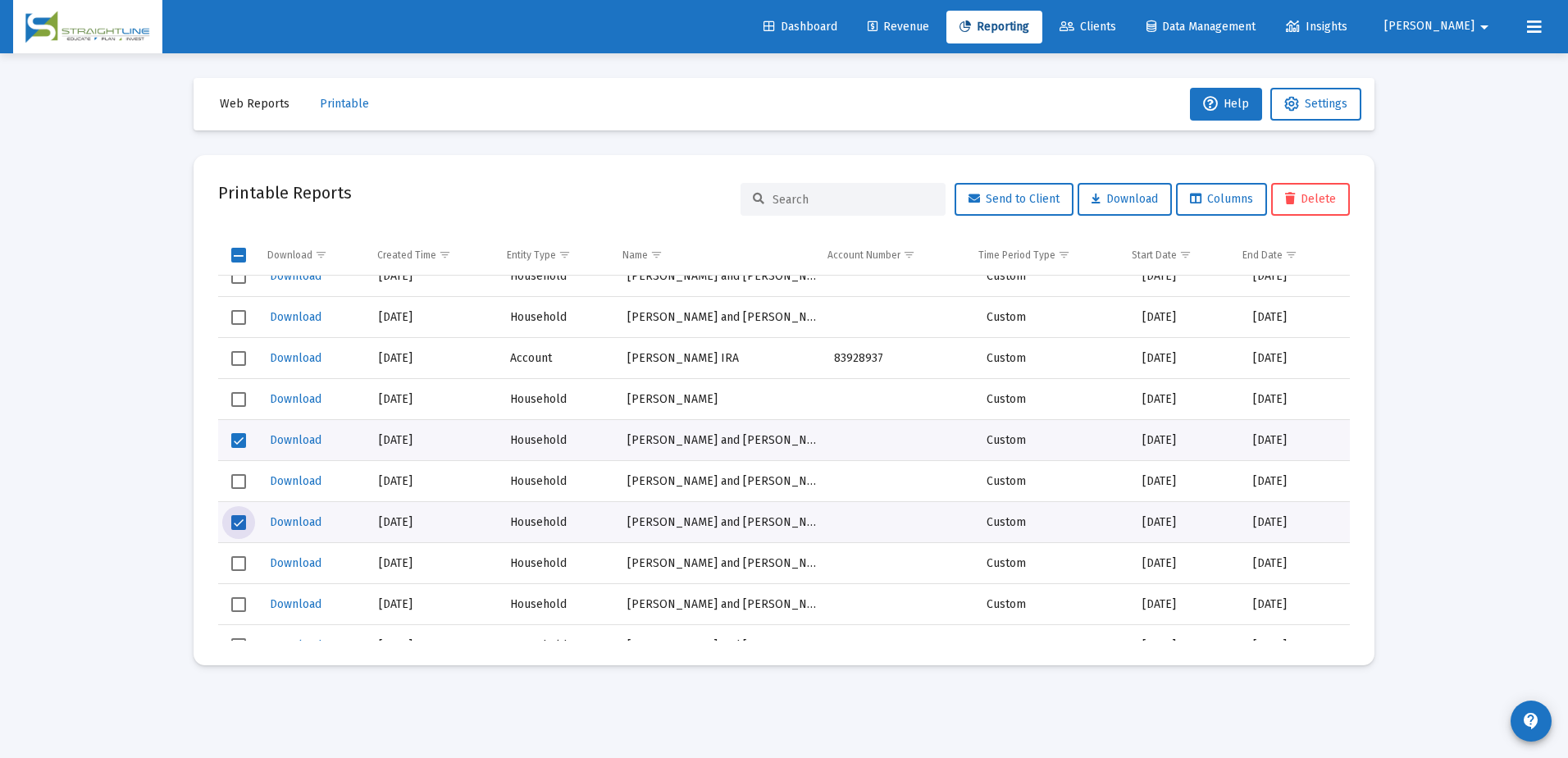
click at [235, 524] on span "Select row" at bounding box center [239, 523] width 15 height 15
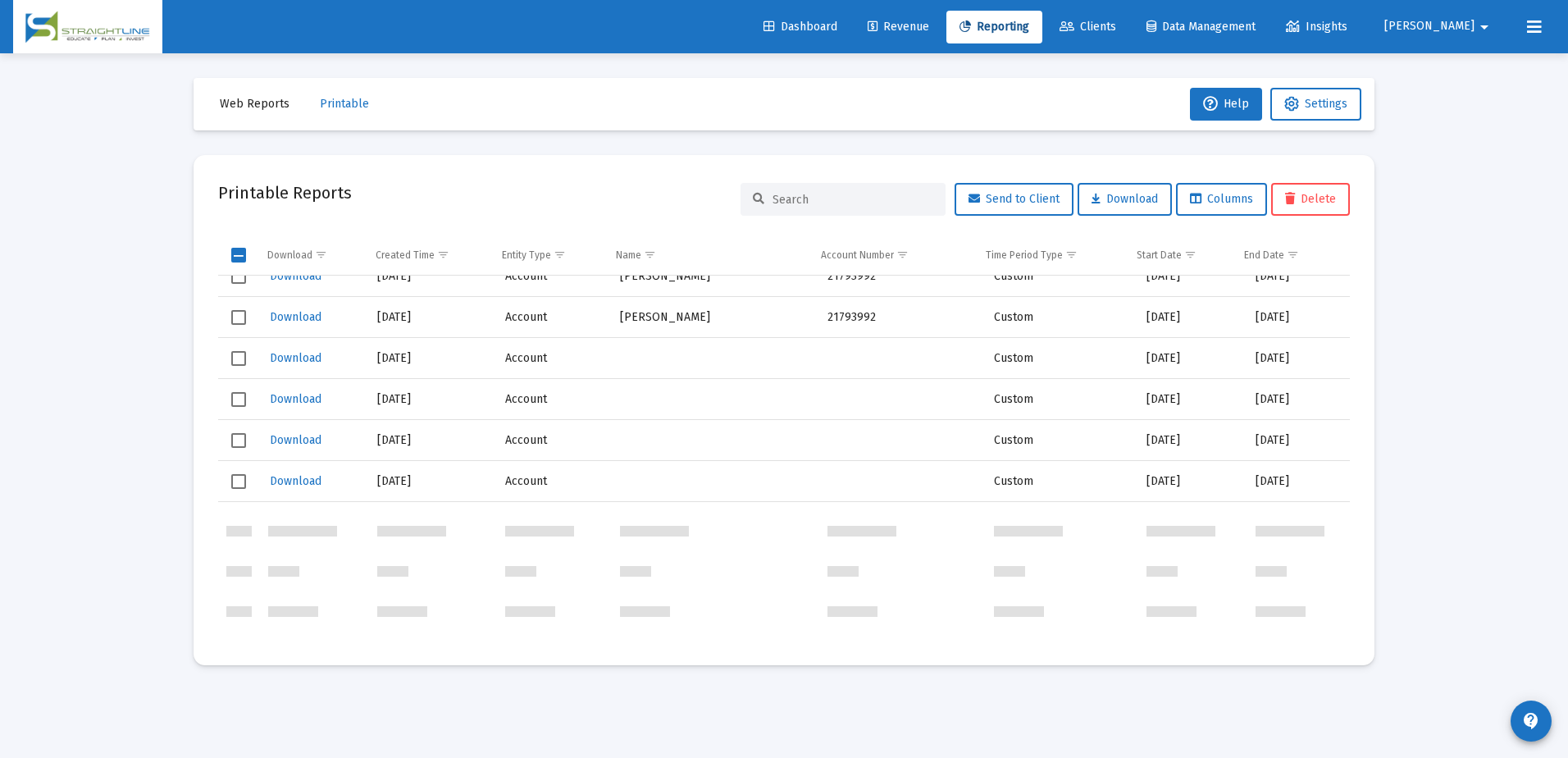
scroll to position [1317666, 0]
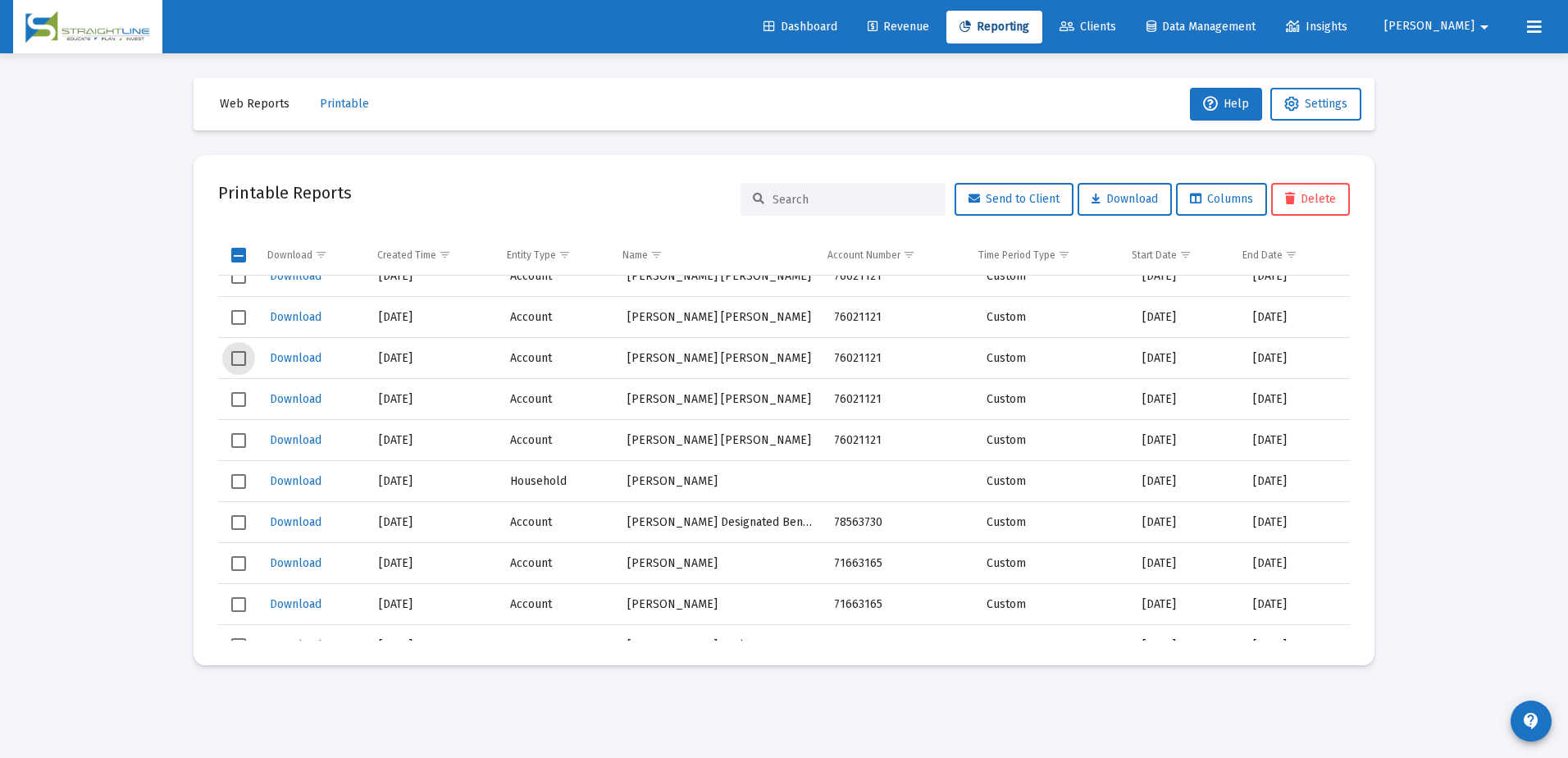
click at [241, 360] on span "Select row" at bounding box center [239, 359] width 15 height 15
click at [239, 310] on td "Data grid" at bounding box center [238, 317] width 42 height 41
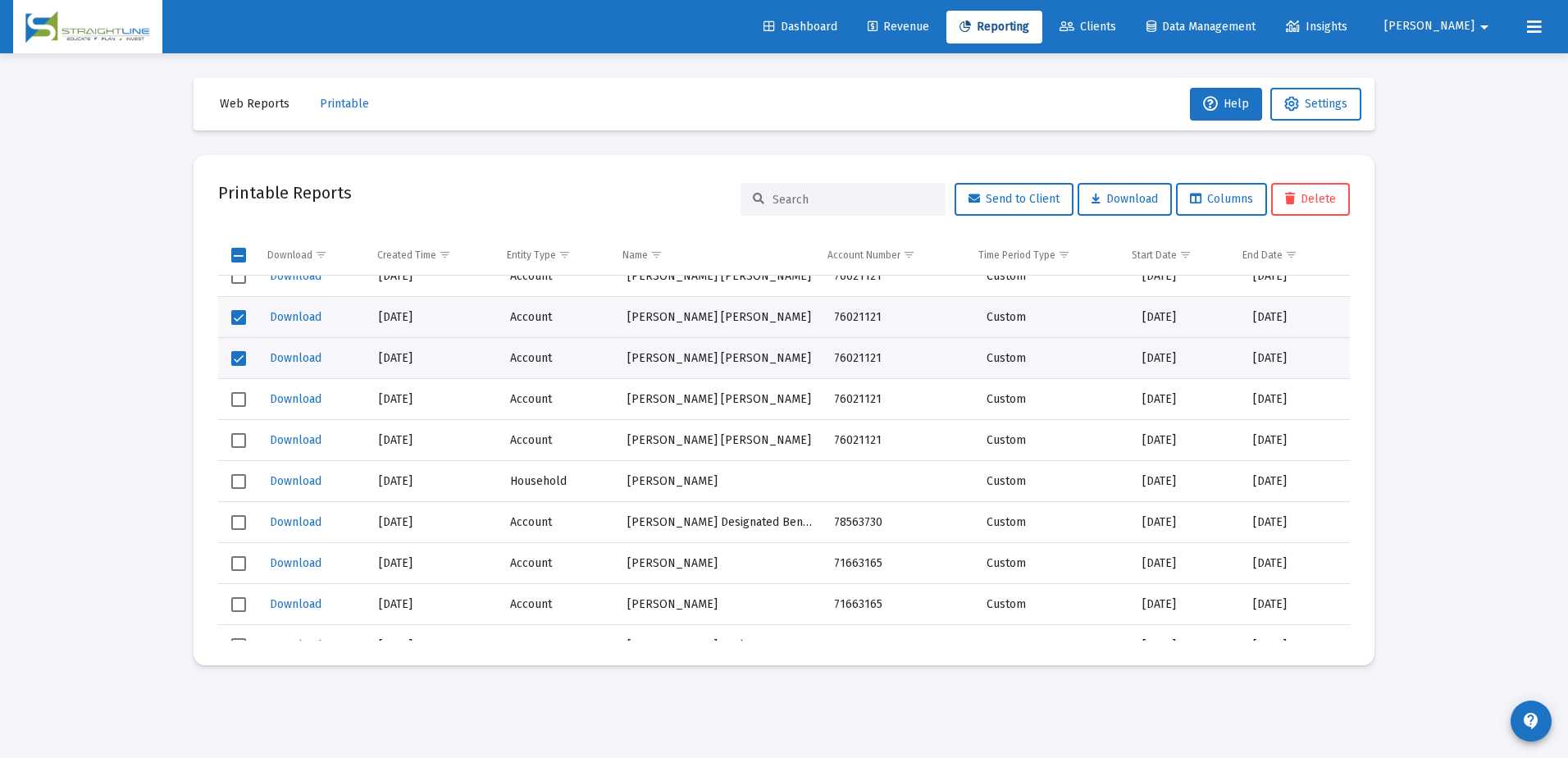
click at [240, 279] on span "Select row" at bounding box center [239, 276] width 15 height 15
click at [1143, 195] on span "Download" at bounding box center [1125, 198] width 67 height 14
click at [904, 124] on mat-toolbar-row "Web Reports Printable Help Settings" at bounding box center [784, 104] width 1182 height 53
click at [1456, 286] on div "Loading... Web Reports Printable Help Settings Printable Reports Send to Client…" at bounding box center [784, 379] width 1568 height 758
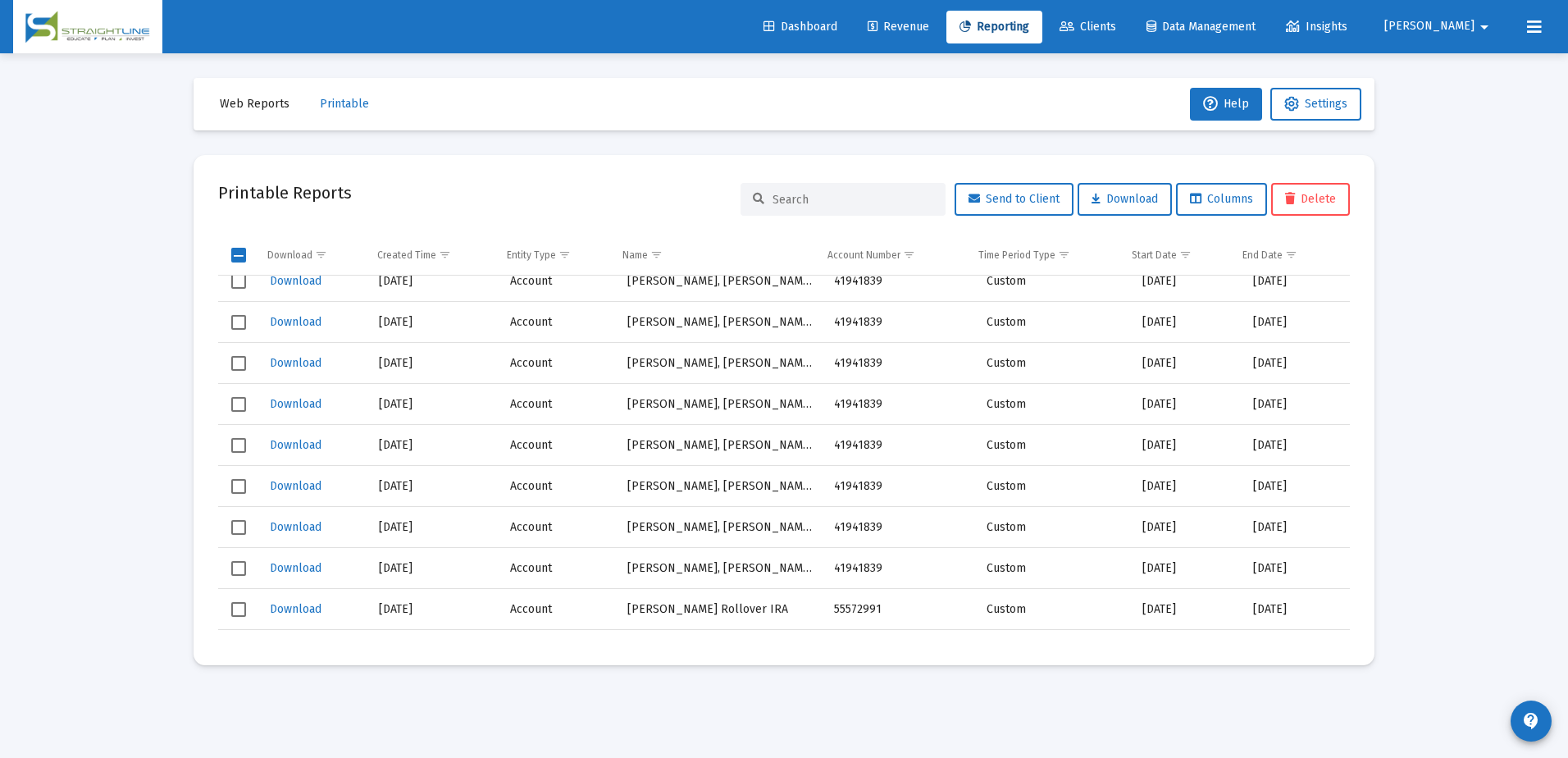
scroll to position [1316071, 0]
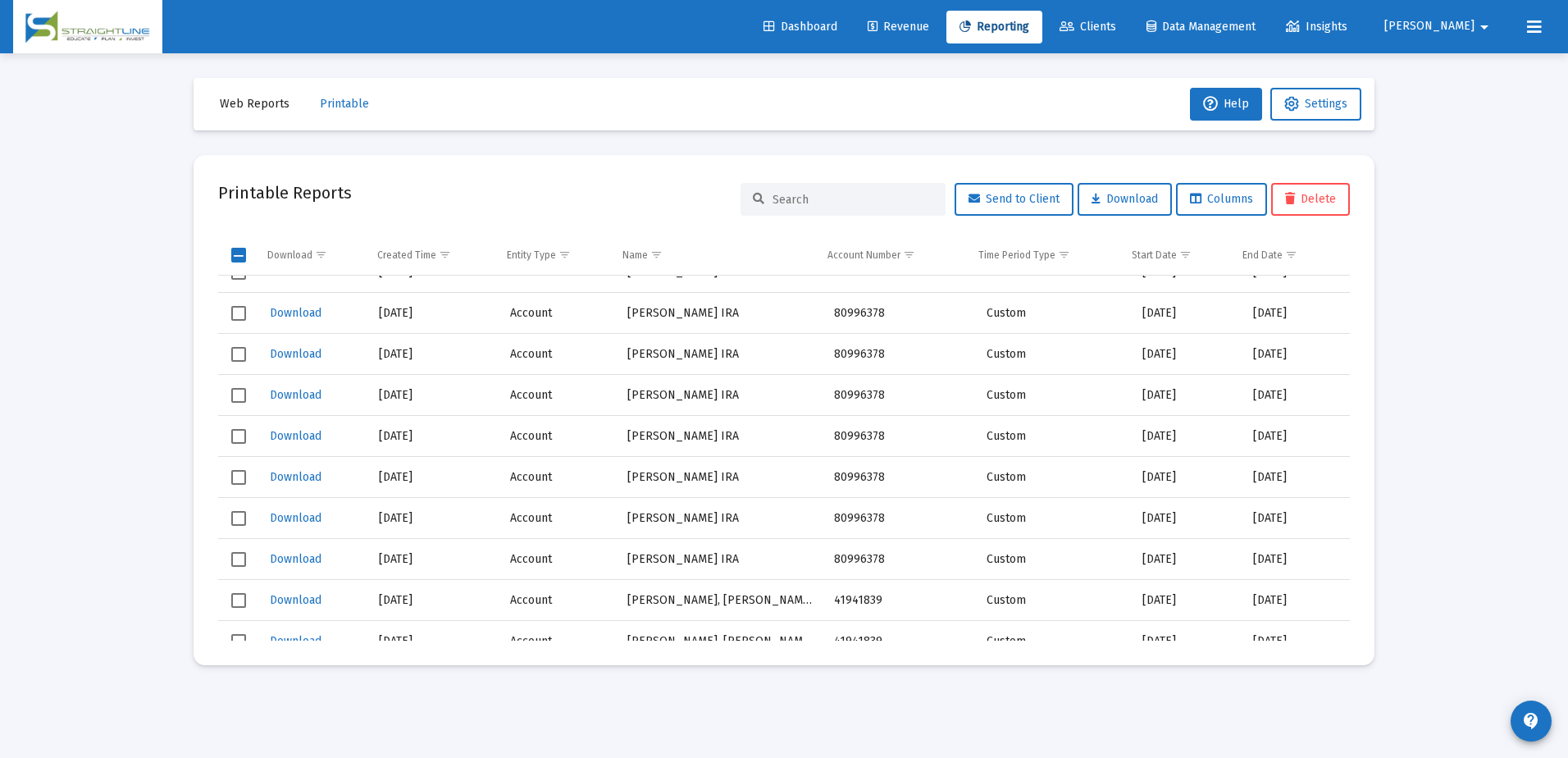
click at [1117, 28] on span "Clients" at bounding box center [1088, 26] width 57 height 14
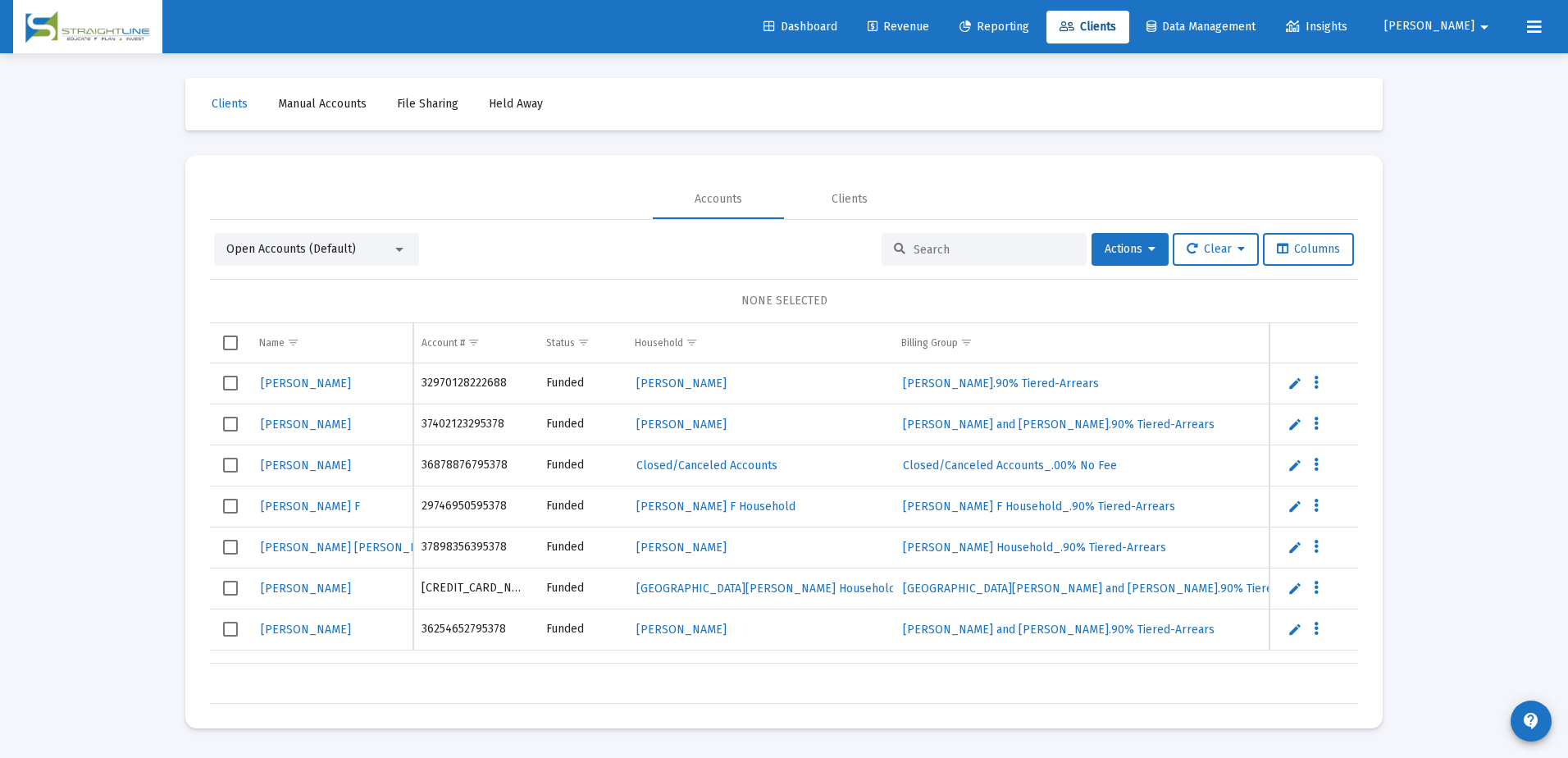
click at [941, 247] on input at bounding box center [993, 249] width 160 height 14
click at [937, 249] on input at bounding box center [993, 249] width 160 height 14
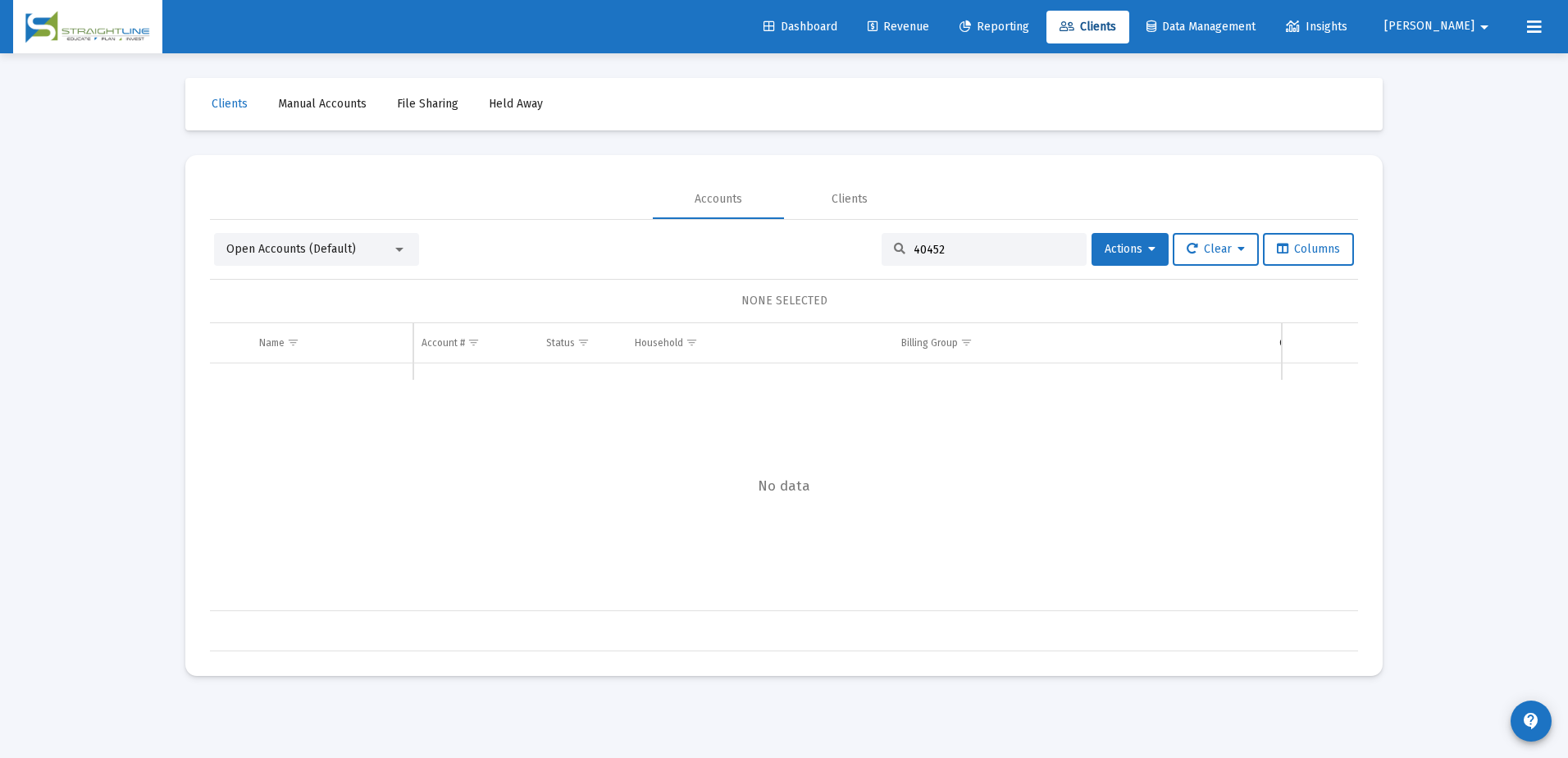
drag, startPoint x: 947, startPoint y: 248, endPoint x: 904, endPoint y: 247, distance: 43.0
click at [914, 247] on input "40452" at bounding box center [993, 249] width 160 height 14
click at [957, 254] on input "40452" at bounding box center [993, 249] width 160 height 14
drag, startPoint x: 957, startPoint y: 254, endPoint x: 897, endPoint y: 253, distance: 60.0
click at [897, 253] on div "40452" at bounding box center [983, 248] width 205 height 32
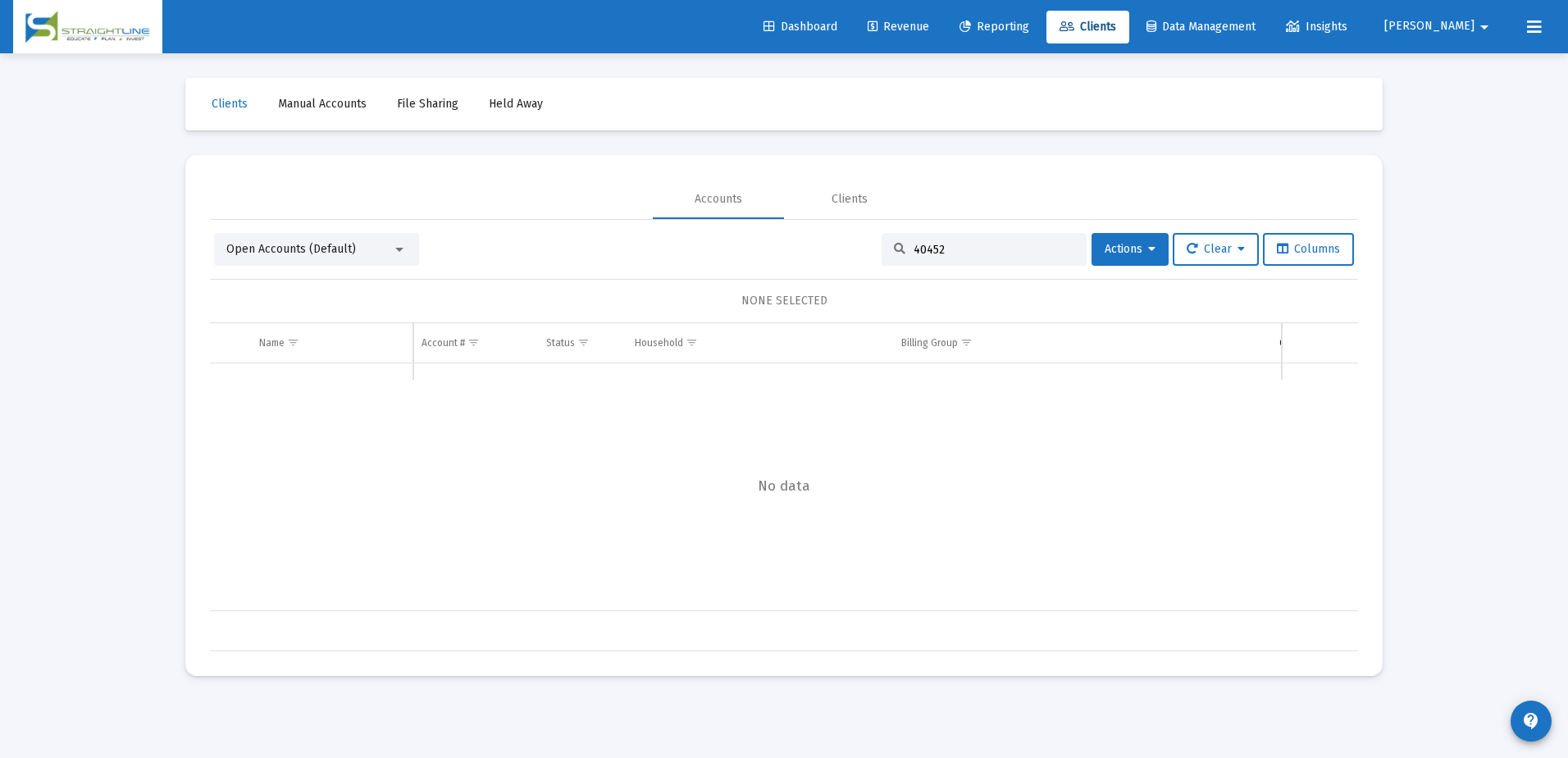
click at [950, 256] on input "40452" at bounding box center [993, 249] width 160 height 14
click at [951, 255] on input "40452" at bounding box center [993, 249] width 160 height 14
click at [914, 250] on input "40452" at bounding box center [993, 249] width 160 height 14
click at [919, 246] on input "40452" at bounding box center [993, 249] width 160 height 14
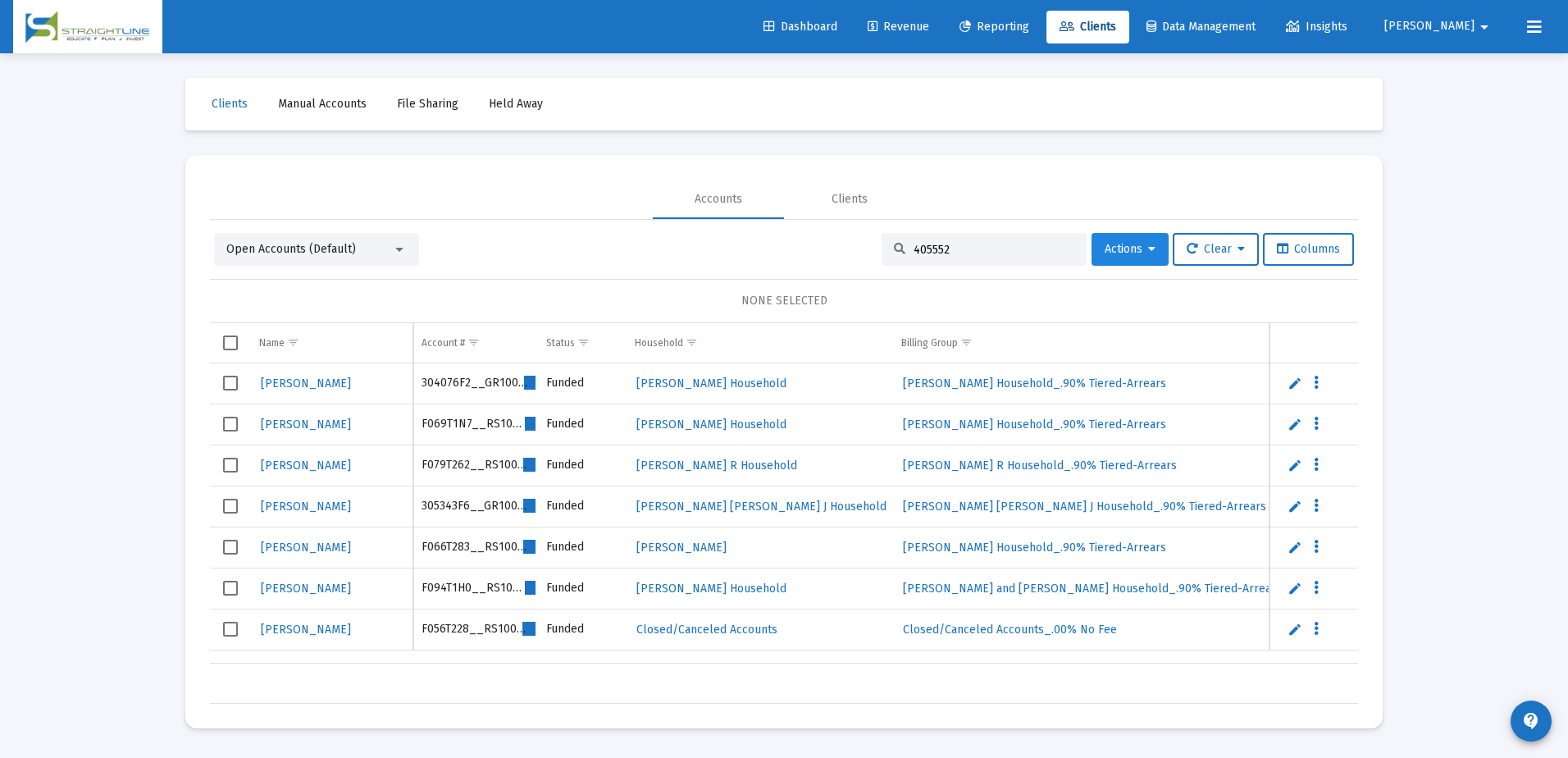
type input "405552"
click at [1151, 257] on button "Actions" at bounding box center [1130, 248] width 77 height 32
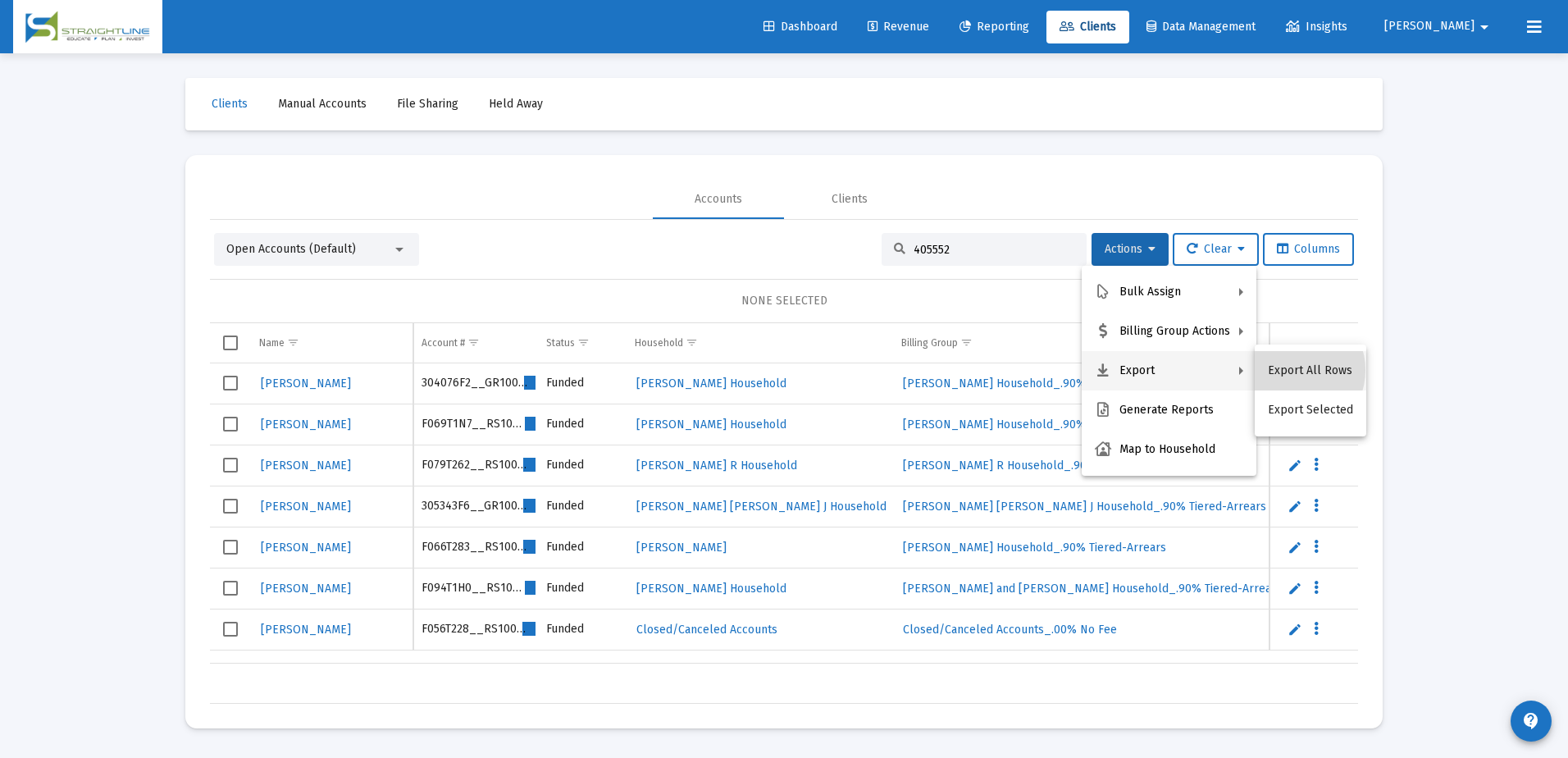
click at [1293, 370] on button "Export All Rows" at bounding box center [1310, 371] width 111 height 39
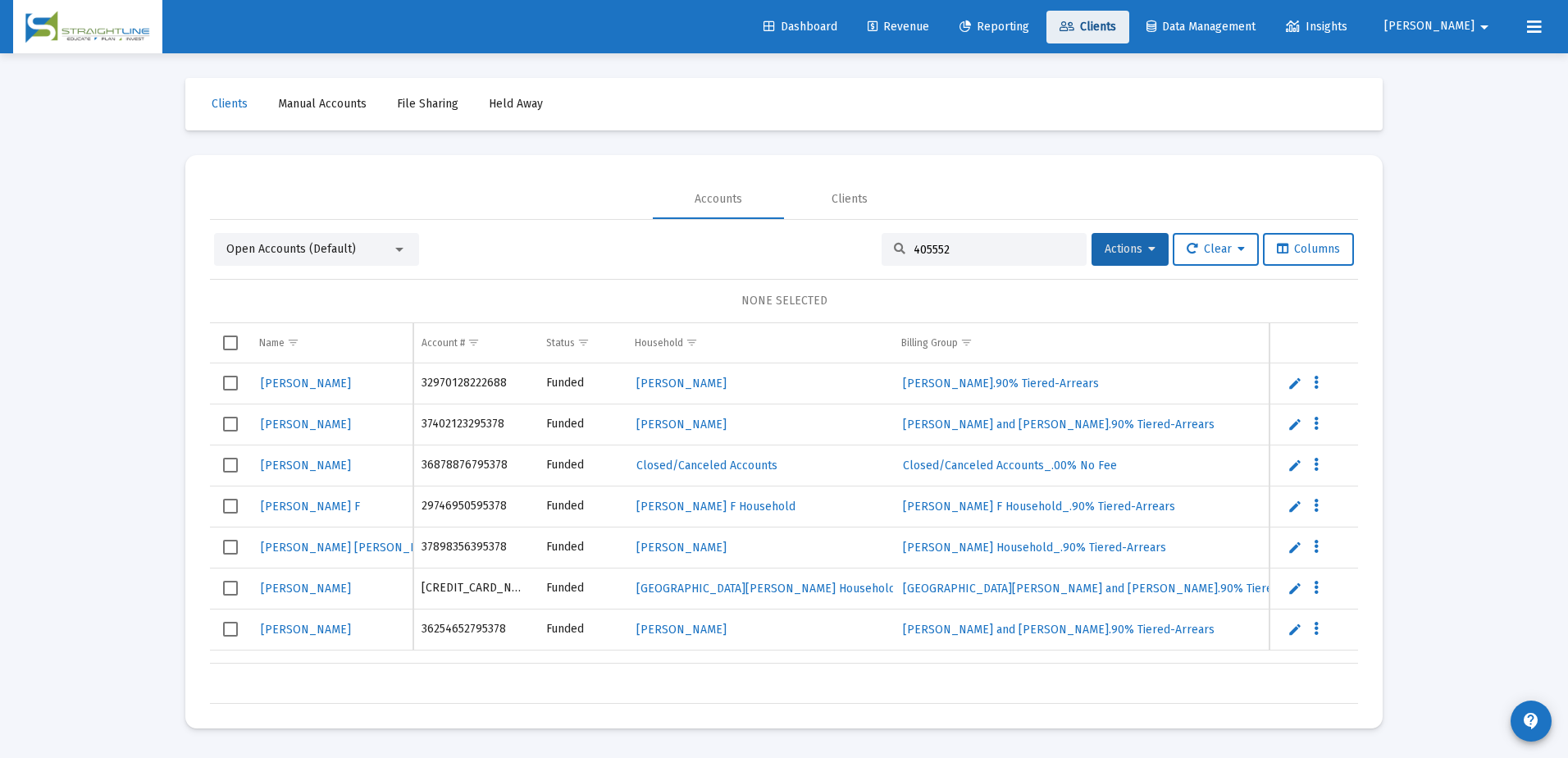
click at [1117, 22] on span "Clients" at bounding box center [1088, 26] width 57 height 14
click at [920, 246] on input "405552" at bounding box center [993, 249] width 160 height 14
click at [1130, 33] on link "Clients" at bounding box center [1087, 27] width 82 height 32
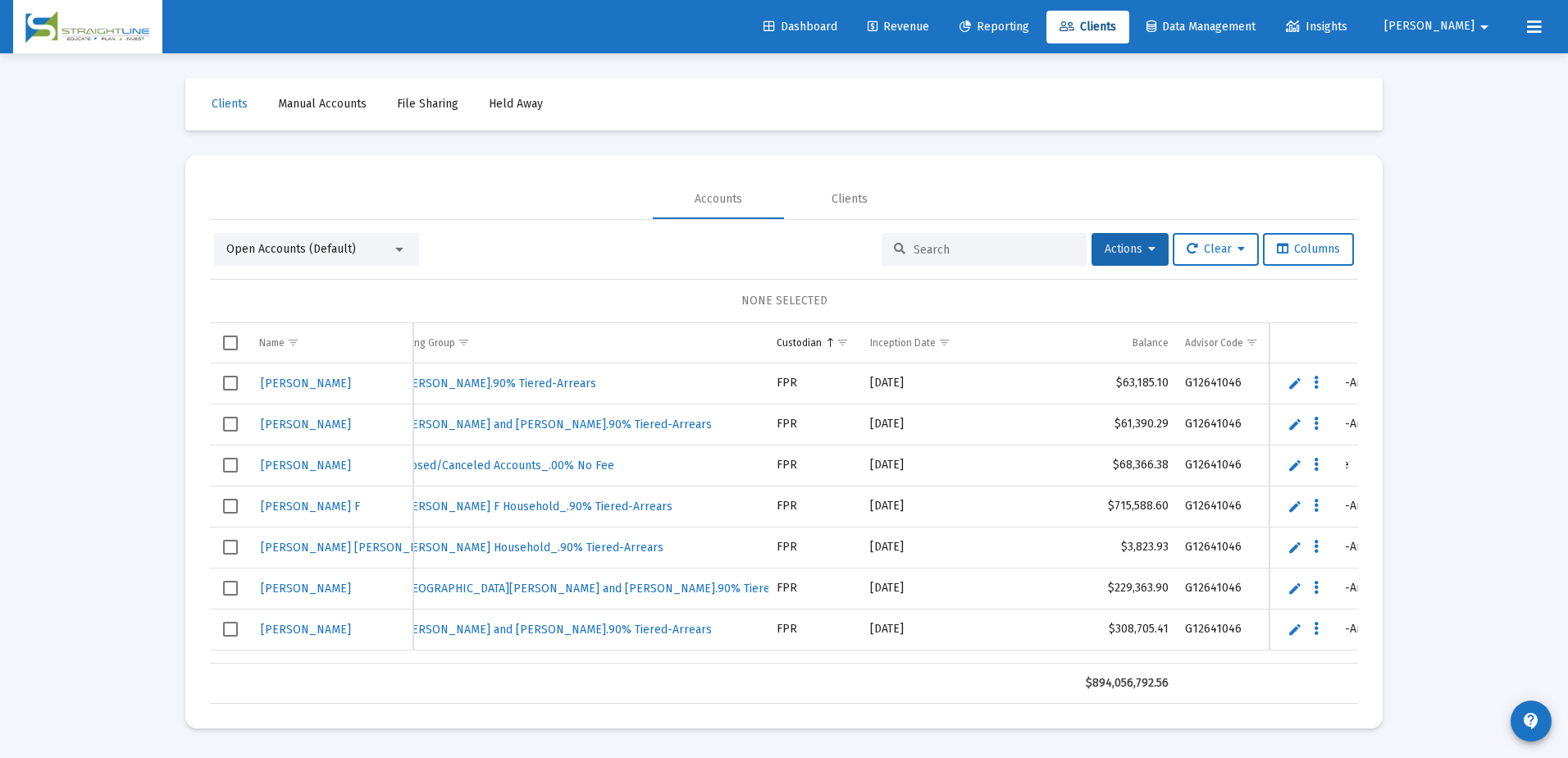
scroll to position [0, 505]
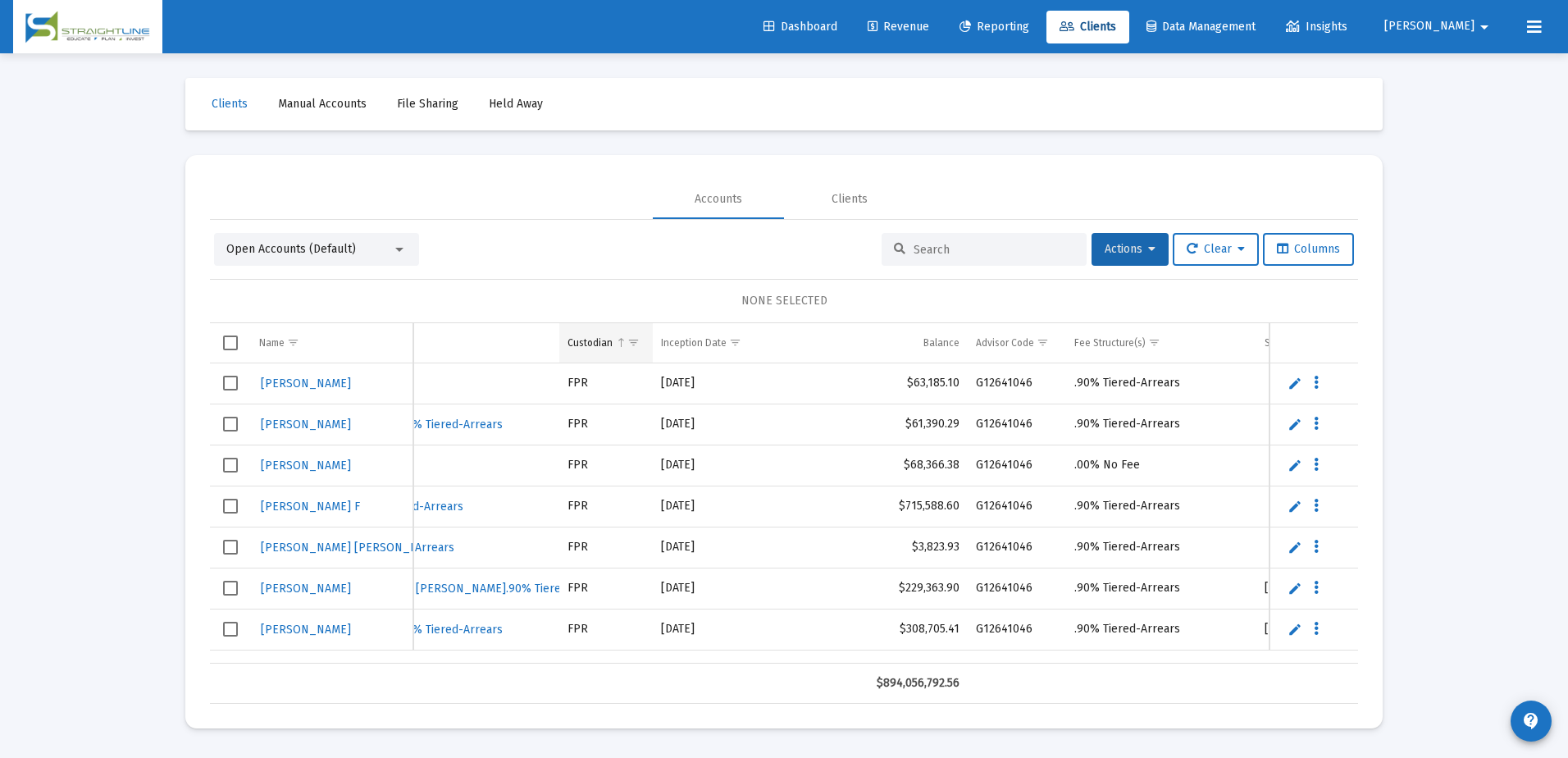
click at [639, 346] on span "Show filter options for column 'Custodian'" at bounding box center [633, 342] width 12 height 12
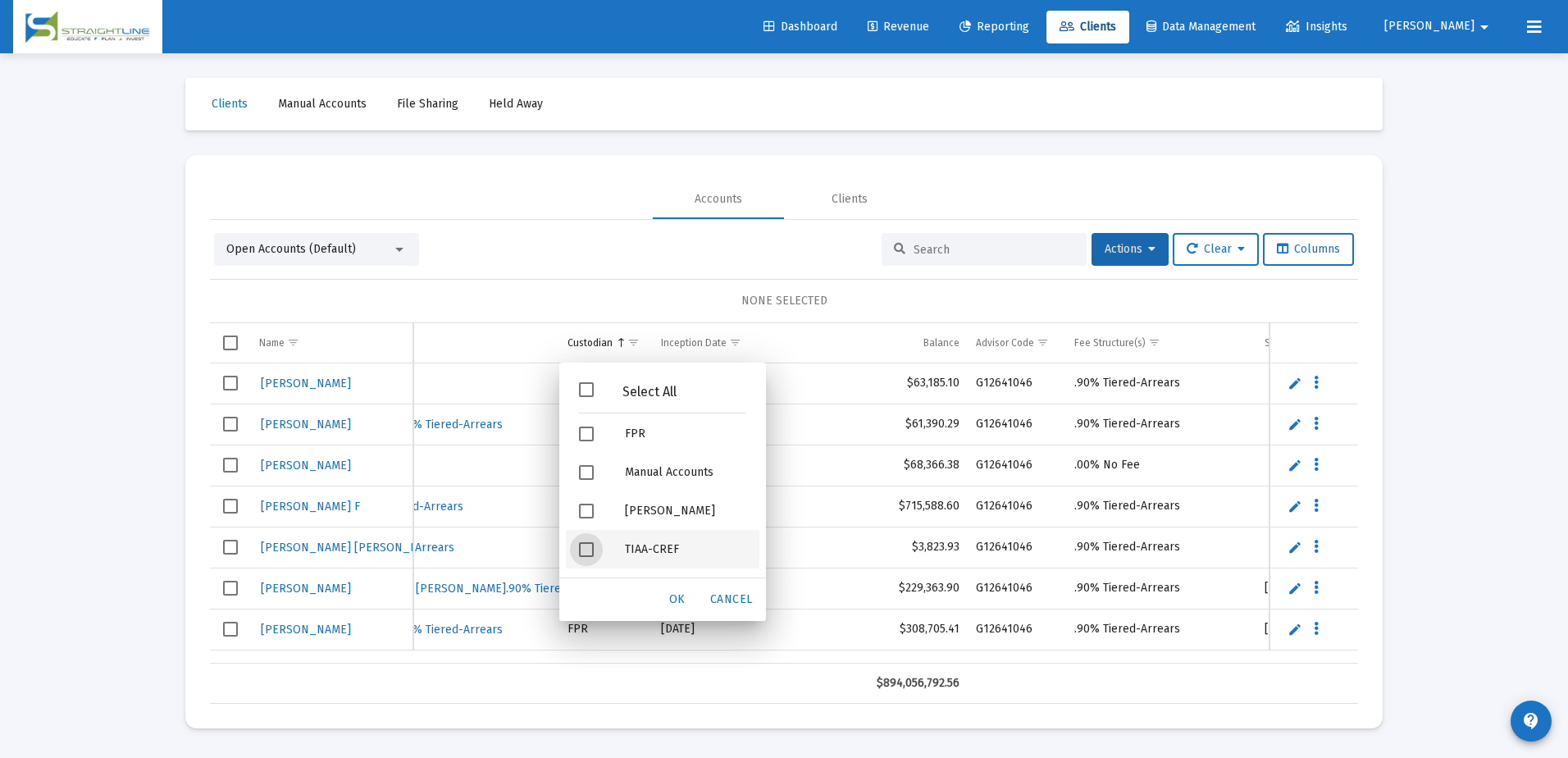
click at [595, 546] on div "Filter options" at bounding box center [589, 550] width 46 height 39
click at [688, 601] on div "OK" at bounding box center [677, 600] width 53 height 30
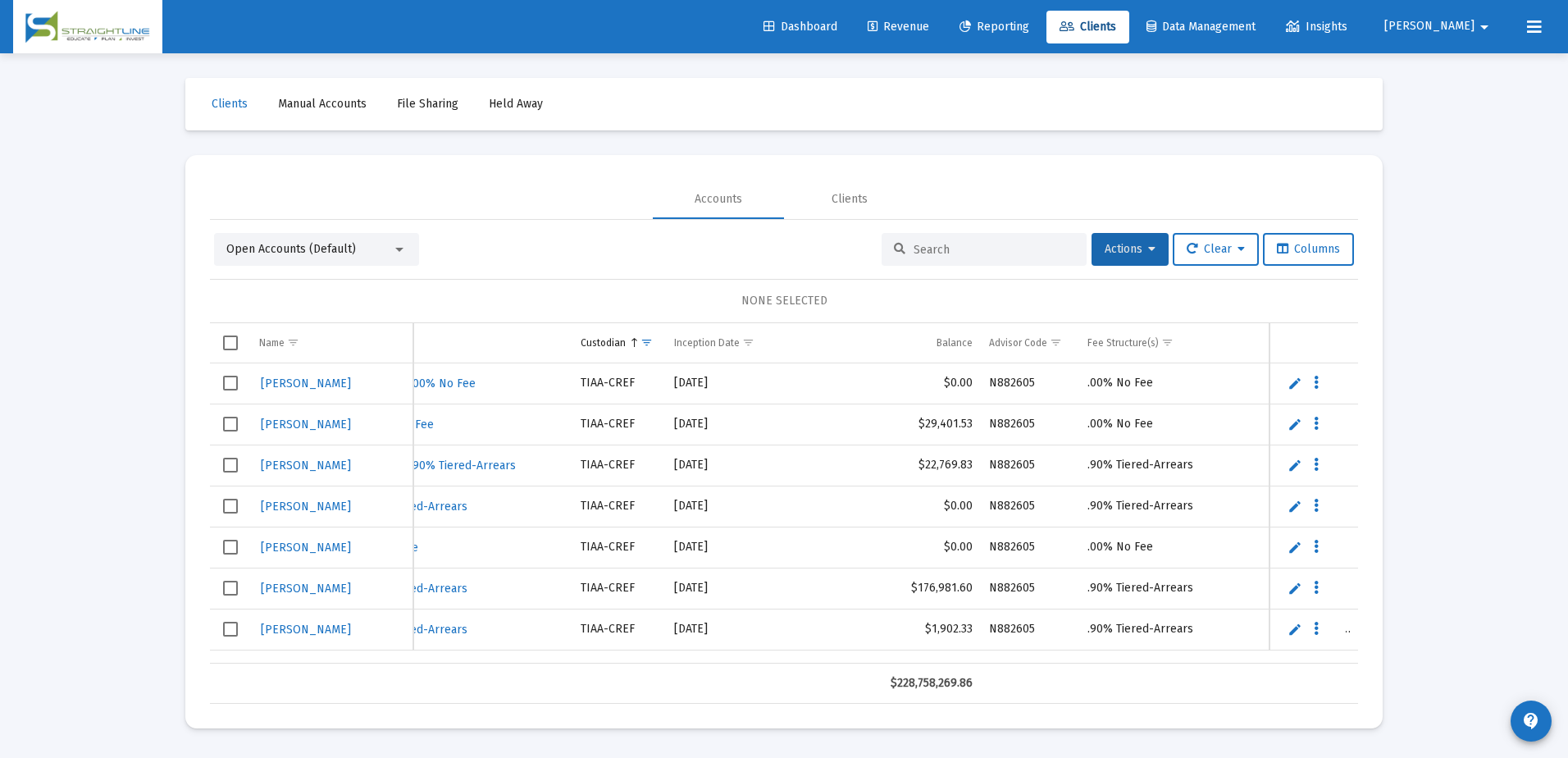
scroll to position [0, 653]
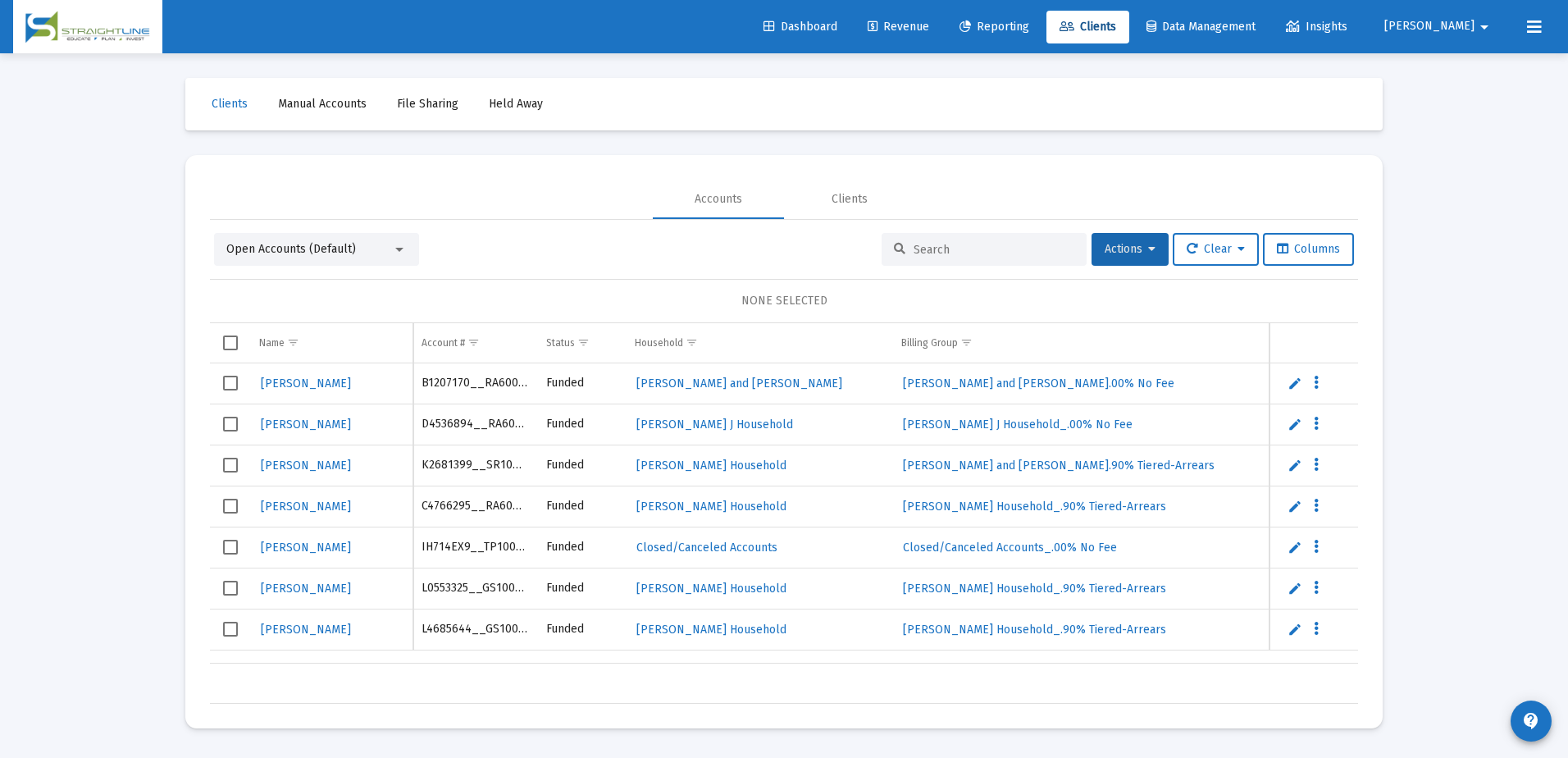
click at [914, 247] on input at bounding box center [993, 249] width 160 height 14
click at [929, 29] on span "Revenue" at bounding box center [898, 26] width 61 height 14
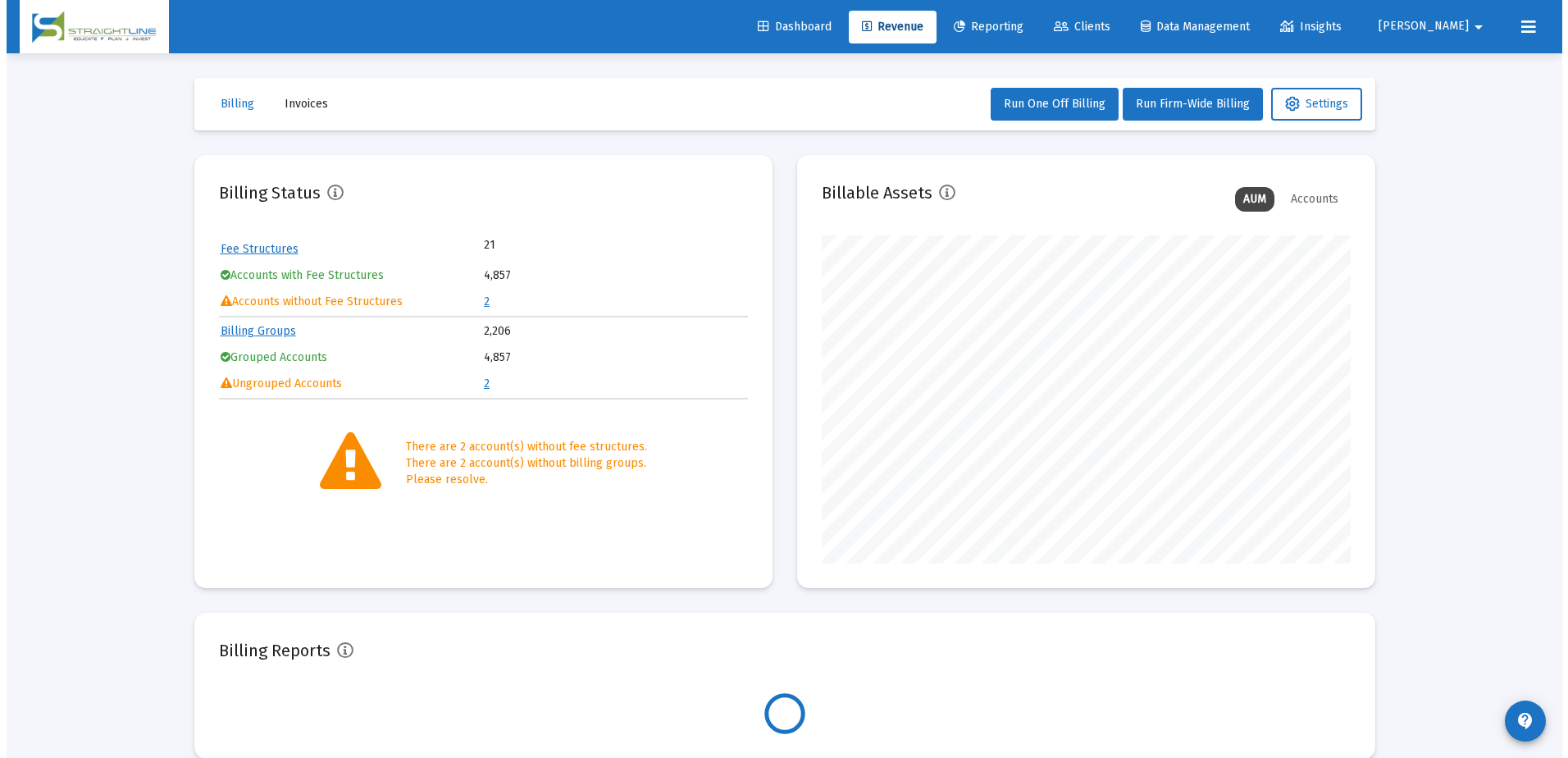
scroll to position [328, 529]
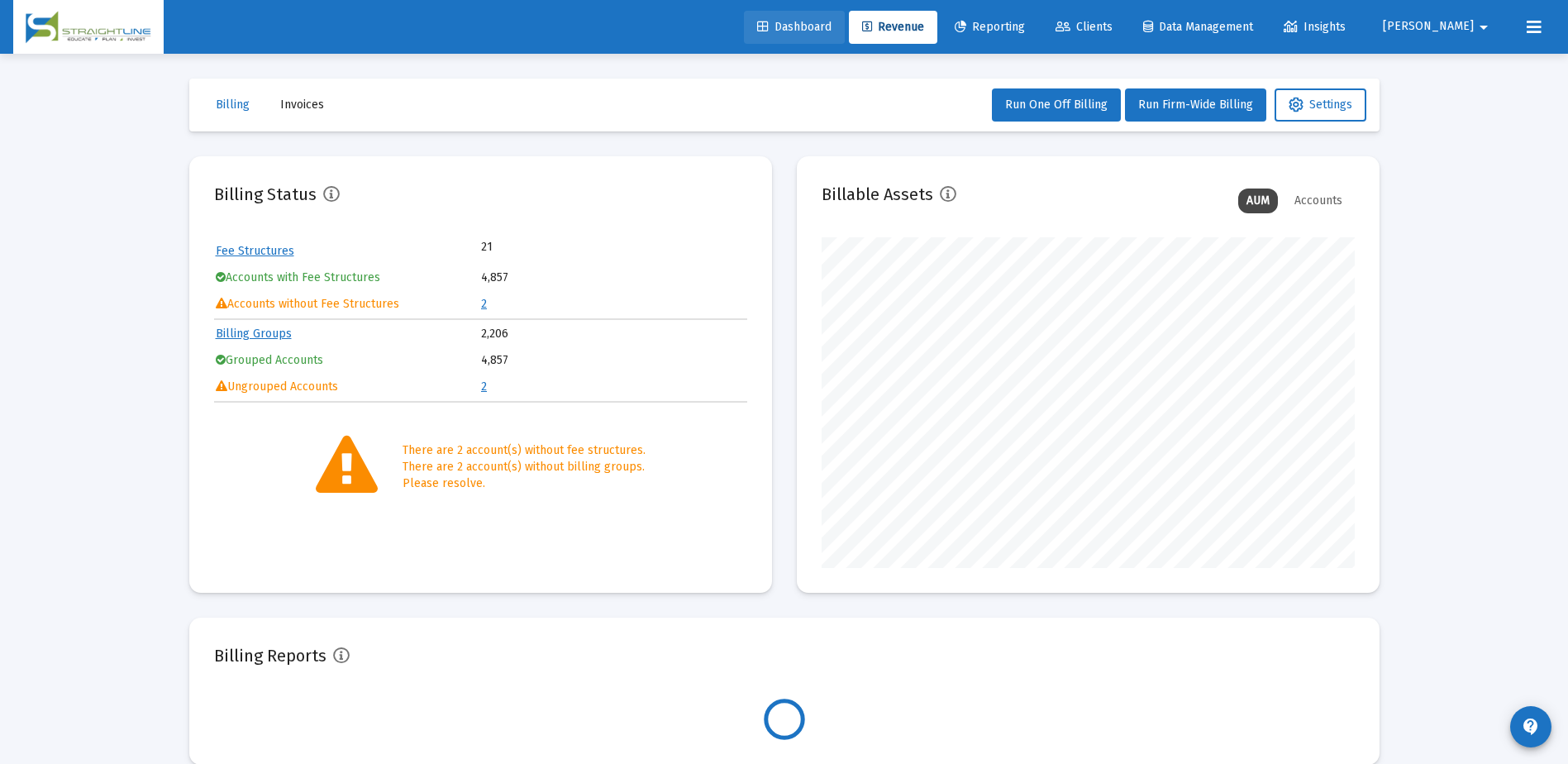
click at [831, 30] on span "Dashboard" at bounding box center [795, 26] width 75 height 14
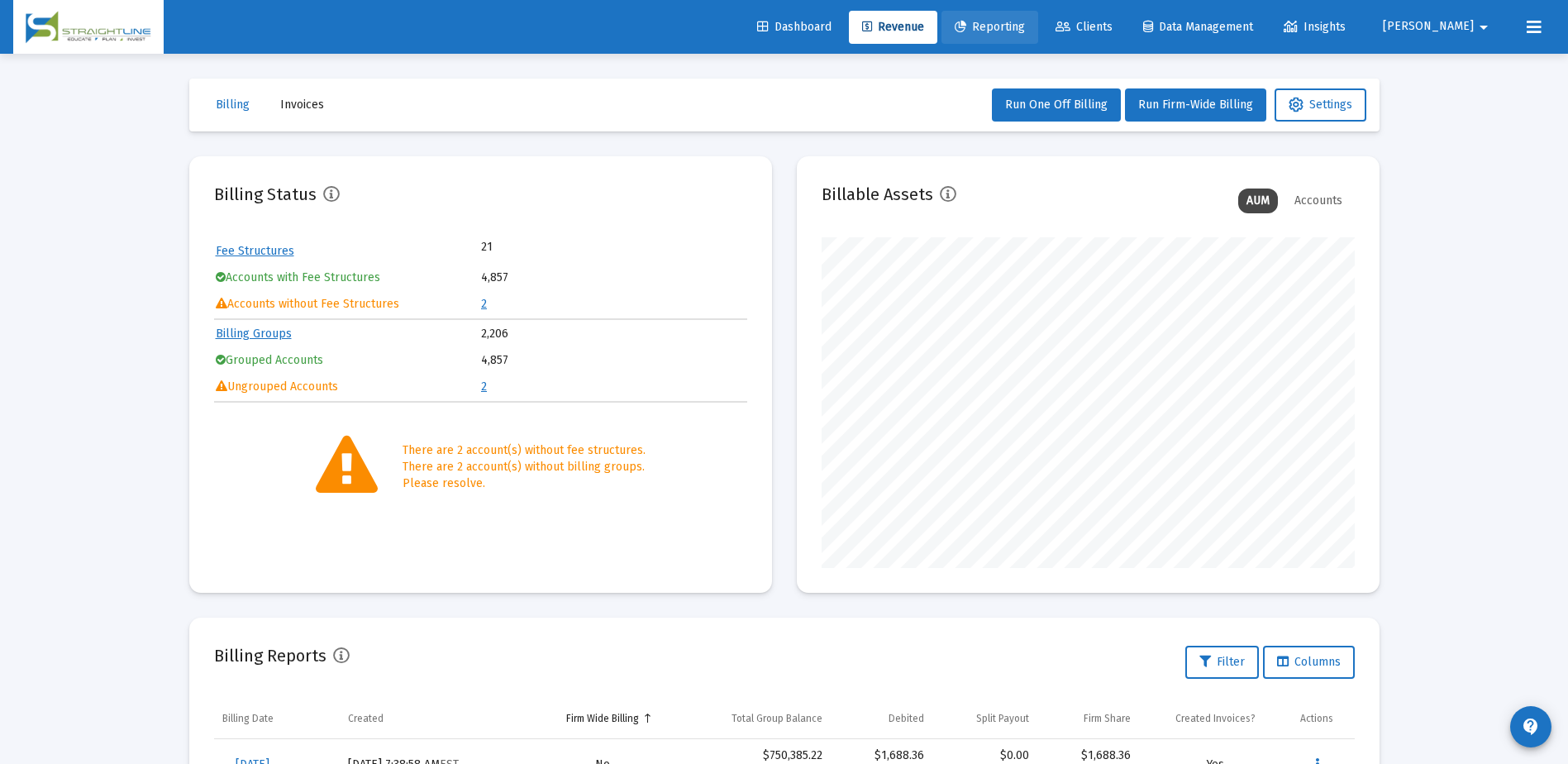
click at [1025, 25] on span "Reporting" at bounding box center [989, 26] width 70 height 14
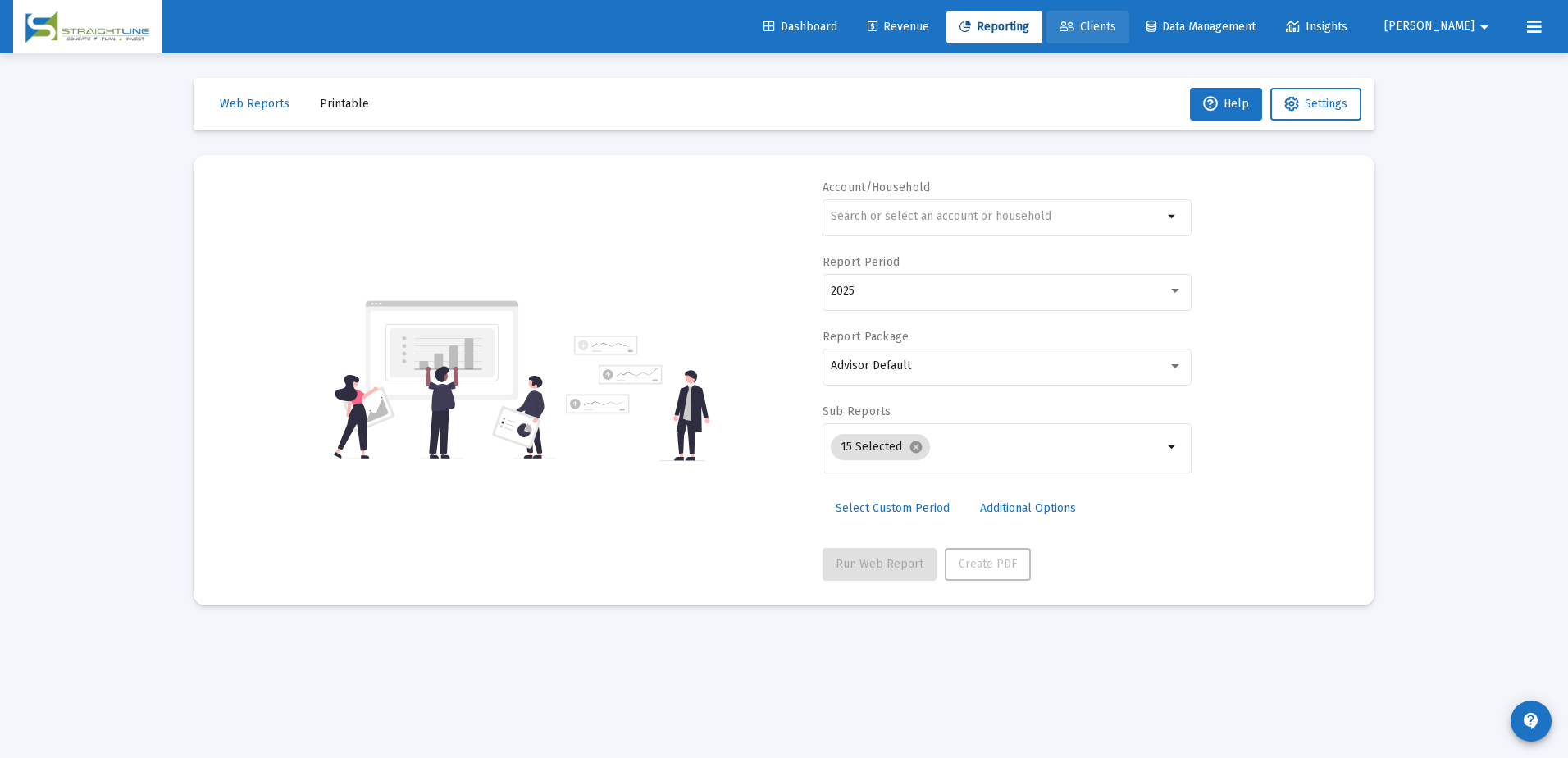
click at [1117, 26] on span "Clients" at bounding box center [1088, 26] width 57 height 14
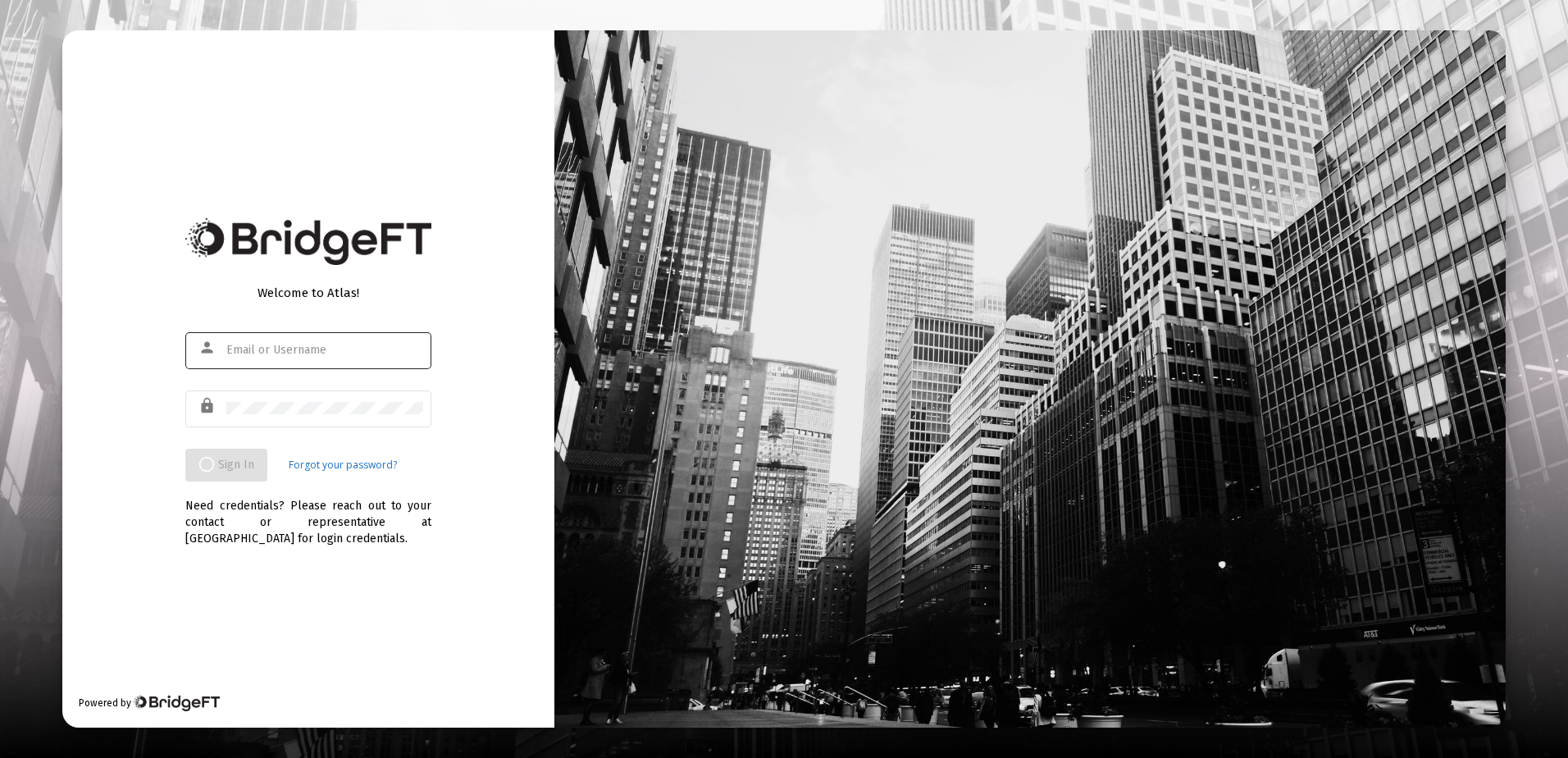
click at [303, 342] on div at bounding box center [324, 349] width 196 height 40
click at [298, 347] on input "text" at bounding box center [324, 350] width 196 height 13
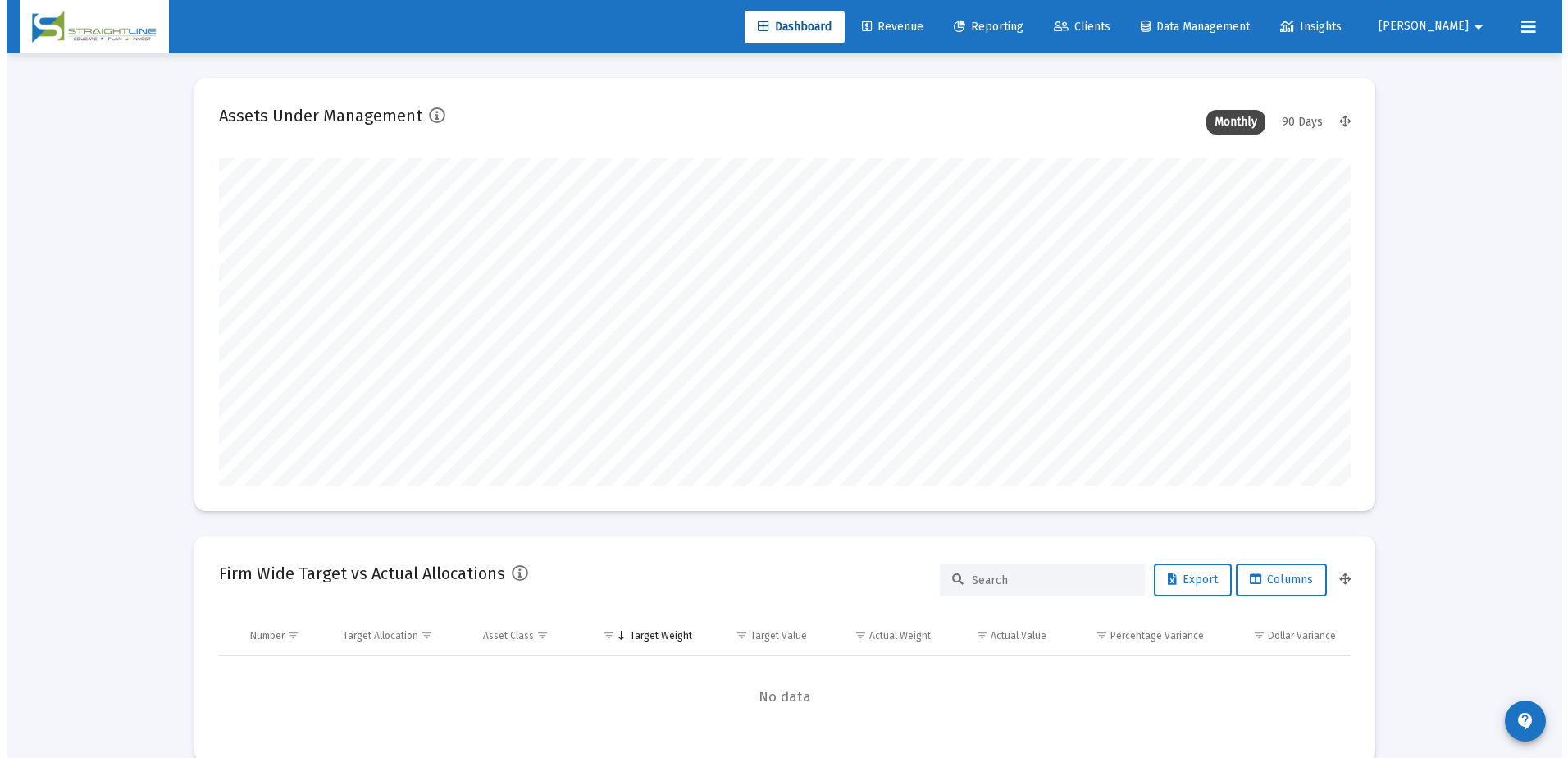
scroll to position [328, 610]
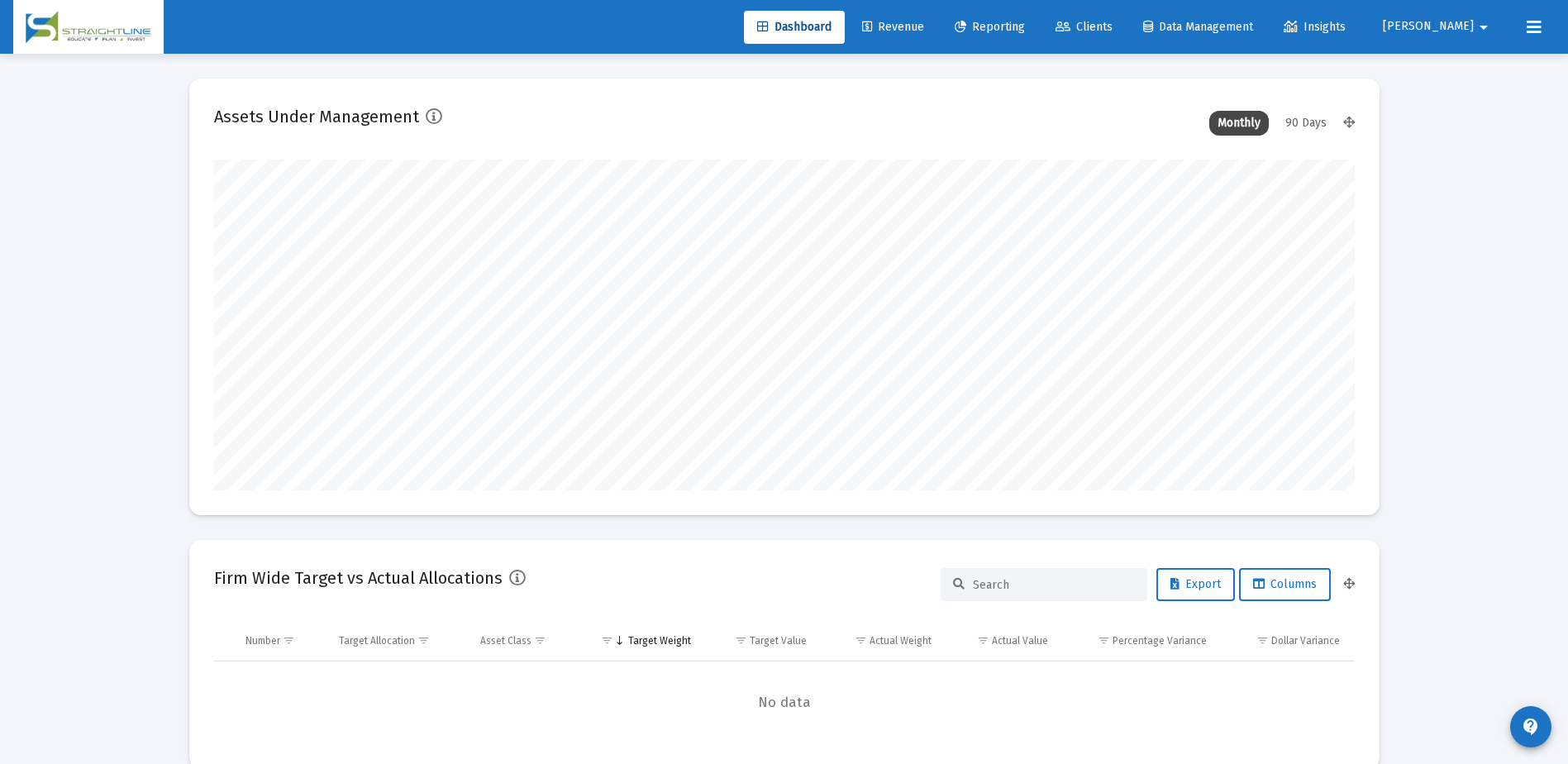
click at [1112, 30] on span "Clients" at bounding box center [1083, 26] width 57 height 14
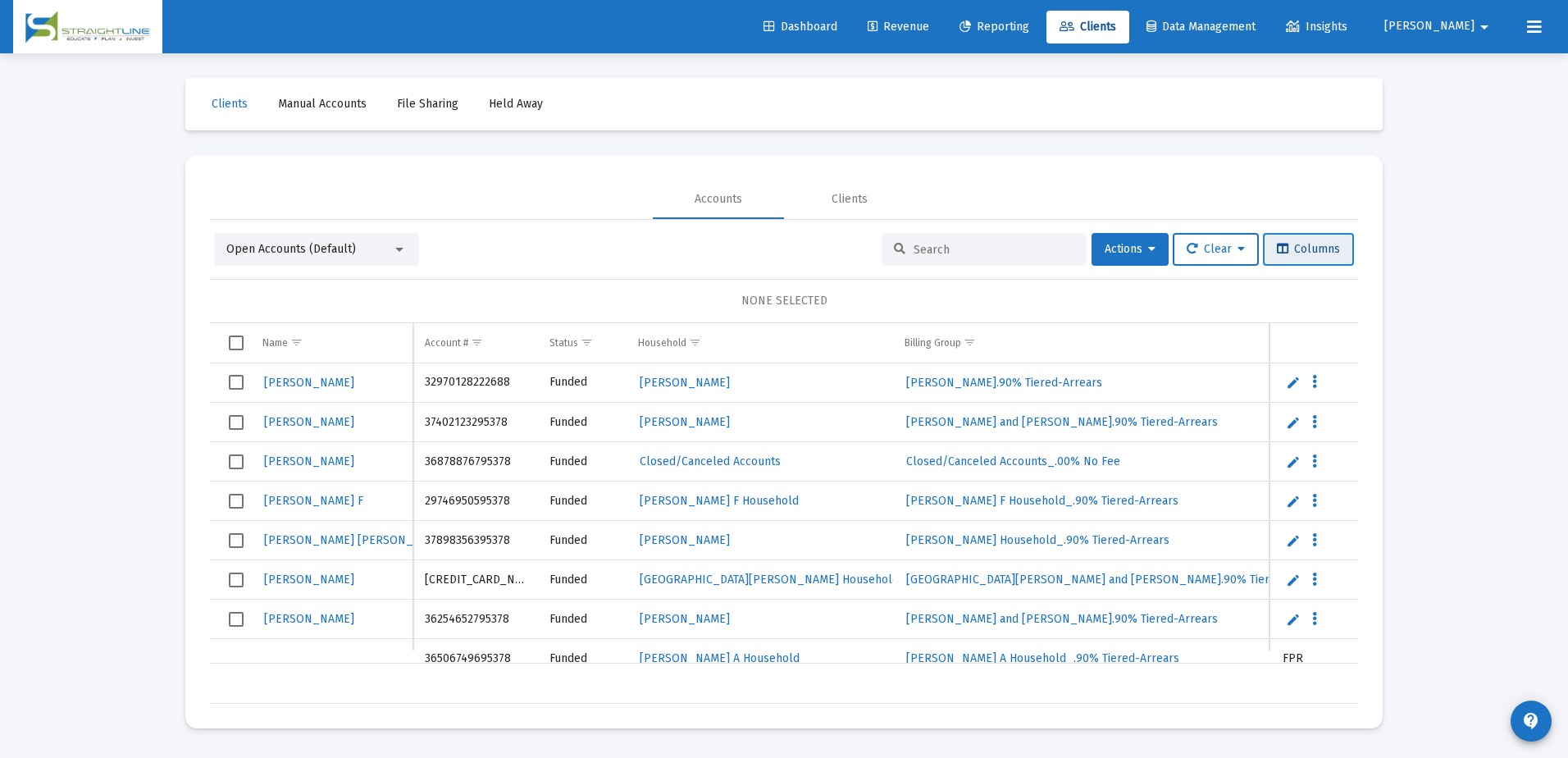
click at [1303, 250] on span "Columns" at bounding box center [1309, 248] width 63 height 14
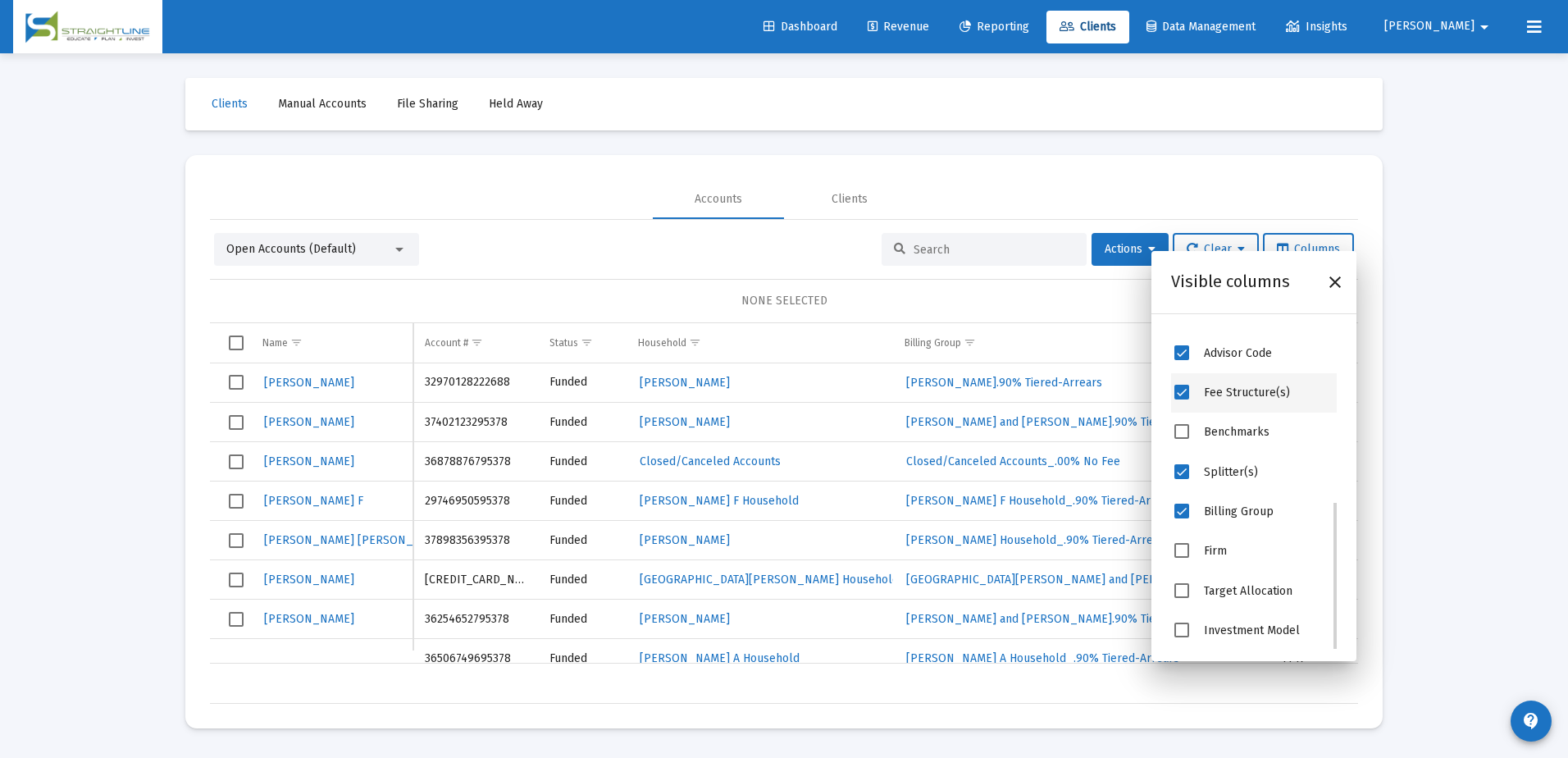
scroll to position [140, 0]
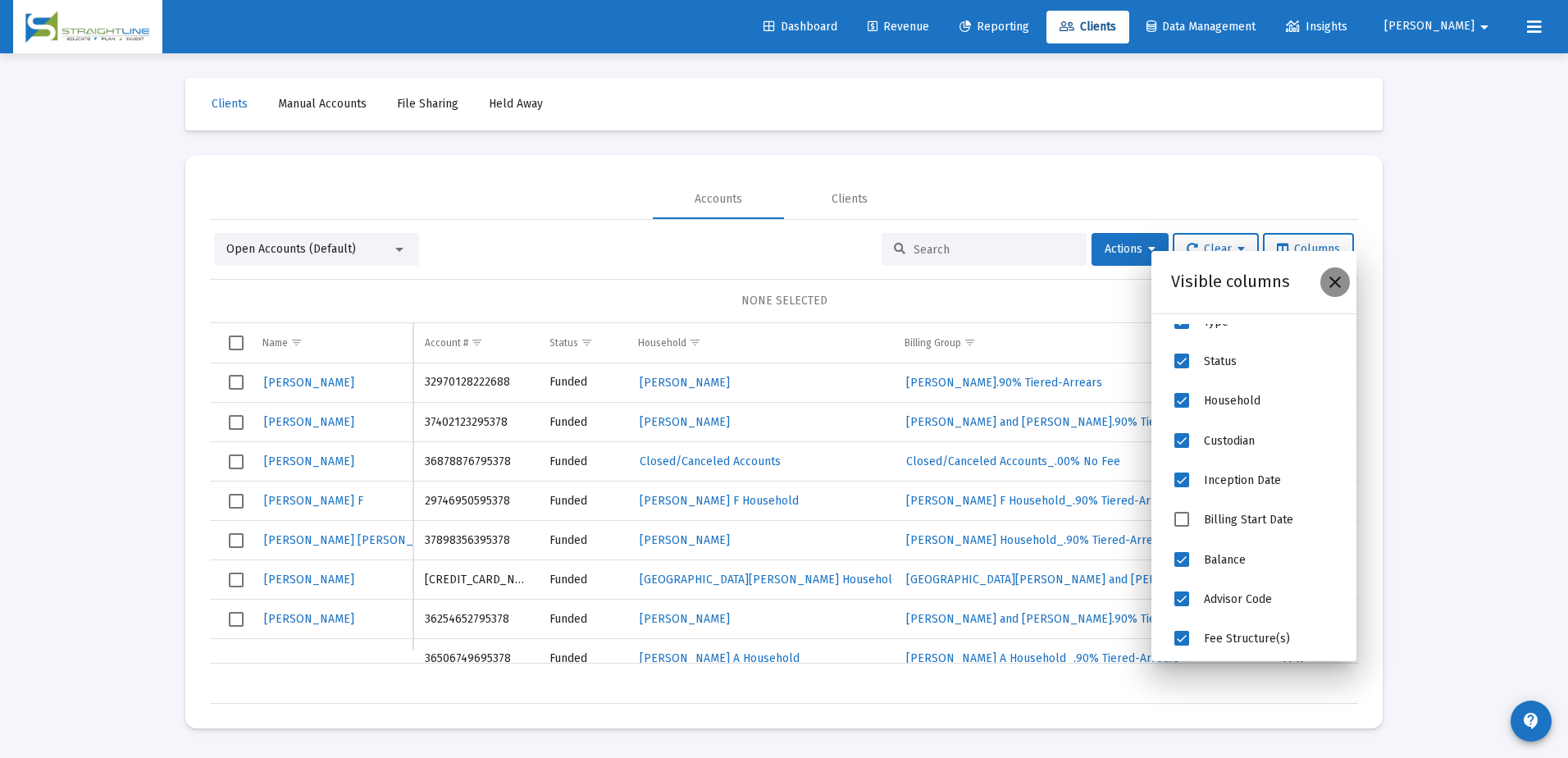
click at [1332, 289] on icon "Close" at bounding box center [1334, 282] width 19 height 19
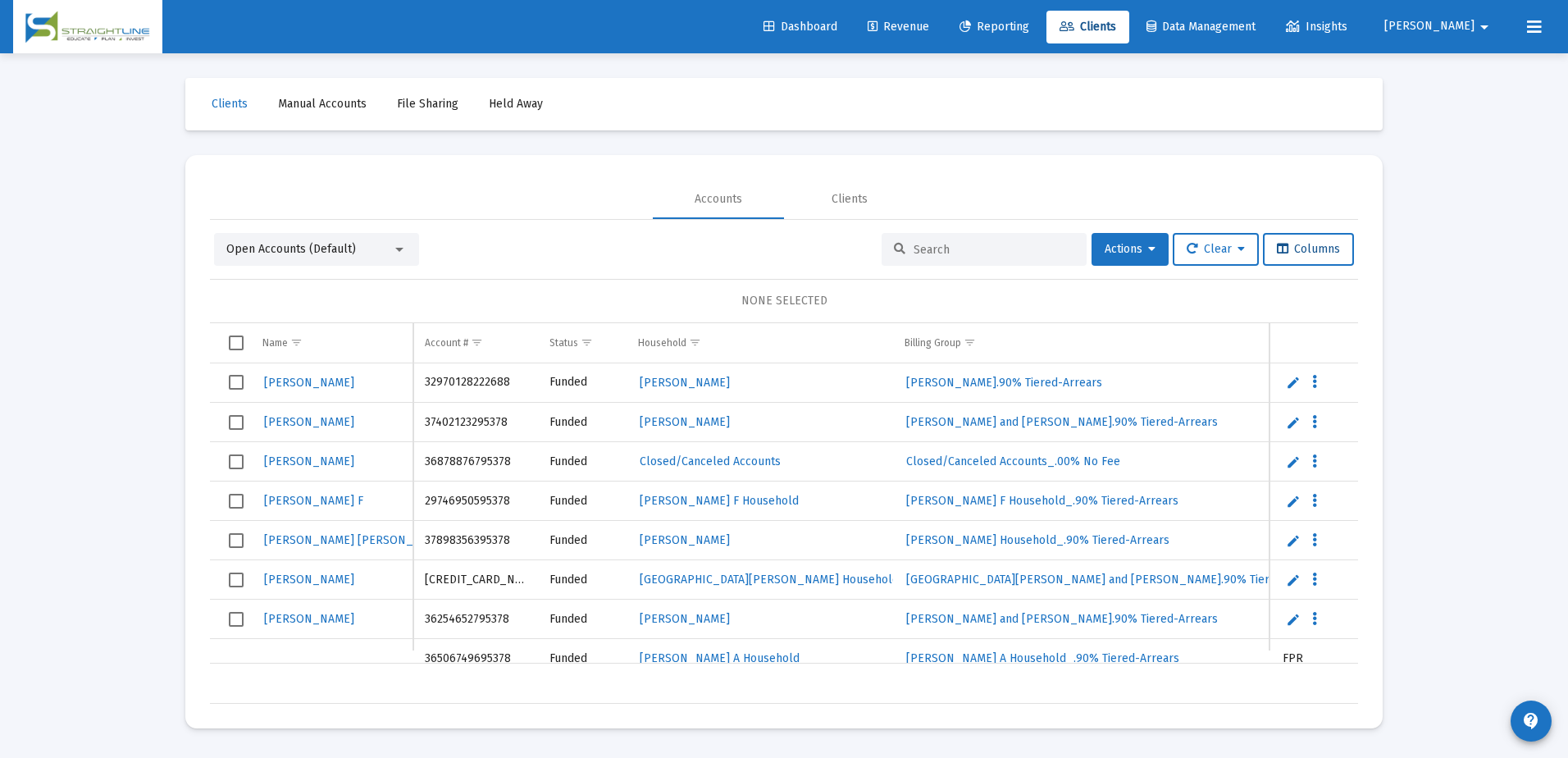
drag, startPoint x: 1283, startPoint y: 242, endPoint x: 1277, endPoint y: 189, distance: 53.3
click at [1277, 189] on mat-tab-group "Accounts Clients Open Accounts (Default) Actions Clear Columns NONE SELECTED Na…" at bounding box center [784, 442] width 1148 height 524
click at [1148, 252] on icon at bounding box center [1152, 249] width 7 height 11
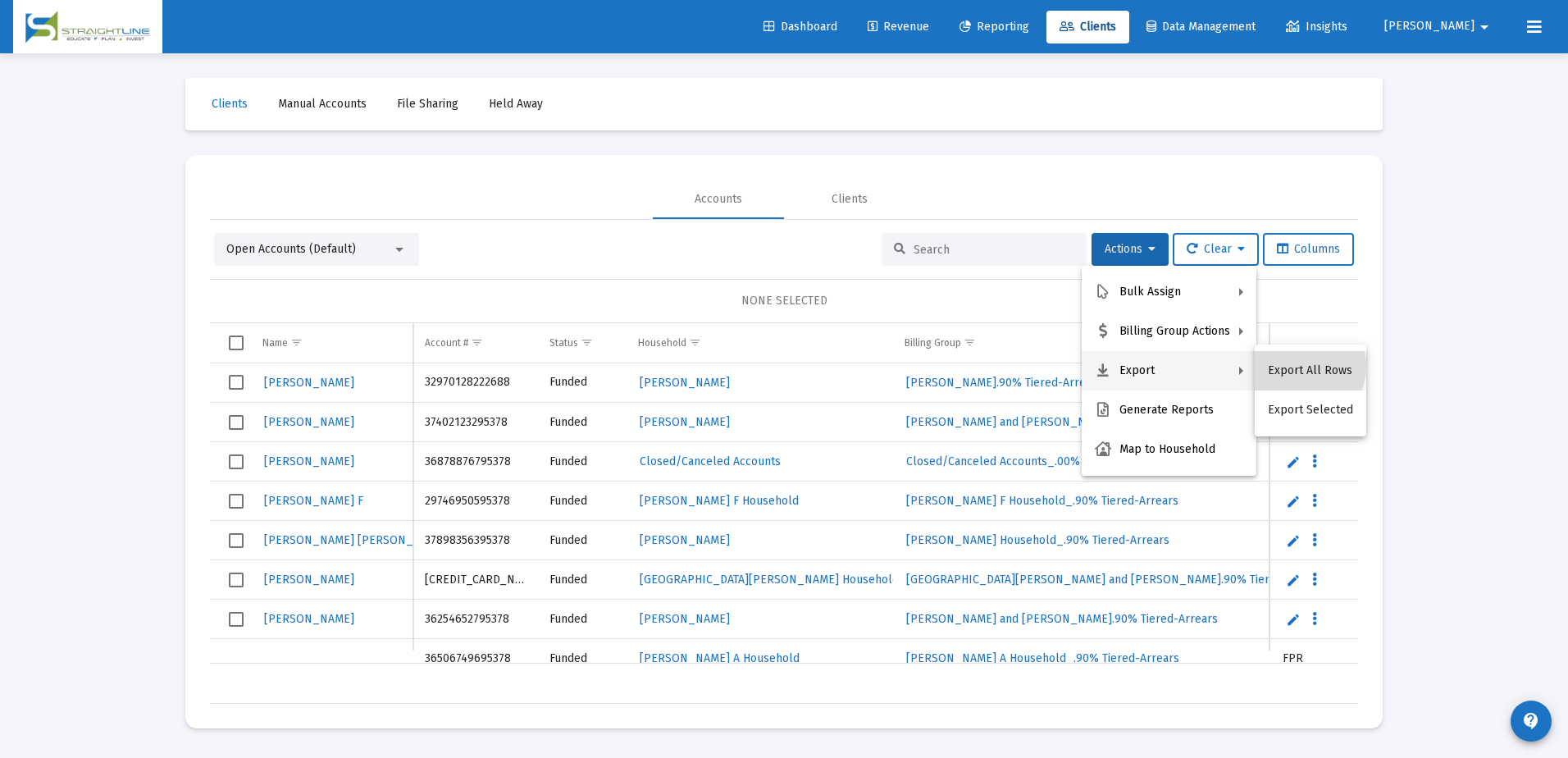
click at [1294, 366] on button "Export All Rows" at bounding box center [1310, 371] width 111 height 39
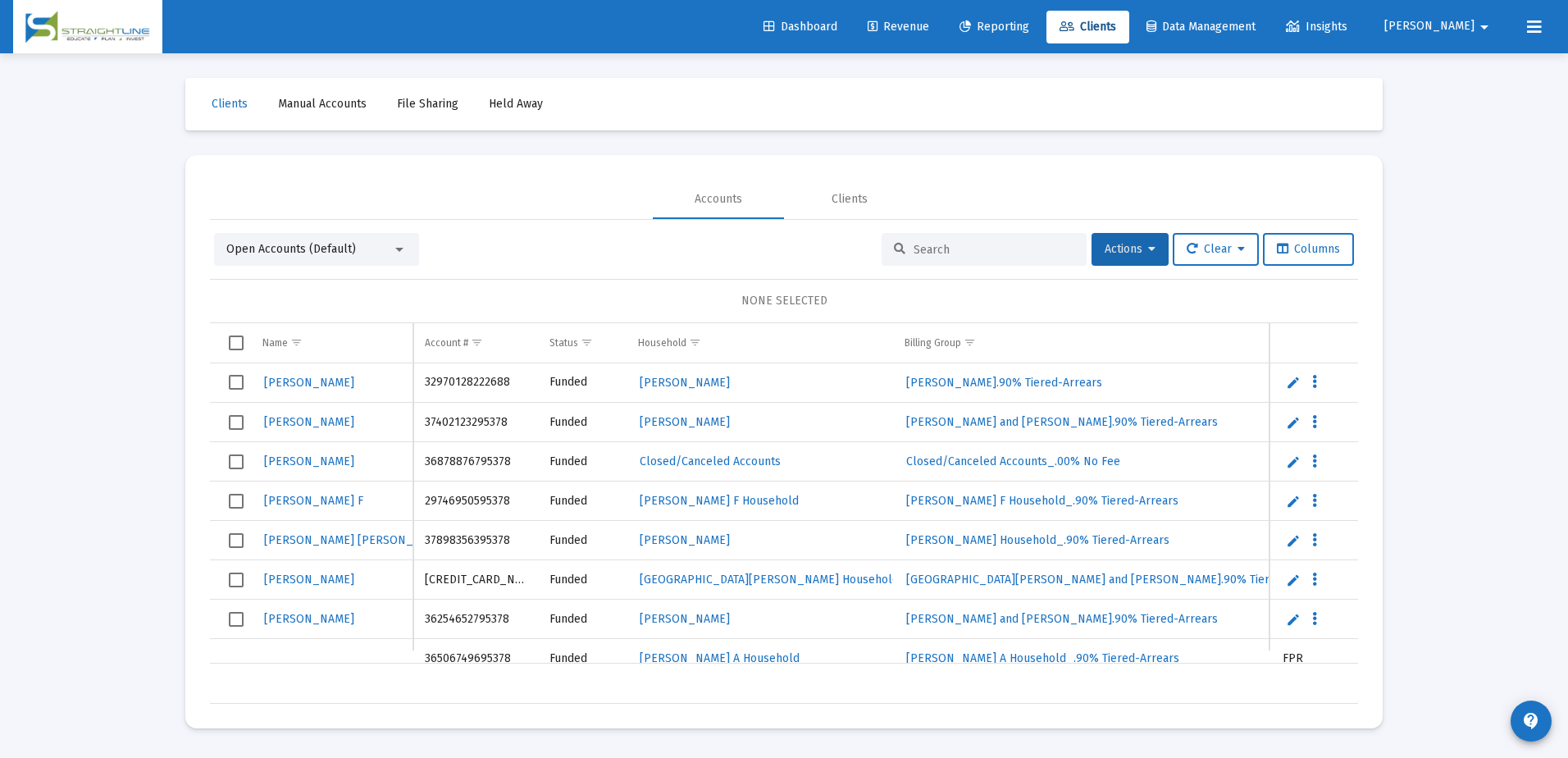
click at [1461, 178] on div "Loading... Clients Manual Accounts File Sharing Held Away Accounts Clients Open…" at bounding box center [784, 379] width 1568 height 758
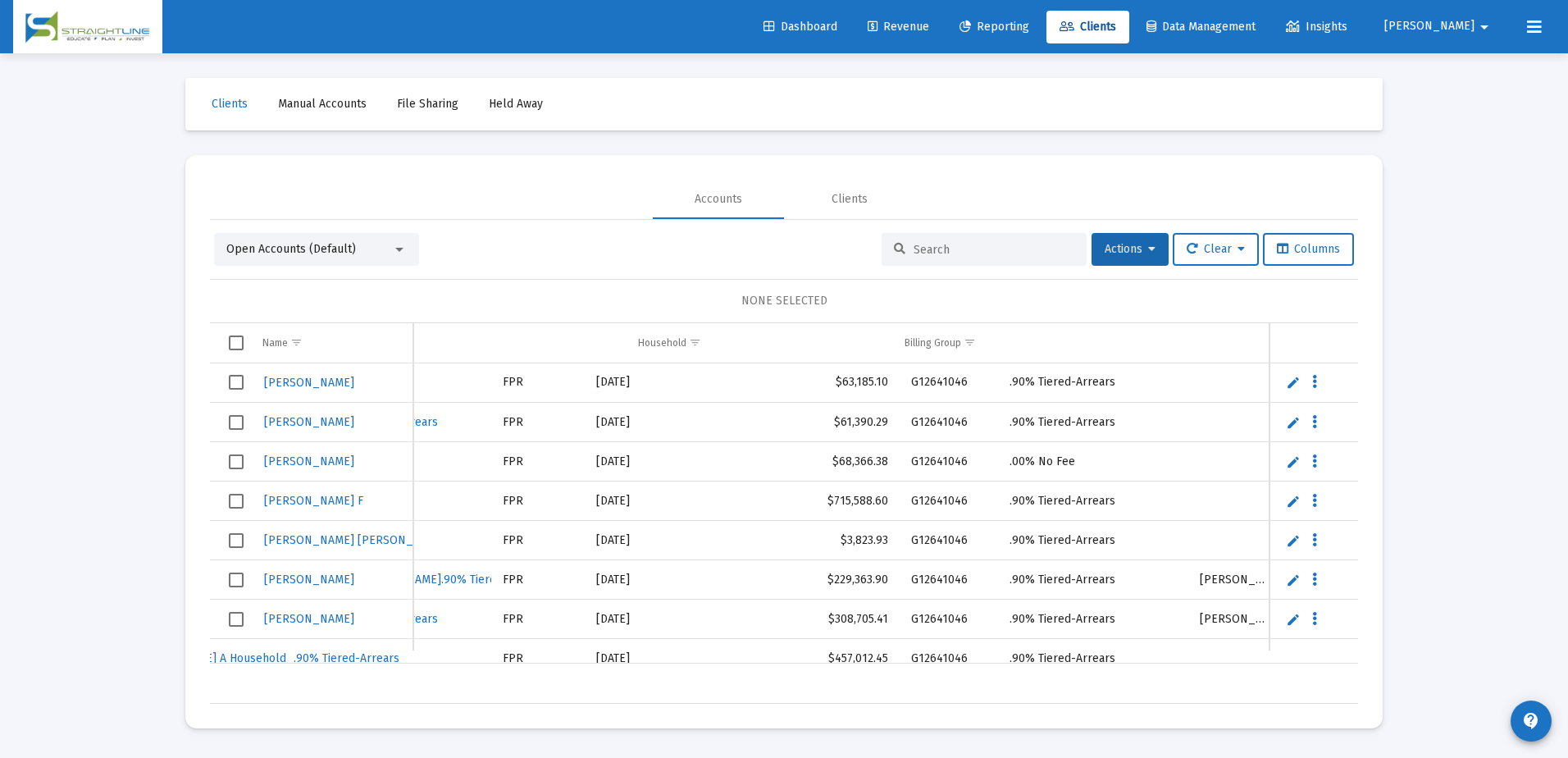
scroll to position [0, 792]
